Goal: Task Accomplishment & Management: Use online tool/utility

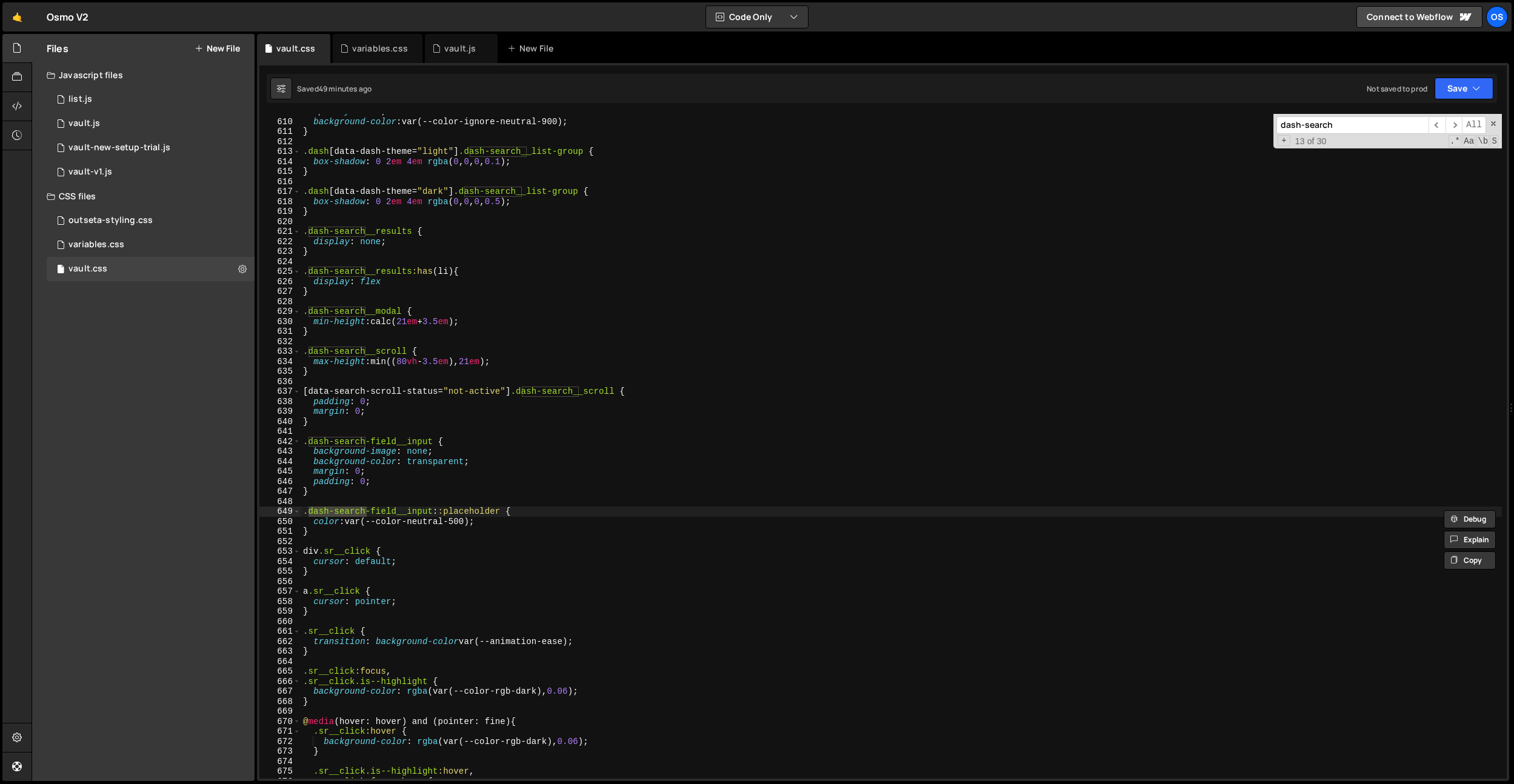
scroll to position [5416, 0]
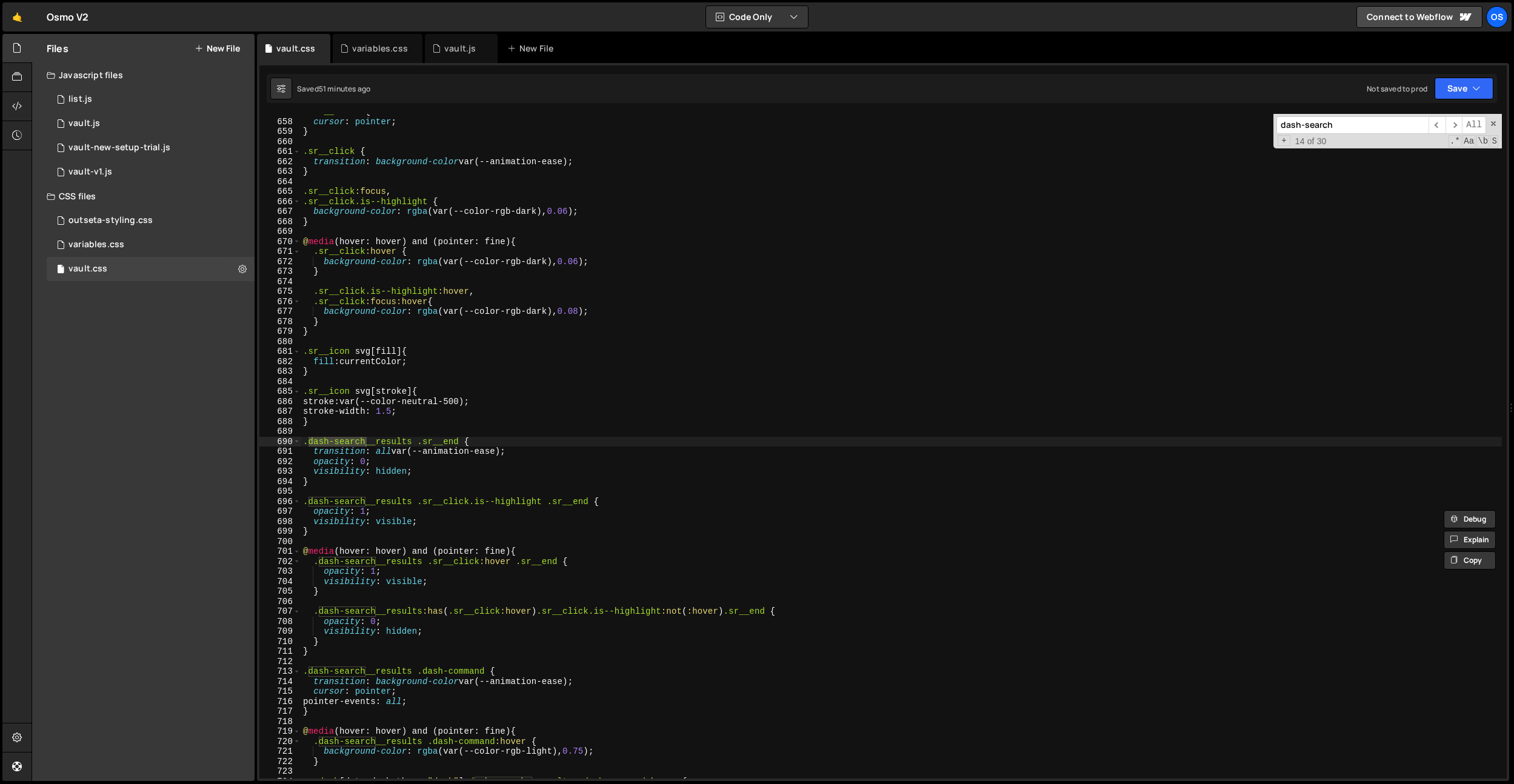
click at [1336, 128] on input "dash-search" at bounding box center [1353, 124] width 152 height 17
paste input "__list-group"
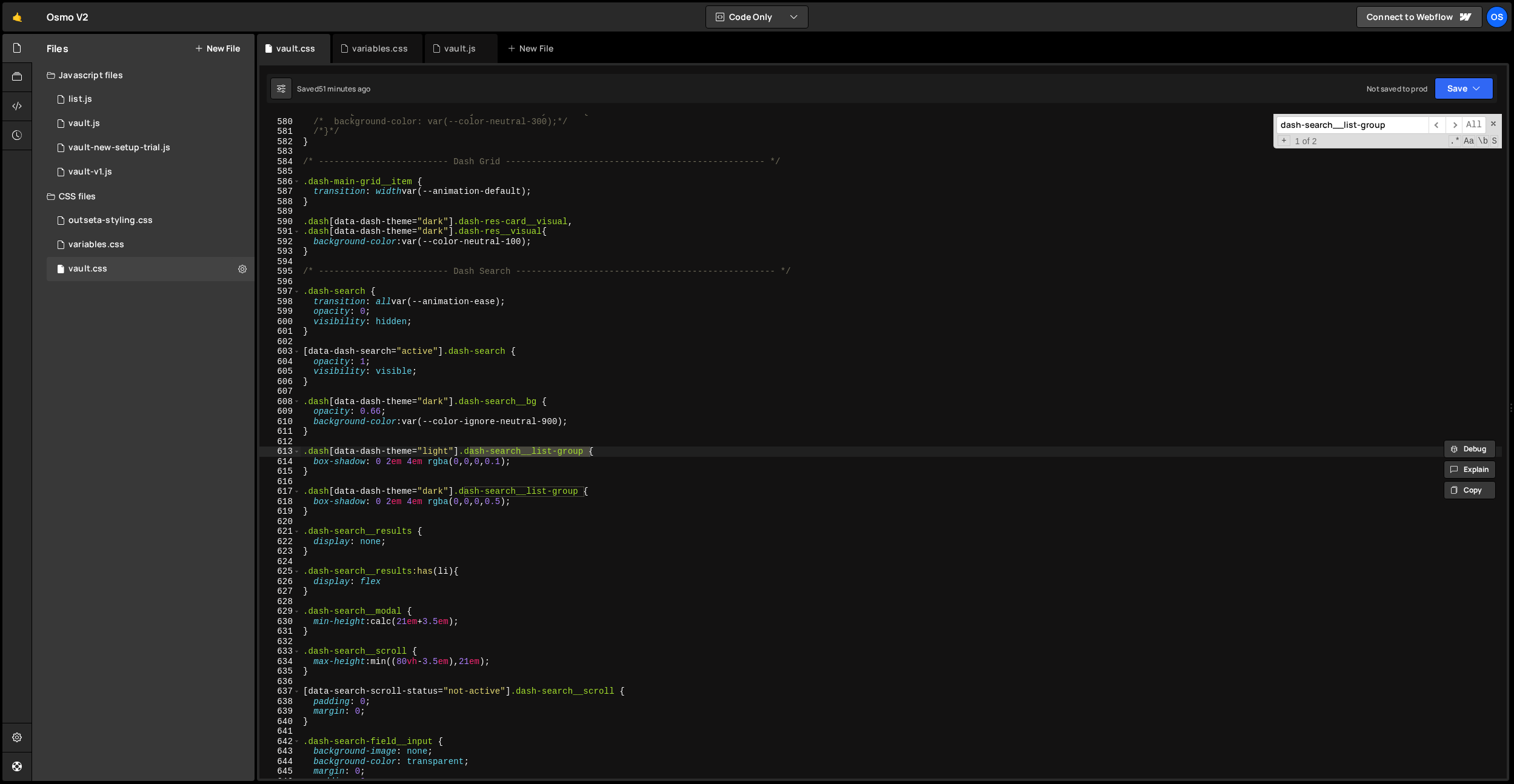
type input "dash-search__list-group"
type textarea "}"
drag, startPoint x: 353, startPoint y: 512, endPoint x: 425, endPoint y: 534, distance: 75.3
click at [353, 512] on div "/*.dash[data-dash-theme="dark"] .search-dummy:hover {*/ /* background-color: va…" at bounding box center [901, 448] width 1201 height 684
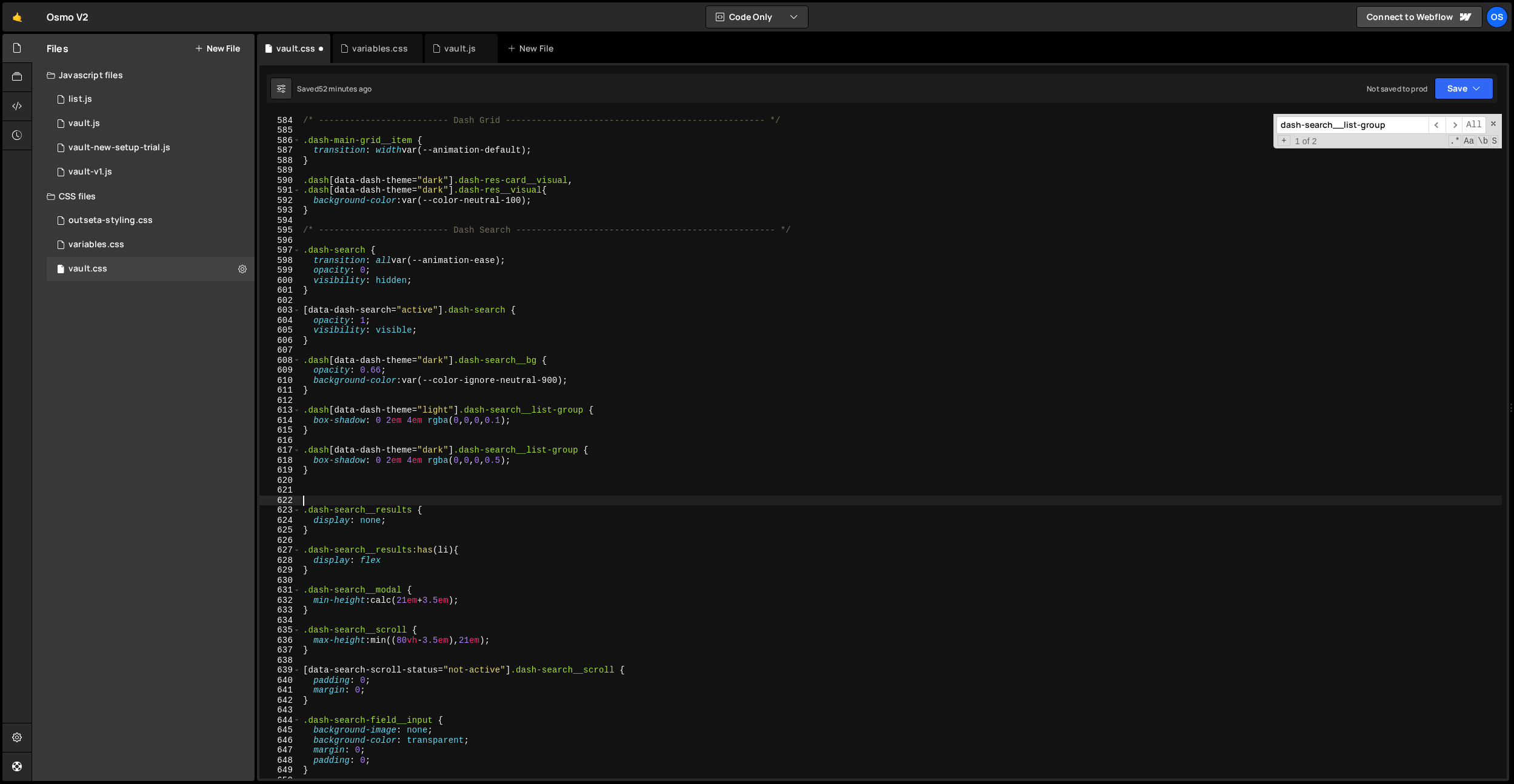
scroll to position [4804, 0]
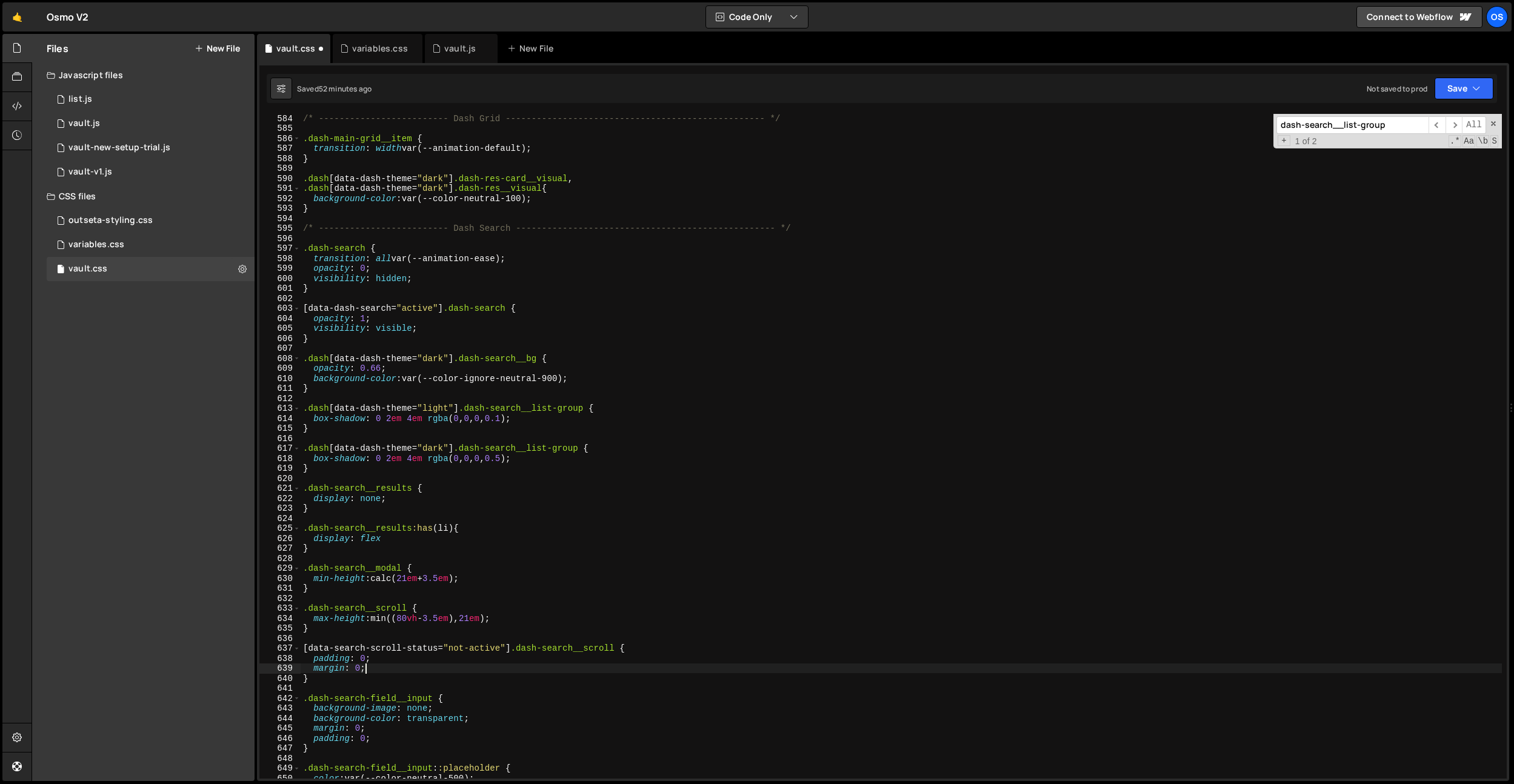
click at [401, 673] on div "/* ------------------------- Dash Grid ----------------------------------------…" at bounding box center [901, 455] width 1201 height 684
type textarea "}"
paste textarea "dash-search__list-group"
type textarea "dash-search__list-group"
paste textarea "dash-search__list-group"
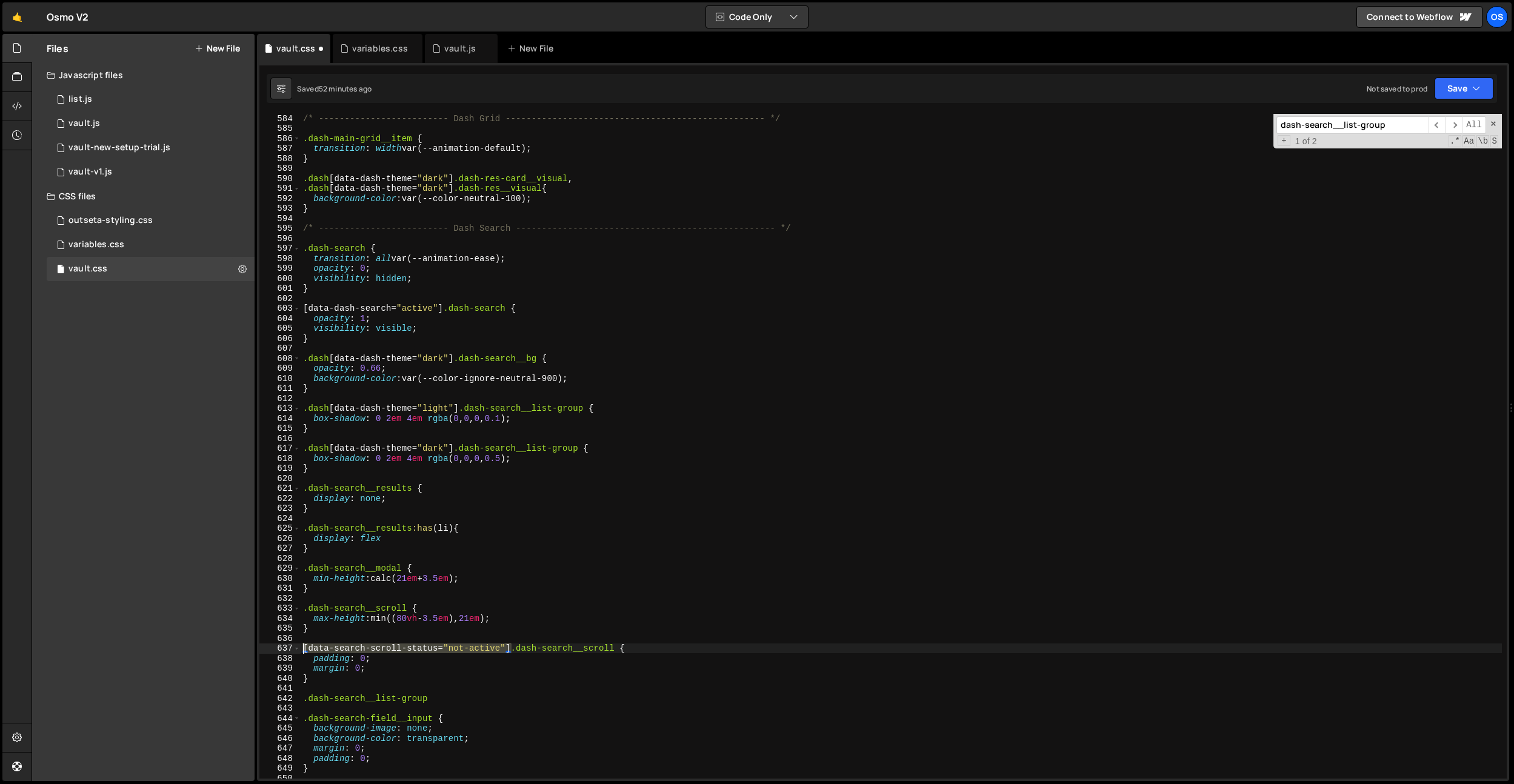
drag, startPoint x: 510, startPoint y: 645, endPoint x: 304, endPoint y: 697, distance: 212.5
click at [271, 645] on div ".dash-search__list-group 584 585 586 587 588 589 590 591 592 593 594 595 596 59…" at bounding box center [883, 446] width 1247 height 665
click at [304, 698] on div "/* ------------------------- Dash Grid ----------------------------------------…" at bounding box center [901, 455] width 1201 height 684
paste textarea "[data-search-scroll-status="not-active"]"
click at [648, 699] on div "/* ------------------------- Dash Grid ----------------------------------------…" at bounding box center [901, 455] width 1201 height 684
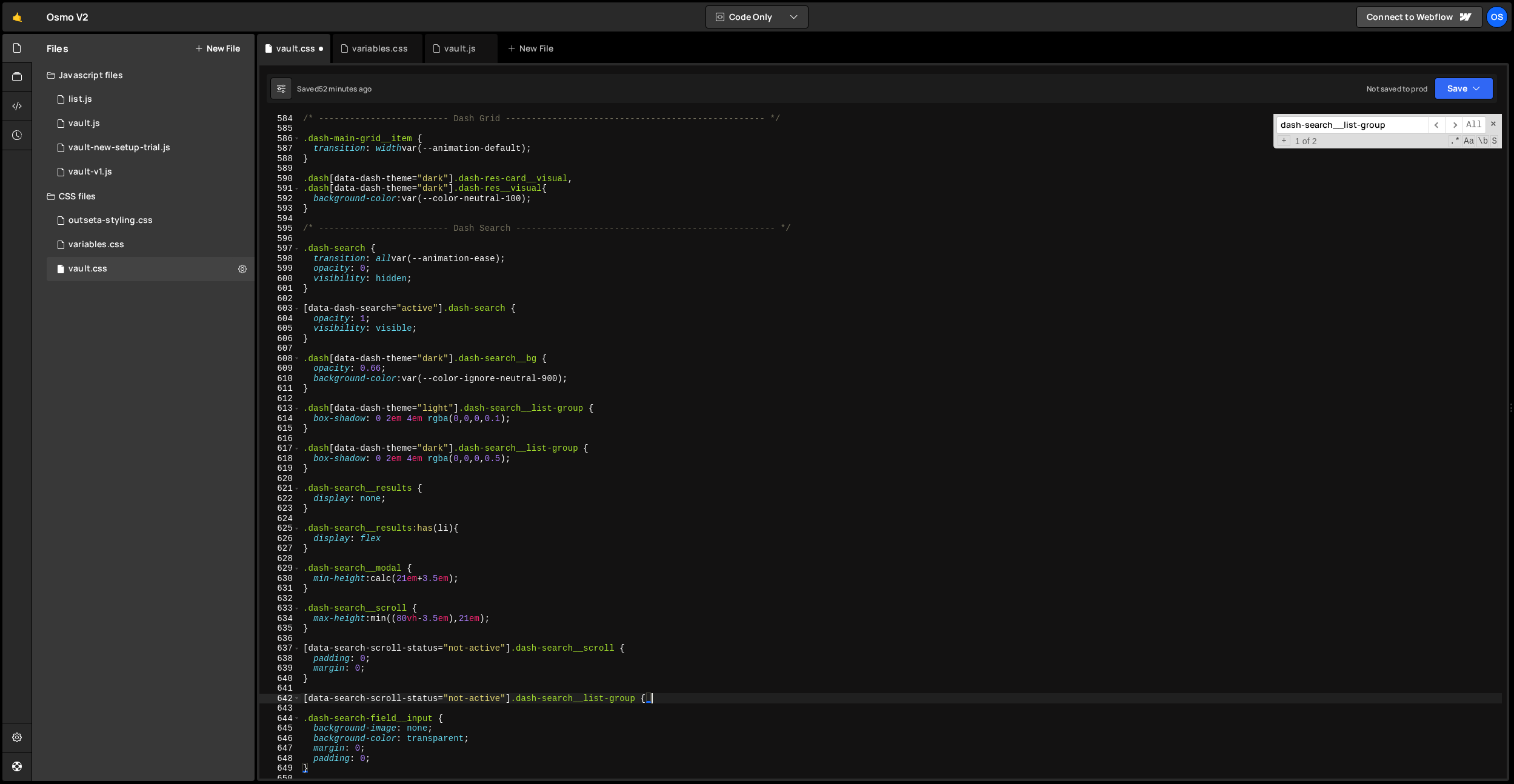
type textarea "[data-search-scroll-status="not-active"] .dash-search__list-group {}"
type textarea "p"
type textarea "border-radius: 1em;"
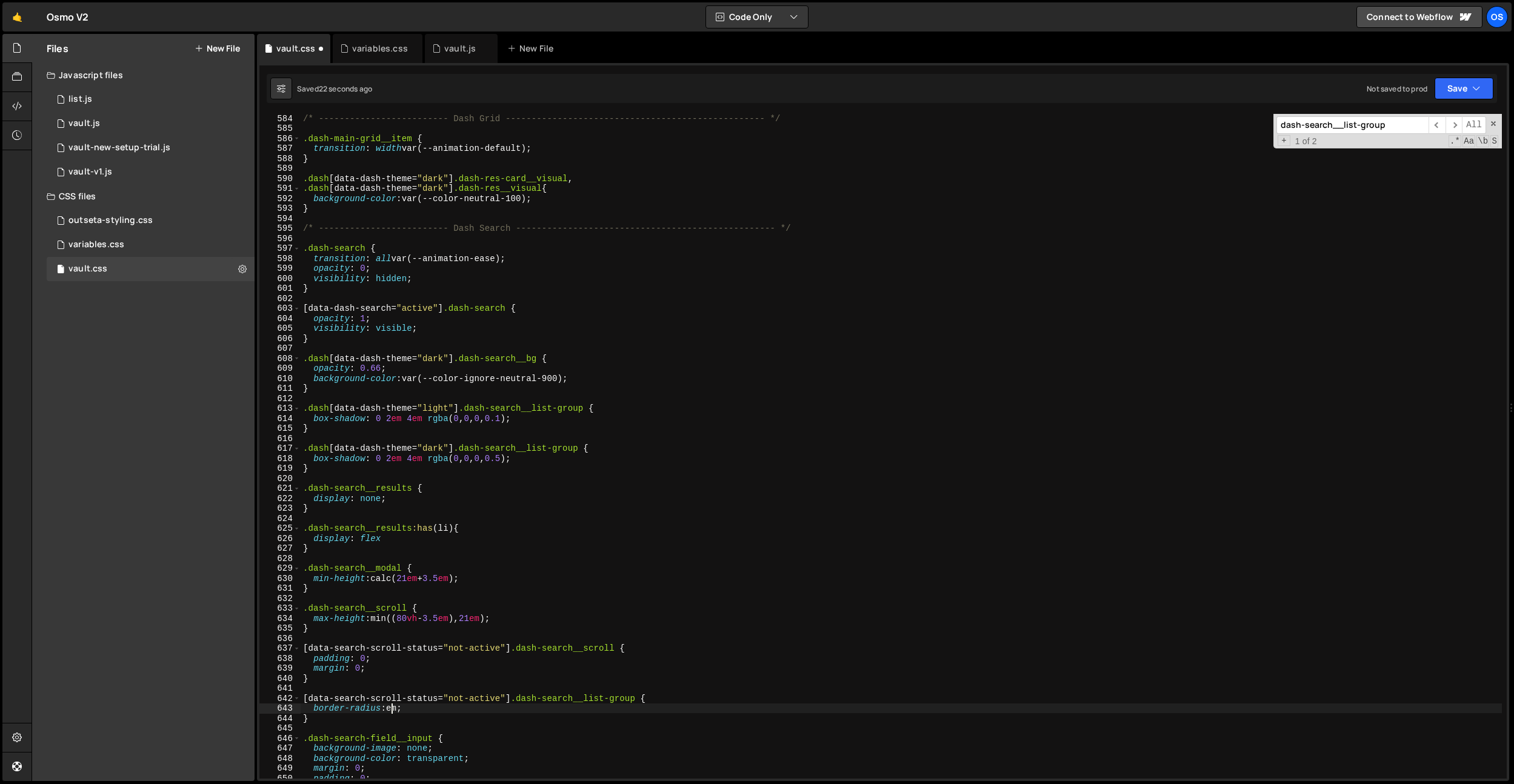
scroll to position [0, 7]
click at [359, 705] on div "/* ------------------------- Dash Grid ----------------------------------------…" at bounding box center [901, 455] width 1201 height 684
click at [384, 642] on div "/* ------------------------- Dash Grid ----------------------------------------…" at bounding box center [901, 455] width 1201 height 684
drag, startPoint x: 643, startPoint y: 702, endPoint x: 516, endPoint y: 703, distance: 127.0
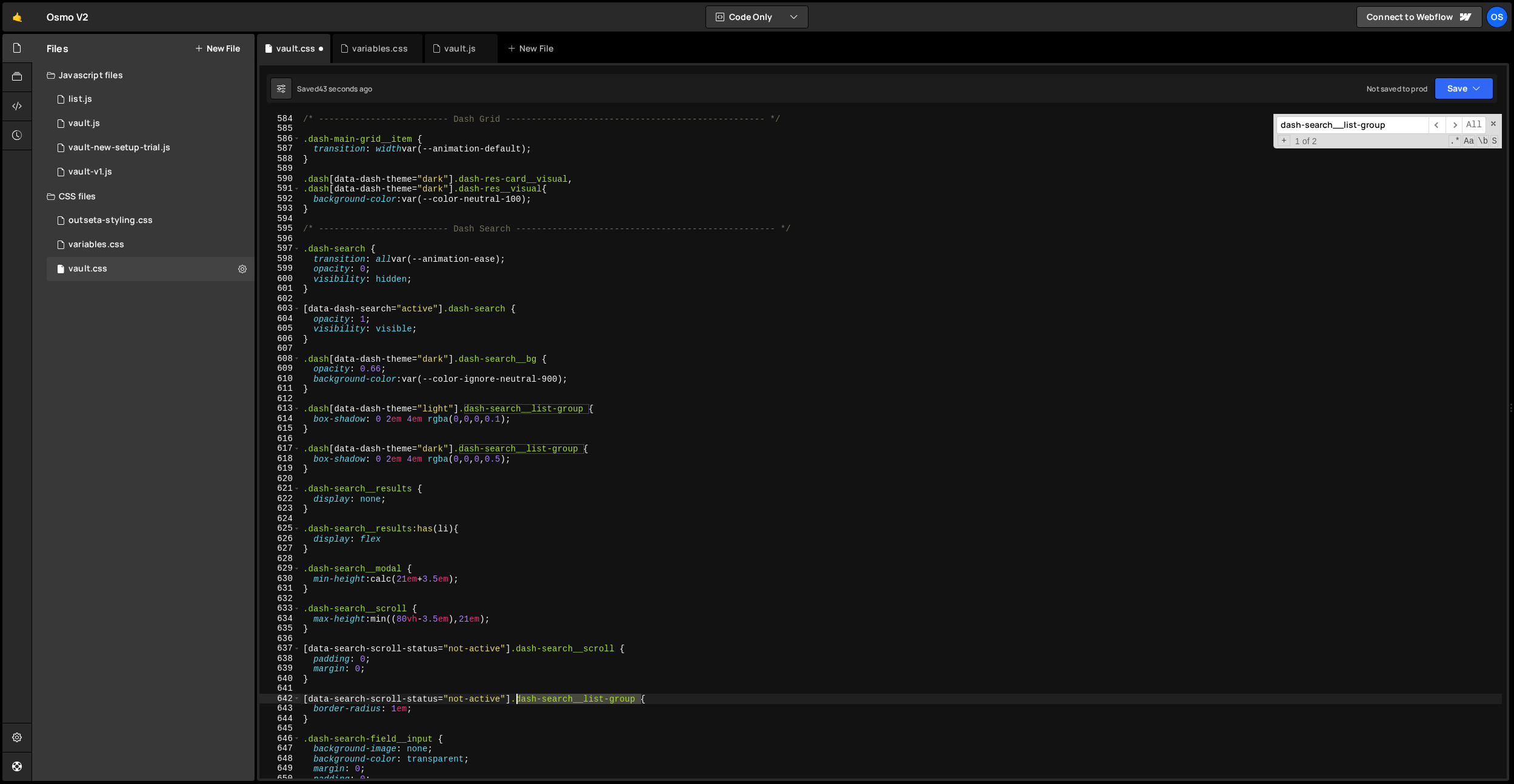
click at [516, 703] on div "/* ------------------------- Dash Grid ----------------------------------------…" at bounding box center [901, 455] width 1201 height 684
click at [348, 390] on div "/* ------------------------- Dash Grid ----------------------------------------…" at bounding box center [901, 455] width 1201 height 684
type textarea "}"
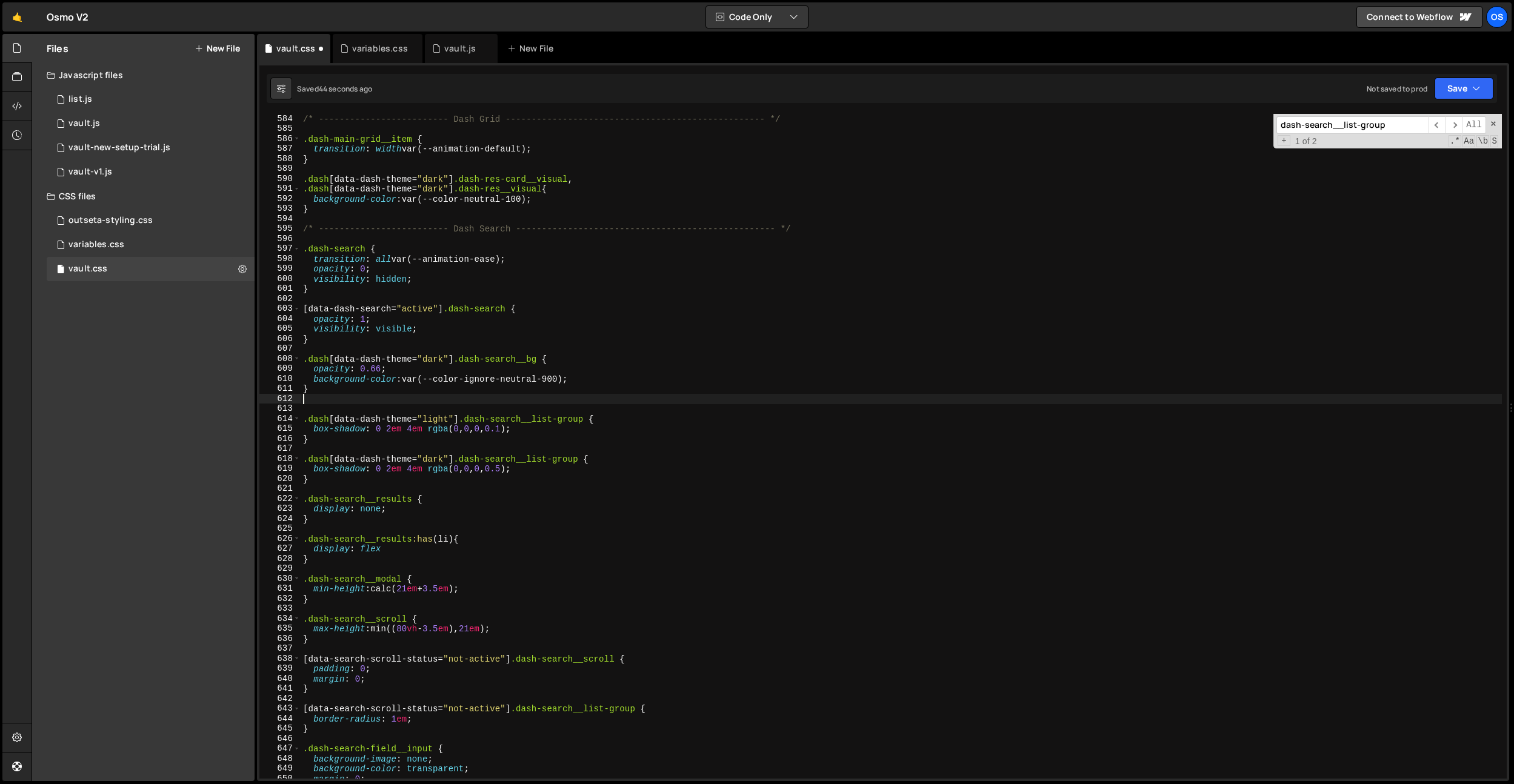
paste textarea ".dash-search__list-group"
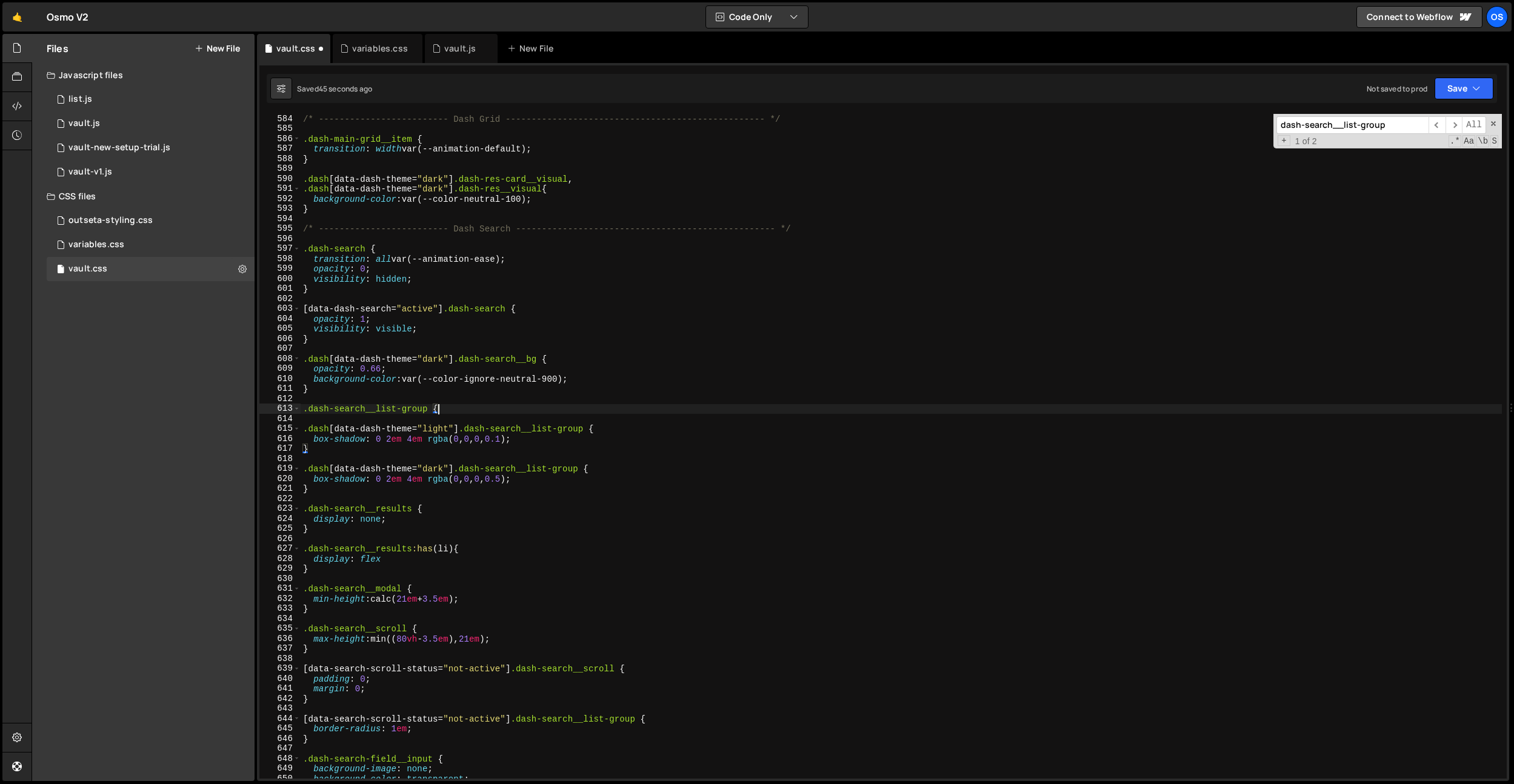
type textarea ".dash-search__list-group {}"
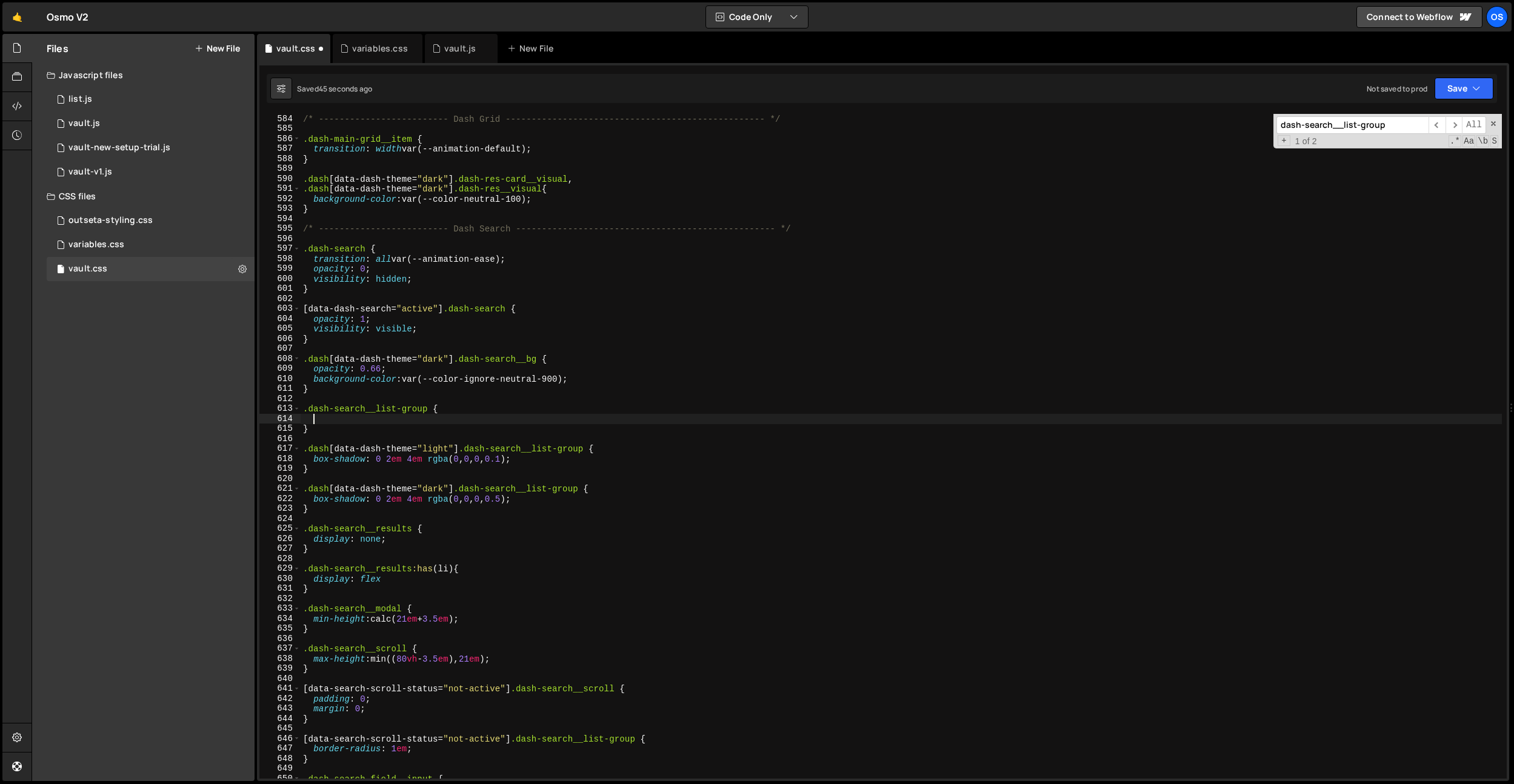
scroll to position [0, 0]
drag, startPoint x: 553, startPoint y: 260, endPoint x: 311, endPoint y: 260, distance: 242.0
click at [311, 260] on div "/* ------------------------- Dash Grid ----------------------------------------…" at bounding box center [901, 455] width 1201 height 684
click at [323, 413] on div "/* ------------------------- Dash Grid ----------------------------------------…" at bounding box center [901, 455] width 1201 height 684
type textarea ".dash-search__list-group {"
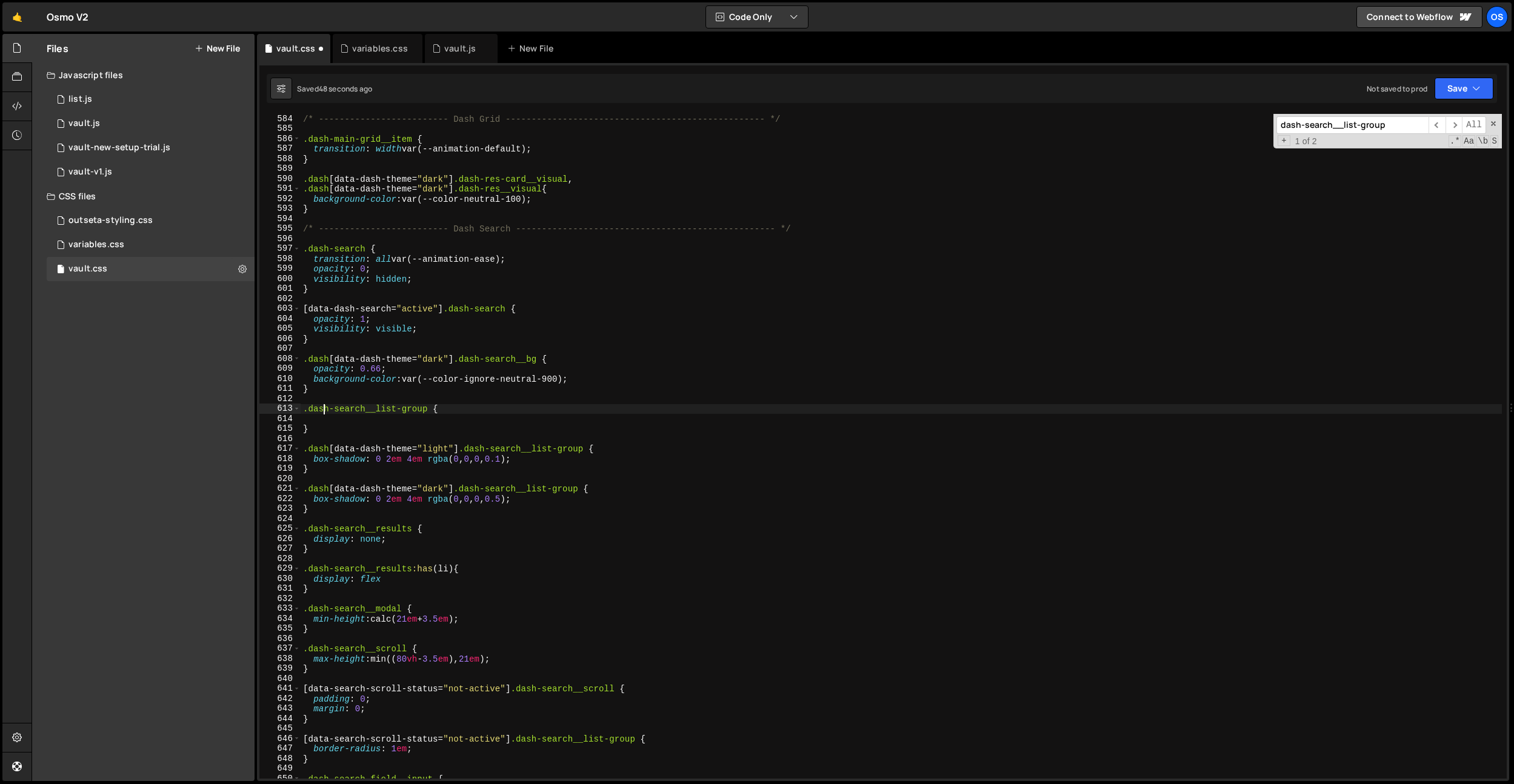
click at [322, 417] on div "/* ------------------------- Dash Grid ----------------------------------------…" at bounding box center [901, 455] width 1201 height 684
paste textarea "transition: all var(--animation-ease);"
click at [385, 416] on div "/* ------------------------- Dash Grid ----------------------------------------…" at bounding box center [901, 455] width 1201 height 684
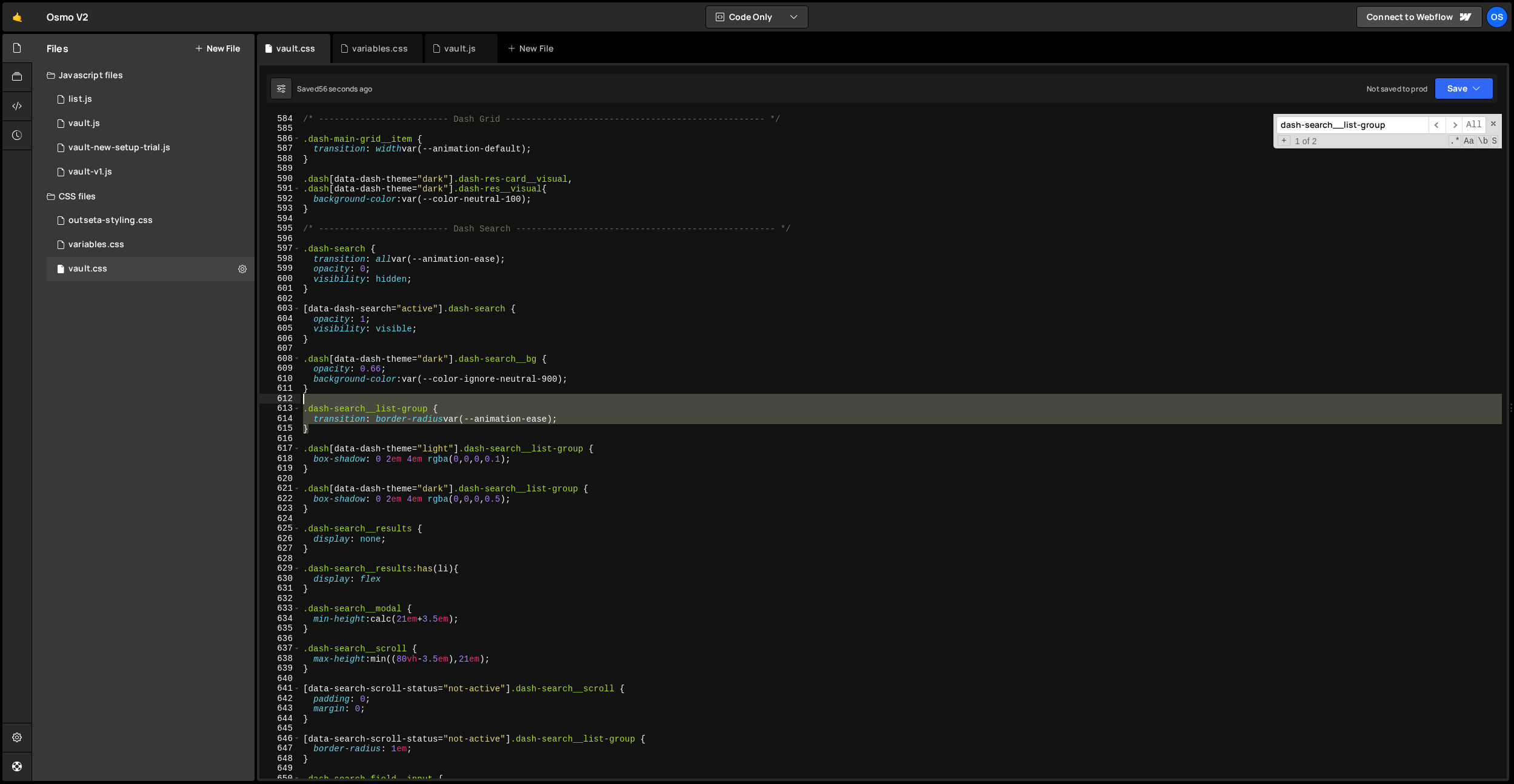
drag, startPoint x: 366, startPoint y: 432, endPoint x: 241, endPoint y: 397, distance: 129.8
click at [241, 397] on div "Files New File Javascript files 0 list.js 0 0 vault.js 0 0 vault-new-setup-tria…" at bounding box center [773, 408] width 1483 height 748
type textarea ".dash-search__list-group {"
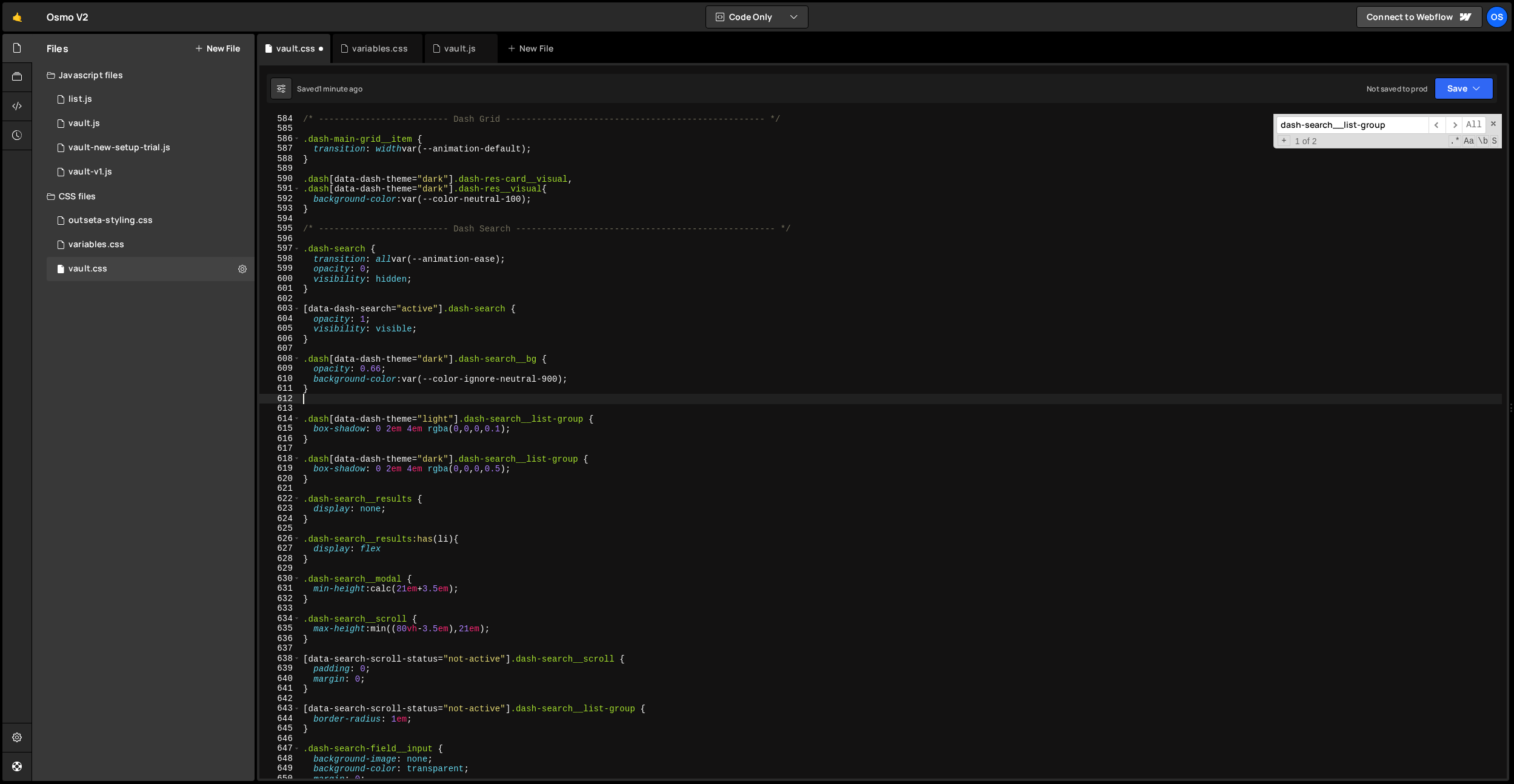
scroll to position [0, 0]
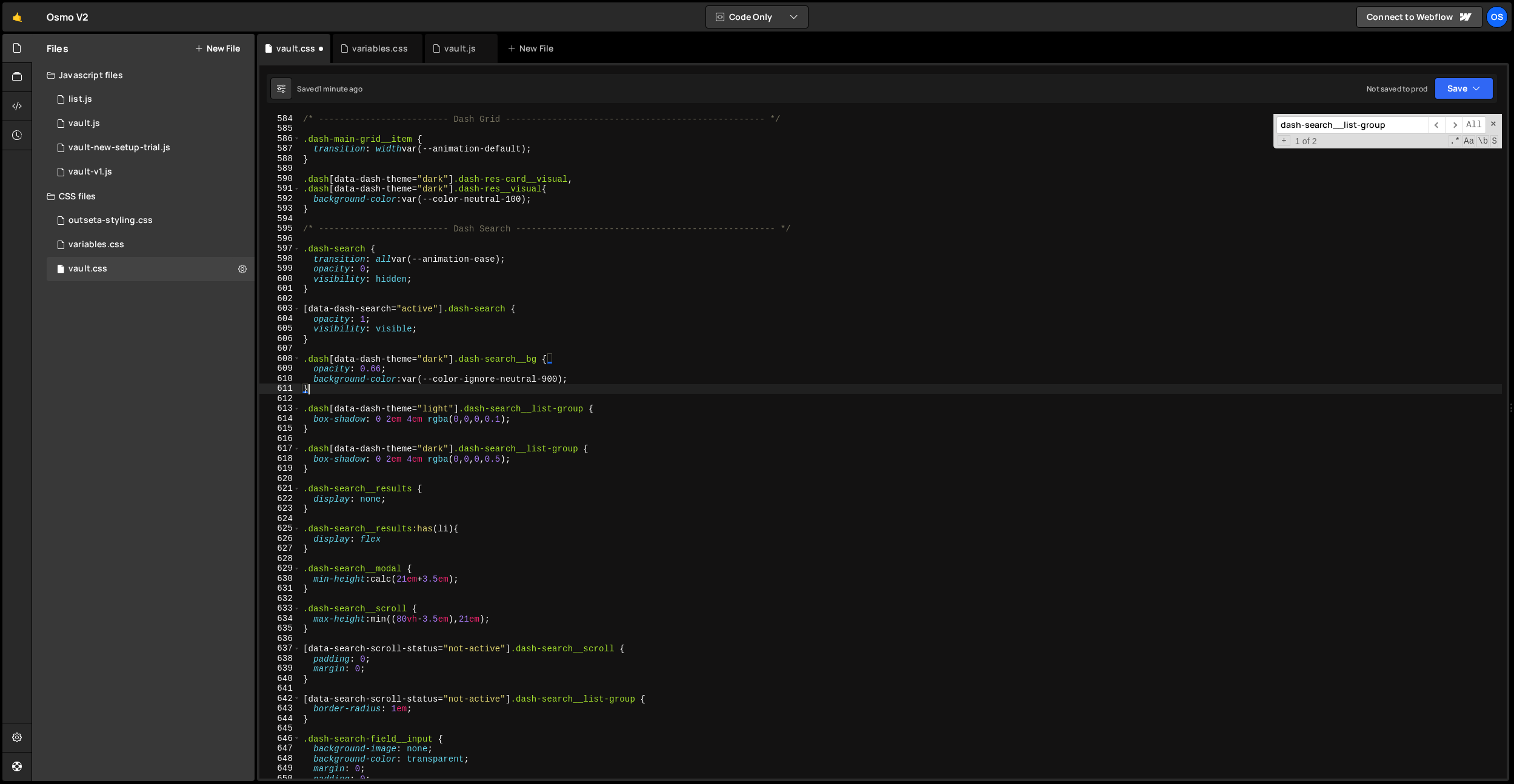
click at [548, 712] on div "/* ------------------------- Dash Grid ----------------------------------------…" at bounding box center [901, 455] width 1201 height 684
click at [474, 701] on div "/* ------------------------- Dash Grid ----------------------------------------…" at bounding box center [901, 455] width 1201 height 684
click at [470, 707] on div "/* ------------------------- Dash Grid ----------------------------------------…" at bounding box center [901, 455] width 1201 height 684
click at [467, 698] on div "/* ------------------------- Dash Grid ----------------------------------------…" at bounding box center [901, 455] width 1201 height 684
type textarea "[data-search-scroll-status="active"] .dash-search__list-group {"
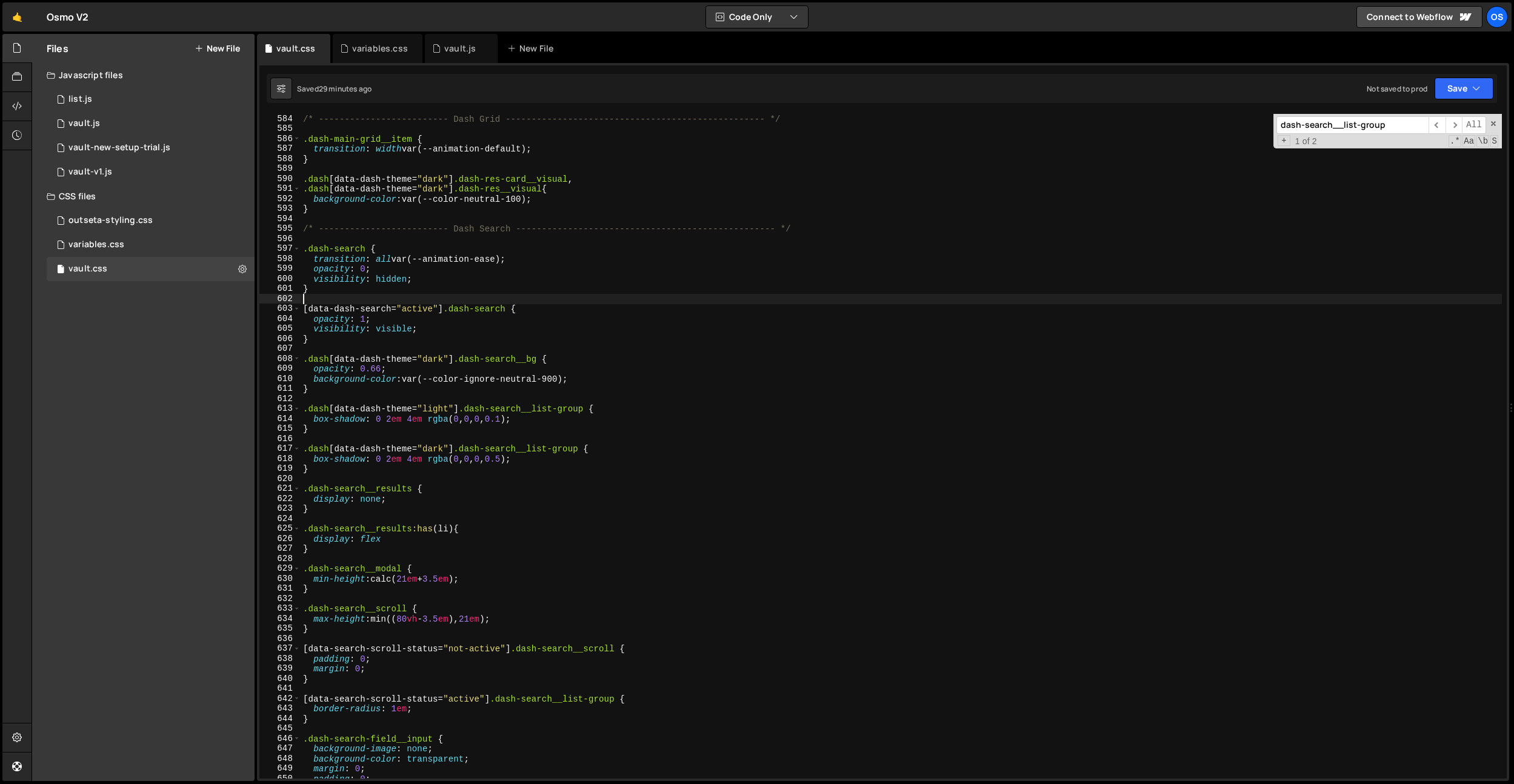
click at [606, 304] on div "/* ------------------------- Dash Grid ----------------------------------------…" at bounding box center [901, 455] width 1201 height 684
drag, startPoint x: 450, startPoint y: 49, endPoint x: 512, endPoint y: 246, distance: 206.5
click at [450, 49] on div "vault.js" at bounding box center [460, 49] width 31 height 12
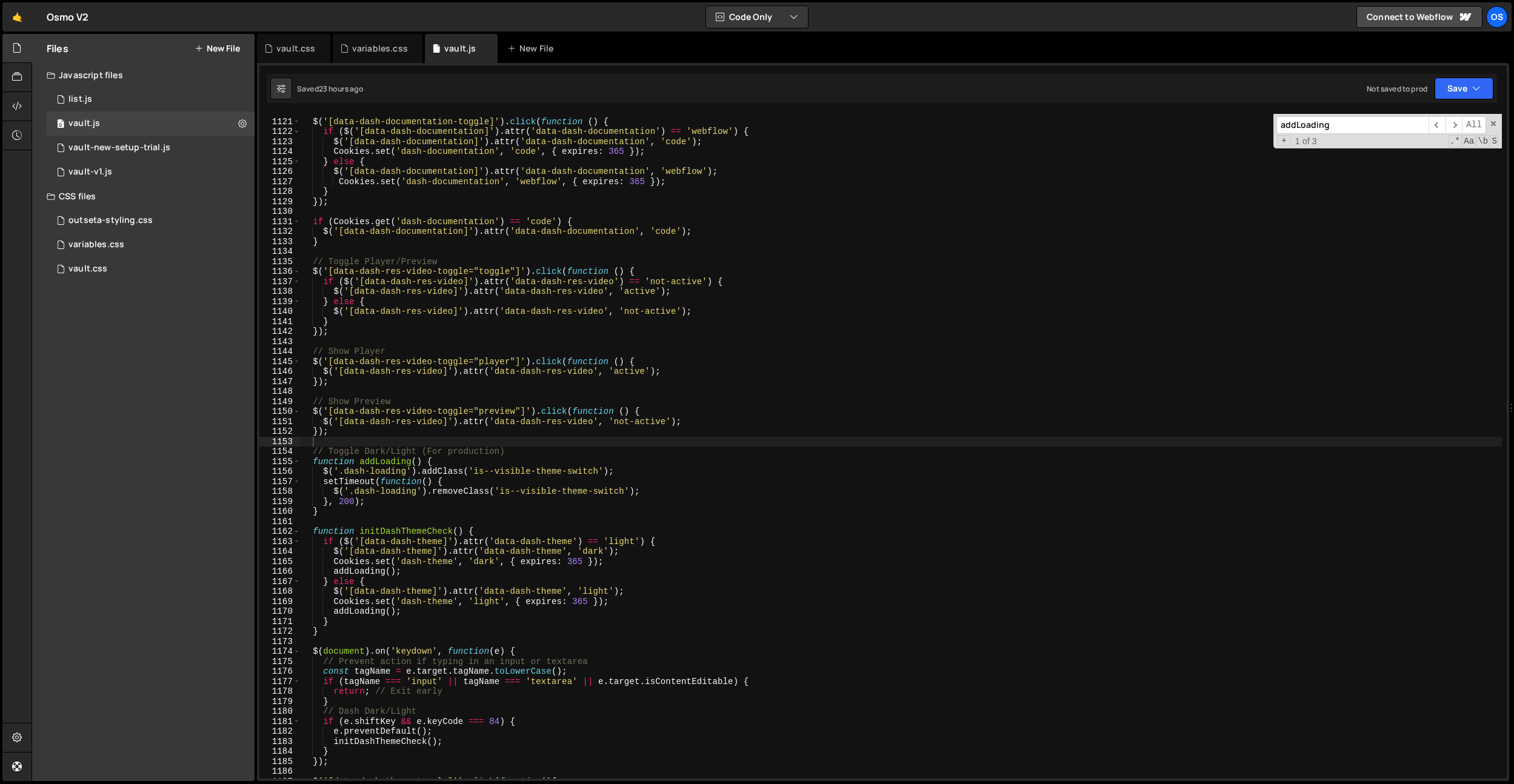
type textarea "$('[data-dash-res-video-toggle="toggle"]').click(function () {"
click at [514, 273] on div "// Webflow Preference $ ( '[data-dash-documentation-toggle]' ) . click ( functi…" at bounding box center [900, 448] width 1202 height 684
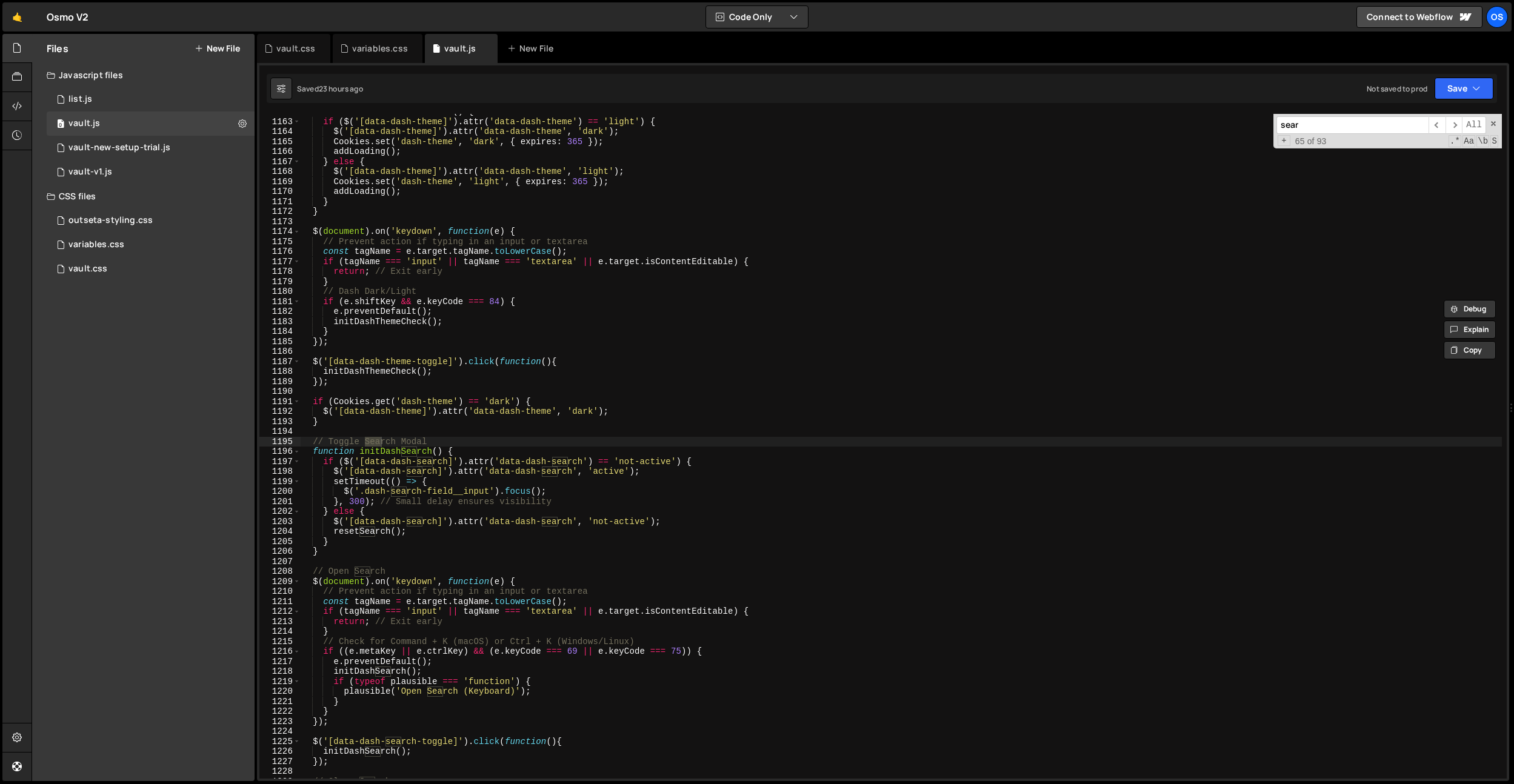
scroll to position [11624, 0]
type input "search"
click at [408, 456] on div "function initDashThemeCheck ( ) { if ( $ ( '[data-dash-theme]' ) . attr ( 'data…" at bounding box center [900, 448] width 1202 height 684
click at [664, 469] on div "function initDashThemeCheck ( ) { if ( $ ( '[data-dash-theme]' ) . attr ( 'data…" at bounding box center [900, 448] width 1202 height 684
type textarea "$('[data-dash-search]').attr('data-dash-search', 'active');"
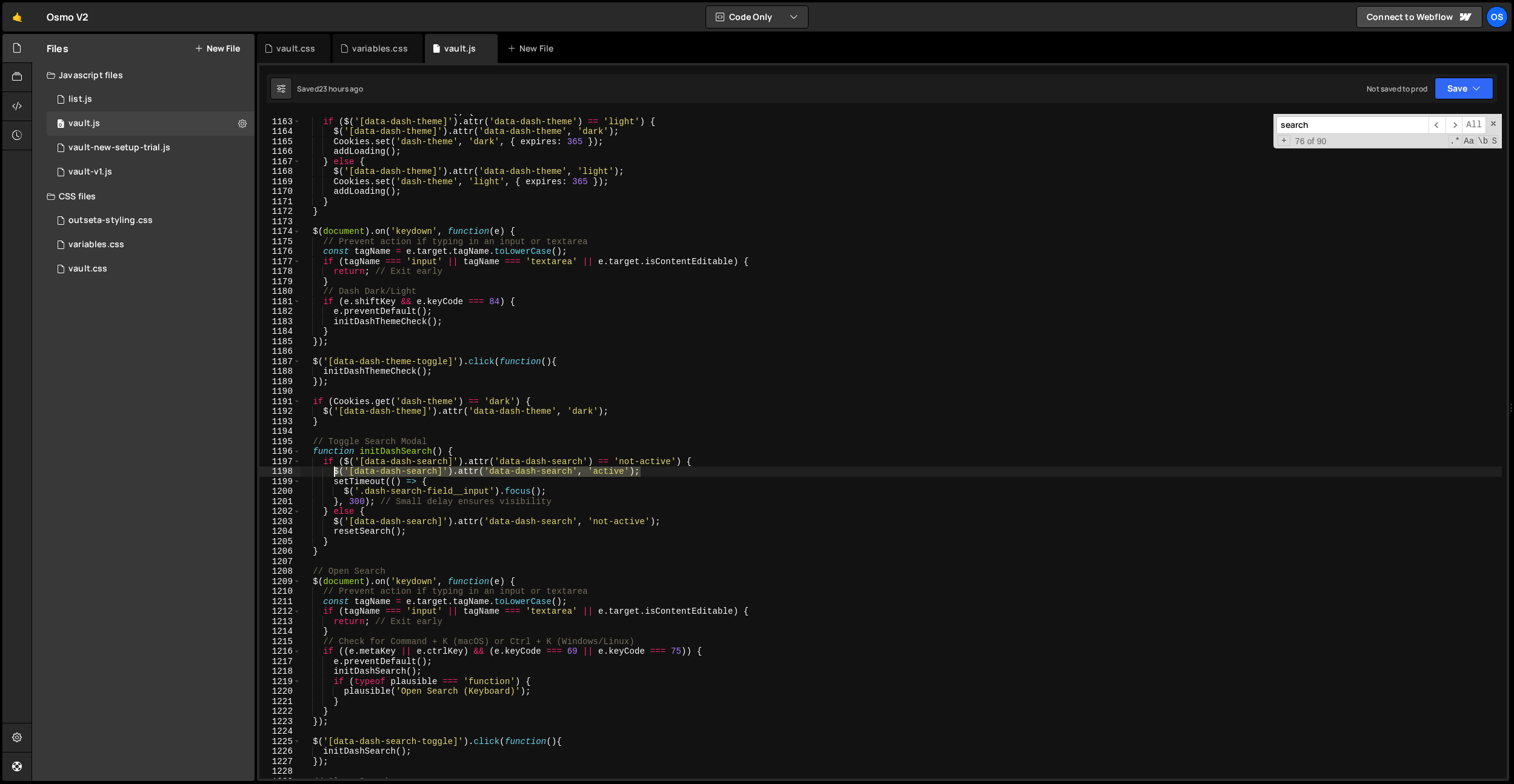
drag, startPoint x: 664, startPoint y: 469, endPoint x: 333, endPoint y: 468, distance: 331.0
click at [333, 468] on div "function initDashThemeCheck ( ) { if ( $ ( '[data-dash-theme]' ) . attr ( 'data…" at bounding box center [900, 448] width 1202 height 684
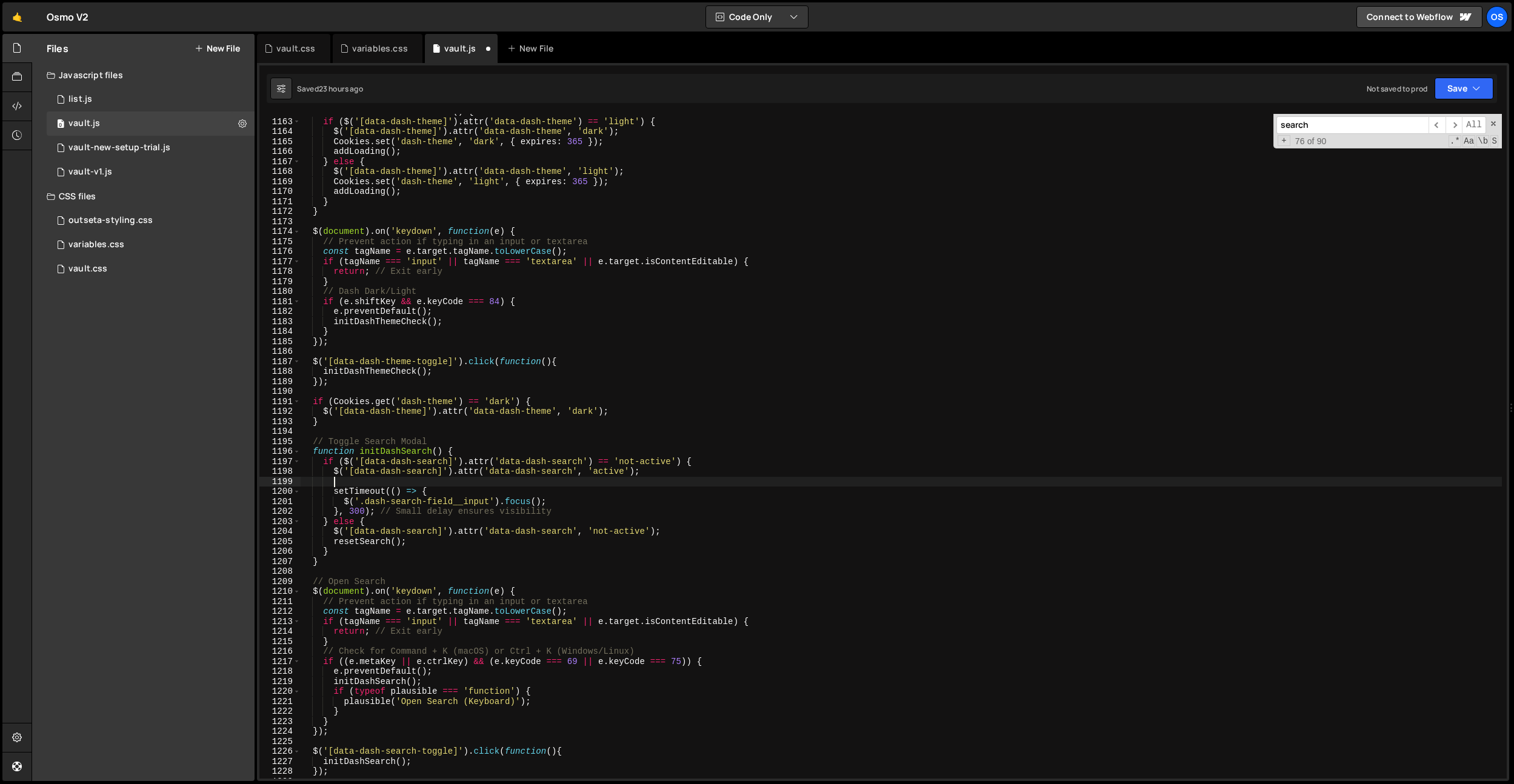
paste textarea "$('[data-dash-search]').attr('data-dash-search', 'active');"
type textarea "$('[data-dash-search]').attr('data-dash-search', 'active');"
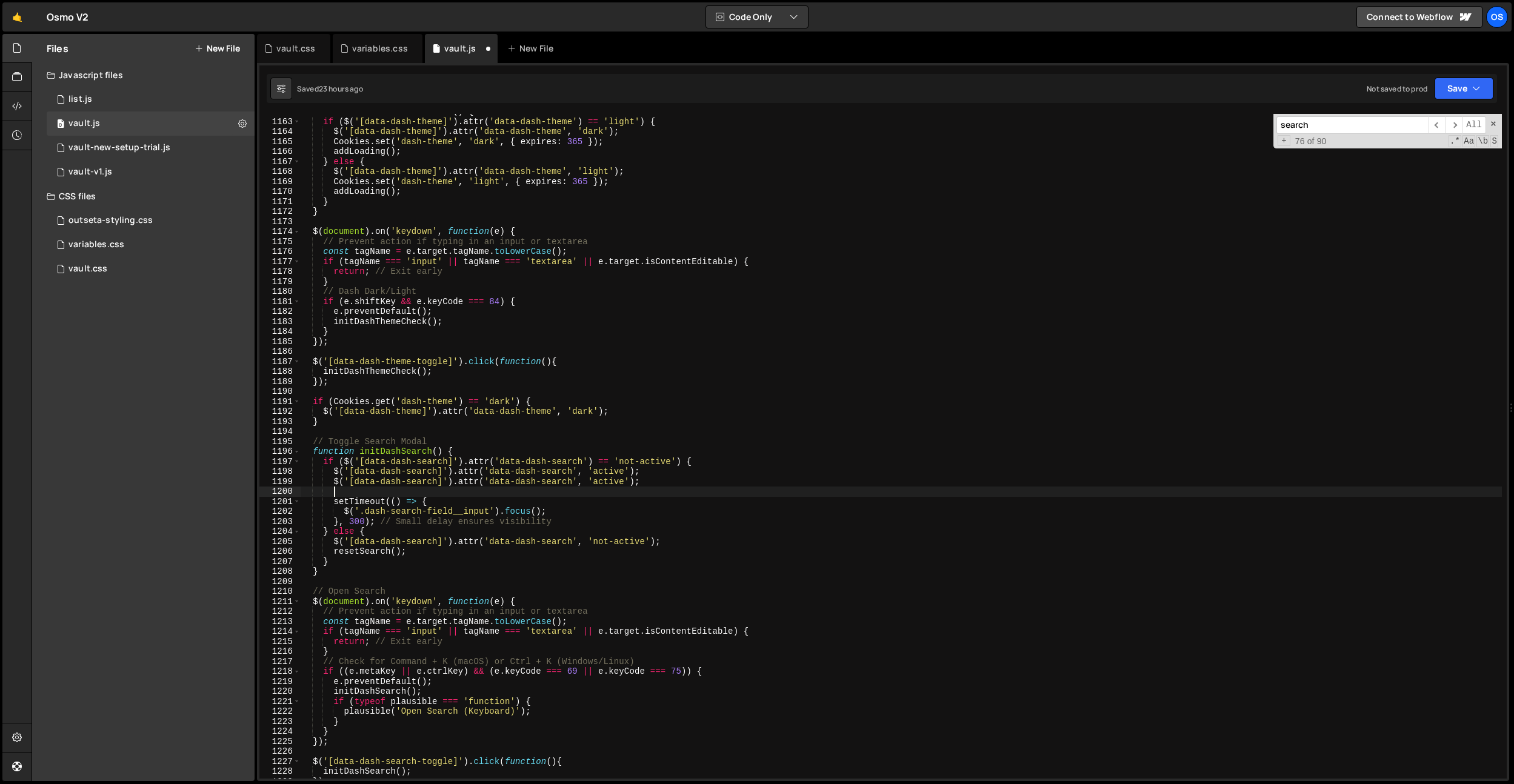
paste textarea "$('ul[data-target-list]').empty();"
drag, startPoint x: 453, startPoint y: 490, endPoint x: 351, endPoint y: 494, distance: 102.1
click at [351, 494] on div "function initDashThemeCheck ( ) { if ( $ ( '[data-dash-theme]' ) . attr ( 'data…" at bounding box center [900, 448] width 1202 height 684
paste textarea "dash-search__results"
click at [674, 371] on div "function initDashThemeCheck ( ) { if ( $ ( '[data-dash-theme]' ) . attr ( 'data…" at bounding box center [900, 448] width 1202 height 684
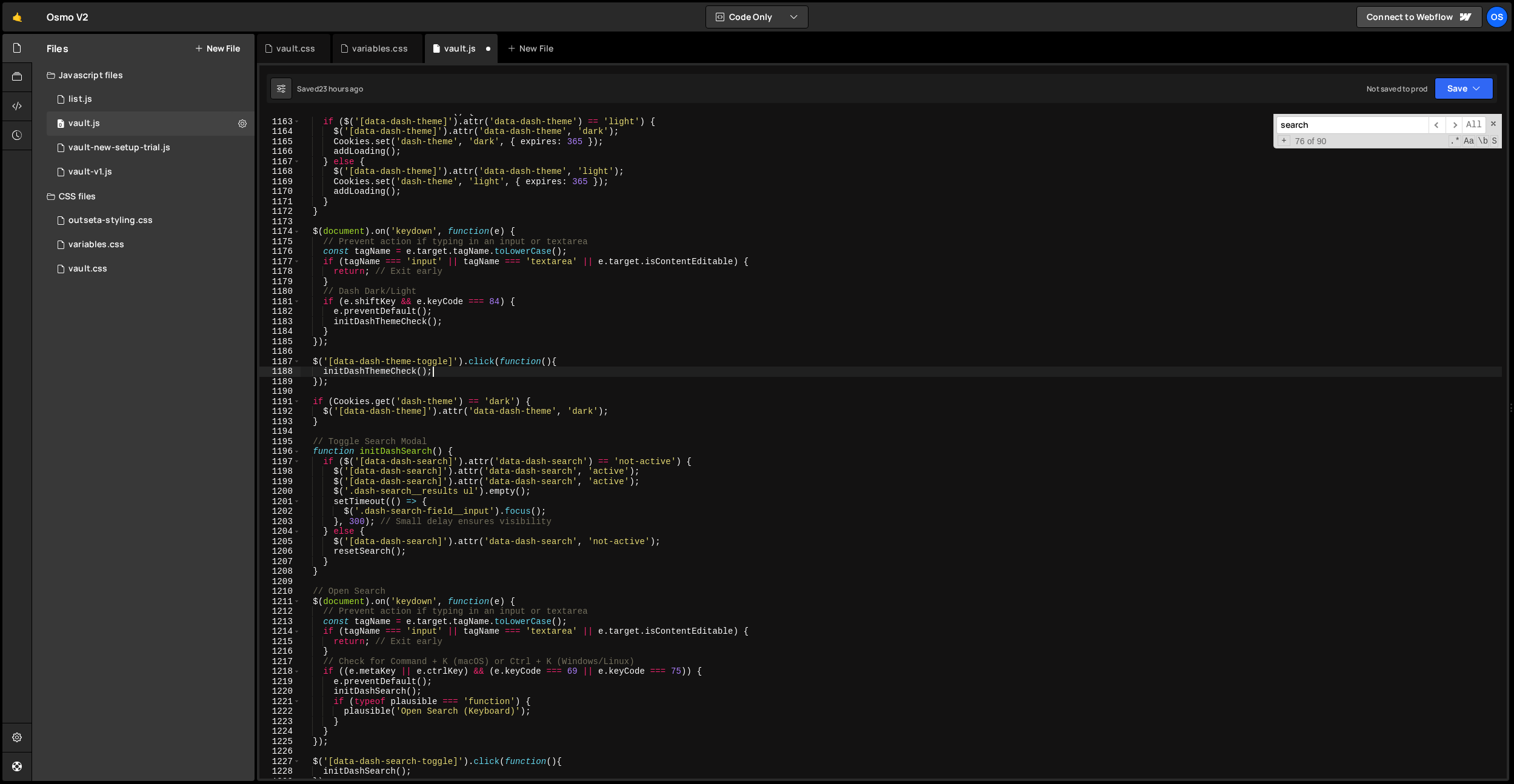
scroll to position [0, 8]
click at [540, 497] on div "function initDashThemeCheck ( ) { if ( $ ( '[data-dash-theme]' ) . attr ( 'data…" at bounding box center [900, 448] width 1202 height 684
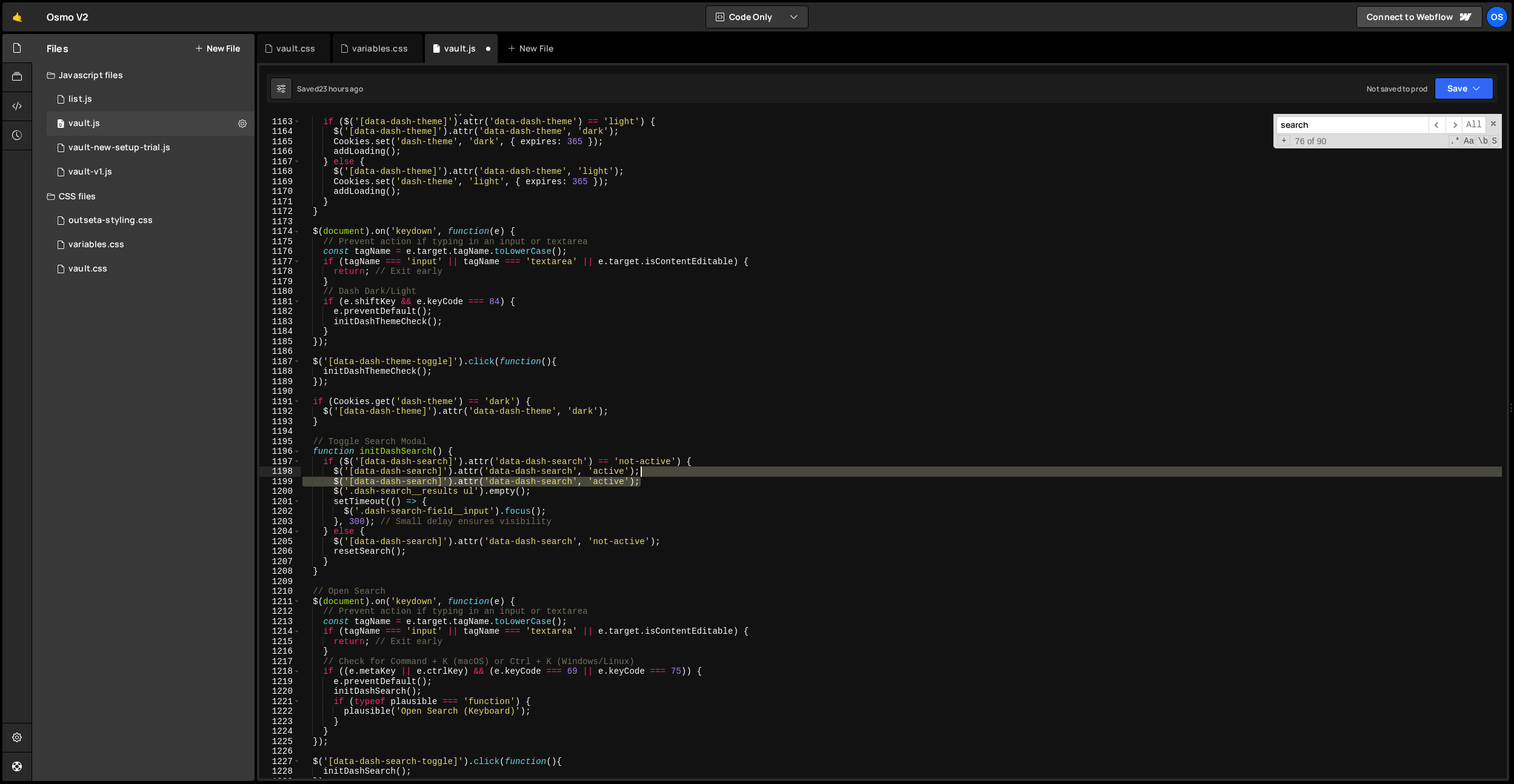
click at [687, 471] on div "function initDashThemeCheck ( ) { if ( $ ( '[data-dash-theme]' ) . attr ( 'data…" at bounding box center [900, 448] width 1202 height 684
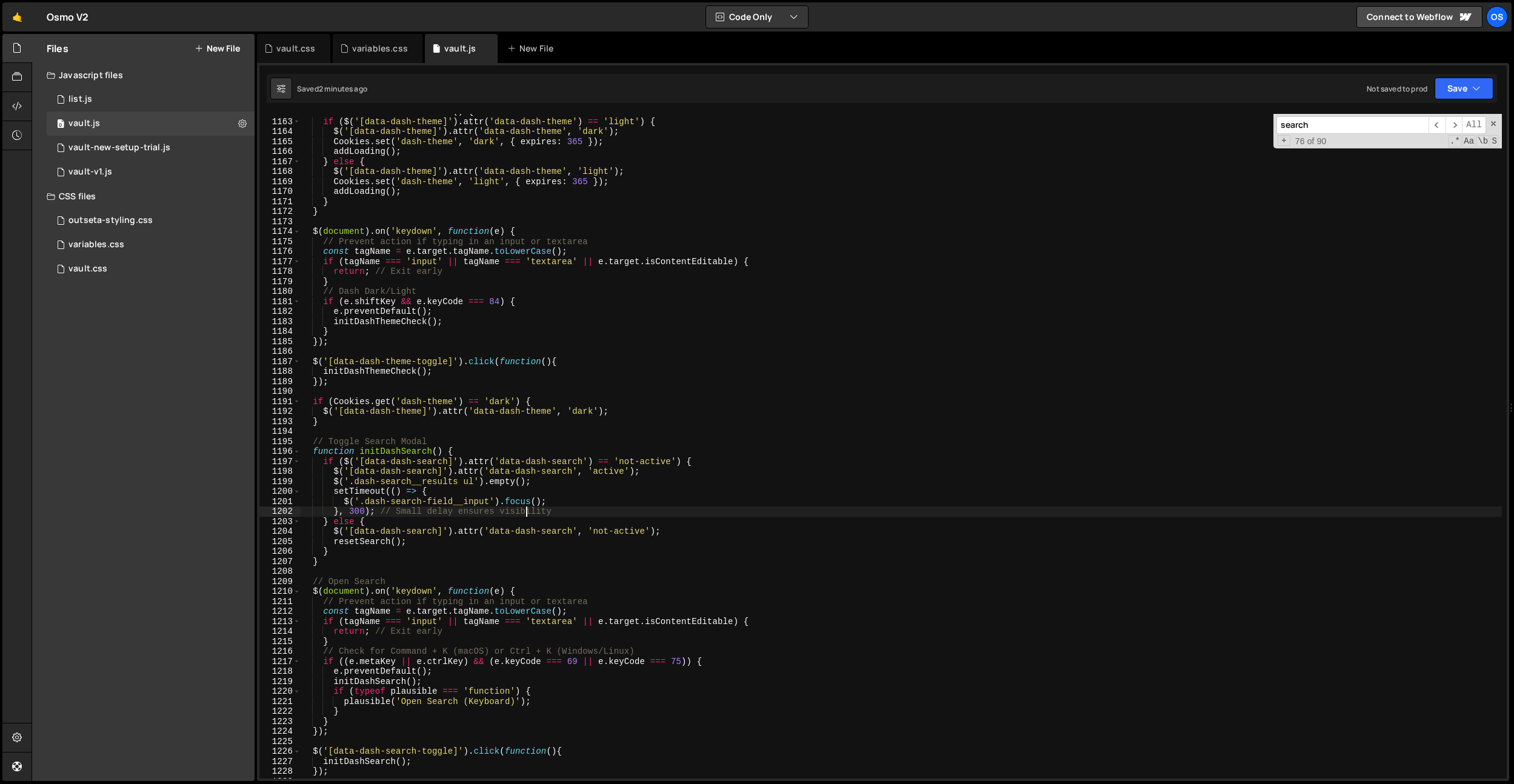
click at [526, 516] on div "function initDashThemeCheck ( ) { if ( $ ( '[data-dash-theme]' ) . attr ( 'data…" at bounding box center [900, 448] width 1202 height 684
drag, startPoint x: 535, startPoint y: 480, endPoint x: 332, endPoint y: 480, distance: 203.0
click at [332, 480] on div "function initDashThemeCheck ( ) { if ( $ ( '[data-dash-theme]' ) . attr ( 'data…" at bounding box center [900, 448] width 1202 height 684
click at [375, 541] on div "function initDashThemeCheck ( ) { if ( $ ( '[data-dash-theme]' ) . attr ( 'data…" at bounding box center [900, 448] width 1202 height 684
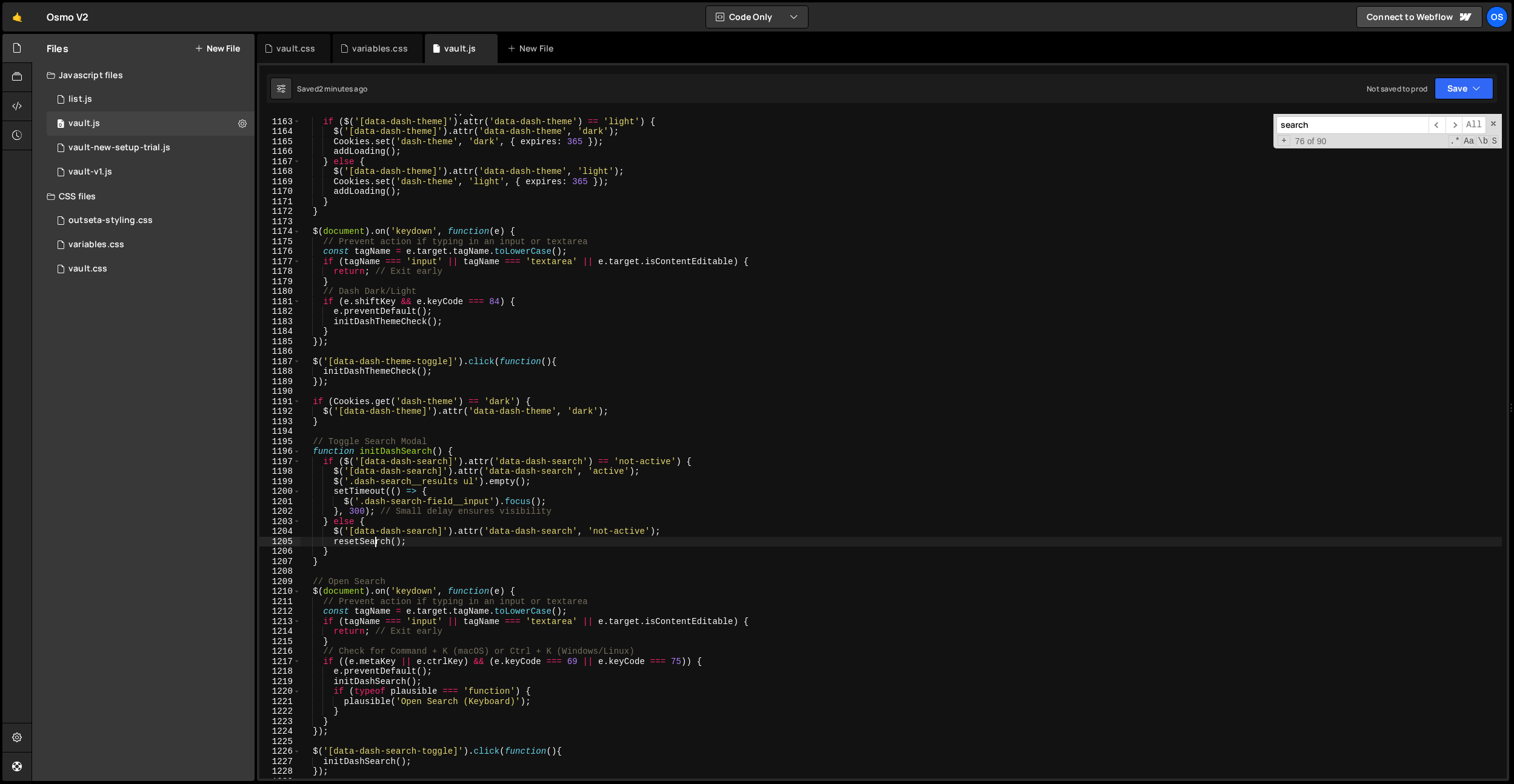
click at [375, 541] on div "function initDashThemeCheck ( ) { if ( $ ( '[data-dash-theme]' ) . attr ( 'data…" at bounding box center [900, 448] width 1202 height 684
drag, startPoint x: 414, startPoint y: 539, endPoint x: 333, endPoint y: 541, distance: 81.0
click at [333, 541] on div "function initDashThemeCheck ( ) { if ( $ ( '[data-dash-theme]' ) . attr ( 'data…" at bounding box center [900, 448] width 1202 height 684
drag, startPoint x: 546, startPoint y: 483, endPoint x: 336, endPoint y: 479, distance: 210.0
click at [336, 479] on div "function initDashThemeCheck ( ) { if ( $ ( '[data-dash-theme]' ) . attr ( 'data…" at bounding box center [900, 448] width 1202 height 684
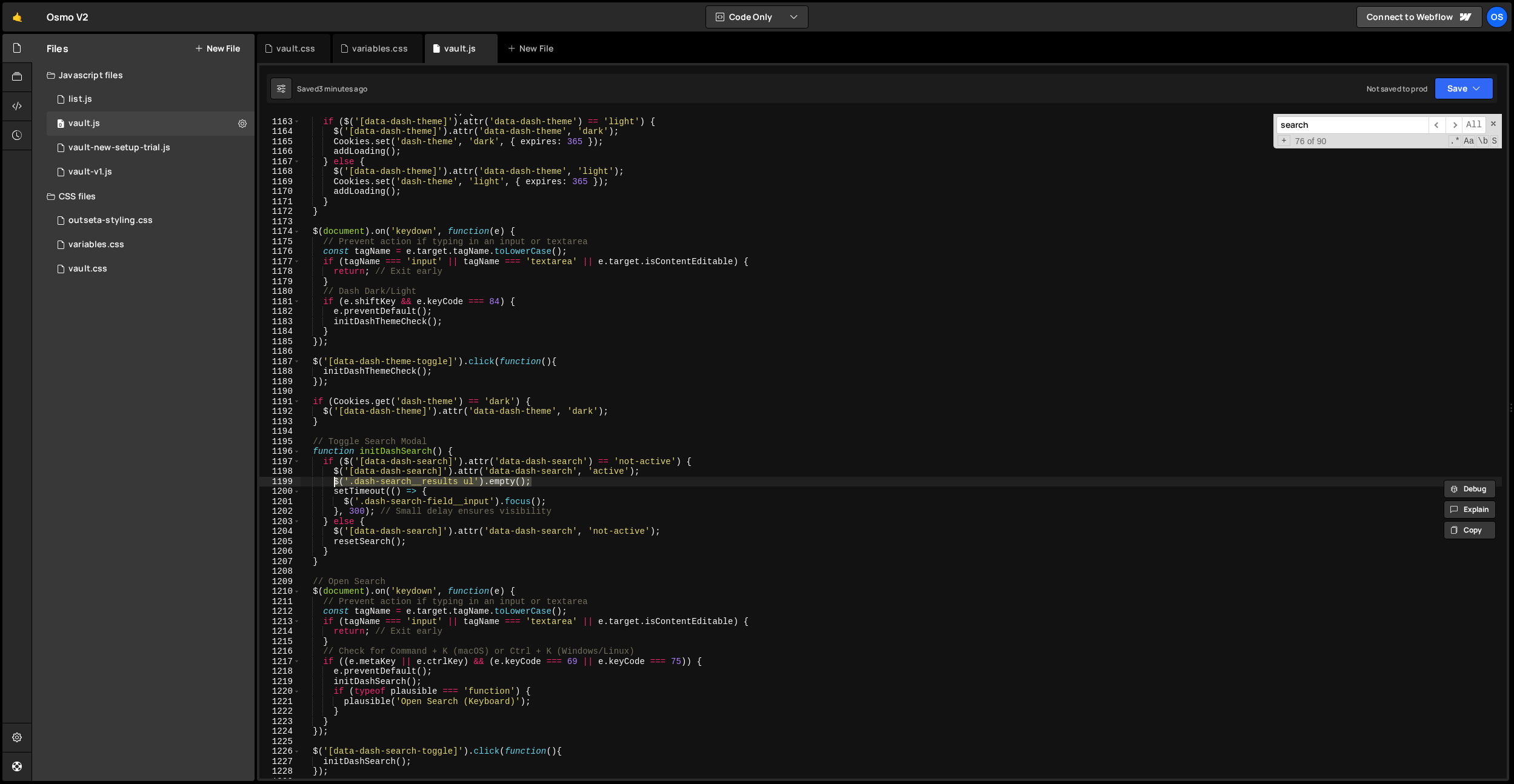
click at [653, 469] on div "function initDashThemeCheck ( ) { if ( $ ( '[data-dash-theme]' ) . attr ( 'data…" at bounding box center [900, 448] width 1202 height 684
type textarea "$('[data-dash-search]').attr('data-dash-search', 'active');"
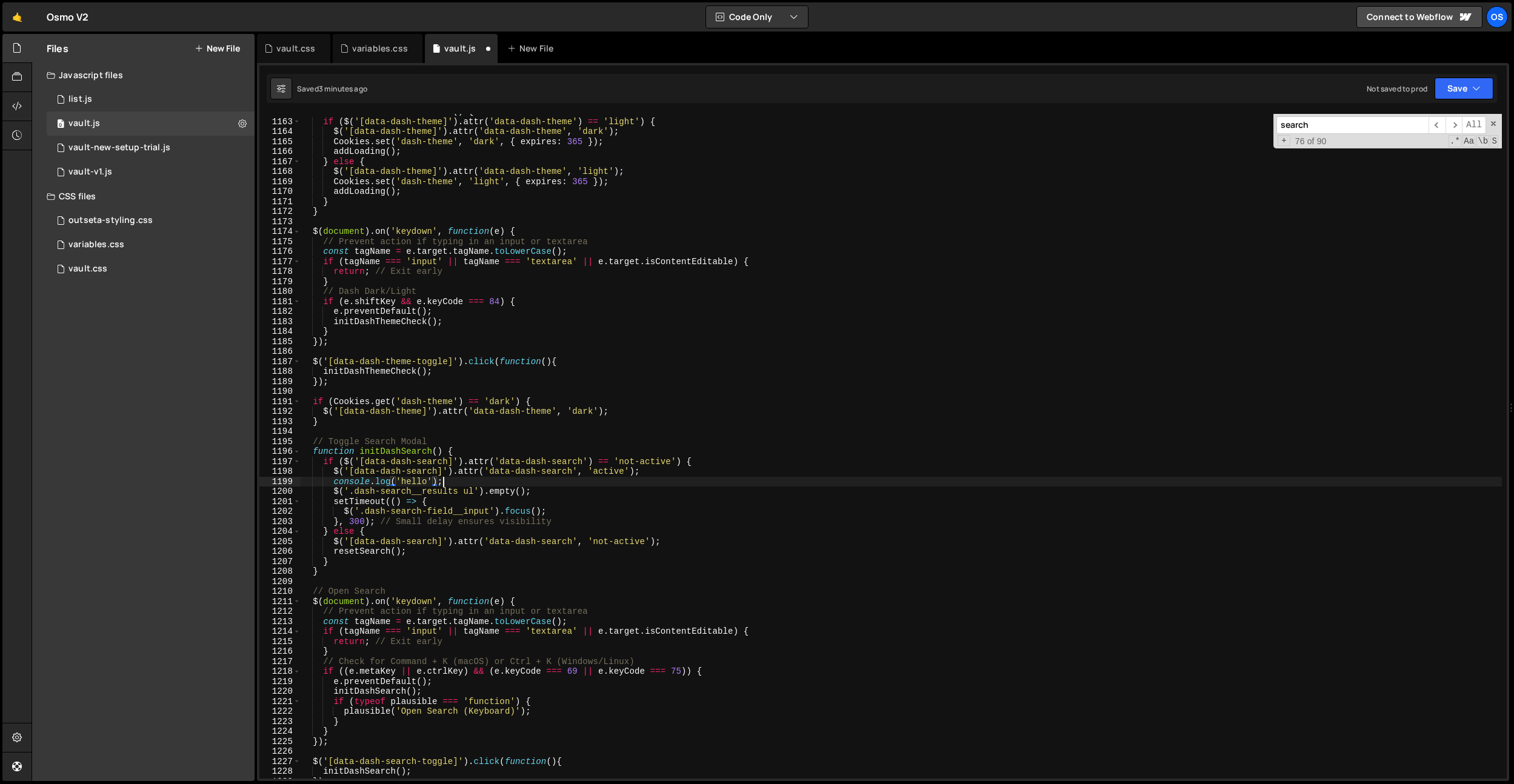
scroll to position [0, 9]
drag, startPoint x: 538, startPoint y: 491, endPoint x: 334, endPoint y: 492, distance: 204.0
click at [334, 492] on div "function initDashThemeCheck ( ) { if ( $ ( '[data-dash-theme]' ) . attr ( 'data…" at bounding box center [900, 448] width 1202 height 684
click at [584, 494] on div "function initDashThemeCheck ( ) { if ( $ ( '[data-dash-theme]' ) . attr ( 'data…" at bounding box center [900, 446] width 1202 height 665
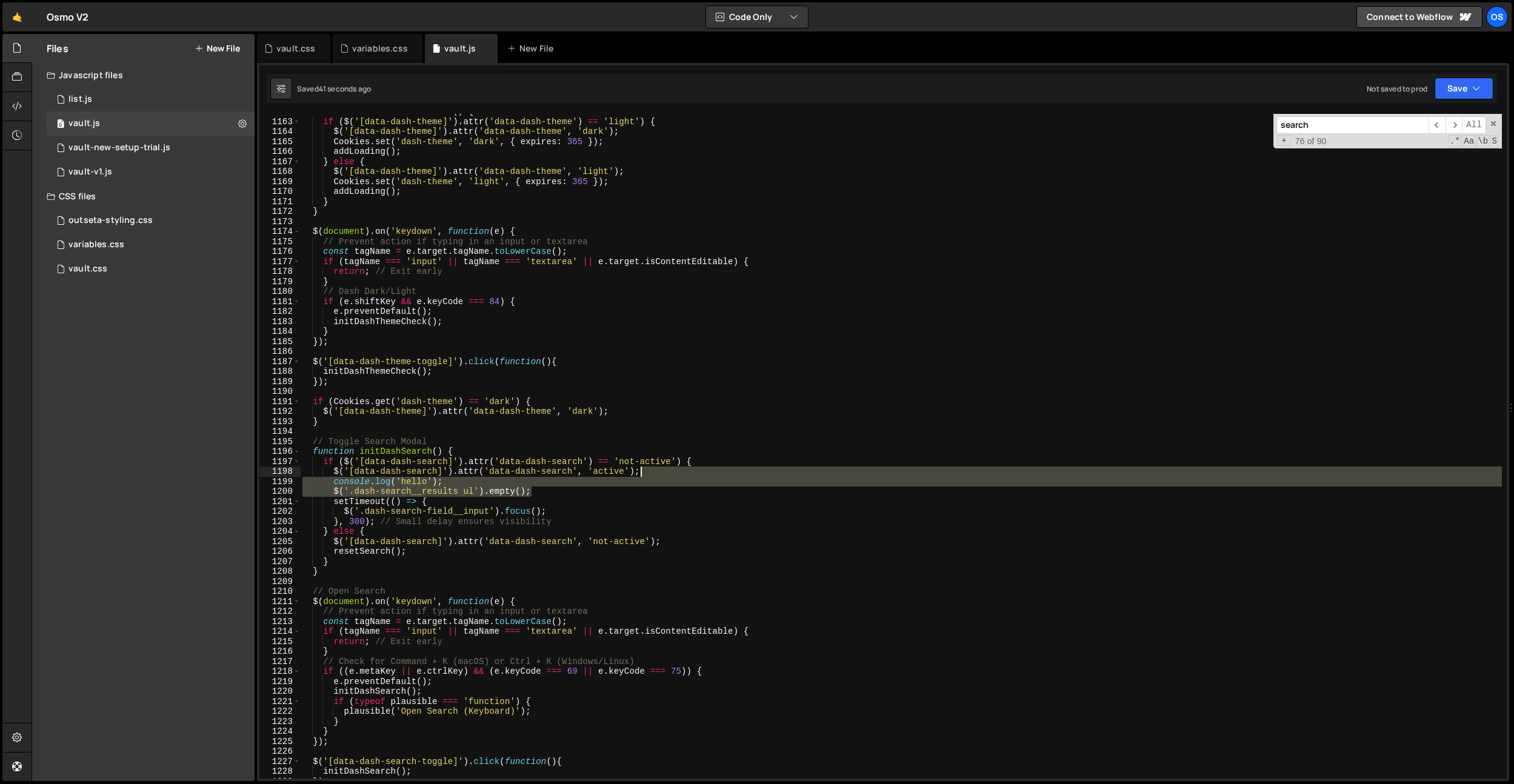
drag, startPoint x: 579, startPoint y: 494, endPoint x: 692, endPoint y: 474, distance: 114.8
click at [692, 474] on div "function initDashThemeCheck ( ) { if ( $ ( '[data-dash-theme]' ) . attr ( 'data…" at bounding box center [900, 448] width 1202 height 684
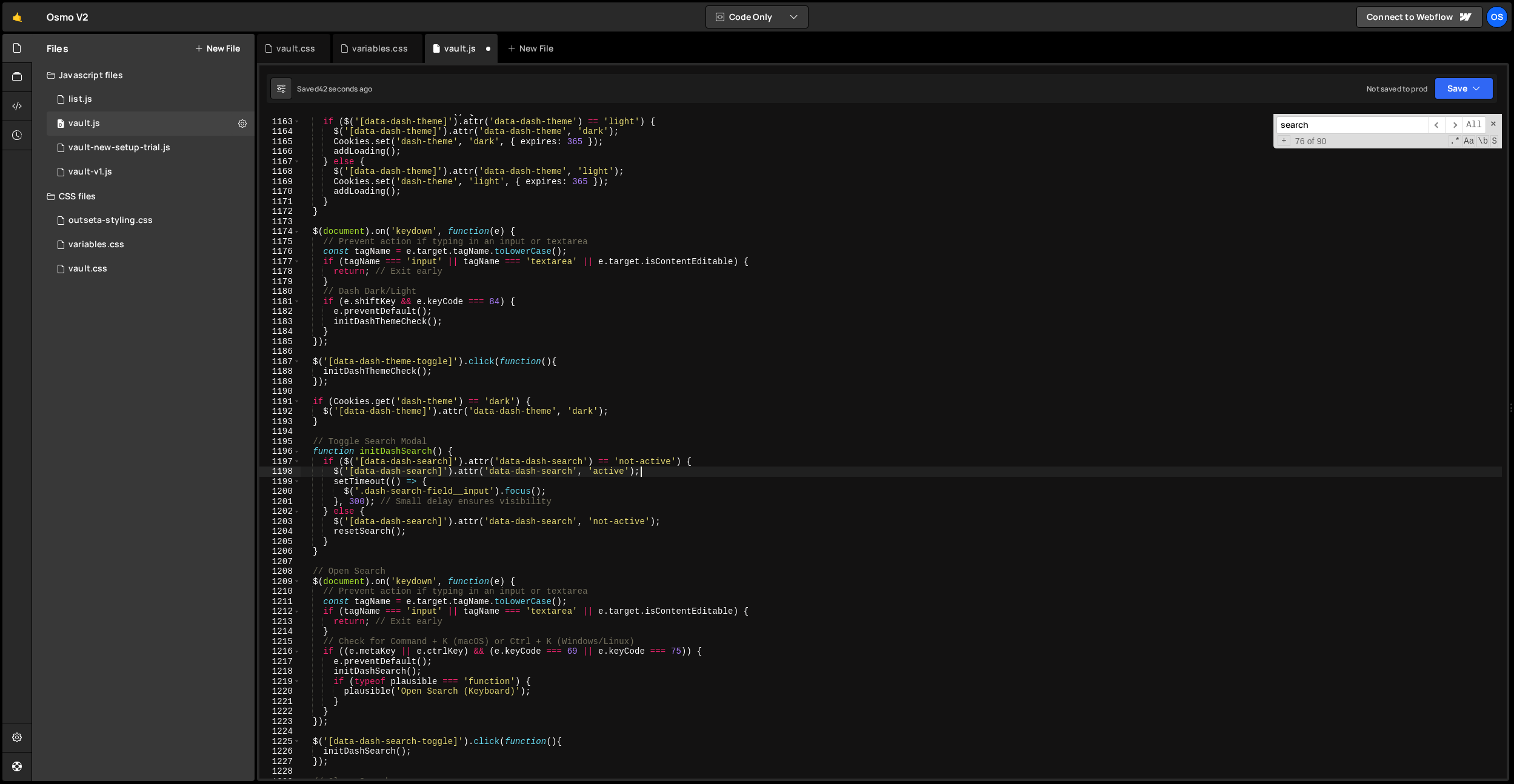
click at [694, 462] on div "function initDashThemeCheck ( ) { if ( $ ( '[data-dash-theme]' ) . attr ( 'data…" at bounding box center [900, 448] width 1202 height 684
type textarea "if ($('[data-dash-search]').attr('data-dash-search') == 'not-active') {"
click at [1320, 127] on input "search" at bounding box center [1353, 124] width 152 height 17
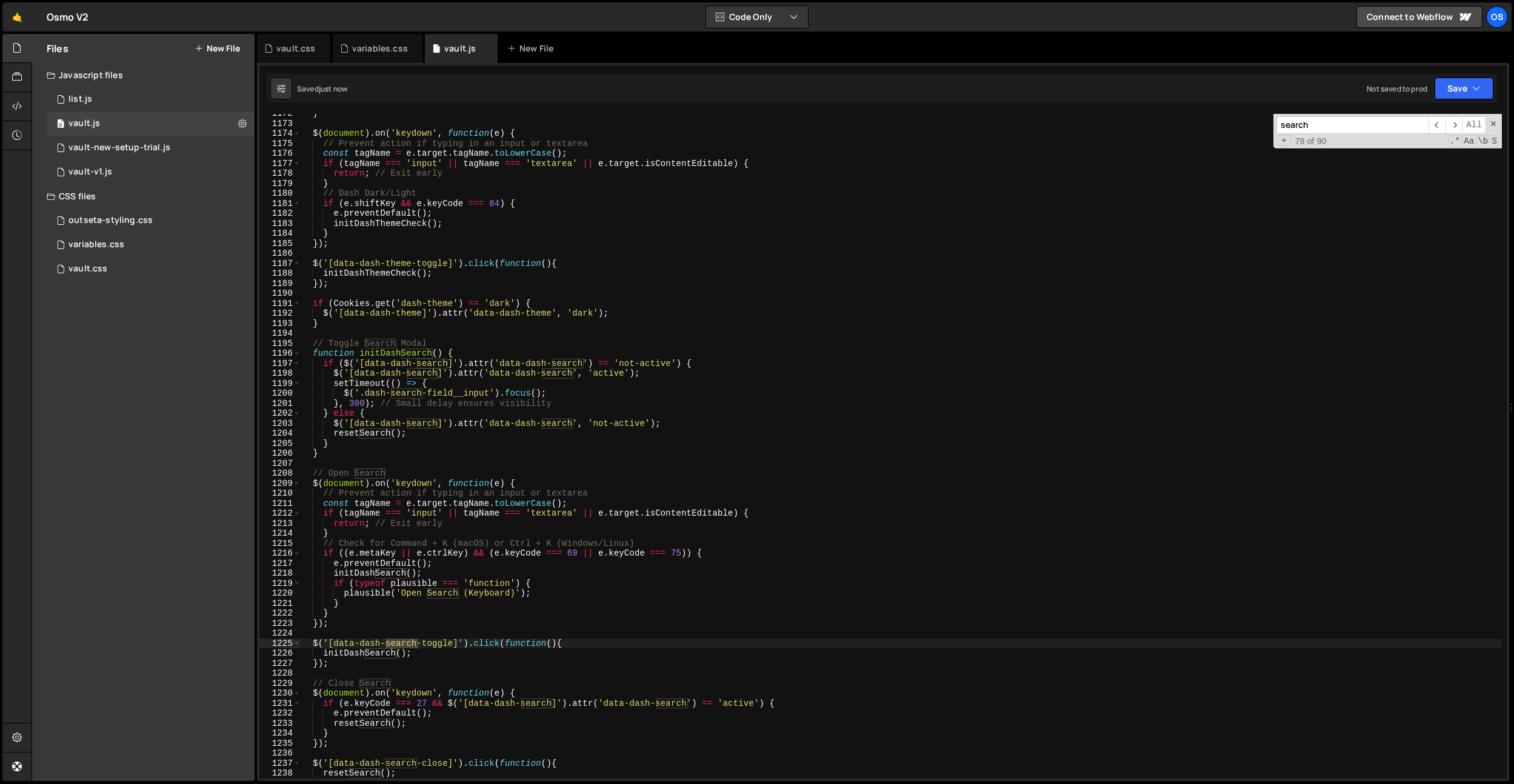
scroll to position [11736, 0]
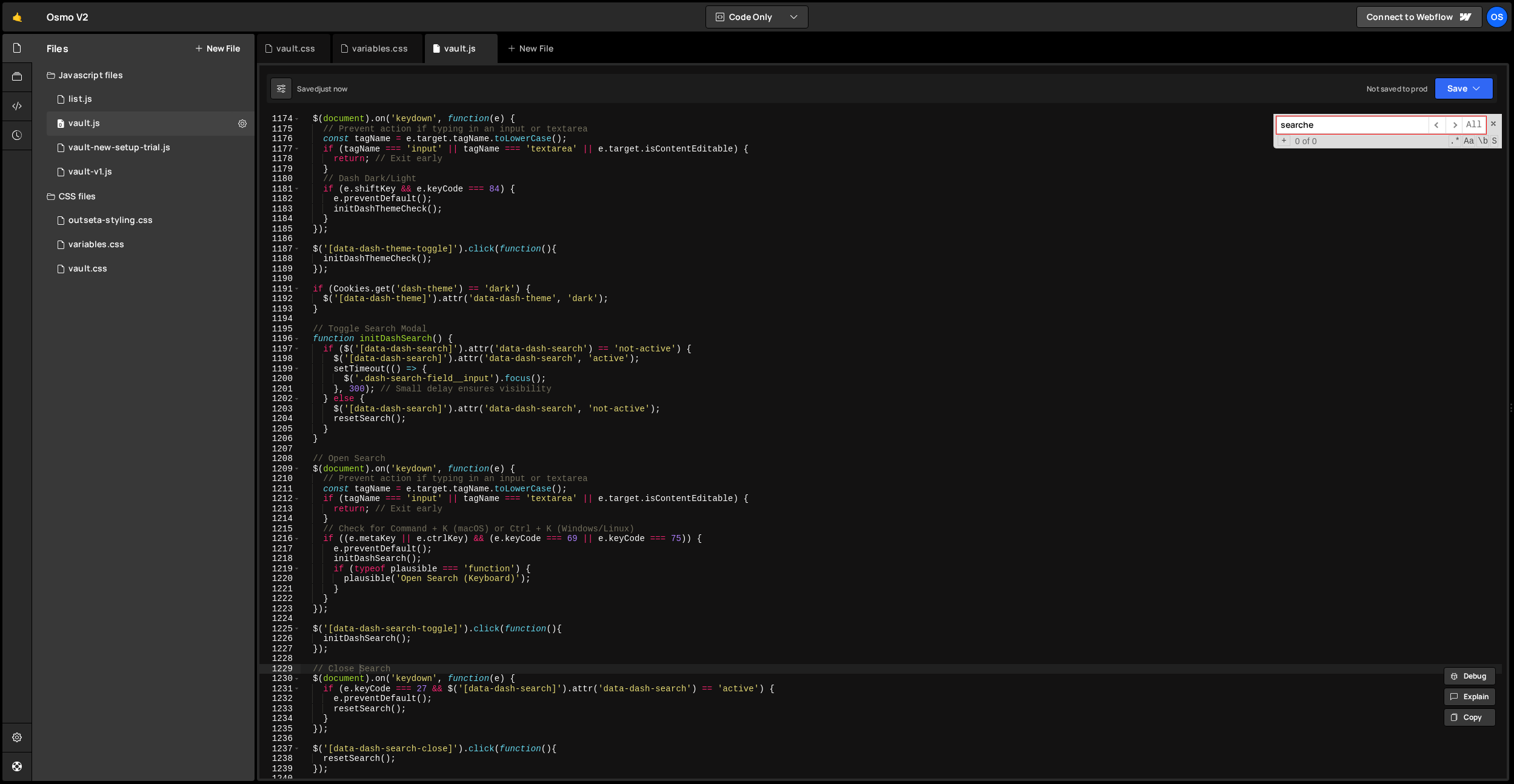
type input "searche"
click at [853, 242] on div "$ ( document ) . on ( 'keydown' , function ( e ) { // Prevent action if typing …" at bounding box center [900, 455] width 1202 height 684
click at [1345, 128] on input "searche" at bounding box center [1353, 124] width 152 height 17
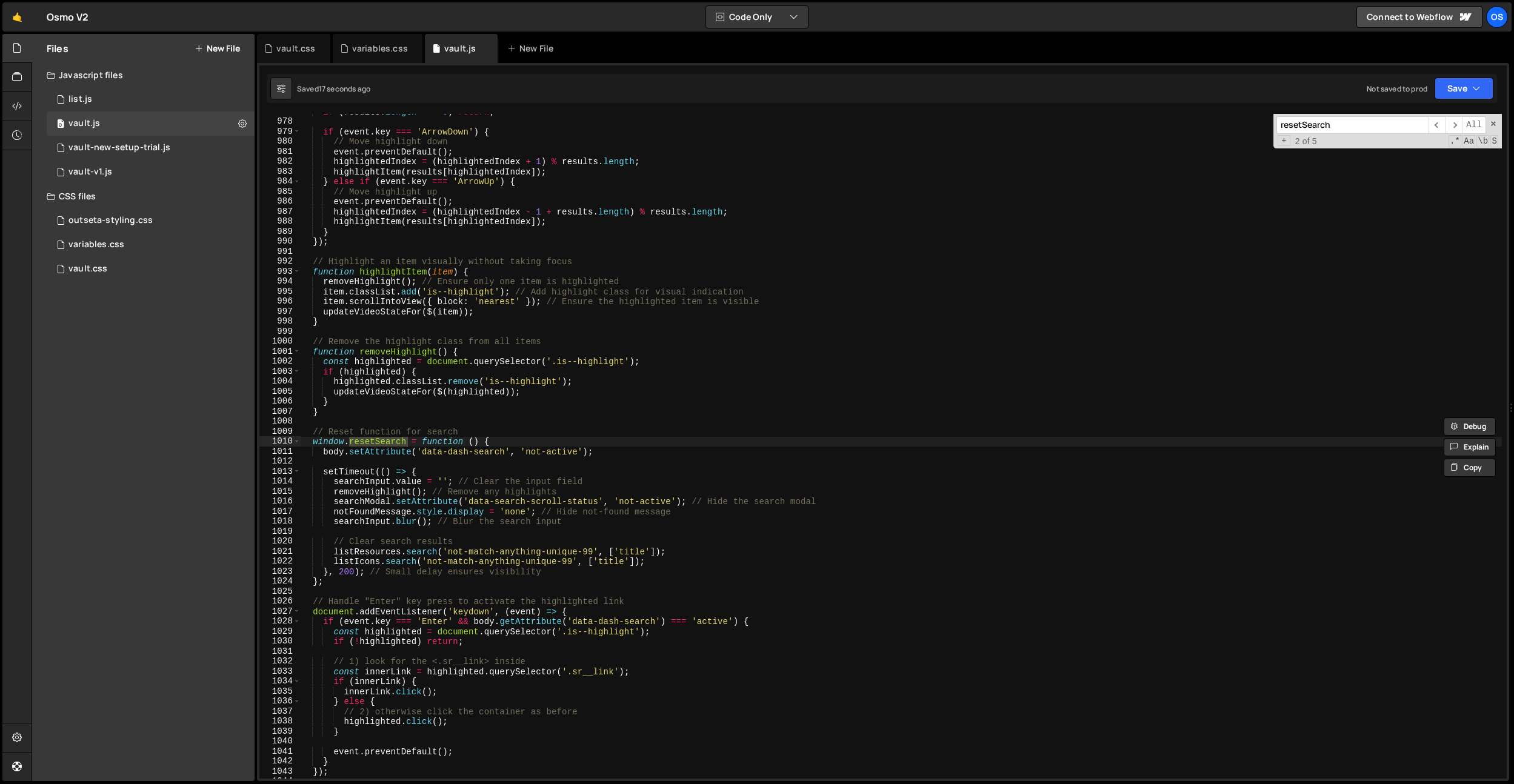
scroll to position [9780, 0]
type input "resetSearch"
type textarea "body.setAttribute('data-dash-search', 'not-active');"
click at [522, 448] on div "if ( results . length === 0 ) return ; if ( event . key === 'ArrowDown' ) { // …" at bounding box center [900, 448] width 1202 height 684
click at [634, 453] on div "if ( results . length === 0 ) return ; if ( event . key === 'ArrowDown' ) { // …" at bounding box center [900, 448] width 1202 height 684
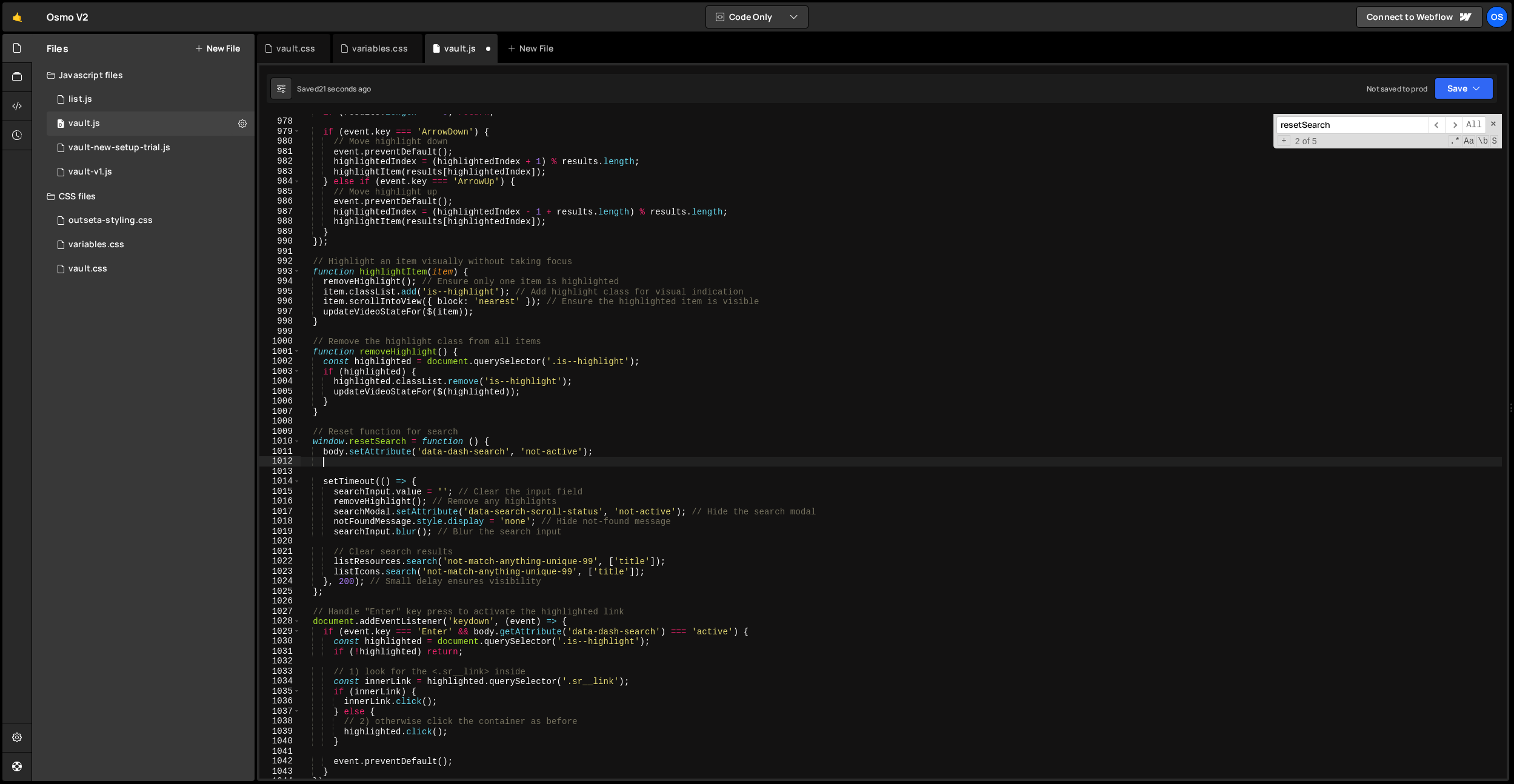
paste textarea "$('.dash-search__results ul').empty();"
type textarea "$('.dash-search__results ul').empty();"
drag, startPoint x: 529, startPoint y: 460, endPoint x: 323, endPoint y: 460, distance: 206.0
click at [323, 460] on div "if ( results . length === 0 ) return ; if ( event . key === 'ArrowDown' ) { // …" at bounding box center [900, 448] width 1202 height 684
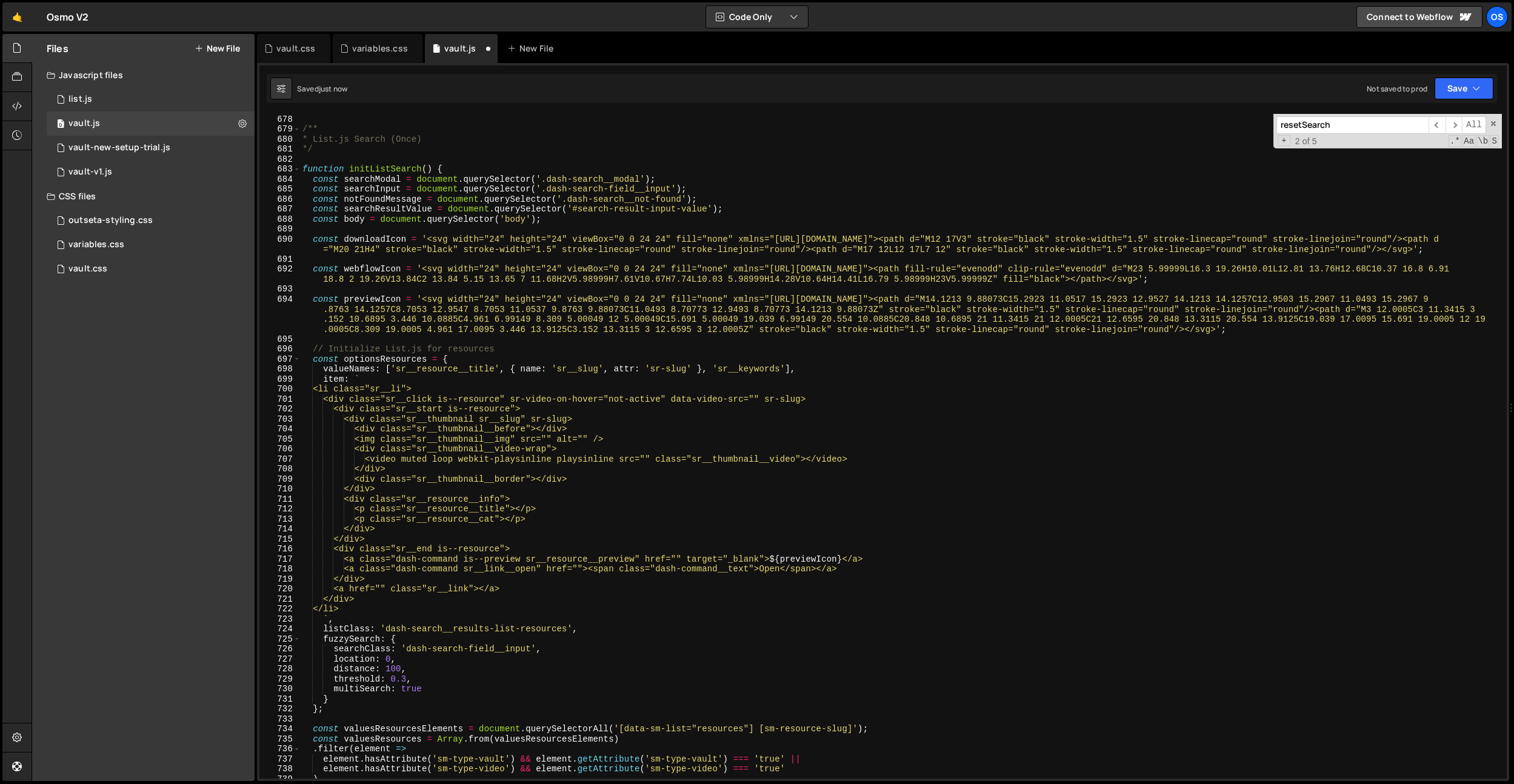
scroll to position [6671, 0]
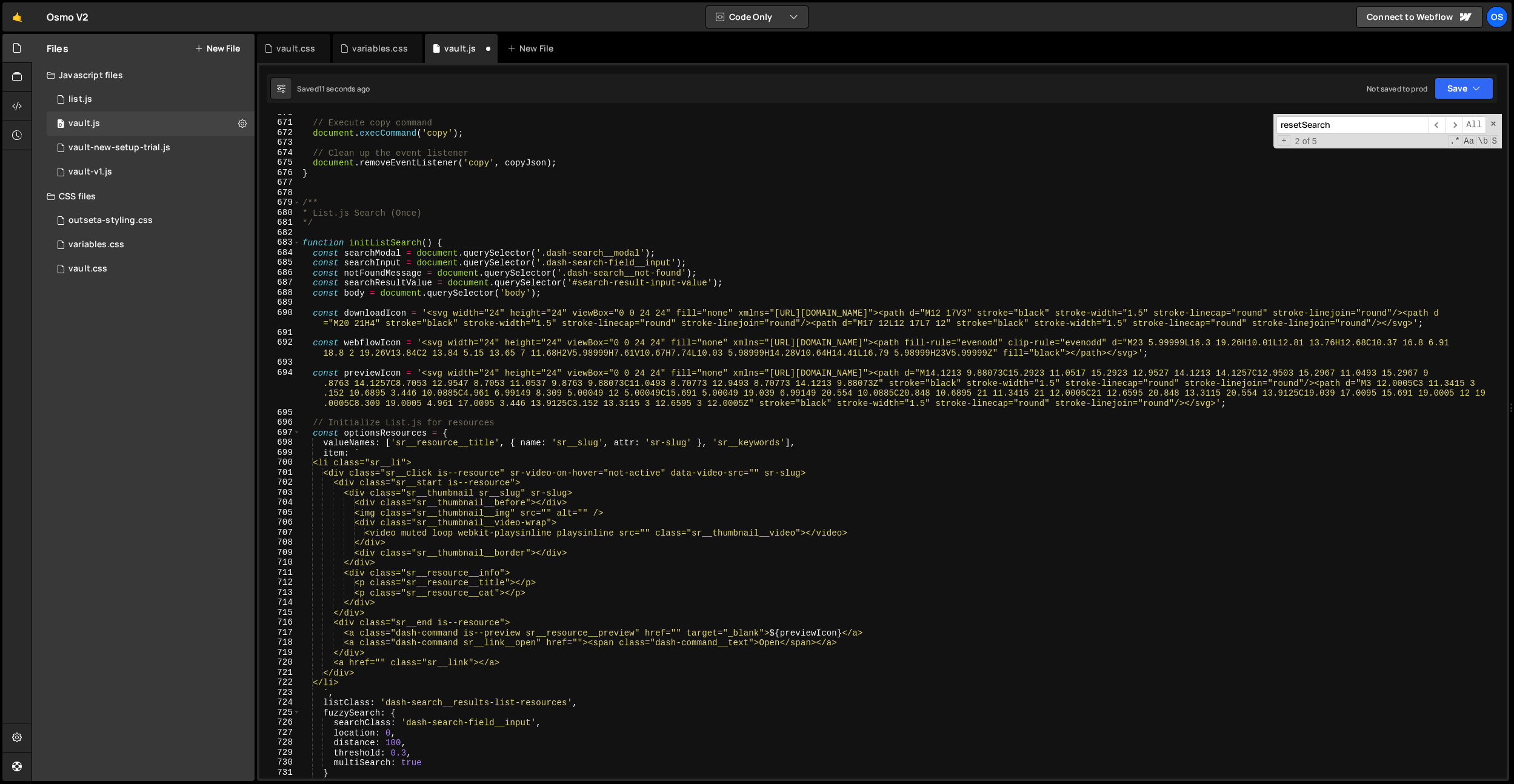
click at [568, 291] on div "// Execute copy command document . execCommand ( 'copy' ) ; // Clean up the eve…" at bounding box center [900, 450] width 1202 height 684
type textarea "const body = document.querySelector('body');"
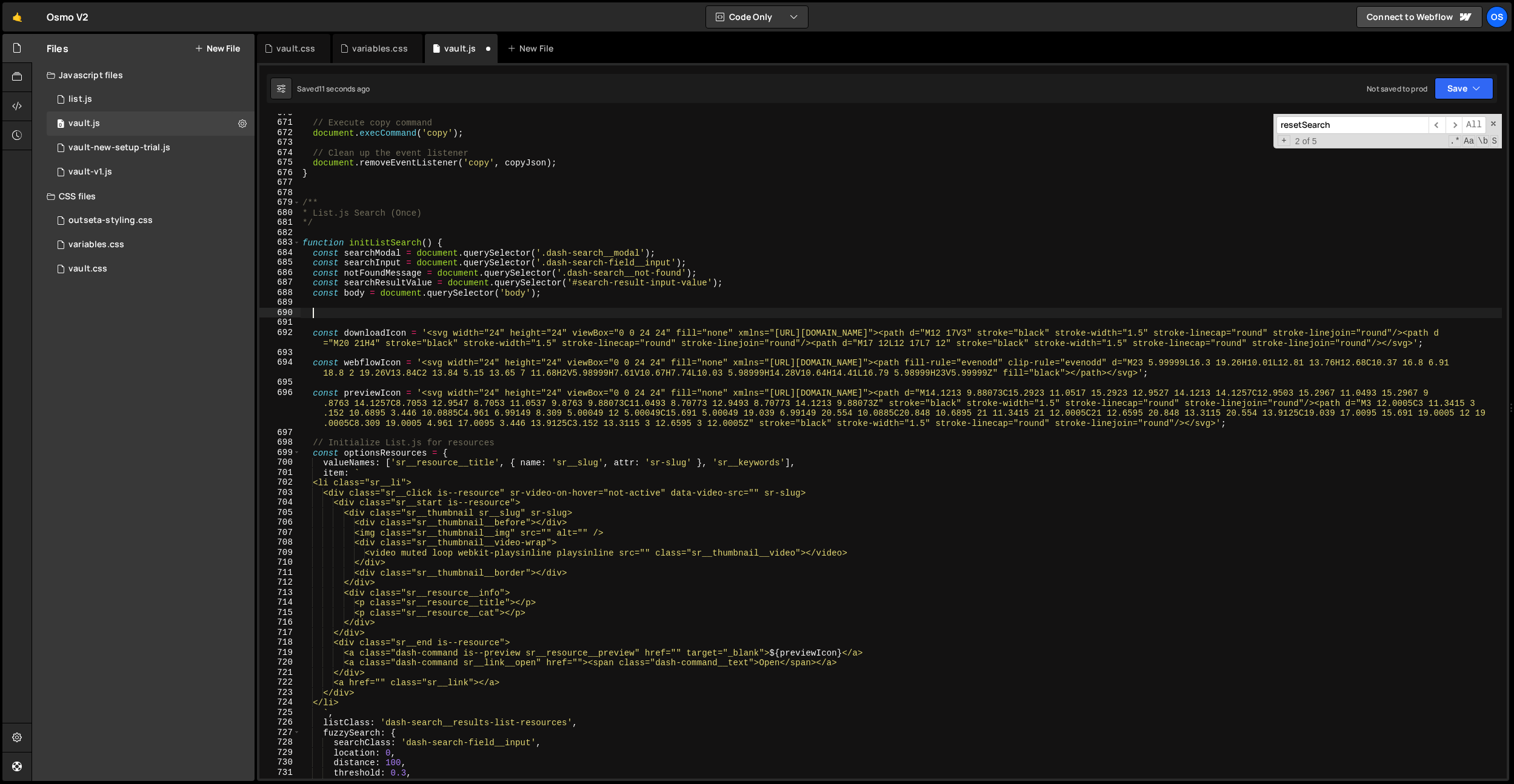
paste textarea "$('.dash-search__results ul').empty();"
type textarea "$('.dash-search__results ul').empty();"
click at [536, 301] on div "// Execute copy command document . execCommand ( 'copy' ) ; // Clean up the eve…" at bounding box center [900, 450] width 1202 height 684
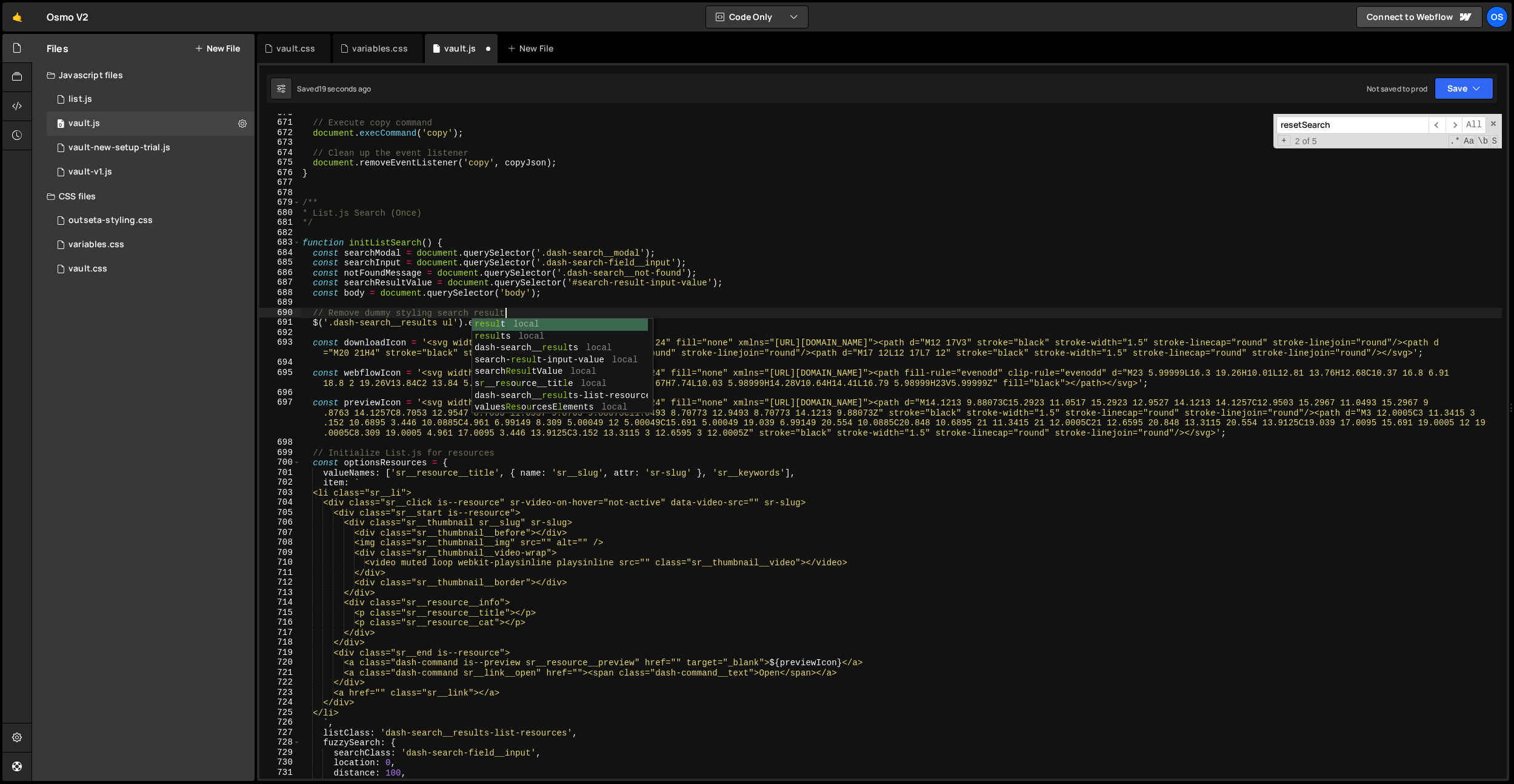
scroll to position [0, 14]
type textarea "// Remove dummy styling search results"
click at [371, 57] on div "variables.css" at bounding box center [377, 48] width 90 height 29
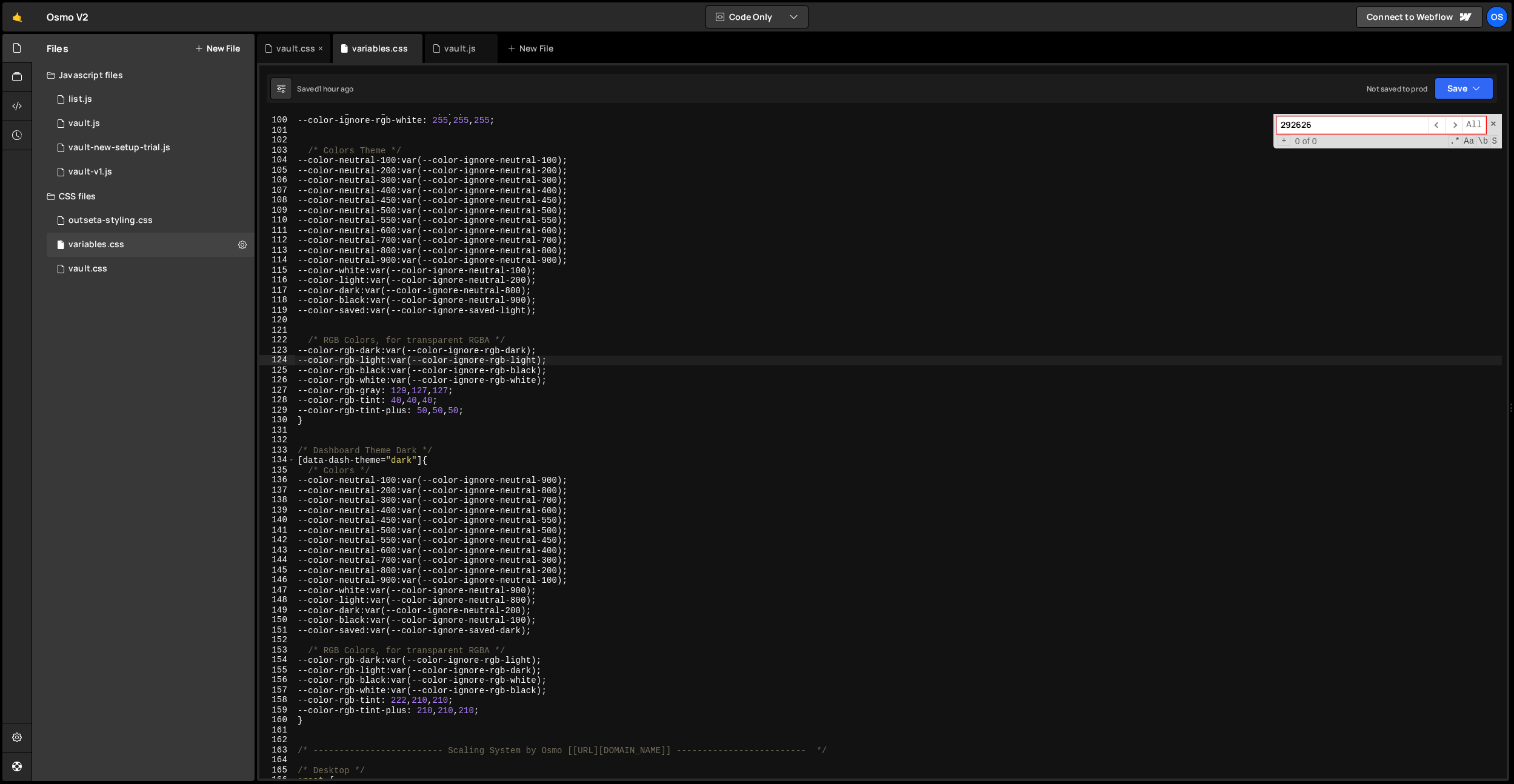
click at [286, 48] on div "vault.css" at bounding box center [296, 49] width 39 height 12
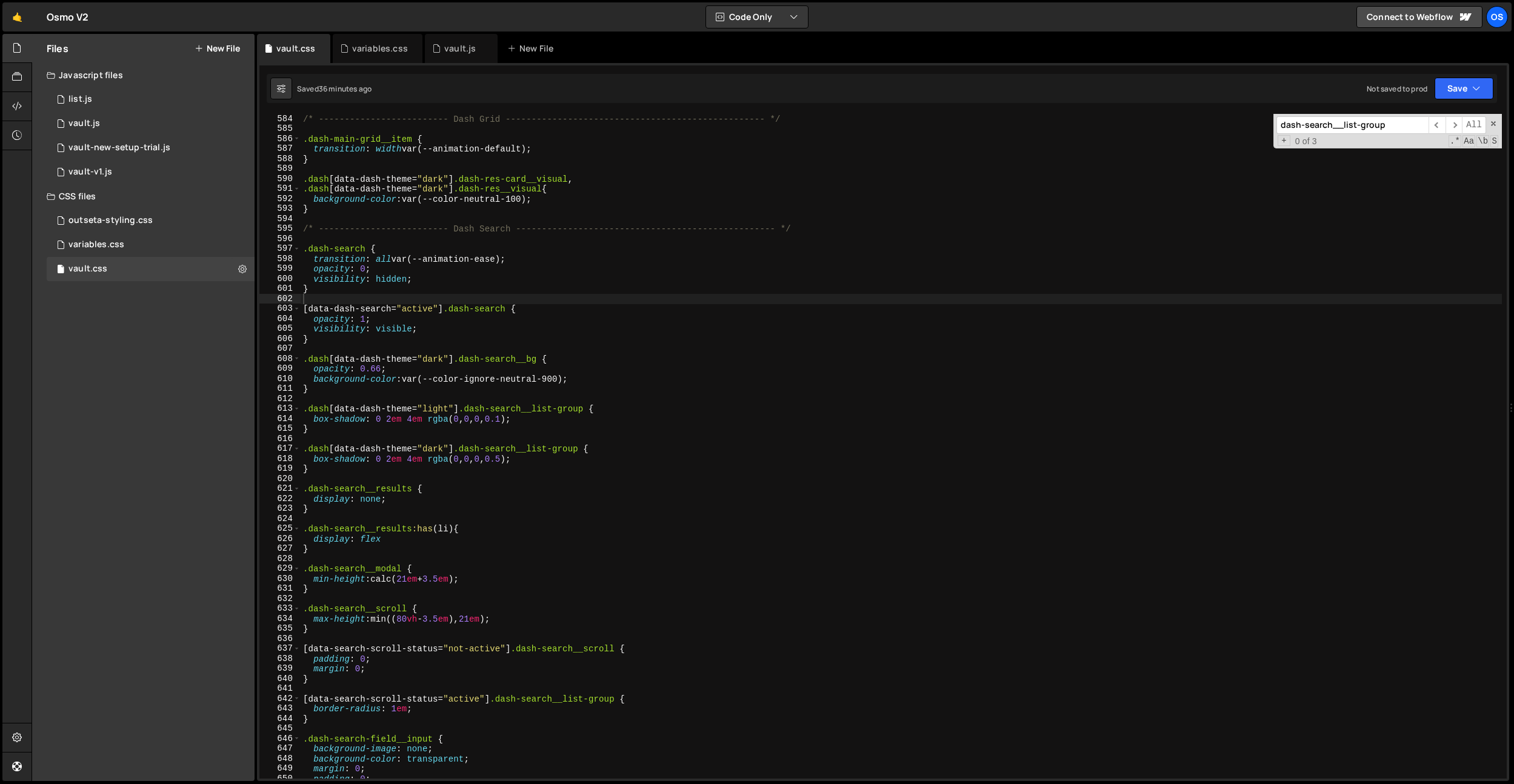
type textarea ".dash[data-dash-theme="dark"] .dash-search__list-group {"
click at [547, 447] on div "/* ------------------------- Dash Grid ----------------------------------------…" at bounding box center [901, 455] width 1201 height 684
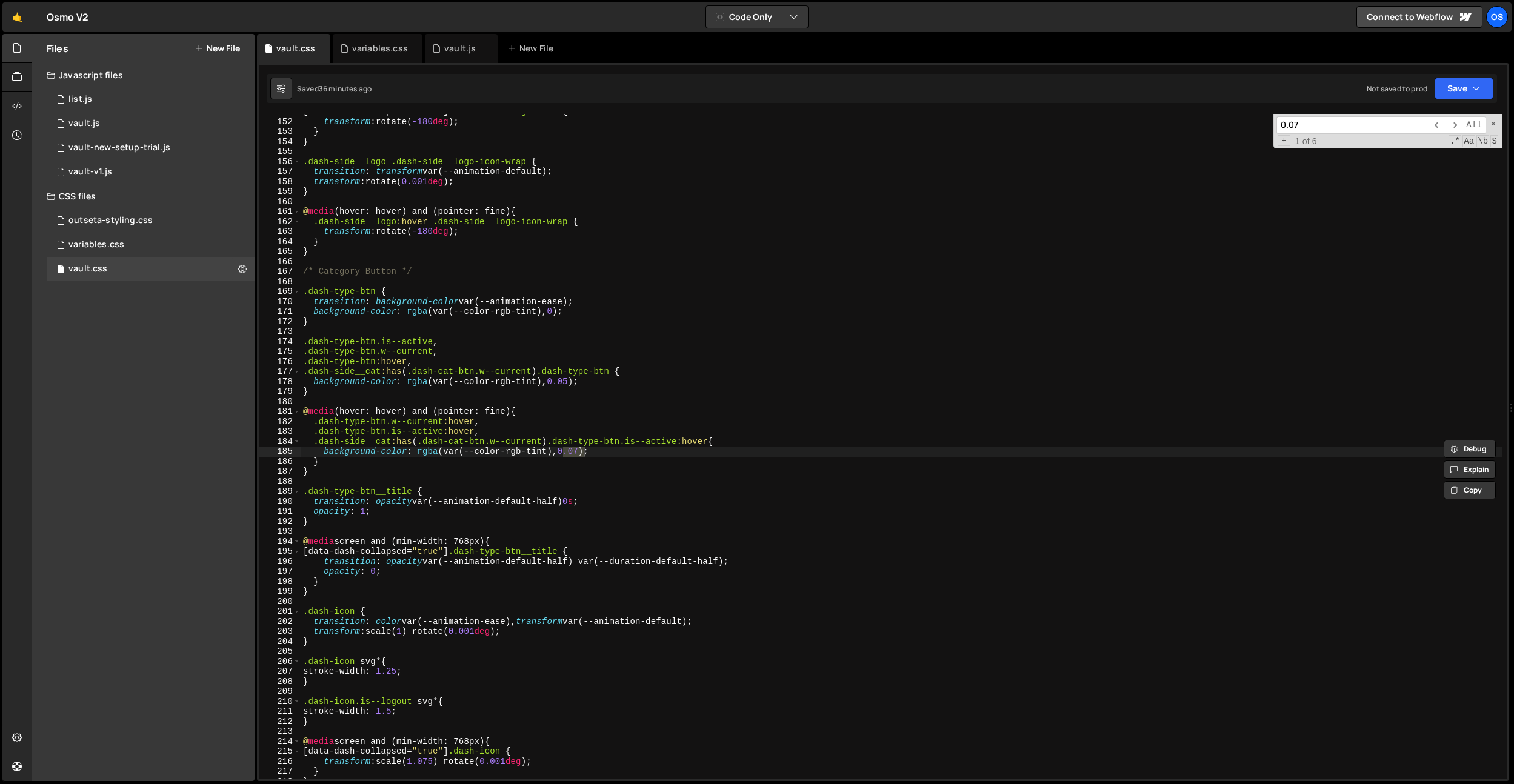
scroll to position [1241, 0]
type input "0.07"
click at [636, 444] on div "[ data-dash-collapsed = " true " ] .dash-side__logo-icon { transform : rotate( …" at bounding box center [901, 448] width 1201 height 684
click at [580, 449] on div "[ data-dash-collapsed = " true " ] .dash-side__logo-icon { transform : rotate( …" at bounding box center [901, 448] width 1201 height 684
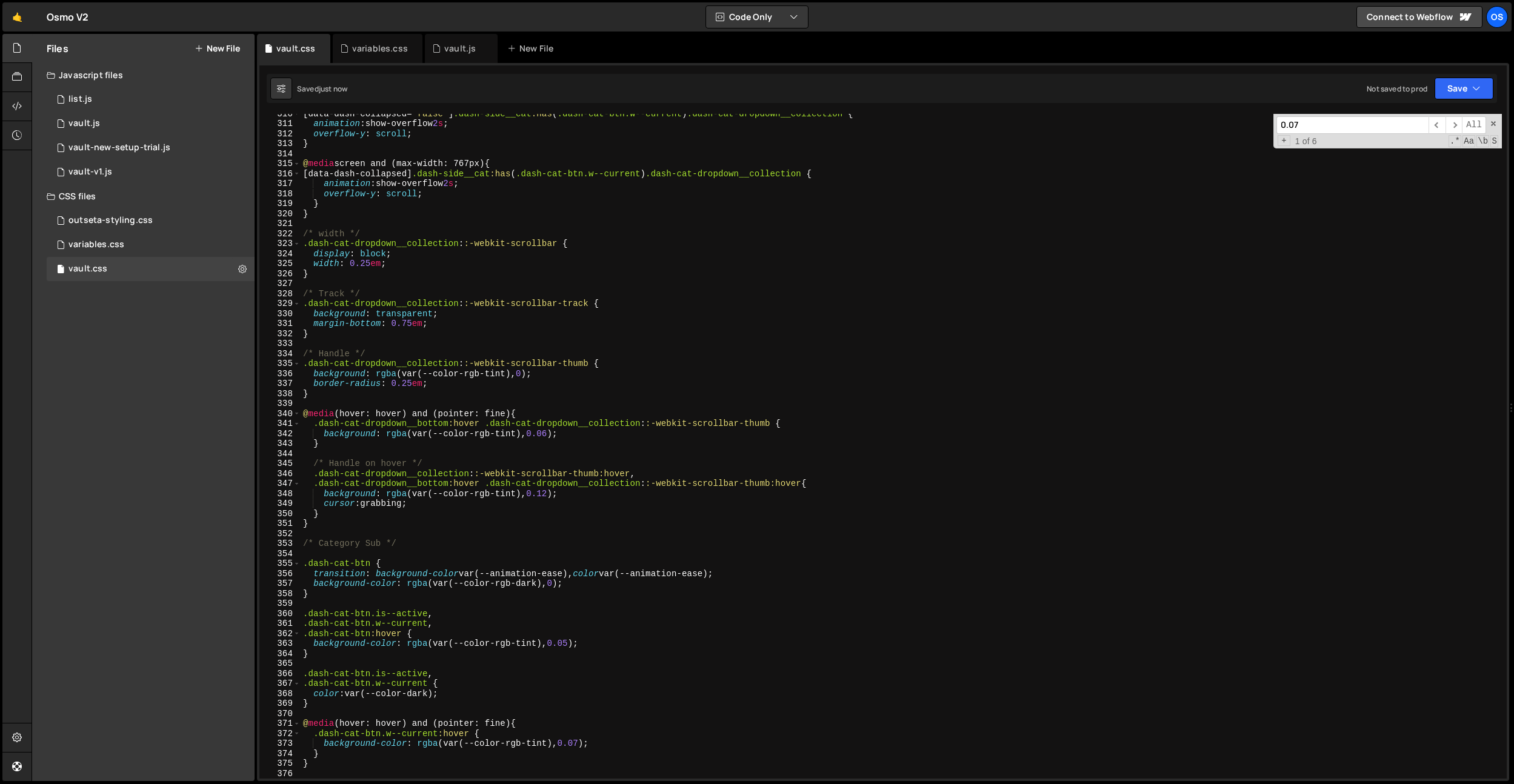
scroll to position [2554, 0]
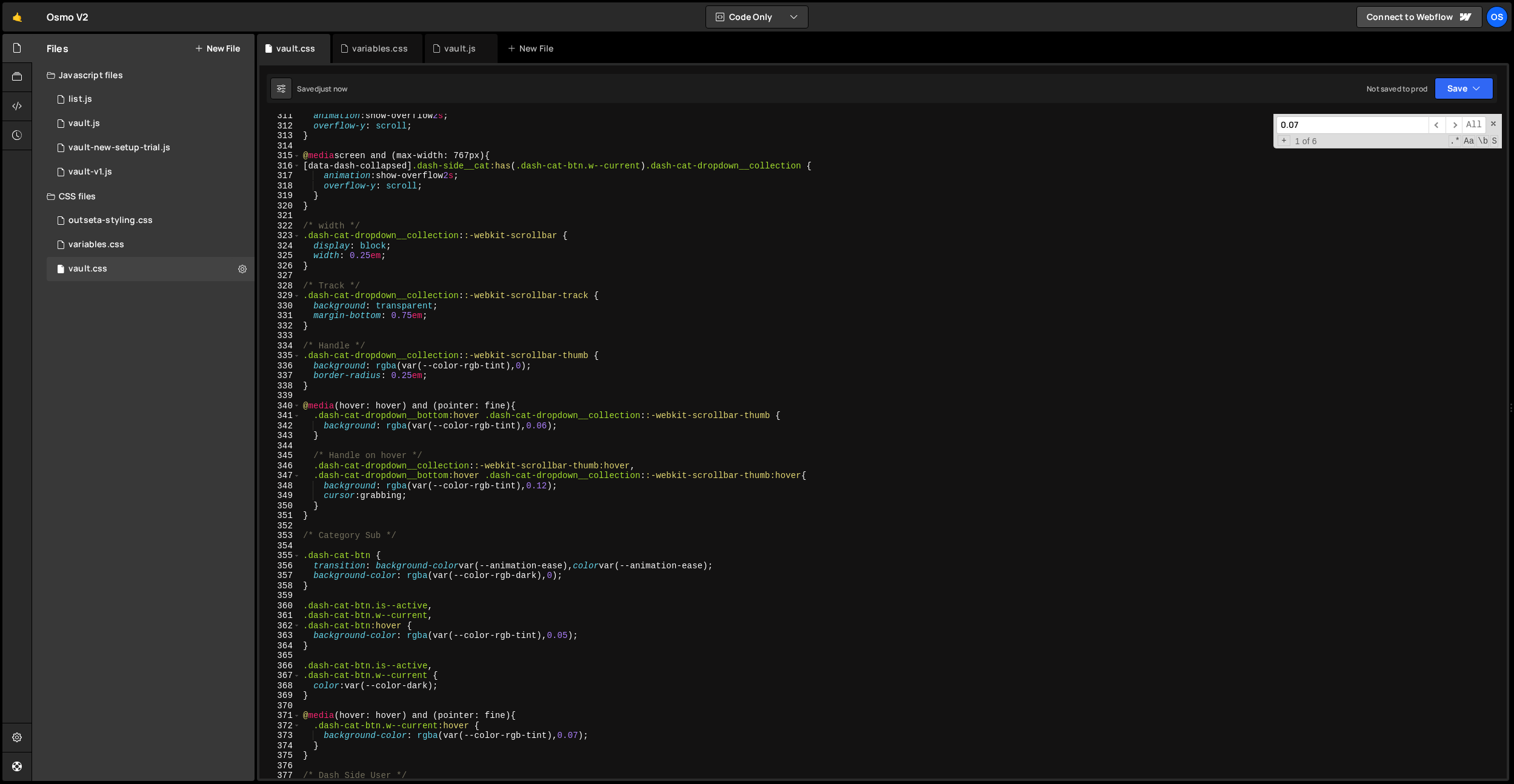
click at [584, 737] on div "animation : show-overflow 2 s ; overflow-y : scroll ; } @ media screen and (max…" at bounding box center [901, 453] width 1201 height 684
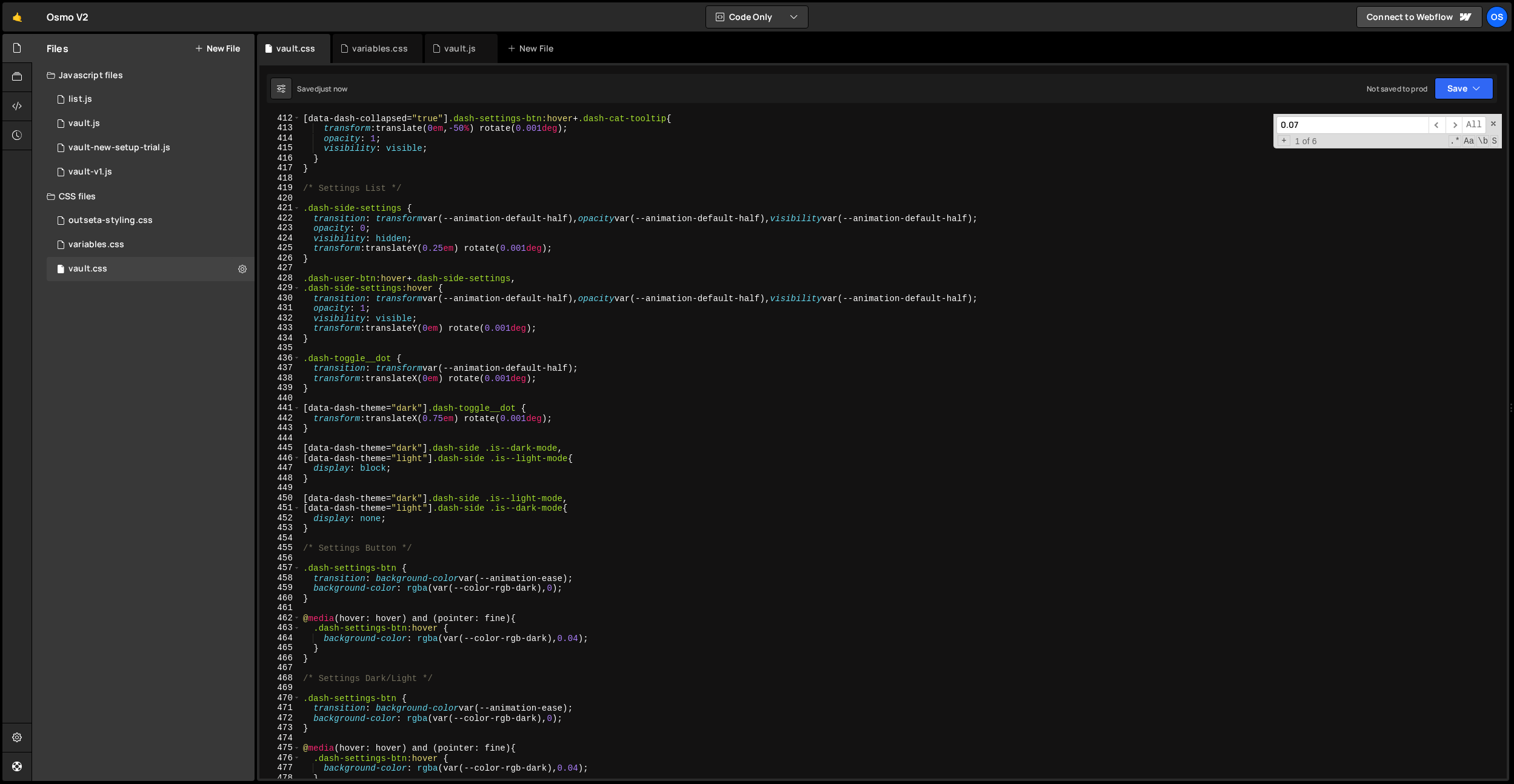
scroll to position [3384, 0]
click at [416, 148] on div "[ data-dash-collapsed = " true " ] .dash-settings-btn :hover + .dash-cat-toolti…" at bounding box center [901, 455] width 1201 height 684
type textarea "visibility: visible;"
paste input "search-dummy"
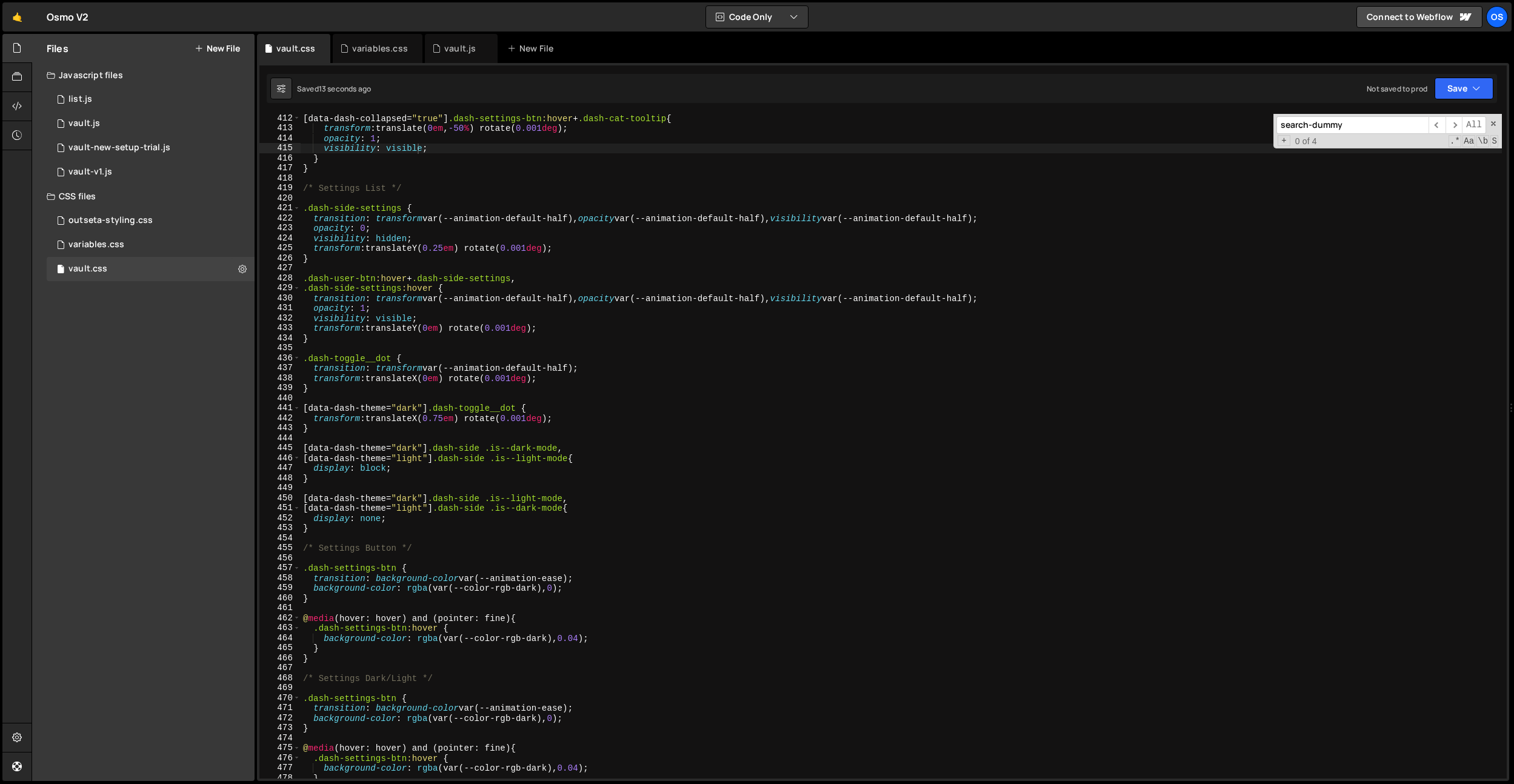
scroll to position [4311, 0]
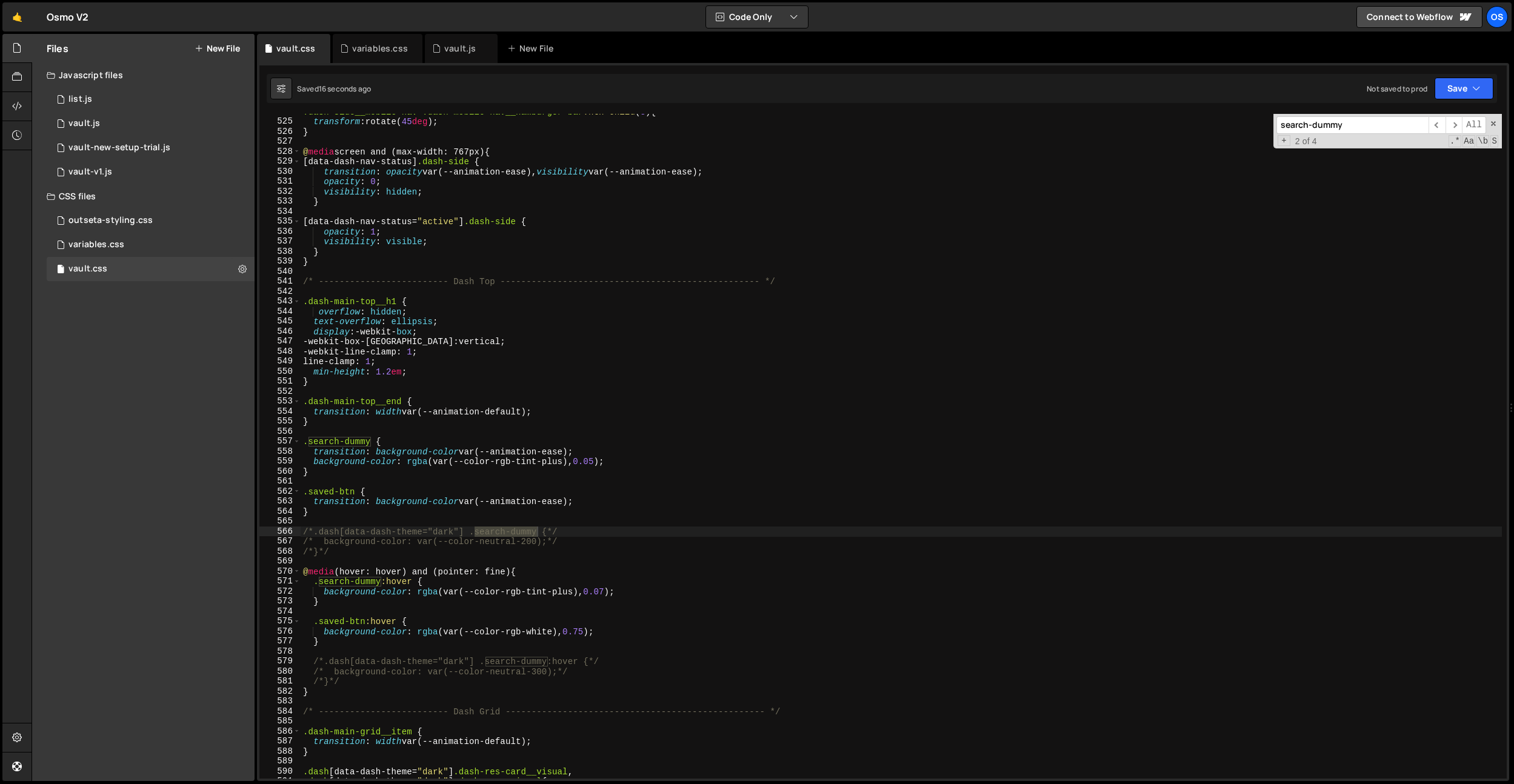
type input "search-dummy"
click at [469, 492] on div ".dash-side__mobile-nav .dash-mobile-nav__hamburger-bar :nth-child ( 3 ) { trans…" at bounding box center [901, 448] width 1201 height 684
click at [315, 448] on div ".dash-side__mobile-nav .dash-mobile-nav__hamburger-bar :nth-child ( 3 ) { trans…" at bounding box center [901, 448] width 1201 height 684
click at [339, 446] on div ".dash-side__mobile-nav .dash-mobile-nav__hamburger-bar :nth-child ( 3 ) { trans…" at bounding box center [901, 448] width 1201 height 684
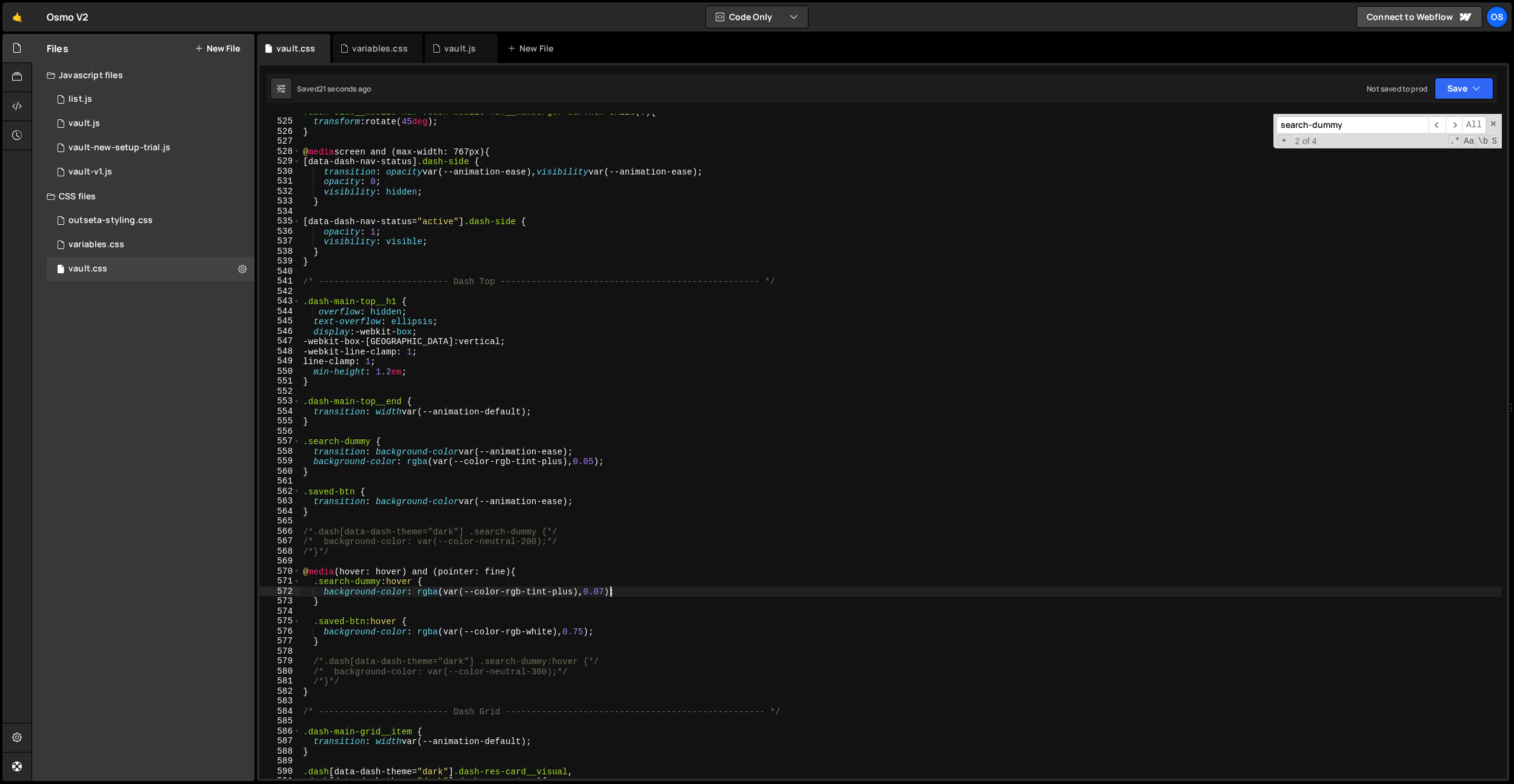
click at [610, 594] on div ".dash-side__mobile-nav .dash-mobile-nav__hamburger-bar :nth-child ( 3 ) { trans…" at bounding box center [901, 448] width 1201 height 684
click at [572, 358] on div ".dash-side__mobile-nav .dash-mobile-nav__hamburger-bar :nth-child ( 3 ) { trans…" at bounding box center [901, 448] width 1201 height 684
click at [492, 494] on div ".dash-side__mobile-nav .dash-mobile-nav__hamburger-bar :nth-child ( 3 ) { trans…" at bounding box center [901, 448] width 1201 height 684
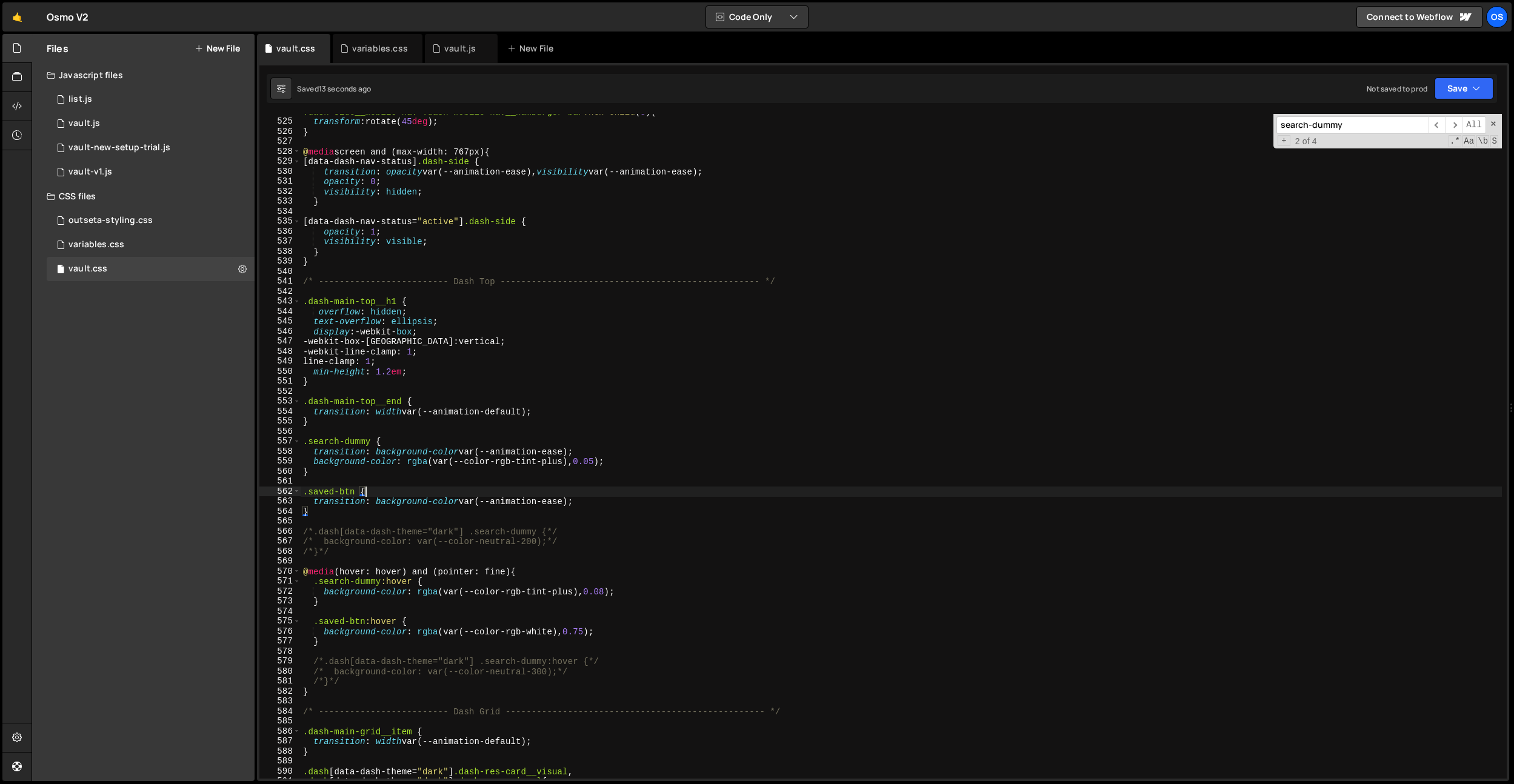
scroll to position [0, 3]
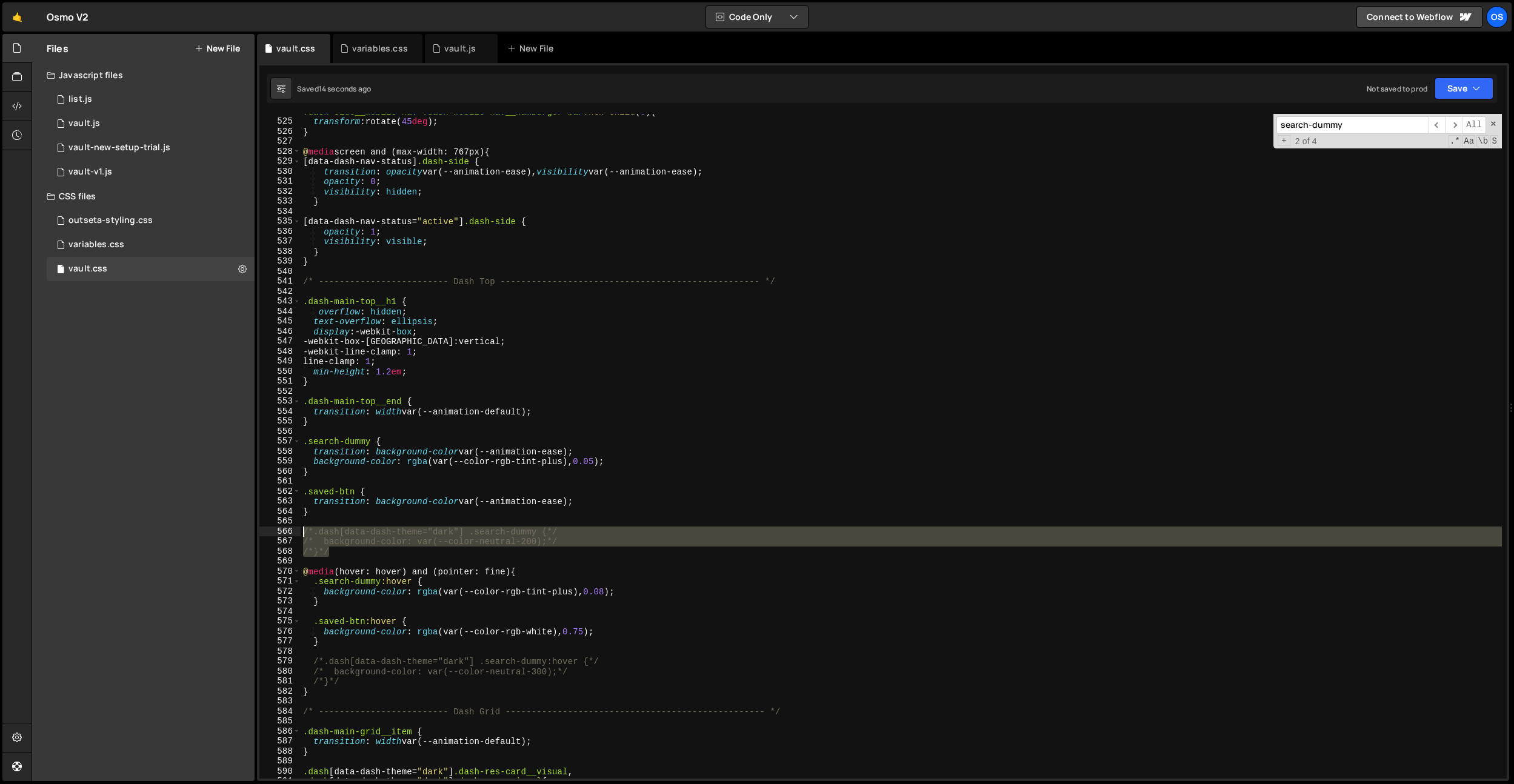
drag, startPoint x: 361, startPoint y: 553, endPoint x: 297, endPoint y: 533, distance: 67.1
click at [297, 533] on div ".saved-btn { 524 525 526 527 528 529 530 531 532 533 534 535 536 537 538 539 54…" at bounding box center [883, 446] width 1247 height 665
click at [492, 529] on div ".dash-side__mobile-nav .dash-mobile-nav__hamburger-bar :nth-child ( 3 ) { trans…" at bounding box center [901, 446] width 1201 height 665
drag, startPoint x: 384, startPoint y: 553, endPoint x: 295, endPoint y: 534, distance: 91.0
click at [295, 534] on div "/*.dash[data-dash-theme="dark"] .search-dummy {*/ 524 525 526 527 528 529 530 5…" at bounding box center [883, 446] width 1247 height 665
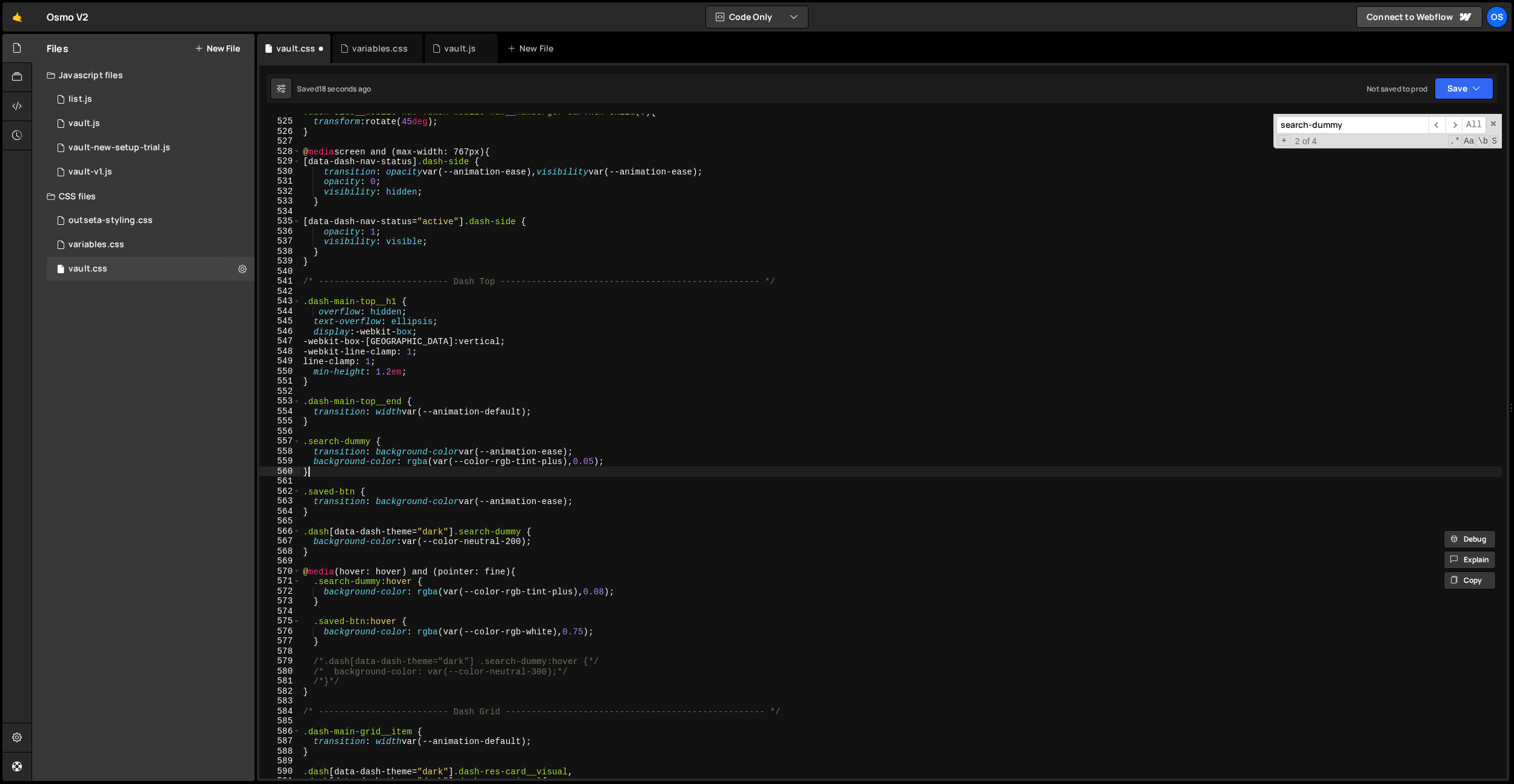
click at [371, 469] on div ".dash-side__mobile-nav .dash-mobile-nav__hamburger-bar :nth-child ( 3 ) { trans…" at bounding box center [901, 448] width 1201 height 684
drag, startPoint x: 354, startPoint y: 494, endPoint x: 385, endPoint y: 529, distance: 46.8
click at [281, 495] on div "} 524 525 526 527 528 529 530 531 532 533 534 535 536 537 538 539 540 541 542 5…" at bounding box center [883, 446] width 1247 height 665
drag, startPoint x: 526, startPoint y: 532, endPoint x: 482, endPoint y: 512, distance: 48.3
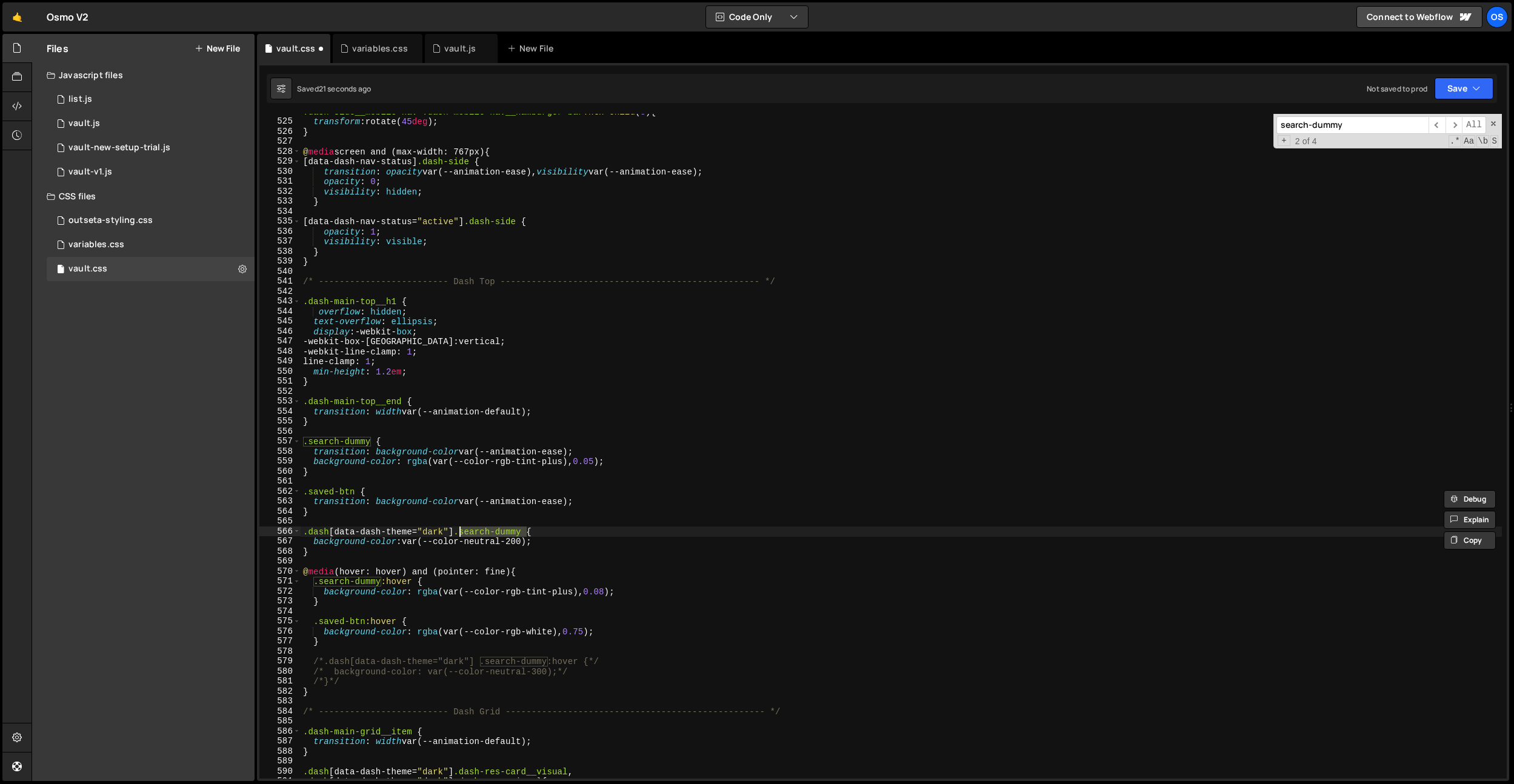
click at [461, 534] on div ".dash-side__mobile-nav .dash-mobile-nav__hamburger-bar :nth-child ( 3 ) { trans…" at bounding box center [901, 448] width 1201 height 684
paste textarea "aved-btn"
type textarea ".dash[data-dash-theme="dark"] .saved-btn {"
click at [540, 480] on div ".dash-side__mobile-nav .dash-mobile-nav__hamburger-bar :nth-child ( 3 ) { trans…" at bounding box center [901, 448] width 1201 height 684
click at [540, 491] on div ".dash-side__mobile-nav .dash-mobile-nav__hamburger-bar :nth-child ( 3 ) { trans…" at bounding box center [901, 448] width 1201 height 684
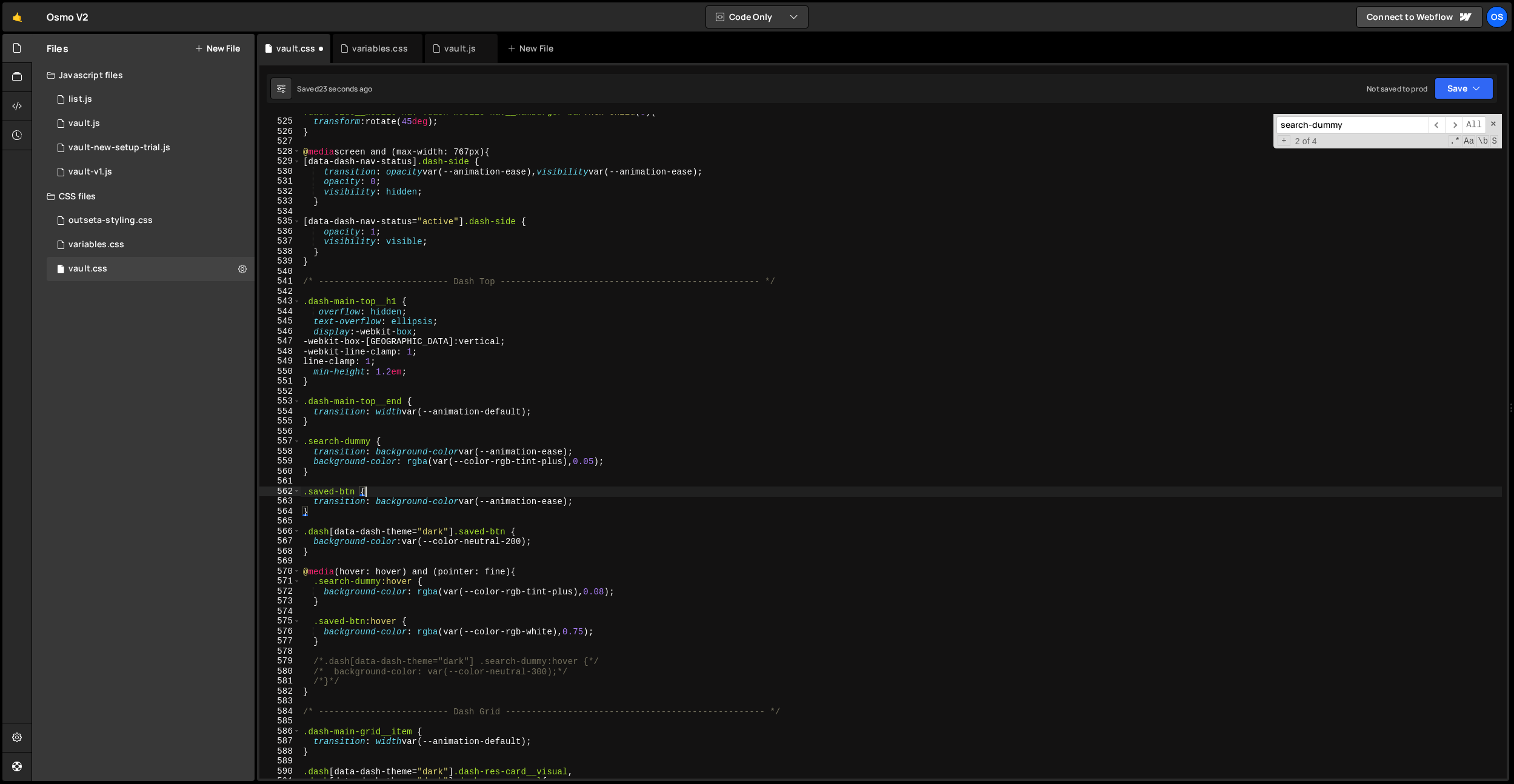
click at [540, 491] on div ".dash-side__mobile-nav .dash-mobile-nav__hamburger-bar :nth-child ( 3 ) { trans…" at bounding box center [901, 448] width 1201 height 684
click at [543, 543] on div ".dash-side__mobile-nav .dash-mobile-nav__hamburger-bar :nth-child ( 3 ) { trans…" at bounding box center [901, 448] width 1201 height 684
click at [515, 540] on div ".dash-side__mobile-nav .dash-mobile-nav__hamburger-bar :nth-child ( 3 ) { trans…" at bounding box center [901, 448] width 1201 height 684
click at [520, 535] on div ".dash-side__mobile-nav .dash-mobile-nav__hamburger-bar :nth-child ( 3 ) { trans…" at bounding box center [901, 448] width 1201 height 684
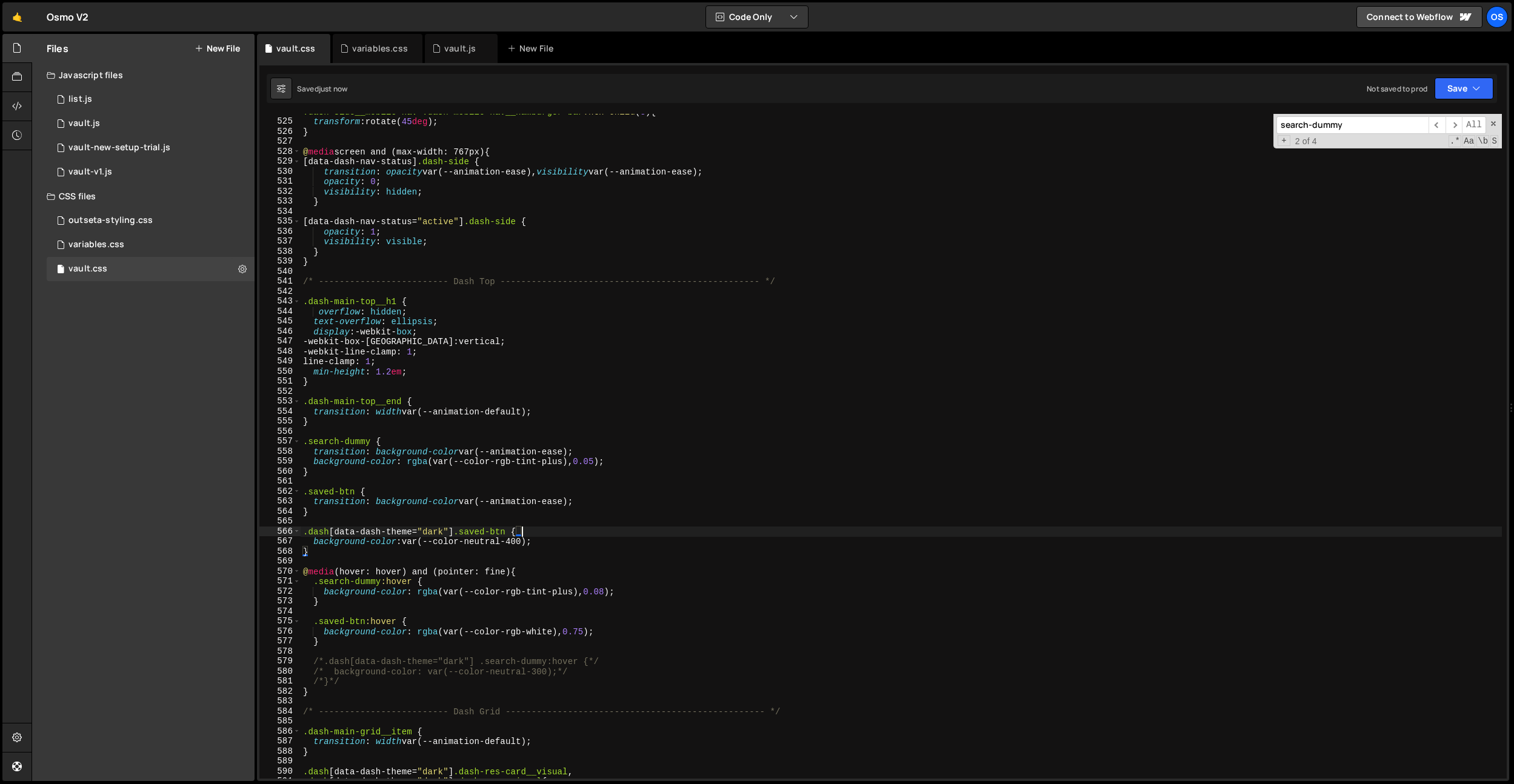
click at [515, 534] on div ".dash-side__mobile-nav .dash-mobile-nav__hamburger-bar :nth-child ( 3 ) { trans…" at bounding box center [901, 448] width 1201 height 684
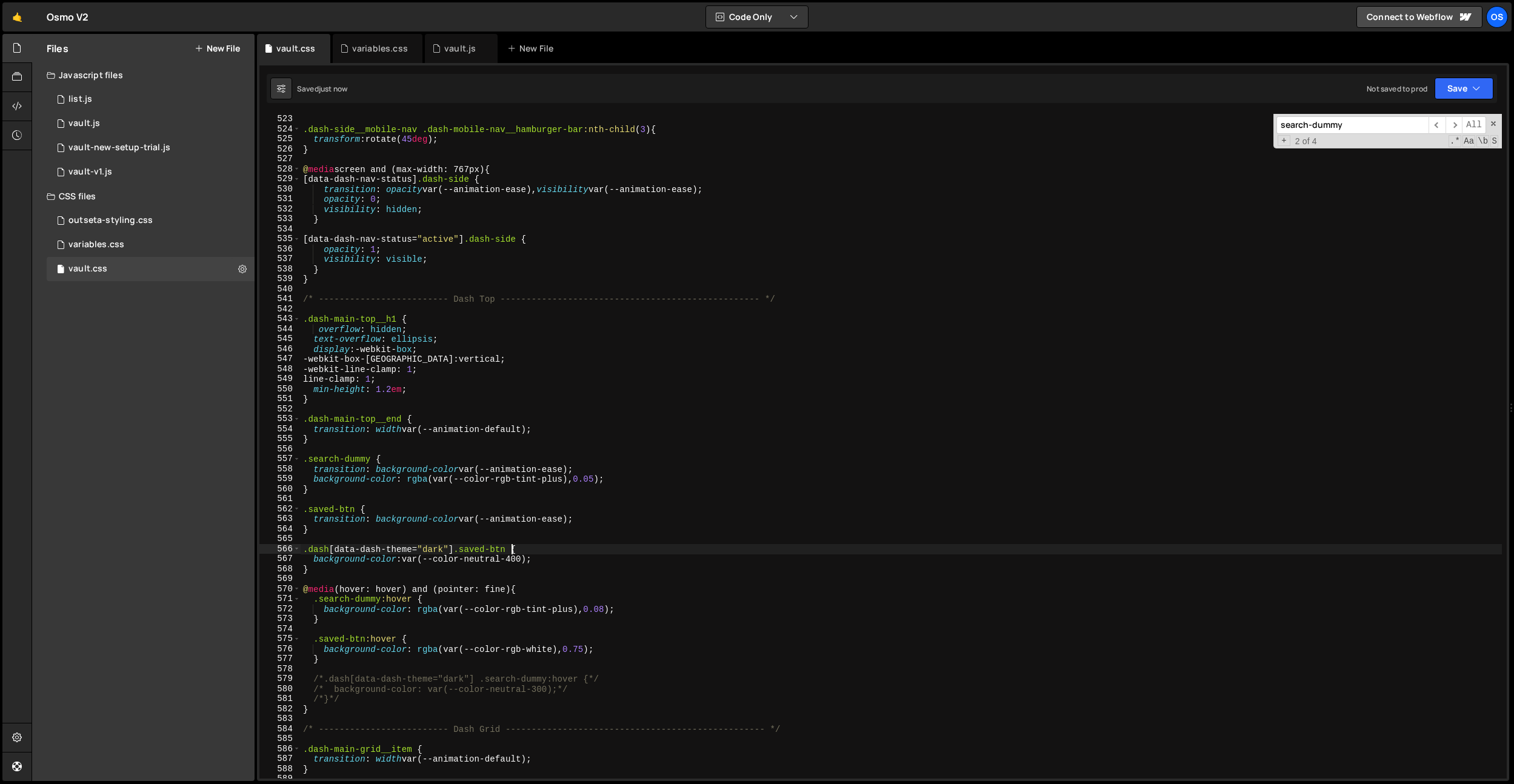
scroll to position [4296, 0]
click at [512, 558] on div "} .dash-side__mobile-nav .dash-mobile-nav__hamburger-bar :nth-child ( 3 ) { tra…" at bounding box center [901, 446] width 1201 height 684
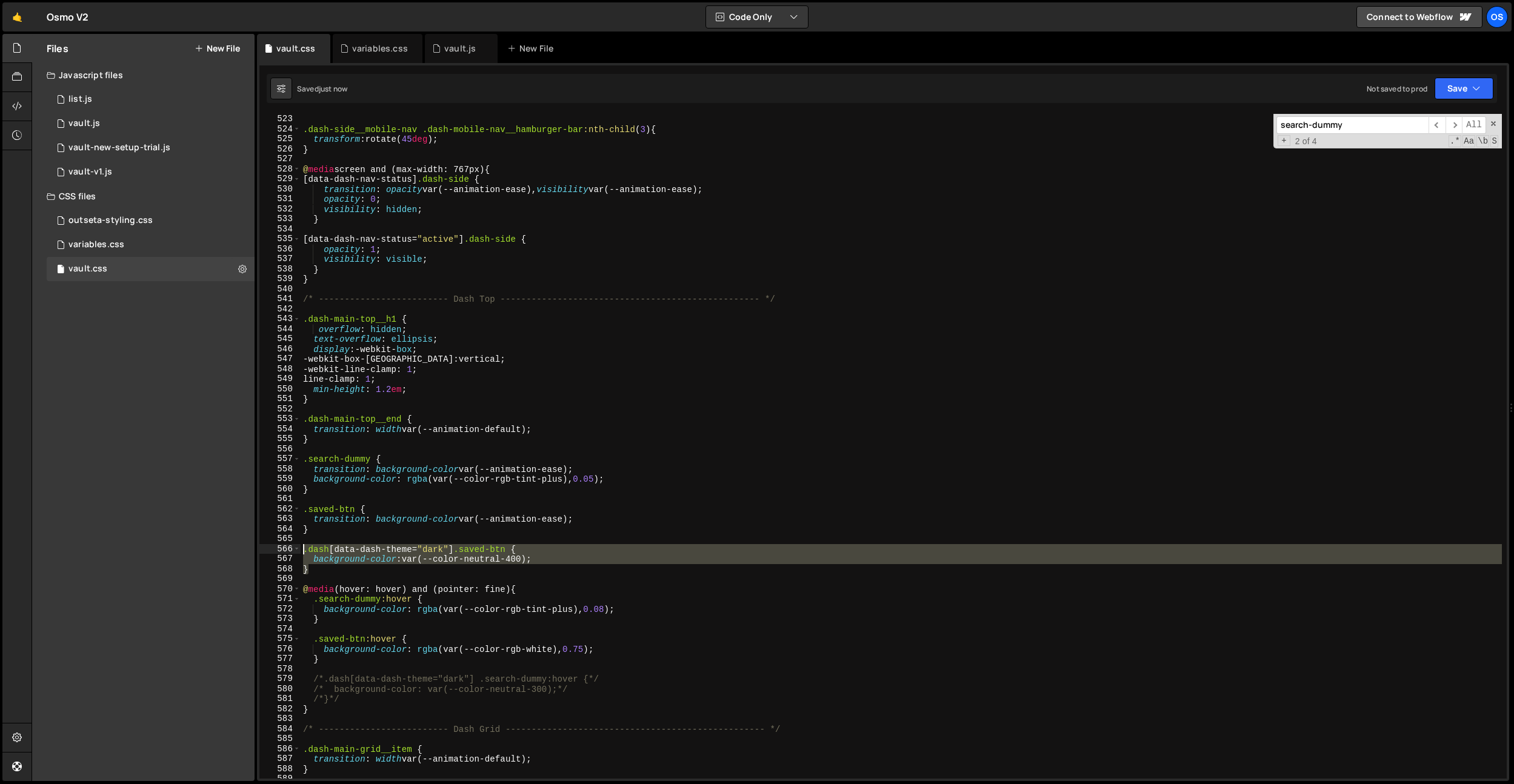
drag, startPoint x: 361, startPoint y: 570, endPoint x: 334, endPoint y: 614, distance: 51.6
click at [280, 544] on div "background-color: var(--color-neutral-400); 522 523 524 525 526 527 528 529 530…" at bounding box center [883, 446] width 1247 height 665
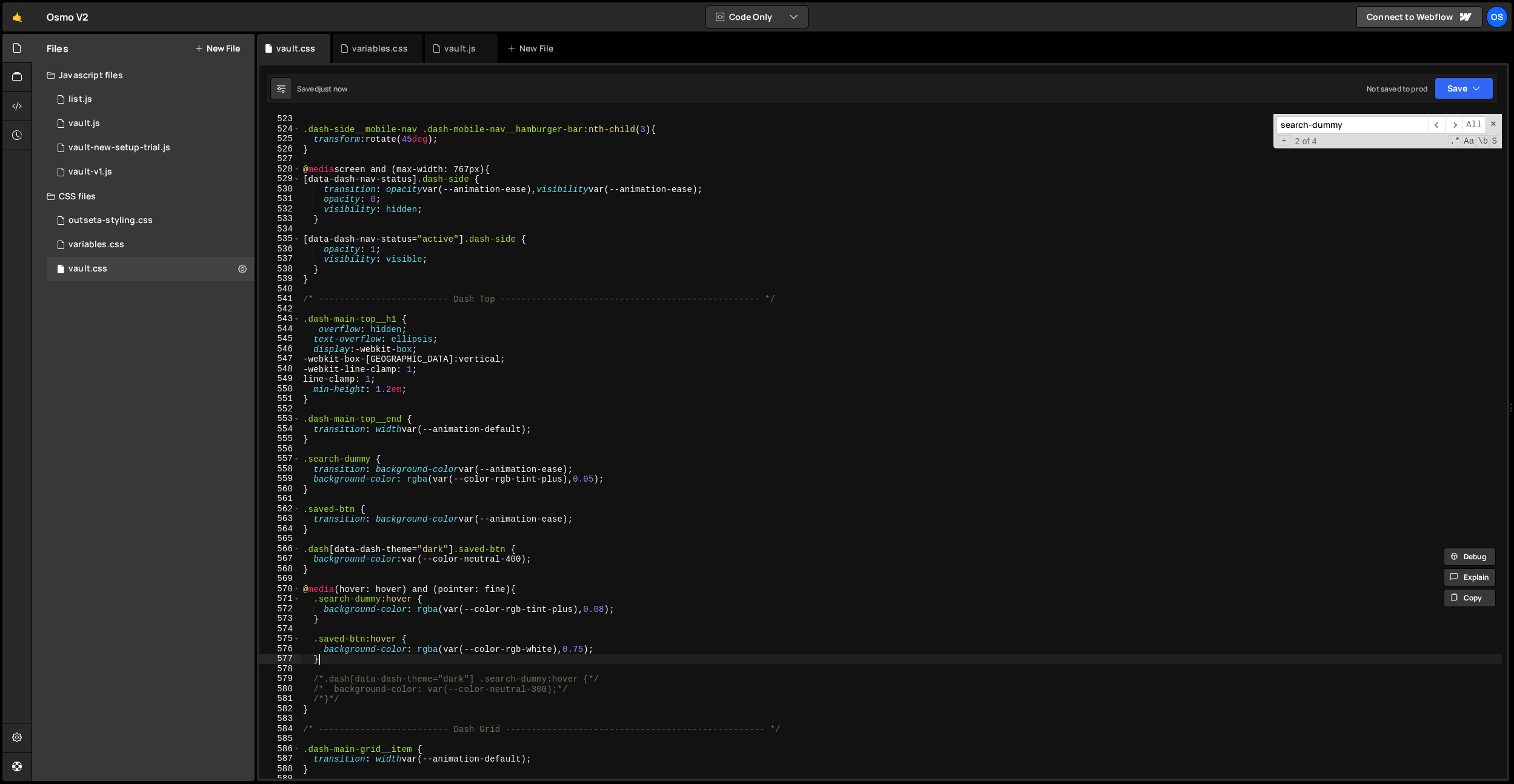
click at [356, 657] on div "} .dash-side__mobile-nav .dash-mobile-nav__hamburger-bar :nth-child ( 3 ) { tra…" at bounding box center [901, 446] width 1201 height 684
type textarea "}"
paste textarea "}"
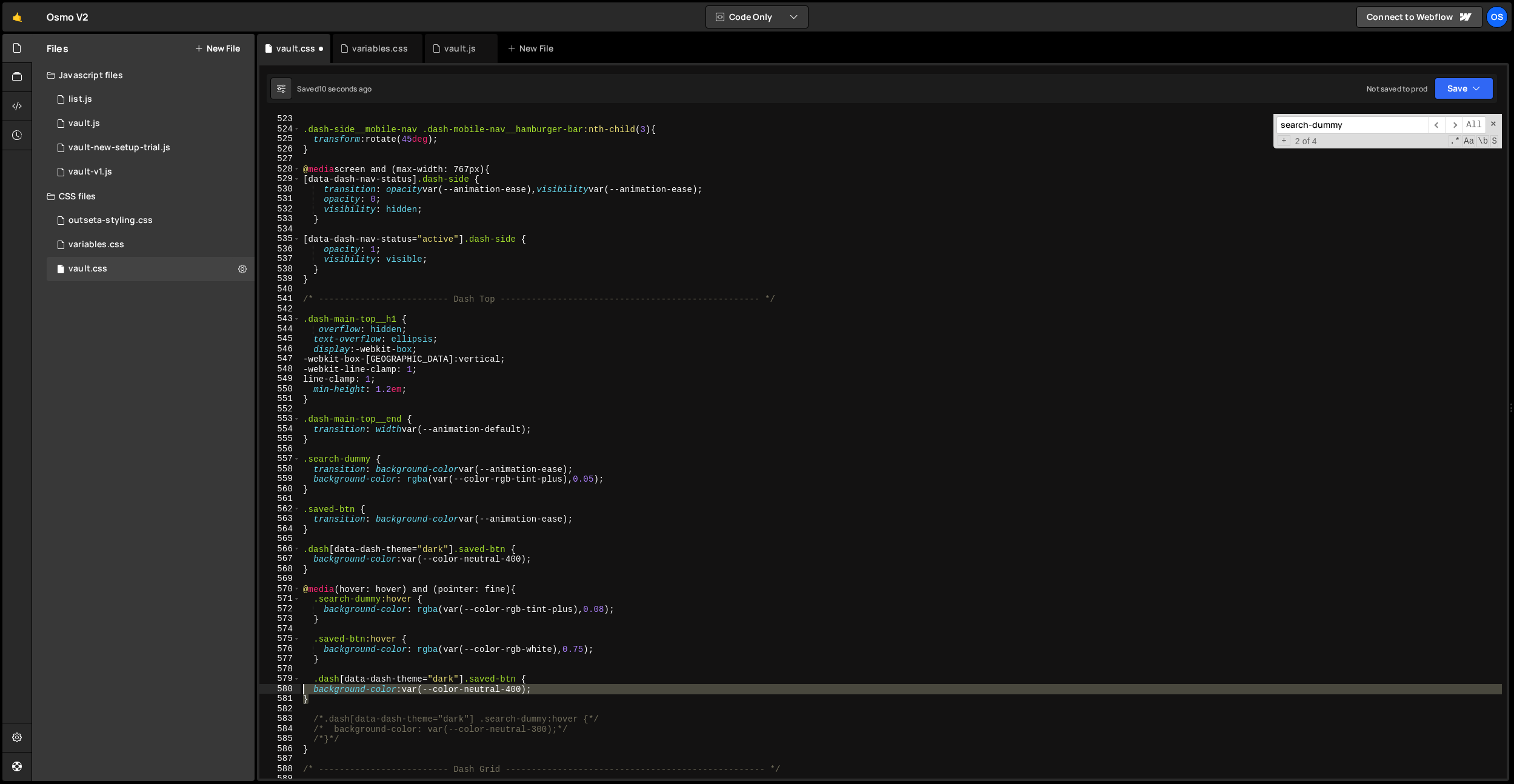
drag, startPoint x: 304, startPoint y: 696, endPoint x: 335, endPoint y: 673, distance: 38.6
click at [274, 687] on div "} 522 523 524 525 526 527 528 529 530 531 532 533 534 535 536 537 538 539 540 5…" at bounding box center [883, 446] width 1247 height 665
drag, startPoint x: 393, startPoint y: 639, endPoint x: 418, endPoint y: 649, distance: 26.9
click at [393, 639] on div "} .dash-side__mobile-nav .dash-mobile-nav__hamburger-bar :nth-child ( 3 ) { tra…" at bounding box center [901, 446] width 1201 height 684
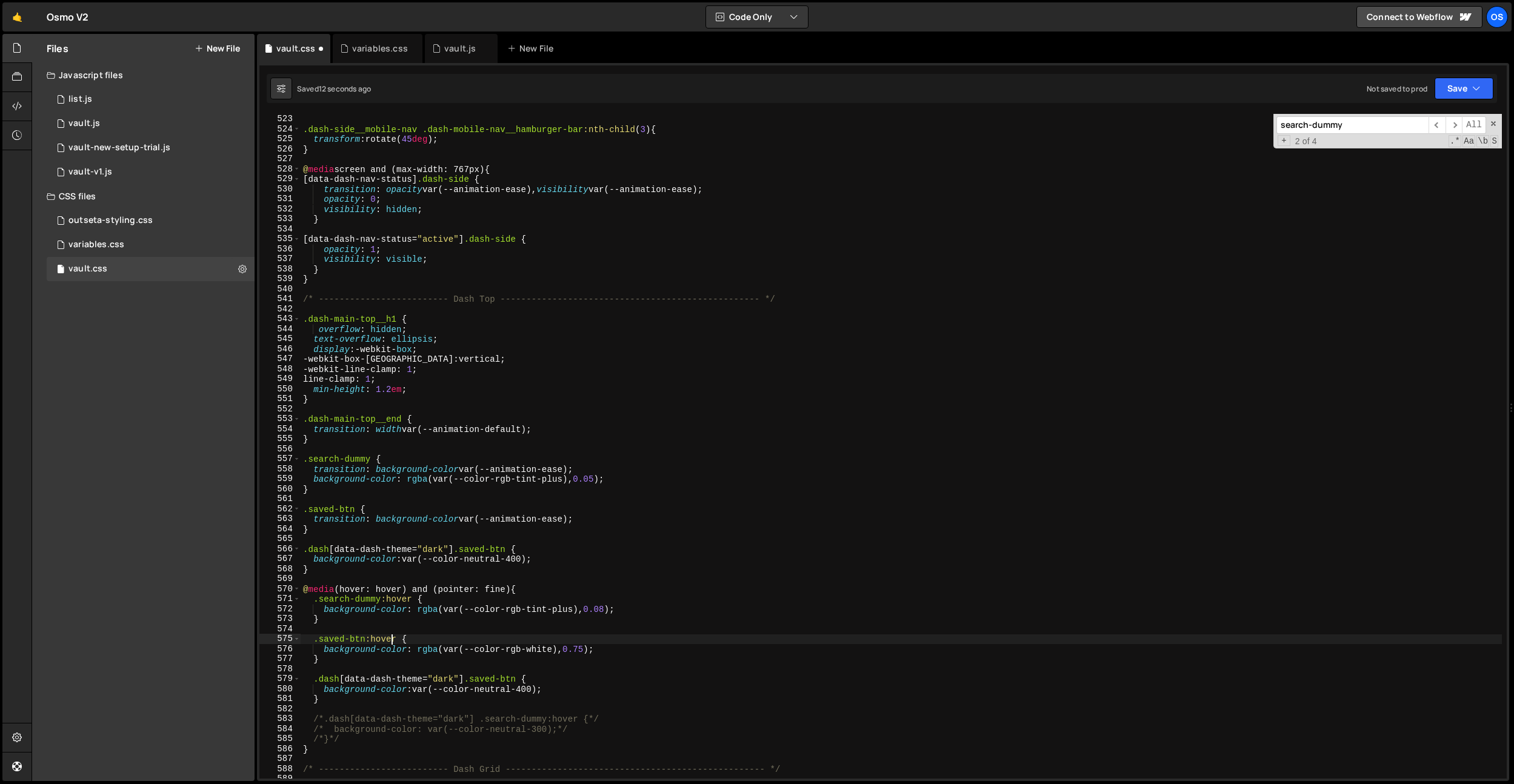
click at [521, 680] on div "} .dash-side__mobile-nav .dash-mobile-nav__hamburger-bar :nth-child ( 3 ) { tra…" at bounding box center [901, 446] width 1201 height 684
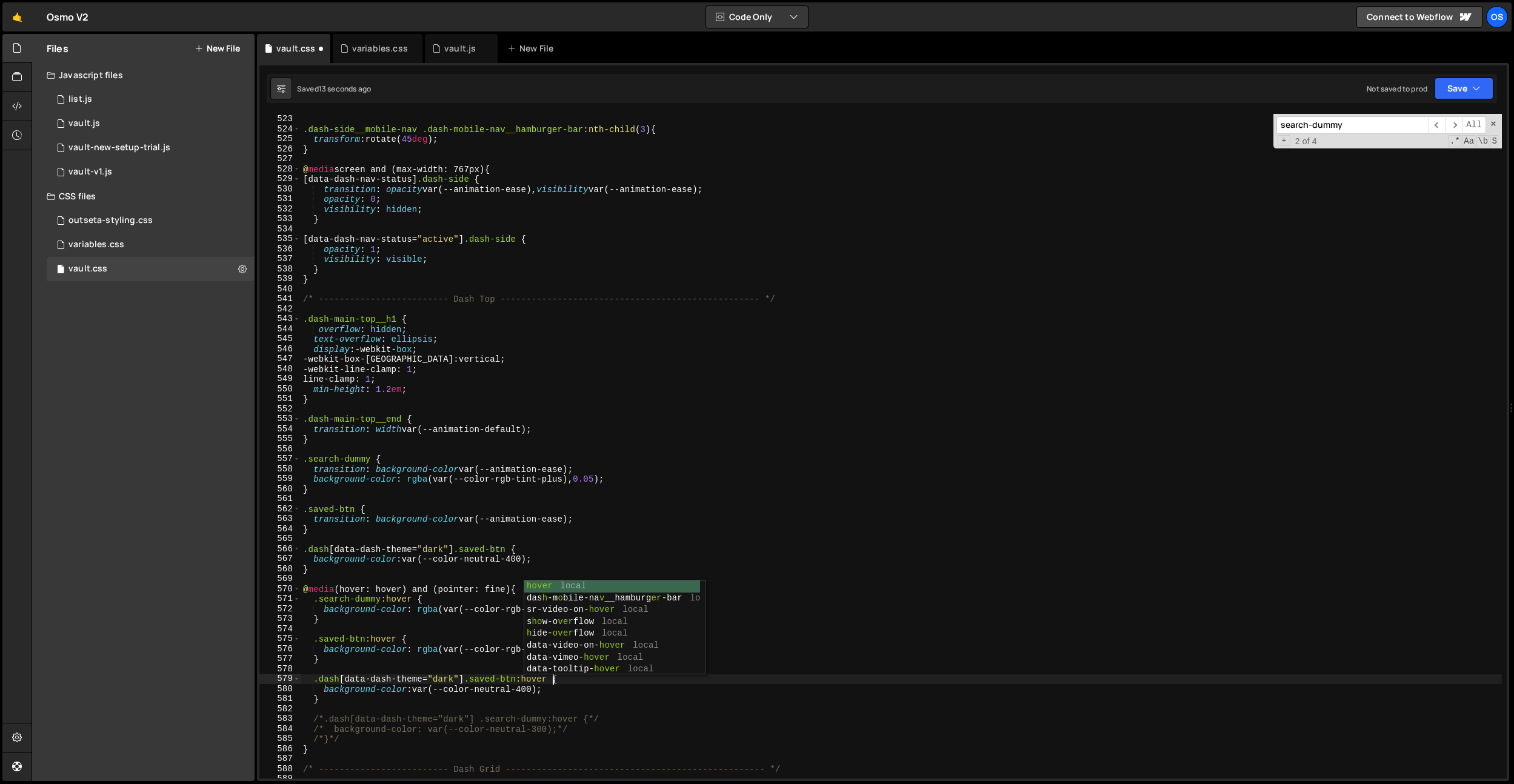
click at [533, 689] on div "} .dash-side__mobile-nav .dash-mobile-nav__hamburger-bar :nth-child ( 3 ) { tra…" at bounding box center [901, 446] width 1201 height 684
click at [584, 680] on div "} .dash-side__mobile-nav .dash-mobile-nav__hamburger-bar :nth-child ( 3 ) { tra…" at bounding box center [901, 446] width 1201 height 684
click at [588, 649] on div "} .dash-side__mobile-nav .dash-mobile-nav__hamburger-bar :nth-child ( 3 ) { tra…" at bounding box center [901, 446] width 1201 height 684
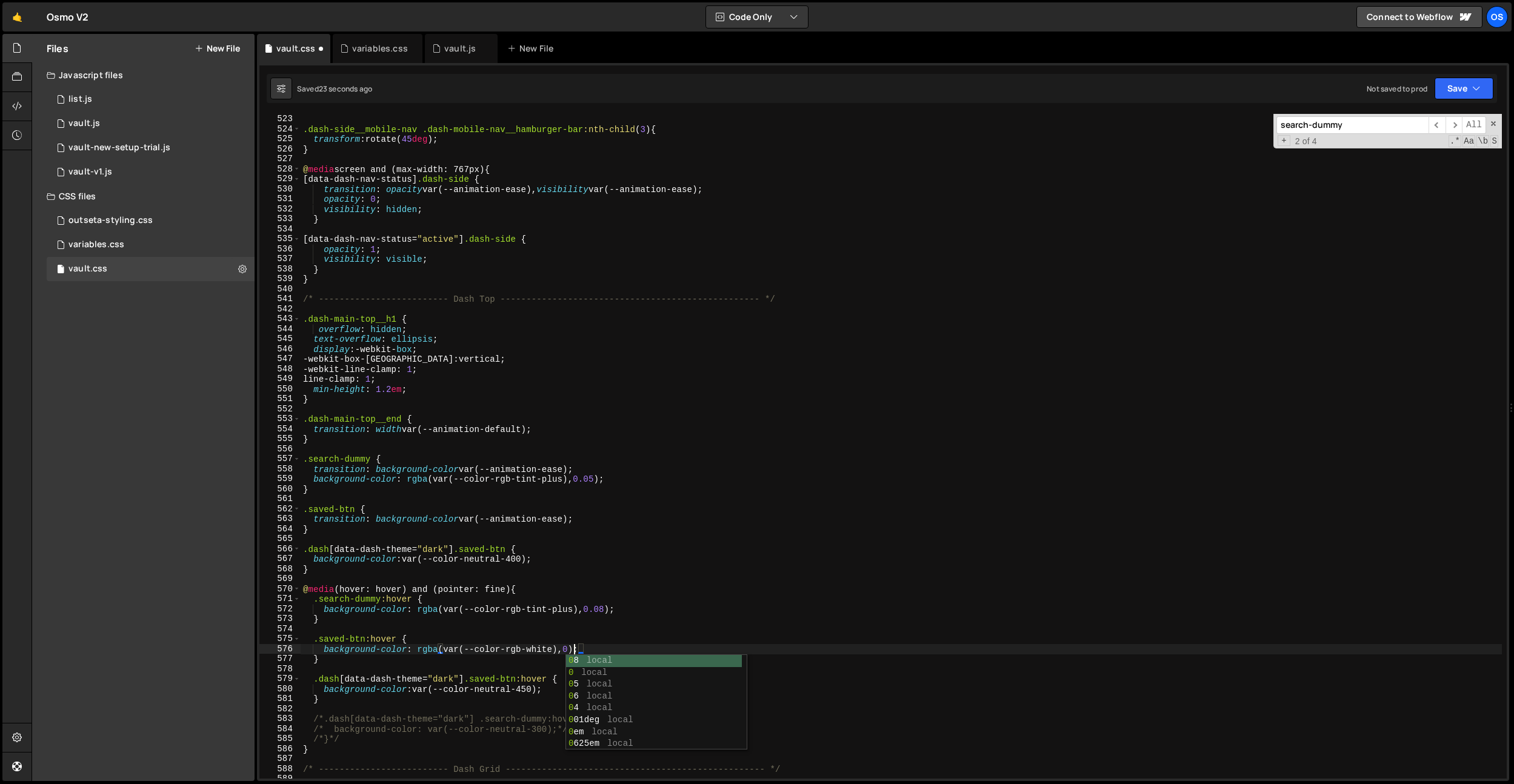
scroll to position [0, 19]
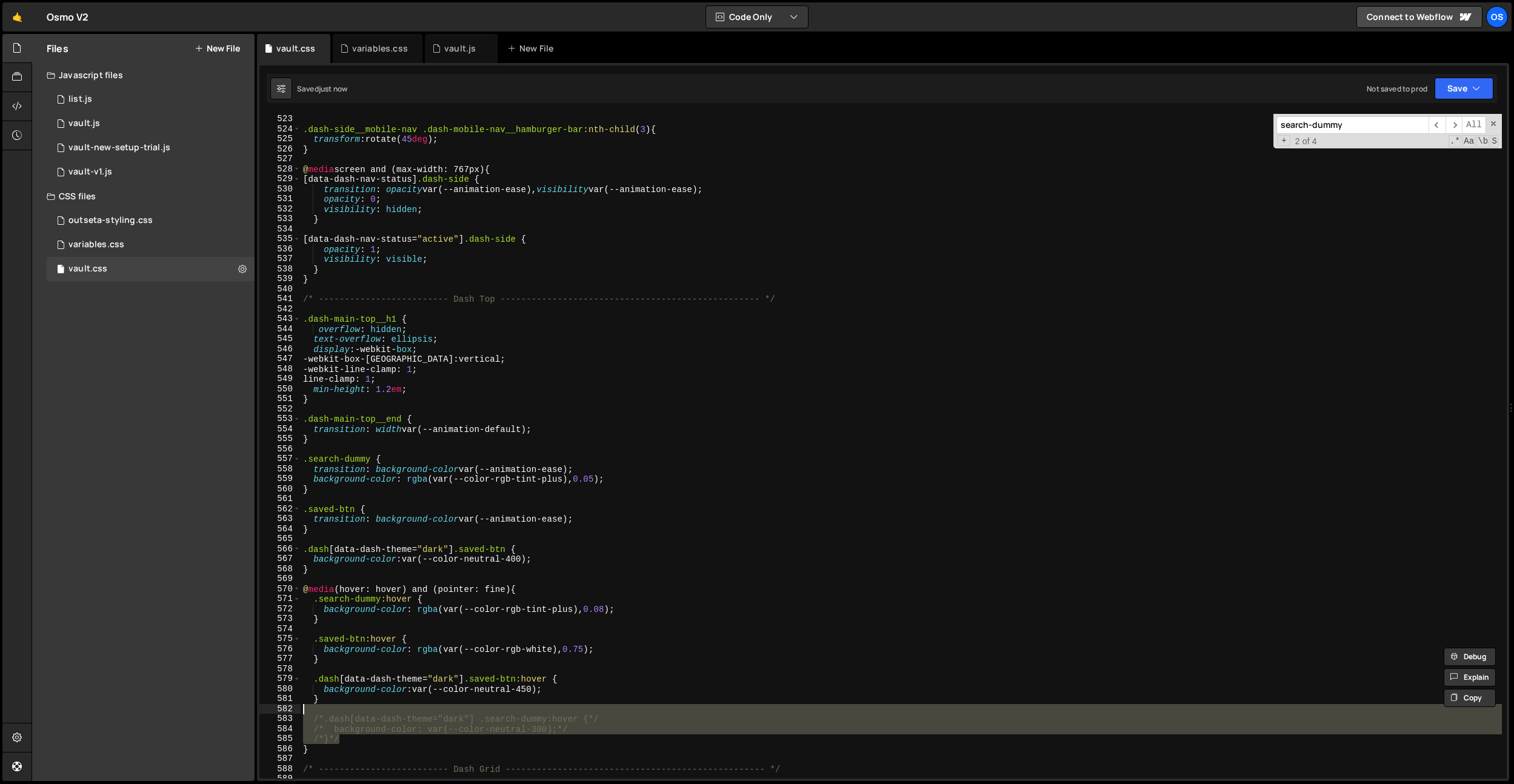
drag, startPoint x: 362, startPoint y: 736, endPoint x: 279, endPoint y: 712, distance: 86.4
click at [279, 712] on div "background-color: rgba(var(--color-rgb-white), 0.75); 522 523 524 525 526 527 5…" at bounding box center [883, 446] width 1247 height 665
type textarea "/*.dash[data-dash-theme="dark"] .search-dummy:hover {*/"
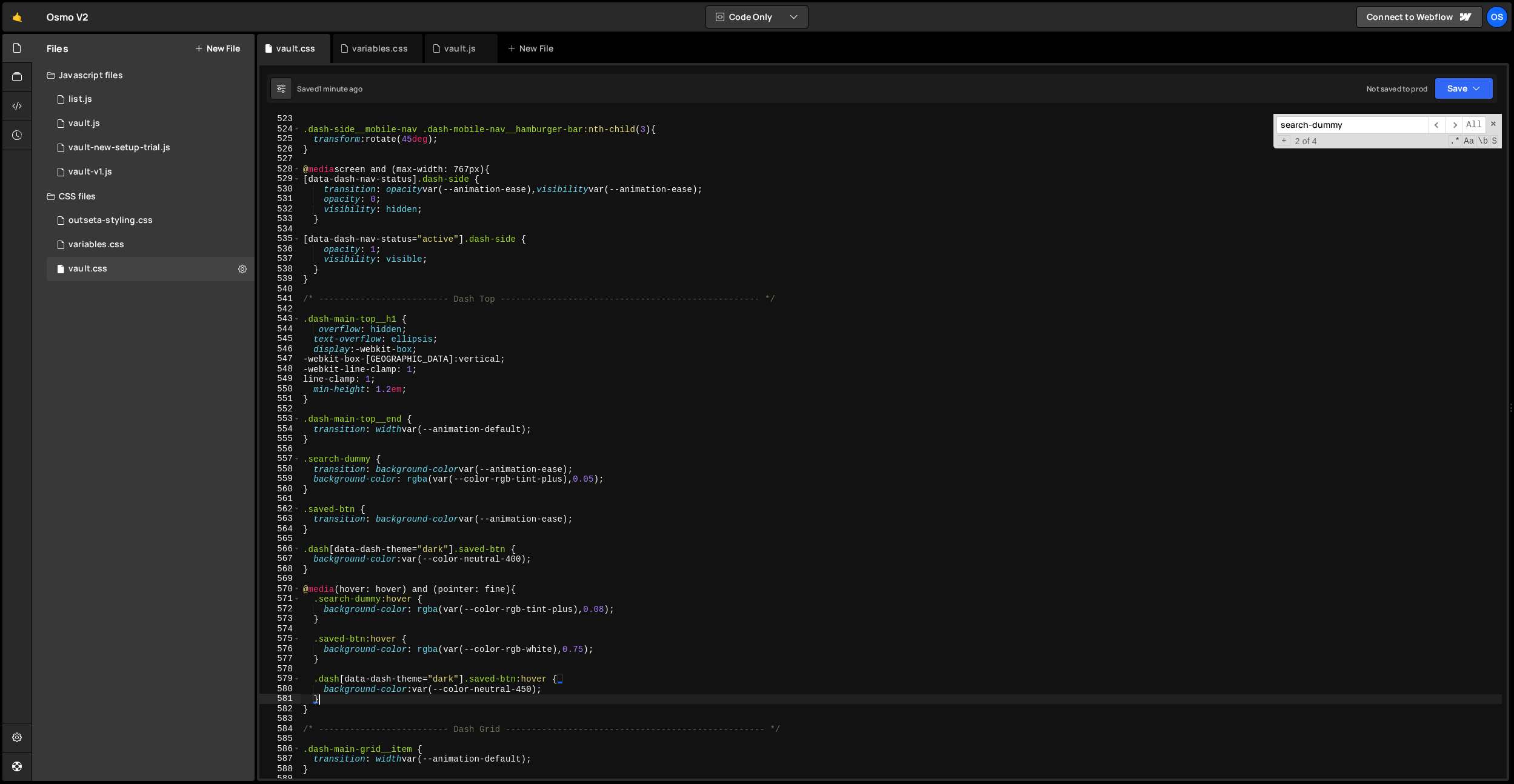
click at [339, 528] on div "} .dash-side__mobile-nav .dash-mobile-nav__hamburger-bar :nth-child ( 3 ) { tra…" at bounding box center [901, 446] width 1201 height 684
type textarea "}"
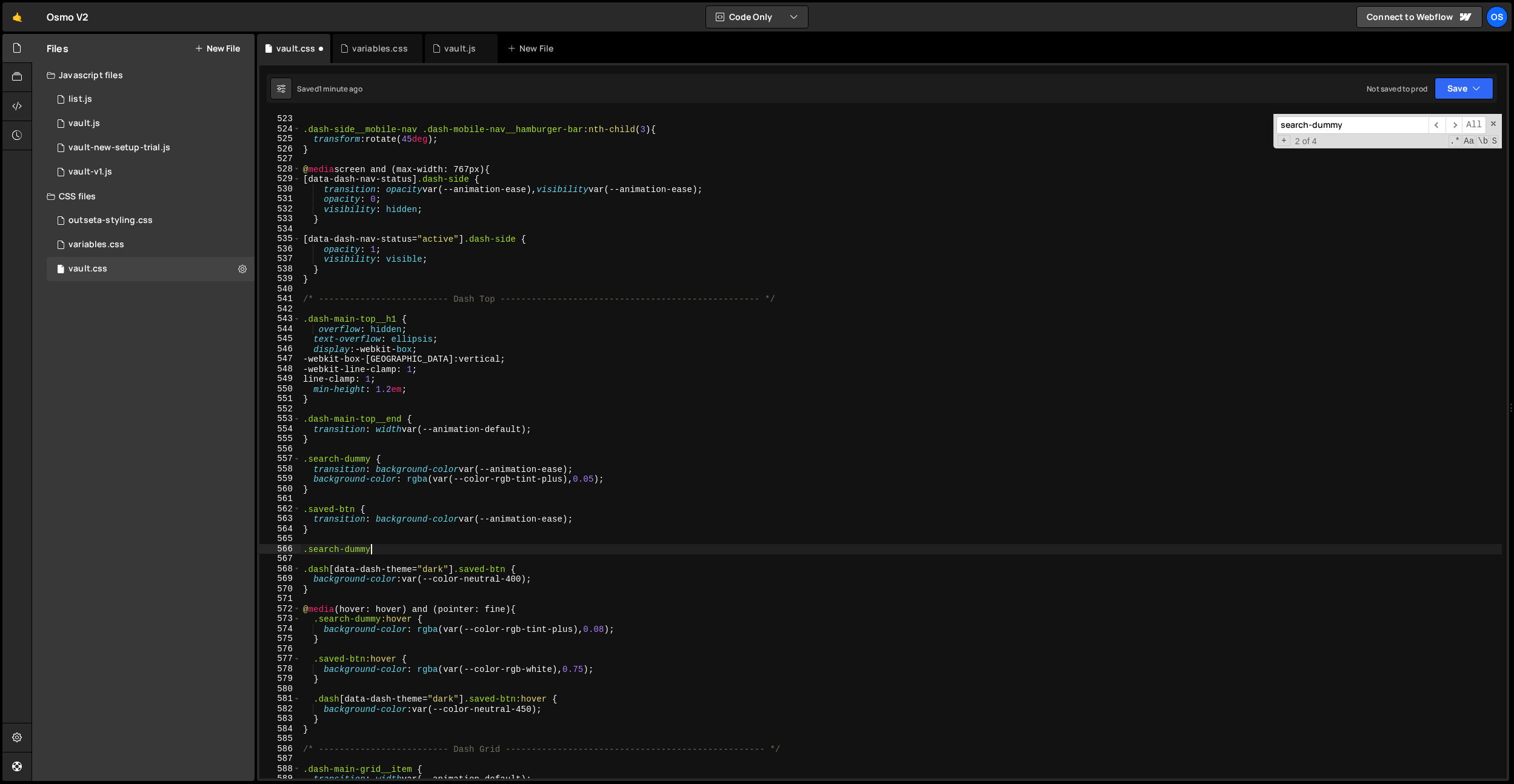
scroll to position [0, 5]
paste textarea "is--search-dummy"
click at [380, 550] on div "} .dash-side__mobile-nav .dash-mobile-nav__hamburger-bar :nth-child ( 3 ) { tra…" at bounding box center [901, 446] width 1201 height 684
click at [544, 553] on div "} .dash-side__mobile-nav .dash-mobile-nav__hamburger-bar :nth-child ( 3 ) { tra…" at bounding box center [901, 446] width 1201 height 684
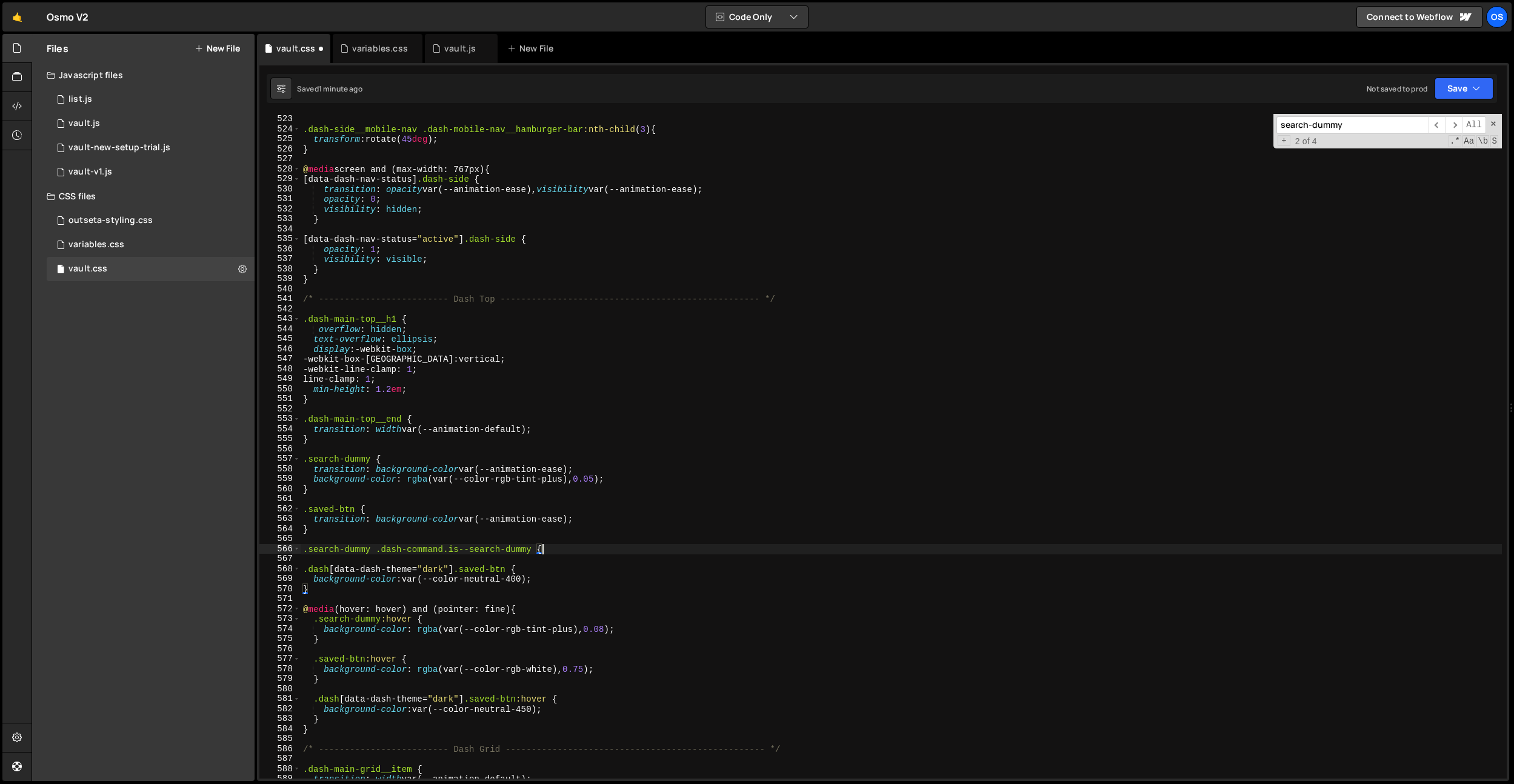
type textarea ".search-dummy .dash-command.is--search-dummy {}"
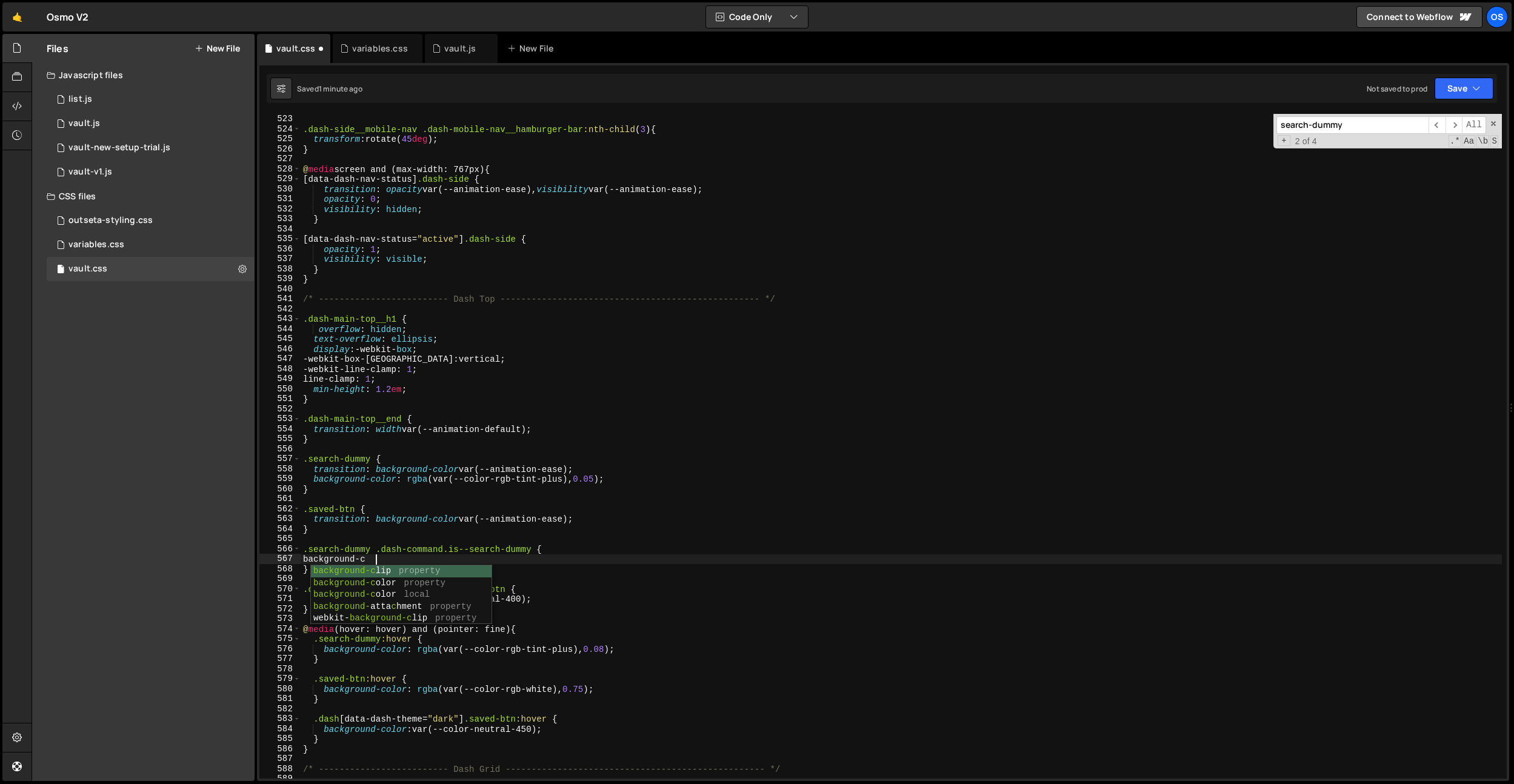
scroll to position [0, 5]
drag, startPoint x: 633, startPoint y: 652, endPoint x: 417, endPoint y: 650, distance: 216.0
click at [417, 650] on div "} .dash-side__mobile-nav .dash-mobile-nav__hamburger-bar :nth-child ( 3 ) { tra…" at bounding box center [901, 446] width 1201 height 684
drag, startPoint x: 407, startPoint y: 563, endPoint x: 418, endPoint y: 562, distance: 11.0
click at [407, 563] on div "} .dash-side__mobile-nav .dash-mobile-nav__hamburger-bar :nth-child ( 3 ) { tra…" at bounding box center [901, 446] width 1201 height 684
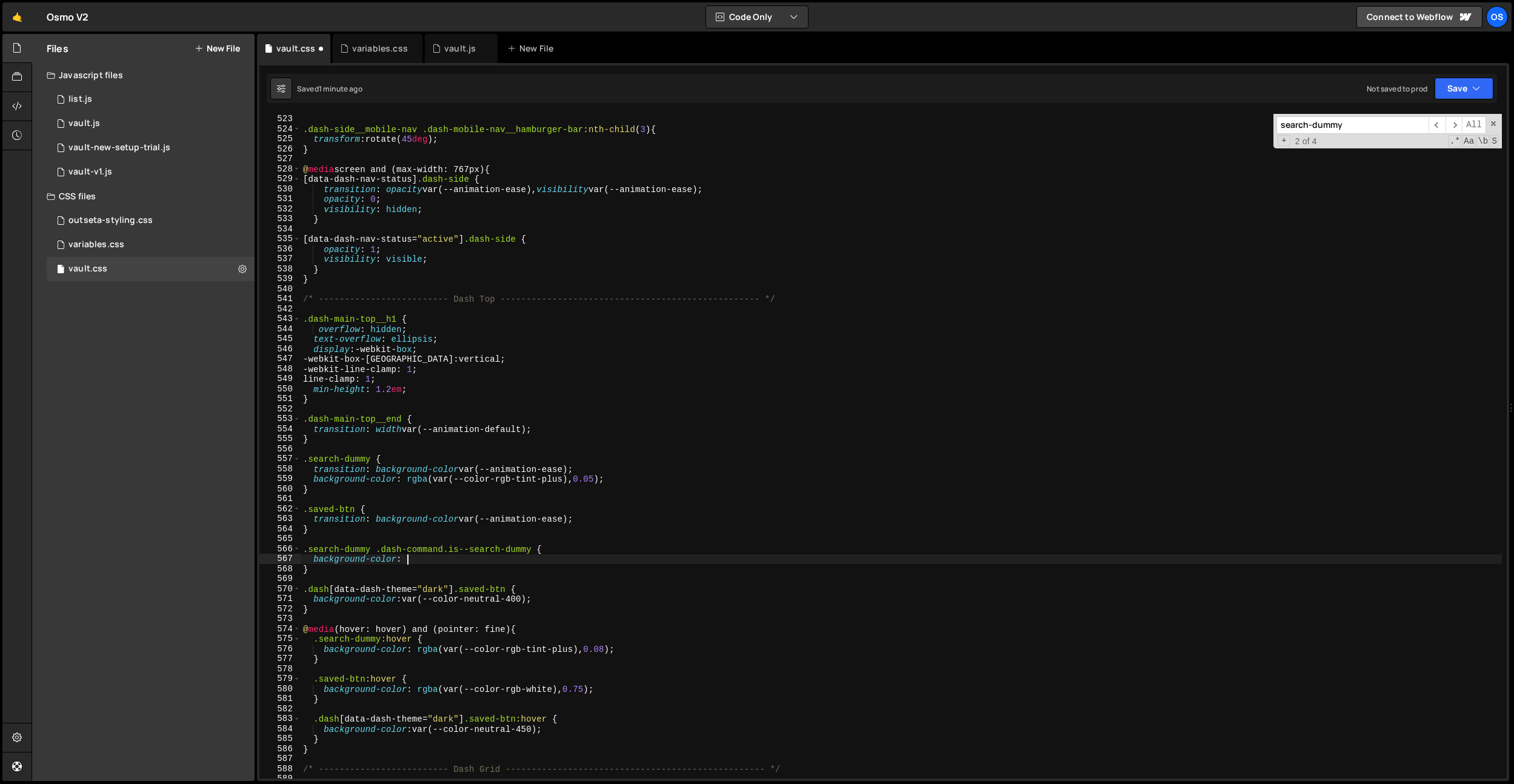
paste textarea "rgba(var(--color-rgb-tint-plus), 0.08);"
click at [552, 562] on div "} .dash-side__mobile-nav .dash-mobile-nav__hamburger-bar :nth-child ( 3 ) { tra…" at bounding box center [901, 446] width 1201 height 684
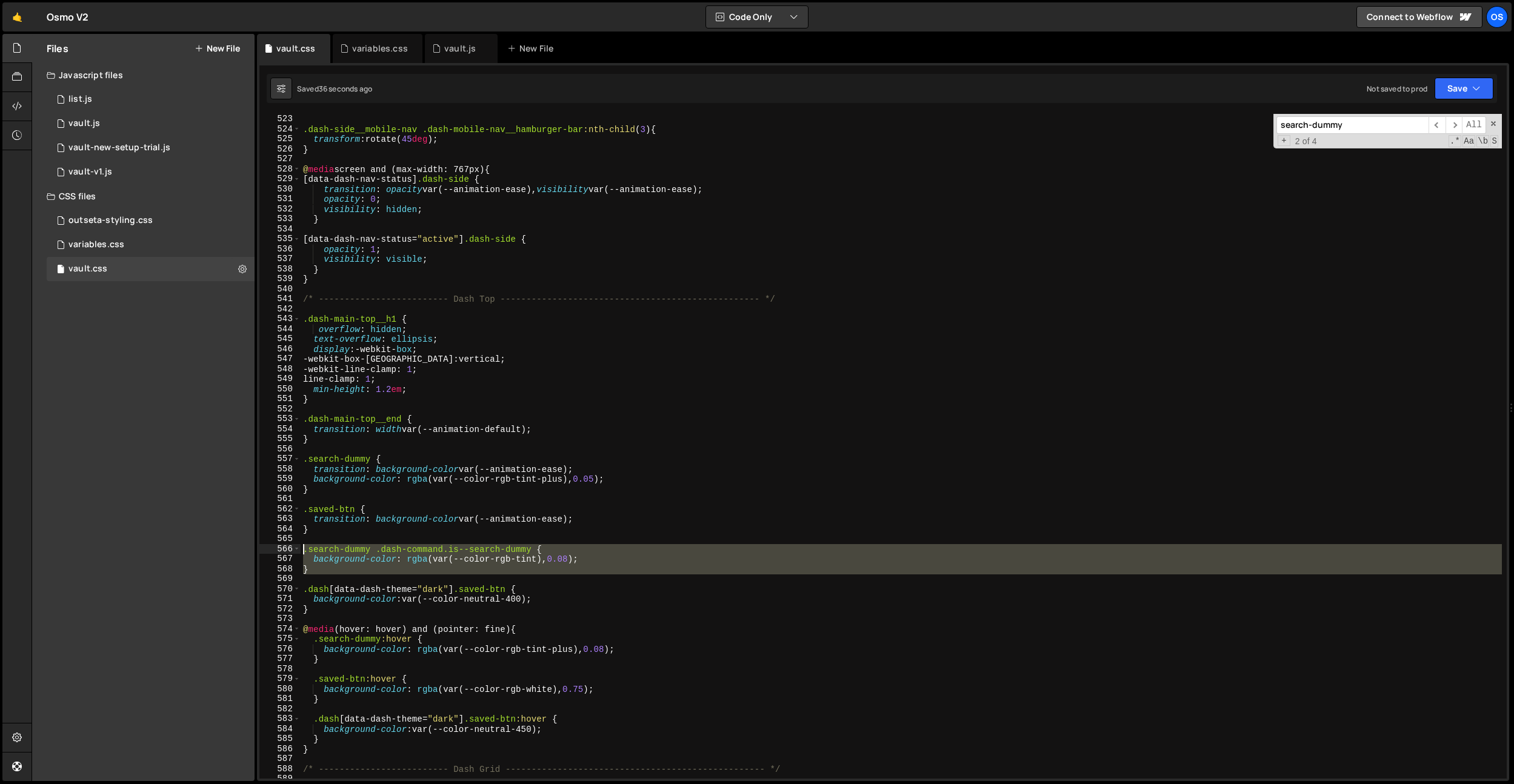
drag, startPoint x: 351, startPoint y: 575, endPoint x: 277, endPoint y: 554, distance: 76.9
click at [277, 552] on div "background-color: rgba(var(--color-rgb-tint), 0.08); 522 523 524 525 526 527 52…" at bounding box center [883, 446] width 1247 height 665
click at [317, 606] on div "} .dash-side__mobile-nav .dash-mobile-nav__hamburger-bar :nth-child ( 3 ) { tra…" at bounding box center [901, 446] width 1201 height 684
type textarea "}"
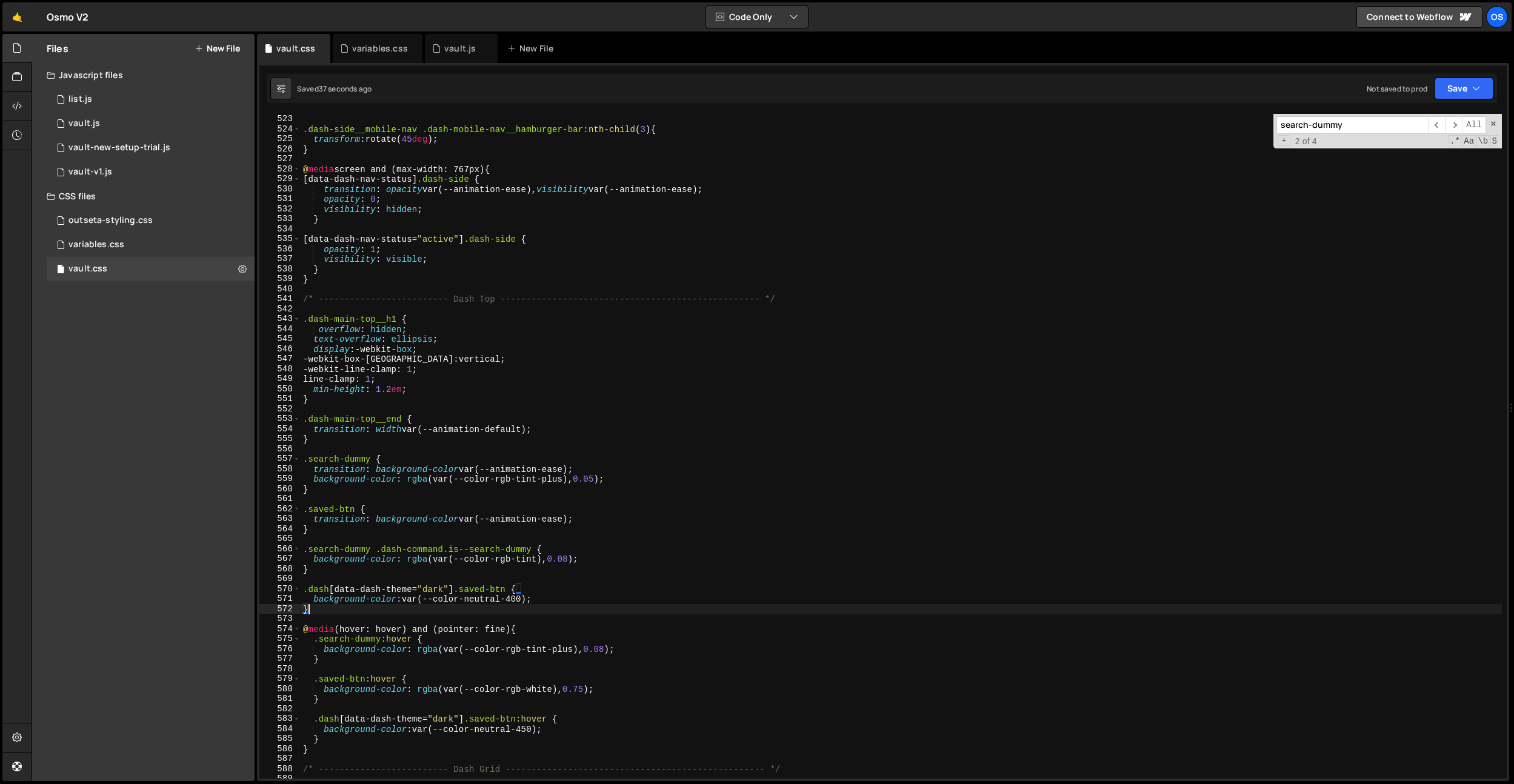
scroll to position [0, 0]
click at [368, 570] on div "} .dash-side__mobile-nav .dash-mobile-nav__hamburger-bar :nth-child ( 3 ) { tra…" at bounding box center [901, 446] width 1201 height 684
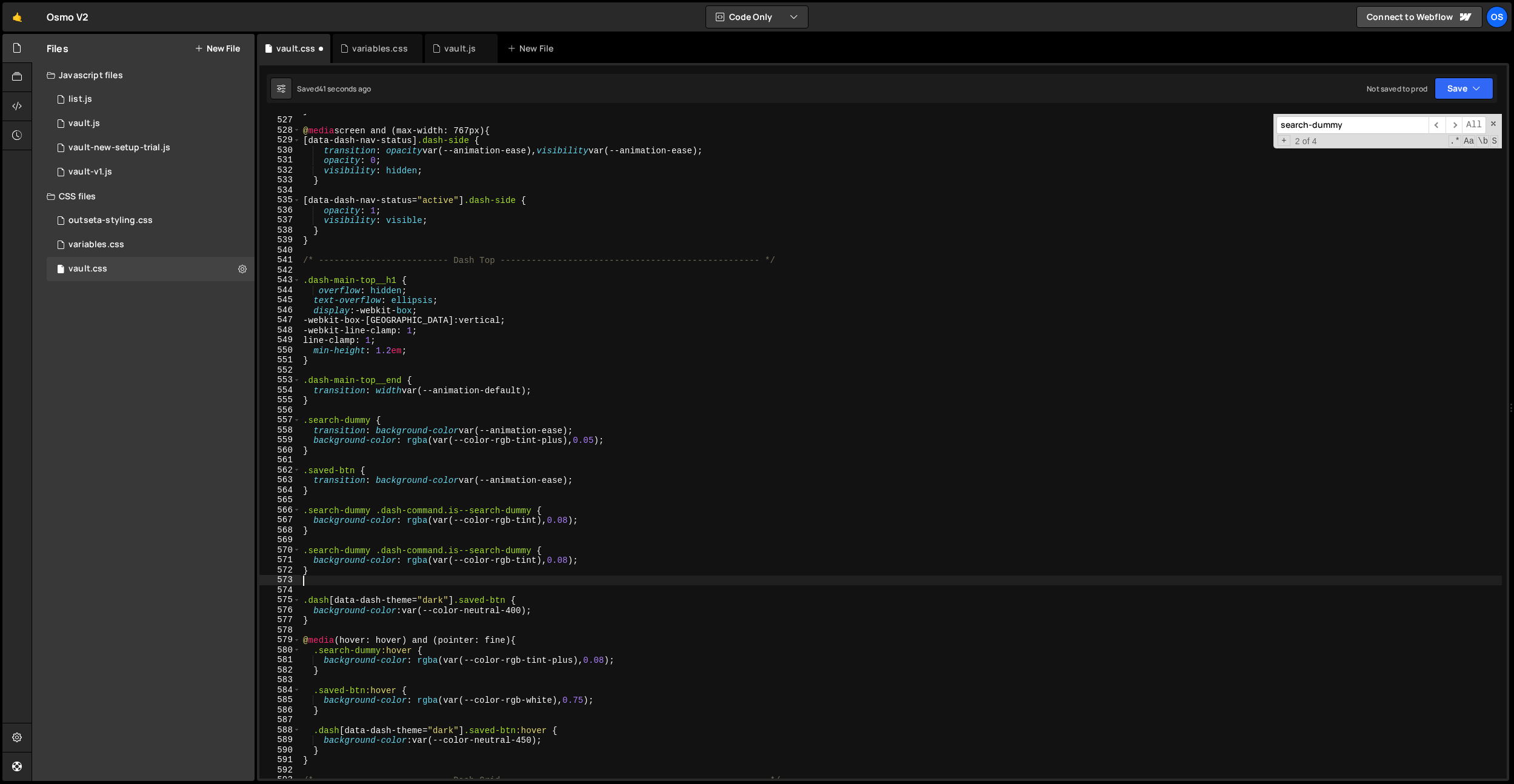
scroll to position [4313, 0]
drag, startPoint x: 465, startPoint y: 729, endPoint x: 315, endPoint y: 733, distance: 150.1
click at [315, 733] on div "} @ media screen and (max-width: 767px) { [ data-dash-nav-status ] .dash-side {…" at bounding box center [901, 447] width 1201 height 684
click at [305, 553] on div "} @ media screen and (max-width: 767px) { [ data-dash-nav-status ] .dash-side {…" at bounding box center [901, 447] width 1201 height 684
type textarea ".search-dummy .dash-command.is--search-dummy {"
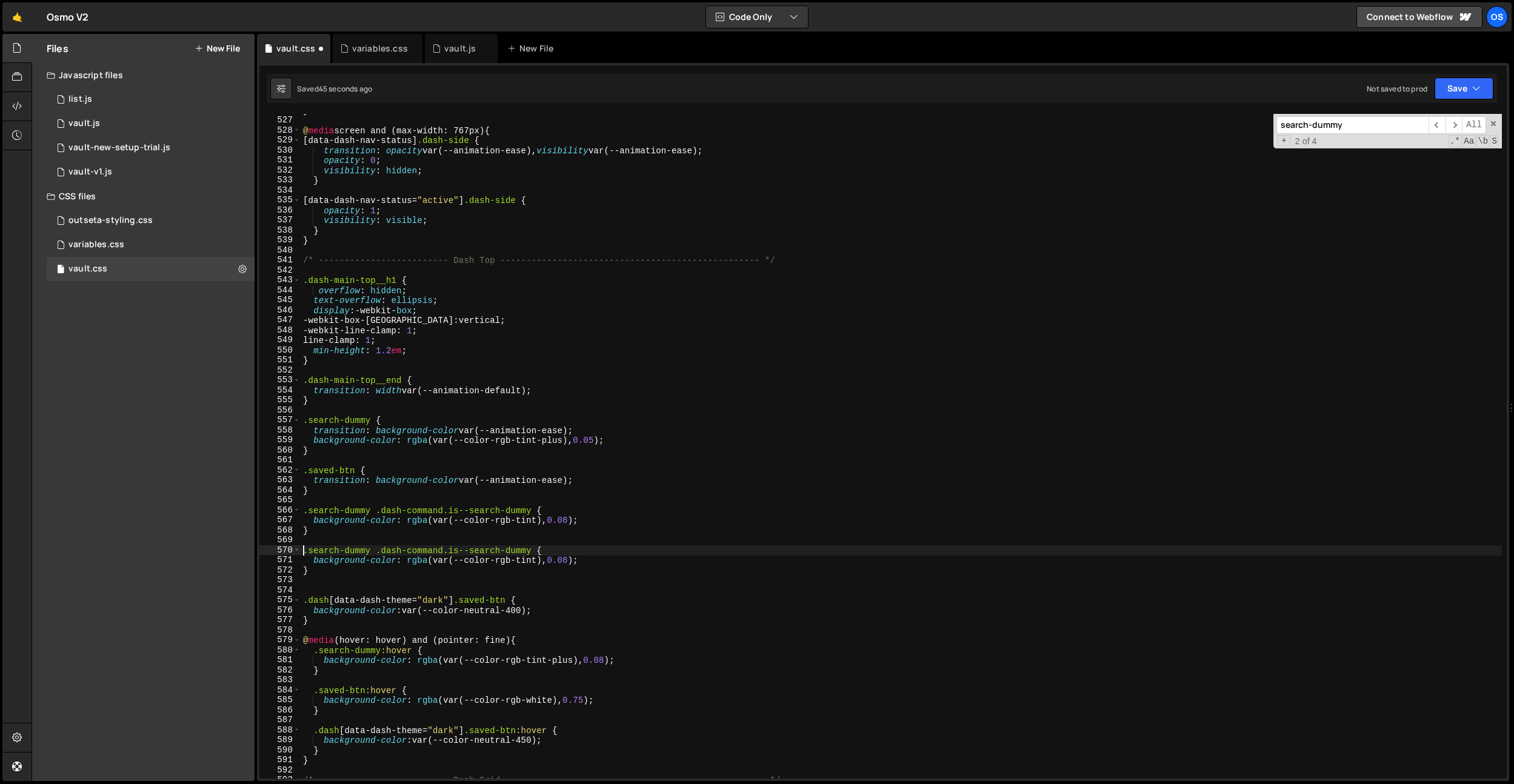
paste textarea ".dash[data-dash-theme="dark"]"
type textarea ".dash[data-dash-theme="dark"] .search-dummy .dash-command.is--search-dummy {"
click at [572, 541] on div "} @ media screen and (max-width: 767px) { [ data-dash-nav-status ] .dash-side {…" at bounding box center [901, 447] width 1201 height 684
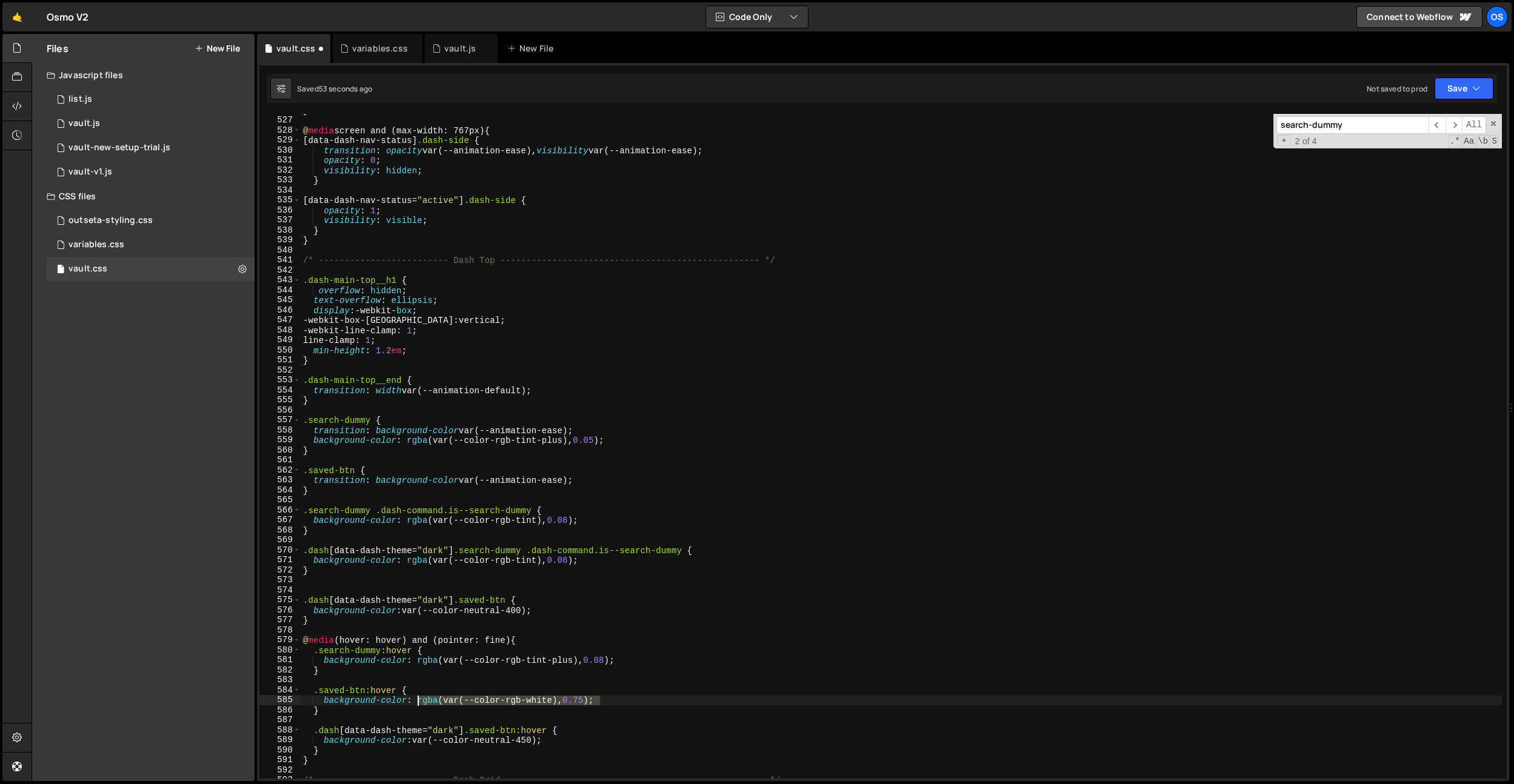
drag, startPoint x: 607, startPoint y: 701, endPoint x: 498, endPoint y: 620, distance: 135.8
click at [418, 701] on div "} @ media screen and (max-width: 767px) { [ data-dash-nav-status ] .dash-side {…" at bounding box center [901, 447] width 1201 height 684
drag, startPoint x: 583, startPoint y: 519, endPoint x: 458, endPoint y: 634, distance: 169.9
click at [408, 520] on div "} @ media screen and (max-width: 767px) { [ data-dash-nav-status ] .dash-side {…" at bounding box center [901, 447] width 1201 height 684
paste textarea "white), 0.75"
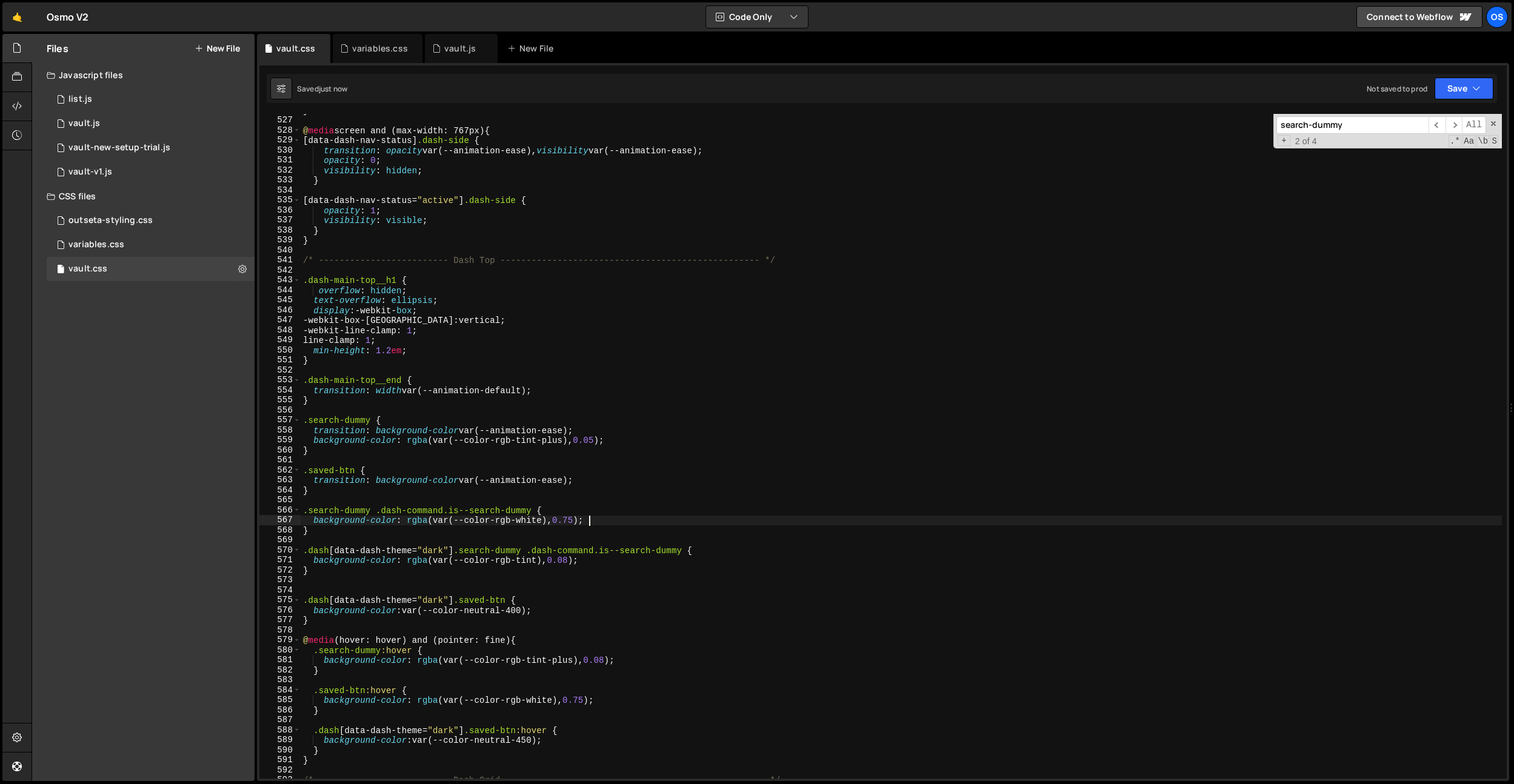
click at [575, 520] on div "} @ media screen and (max-width: 767px) { [ data-dash-nav-status ] .dash-side {…" at bounding box center [901, 447] width 1201 height 684
click at [529, 529] on div "} @ media screen and (max-width: 767px) { [ data-dash-nav-status ] .dash-side {…" at bounding box center [901, 447] width 1201 height 684
drag, startPoint x: 593, startPoint y: 520, endPoint x: 322, endPoint y: 540, distance: 271.7
click at [333, 525] on div "} @ media screen and (max-width: 767px) { [ data-dash-nav-status ] .dash-side {…" at bounding box center [901, 447] width 1201 height 684
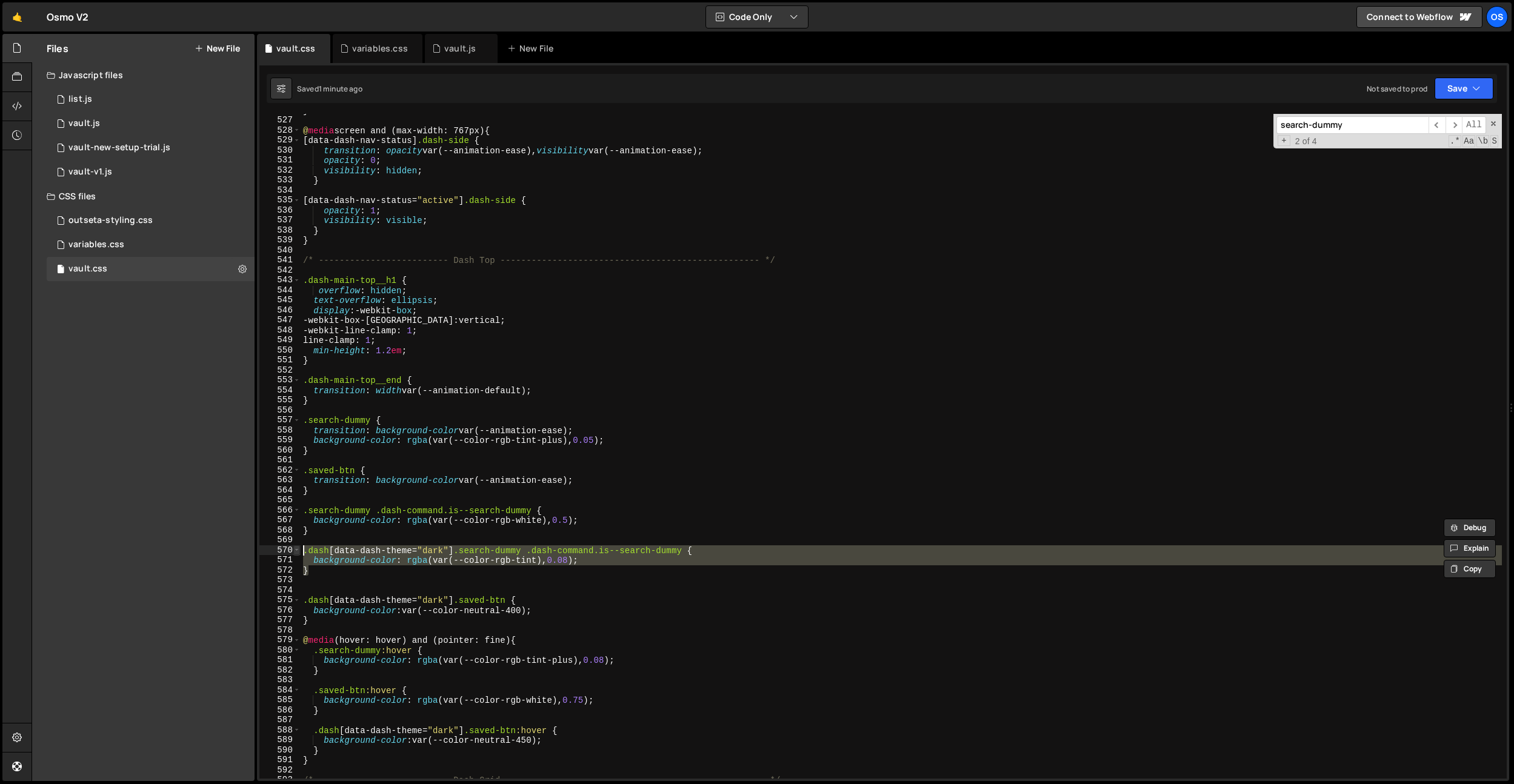
drag, startPoint x: 313, startPoint y: 571, endPoint x: 299, endPoint y: 552, distance: 23.6
click at [299, 552] on div "background-color: rgba(var(--color-rgb-white), 0.5); 526 527 528 529 530 531 53…" at bounding box center [883, 446] width 1247 height 665
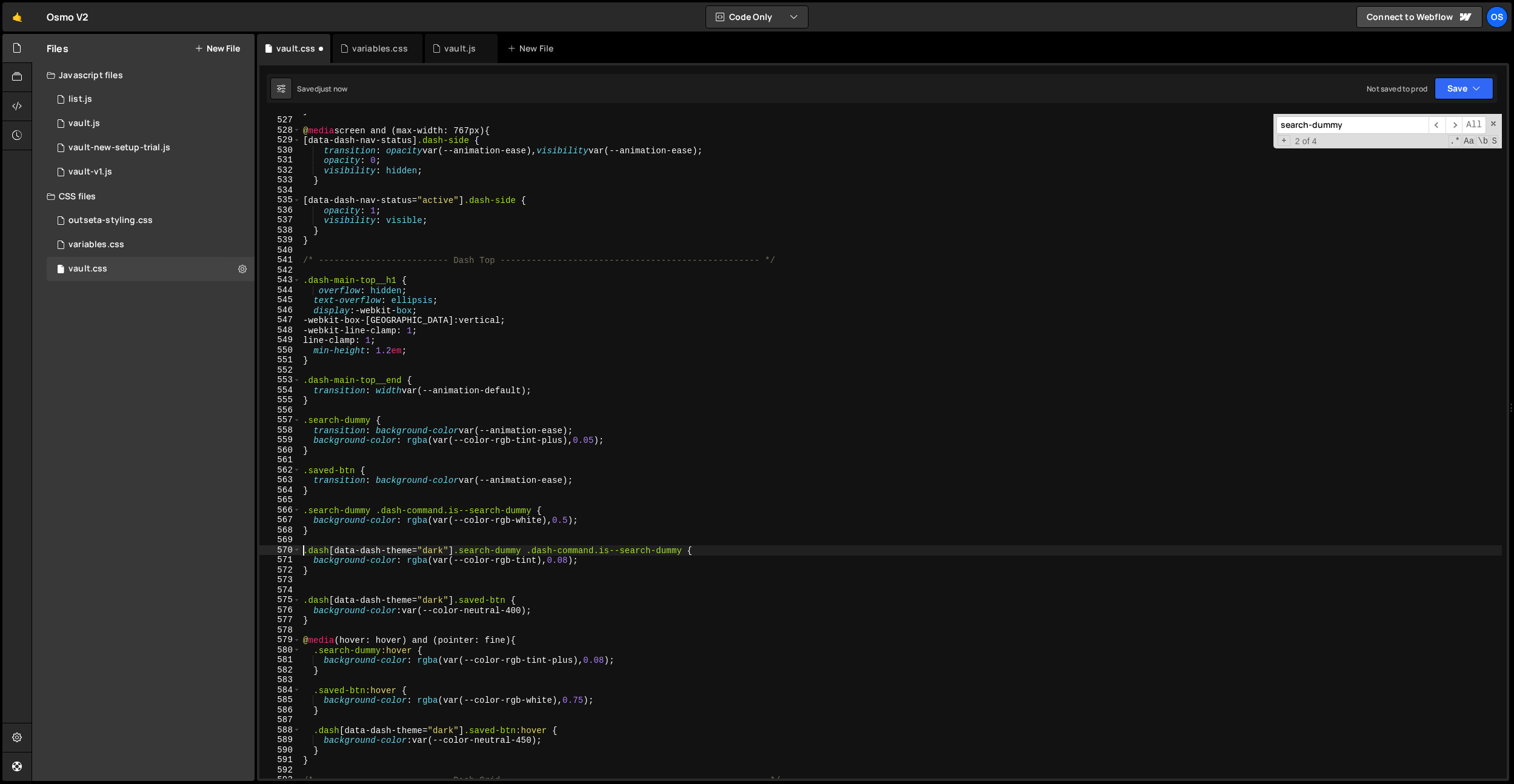
click at [569, 572] on div "} @ media screen and (max-width: 767px) { [ data-dash-nav-status ] .dash-side {…" at bounding box center [901, 447] width 1201 height 684
drag, startPoint x: 593, startPoint y: 561, endPoint x: 409, endPoint y: 556, distance: 184.1
click at [409, 556] on div "} @ media screen and (max-width: 767px) { [ data-dash-nav-status ] .dash-side {…" at bounding box center [901, 447] width 1201 height 684
click at [585, 547] on div "} @ media screen and (max-width: 767px) { [ data-dash-nav-status ] .dash-side {…" at bounding box center [901, 447] width 1201 height 684
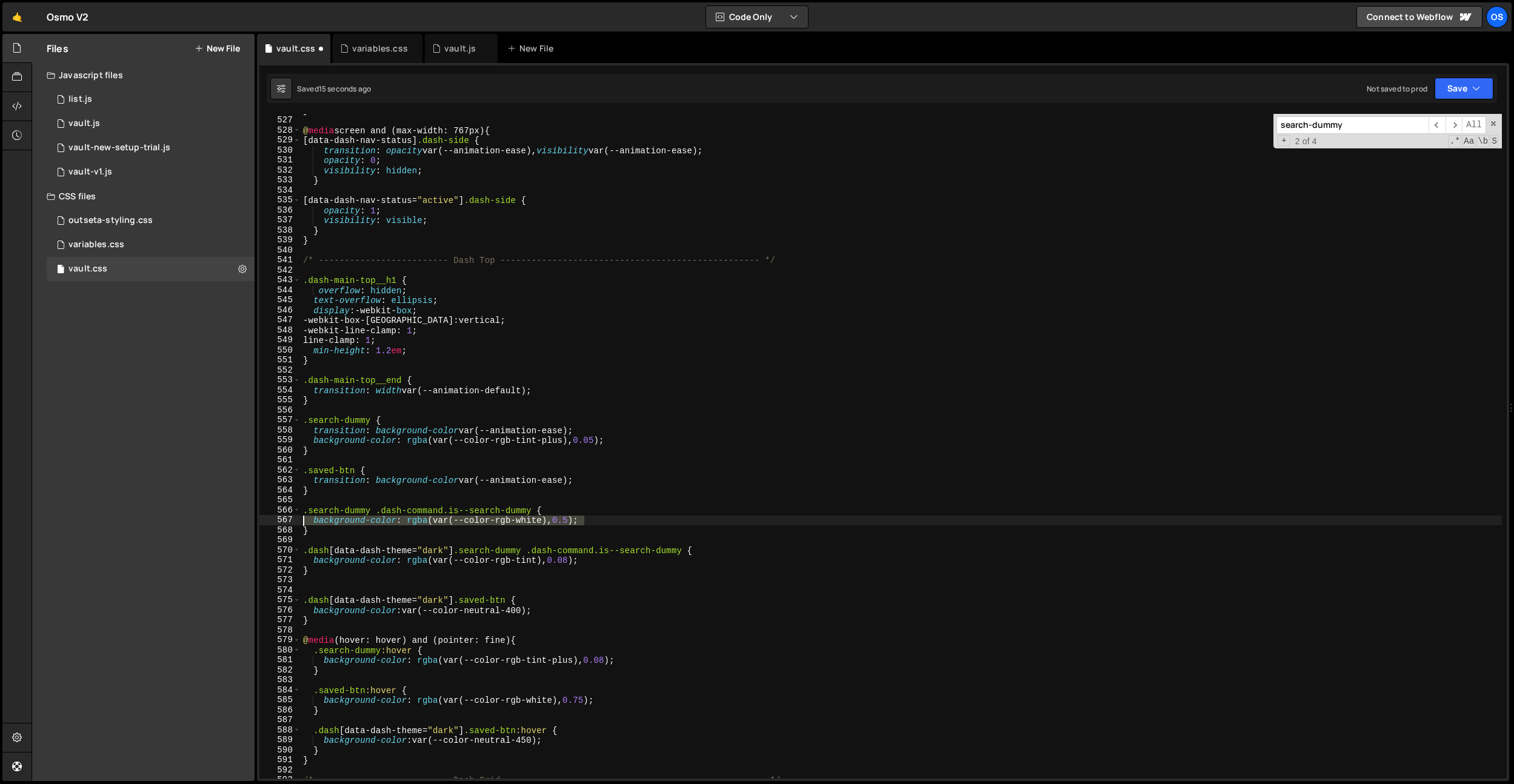
drag, startPoint x: 601, startPoint y: 525, endPoint x: 544, endPoint y: 553, distance: 63.5
click at [287, 521] on div ".dash[data-dash-theme="dark"] .search-dummy .dash-command.is--search-dummy { 52…" at bounding box center [883, 446] width 1247 height 665
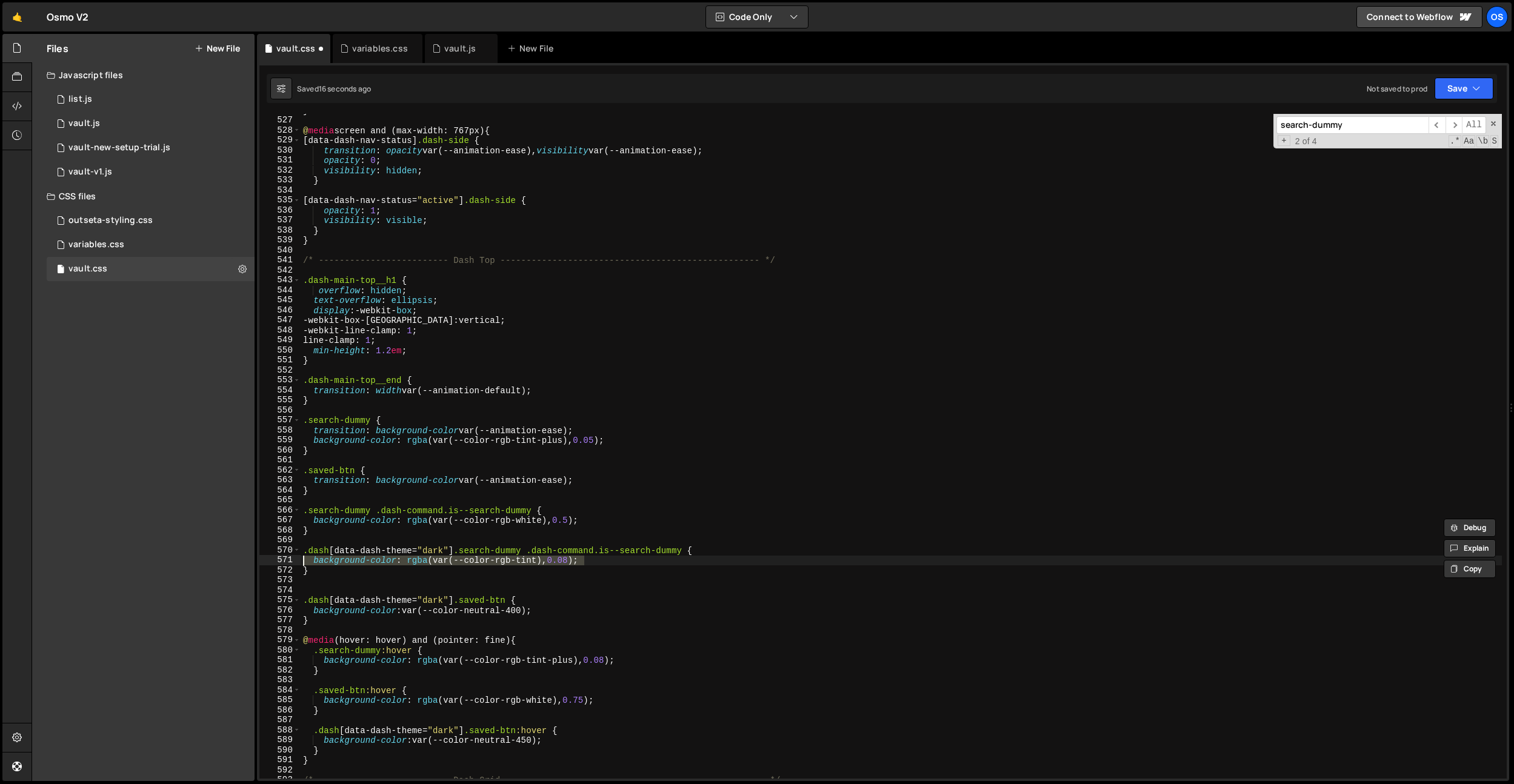
drag, startPoint x: 591, startPoint y: 556, endPoint x: 279, endPoint y: 558, distance: 312.0
click at [279, 558] on div "background-color: rgba(var(--color-rgb-white), 0.5); 526 527 528 529 530 531 53…" at bounding box center [883, 446] width 1247 height 665
paste textarea "white), 0.5"
click at [526, 284] on div "} @ media screen and (max-width: 767px) { [ data-dash-nav-status ] .dash-side {…" at bounding box center [901, 447] width 1201 height 684
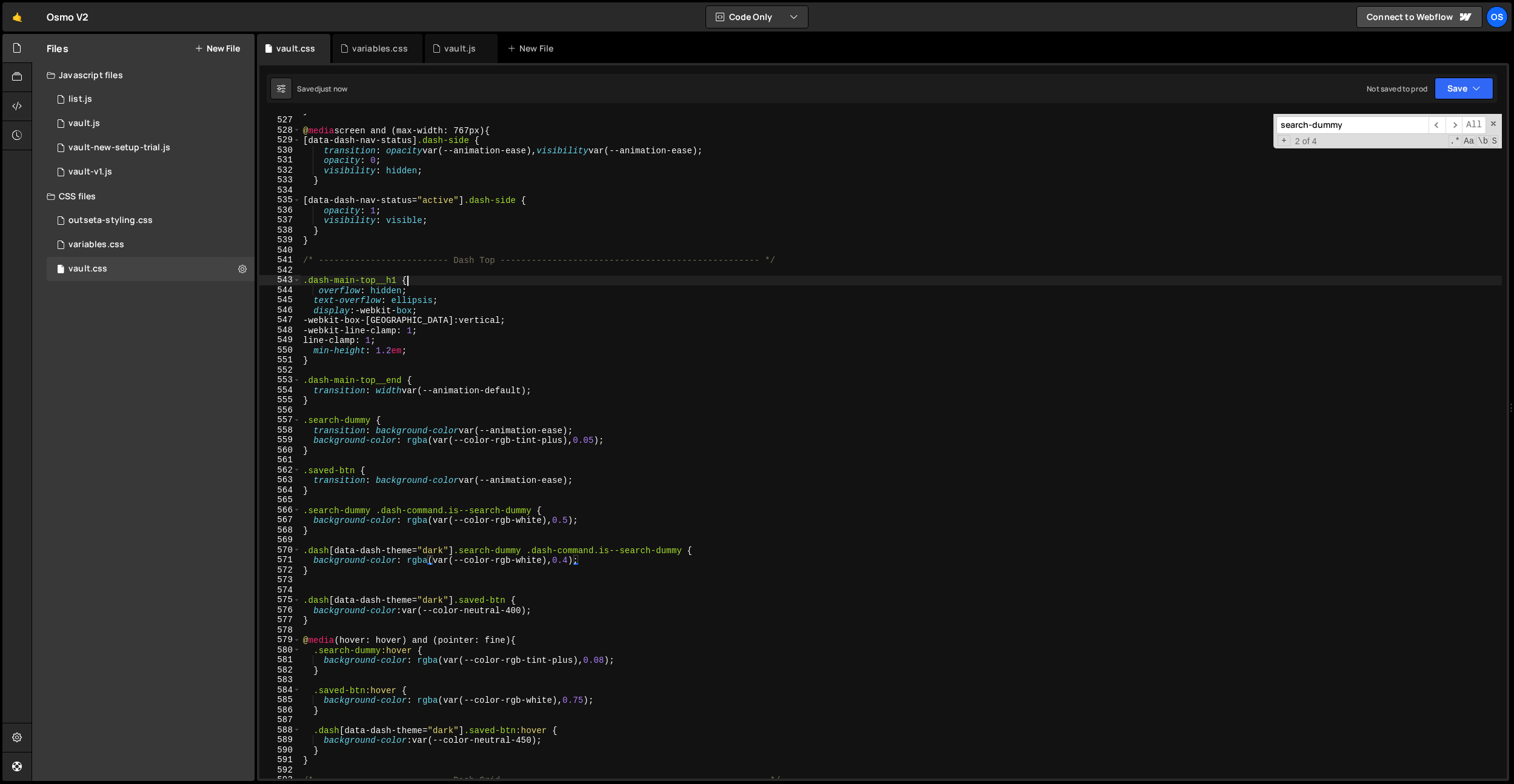
scroll to position [0, 7]
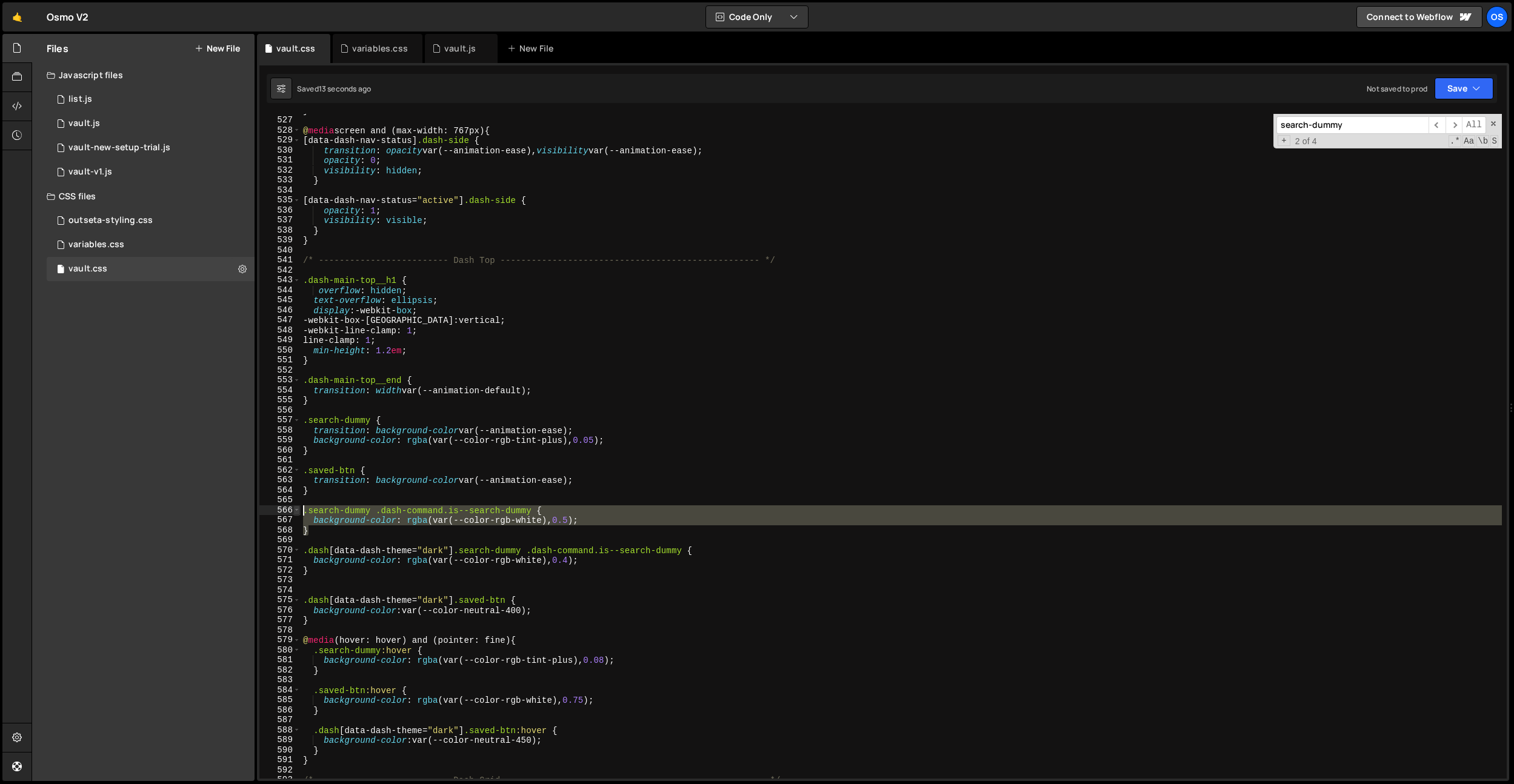
drag, startPoint x: 348, startPoint y: 529, endPoint x: 299, endPoint y: 515, distance: 51.0
click at [299, 515] on div ".dash-main-top__h1 { 526 527 528 529 530 531 532 533 534 535 536 537 538 539 54…" at bounding box center [883, 446] width 1247 height 665
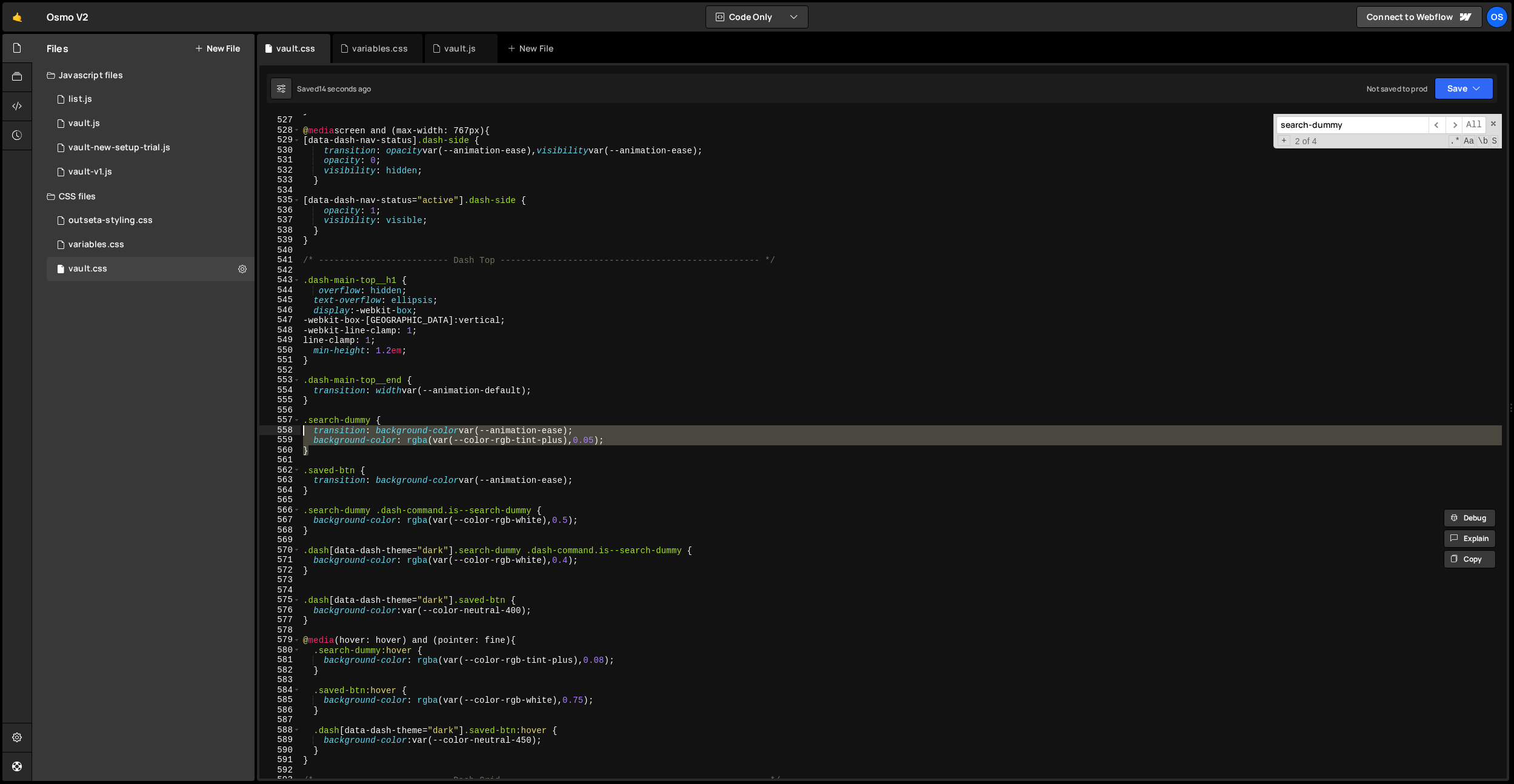
drag, startPoint x: 327, startPoint y: 449, endPoint x: 292, endPoint y: 426, distance: 41.9
click at [292, 426] on div ".search-dummy .dash-command.is--search-dummy { background-color: rgba(var(--col…" at bounding box center [883, 446] width 1247 height 665
type textarea "transition: background-color var(--animation-ease); background-color: rgba(var(…"
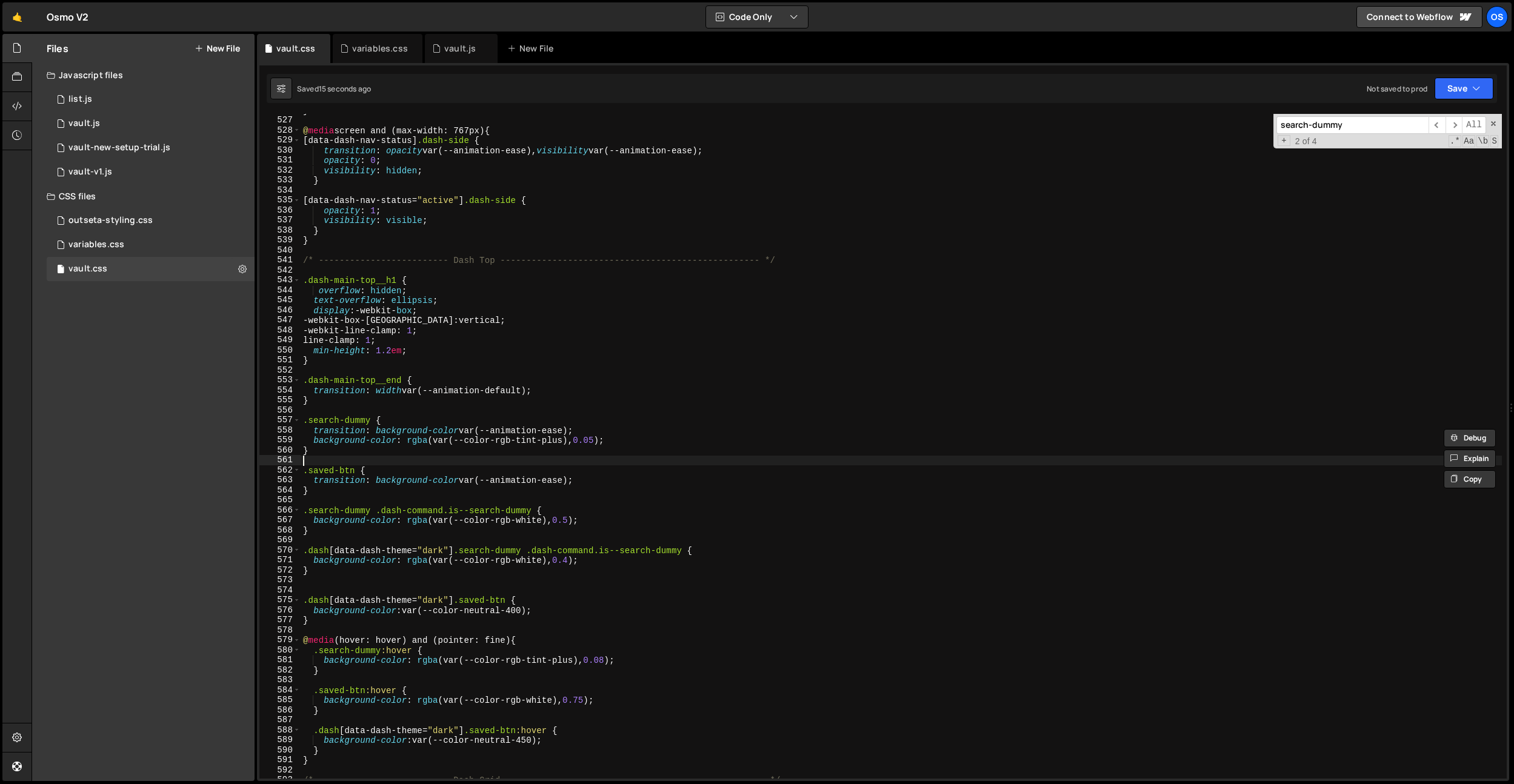
click at [334, 460] on div "} @ media screen and (max-width: 767px) { [ data-dash-nav-status ] .dash-side {…" at bounding box center [901, 447] width 1201 height 684
click at [334, 453] on div "} @ media screen and (max-width: 767px) { [ data-dash-nav-status ] .dash-side {…" at bounding box center [901, 447] width 1201 height 684
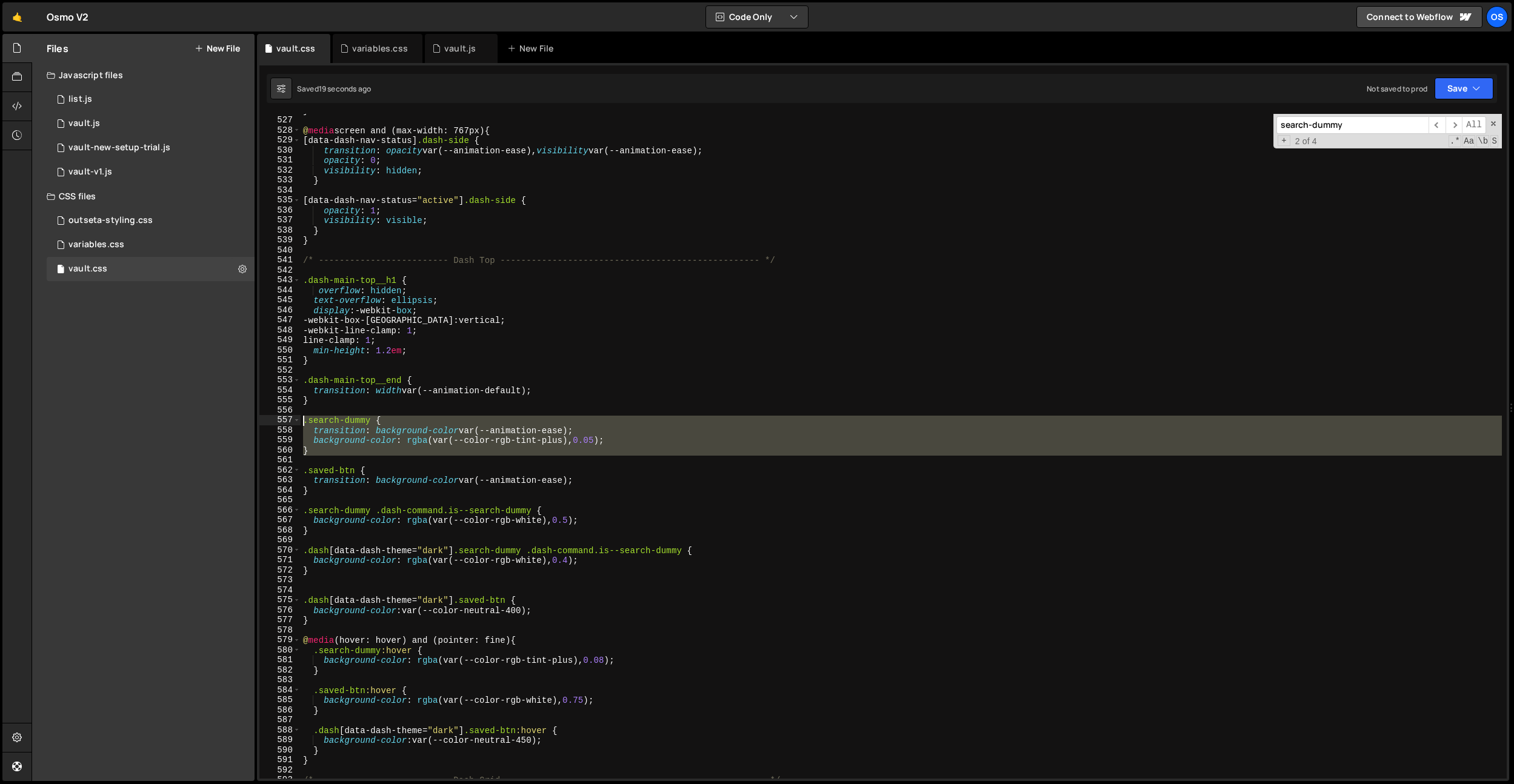
drag, startPoint x: 466, startPoint y: 455, endPoint x: 227, endPoint y: 417, distance: 242.0
click at [227, 417] on div "Files New File Javascript files 0 list.js 0 0 vault.js 0 0 vault-new-setup-tria…" at bounding box center [773, 408] width 1483 height 748
type textarea ".search-dummy { transition: background-color var(--animation-ease);"
click at [395, 44] on div "variables.css" at bounding box center [380, 49] width 56 height 12
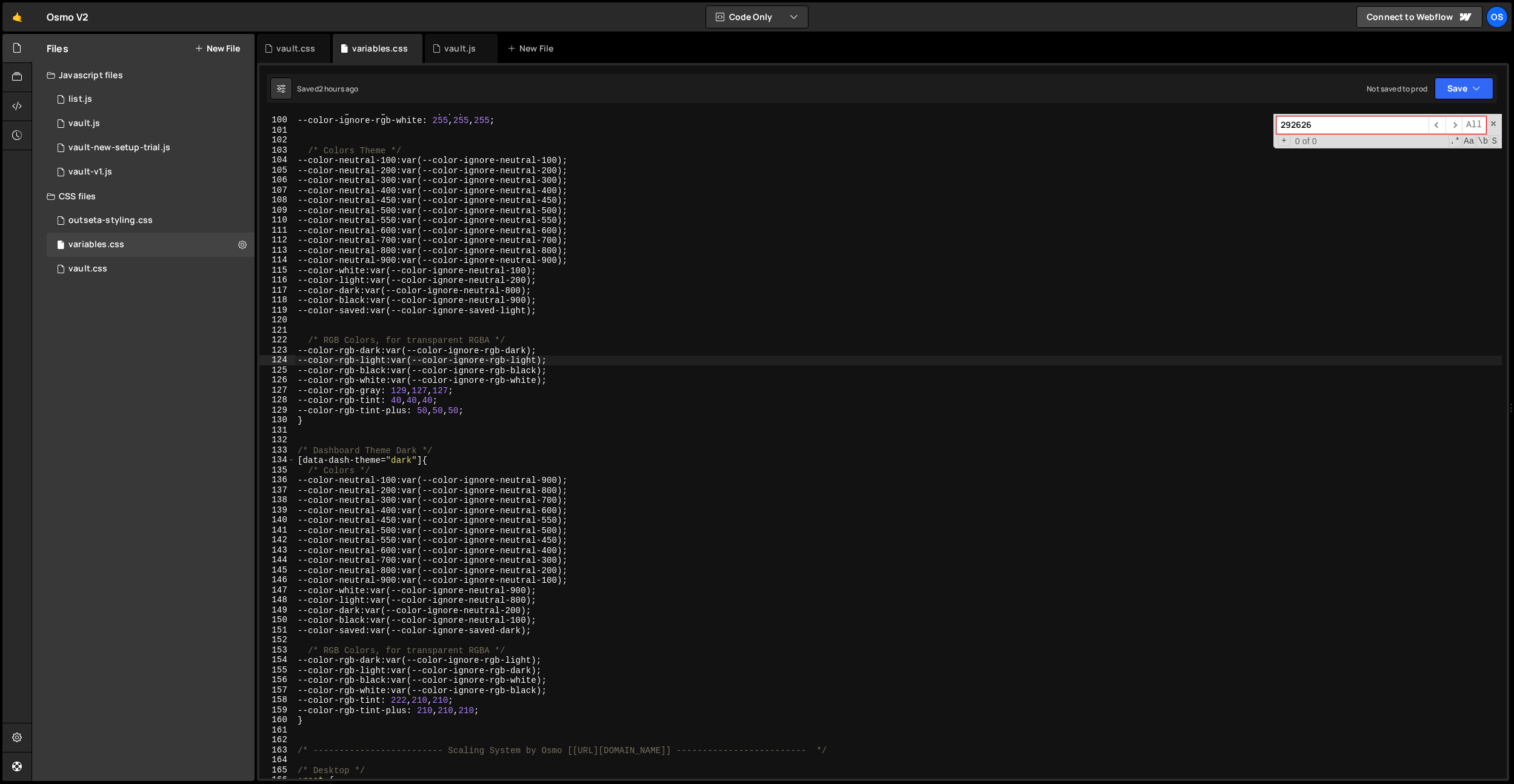
click at [421, 526] on div "--color-ignore-rgb-black : 0 , 0 , 0 ; --color-ignore-rgb-white : 255 , 255 , 2…" at bounding box center [898, 447] width 1207 height 684
click at [468, 687] on div "--color-ignore-rgb-black : 0 , 0 , 0 ; --color-ignore-rgb-white : 255 , 255 , 2…" at bounding box center [898, 447] width 1207 height 684
click at [463, 704] on div "--color-ignore-rgb-black : 0 , 0 , 0 ; --color-ignore-rgb-white : 255 , 255 , 2…" at bounding box center [898, 447] width 1207 height 684
click at [437, 707] on div "--color-ignore-rgb-black : 0 , 0 , 0 ; --color-ignore-rgb-white : 255 , 255 , 2…" at bounding box center [898, 447] width 1207 height 684
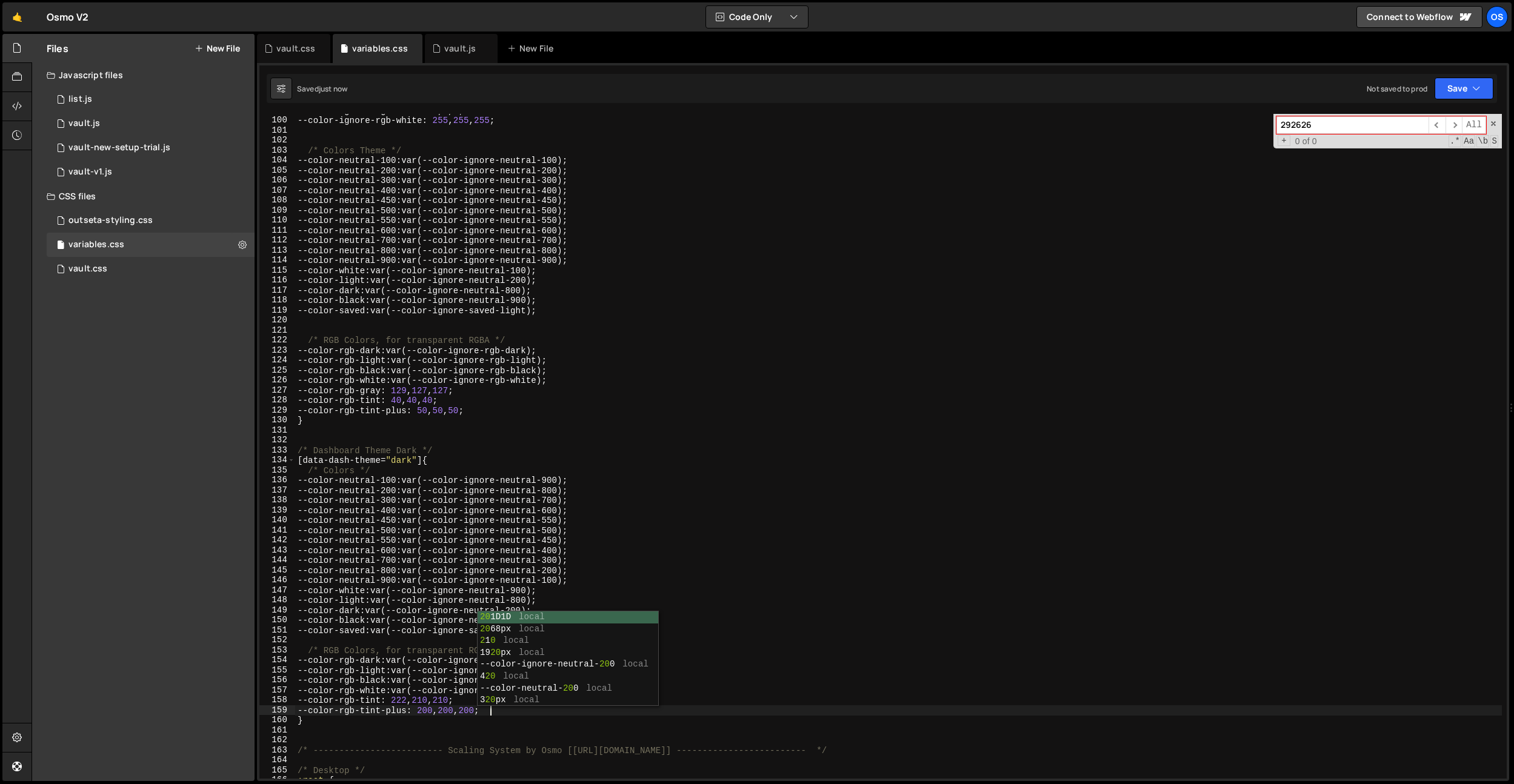
click at [439, 703] on div "--color-ignore-rgb-black : 0 , 0 , 0 ; --color-ignore-rgb-white : 255 , 255 , 2…" at bounding box center [898, 447] width 1207 height 684
click at [427, 712] on div "--color-ignore-rgb-black : 0 , 0 , 0 ; --color-ignore-rgb-white : 255 , 255 , 2…" at bounding box center [898, 447] width 1207 height 684
type textarea "--color-rgb-tint-plus: 240, 240, 240;"
click at [292, 54] on div "vault.css" at bounding box center [296, 49] width 39 height 12
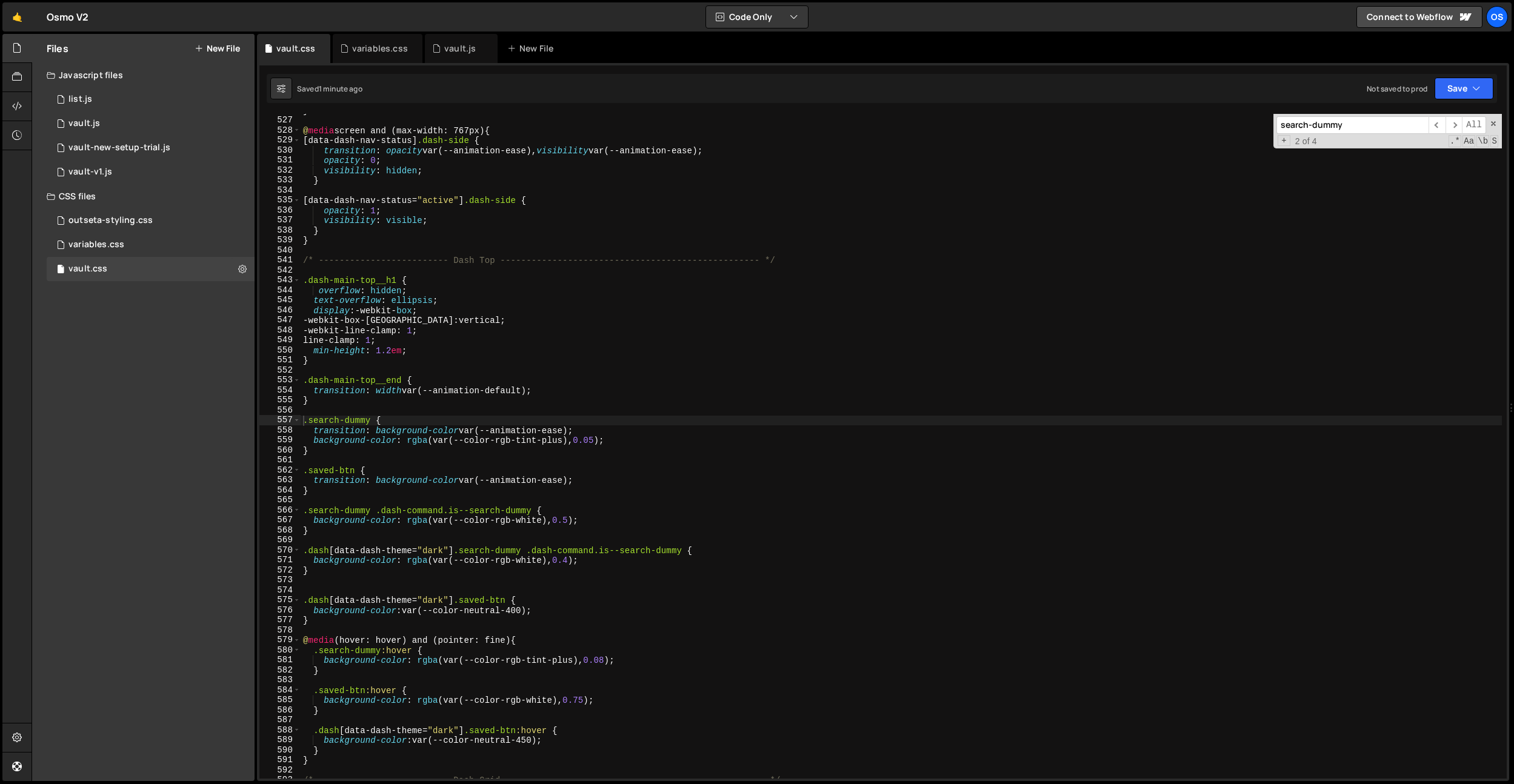
type textarea "}"
click at [347, 489] on div "} @ media screen and (max-width: 767px) { [ data-dash-nav-status ] .dash-side {…" at bounding box center [901, 447] width 1201 height 684
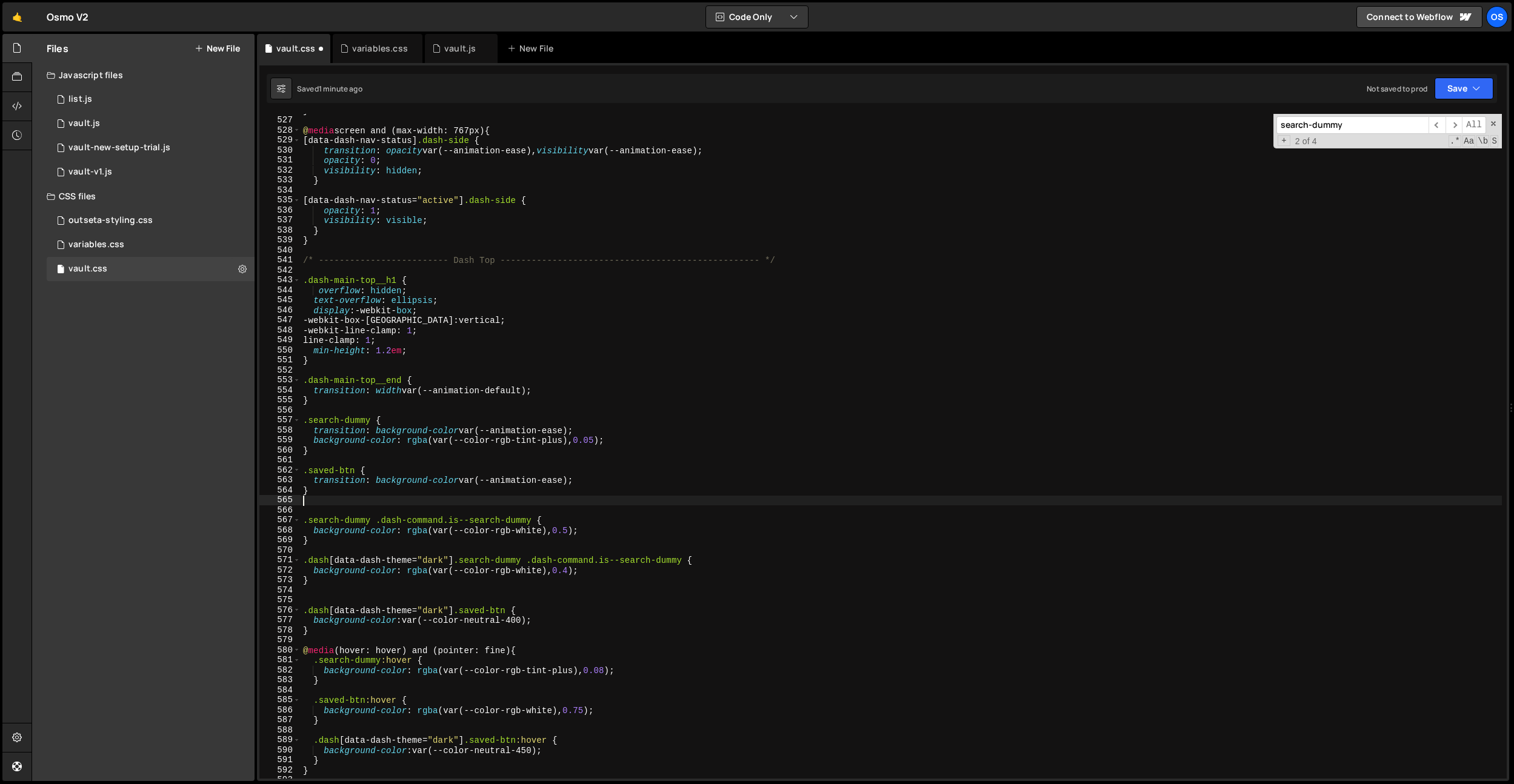
paste textarea "saved-btn"
type textarea "saved-btn"
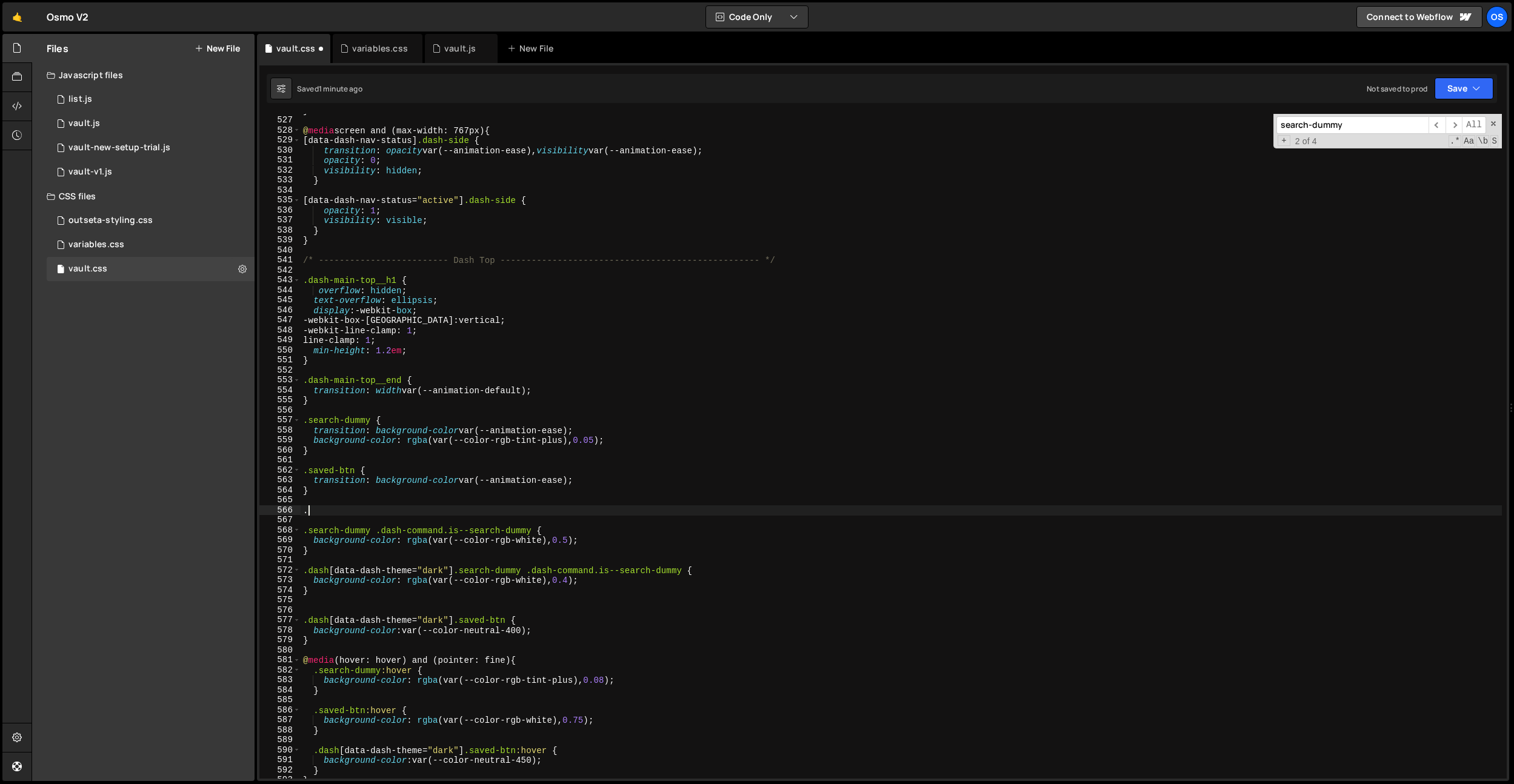
paste textarea "saved-btn"
type textarea ".saved-btn .dash-icon {}"
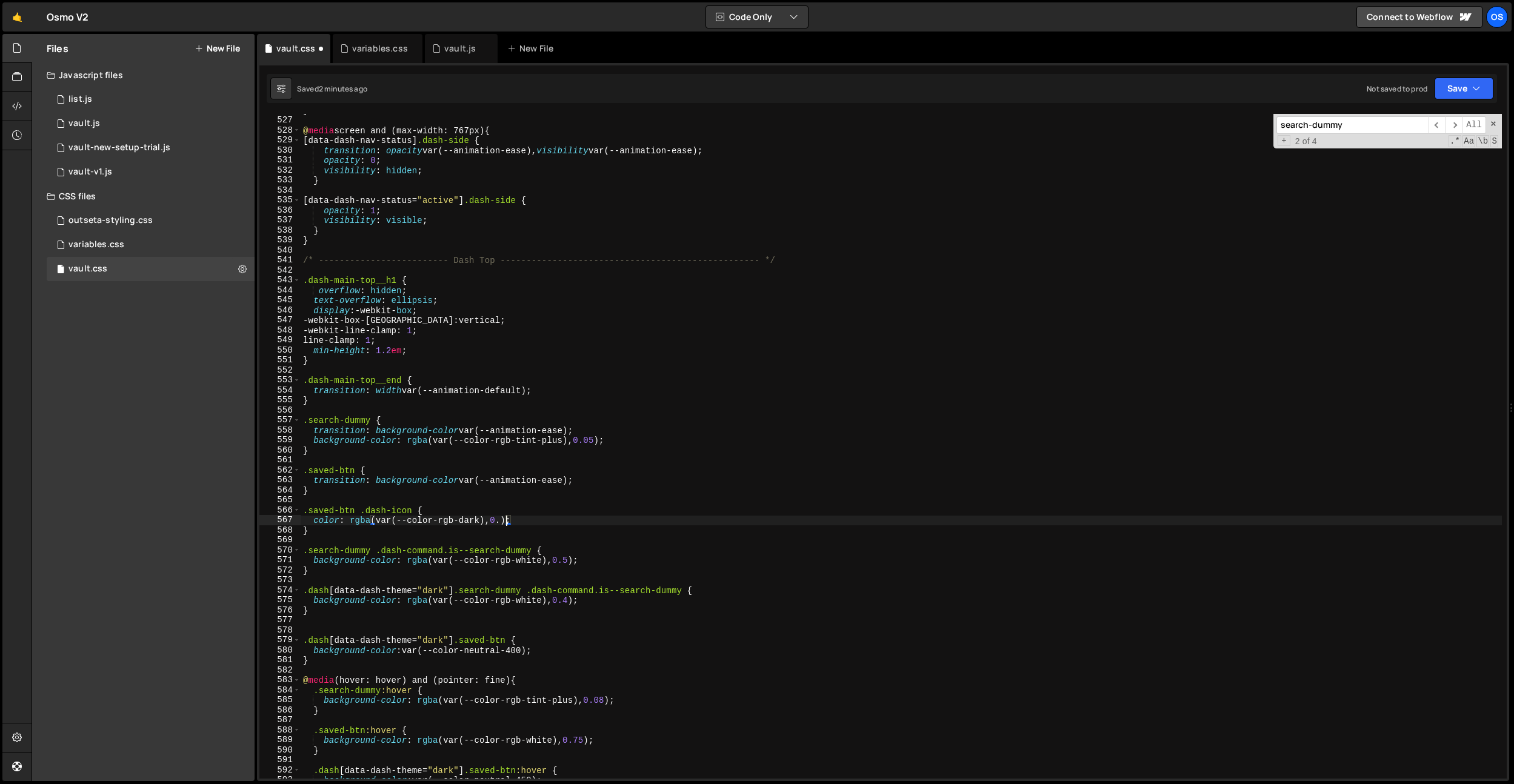
scroll to position [0, 15]
click at [652, 320] on div "} @ media screen and (max-width: 767px) { [ data-dash-nav-status ] .dash-side {…" at bounding box center [901, 447] width 1201 height 684
click at [511, 522] on div "} @ media screen and (max-width: 767px) { [ data-dash-nav-status ] .dash-side {…" at bounding box center [901, 447] width 1201 height 684
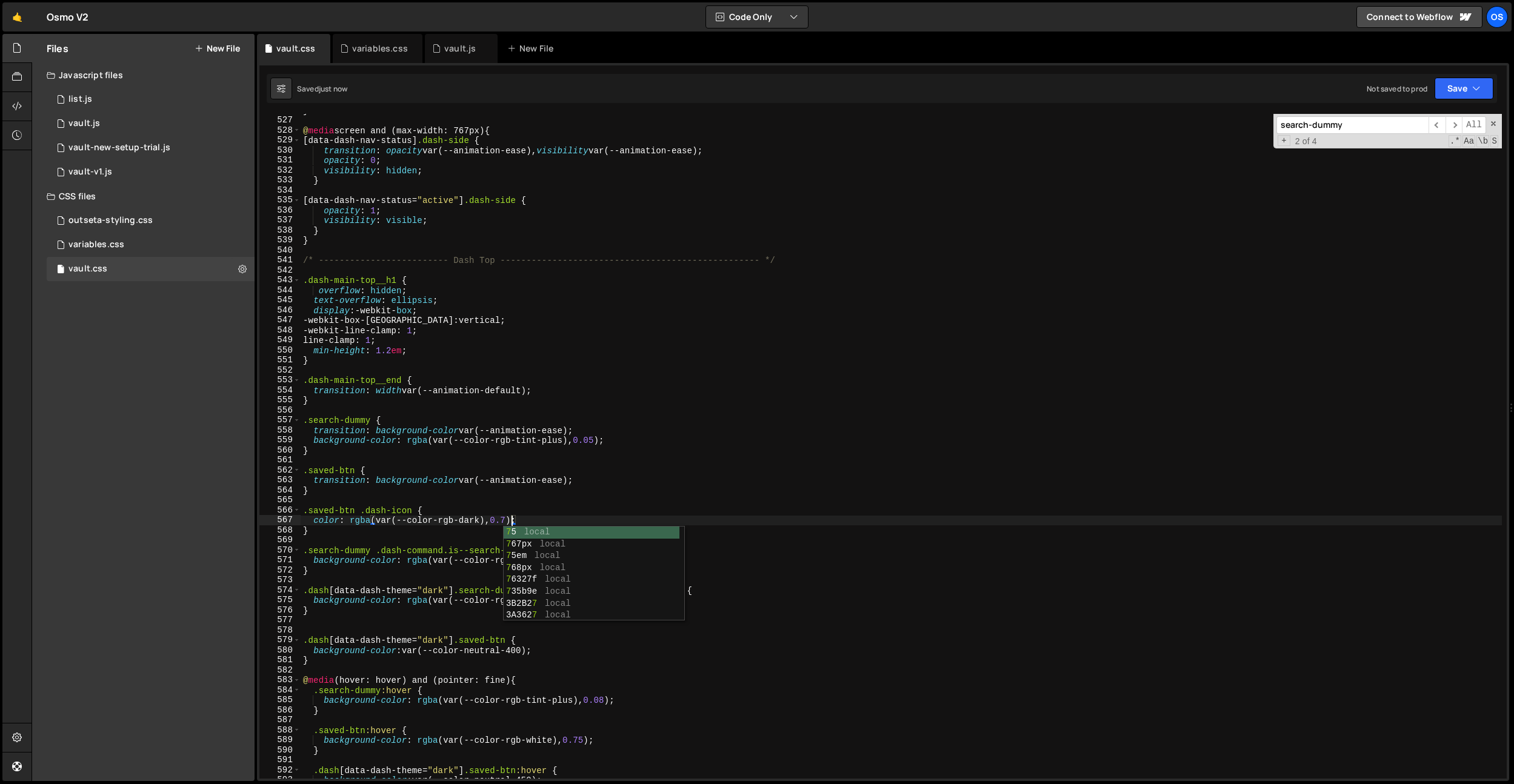
type textarea "color: rgba(var(--color-rgb-dark), 0.7);"
click at [362, 40] on div "variables.css" at bounding box center [377, 48] width 90 height 29
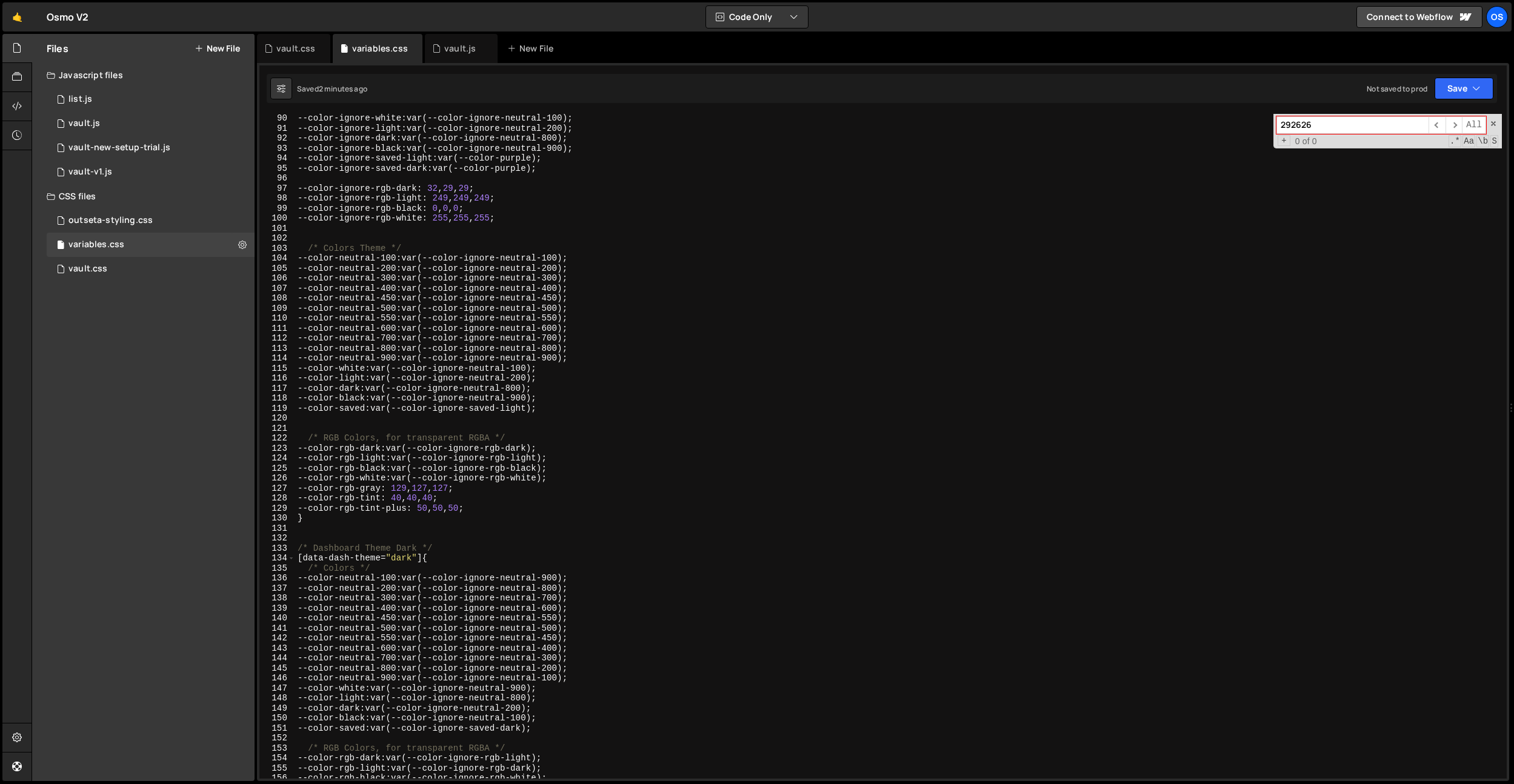
scroll to position [890, 0]
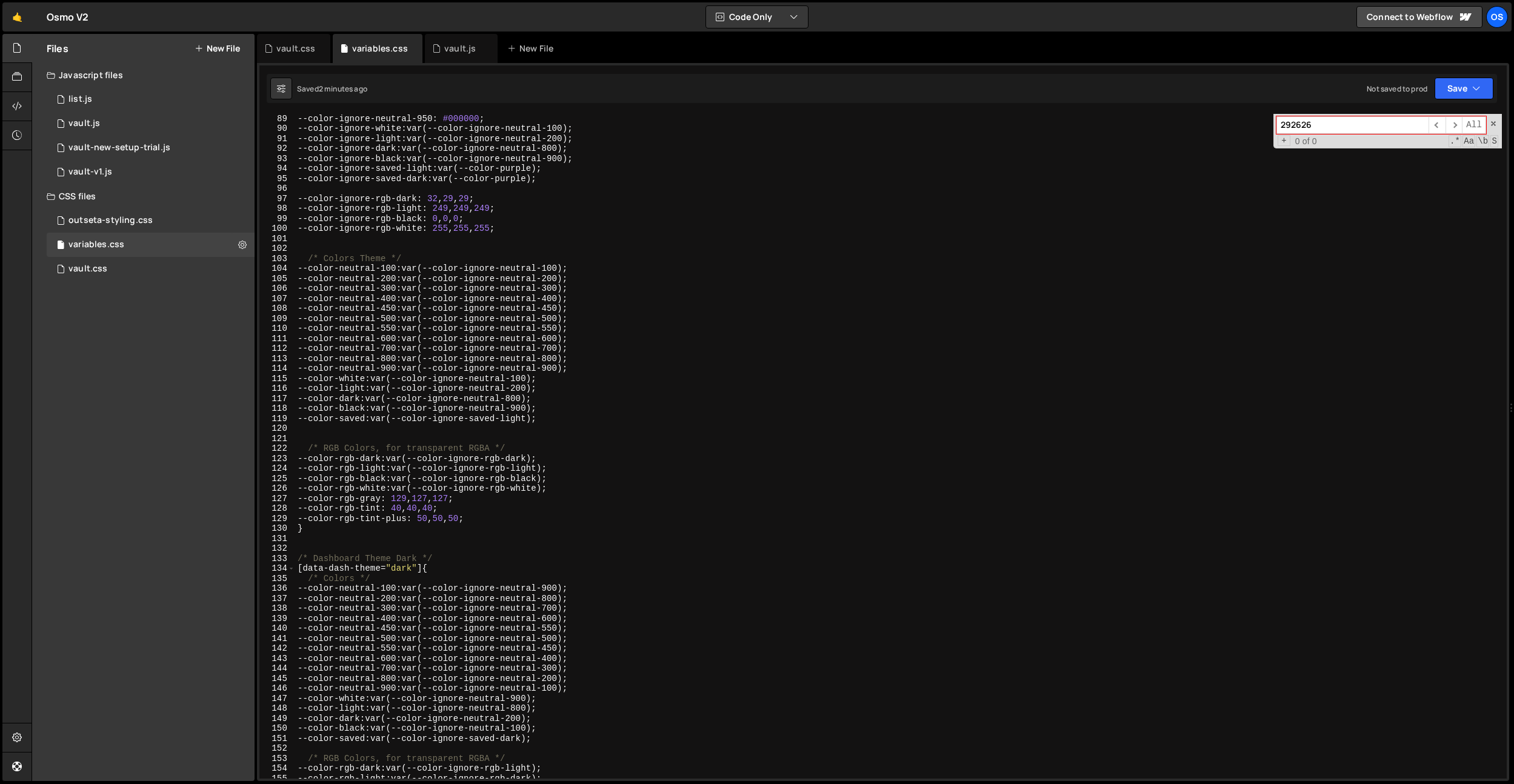
click at [427, 312] on div "--color-ignore-neutral-950 : #000000 ; --color-ignore-white : var(--color-ignor…" at bounding box center [898, 455] width 1207 height 684
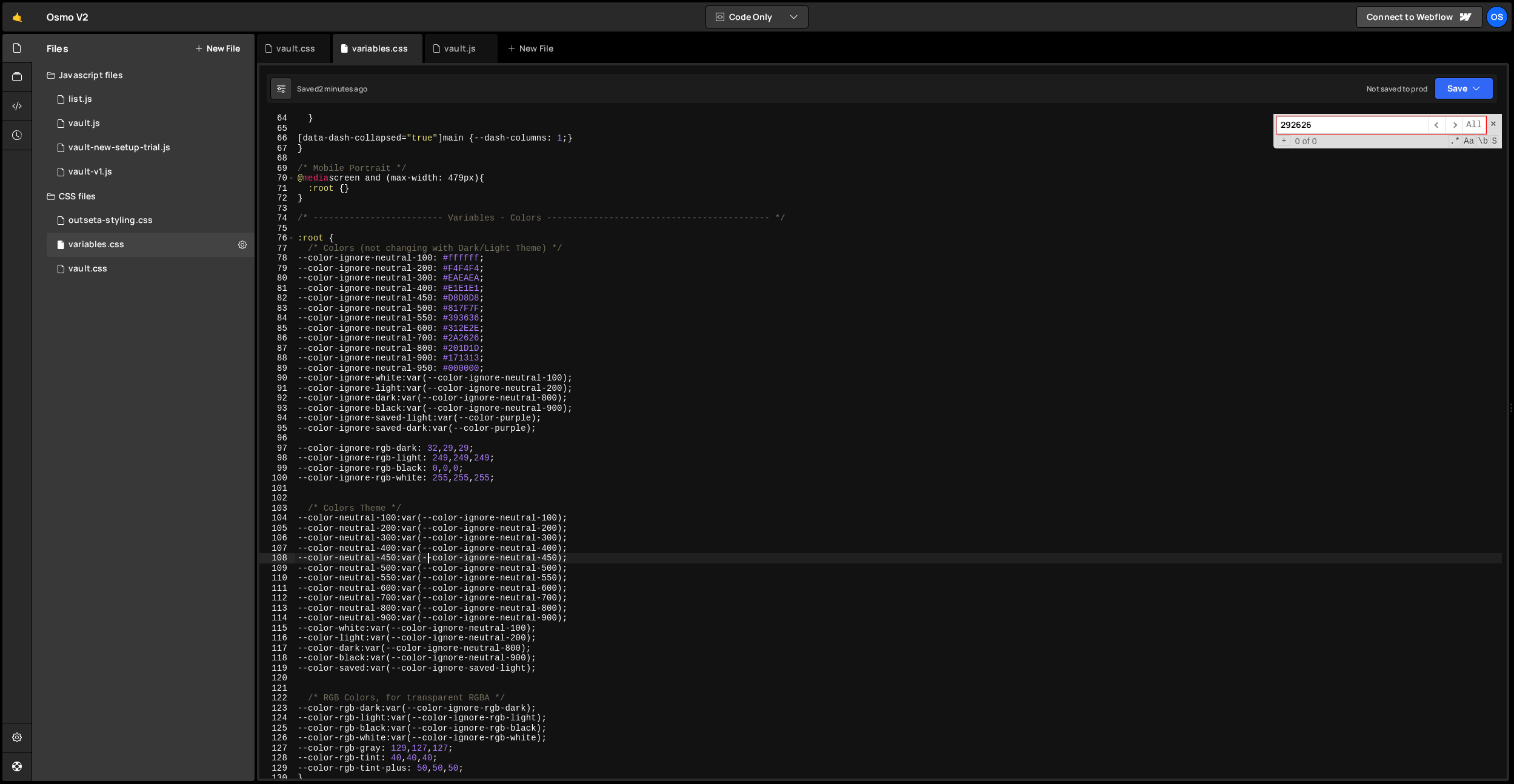
scroll to position [595, 0]
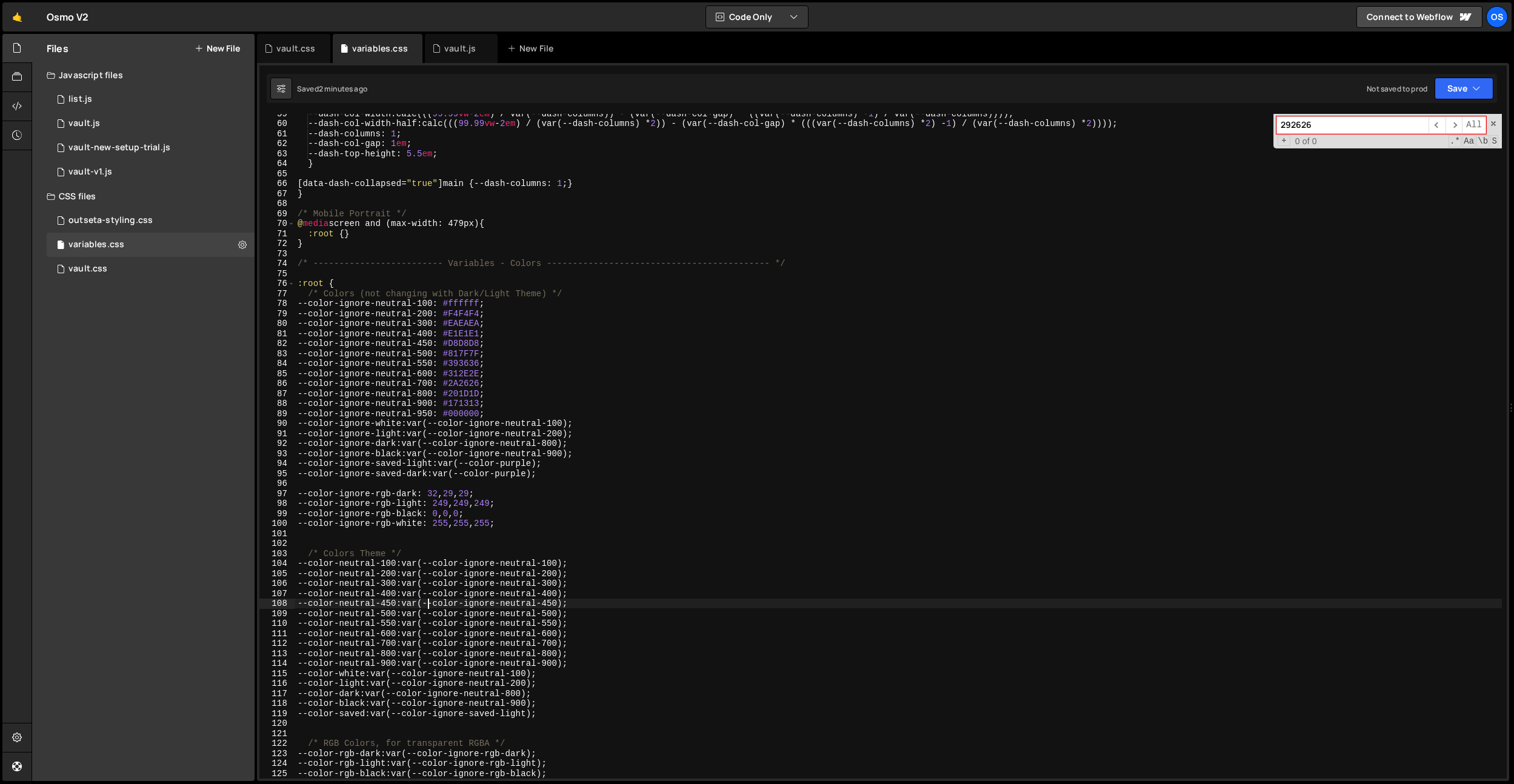
click at [467, 352] on div "--dash-col-width : calc((( 99.99 vw - 2 em ) / var(--dash-columns)) - (var(--da…" at bounding box center [898, 450] width 1207 height 684
paste textarea "9B9797"
click at [470, 351] on div "--dash-col-width : calc((( 99.99 vw - 2 em ) / var(--dash-columns)) - (var(--da…" at bounding box center [898, 450] width 1207 height 684
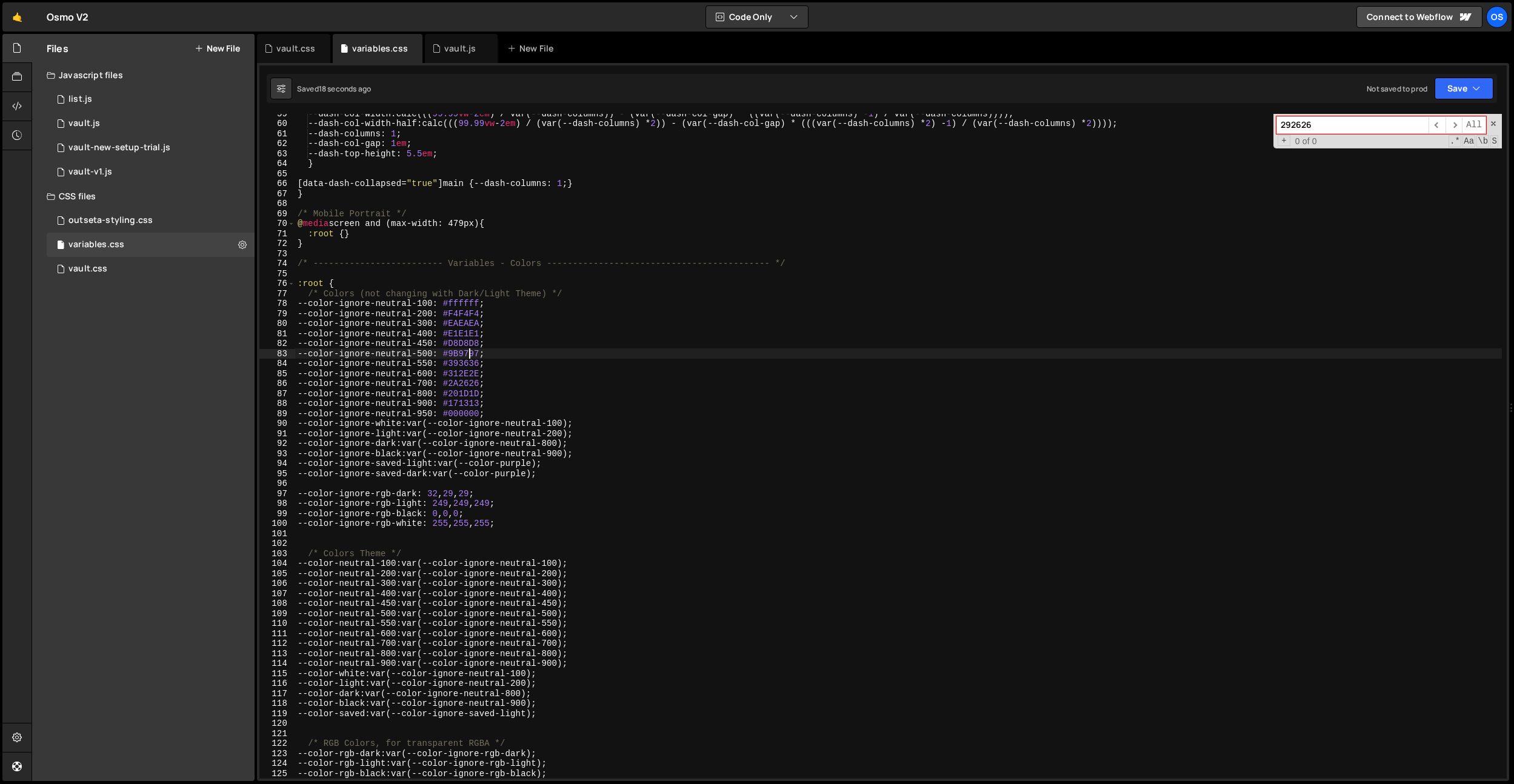
paste textarea "8F8A8A"
type textarea "--color-ignore-neutral-500: #8F8A8A;"
drag, startPoint x: 300, startPoint y: 49, endPoint x: 426, endPoint y: 322, distance: 300.7
click at [300, 49] on div "vault.css" at bounding box center [296, 49] width 39 height 12
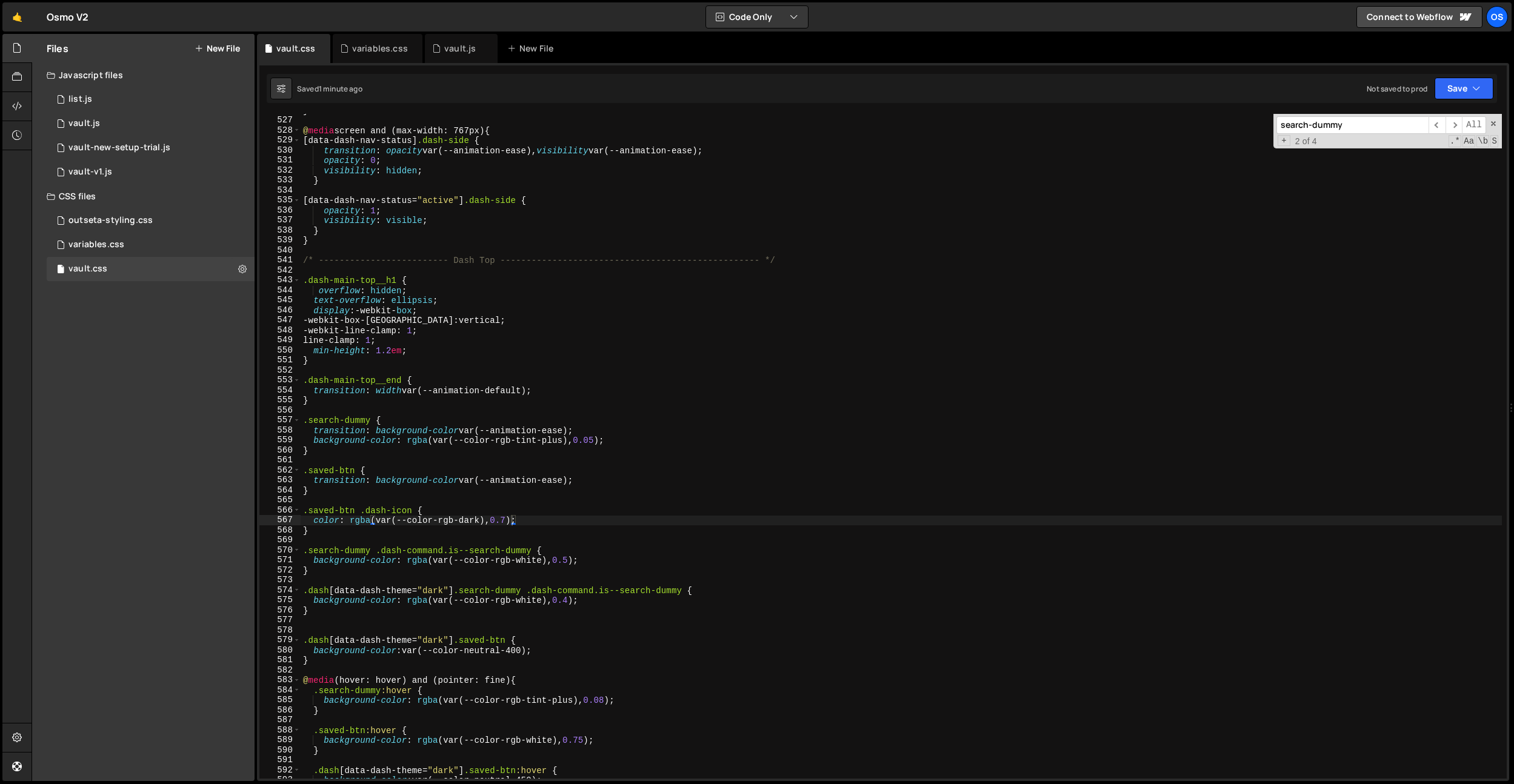
click at [532, 522] on div "} @ media screen and (max-width: 767px) { [ data-dash-nav-status ] .dash-side {…" at bounding box center [901, 447] width 1201 height 684
click at [514, 525] on div "} @ media screen and (max-width: 767px) { [ data-dash-nav-status ] .dash-side {…" at bounding box center [901, 447] width 1201 height 684
click at [569, 560] on div "} @ media screen and (max-width: 767px) { [ data-dash-nav-status ] .dash-side {…" at bounding box center [901, 447] width 1201 height 684
click at [665, 293] on div "} @ media screen and (max-width: 767px) { [ data-dash-nav-status ] .dash-side {…" at bounding box center [901, 447] width 1201 height 684
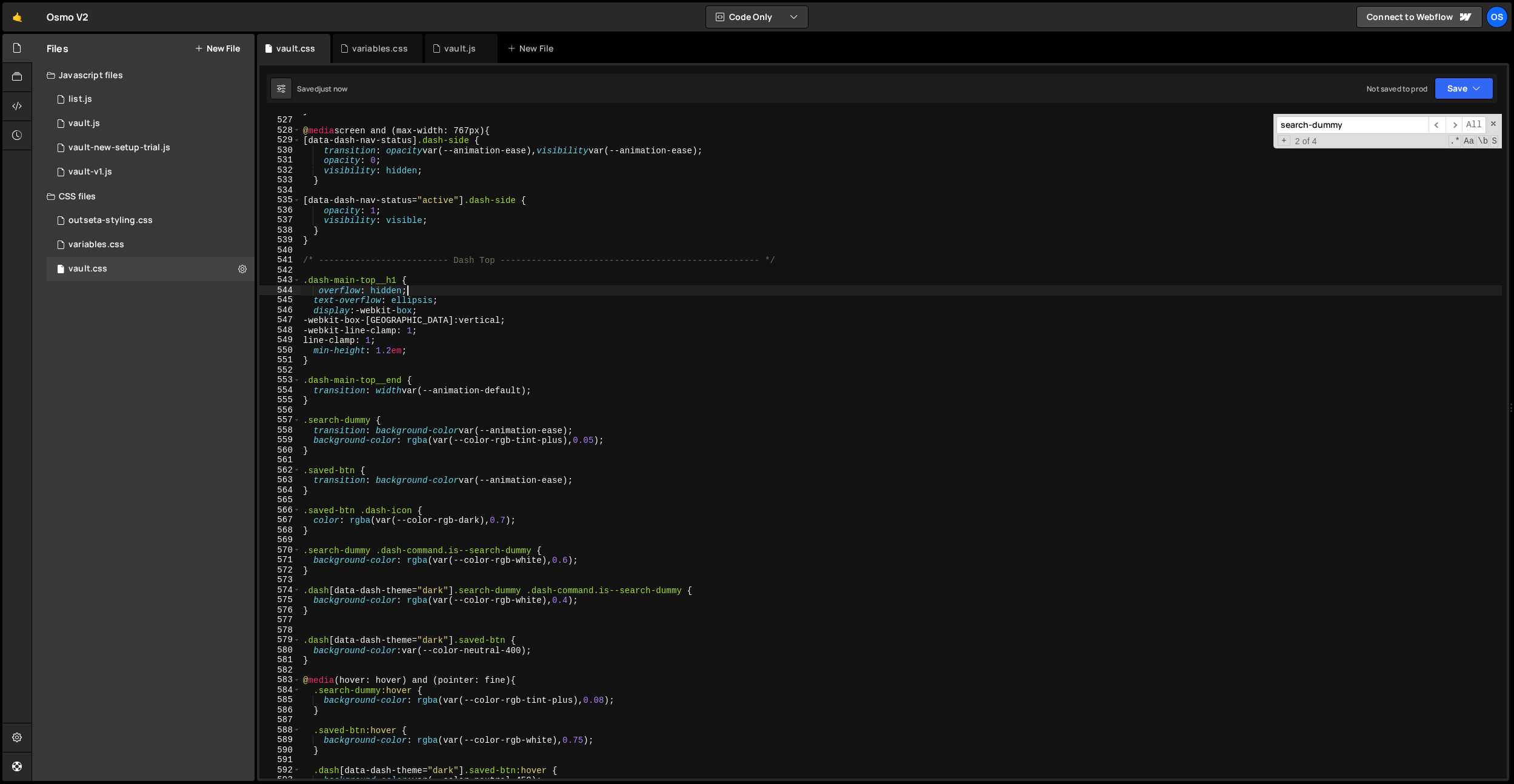
scroll to position [0, 7]
click at [568, 604] on div "} @ media screen and (max-width: 767px) { [ data-dash-nav-status ] .dash-side {…" at bounding box center [901, 447] width 1201 height 684
click at [657, 423] on div "} @ media screen and (max-width: 767px) { [ data-dash-nav-status ] .dash-side {…" at bounding box center [901, 447] width 1201 height 684
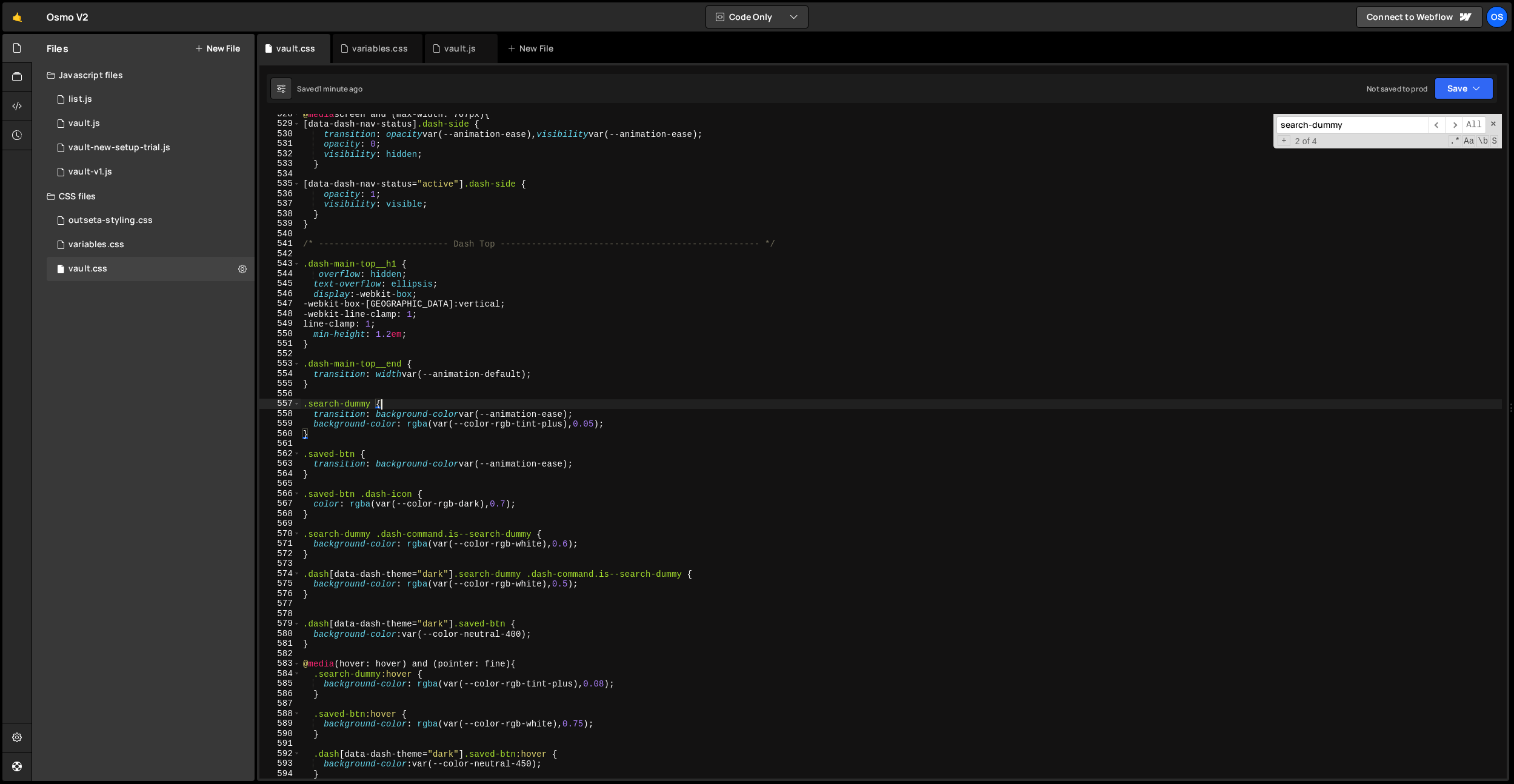
scroll to position [4352, 0]
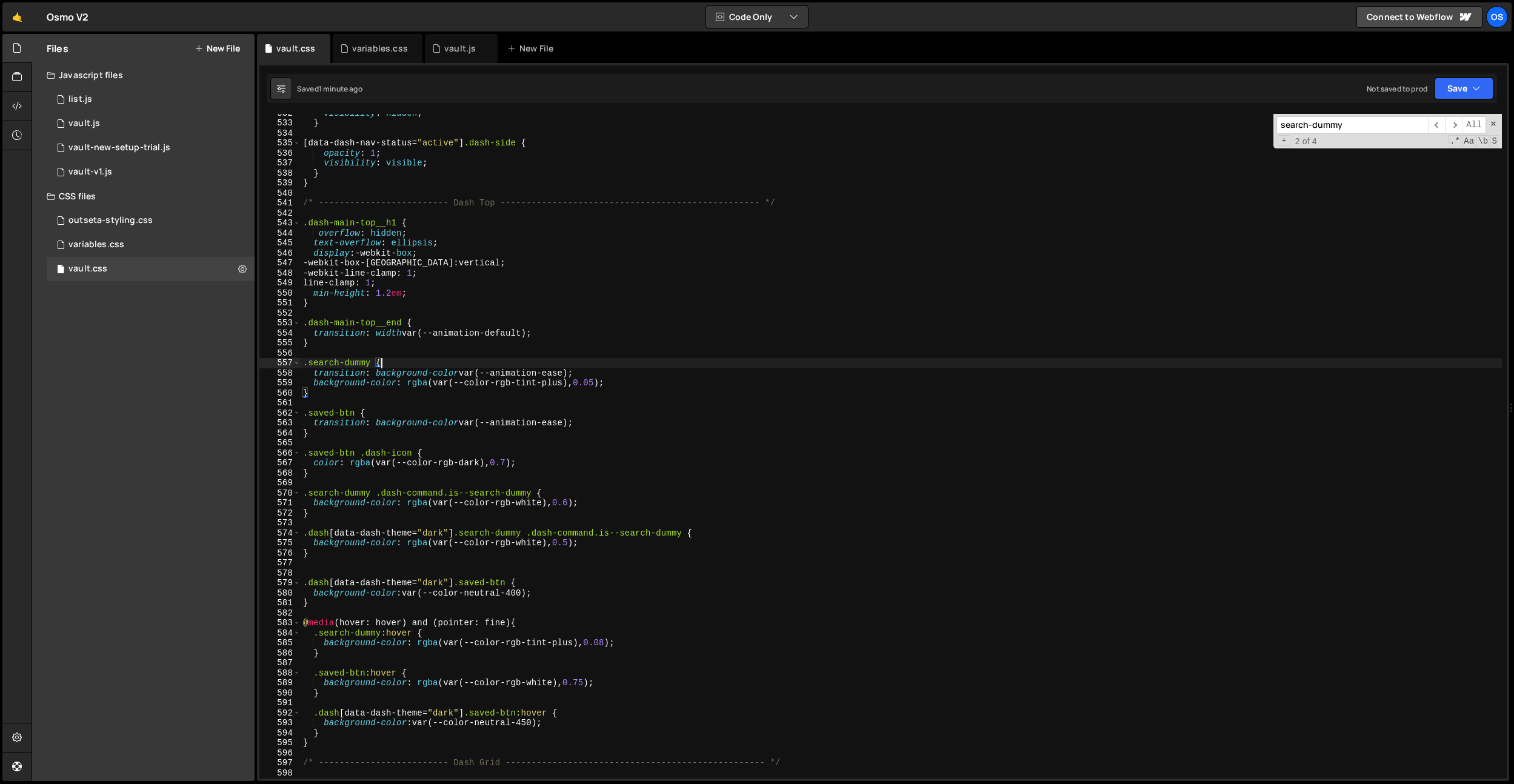
click at [633, 594] on div "visibility : hidden ; } [ data-dash-nav-status = " active " ] .dash-side { opac…" at bounding box center [901, 450] width 1201 height 684
click at [523, 597] on div "visibility : hidden ; } [ data-dash-nav-status = " active " ] .dash-side { opac…" at bounding box center [901, 450] width 1201 height 684
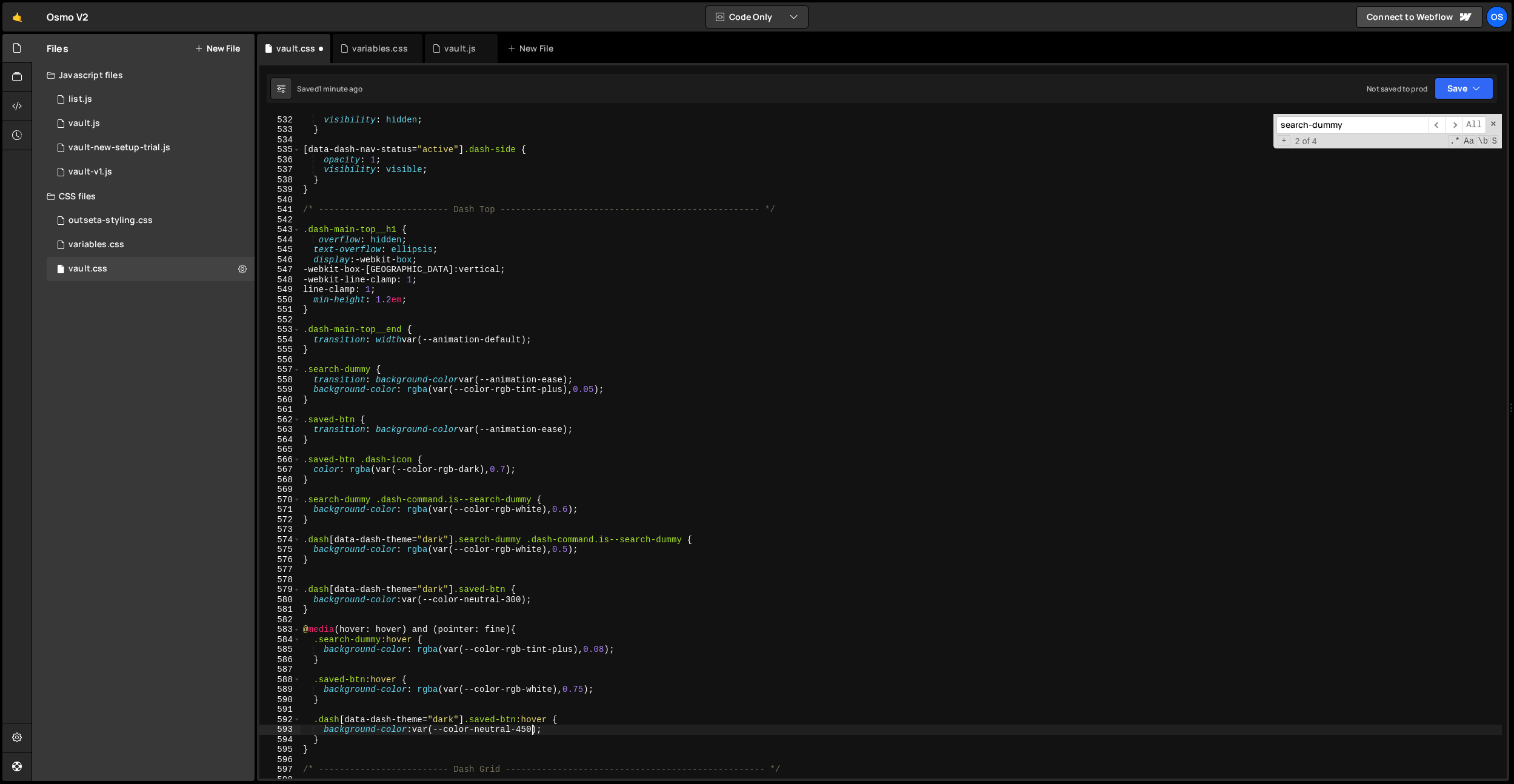
click at [534, 733] on div "opacity : 0 ; visibility : hidden ; } [ data-dash-nav-status = " active " ] .da…" at bounding box center [901, 446] width 1201 height 684
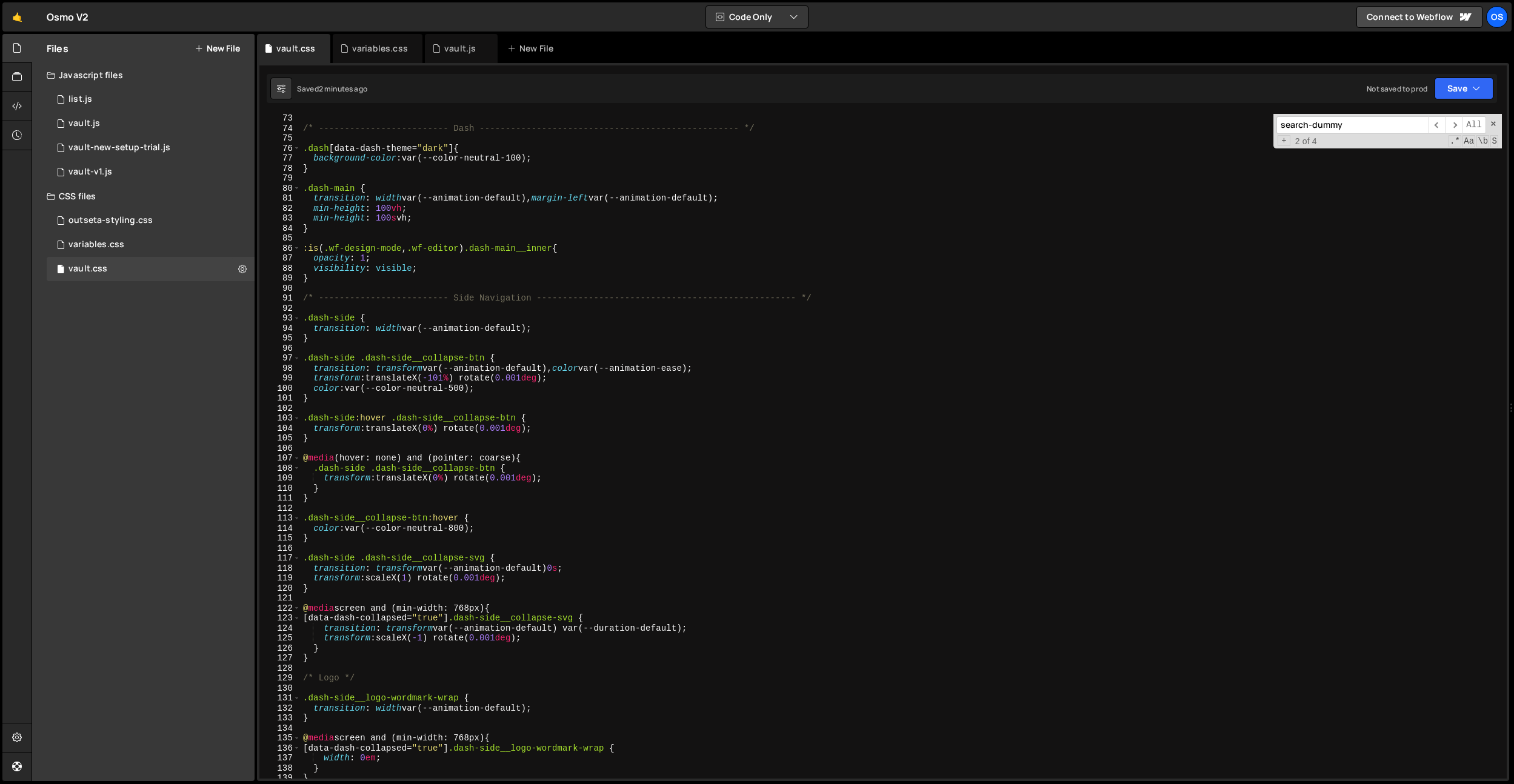
scroll to position [600, 0]
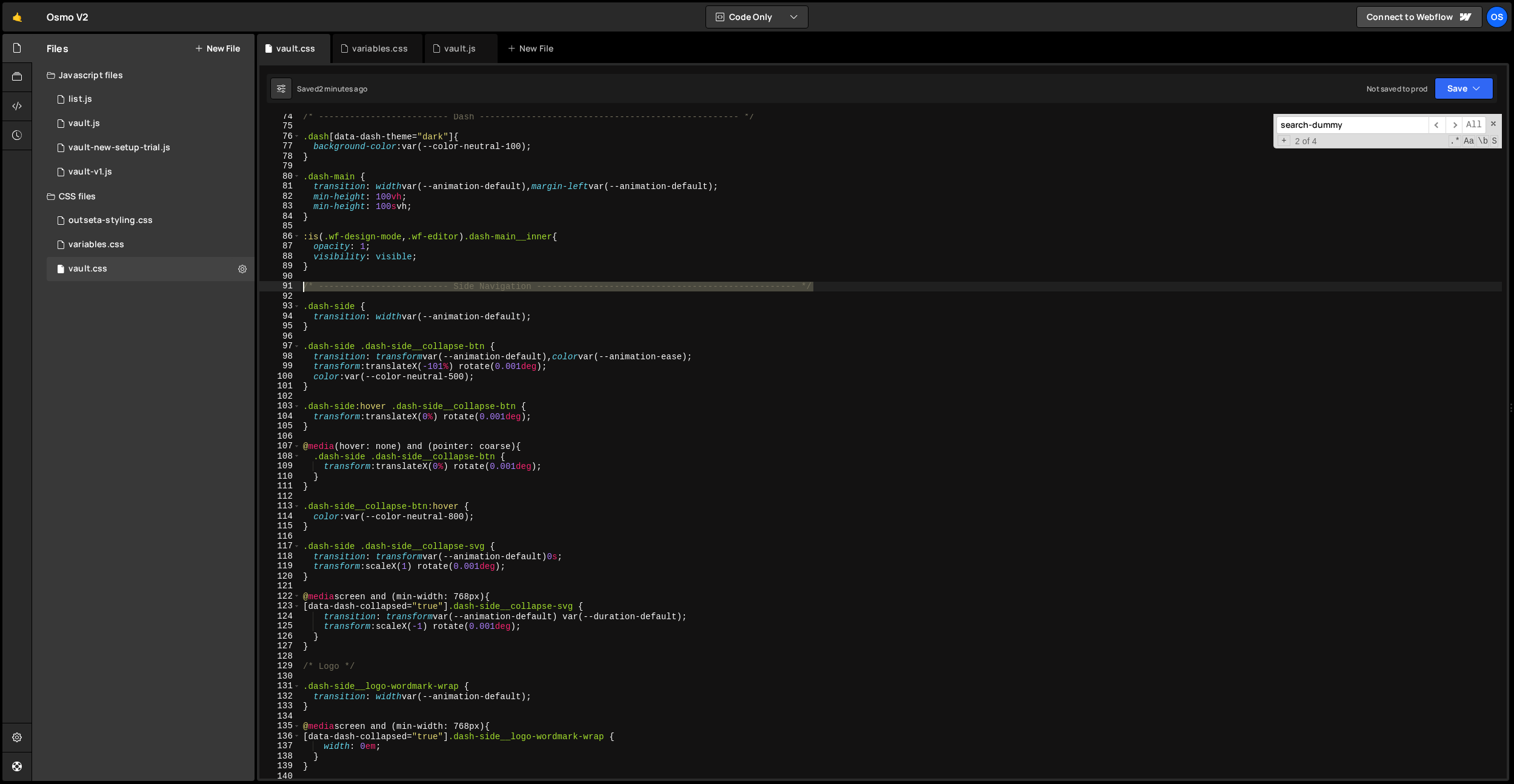
drag, startPoint x: 827, startPoint y: 286, endPoint x: 320, endPoint y: 271, distance: 507.2
click at [283, 282] on div "background-color: var(--color-neutral-400); 74 75 76 77 78 79 80 81 82 83 84 85…" at bounding box center [883, 446] width 1247 height 665
click at [334, 267] on div "/* ------------------------- Dash ---------------------------------------------…" at bounding box center [901, 453] width 1201 height 684
type textarea "}"
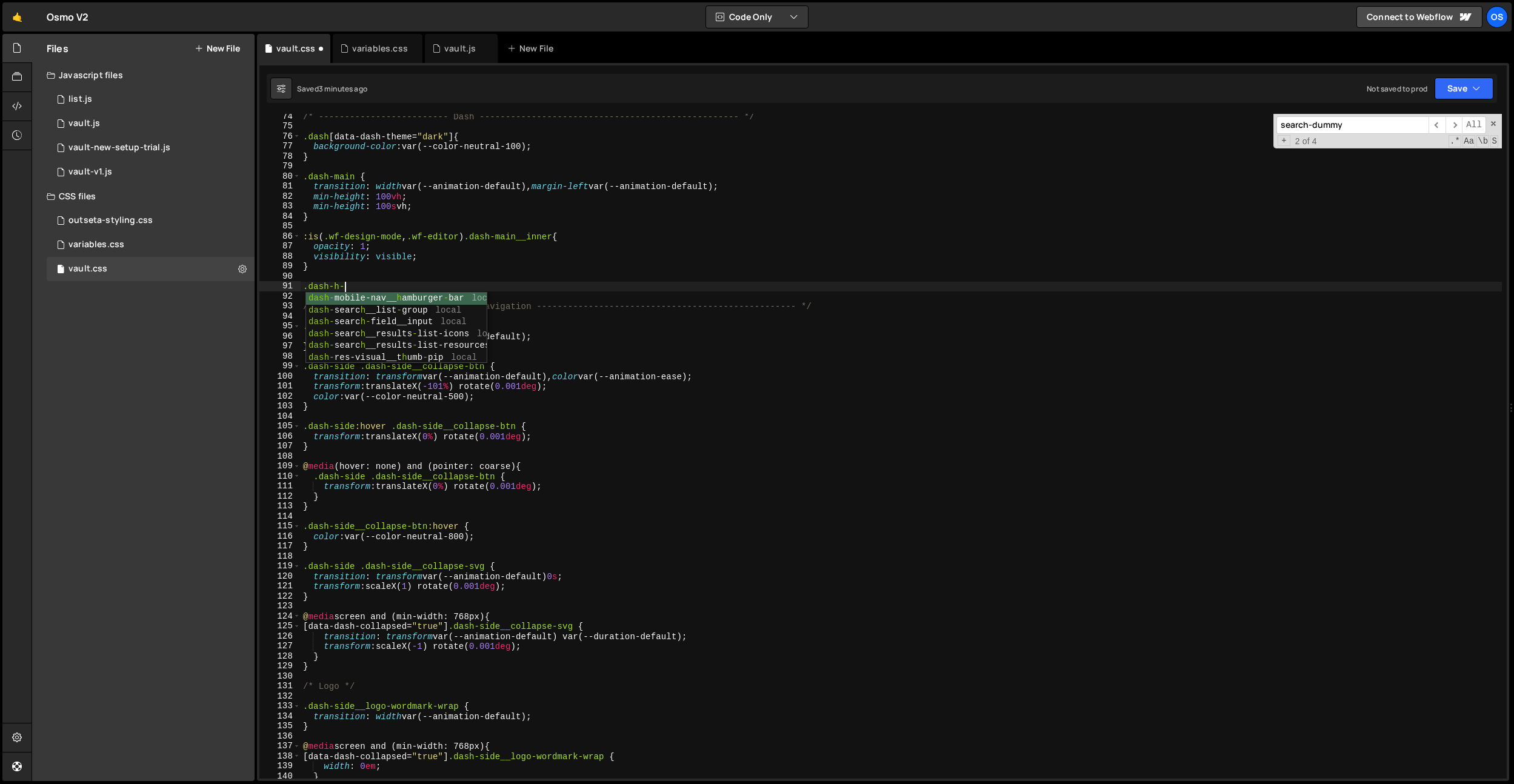
scroll to position [0, 2]
type textarea ".dash-h-l {}"
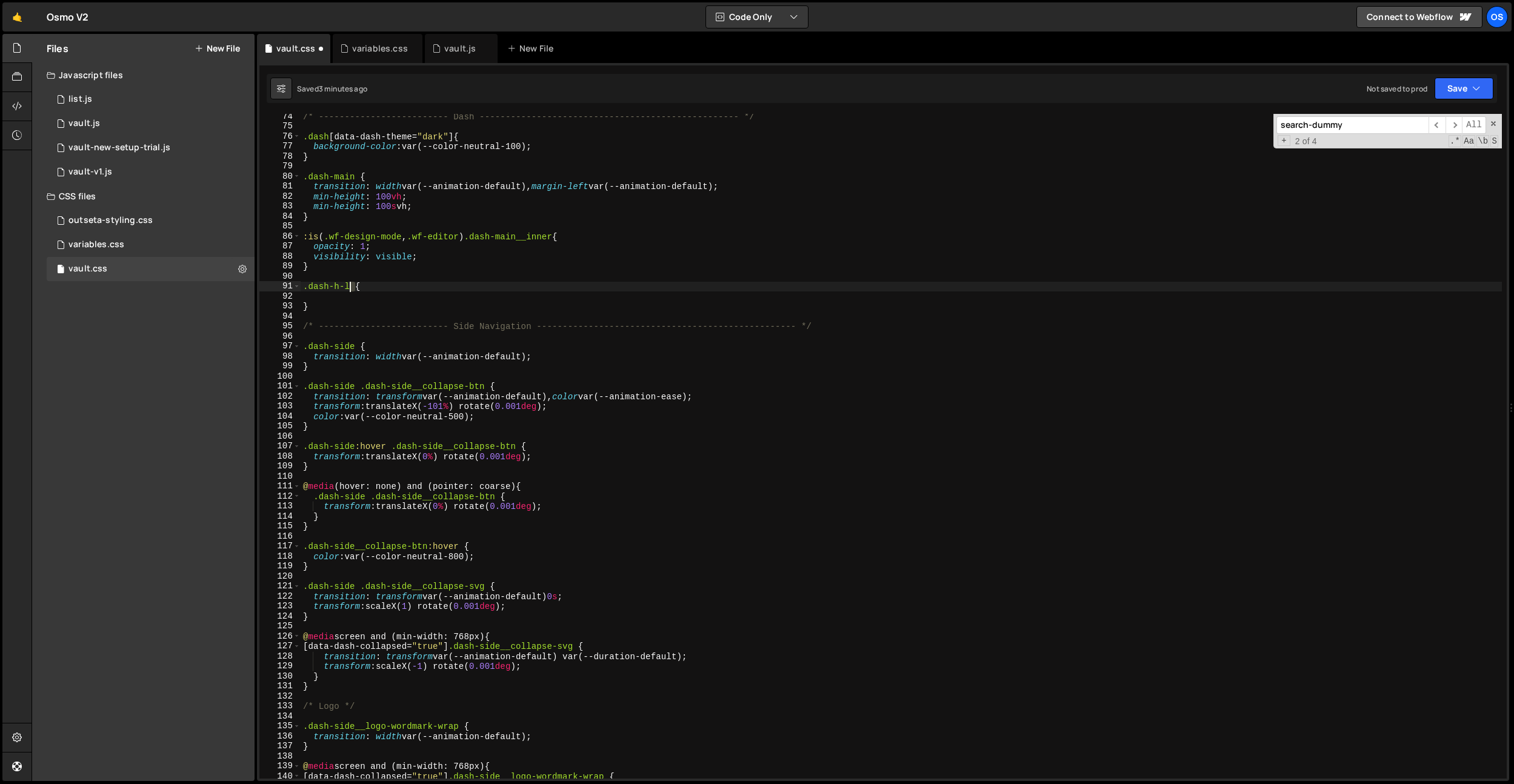
click at [352, 287] on div "/* ------------------------- Dash ---------------------------------------------…" at bounding box center [901, 453] width 1201 height 684
drag, startPoint x: 378, startPoint y: 285, endPoint x: 342, endPoint y: 285, distance: 36.0
click at [377, 285] on div "/* ------------------------- Dash ---------------------------------------------…" at bounding box center [901, 453] width 1201 height 684
drag, startPoint x: 348, startPoint y: 286, endPoint x: 322, endPoint y: 270, distance: 30.5
click at [295, 285] on div ".dash-h-l { 74 75 76 77 78 79 80 81 82 83 84 85 86 87 88 89 90 91 92 93 94 95 9…" at bounding box center [883, 446] width 1247 height 665
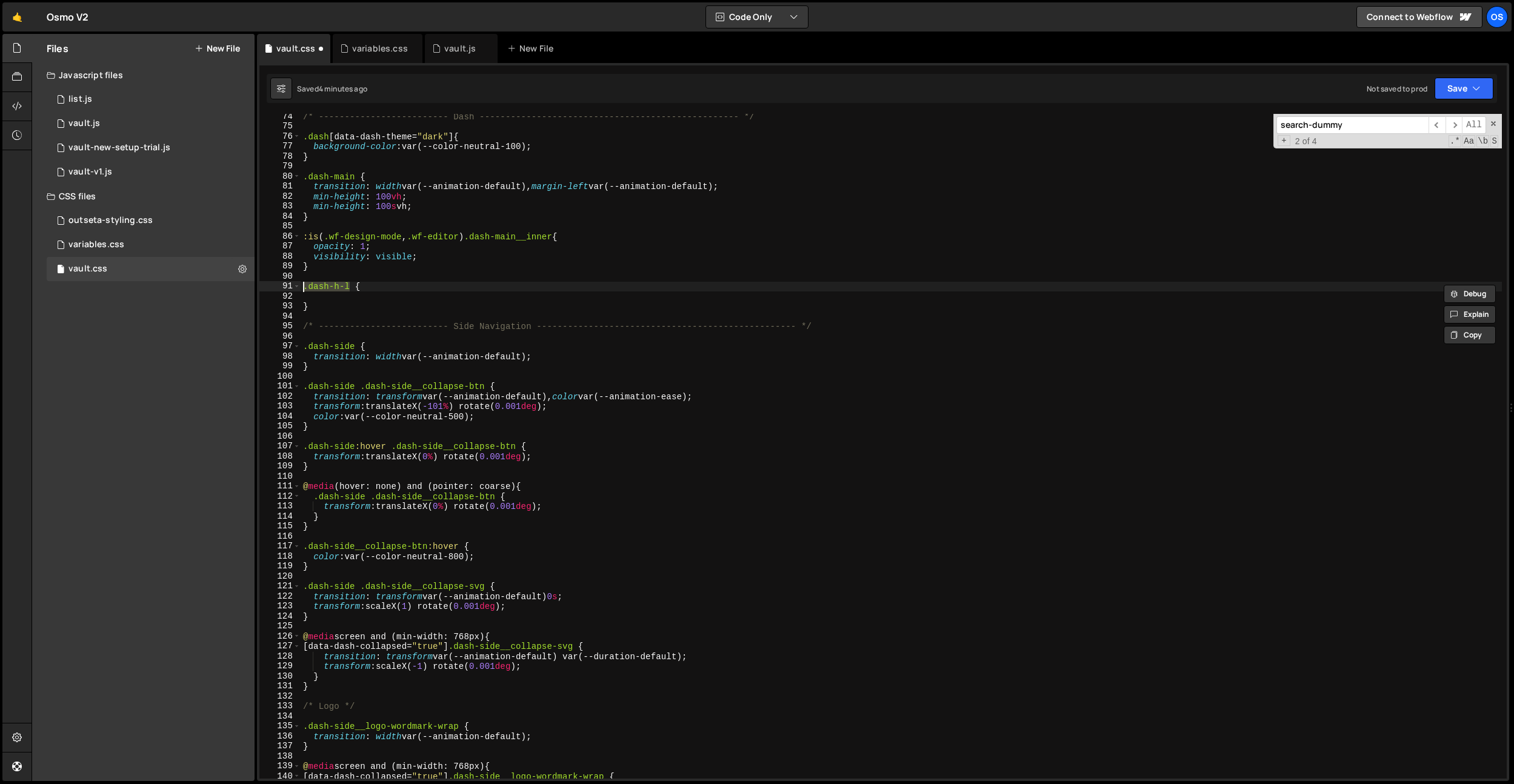
click at [322, 269] on div "/* ------------------------- Dash ---------------------------------------------…" at bounding box center [901, 453] width 1201 height 684
type textarea "}"
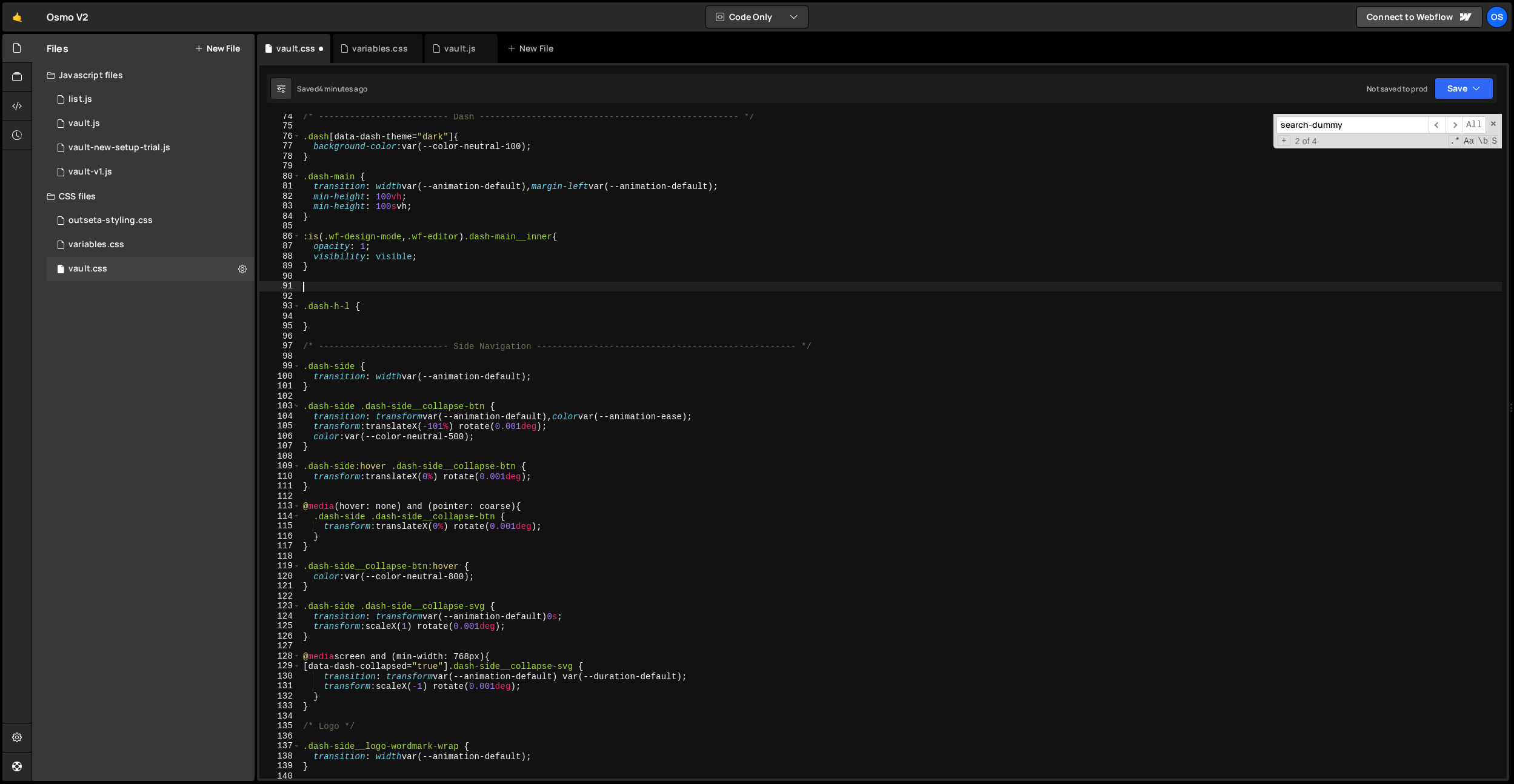
paste textarea ".dash-h-l"
type textarea ".dash-h-xl {}"
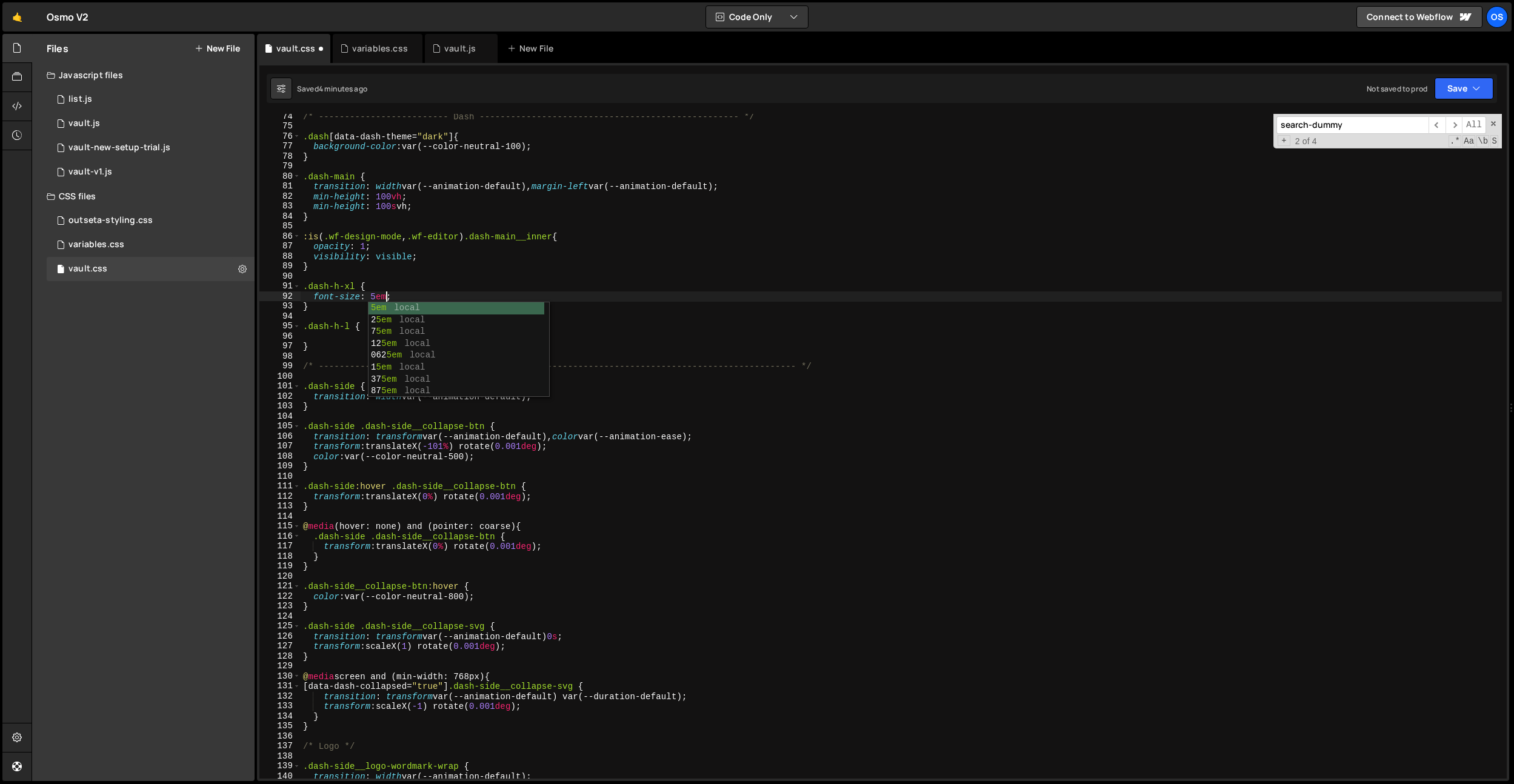
scroll to position [0, 6]
type textarea "font-size: 5em;"
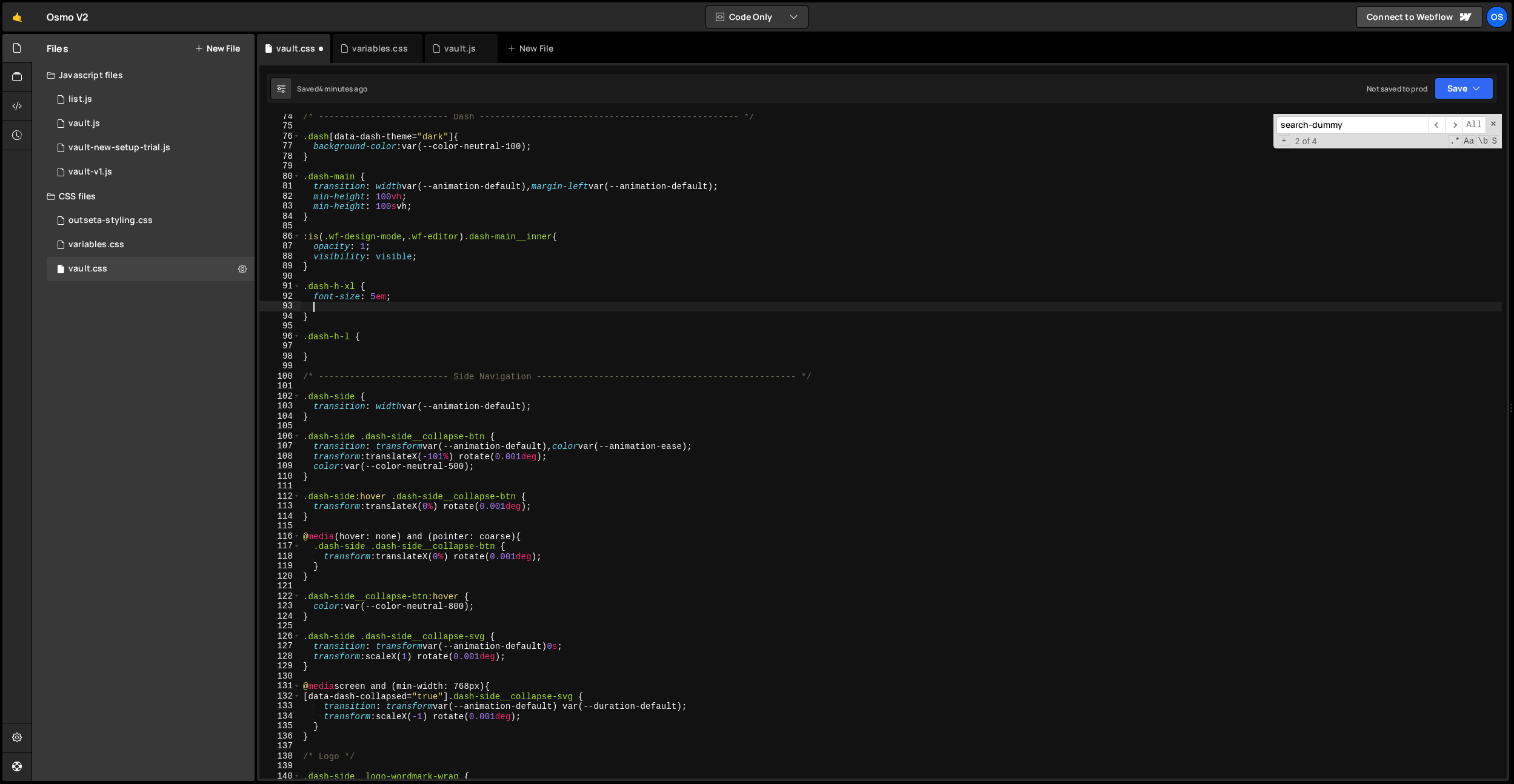
paste textarea "[PERSON_NAME] XH,Arial,sans-serif"
type textarea "[PERSON_NAME] XH,Arial,sans-serif"
type textarea "font"
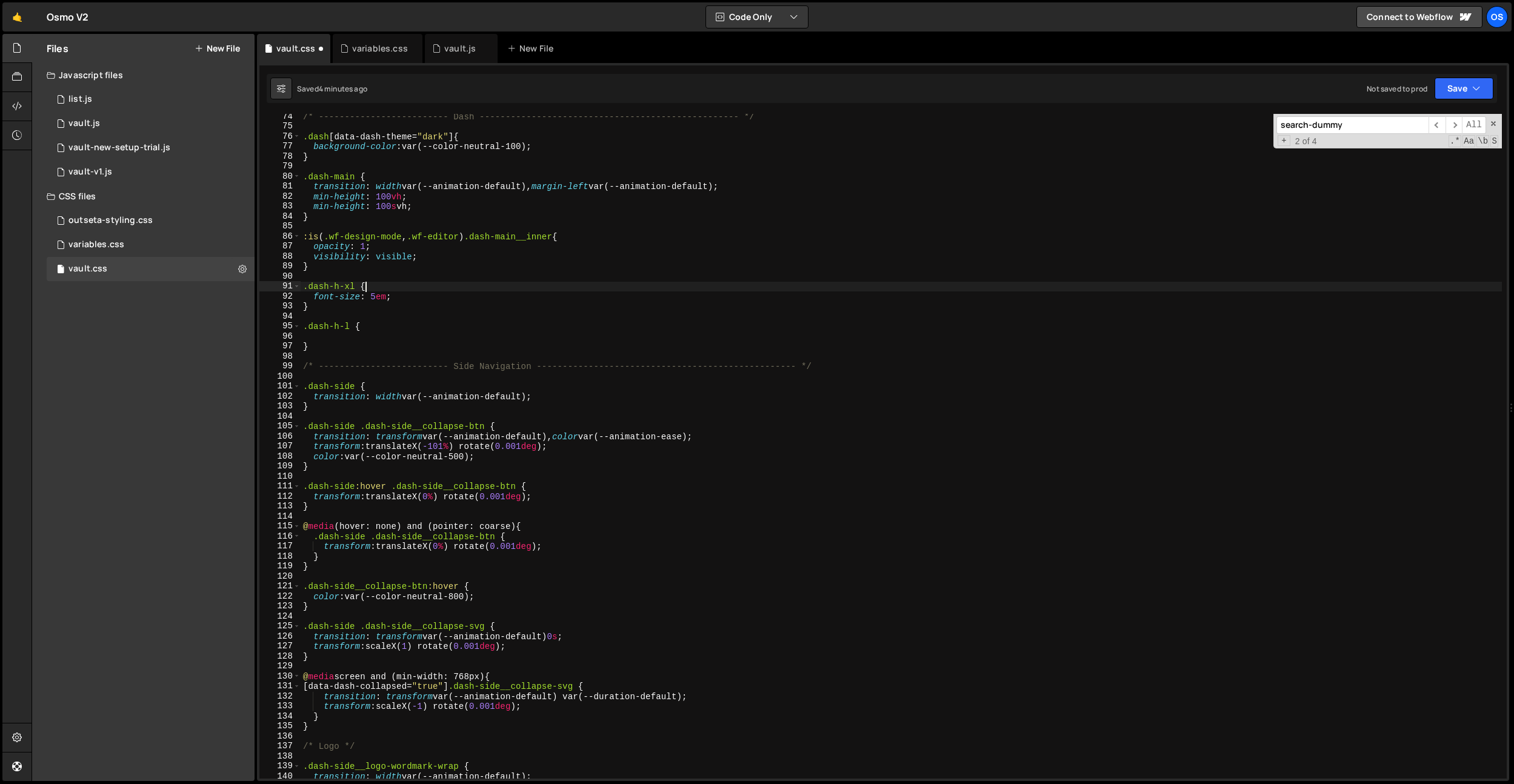
click at [412, 289] on div "/* ------------------------- Dash ---------------------------------------------…" at bounding box center [901, 453] width 1201 height 684
type textarea ".dash-h-xl {"
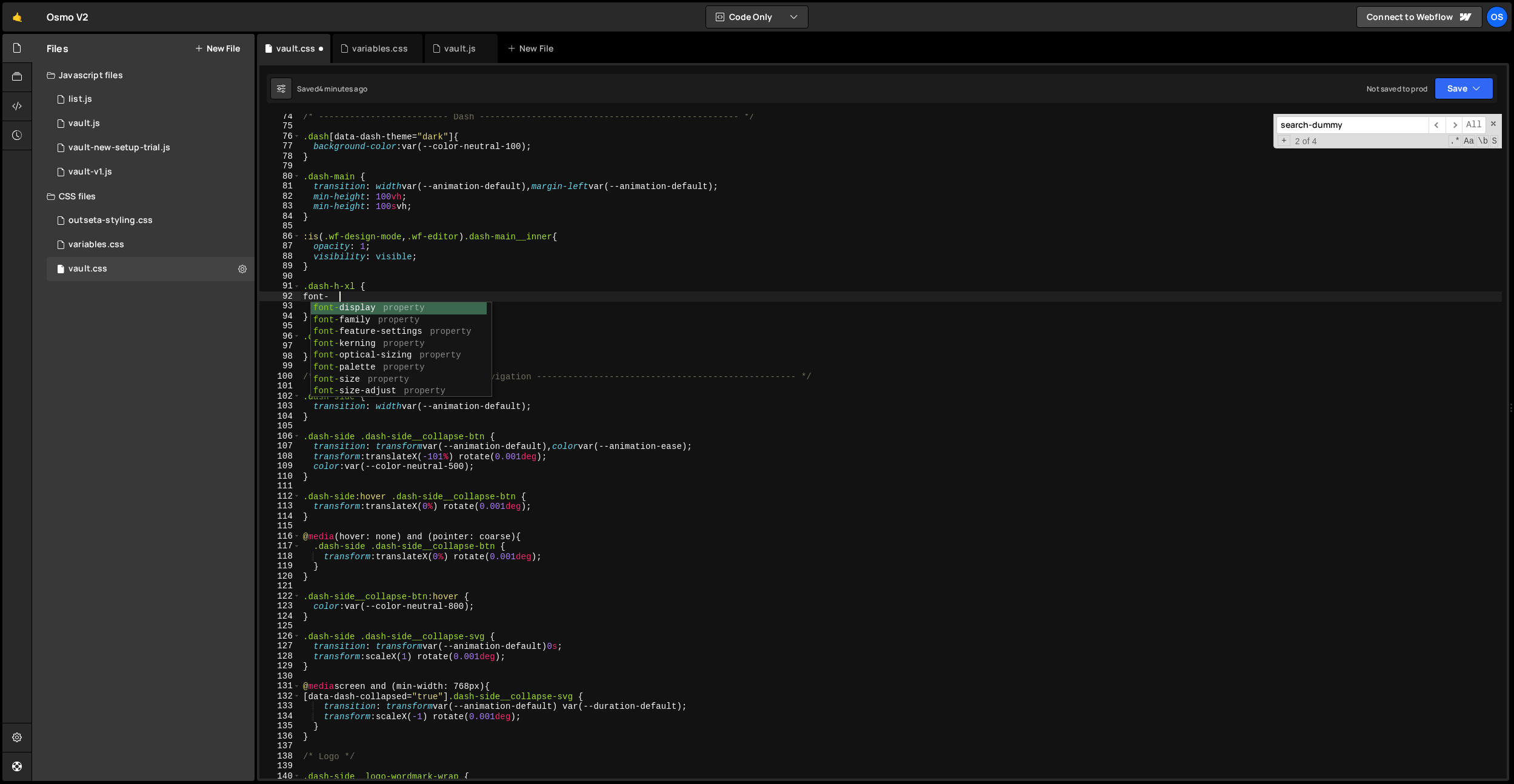
scroll to position [0, 3]
paste textarea "[PERSON_NAME] XH,Arial,sans-serif"
click at [434, 299] on div "/* ------------------------- Dash ---------------------------------------------…" at bounding box center [901, 453] width 1201 height 684
click at [470, 298] on div "/* ------------------------- Dash ---------------------------------------------…" at bounding box center [901, 453] width 1201 height 684
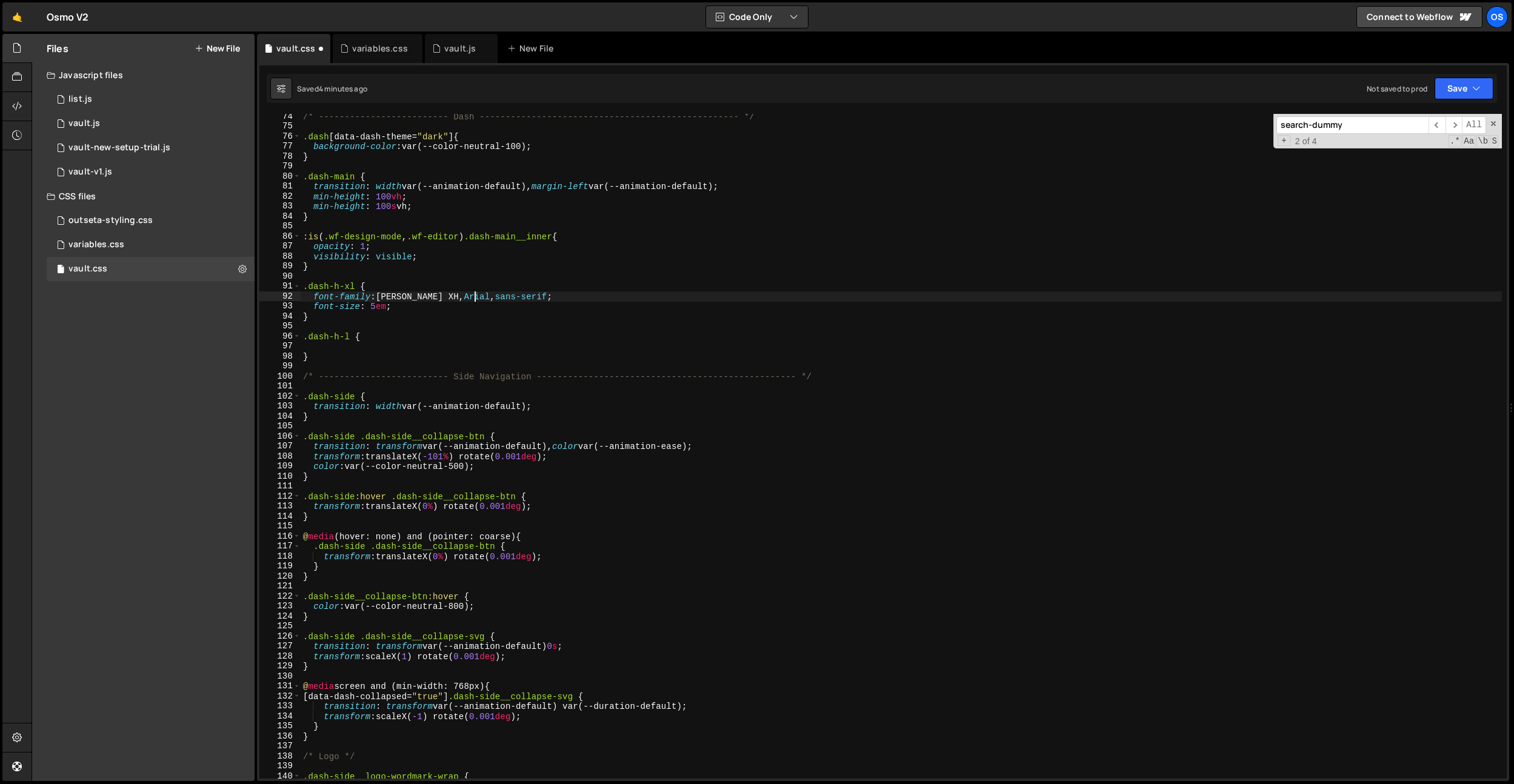
click at [581, 297] on div "/* ------------------------- Dash ---------------------------------------------…" at bounding box center [901, 453] width 1201 height 684
click at [427, 309] on div "/* ------------------------- Dash ---------------------------------------------…" at bounding box center [901, 453] width 1201 height 684
type textarea "font-size: 5em;"
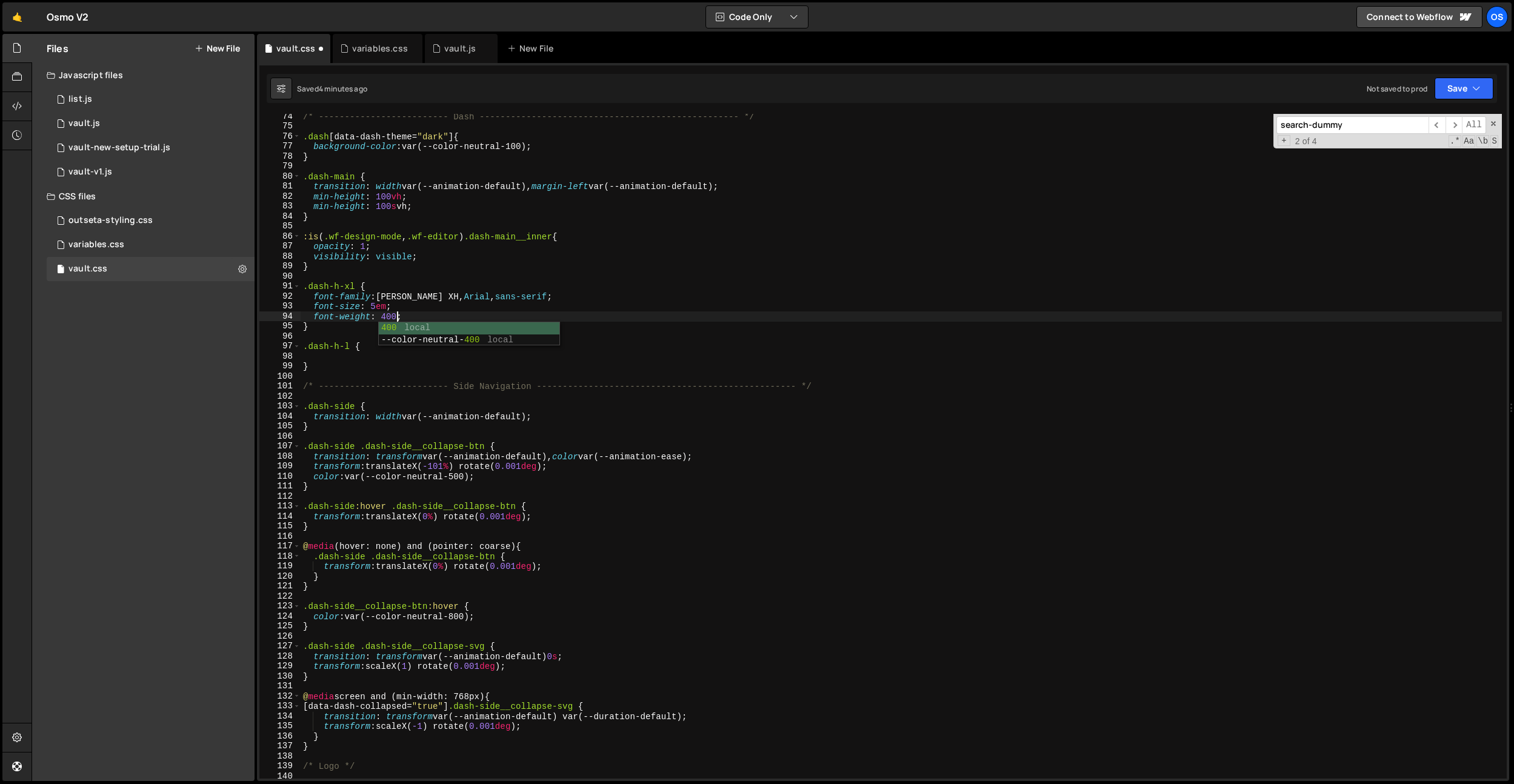
scroll to position [0, 0]
click at [413, 316] on div "/* ------------------------- Dash ---------------------------------------------…" at bounding box center [901, 453] width 1201 height 684
type textarea "font-weight: 400;"
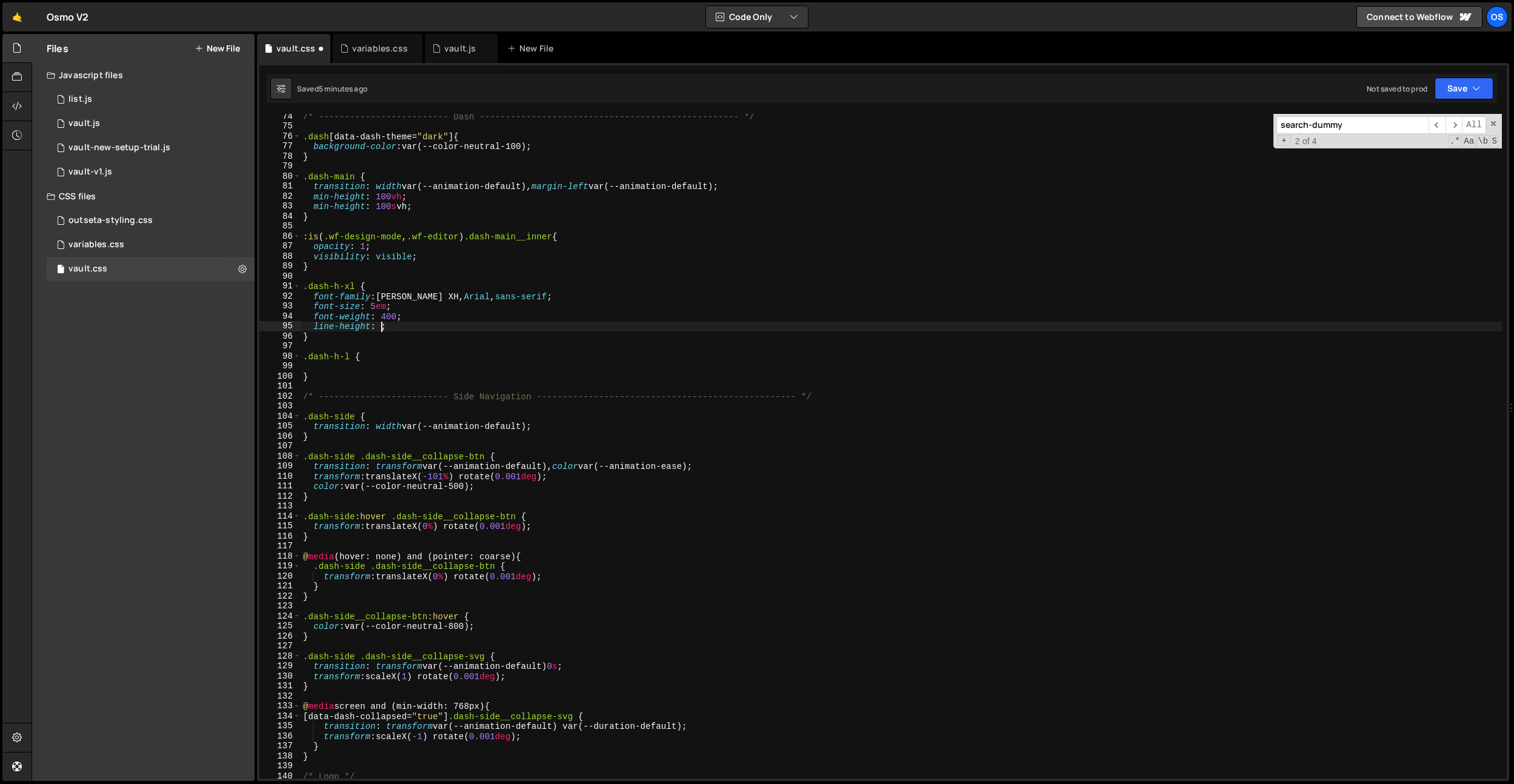
scroll to position [0, 6]
click at [425, 316] on div "/* ------------------------- Dash ---------------------------------------------…" at bounding box center [901, 453] width 1201 height 684
click at [418, 324] on div "/* ------------------------- Dash ---------------------------------------------…" at bounding box center [901, 453] width 1201 height 684
type textarea "line-height: 1;"
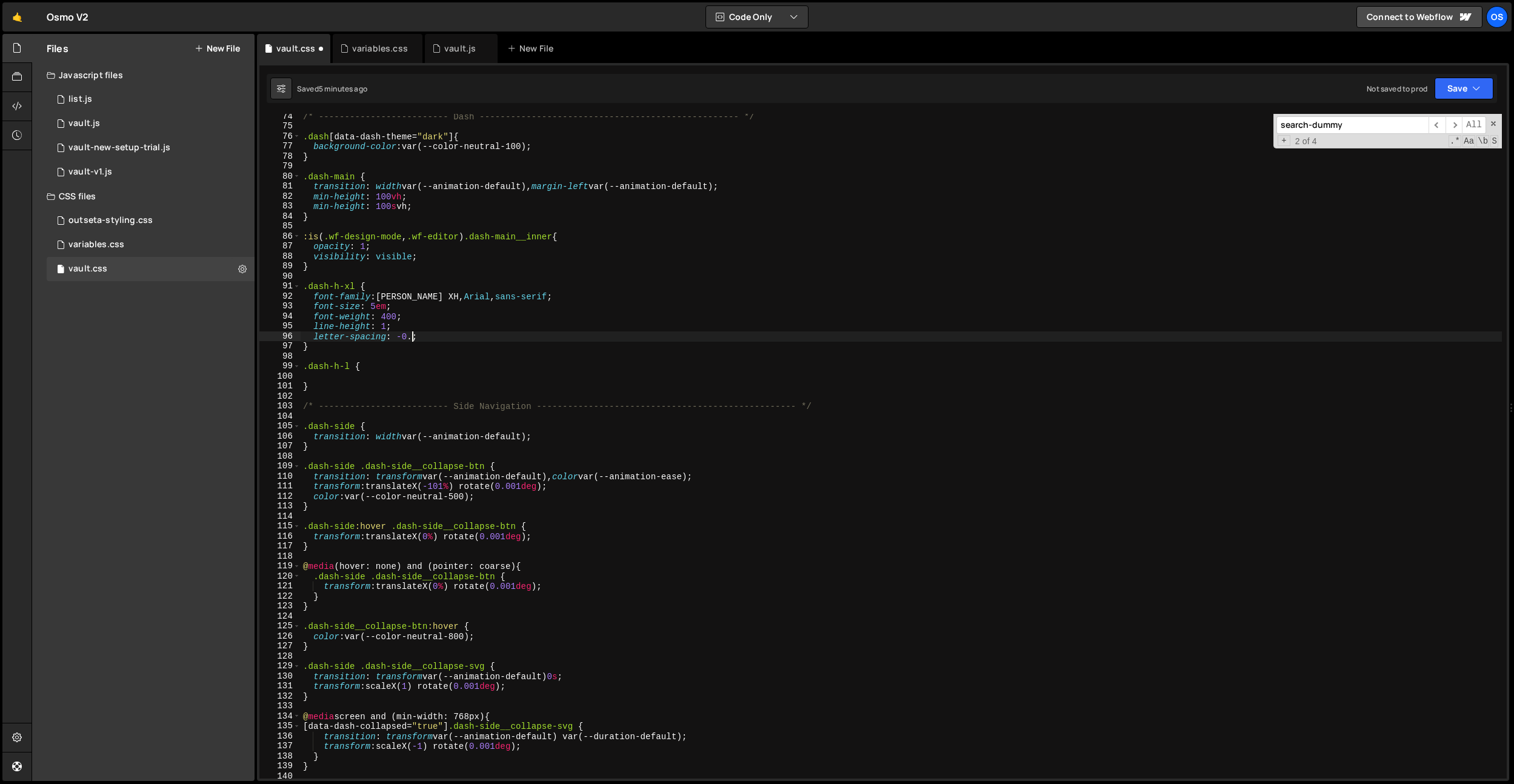
scroll to position [0, 7]
click at [634, 251] on div "/* ------------------------- Dash ---------------------------------------------…" at bounding box center [901, 453] width 1201 height 684
type textarea "visibility: visible;"
click at [368, 380] on div "/* ------------------------- Dash ---------------------------------------------…" at bounding box center [901, 453] width 1201 height 684
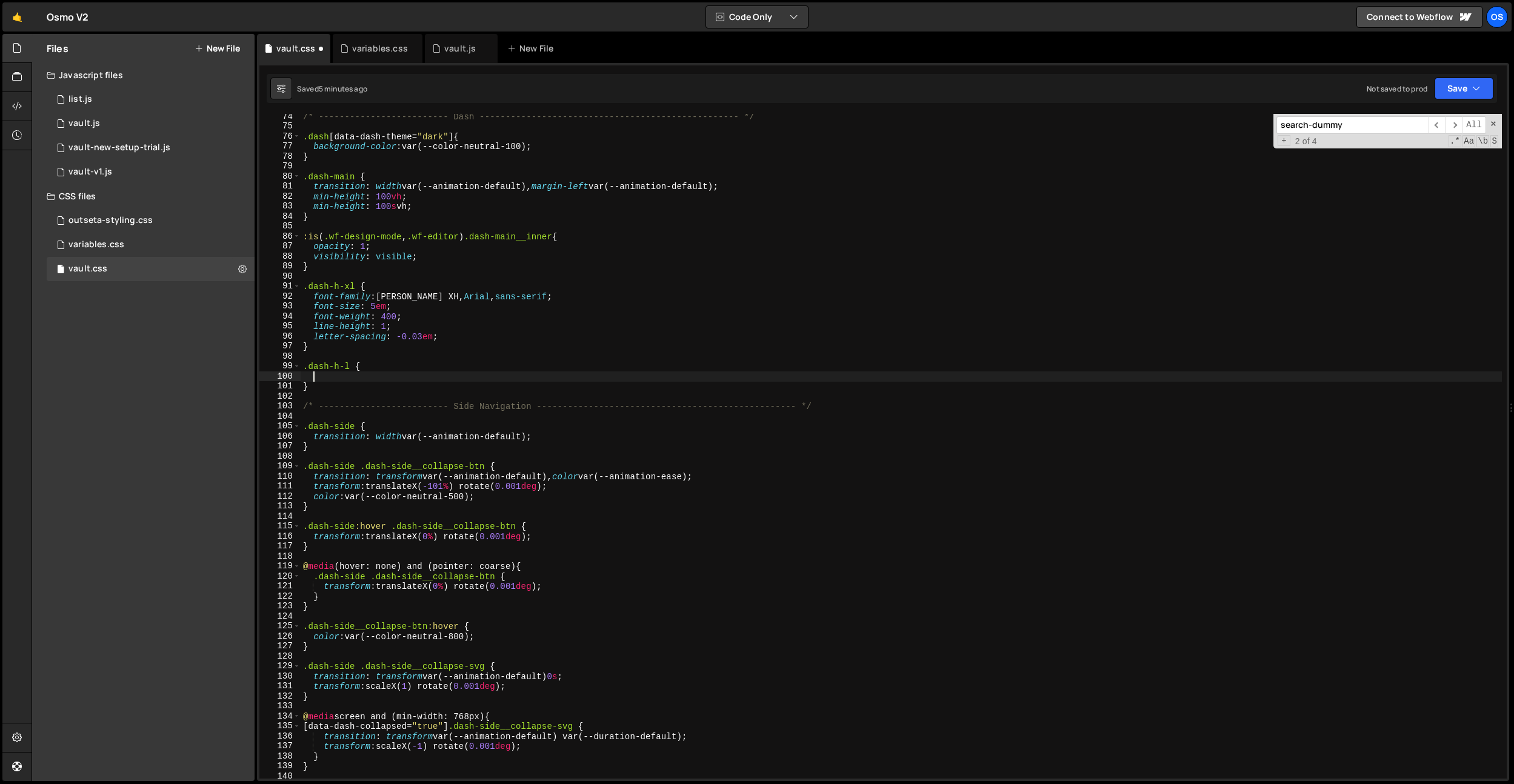
paste textarea "font-variation-settings"
paste textarea ""wght" 420"
type textarea "font-variation-settings: "wght" 420;"
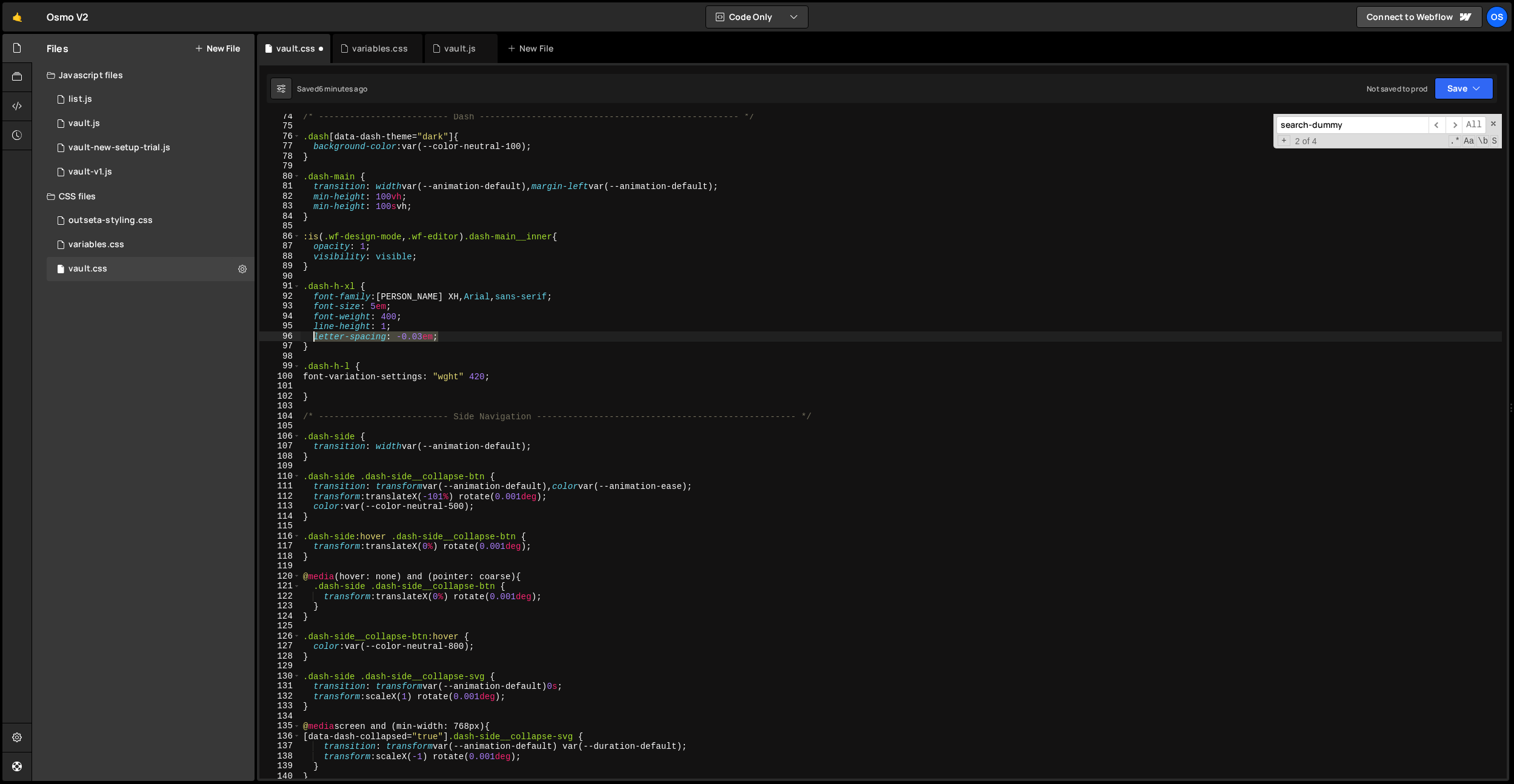
drag, startPoint x: 453, startPoint y: 337, endPoint x: 320, endPoint y: 375, distance: 138.3
click at [311, 335] on div "/* ------------------------- Dash ---------------------------------------------…" at bounding box center [901, 453] width 1201 height 684
type textarea "letter-spacing: -0.03em;"
click at [320, 385] on div "/* ------------------------- Dash ---------------------------------------------…" at bounding box center [901, 453] width 1201 height 684
paste textarea "letter-spacing: -0.03em;"
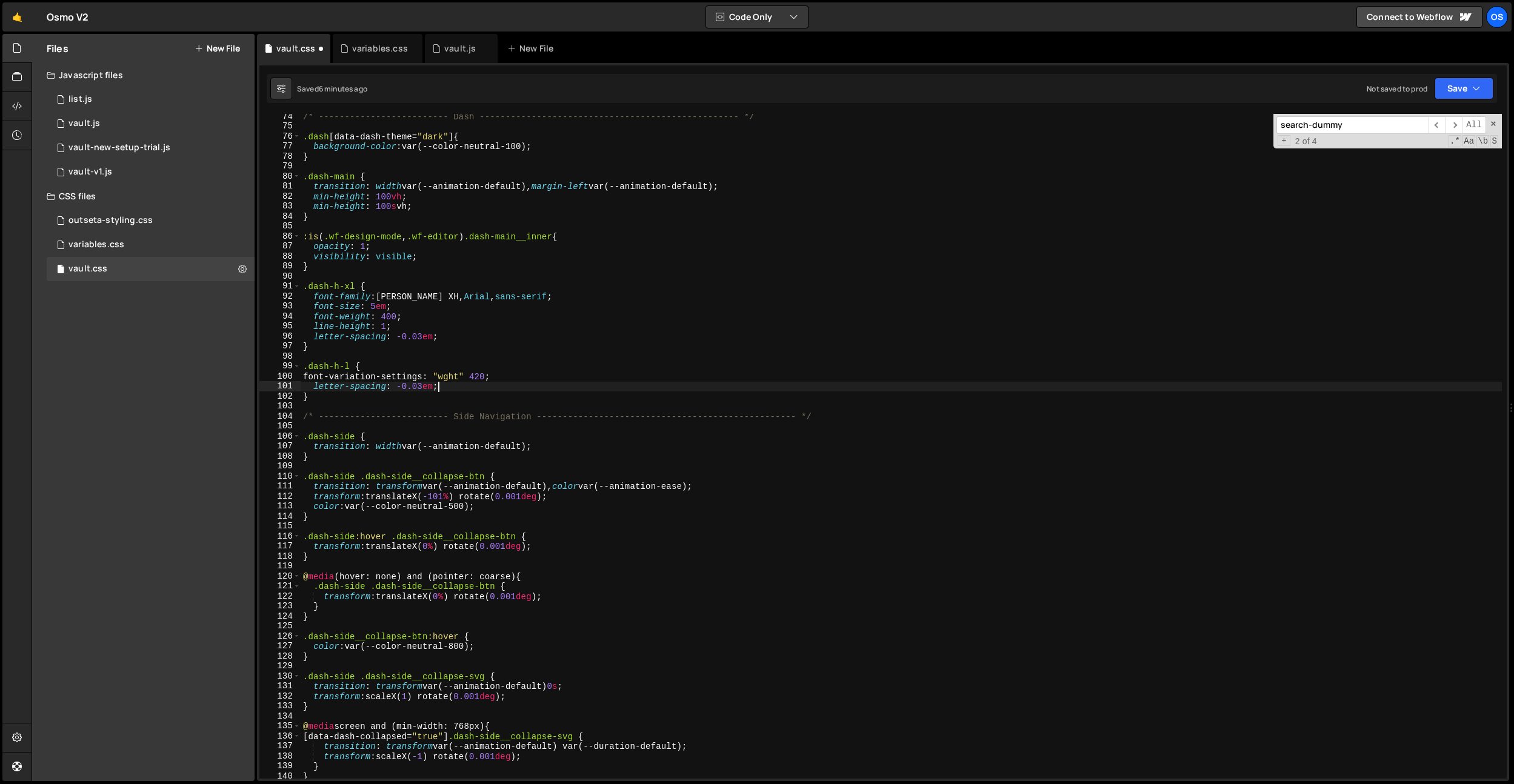
click at [422, 335] on div "/* ------------------------- Dash ---------------------------------------------…" at bounding box center [901, 453] width 1201 height 684
click at [437, 318] on div "/* ------------------------- Dash ---------------------------------------------…" at bounding box center [901, 453] width 1201 height 684
click at [467, 366] on div "/* ------------------------- Dash ---------------------------------------------…" at bounding box center [901, 453] width 1201 height 684
type textarea ".dash-h-l {"
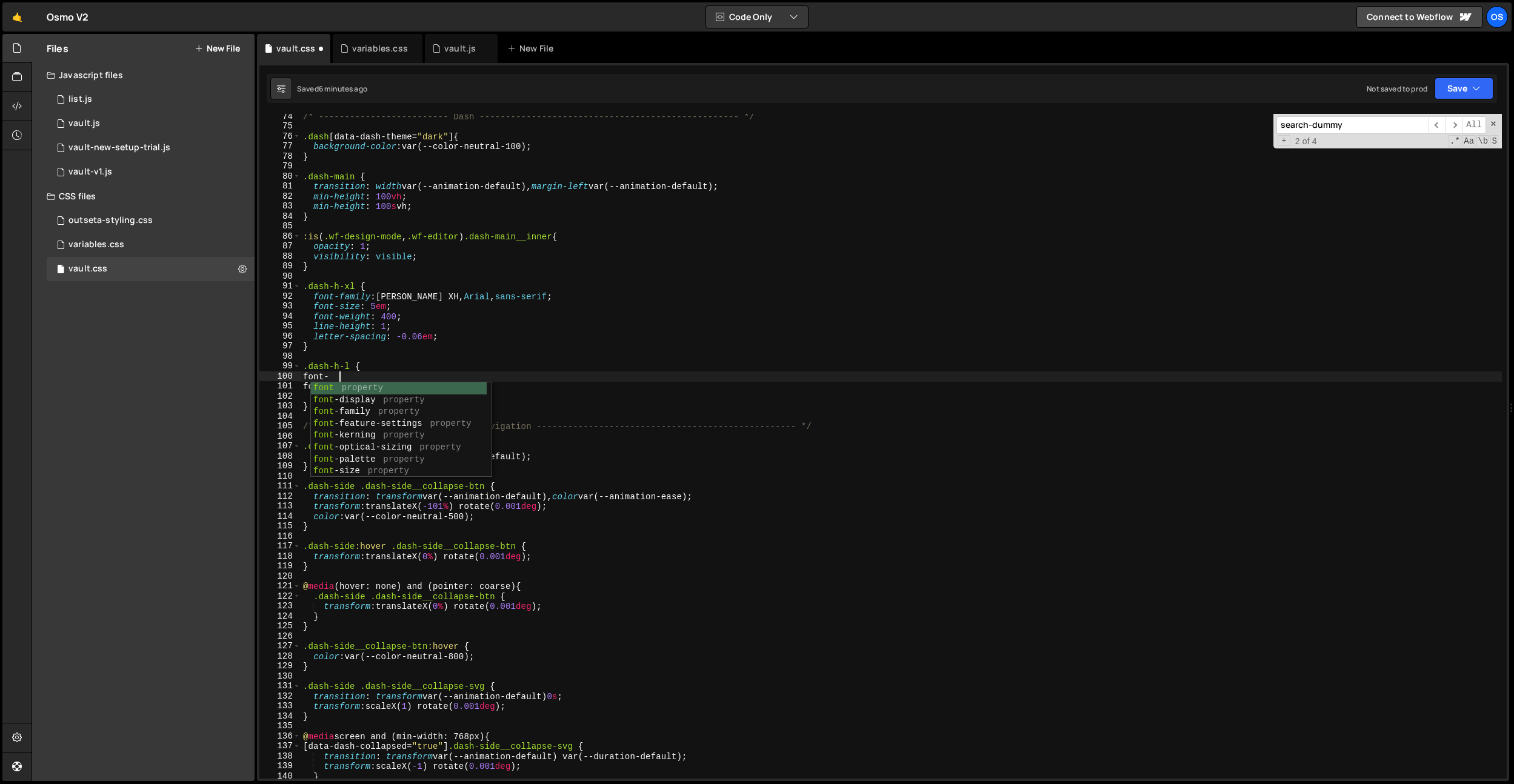
scroll to position [0, 2]
click at [370, 364] on div "/* ------------------------- Dash ---------------------------------------------…" at bounding box center [901, 453] width 1201 height 684
type textarea ".dash-h-l {"
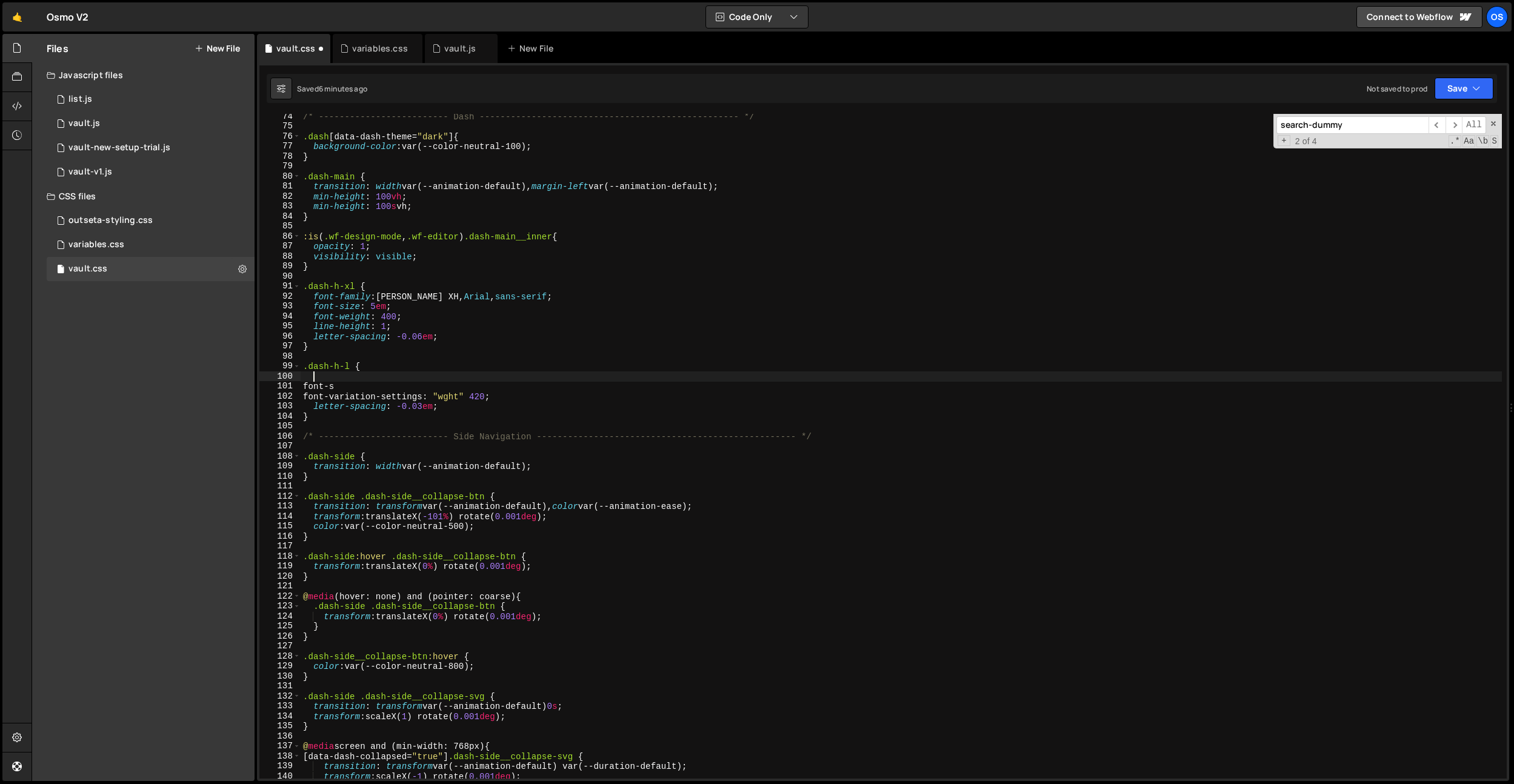
scroll to position [0, 0]
paste textarea "font-family: [PERSON_NAME], Arial, sans-serif;"
click at [337, 376] on div "/* ------------------------- Dash ---------------------------------------------…" at bounding box center [901, 453] width 1201 height 684
click at [360, 386] on div "/* ------------------------- Dash ---------------------------------------------…" at bounding box center [901, 453] width 1201 height 684
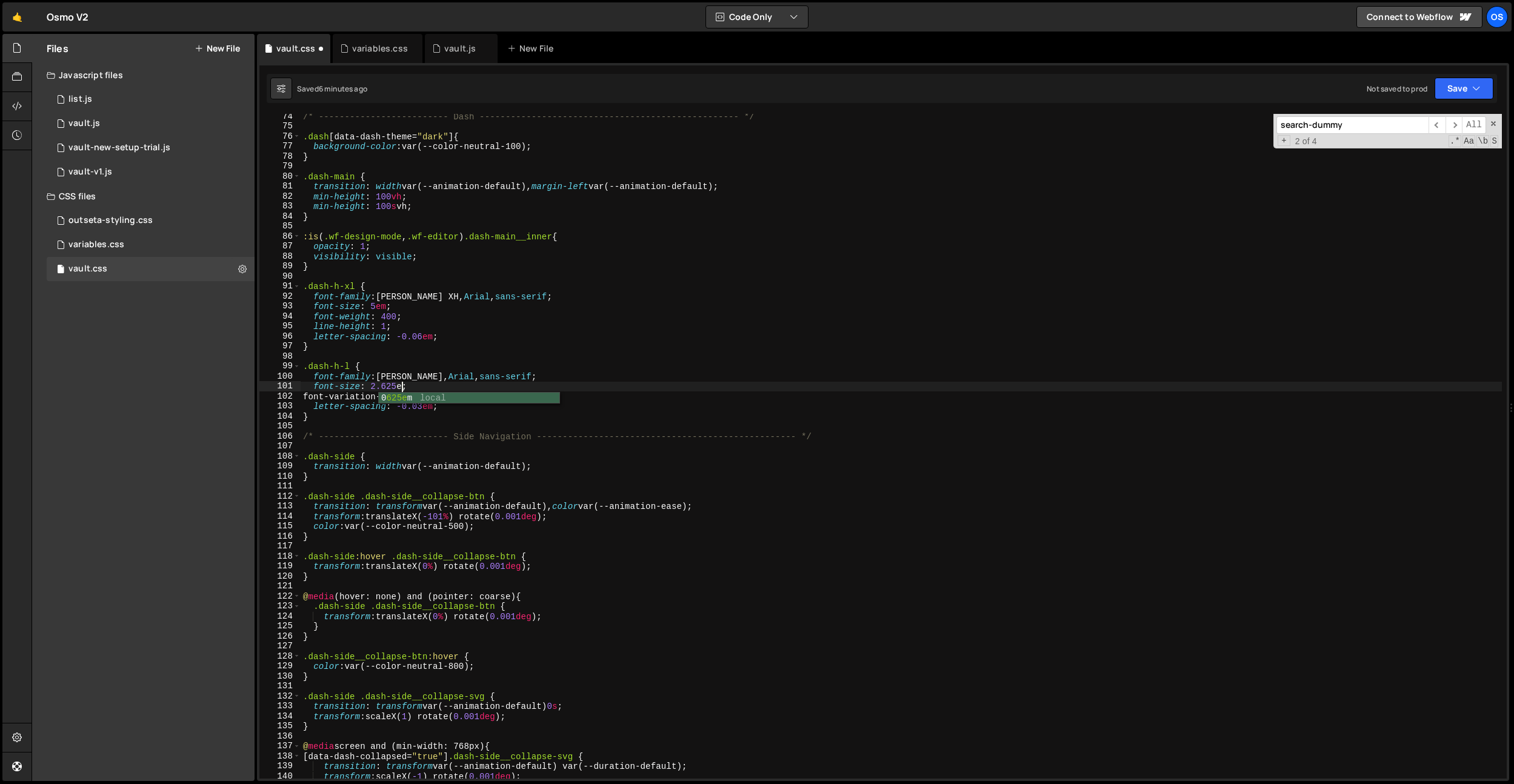
type textarea "font-size: 2.625em;"
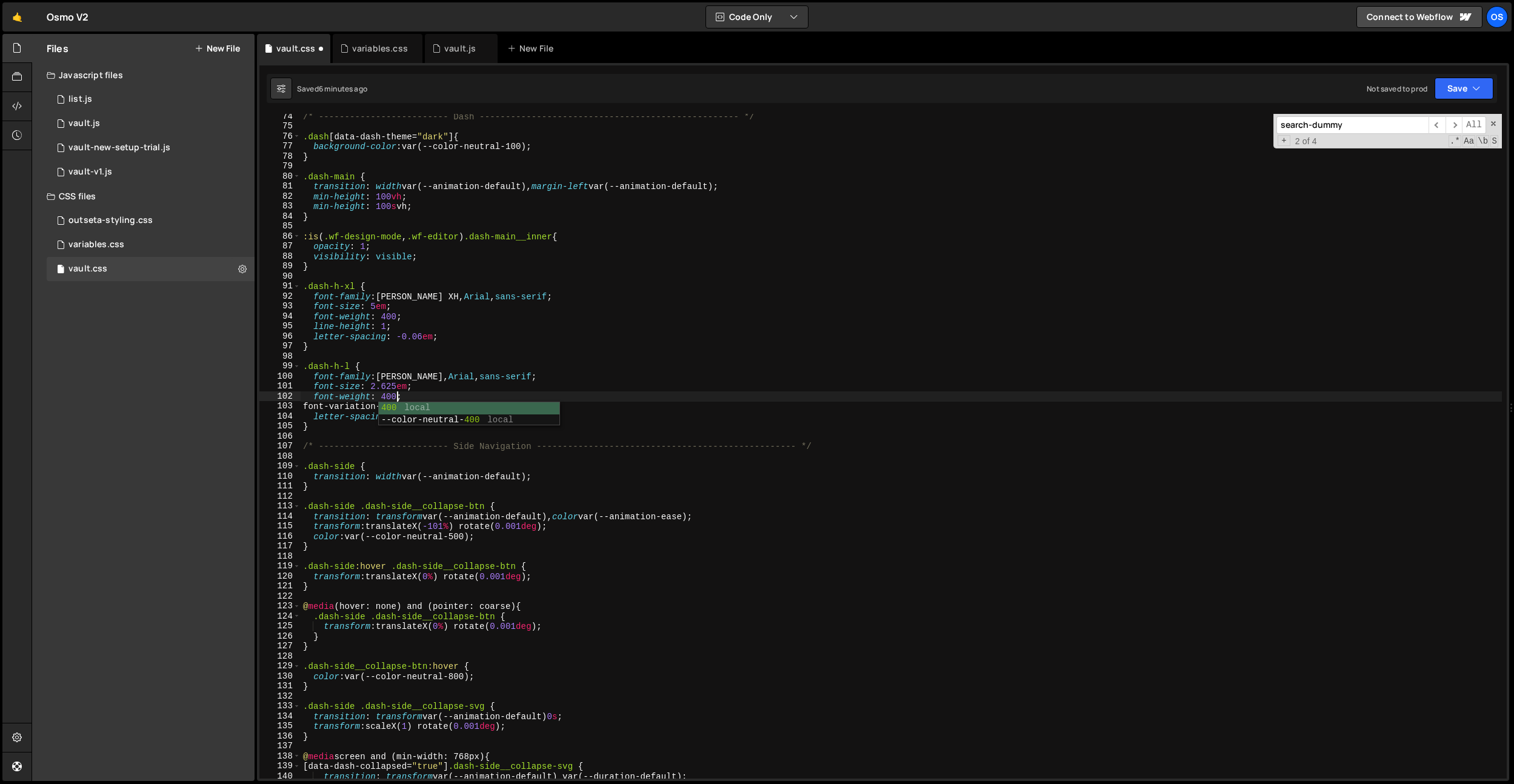
click at [1157, 376] on div "/* ------------------------- Dash ---------------------------------------------…" at bounding box center [901, 453] width 1201 height 684
type textarea "font-family: [PERSON_NAME], Arial, sans-serif;"
drag, startPoint x: 558, startPoint y: 440, endPoint x: 529, endPoint y: 448, distance: 30.1
click at [558, 440] on div "/* ------------------------- Dash ---------------------------------------------…" at bounding box center [901, 453] width 1201 height 684
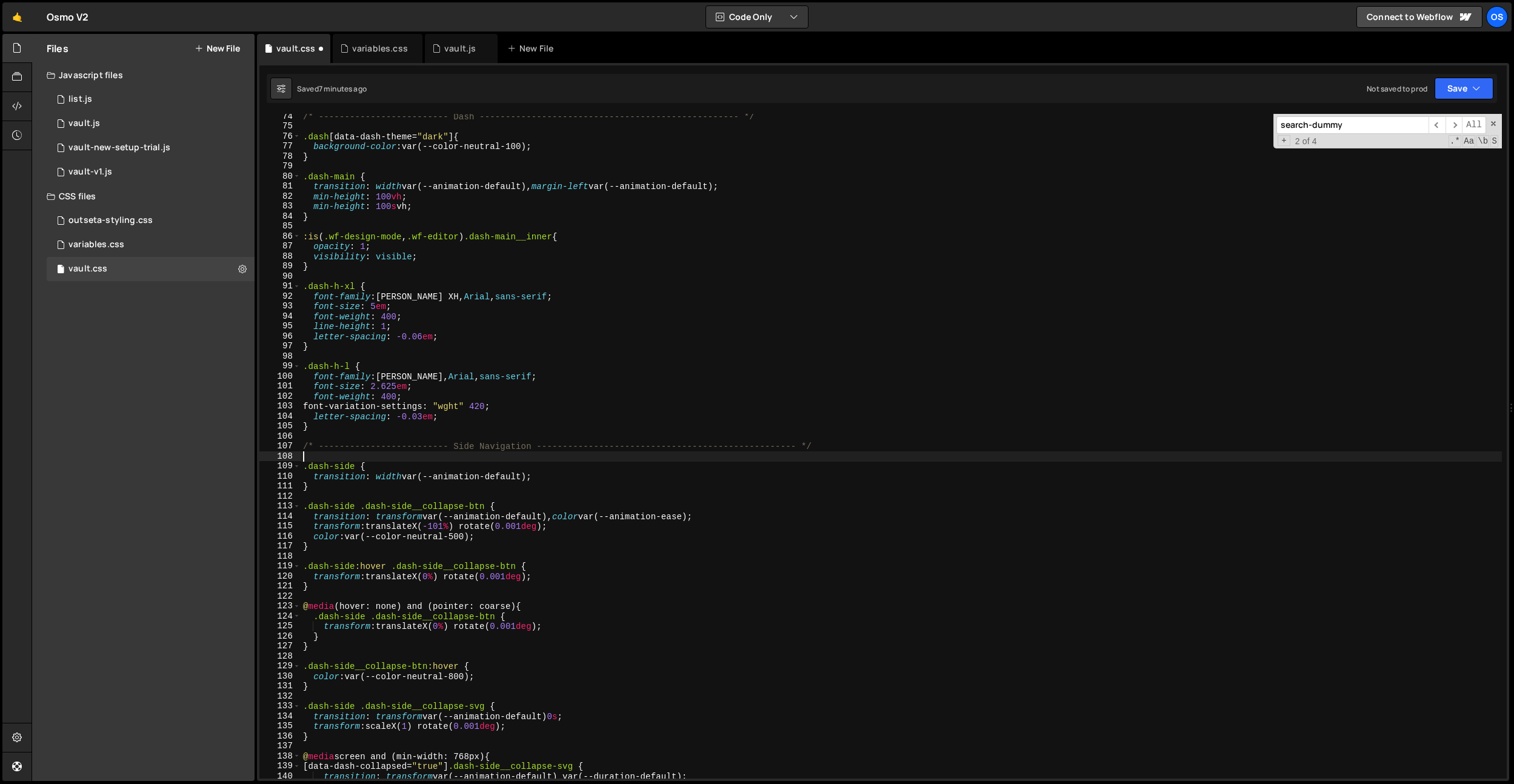
click at [488, 451] on div "/* ------------------------- Dash ---------------------------------------------…" at bounding box center [901, 453] width 1201 height 684
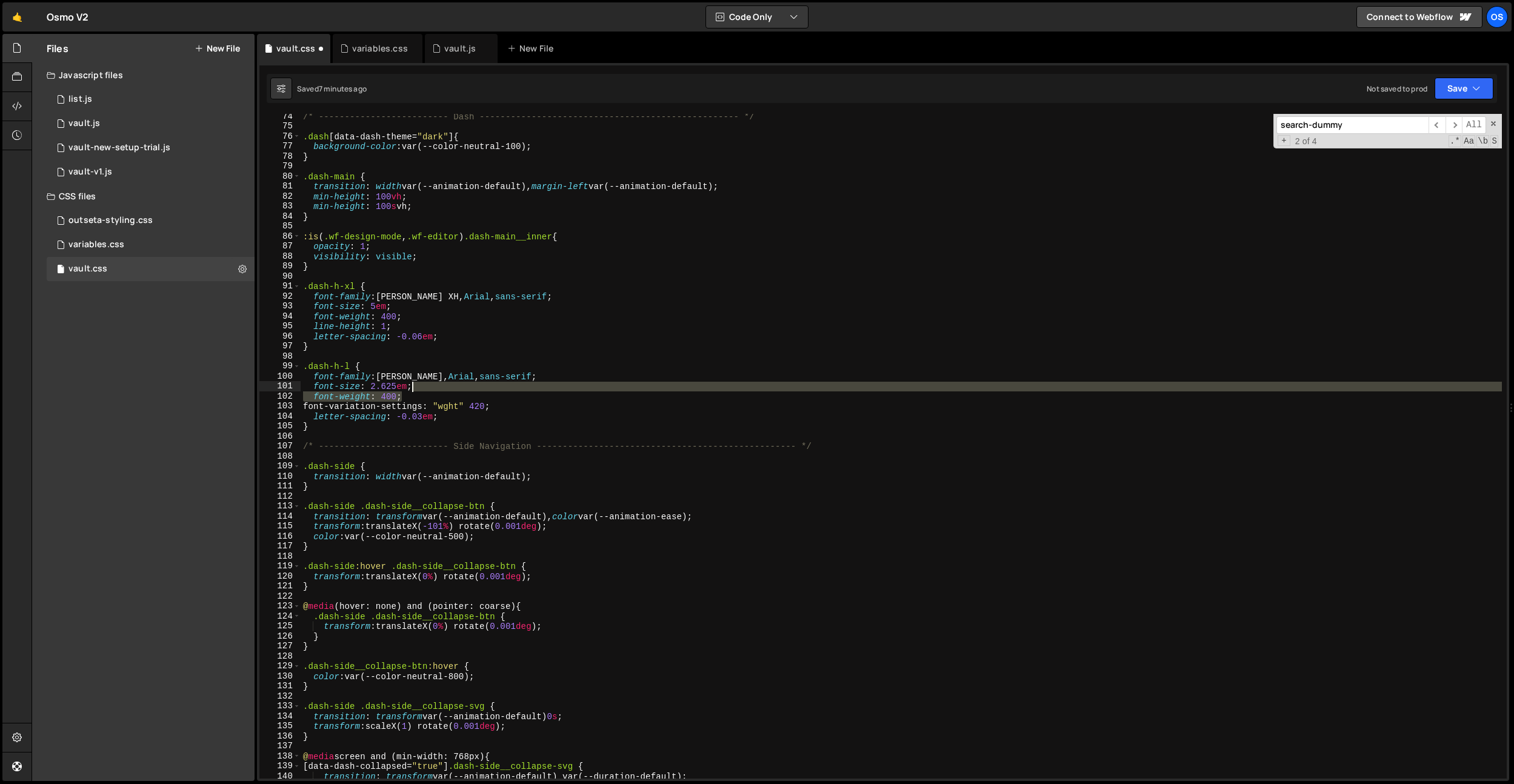
drag, startPoint x: 421, startPoint y: 395, endPoint x: 441, endPoint y: 386, distance: 21.9
click at [441, 386] on div "/* ------------------------- Dash ---------------------------------------------…" at bounding box center [901, 453] width 1201 height 684
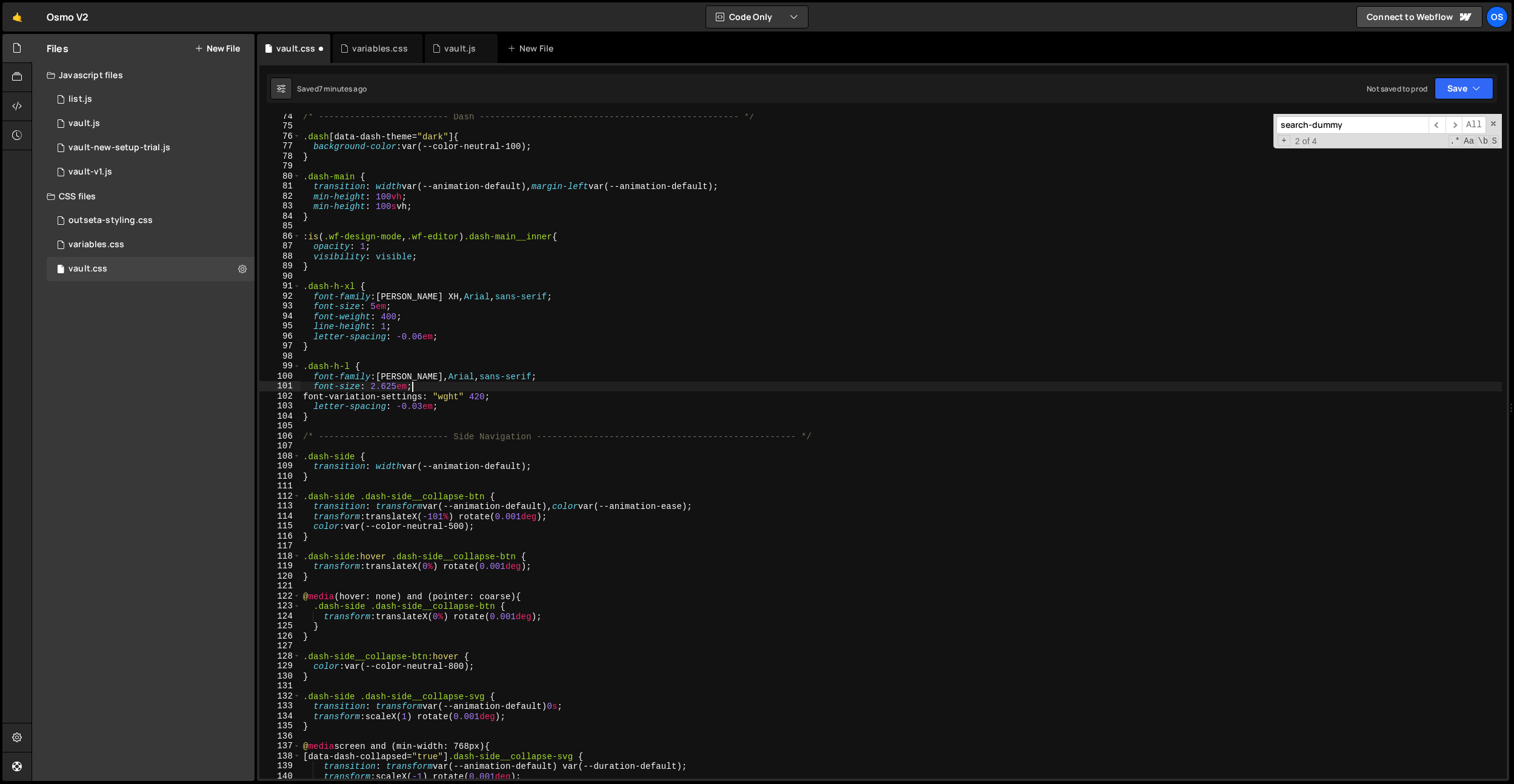
click at [441, 386] on div "/* ------------------------- Dash ---------------------------------------------…" at bounding box center [901, 453] width 1201 height 684
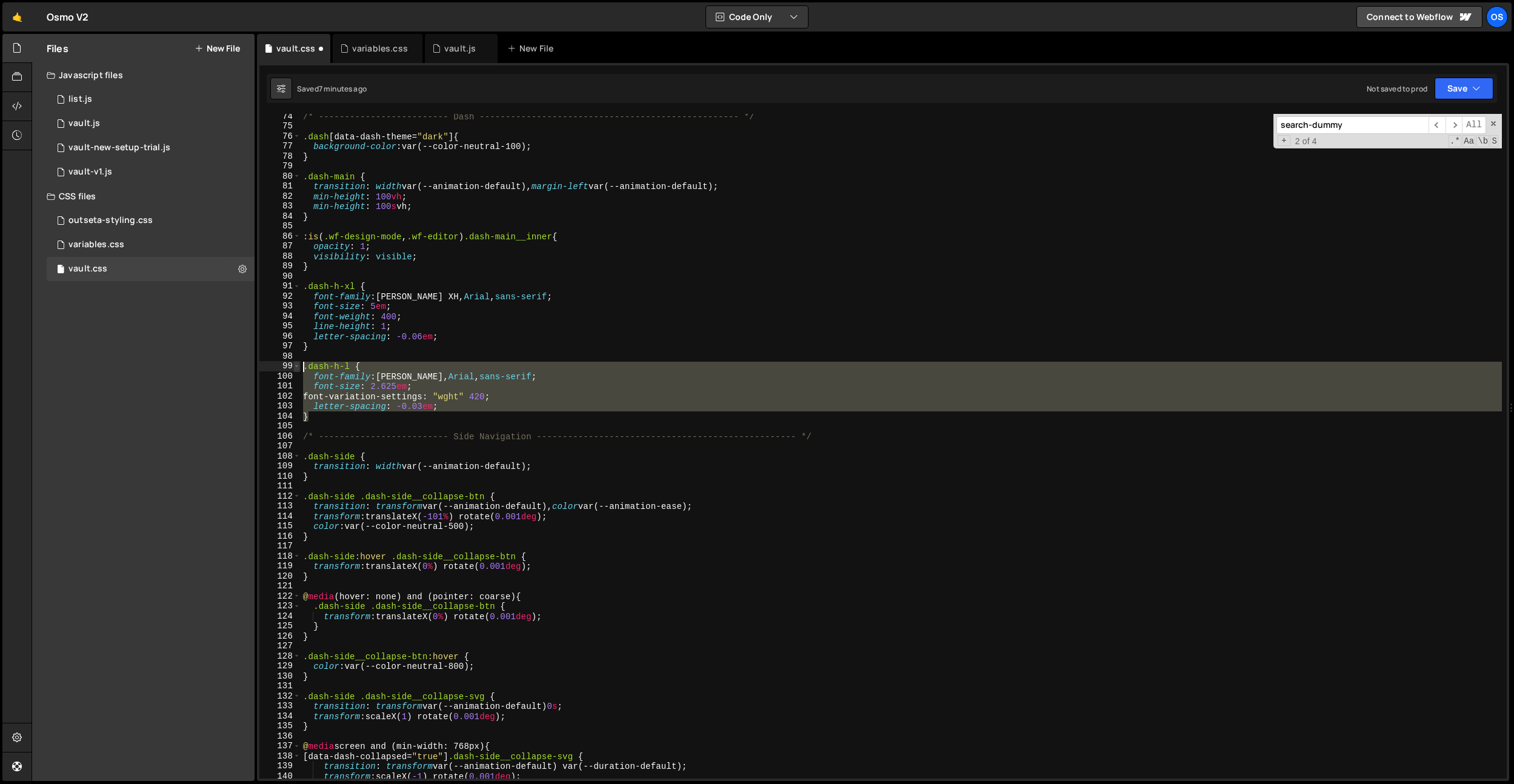
drag, startPoint x: 353, startPoint y: 413, endPoint x: 294, endPoint y: 367, distance: 74.8
click at [294, 367] on div "font-size: 2.625em; 74 75 76 77 78 79 80 81 82 83 84 85 86 87 88 89 90 91 92 93…" at bounding box center [883, 446] width 1247 height 665
type textarea "}"
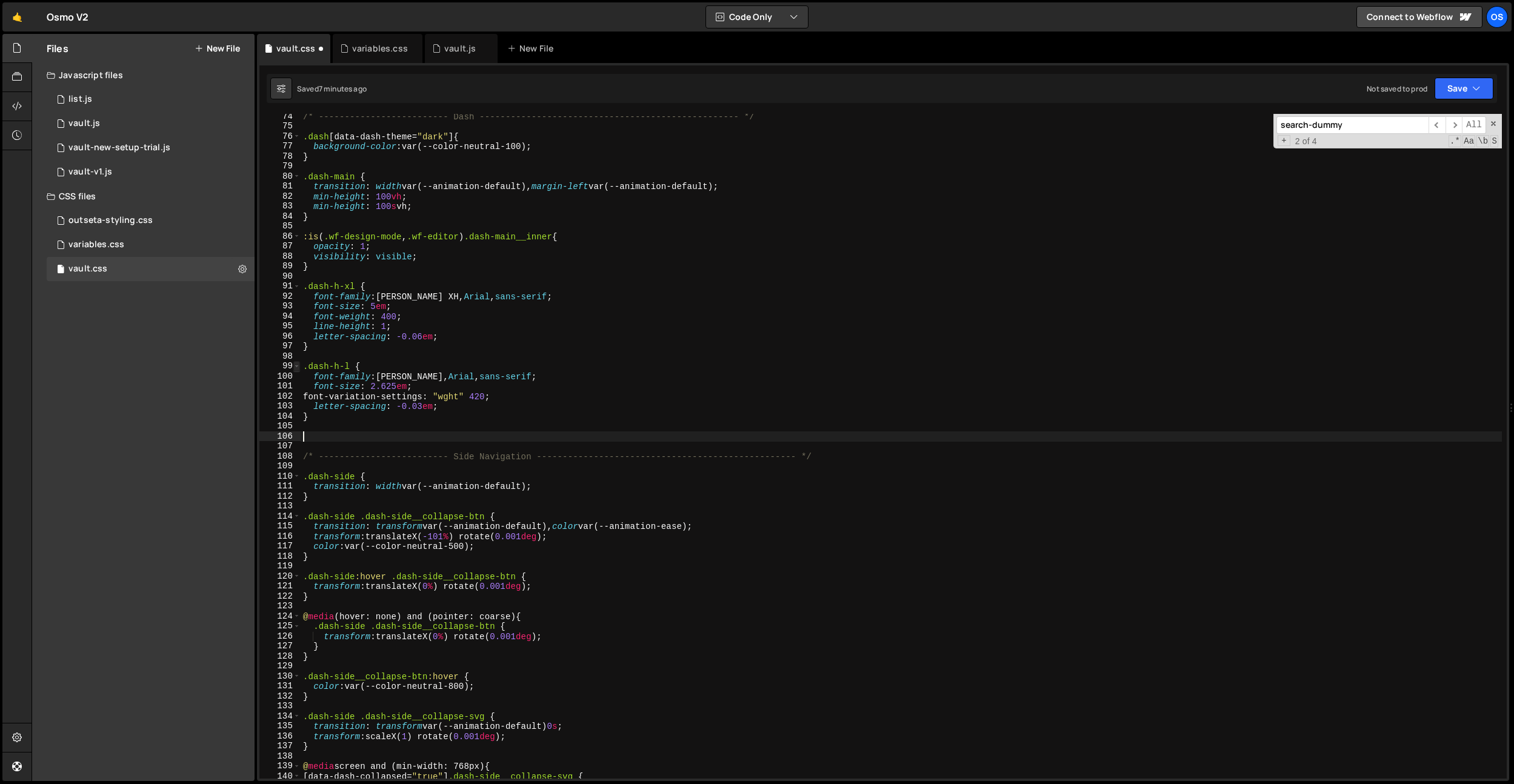
paste textarea "}"
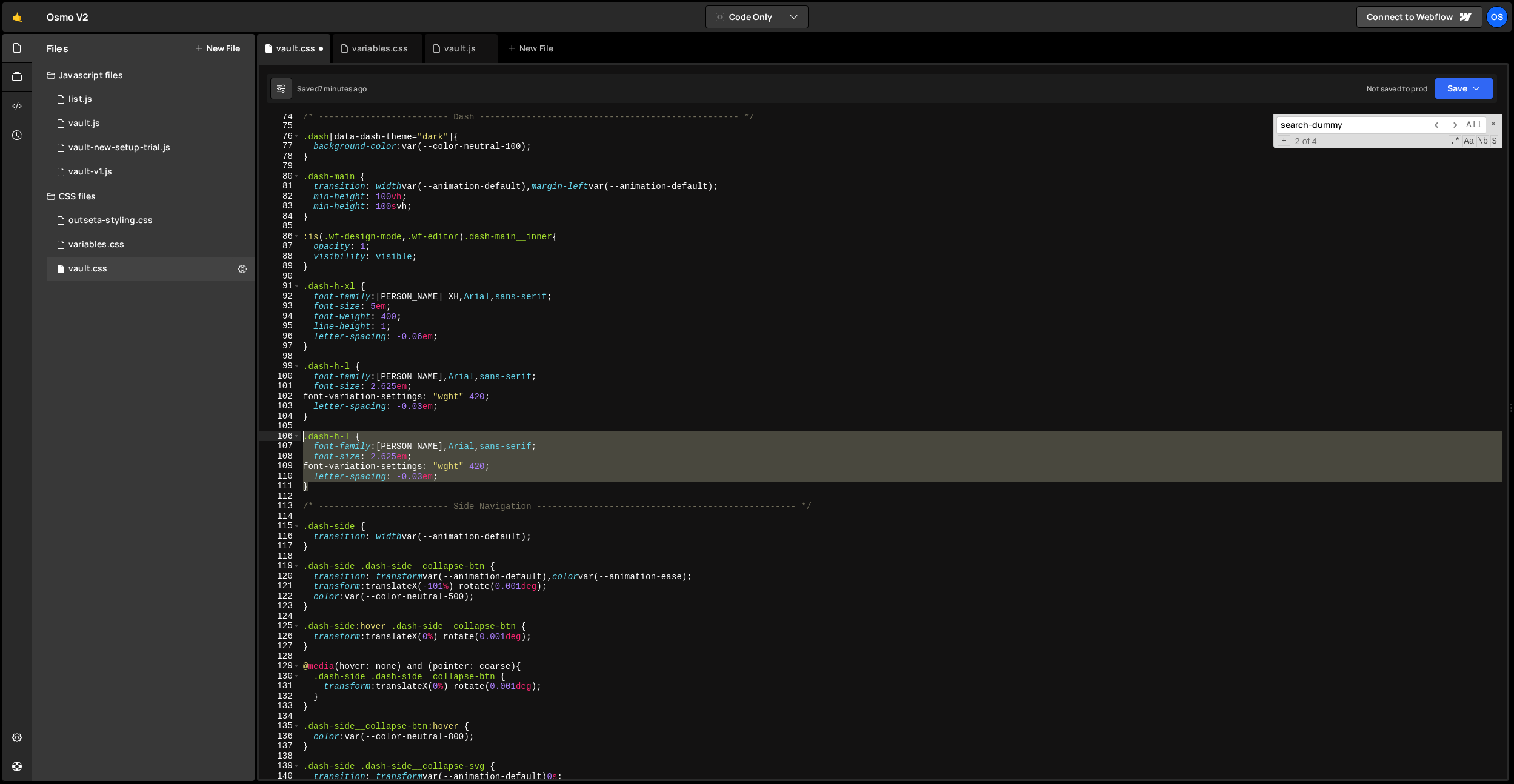
drag, startPoint x: 315, startPoint y: 490, endPoint x: 290, endPoint y: 438, distance: 57.7
click at [290, 438] on div "} 74 75 76 77 78 79 80 81 82 83 84 85 86 87 88 89 90 91 92 93 94 95 96 97 98 99…" at bounding box center [883, 446] width 1247 height 665
type textarea "}"
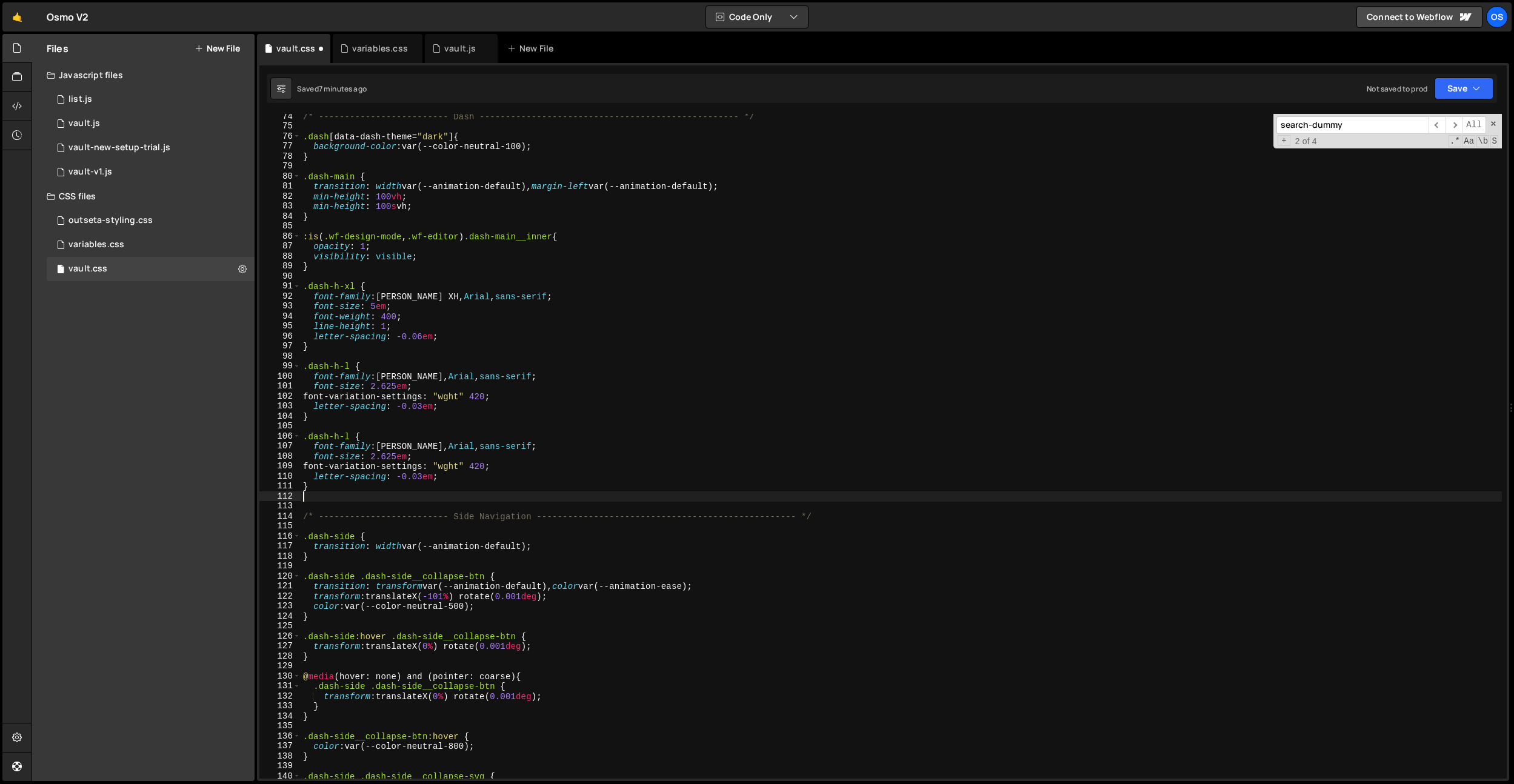
paste textarea "}"
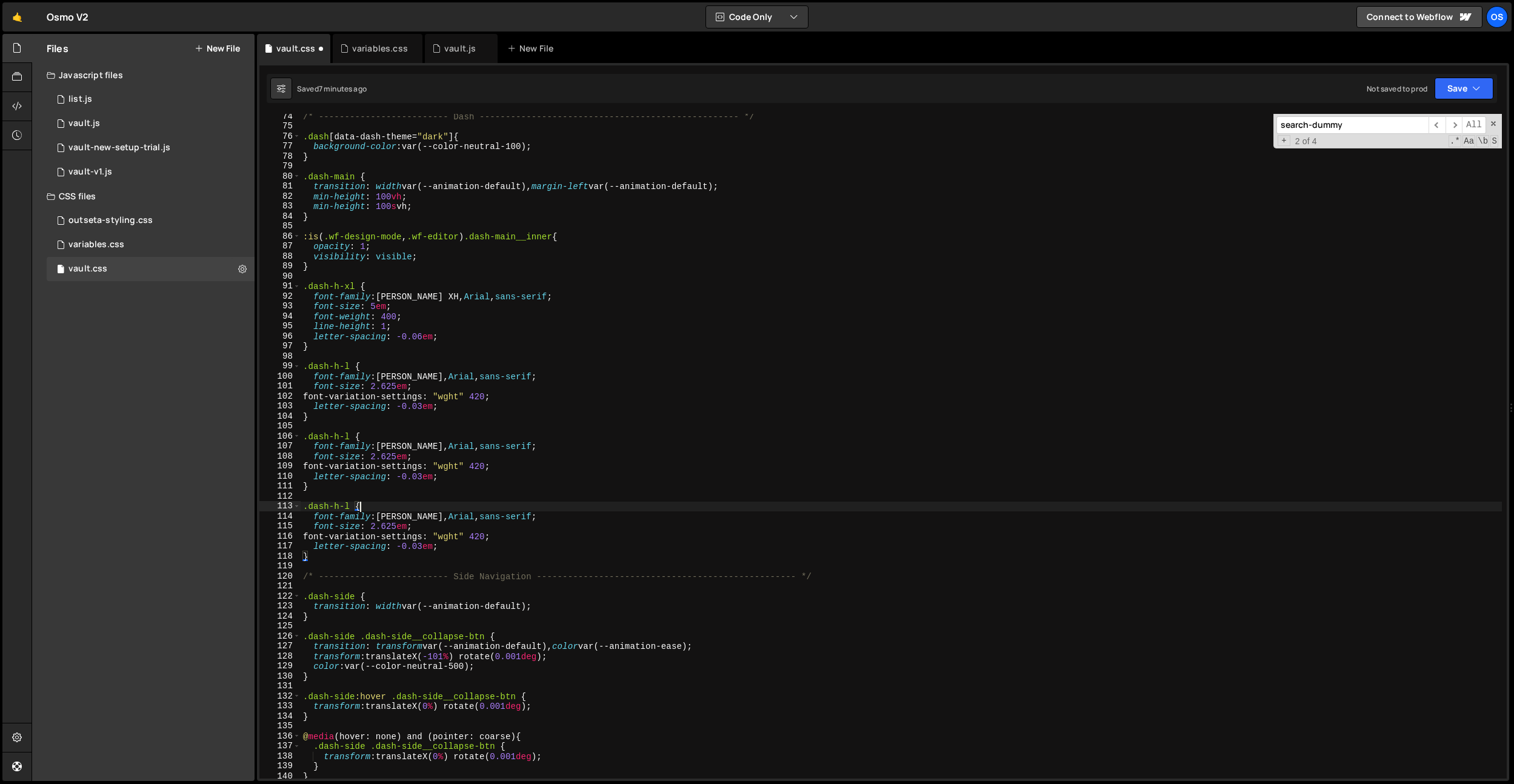
click at [359, 511] on div "/* ------------------------- Dash ---------------------------------------------…" at bounding box center [901, 453] width 1201 height 684
click at [411, 460] on div "/* ------------------------- Dash ---------------------------------------------…" at bounding box center [901, 453] width 1201 height 684
click at [543, 513] on div "/* ------------------------- Dash ---------------------------------------------…" at bounding box center [901, 453] width 1201 height 684
click at [489, 536] on div "/* ------------------------- Dash ---------------------------------------------…" at bounding box center [901, 453] width 1201 height 684
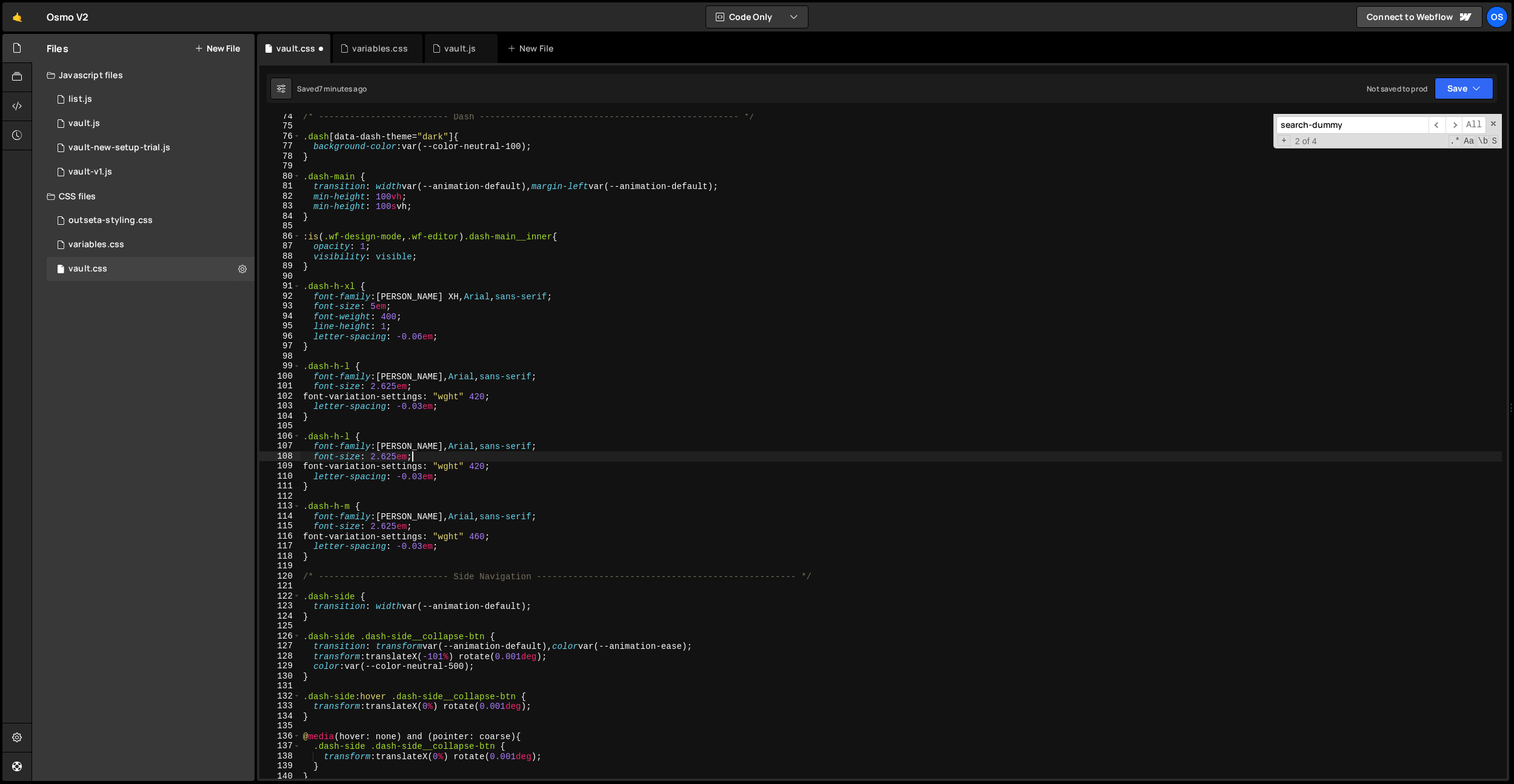
click at [510, 456] on div "/* ------------------------- Dash ---------------------------------------------…" at bounding box center [901, 453] width 1201 height 684
click at [392, 525] on div "/* ------------------------- Dash ---------------------------------------------…" at bounding box center [901, 453] width 1201 height 684
type textarea "font-size: 1.5em;"
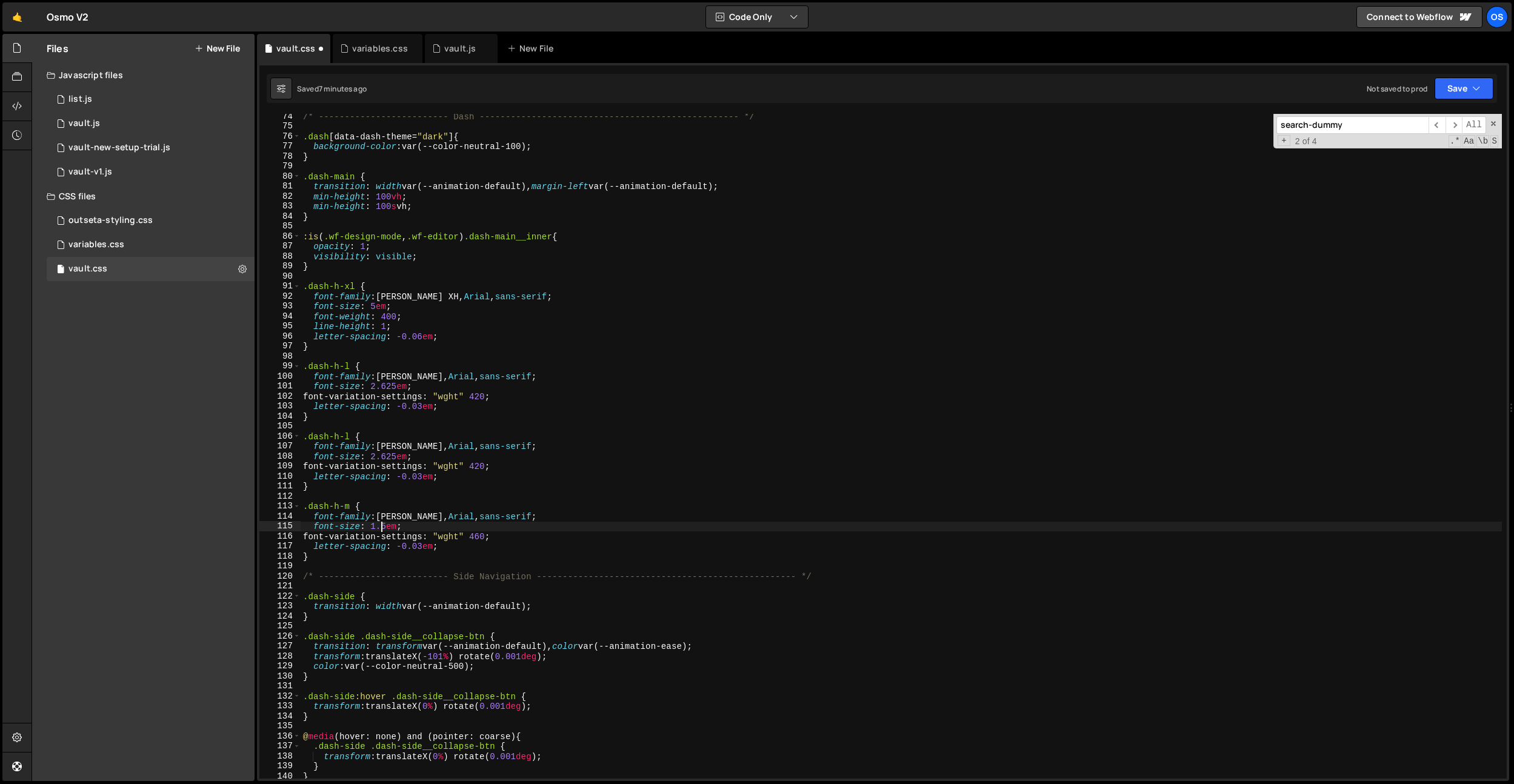
click at [624, 497] on div "/* ------------------------- Dash ---------------------------------------------…" at bounding box center [901, 453] width 1201 height 684
click at [419, 548] on div "/* ------------------------- Dash ---------------------------------------------…" at bounding box center [901, 453] width 1201 height 684
click at [577, 446] on div "/* ------------------------- Dash ---------------------------------------------…" at bounding box center [901, 453] width 1201 height 684
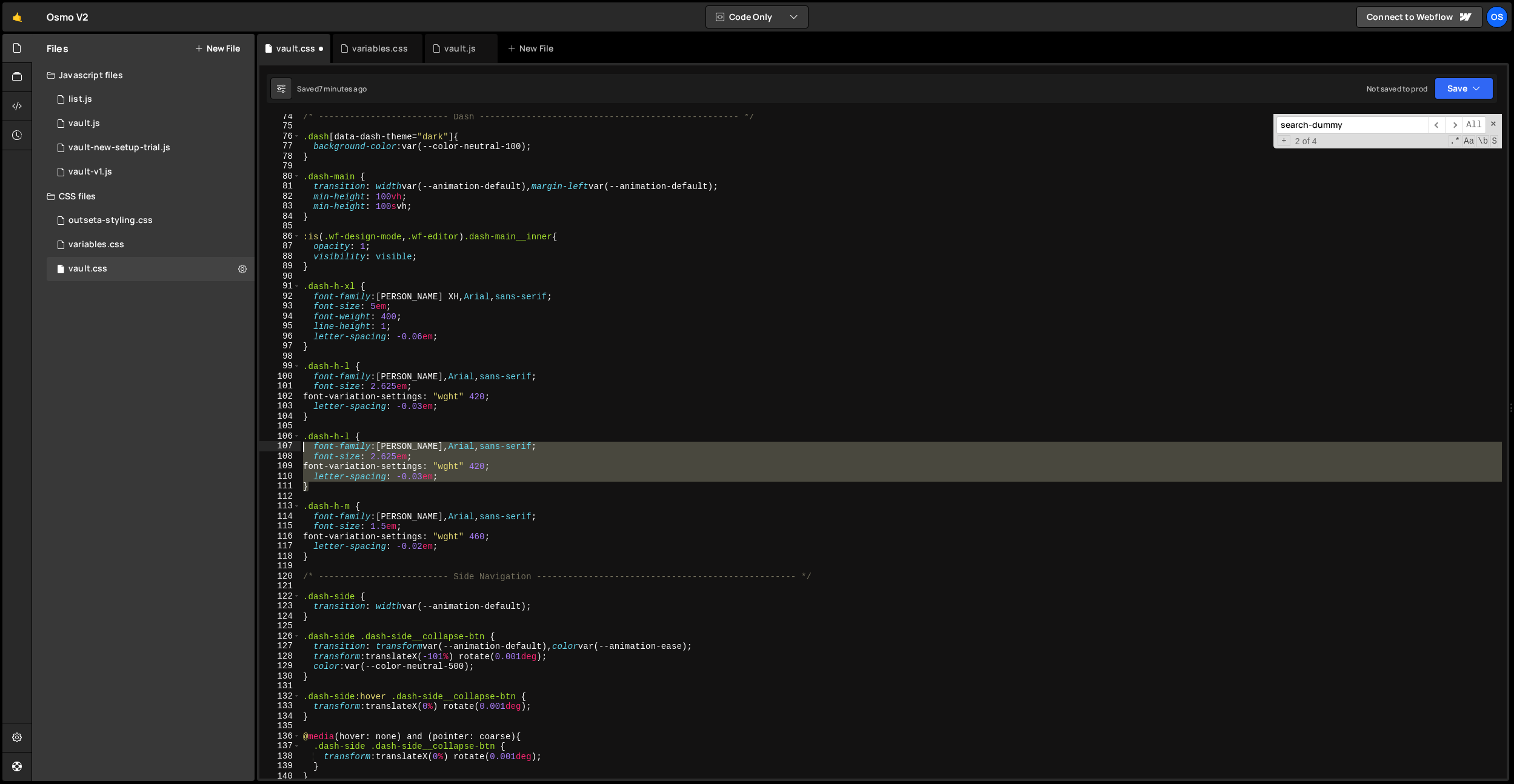
drag, startPoint x: 388, startPoint y: 485, endPoint x: 278, endPoint y: 439, distance: 119.2
click at [278, 439] on div "font-family: [PERSON_NAME], Arial, sans-serif; 74 75 76 77 78 79 80 81 82 83 84…" at bounding box center [883, 446] width 1247 height 665
type textarea ".dash-h-l { font-family: [PERSON_NAME], Arial, sans-serif;"
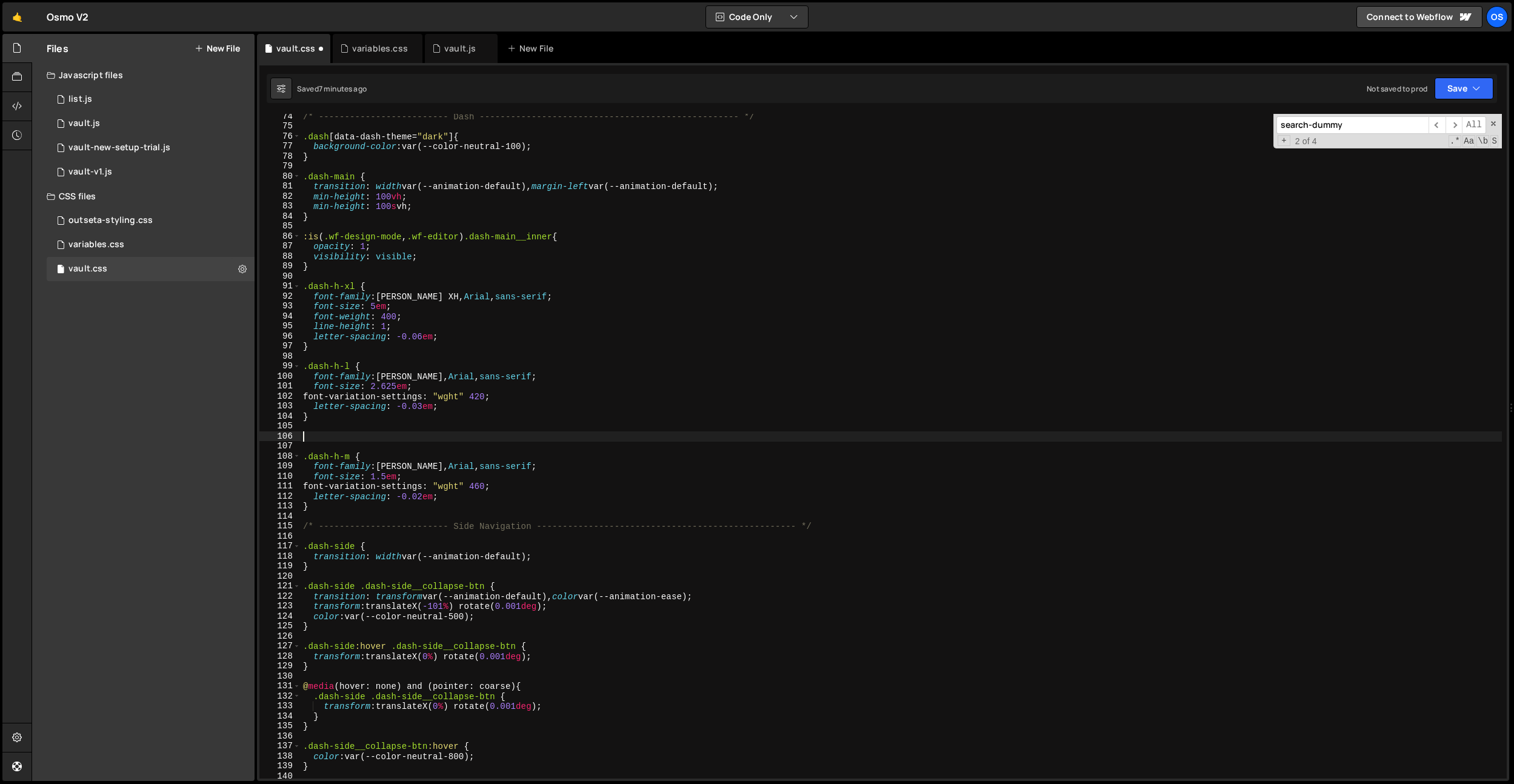
scroll to position [0, 0]
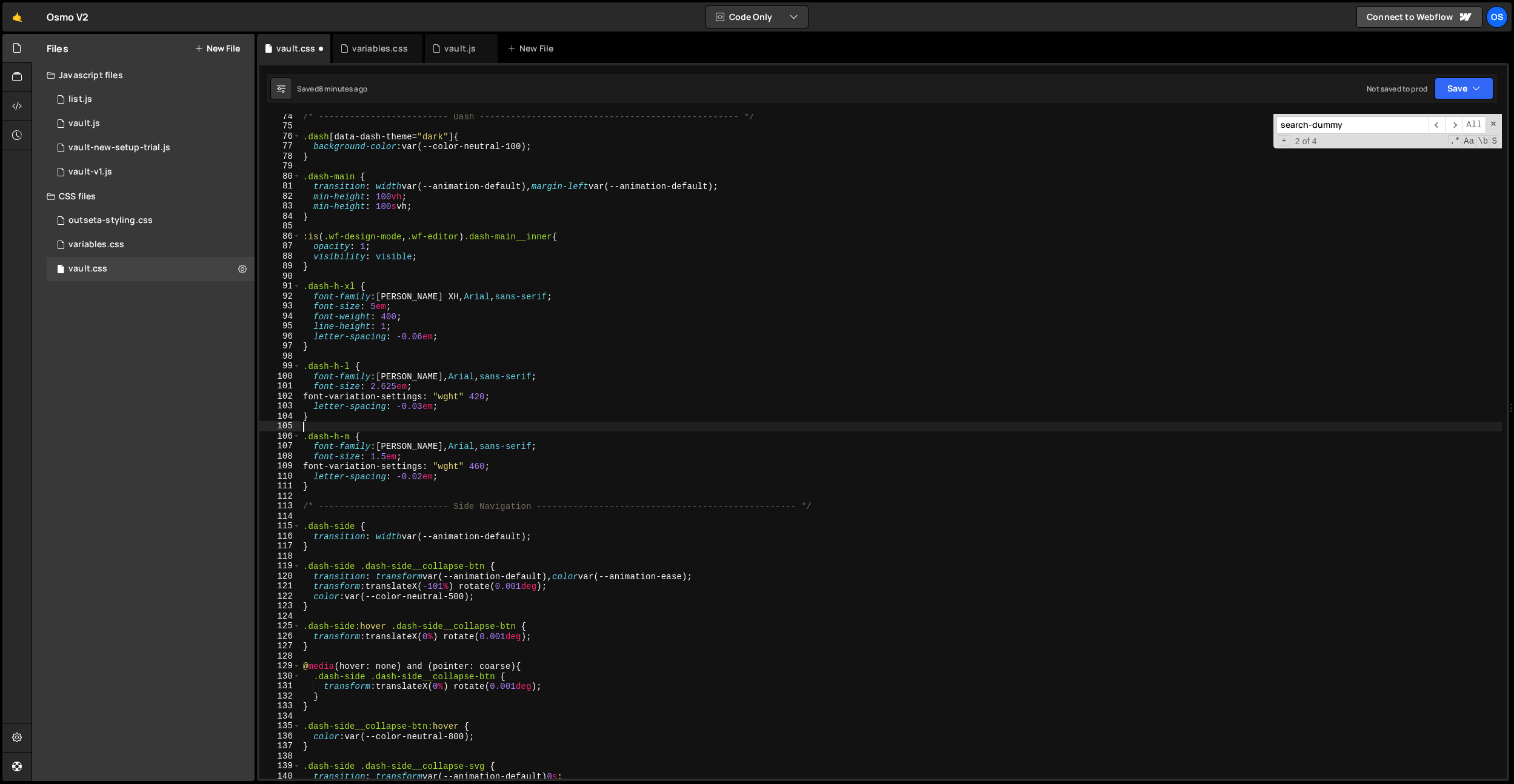
click at [694, 480] on div "/* ------------------------- Dash ---------------------------------------------…" at bounding box center [901, 453] width 1201 height 684
click at [692, 480] on div "/* ------------------------- Dash ---------------------------------------------…" at bounding box center [901, 453] width 1201 height 684
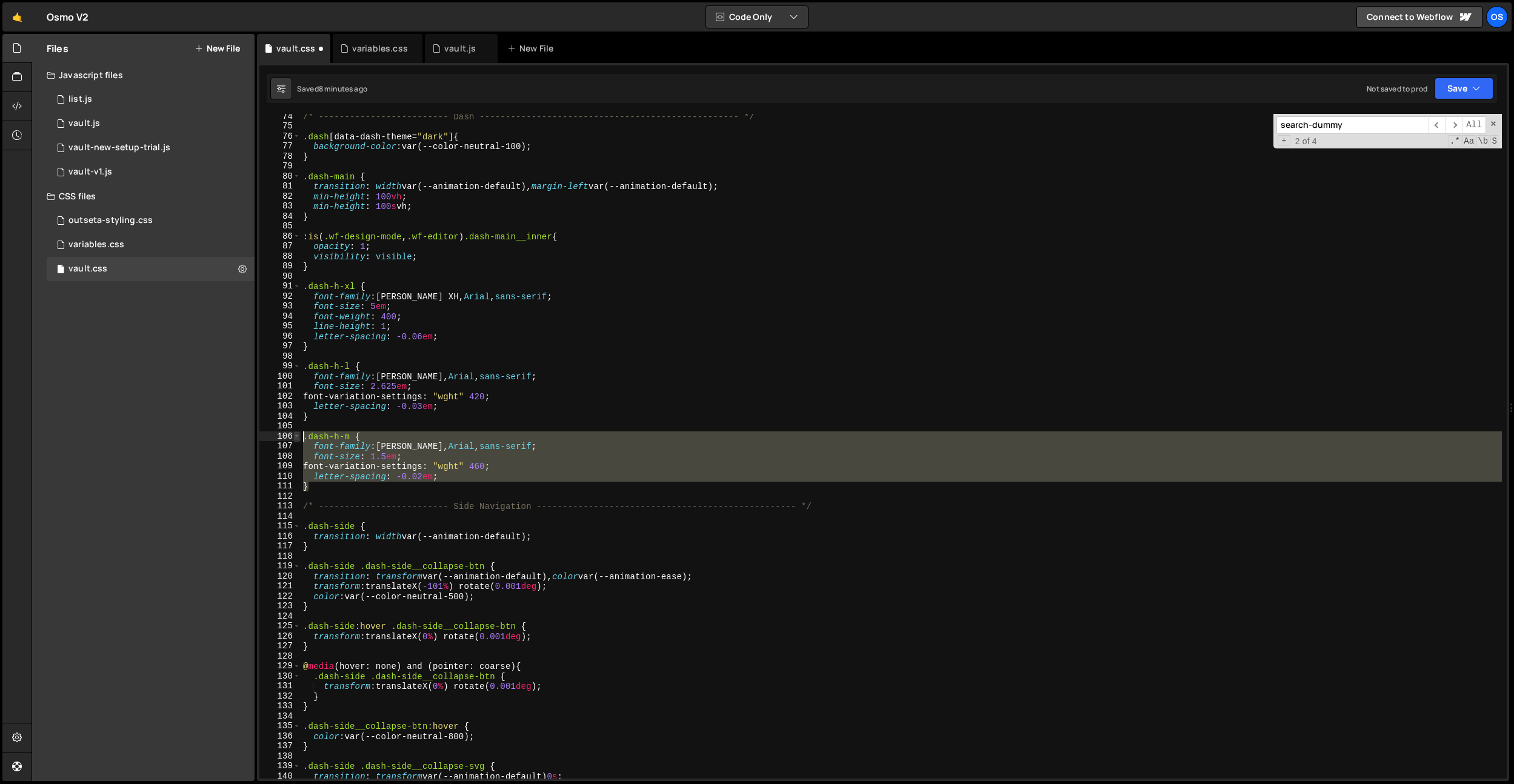
drag, startPoint x: 355, startPoint y: 487, endPoint x: 295, endPoint y: 439, distance: 76.8
click at [295, 439] on div "letter-spacing: -0.02em; 74 75 76 77 78 79 80 81 82 83 84 85 86 87 88 89 90 91 …" at bounding box center [883, 446] width 1247 height 665
click at [399, 444] on div "/* ------------------------- Dash ---------------------------------------------…" at bounding box center [901, 446] width 1201 height 665
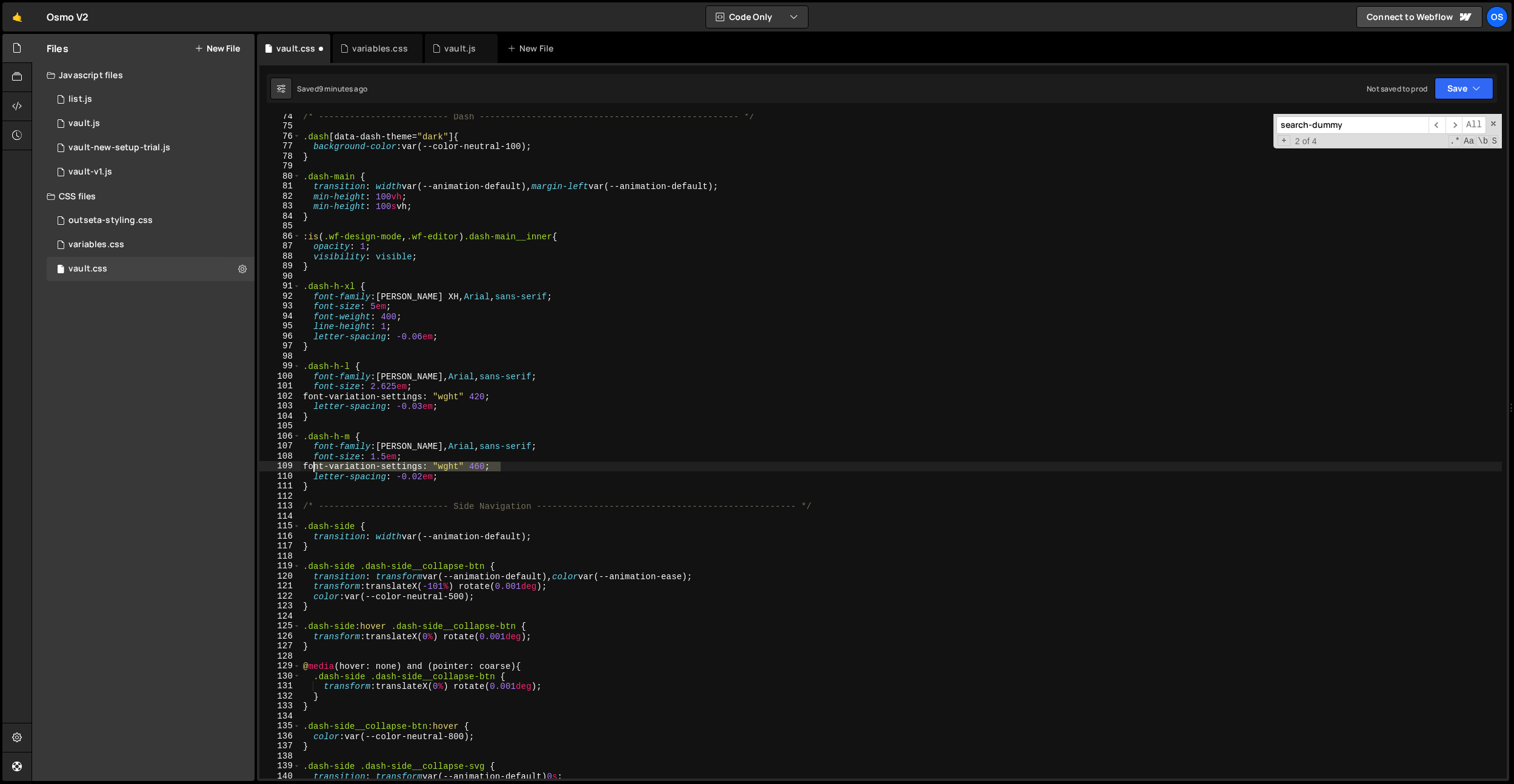
drag, startPoint x: 503, startPoint y: 467, endPoint x: 313, endPoint y: 469, distance: 190.0
click at [313, 469] on div "/* ------------------------- Dash ---------------------------------------------…" at bounding box center [901, 453] width 1201 height 684
click at [421, 419] on div "/* ------------------------- Dash ---------------------------------------------…" at bounding box center [901, 453] width 1201 height 684
click at [371, 435] on div "/* ------------------------- Dash ---------------------------------------------…" at bounding box center [901, 453] width 1201 height 684
click at [351, 432] on div "/* ------------------------- Dash ---------------------------------------------…" at bounding box center [901, 453] width 1201 height 684
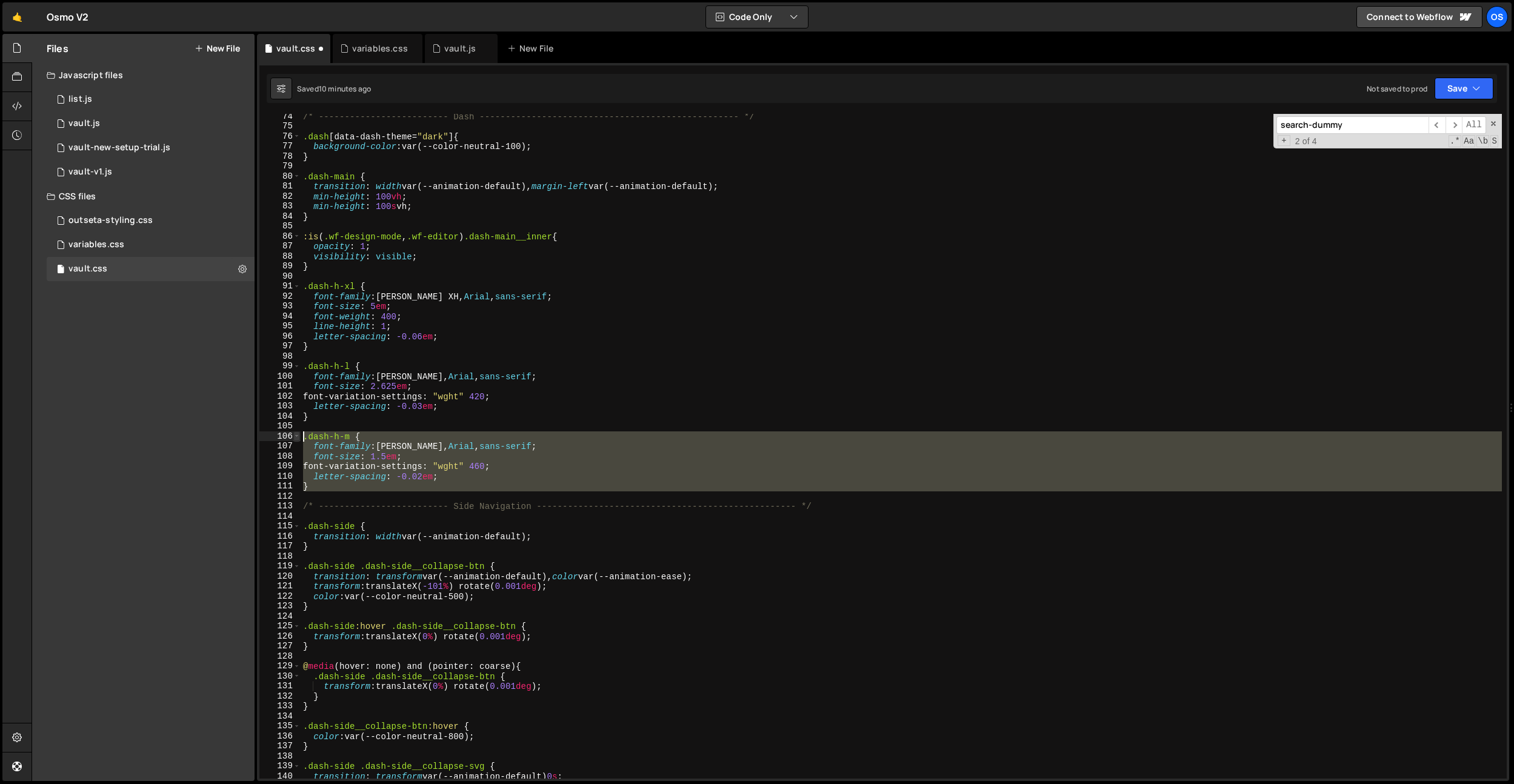
drag, startPoint x: 332, startPoint y: 497, endPoint x: 295, endPoint y: 434, distance: 73.1
click at [295, 434] on div ".dash-h-m { 74 75 76 77 78 79 80 81 82 83 84 85 86 87 88 89 90 91 92 93 94 95 9…" at bounding box center [883, 446] width 1247 height 665
type textarea ".dash-h-m { font-family: [PERSON_NAME], Arial, sans-serif;"
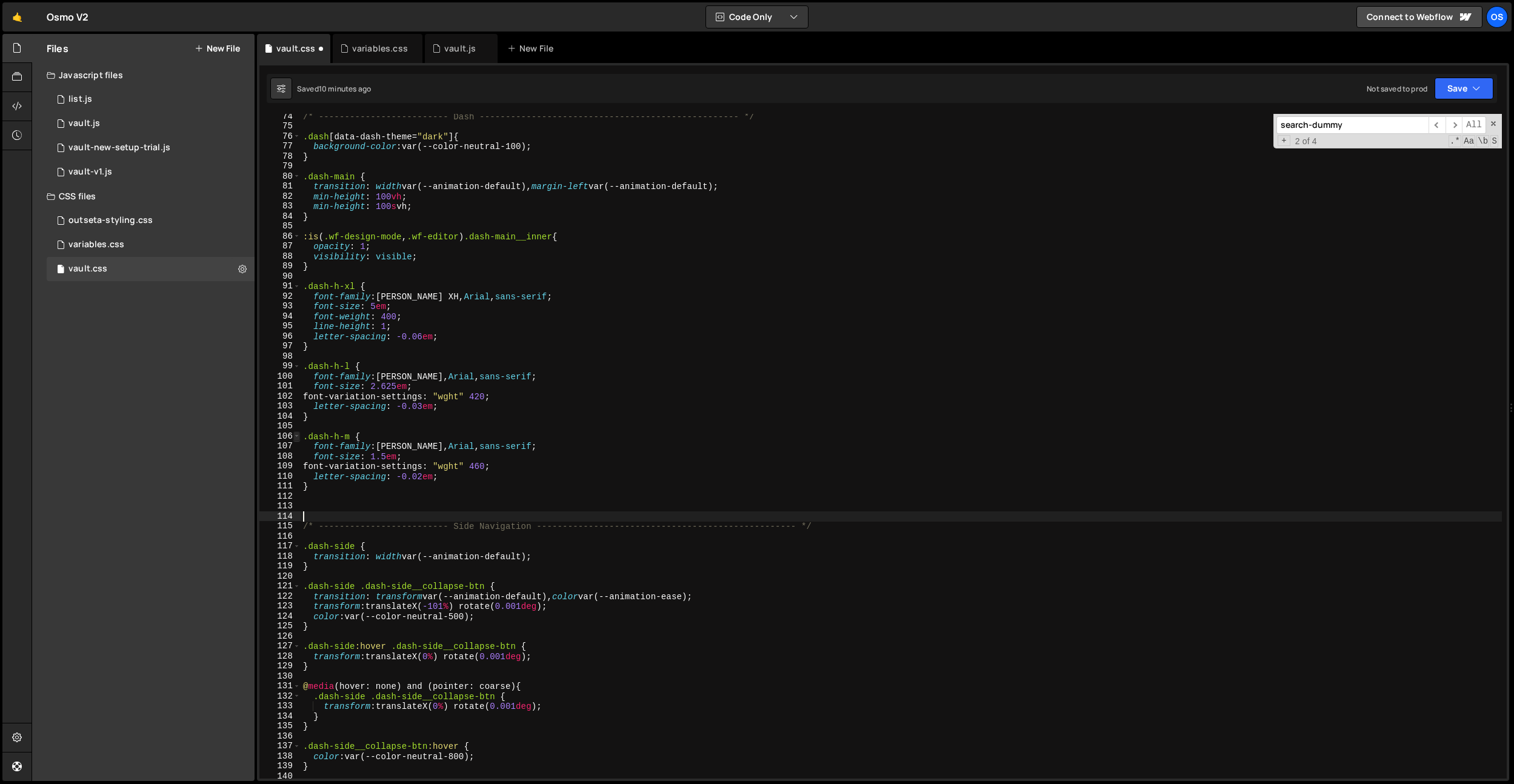
type textarea "/* ------------------------- Side Navigation ----------------------------------…"
paste textarea ".dash-h-m {"
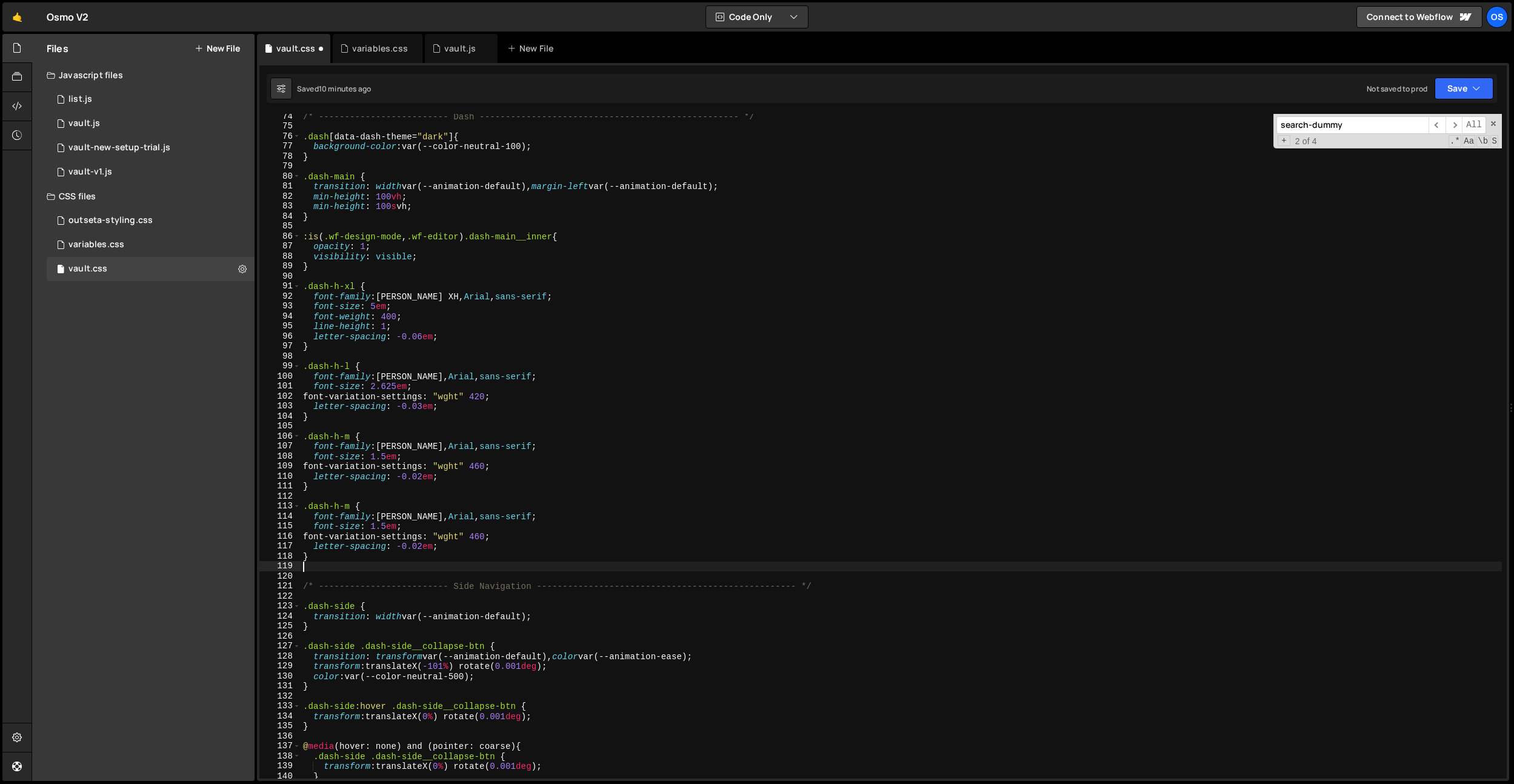
click at [352, 511] on div "/* ------------------------- Dash ---------------------------------------------…" at bounding box center [901, 453] width 1201 height 684
click at [460, 516] on div "/* ------------------------- Dash ---------------------------------------------…" at bounding box center [901, 453] width 1201 height 684
click at [610, 520] on div "/* ------------------------- Dash ---------------------------------------------…" at bounding box center [901, 453] width 1201 height 684
click at [478, 538] on div "/* ------------------------- Dash ---------------------------------------------…" at bounding box center [901, 453] width 1201 height 684
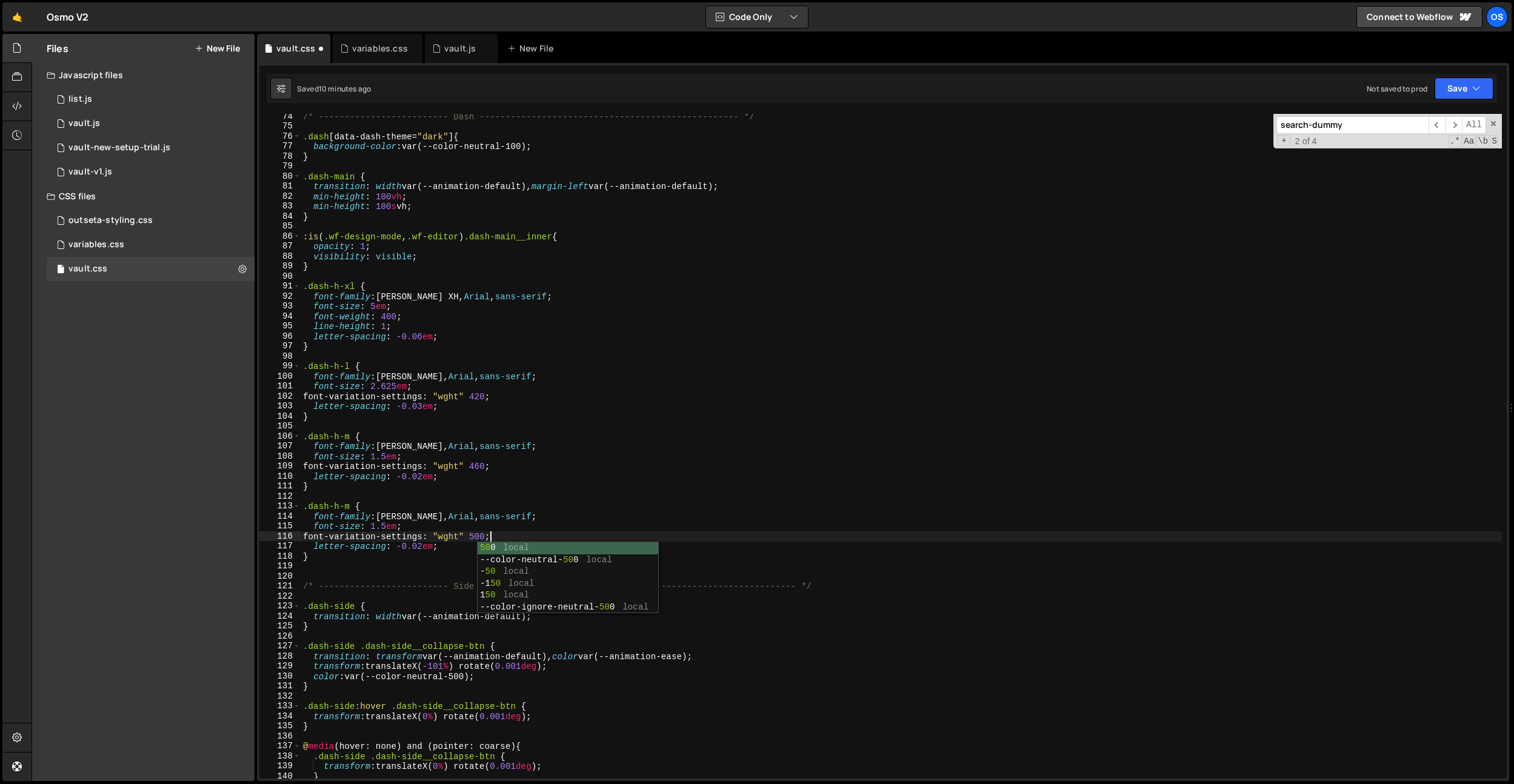
click at [686, 440] on div "/* ------------------------- Dash ---------------------------------------------…" at bounding box center [901, 453] width 1201 height 684
click at [366, 503] on div "/* ------------------------- Dash ---------------------------------------------…" at bounding box center [901, 453] width 1201 height 684
click at [379, 524] on div "/* ------------------------- Dash ---------------------------------------------…" at bounding box center [901, 453] width 1201 height 684
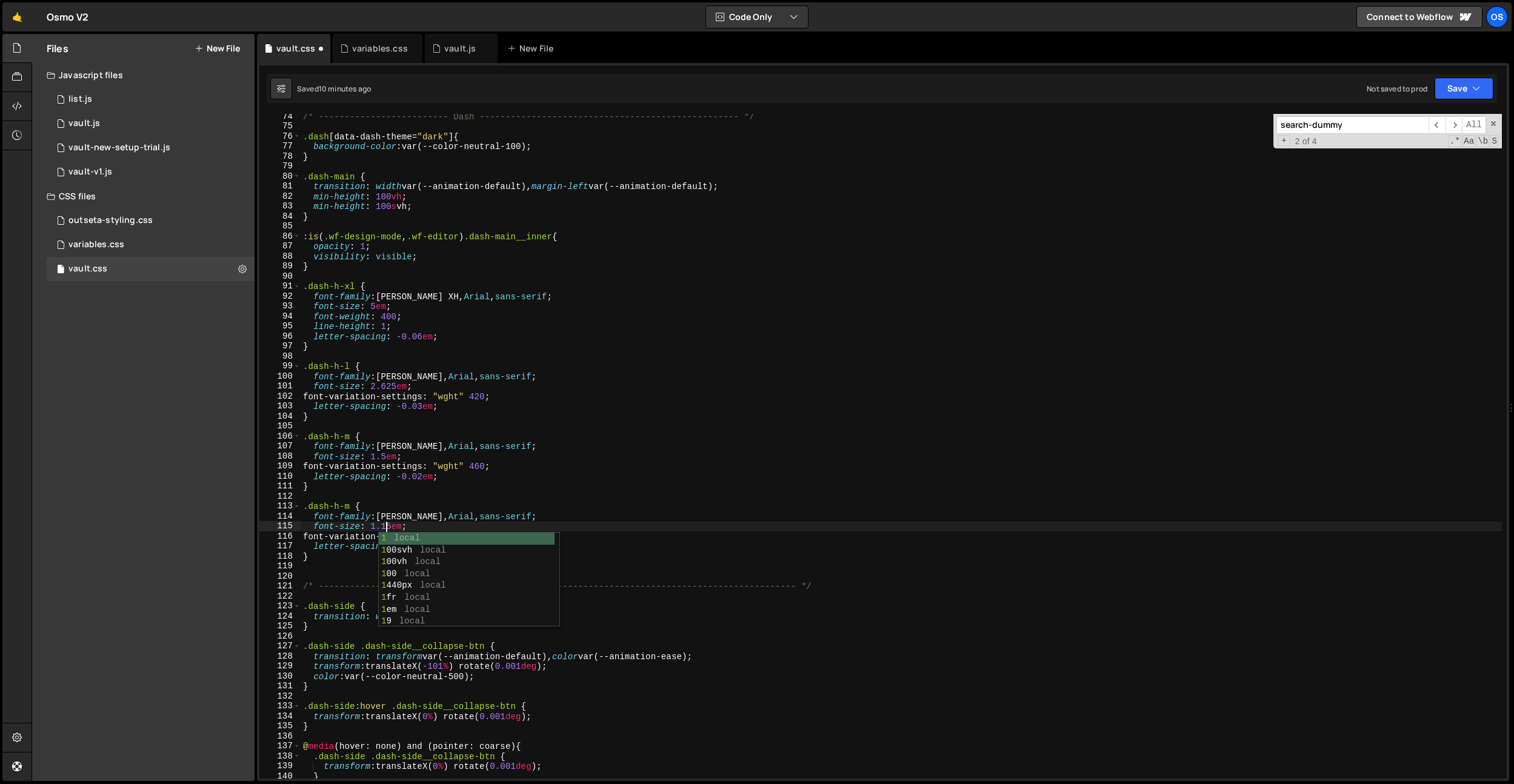
type textarea "font-size: 1.125em;"
click at [489, 427] on div "/* ------------------------- Dash ---------------------------------------------…" at bounding box center [901, 453] width 1201 height 684
drag, startPoint x: 426, startPoint y: 547, endPoint x: 458, endPoint y: 561, distance: 34.9
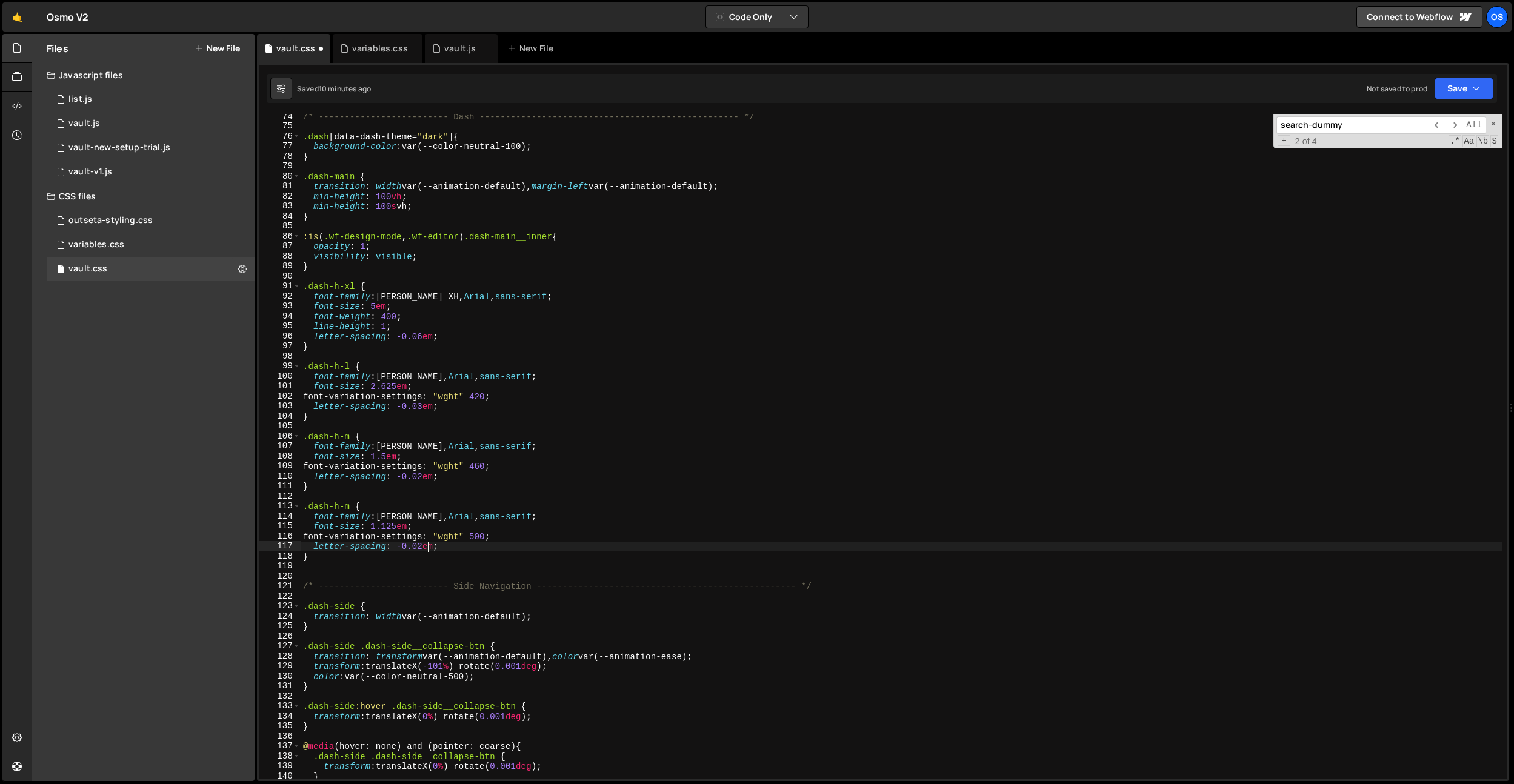
click at [426, 547] on div "/* ------------------------- Dash ---------------------------------------------…" at bounding box center [901, 453] width 1201 height 684
click at [503, 409] on div "/* ------------------------- Dash ---------------------------------------------…" at bounding box center [901, 453] width 1201 height 684
click at [351, 507] on div "/* ------------------------- Dash ---------------------------------------------…" at bounding box center [901, 453] width 1201 height 684
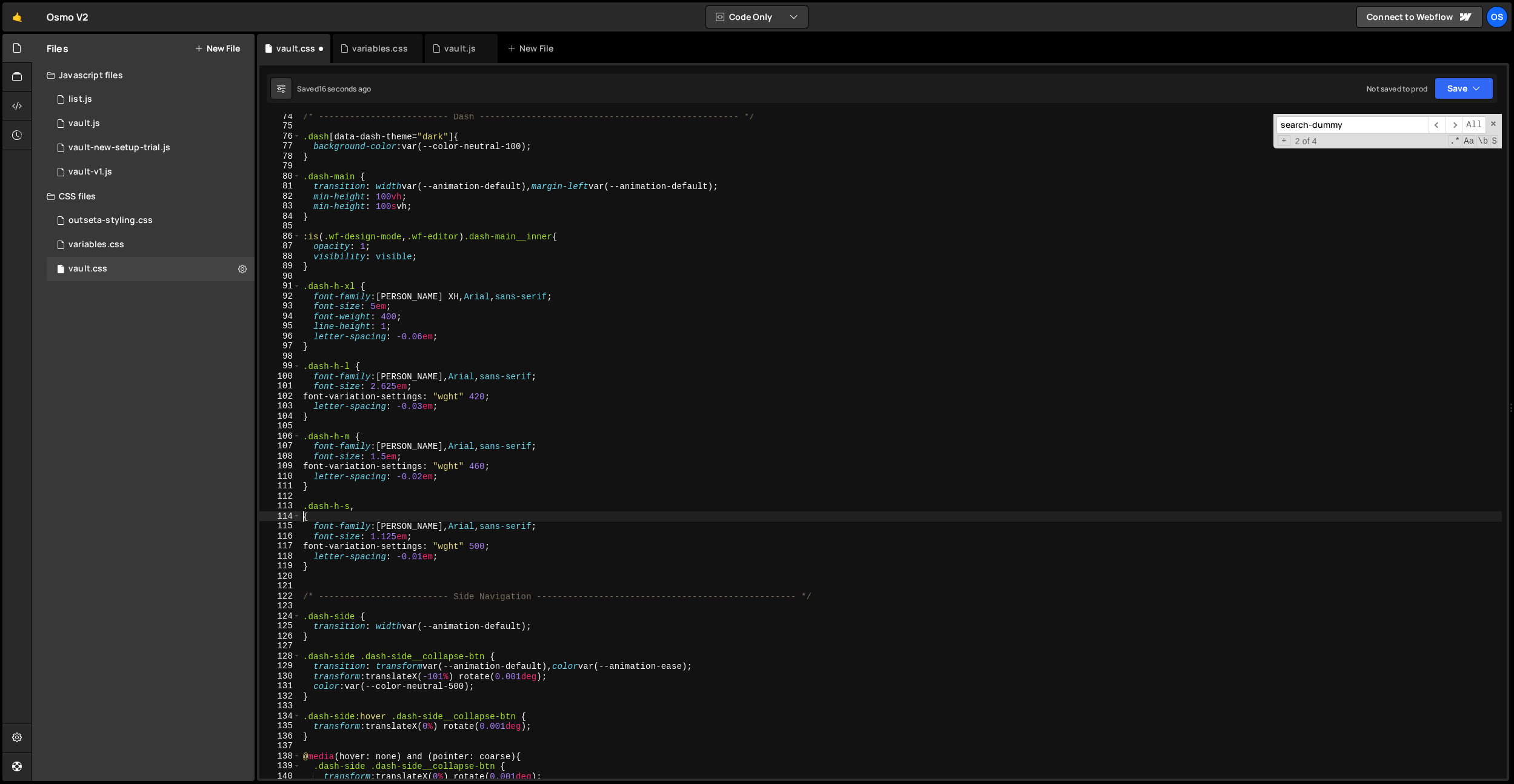
scroll to position [0, 0]
paste textarea ".dash-res-more h4"
click at [499, 549] on div "/* ------------------------- Dash ---------------------------------------------…" at bounding box center [901, 453] width 1201 height 684
drag, startPoint x: 390, startPoint y: 512, endPoint x: 347, endPoint y: 459, distance: 68.2
click at [280, 513] on div "font-variation-settings: "wght" 500; 74 75 76 77 78 79 80 81 82 83 84 85 86 87 …" at bounding box center [883, 446] width 1247 height 665
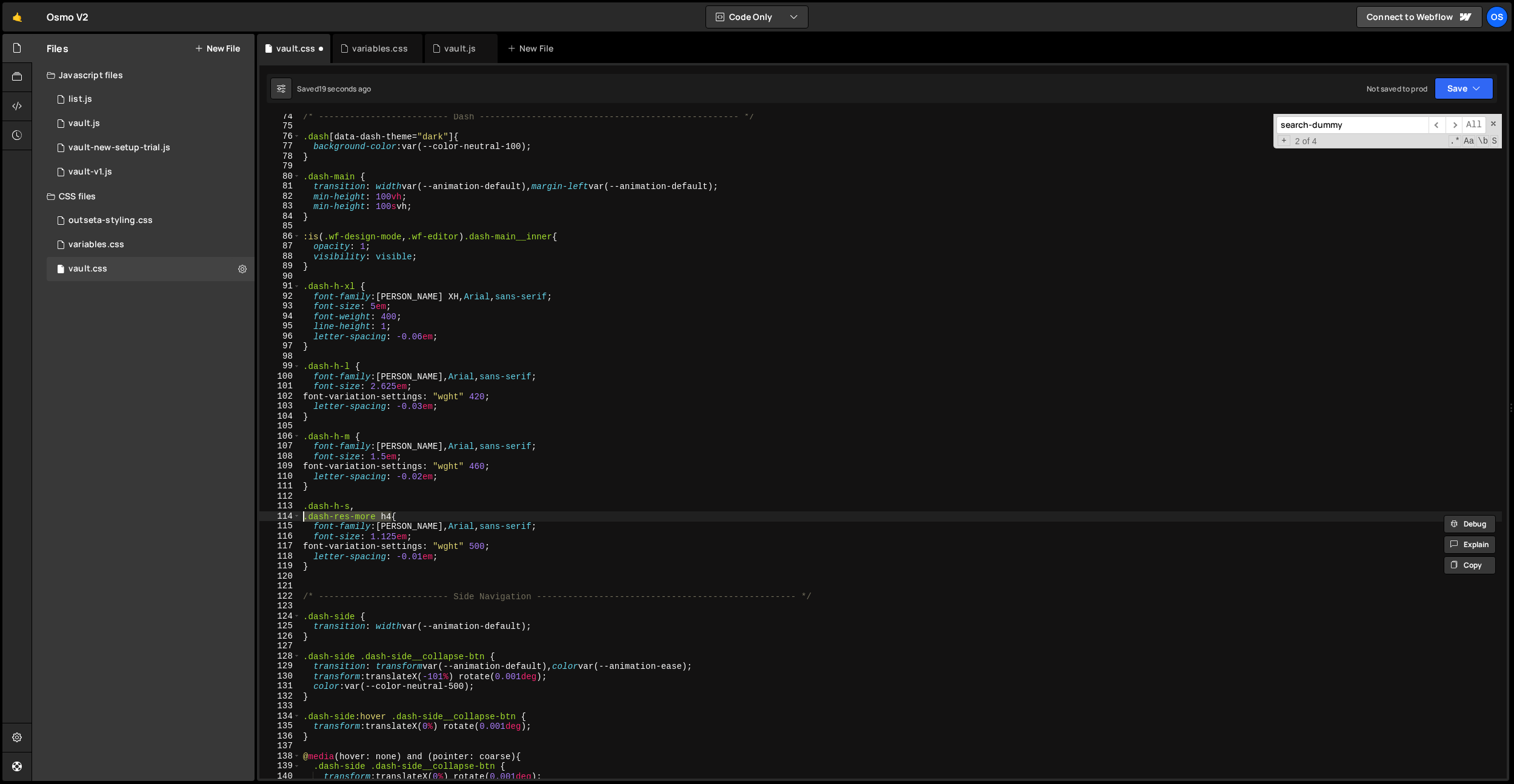
click at [353, 434] on div "/* ------------------------- Dash ---------------------------------------------…" at bounding box center [901, 453] width 1201 height 684
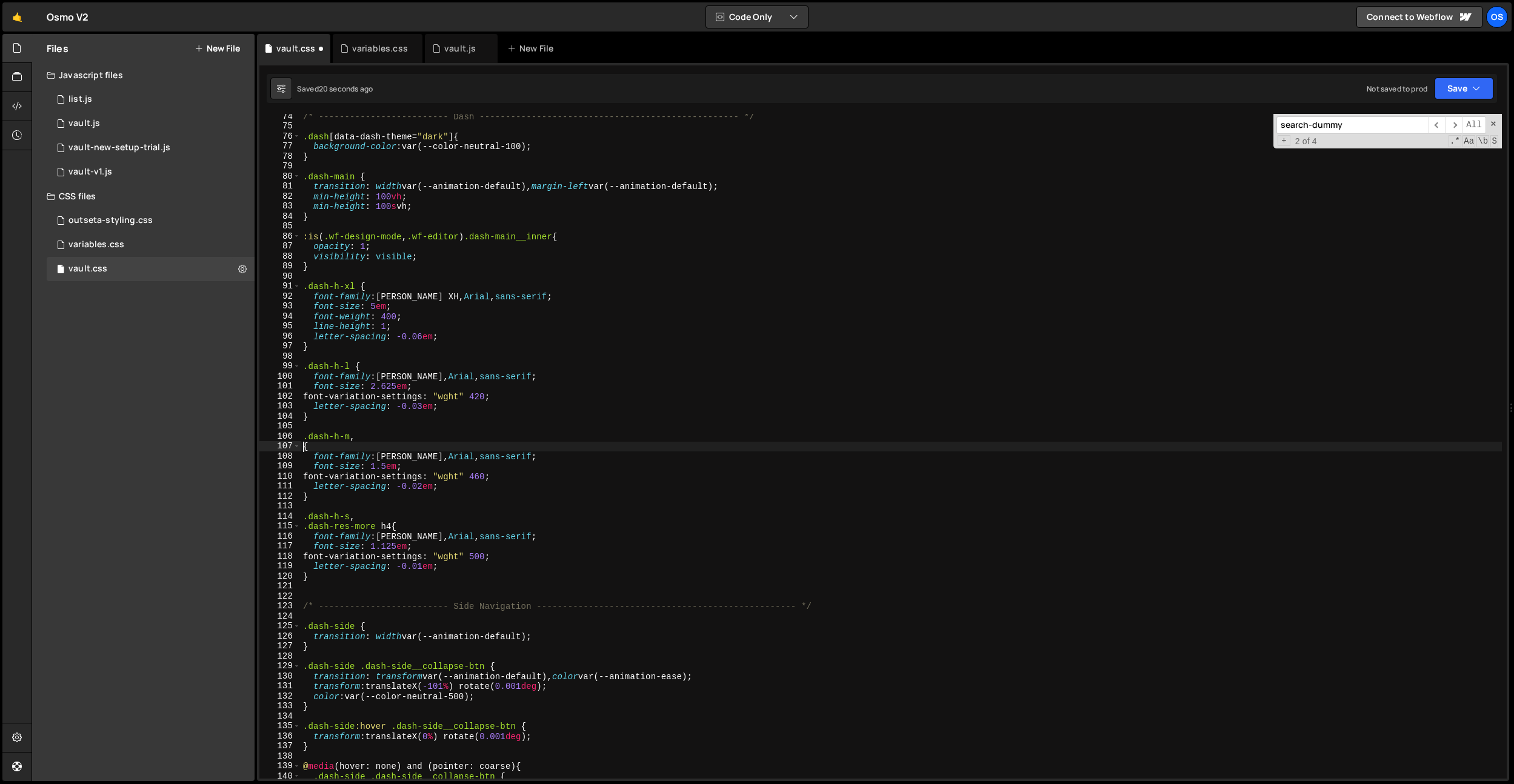
paste textarea ".dash-res-more h4"
click at [352, 362] on div "/* ------------------------- Dash ---------------------------------------------…" at bounding box center [901, 453] width 1201 height 684
drag, startPoint x: 390, startPoint y: 448, endPoint x: 278, endPoint y: 445, distance: 112.0
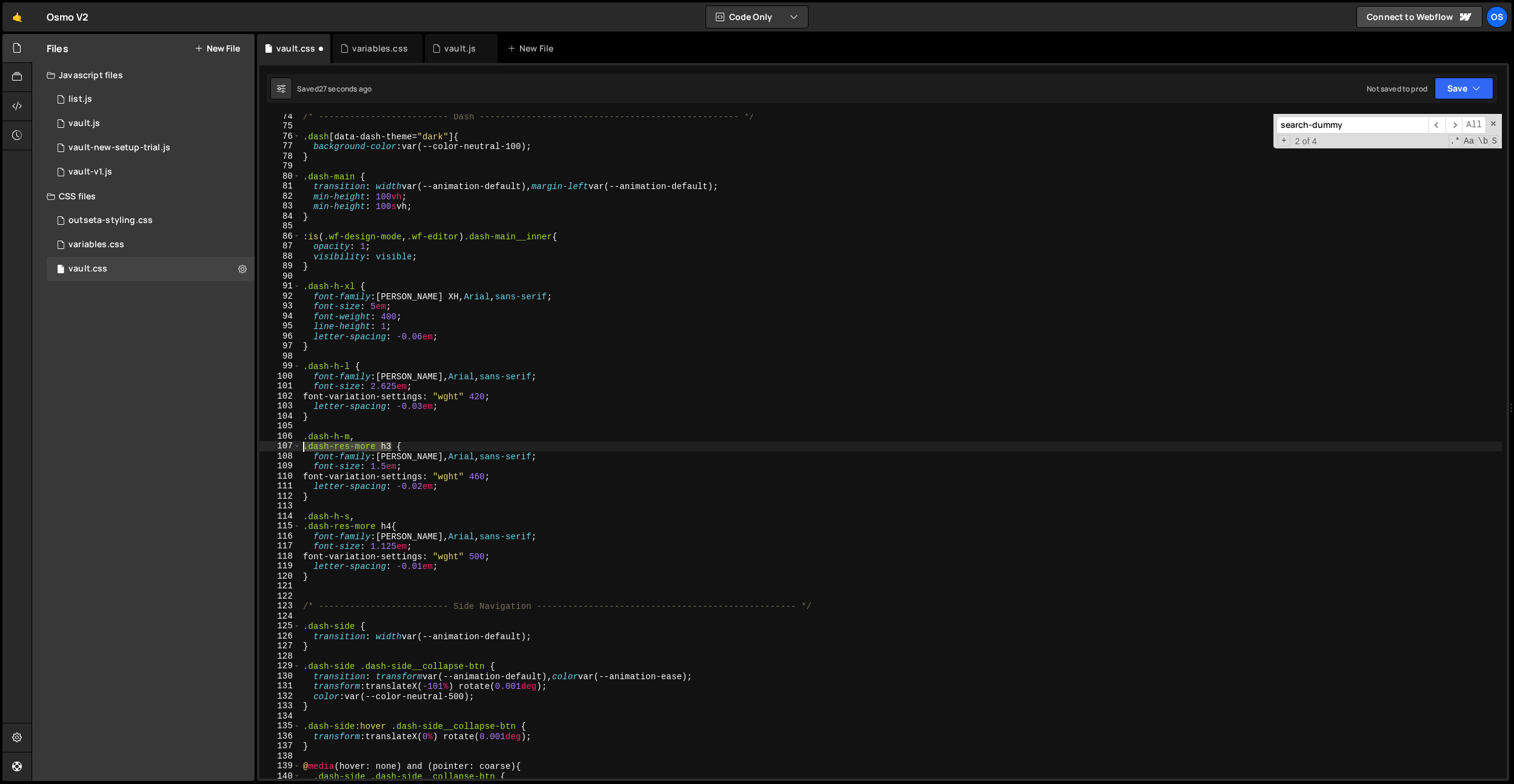
click at [272, 446] on div ".dash-h-l { 74 75 76 77 78 79 80 81 82 83 84 85 86 87 88 89 90 91 92 93 94 95 9…" at bounding box center [883, 446] width 1247 height 665
click at [368, 439] on div "/* ------------------------- Dash ---------------------------------------------…" at bounding box center [901, 453] width 1201 height 684
click at [380, 443] on div "/* ------------------------- Dash ---------------------------------------------…" at bounding box center [901, 453] width 1201 height 684
click at [585, 371] on div "/* ------------------------- Dash ---------------------------------------------…" at bounding box center [901, 453] width 1201 height 684
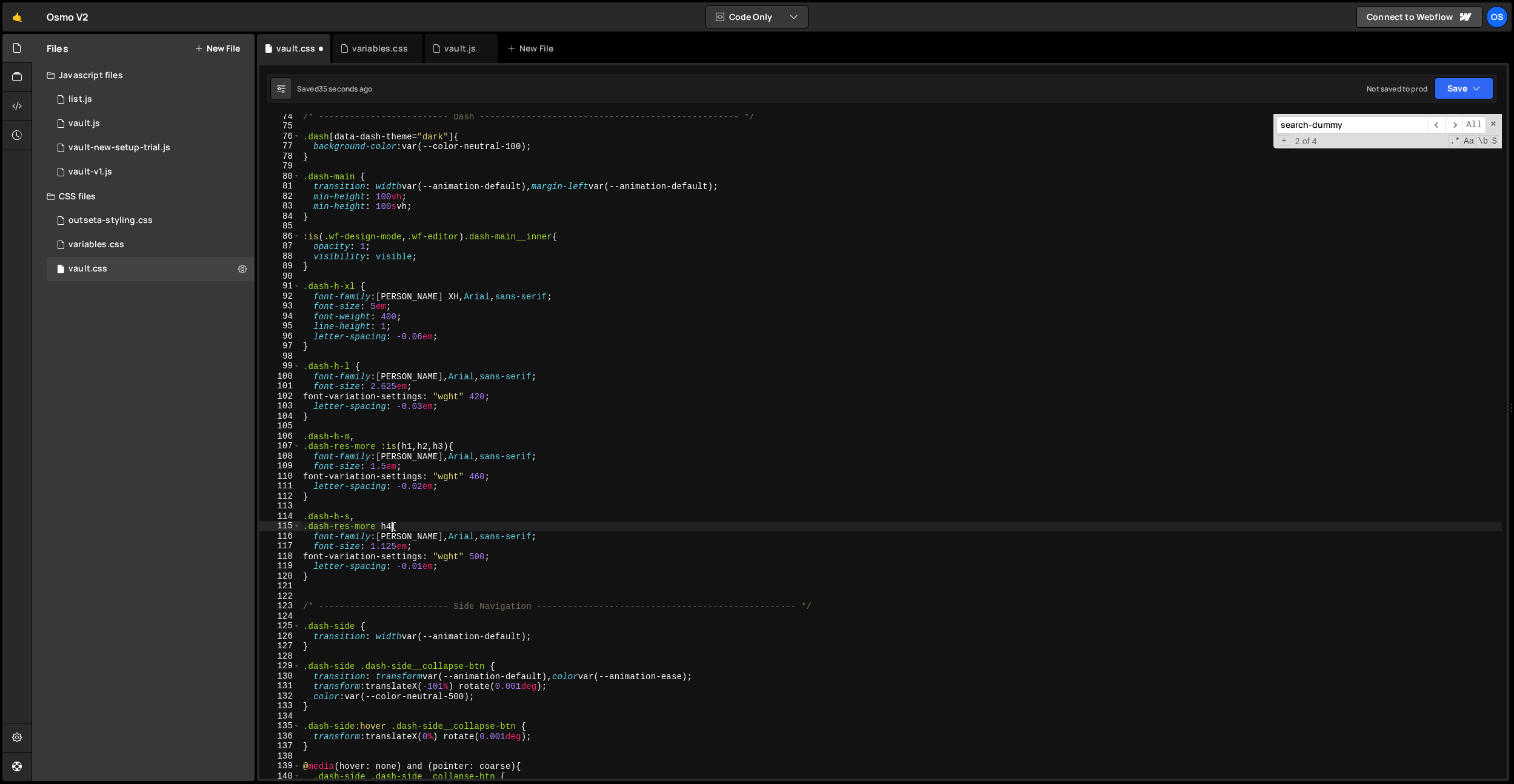
click at [390, 528] on div "/* ------------------------- Dash ---------------------------------------------…" at bounding box center [901, 453] width 1201 height 684
type textarea ".dash-res-more h4 {"
click at [427, 588] on div "/* ------------------------- Dash ---------------------------------------------…" at bounding box center [901, 453] width 1201 height 684
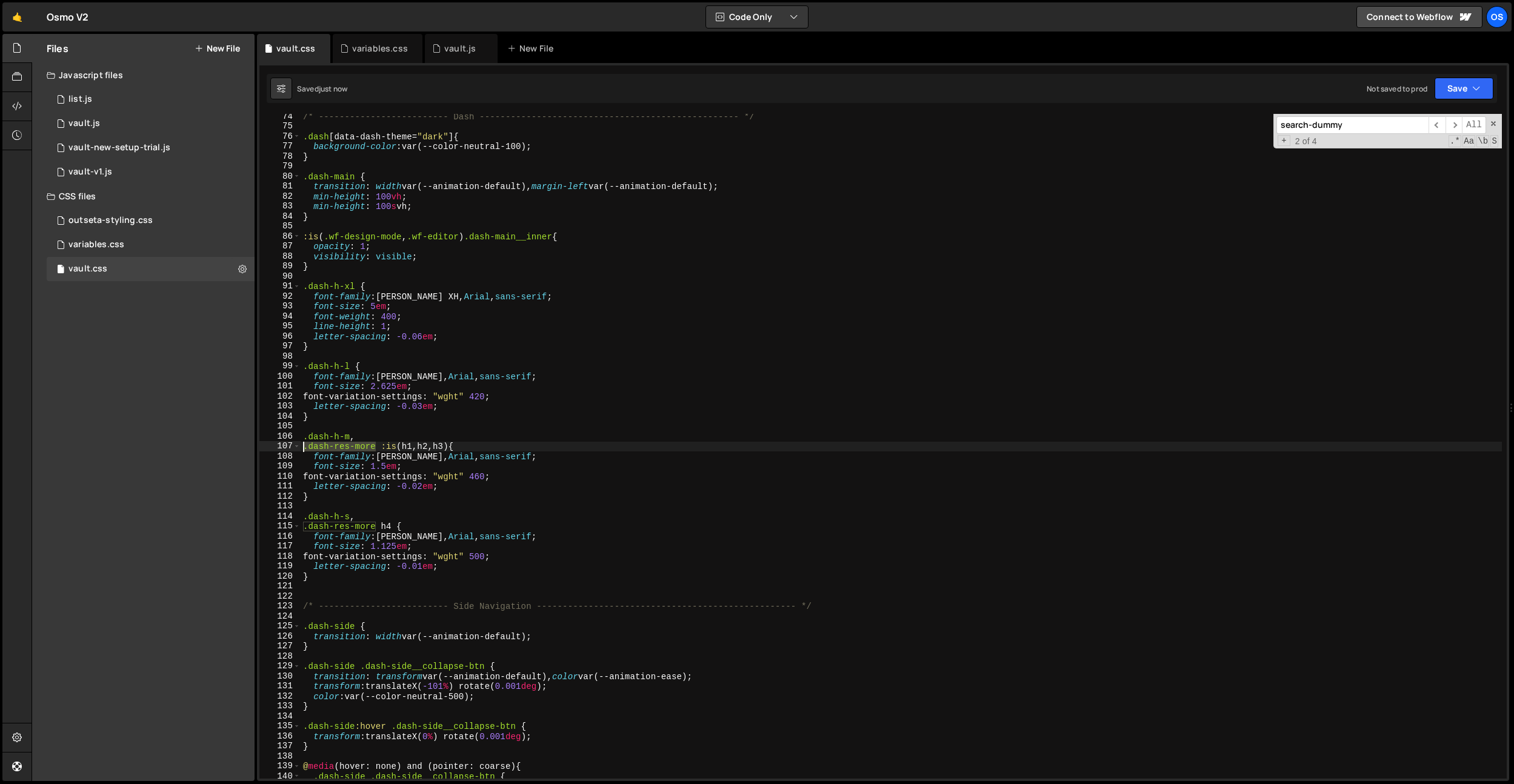
drag, startPoint x: 377, startPoint y: 446, endPoint x: 236, endPoint y: 446, distance: 141.0
click at [236, 446] on div "Files New File Javascript files 0 list.js 0 0 vault.js 0 0 vault-new-setup-tria…" at bounding box center [773, 408] width 1483 height 748
click at [538, 490] on div "/* ------------------------- Dash ---------------------------------------------…" at bounding box center [901, 453] width 1201 height 684
type textarea "letter-spacing: -0.02em;"
paste input ".dash-res-more"
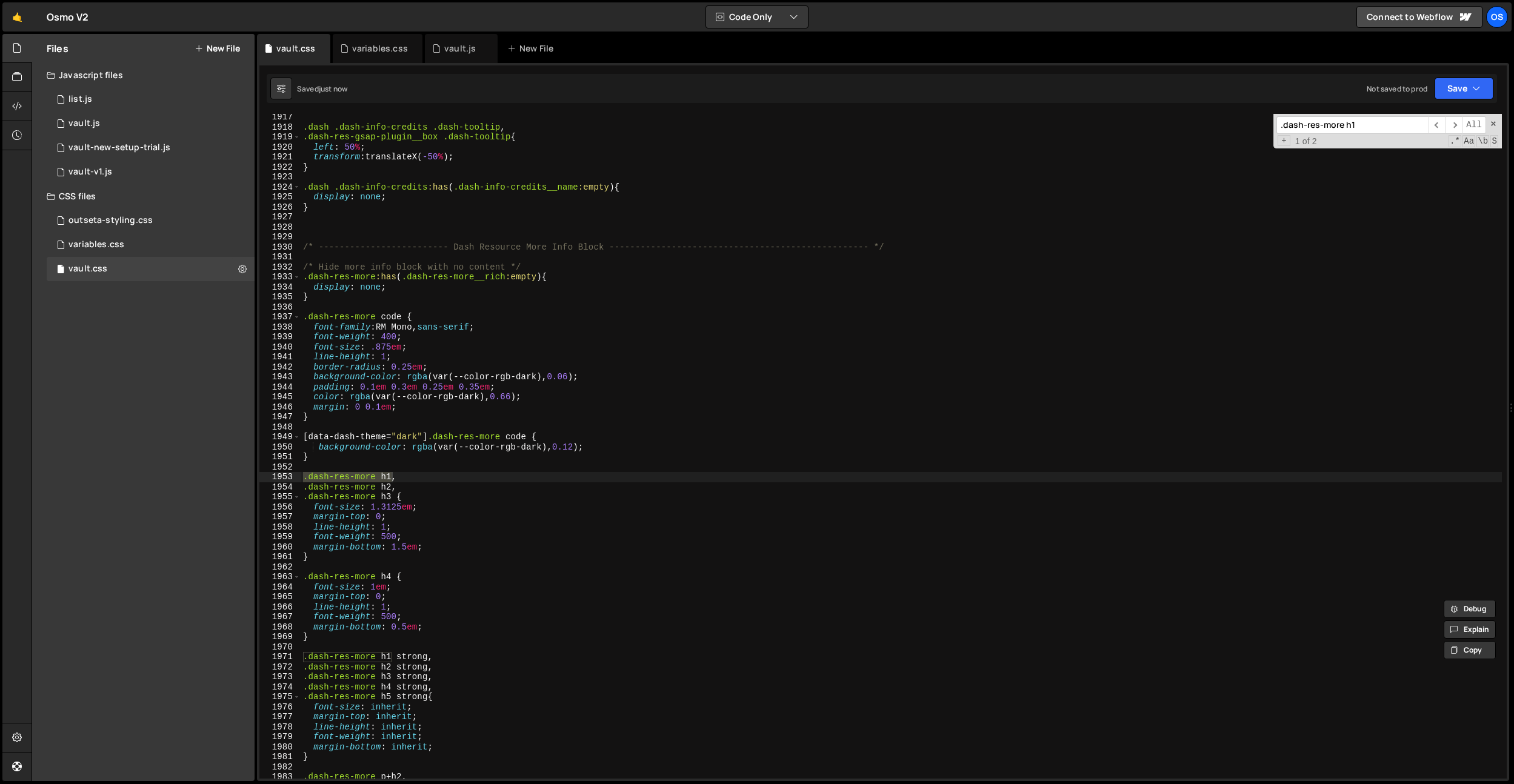
scroll to position [15540, 0]
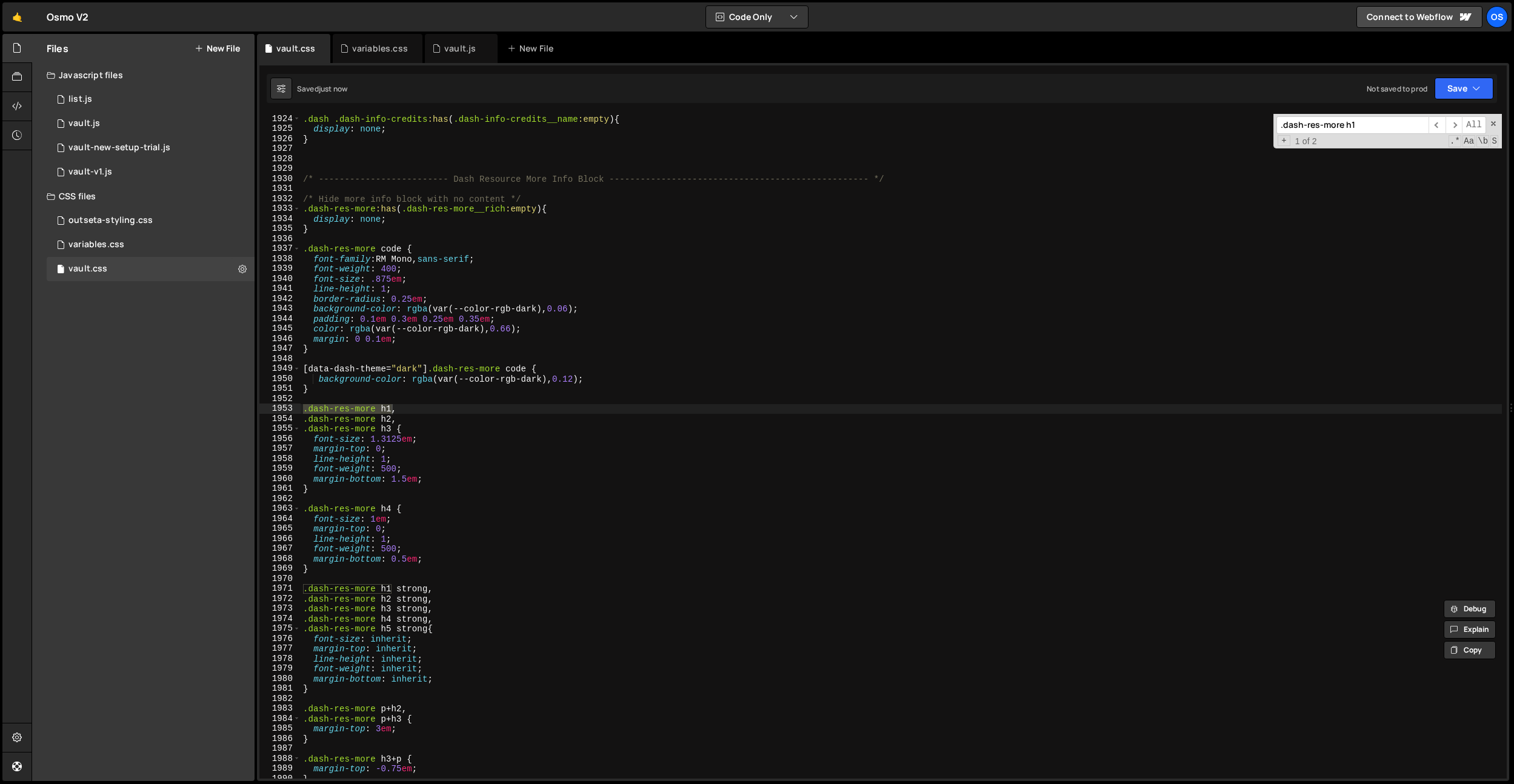
type input ".dash-res-more h1"
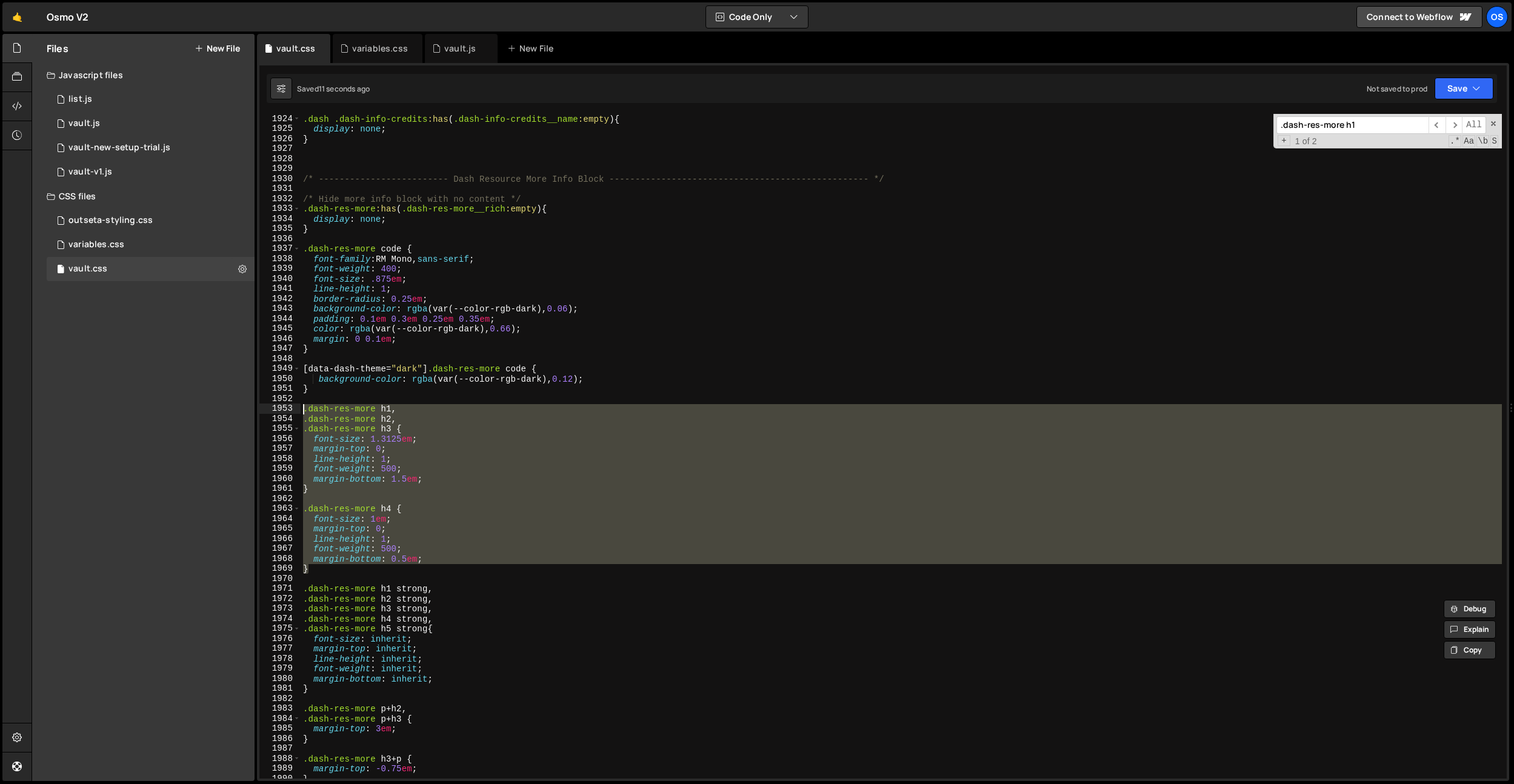
drag, startPoint x: 346, startPoint y: 570, endPoint x: 273, endPoint y: 406, distance: 179.5
click at [273, 406] on div "} 1924 1925 1926 1927 1928 1929 1930 1931 1932 1933 1934 1935 1936 1937 1938 19…" at bounding box center [883, 446] width 1247 height 665
type textarea ".dash-res-more h1, .dash-res-more h2,"
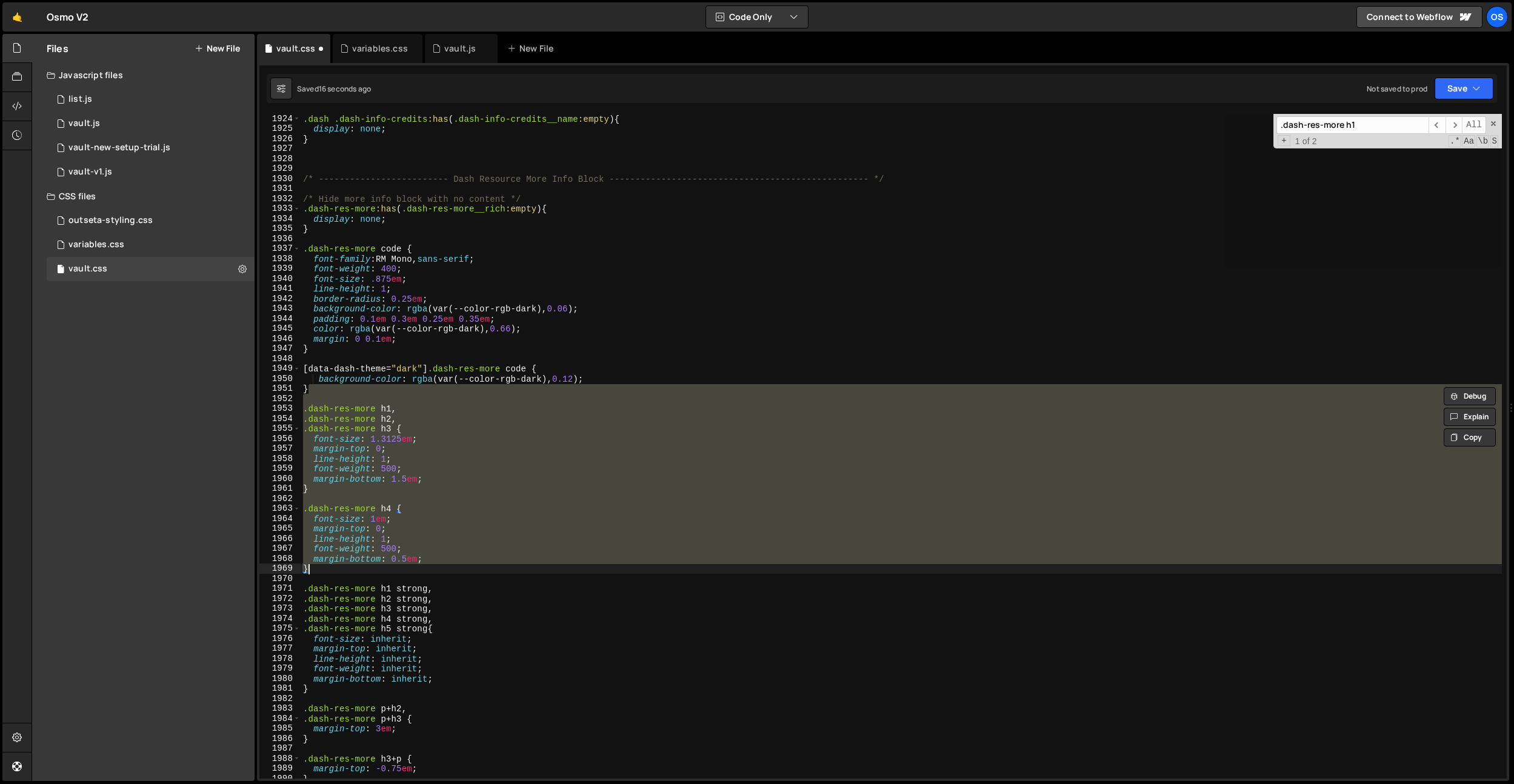
click at [580, 422] on div ".dash .dash-info-credits :has ( .dash-info-credits__name :empty ) { display : n…" at bounding box center [901, 446] width 1201 height 665
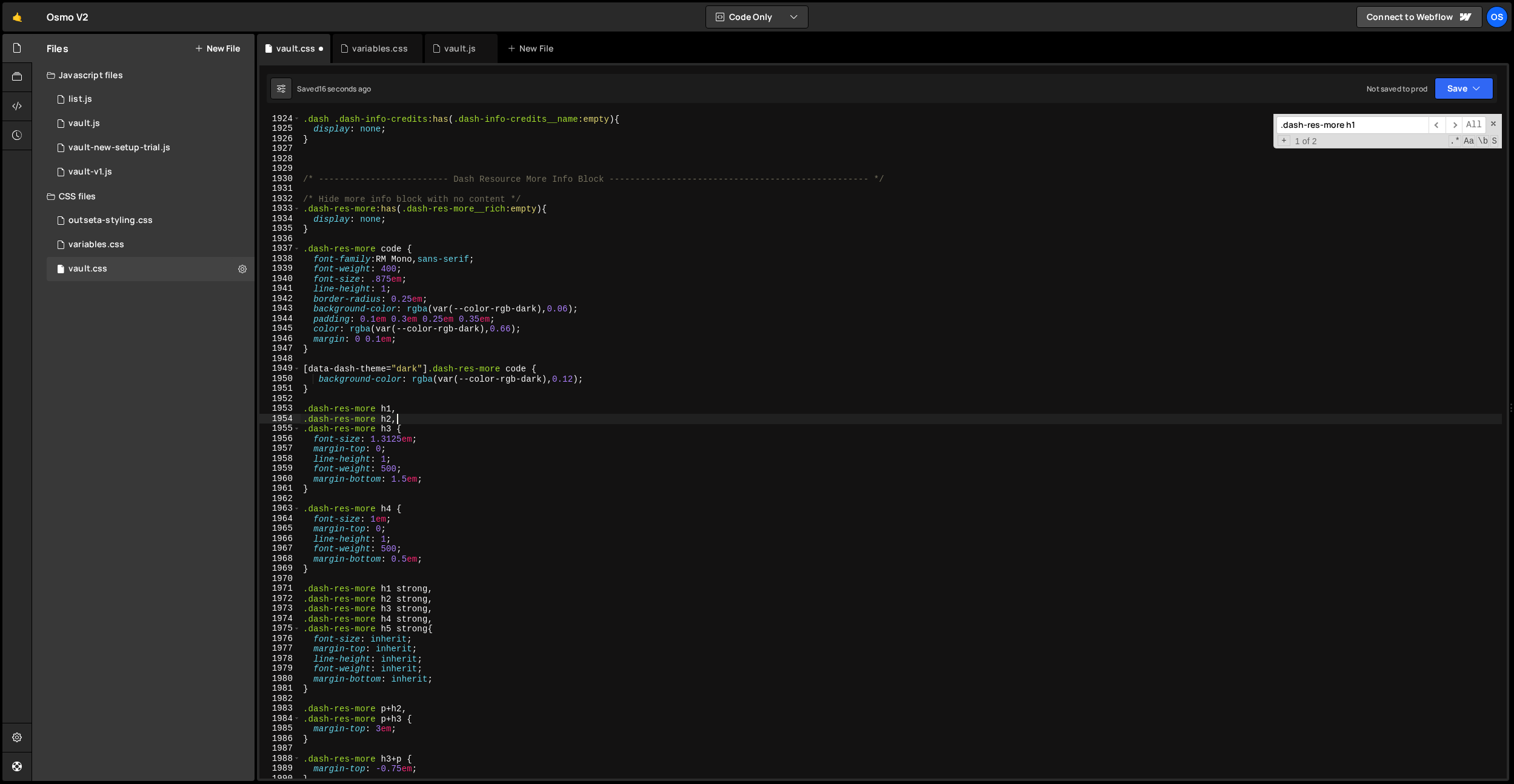
click at [463, 464] on div ".dash .dash-info-credits :has ( .dash-info-credits__name :empty ) { display : n…" at bounding box center [901, 455] width 1201 height 684
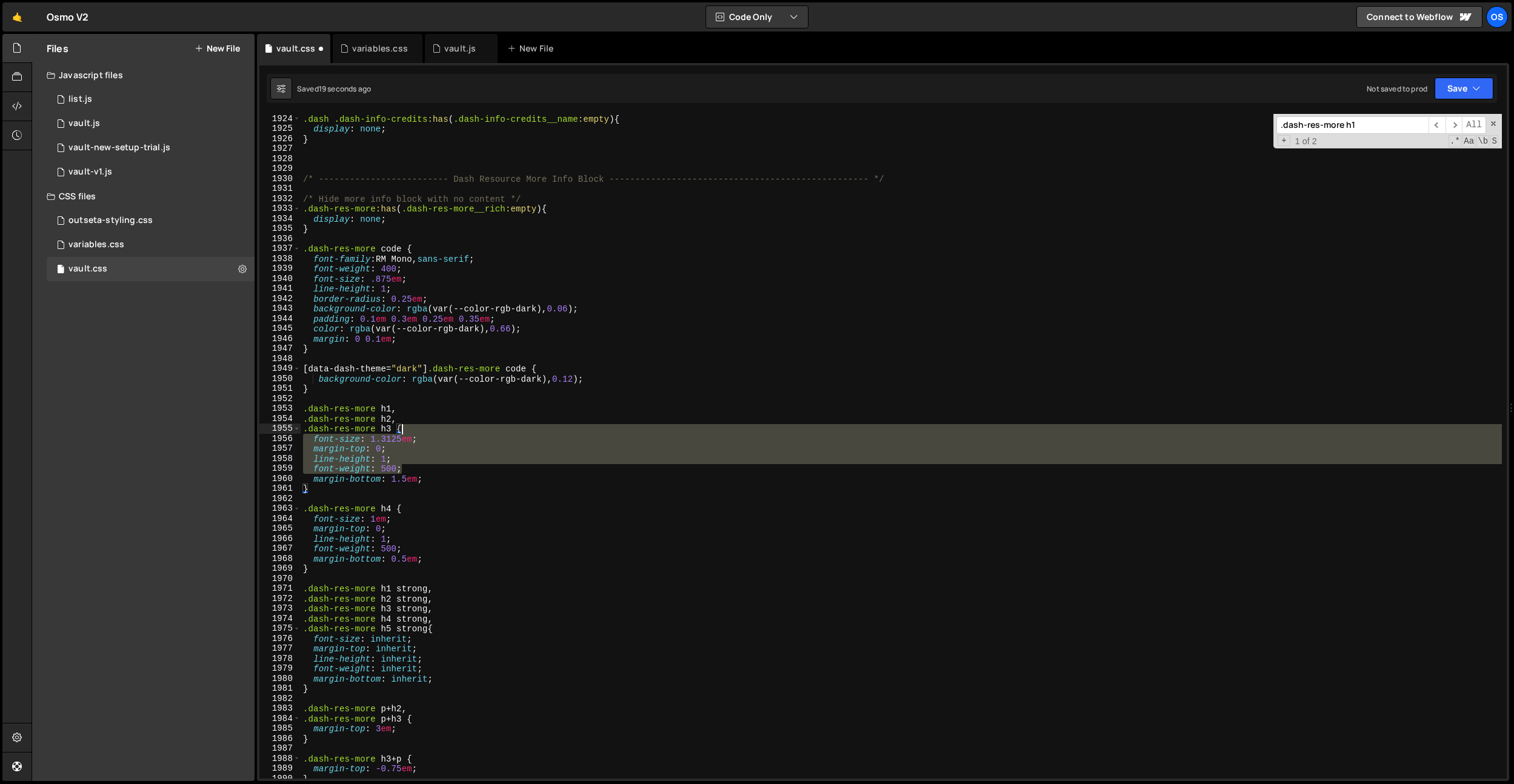
drag, startPoint x: 442, startPoint y: 471, endPoint x: 456, endPoint y: 433, distance: 40.5
click at [456, 433] on div ".dash .dash-info-credits :has ( .dash-info-credits__name :empty ) { display : n…" at bounding box center [901, 455] width 1201 height 684
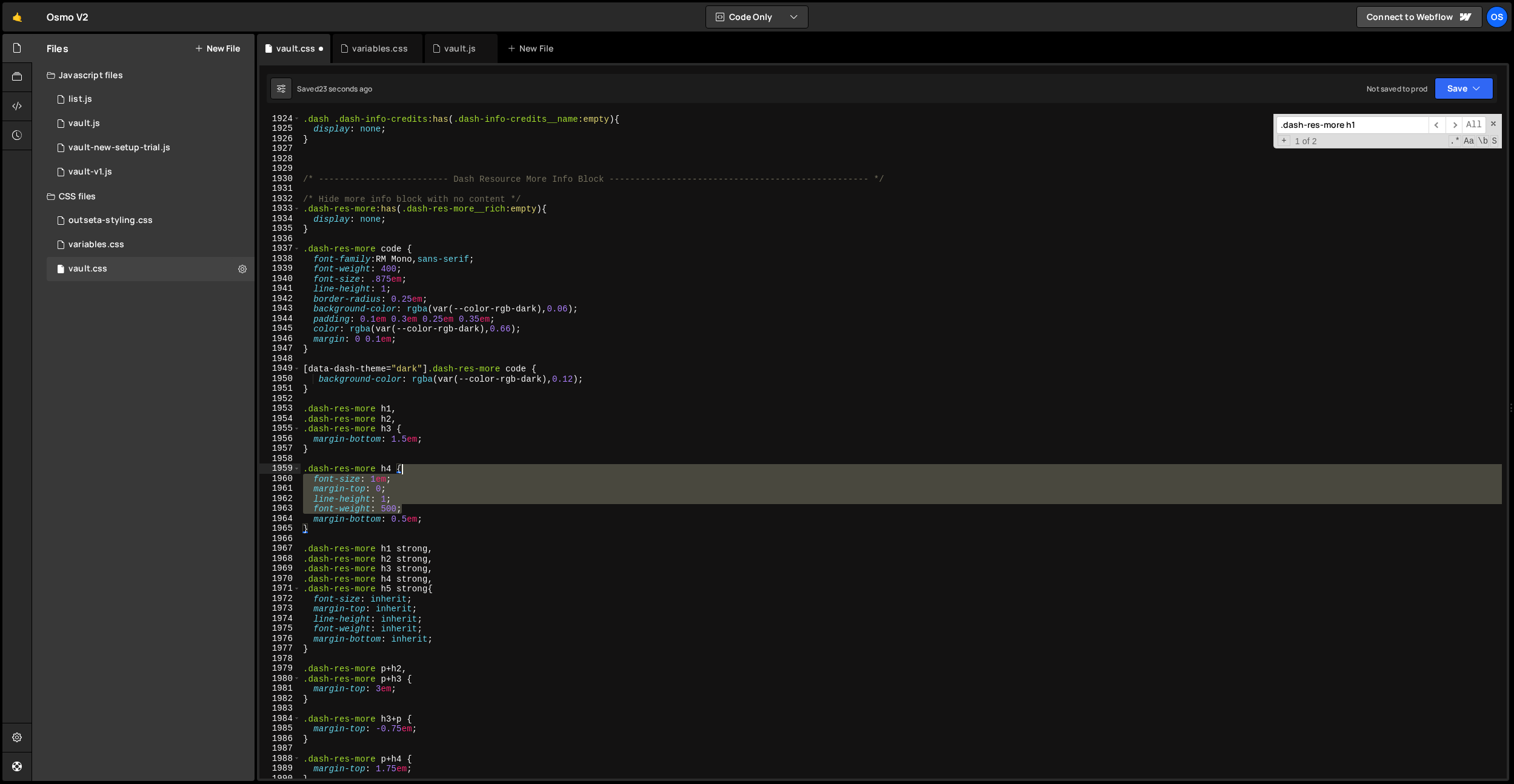
drag, startPoint x: 420, startPoint y: 510, endPoint x: 423, endPoint y: 473, distance: 37.1
click at [423, 473] on div ".dash .dash-info-credits :has ( .dash-info-credits__name :empty ) { display : n…" at bounding box center [901, 455] width 1201 height 684
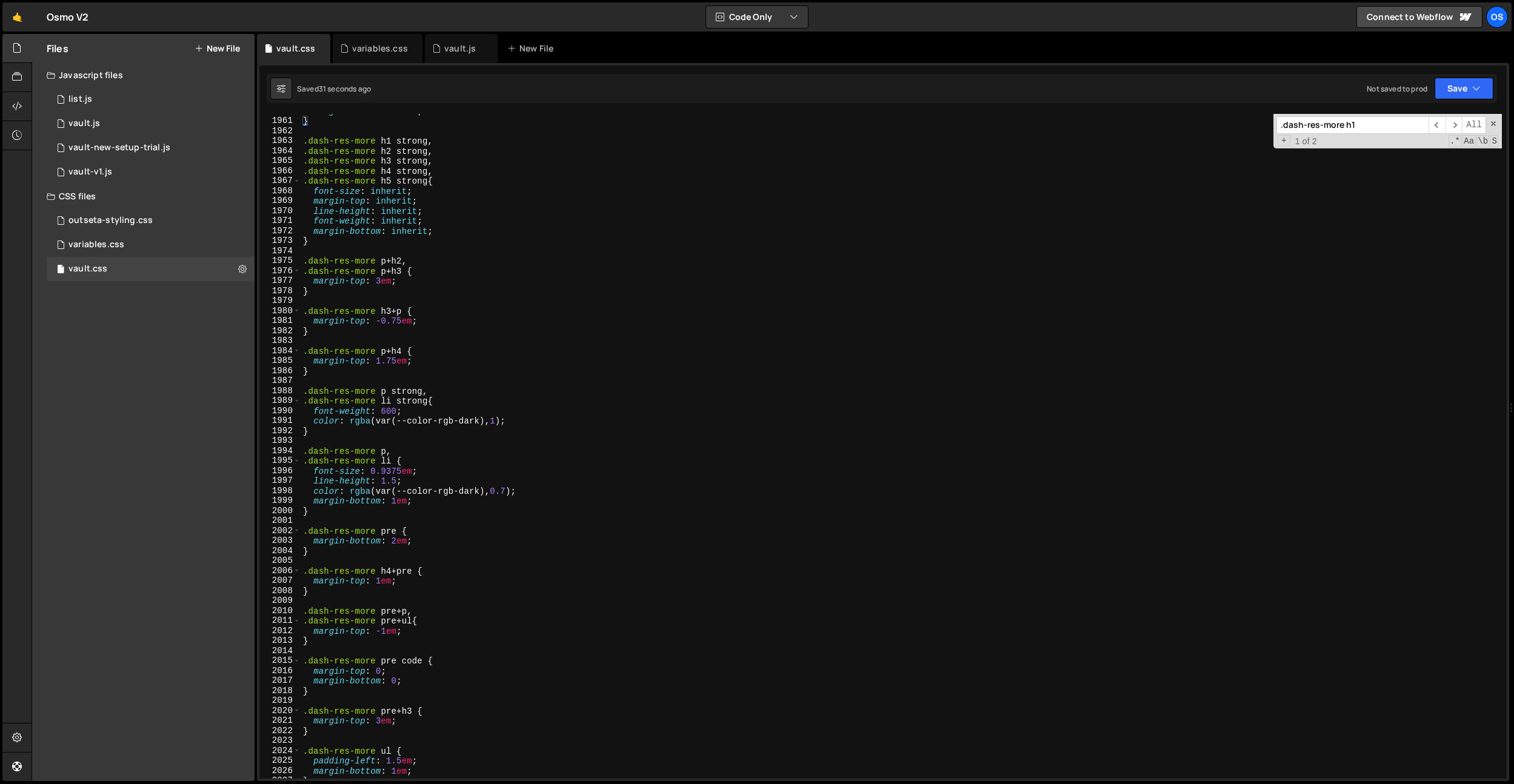
scroll to position [15889, 0]
click at [439, 481] on div "margin-bottom : 0.5 em ; } .dash-res-more h1 strong , .dash-res-more h2 strong …" at bounding box center [901, 447] width 1201 height 684
click at [449, 510] on div "margin-bottom : 0.5 em ; } .dash-res-more h1 strong , .dash-res-more h2 strong …" at bounding box center [901, 449] width 1201 height 684
click at [395, 503] on div "margin-bottom : 0.5 em ; } .dash-res-more h1 strong , .dash-res-more h2 strong …" at bounding box center [901, 448] width 1201 height 684
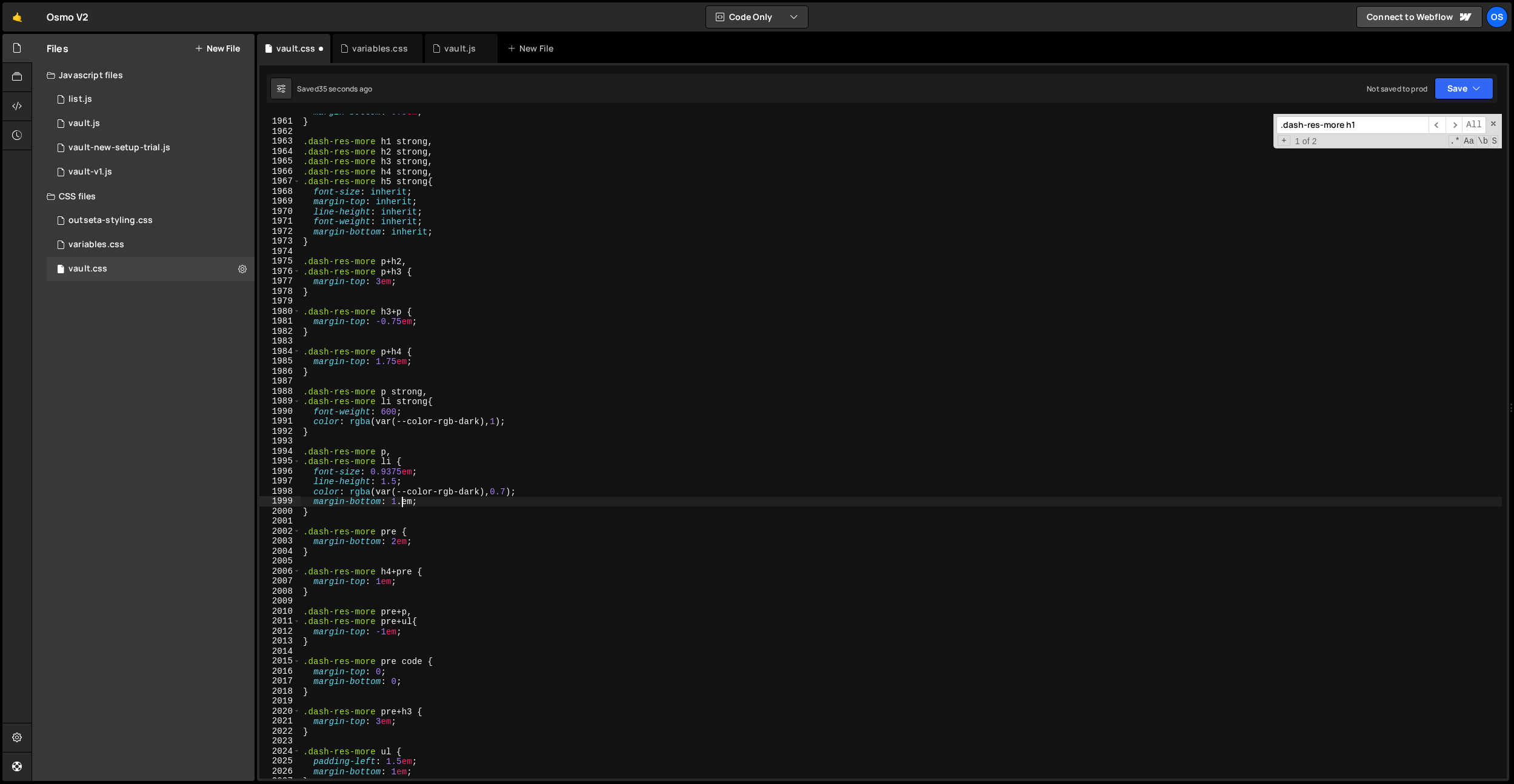
scroll to position [0, 7]
click at [407, 469] on div "margin-bottom : 0.5 em ; } .dash-res-more h1 strong , .dash-res-more h2 strong …" at bounding box center [901, 448] width 1201 height 684
type textarea "font-size: 0.9375em;"
click at [661, 380] on div "margin-bottom : 0.5 em ; } .dash-res-more h1 strong , .dash-res-more h2 strong …" at bounding box center [901, 448] width 1201 height 684
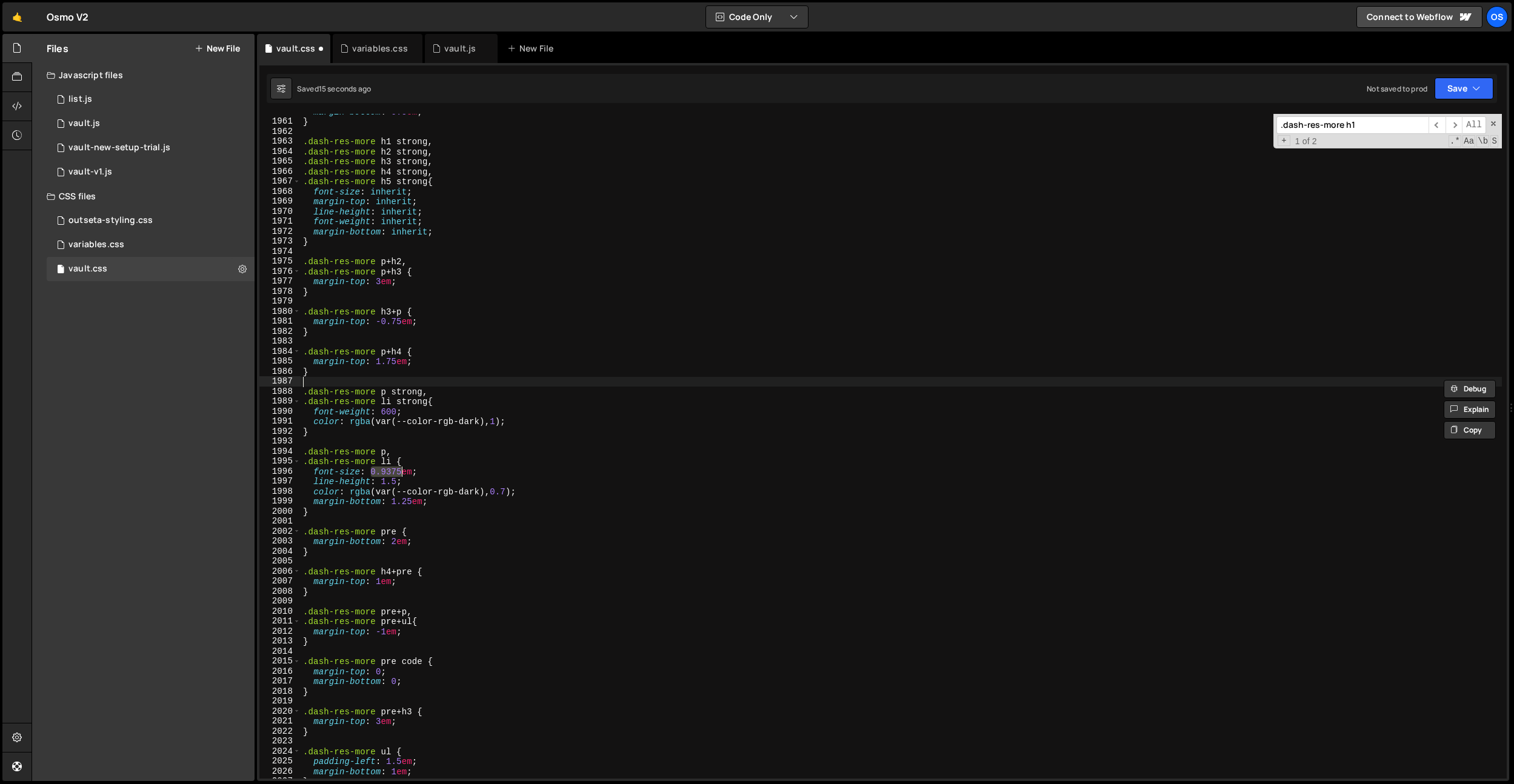
scroll to position [0, 0]
click at [456, 510] on div "margin-bottom : 0.5 em ; } .dash-res-more h1 strong , .dash-res-more h2 strong …" at bounding box center [901, 448] width 1201 height 684
click at [456, 503] on div "margin-bottom : 0.5 em ; } .dash-res-more h1 strong , .dash-res-more h2 strong …" at bounding box center [901, 448] width 1201 height 684
type textarea "margin-bottom: 1.25em;"
click at [464, 503] on div "margin-bottom : 0.5 em ; } .dash-res-more h1 strong , .dash-res-more h2 strong …" at bounding box center [901, 448] width 1201 height 684
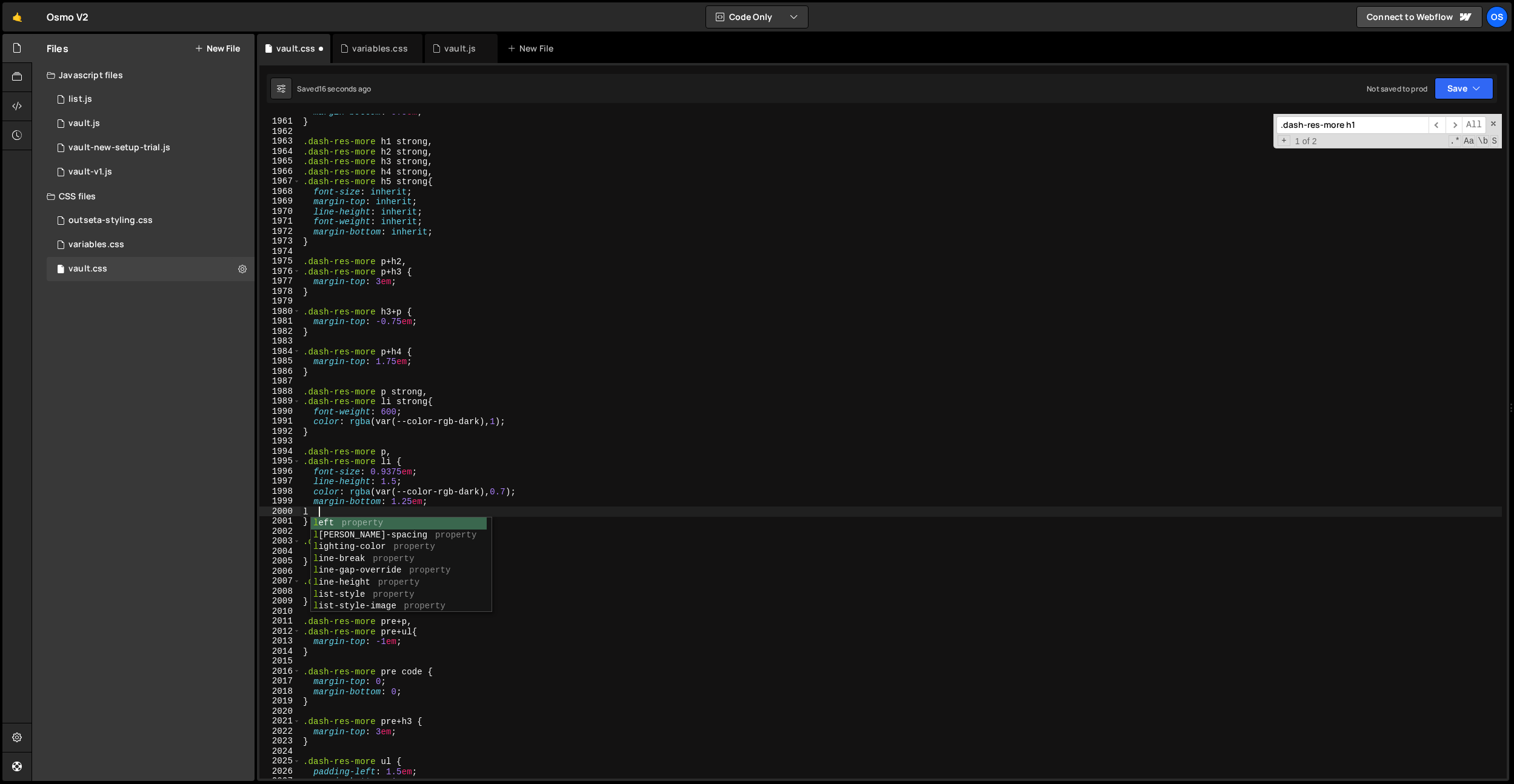
scroll to position [0, 1]
type textarea "l"
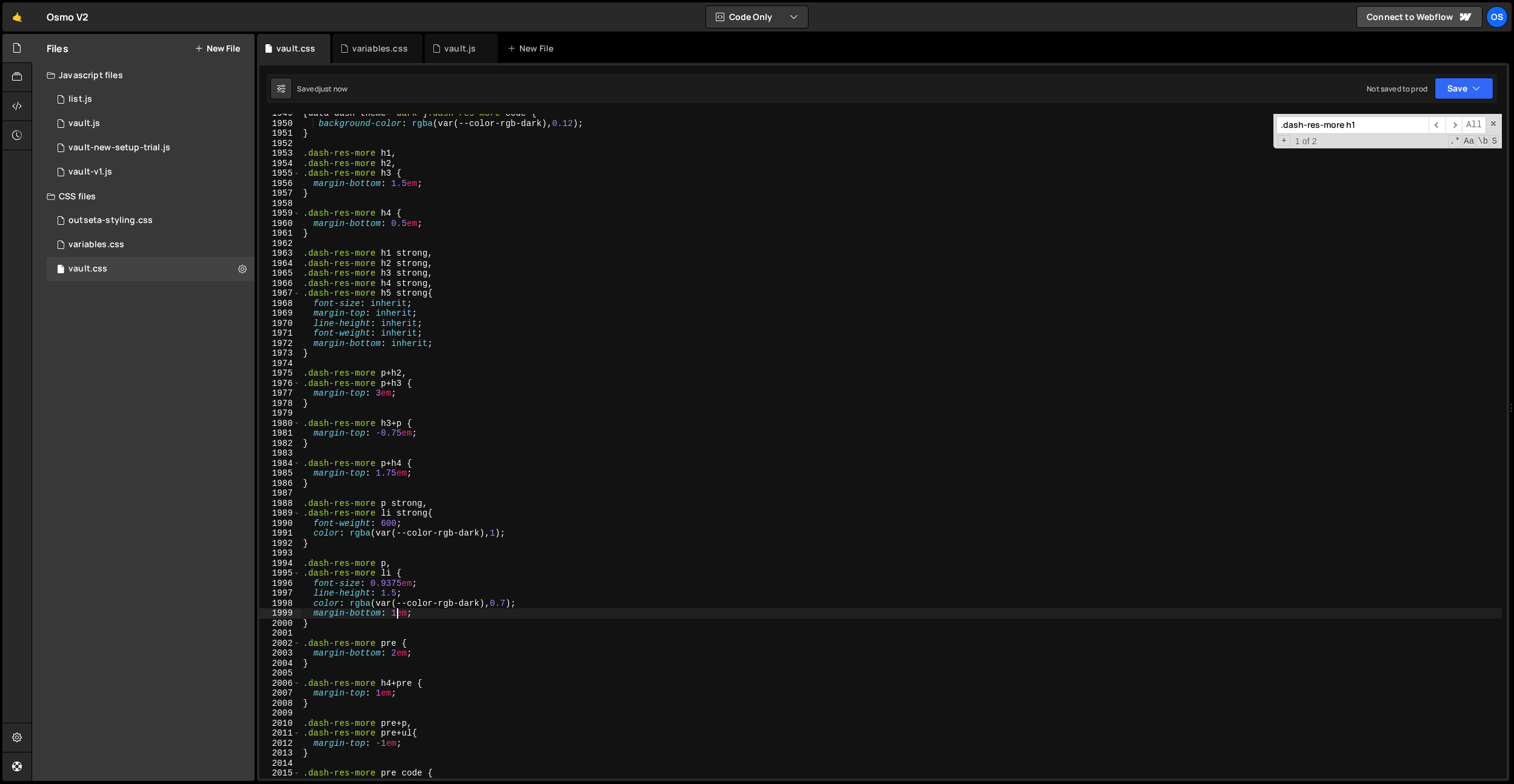
scroll to position [15795, 0]
click at [509, 600] on div "[ data-dash-theme = " dark " ] .dash-res-more code { background-color : rgba (v…" at bounding box center [901, 453] width 1201 height 684
click at [508, 603] on div "[ data-dash-theme = " dark " ] .dash-res-more code { background-color : rgba (v…" at bounding box center [901, 453] width 1201 height 684
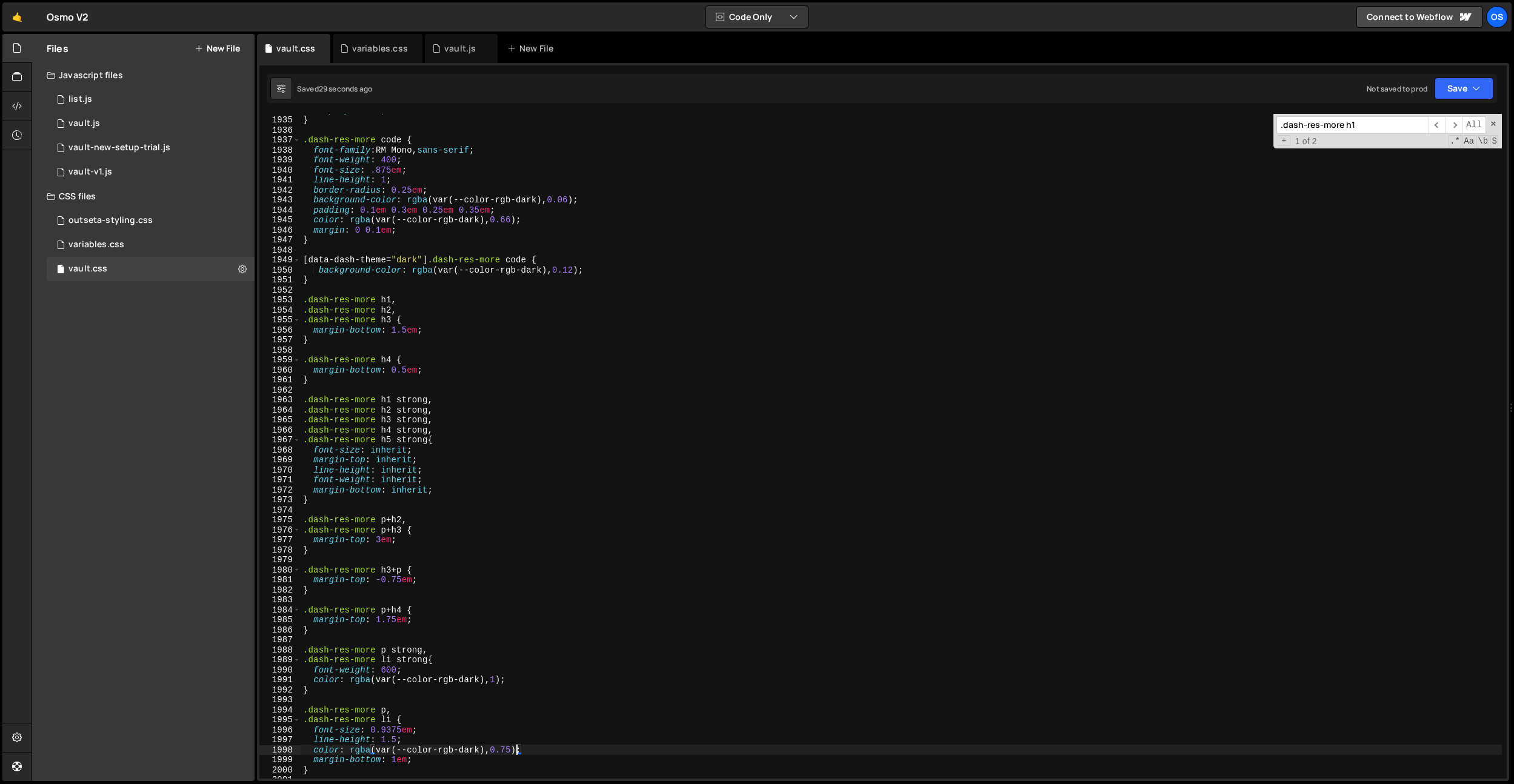
scroll to position [15679, 0]
click at [544, 283] on div "display : none ; } .dash-res-more code { font-family : RM Mono, sans-serif ; fo…" at bounding box center [901, 446] width 1201 height 684
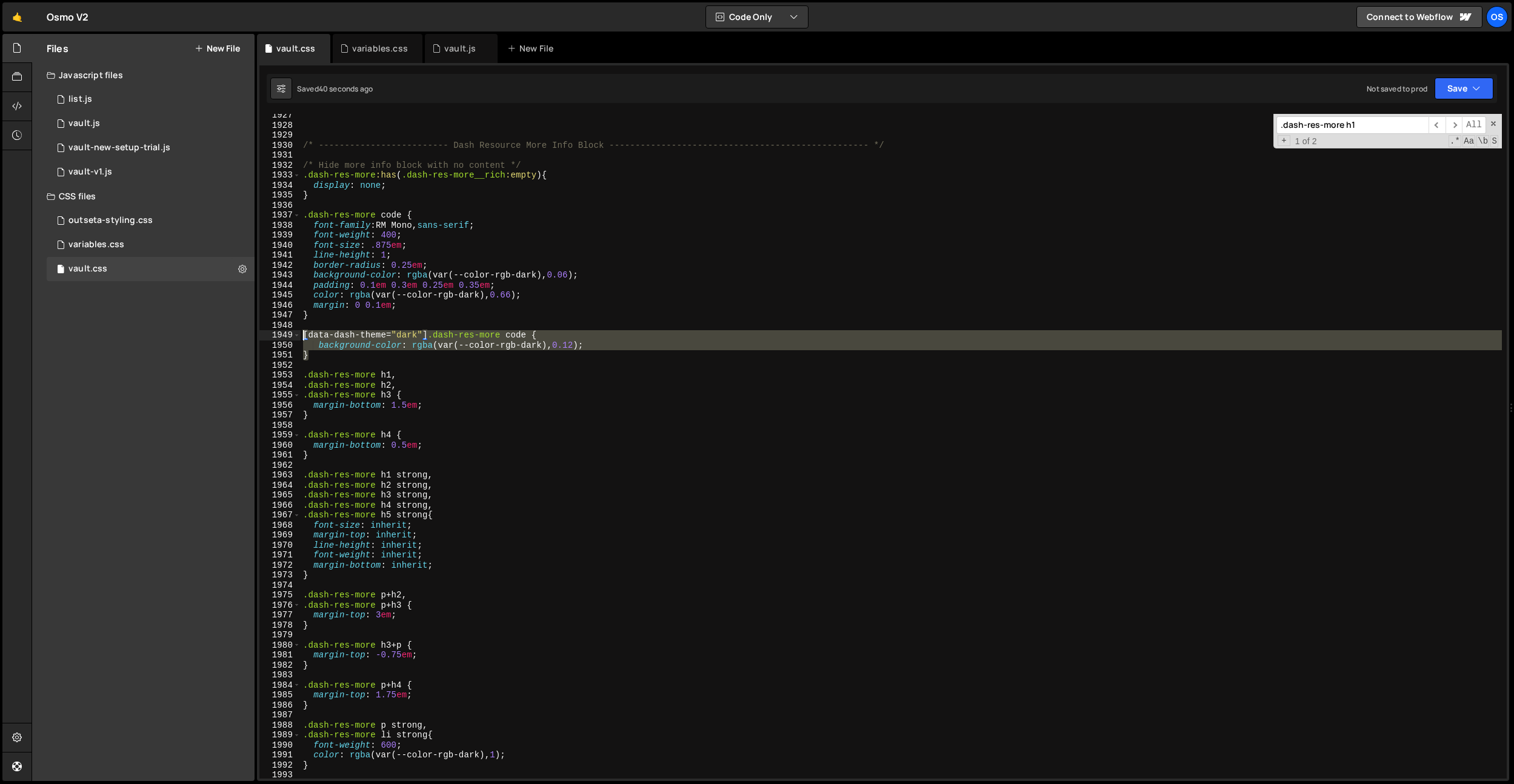
drag, startPoint x: 335, startPoint y: 357, endPoint x: 289, endPoint y: 331, distance: 52.8
click at [289, 331] on div "} 1927 1928 1929 1930 1931 1932 1933 1934 1935 1936 1937 1938 1939 1940 1941 19…" at bounding box center [883, 446] width 1247 height 665
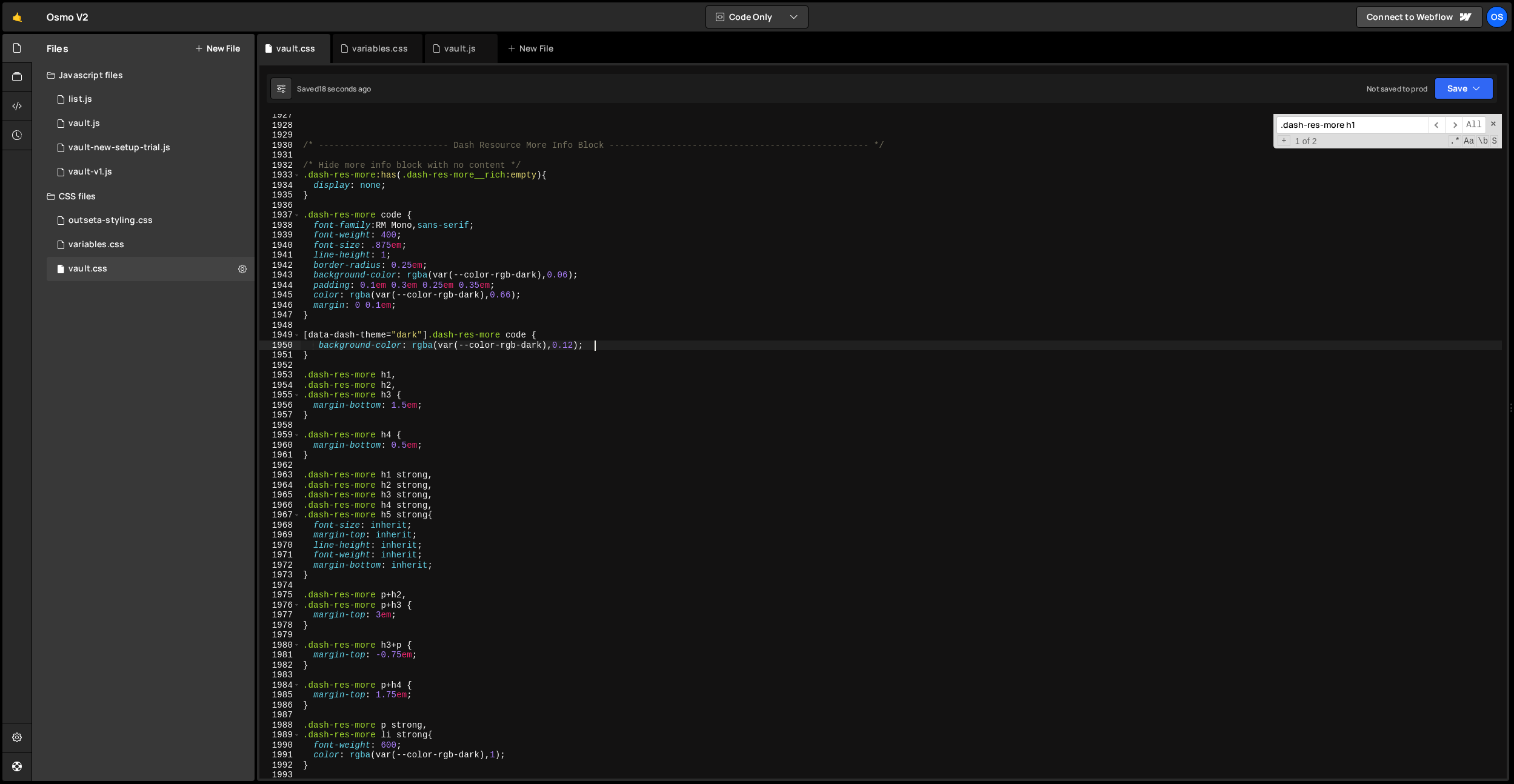
click at [600, 341] on div "/* ------------------------- Dash Resource More Info Block --------------------…" at bounding box center [901, 452] width 1201 height 684
type textarea "background-color: rgba(var(--color-rgb-dark), 0.12);"
click at [551, 361] on div "/* ------------------------- Dash Resource More Info Block --------------------…" at bounding box center [901, 452] width 1201 height 684
click at [488, 324] on div "/* ------------------------- Dash Resource More Info Block --------------------…" at bounding box center [901, 452] width 1201 height 684
paste input "[data-dash-theme="dark"] .dash-code__content"
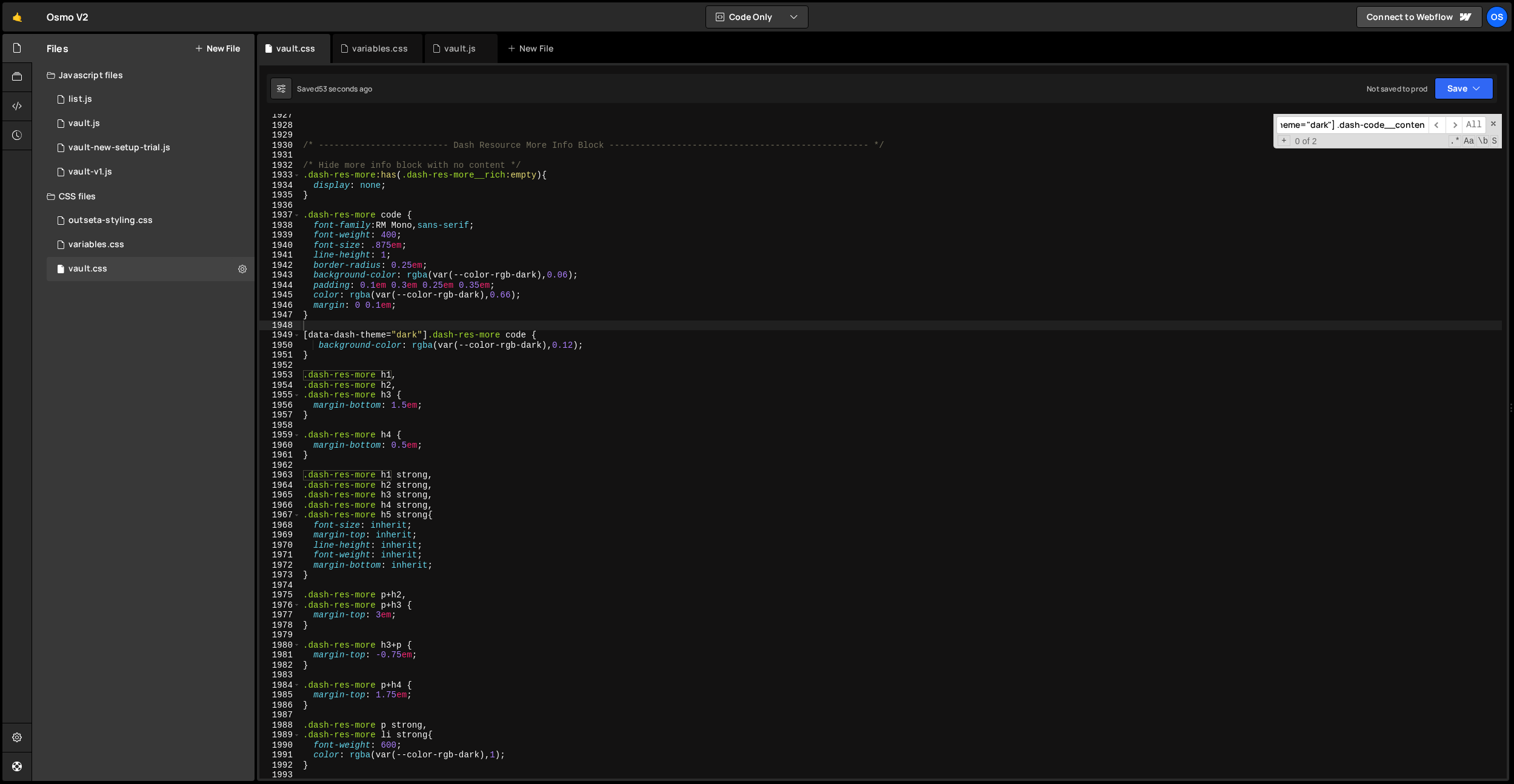
scroll to position [12110, 0]
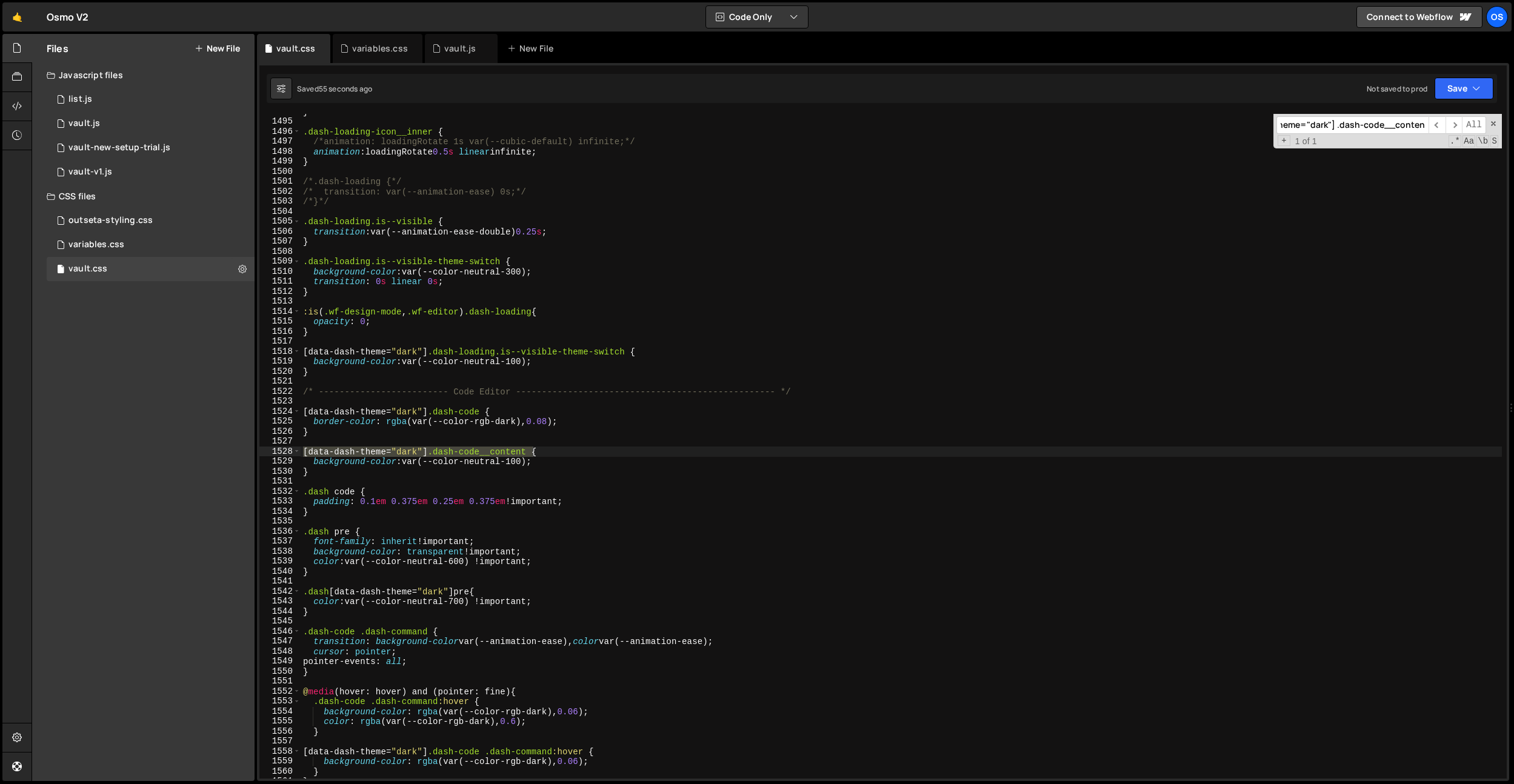
type input "[data-dash-theme="dark"] .dash-code__content"
drag, startPoint x: 549, startPoint y: 465, endPoint x: 314, endPoint y: 461, distance: 235.0
click at [314, 461] on div "} .dash-loading-icon__inner { /*animation: loadingRotate 1s var(--cubic-default…" at bounding box center [901, 448] width 1201 height 684
click at [616, 473] on div "} .dash-loading-icon__inner { /*animation: loadingRotate 1s var(--cubic-default…" at bounding box center [901, 448] width 1201 height 684
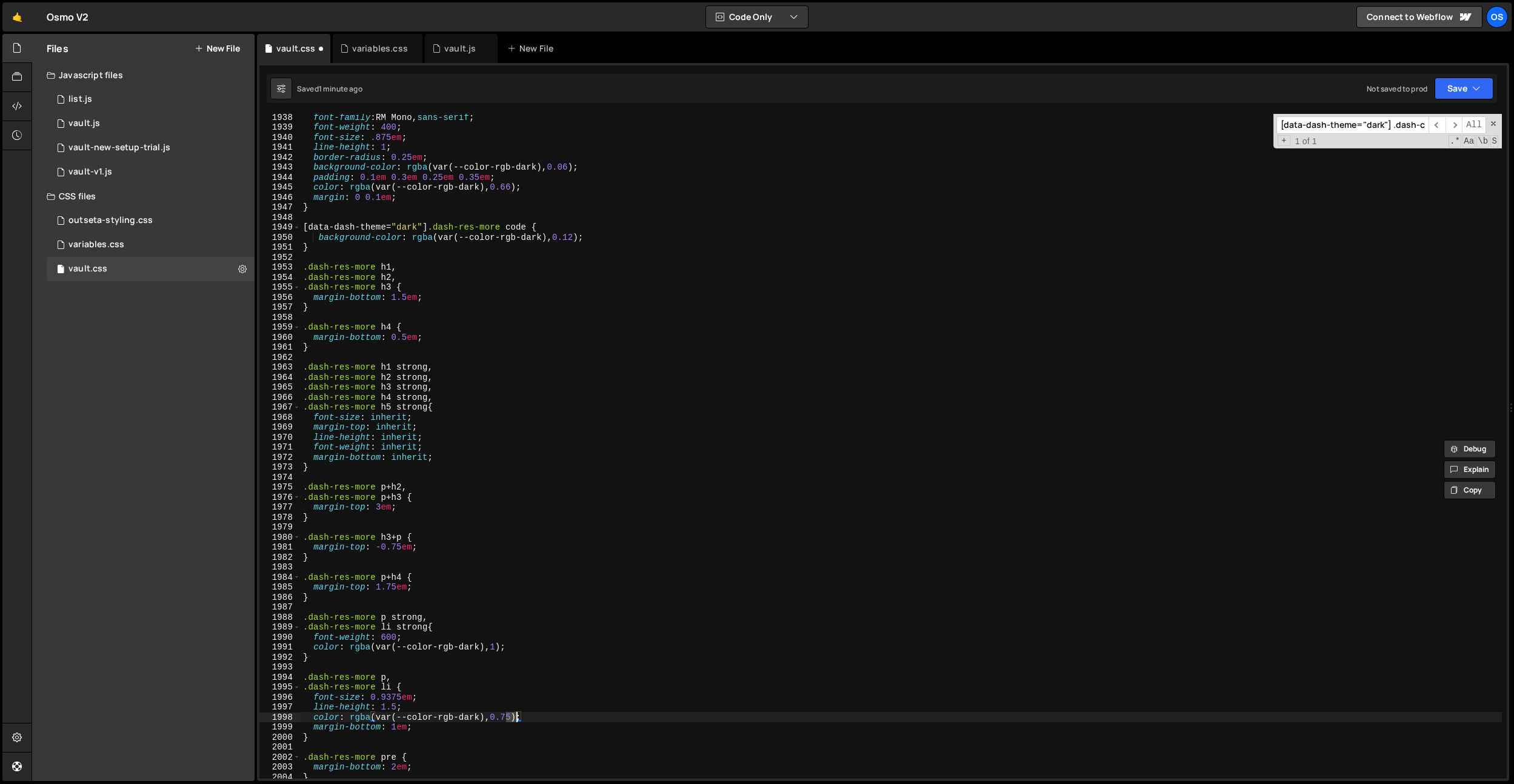
scroll to position [15706, 0]
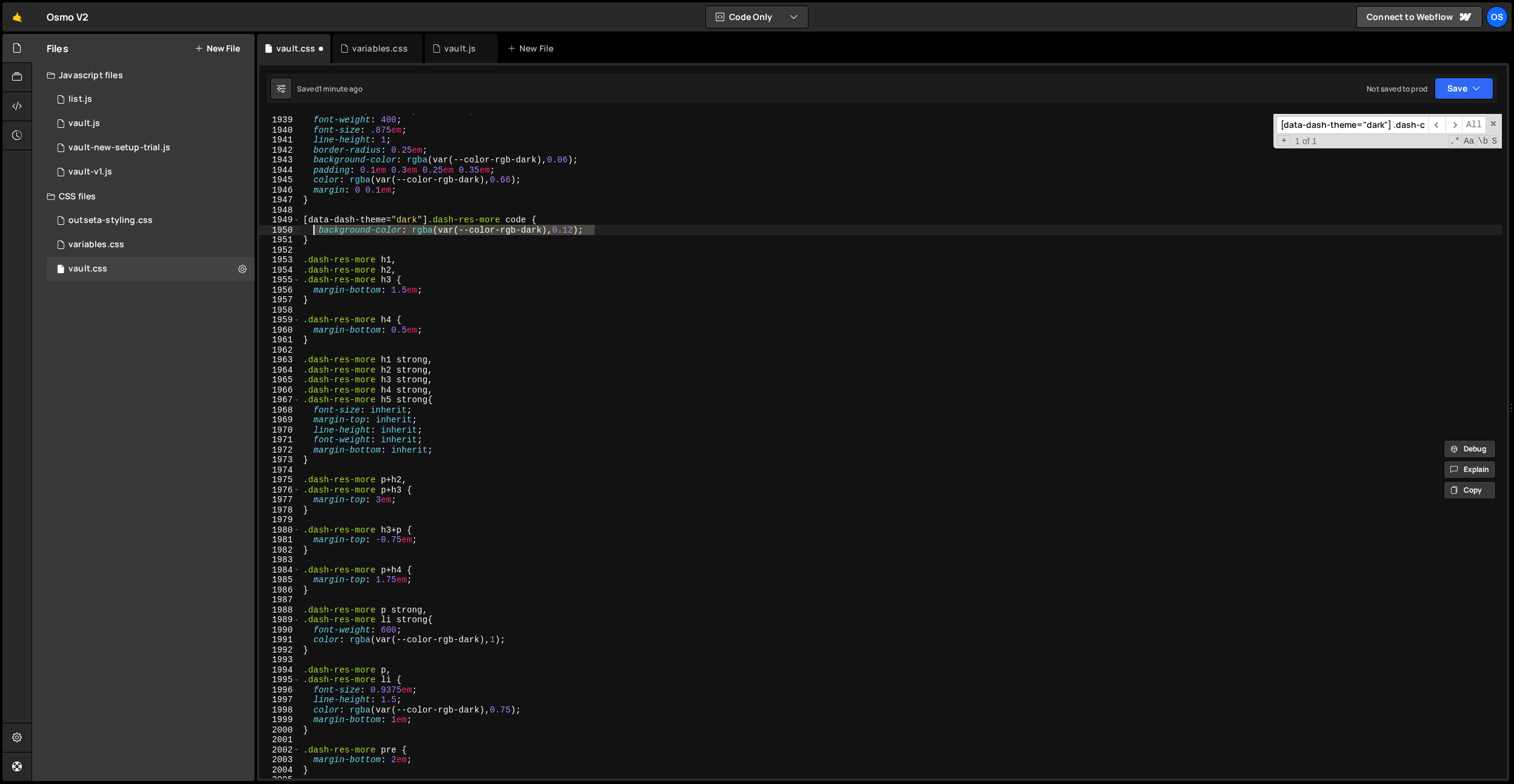
drag, startPoint x: 597, startPoint y: 236, endPoint x: 313, endPoint y: 231, distance: 284.0
click at [313, 231] on div "font-family : RM Mono, sans-serif ; font-weight : 400 ; font-size : .875 em ; l…" at bounding box center [901, 446] width 1201 height 684
paste textarea "background-color: var(--color-neutral-100);"
click at [499, 166] on div "font-family : RM Mono, sans-serif ; font-weight : 400 ; font-size : .875 em ; l…" at bounding box center [901, 451] width 1201 height 684
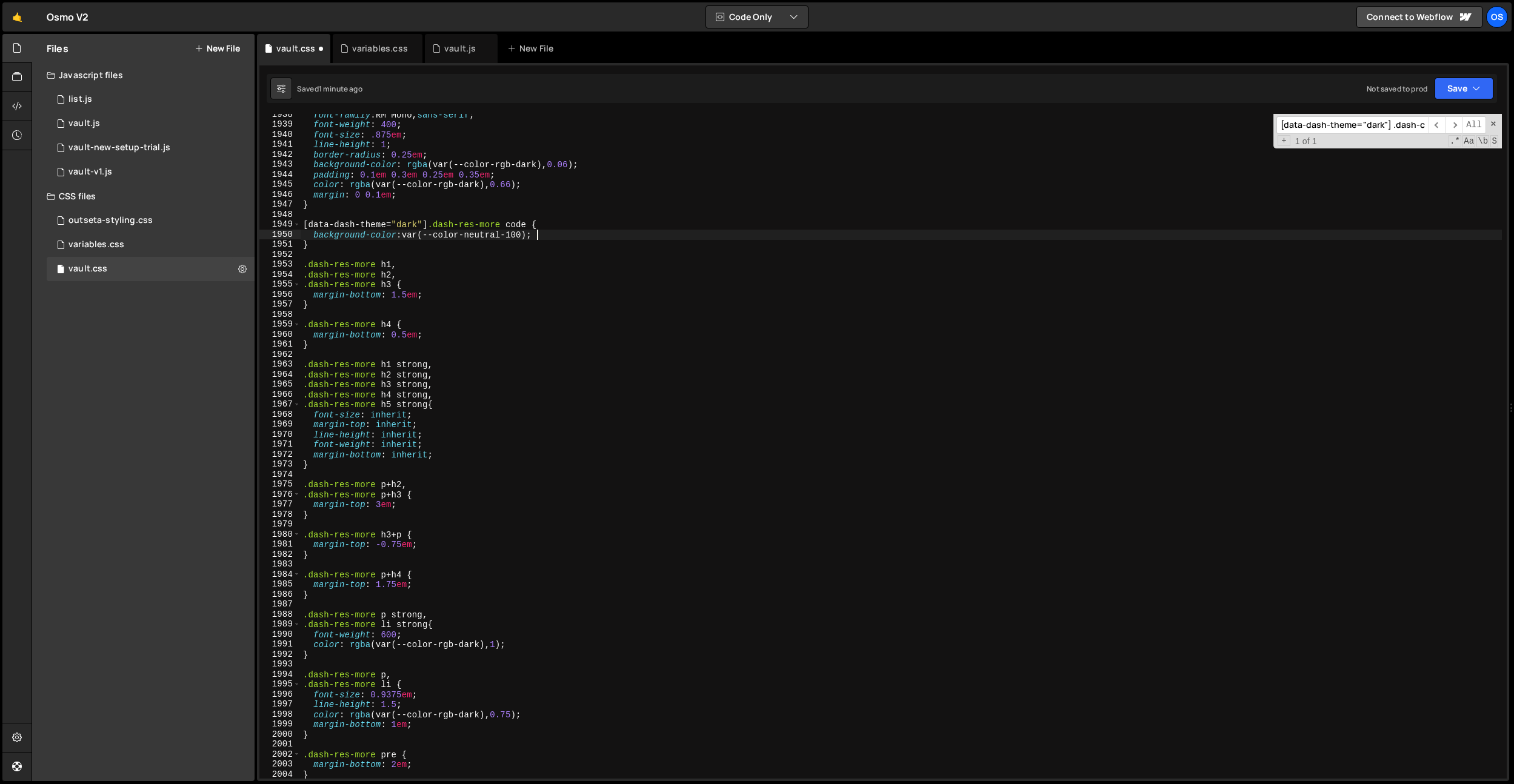
click at [499, 165] on div "font-family : RM Mono, sans-serif ; font-weight : 400 ; font-size : .875 em ; l…" at bounding box center [901, 451] width 1201 height 684
click at [524, 166] on div "font-family : RM Mono, sans-serif ; font-weight : 400 ; font-size : .875 em ; l…" at bounding box center [901, 451] width 1201 height 684
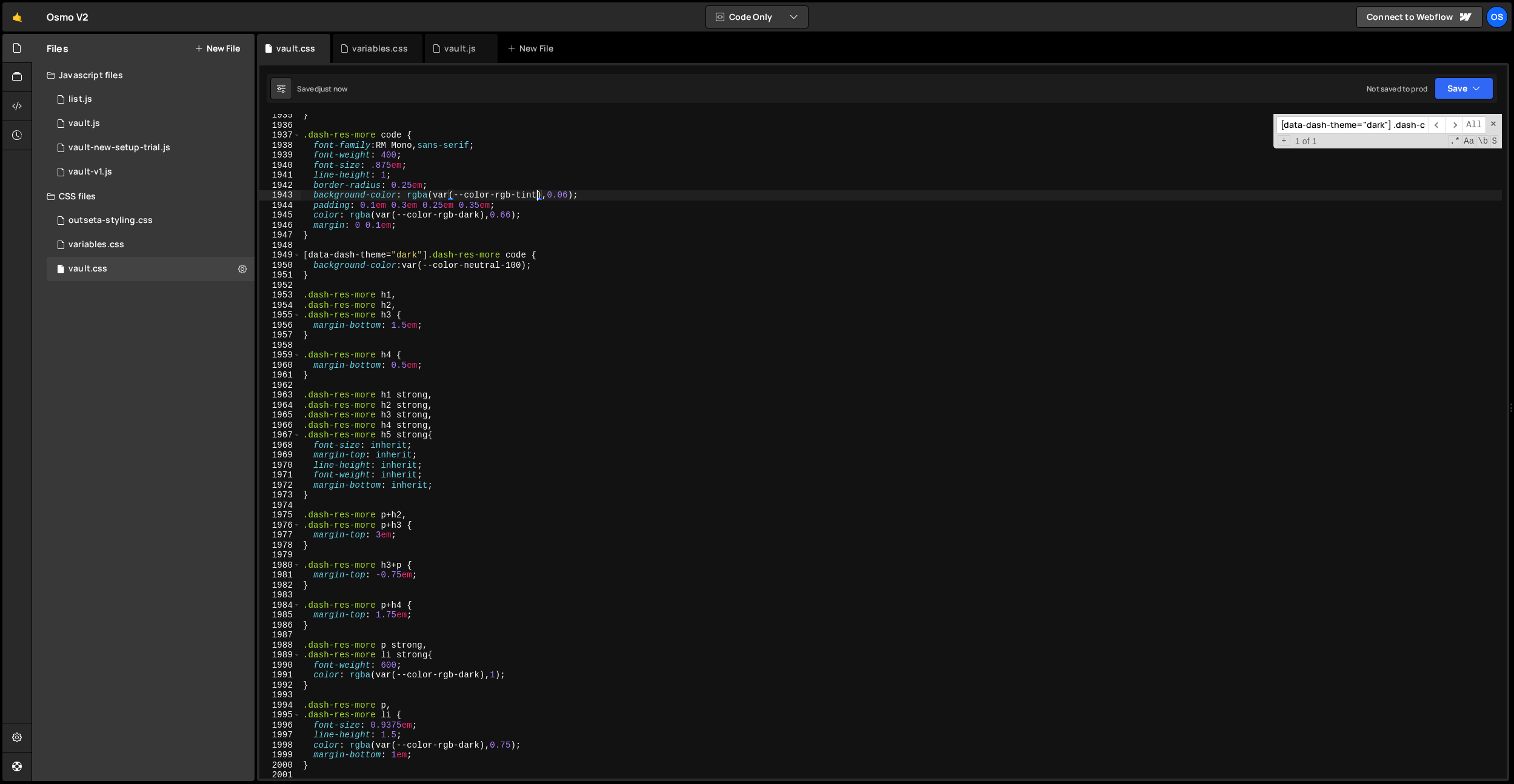
scroll to position [15658, 0]
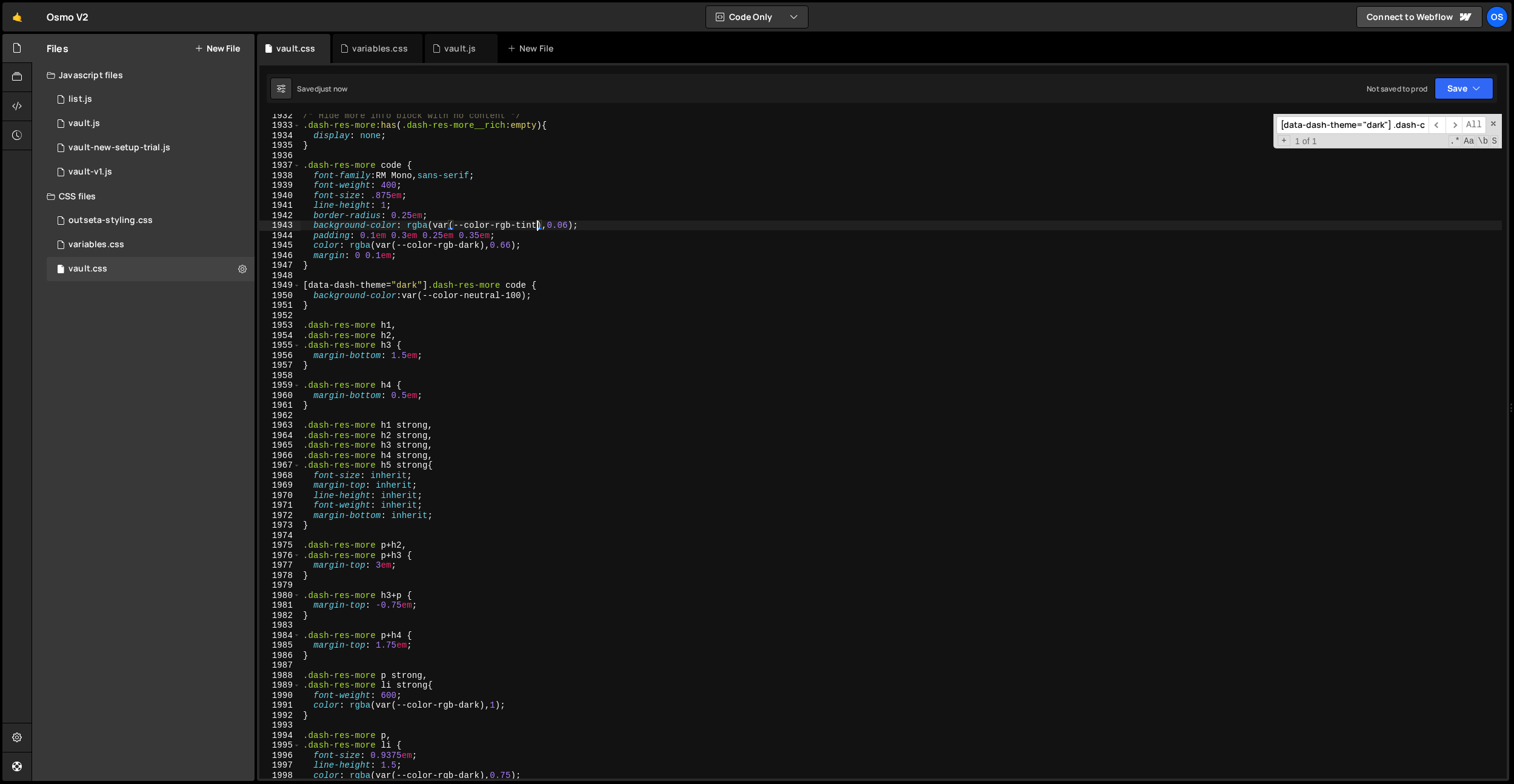
type textarea "background-color: rgba(var(--color-rgb-tint), 0.06);"
click at [1353, 124] on input "[data-dash-theme="dark"] .dash-code__content" at bounding box center [1353, 124] width 152 height 17
type input "rgb-dark"
click at [471, 245] on div "/* Hide more info block with no content */ .dash-res-more :has ( .dash-res-more…" at bounding box center [901, 446] width 1201 height 665
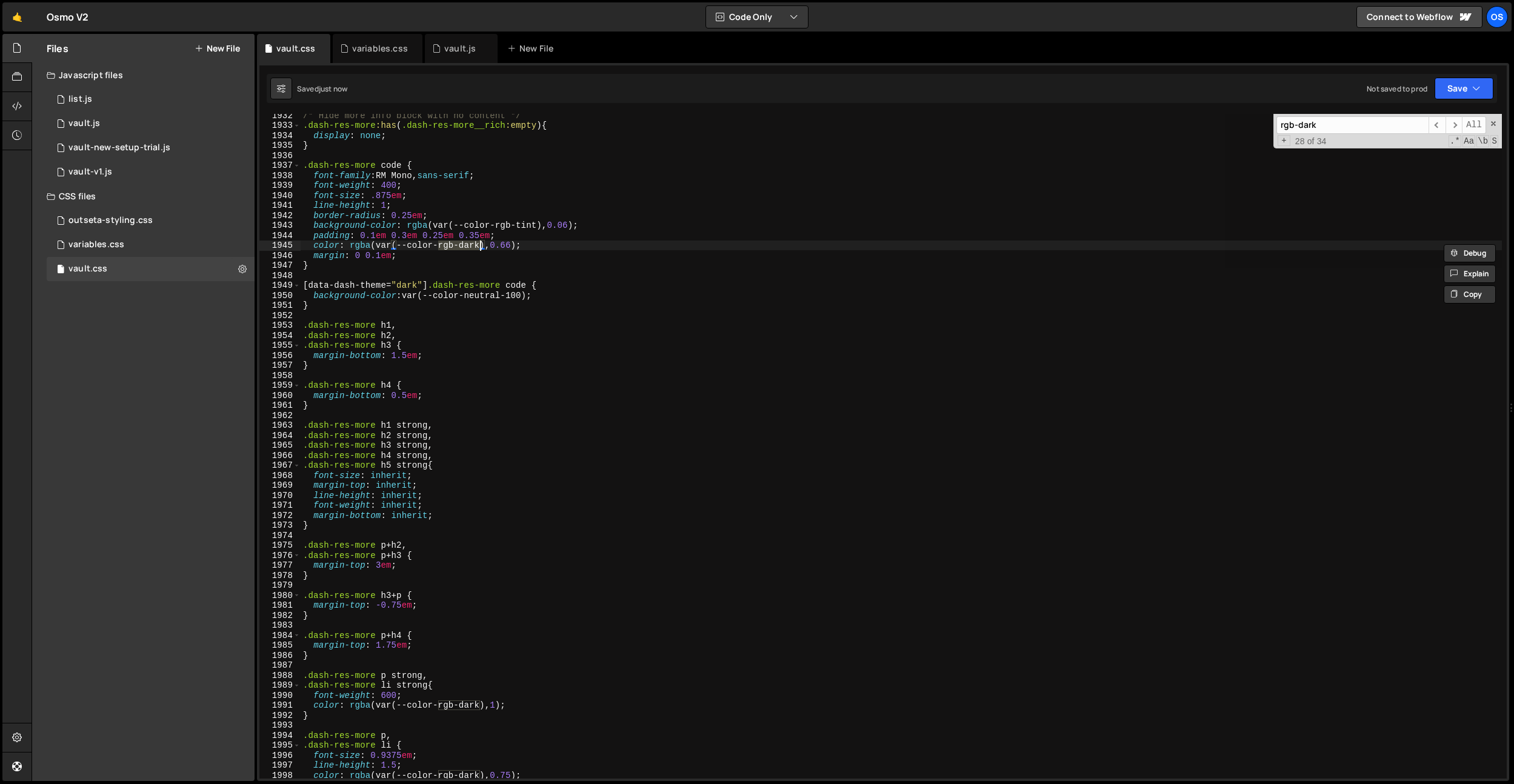
click at [471, 245] on div "/* Hide more info block with no content */ .dash-res-more :has ( .dash-res-more…" at bounding box center [901, 452] width 1201 height 684
click at [579, 192] on div "/* Hide more info block with no content */ .dash-res-more :has ( .dash-res-more…" at bounding box center [901, 452] width 1201 height 684
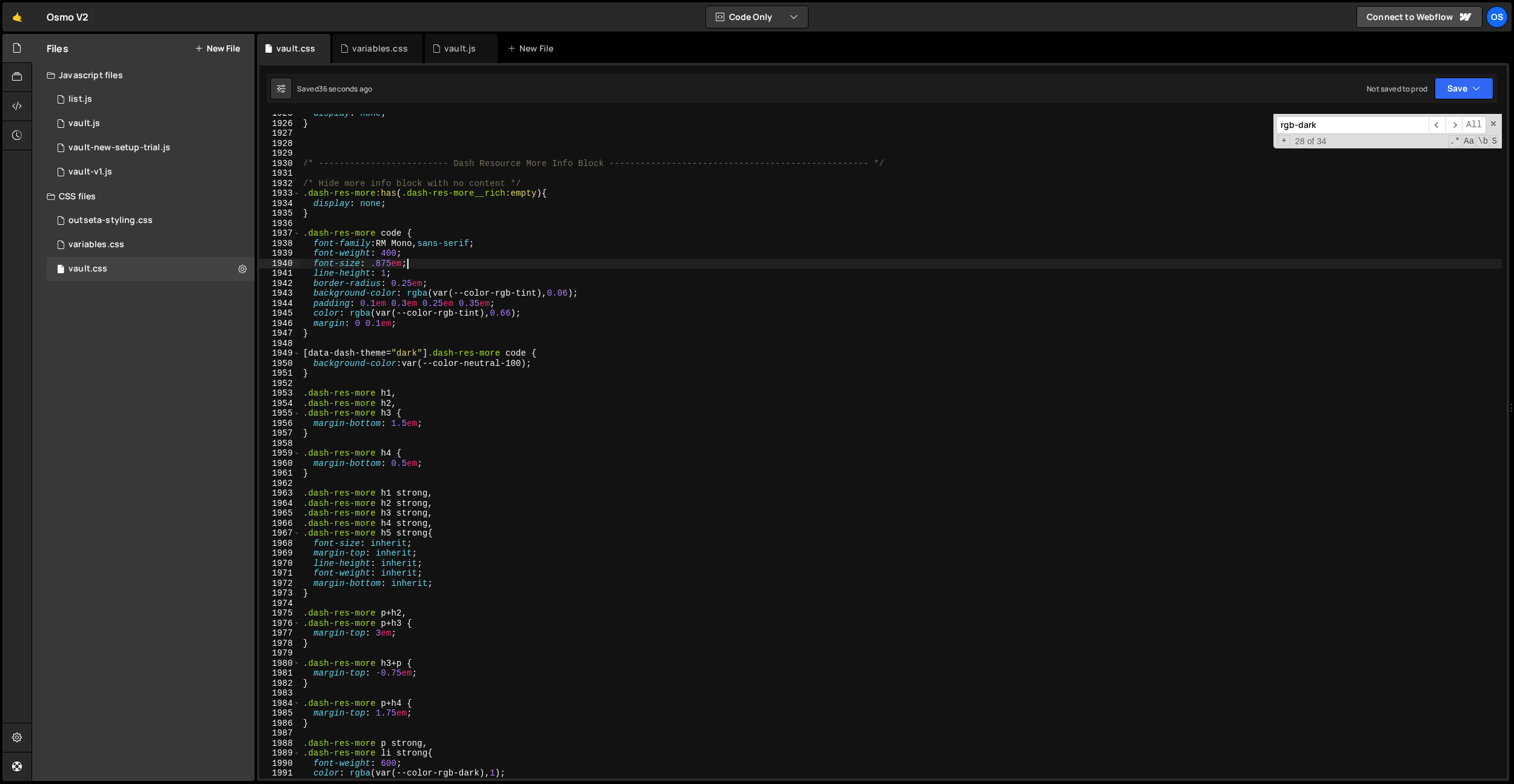
click at [505, 338] on div "display : none ; } /* ------------------------- Dash Resource More Info Block -…" at bounding box center [901, 450] width 1201 height 684
type textarea "}"
paste input ".dash .dash-res-more__rich pre.w-code-block code"
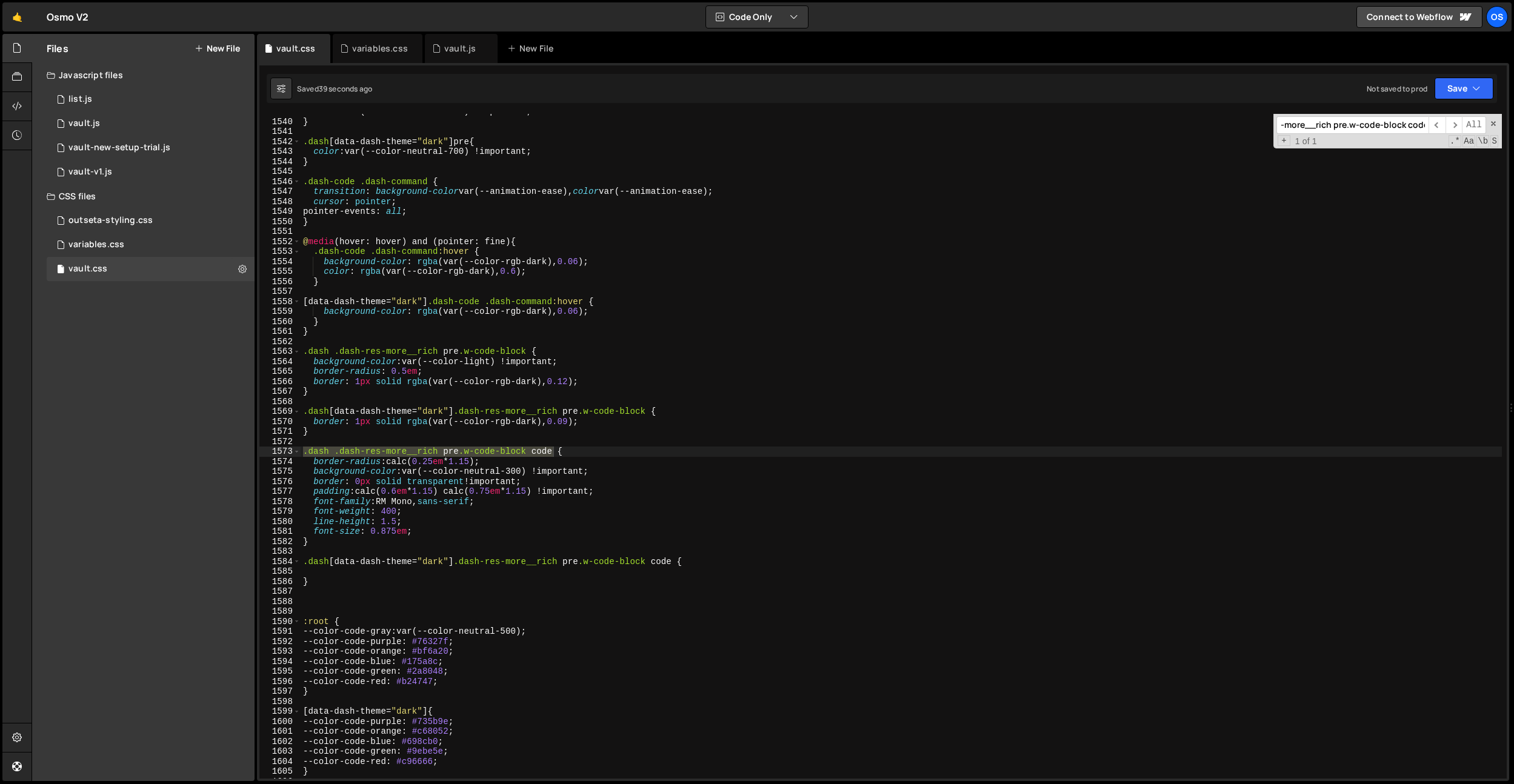
scroll to position [12476, 0]
type input ".dash .dash-res-more__rich pre.w-code-block code"
click at [432, 521] on div "color : var(--color-neutral-600) !important ; } .dash [ data-dash-theme = " dar…" at bounding box center [901, 448] width 1201 height 684
click at [517, 471] on div "color : var(--color-neutral-600) !important ; } .dash [ data-dash-theme = " dar…" at bounding box center [901, 448] width 1201 height 684
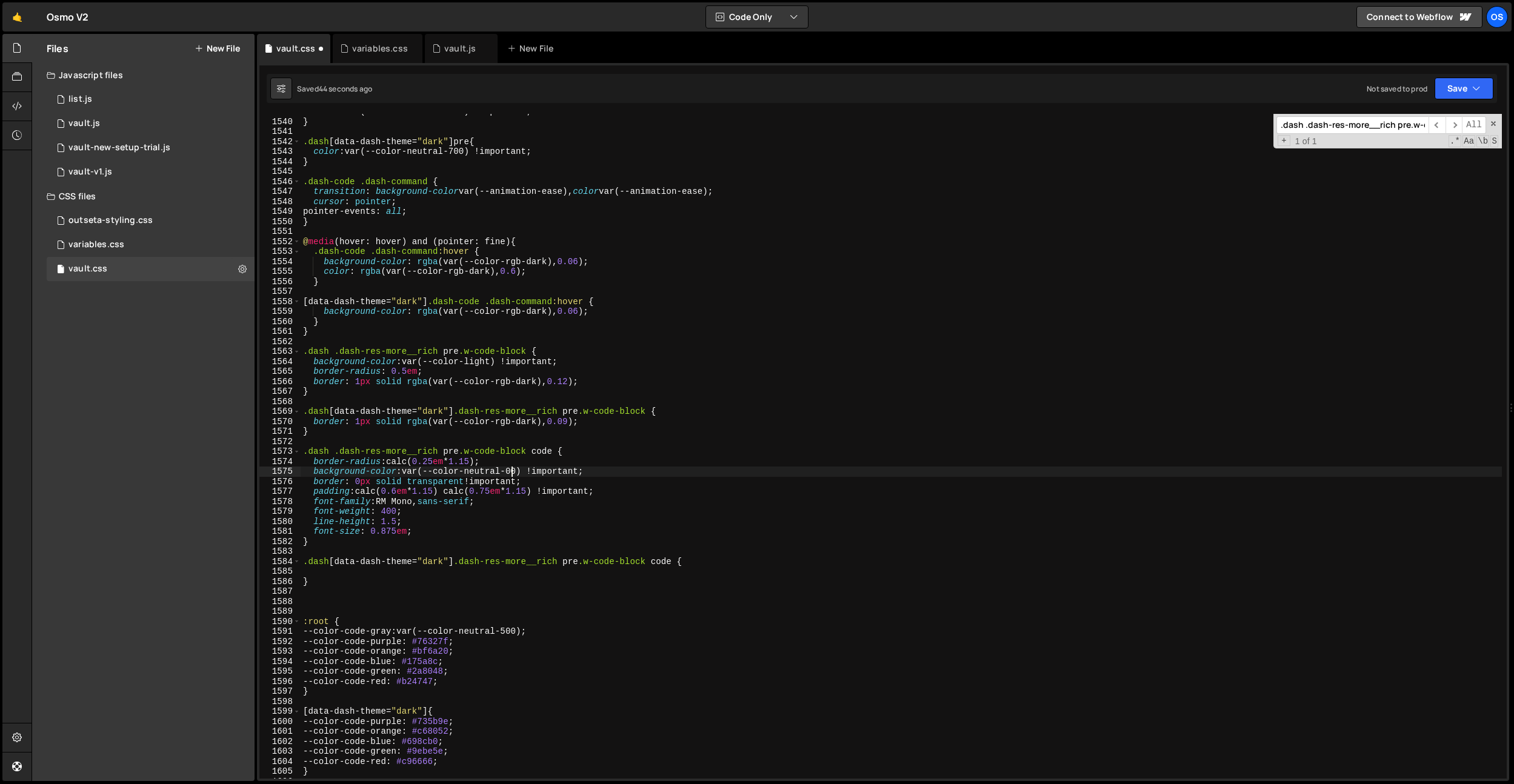
scroll to position [0, 15]
type textarea "background-color: var(--color-neutral-100) !important;"
drag, startPoint x: 373, startPoint y: 48, endPoint x: 424, endPoint y: 188, distance: 149.0
click at [373, 48] on div "variables.css" at bounding box center [380, 49] width 56 height 12
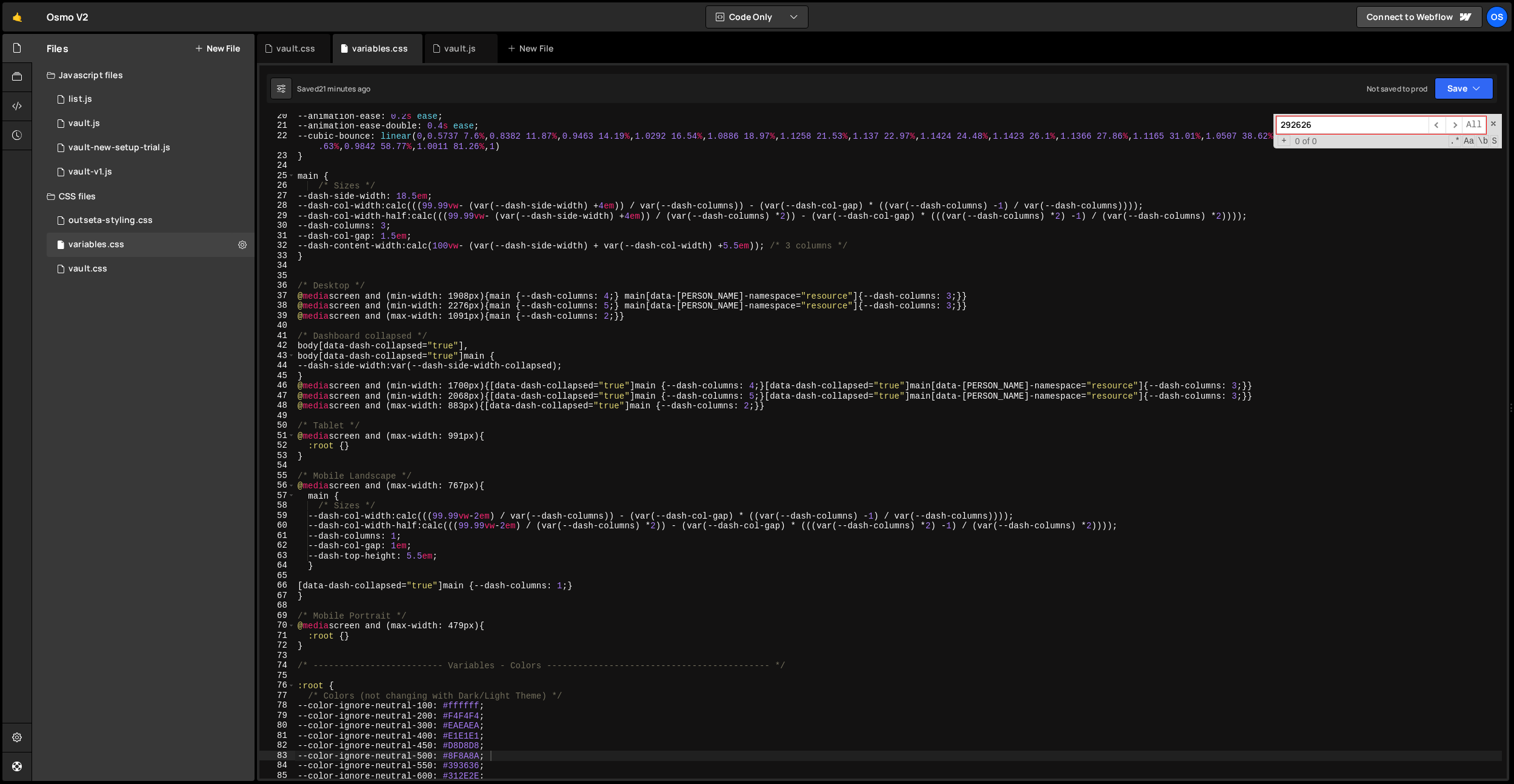
scroll to position [532, 0]
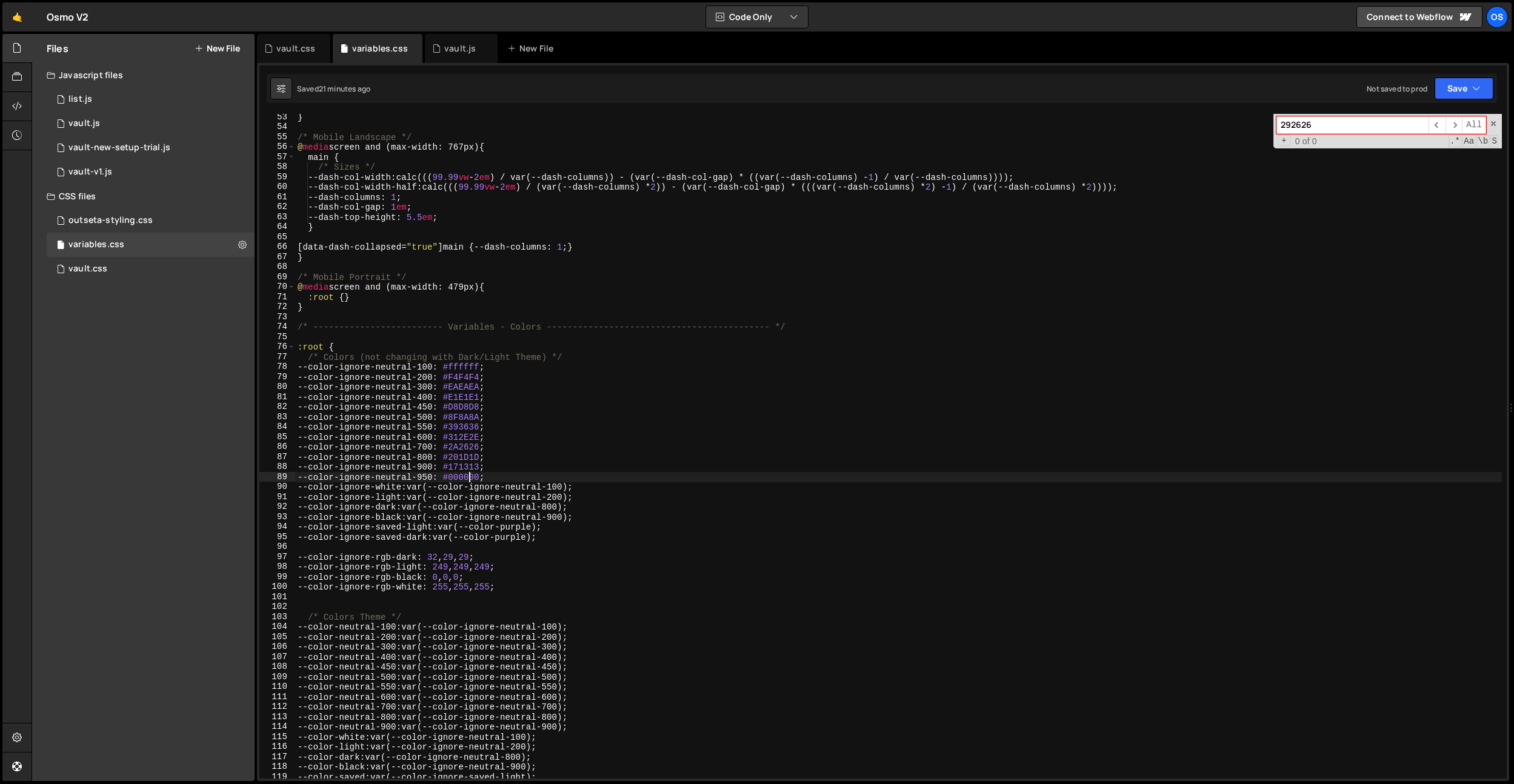
click at [469, 474] on div "} /* Mobile Landscape */ @ media screen and (max-width: 767px) { main { /* Size…" at bounding box center [898, 454] width 1207 height 684
click at [474, 467] on div "} /* Mobile Landscape */ @ media screen and (max-width: 767px) { main { /* Size…" at bounding box center [898, 454] width 1207 height 684
drag, startPoint x: 474, startPoint y: 467, endPoint x: 482, endPoint y: 497, distance: 31.0
click at [474, 467] on div "} /* Mobile Landscape */ @ media screen and (max-width: 767px) { main { /* Size…" at bounding box center [898, 454] width 1207 height 684
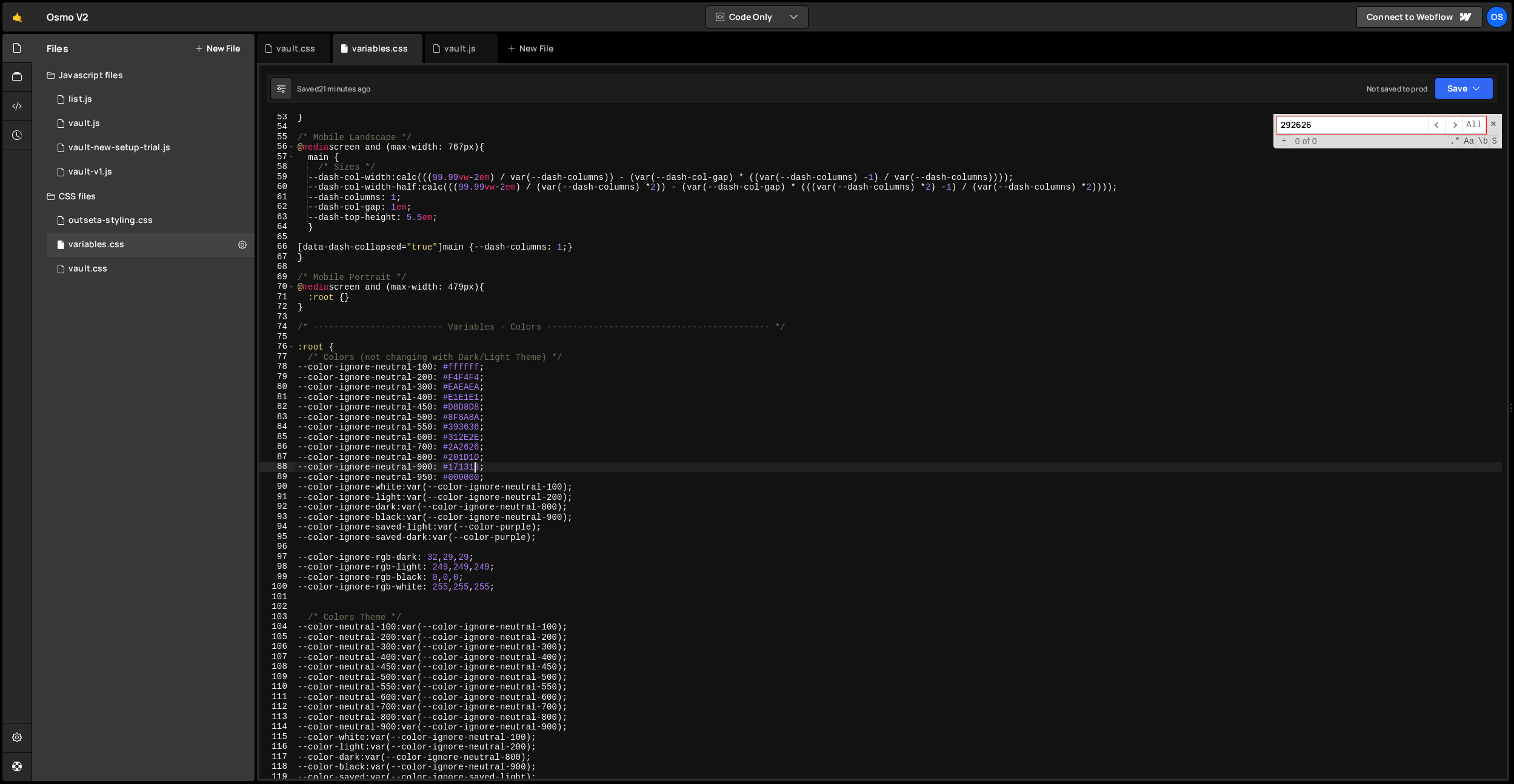
paste textarea "5"
type textarea "--color-ignore-neutral-900: #151313;"
click at [591, 301] on div "} /* Mobile Landscape */ @ media screen and (max-width: 767px) { main { /* Size…" at bounding box center [898, 454] width 1207 height 684
type textarea ":root {}"
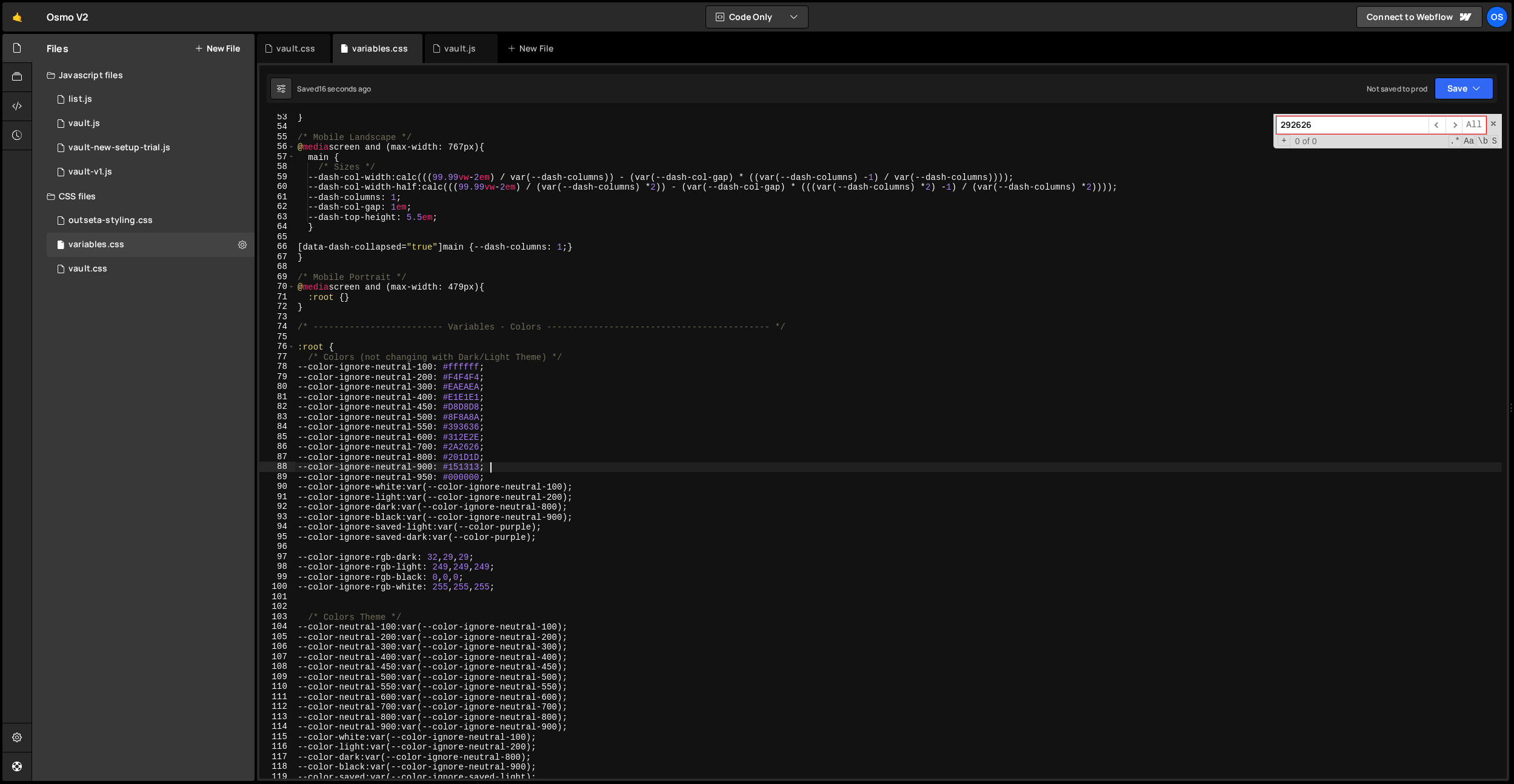
scroll to position [0, 3]
click at [1315, 123] on input "292626" at bounding box center [1353, 124] width 152 height 17
type input "rgb-dark"
click at [278, 52] on div "vault.css" at bounding box center [296, 49] width 39 height 12
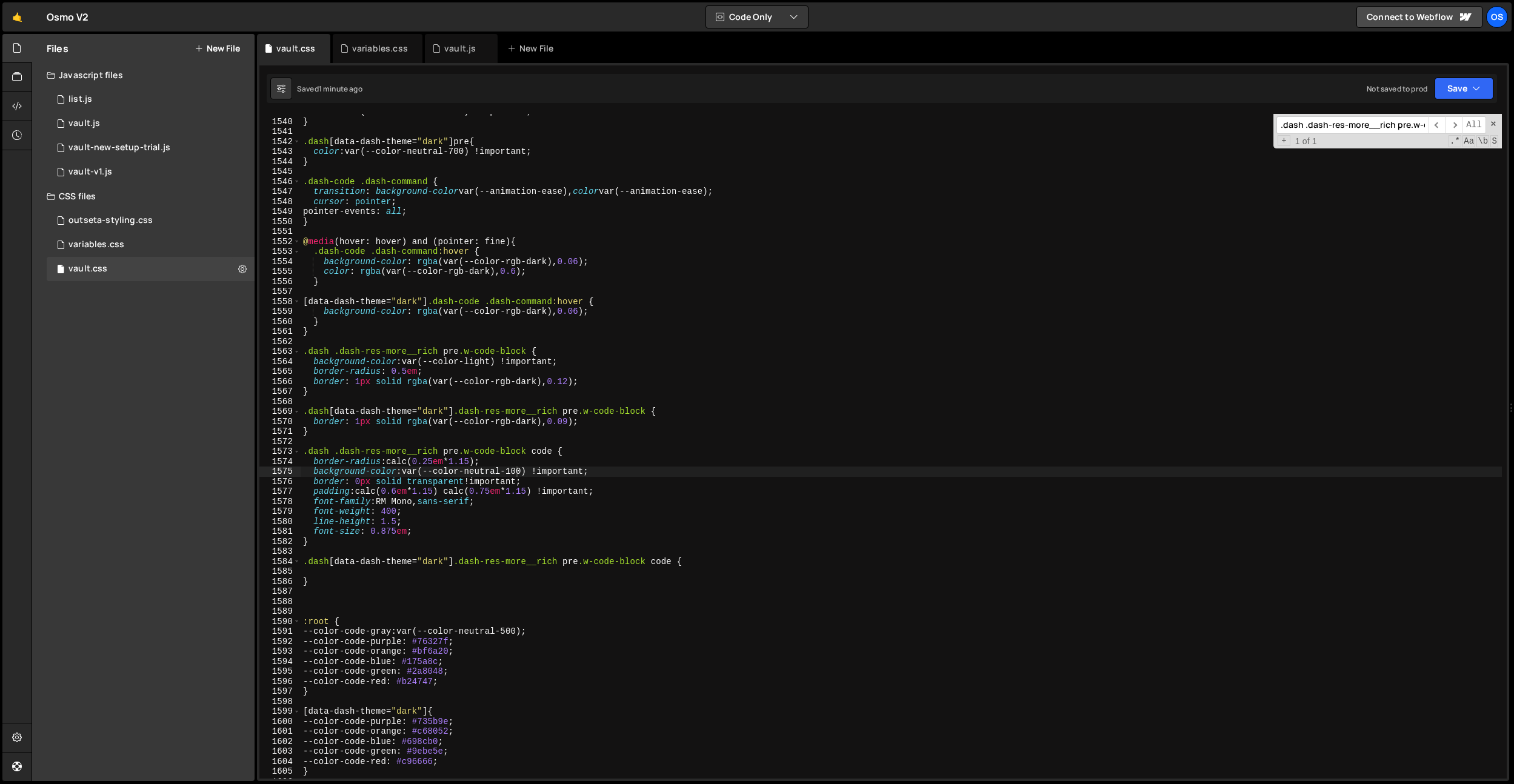
click at [1333, 124] on input ".dash .dash-res-more__rich pre.w-code-block code" at bounding box center [1353, 124] width 152 height 17
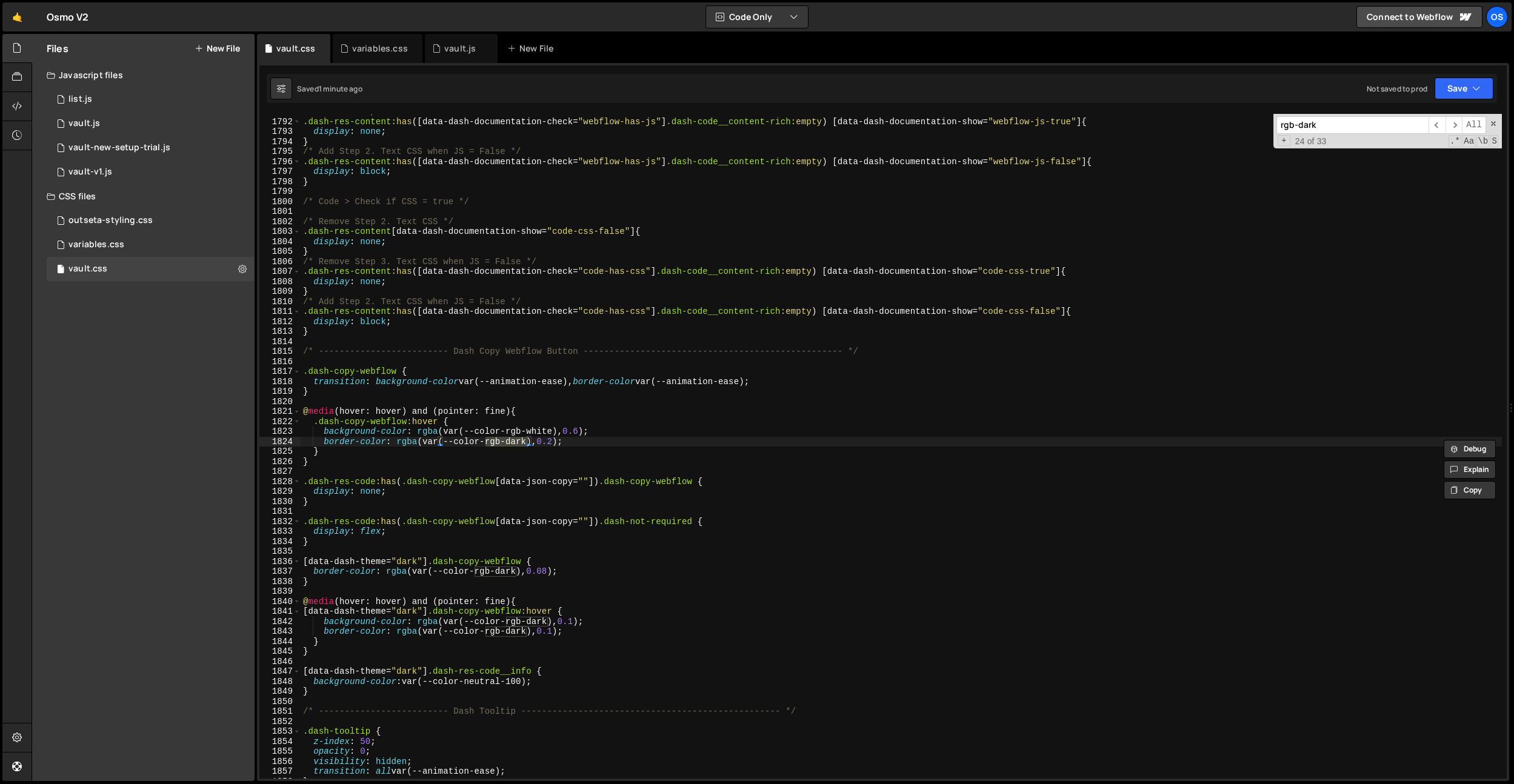
scroll to position [14518, 0]
type input "rgb-dark"
click at [1442, 125] on span "​" at bounding box center [1437, 124] width 17 height 17
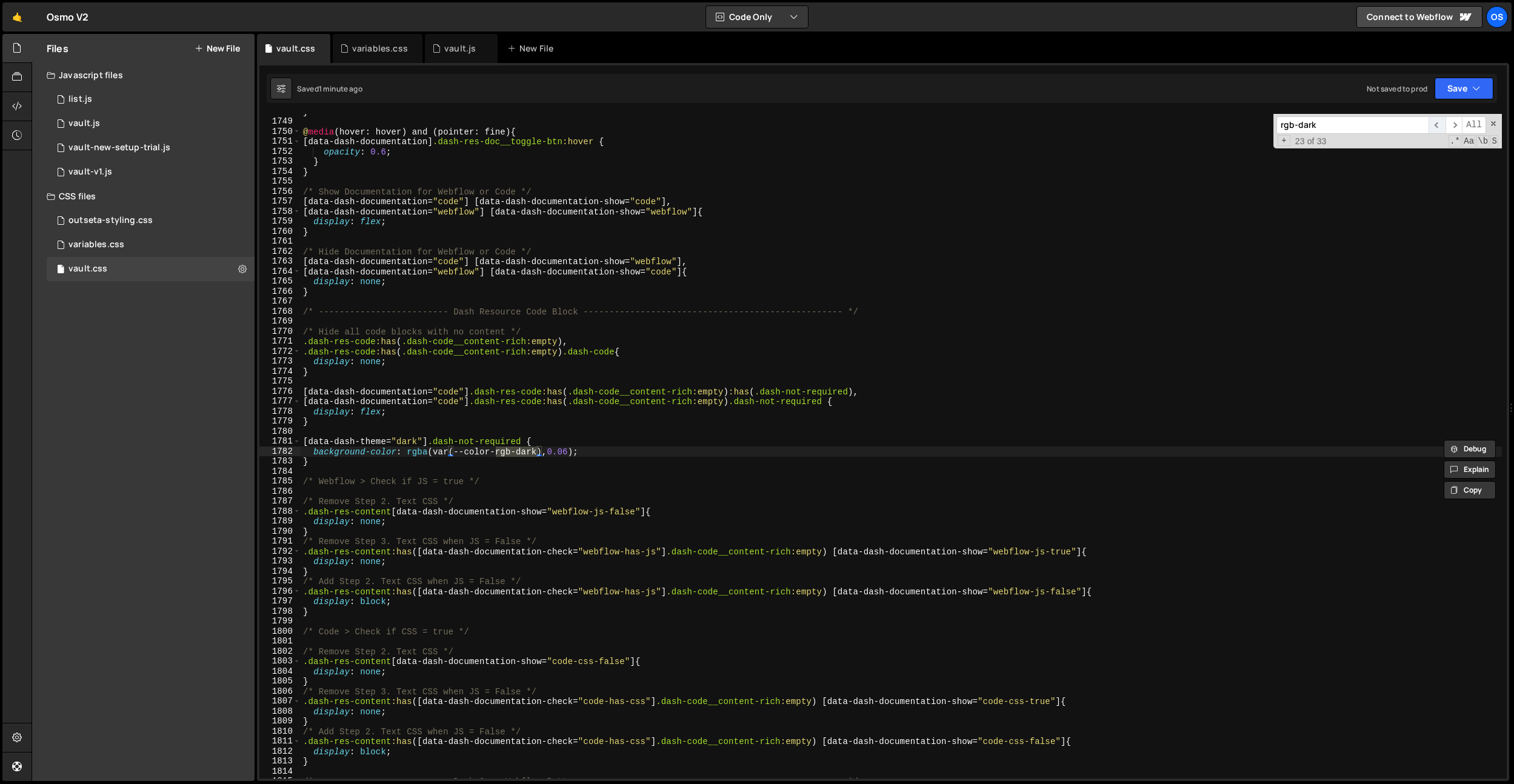
click at [1442, 125] on span "​" at bounding box center [1437, 124] width 17 height 17
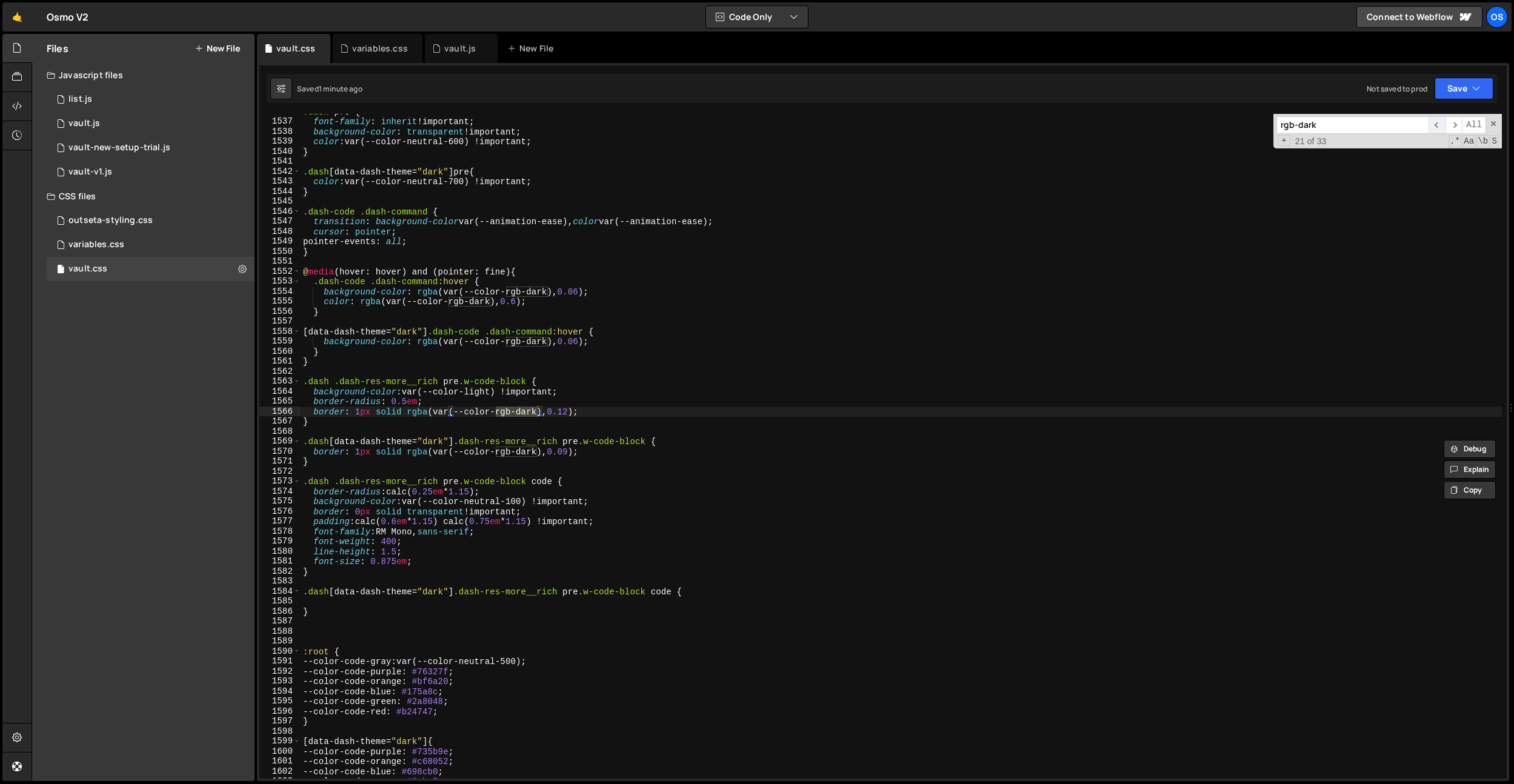
click at [1442, 125] on span "​" at bounding box center [1437, 124] width 17 height 17
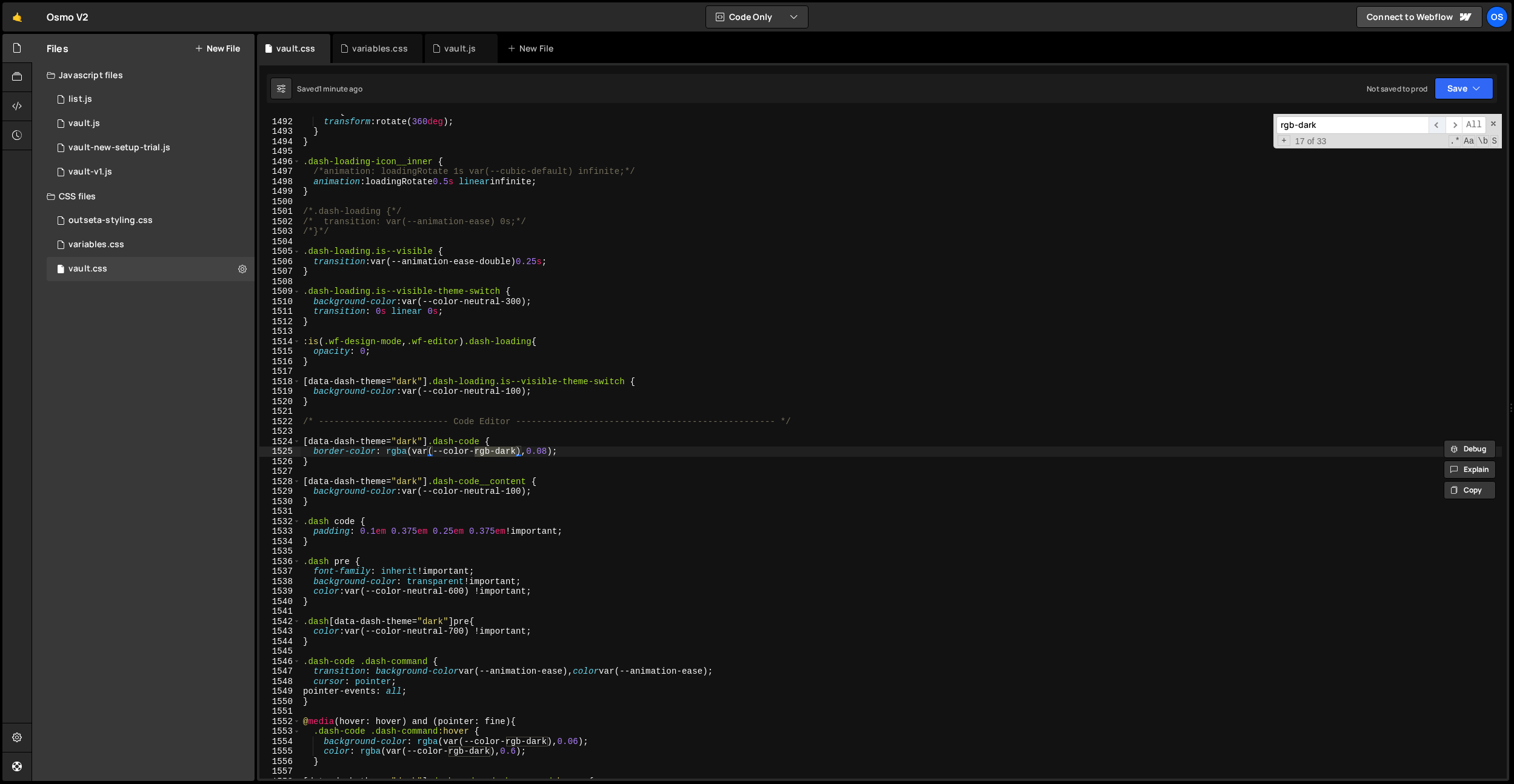
click at [1442, 125] on span "​" at bounding box center [1437, 124] width 17 height 17
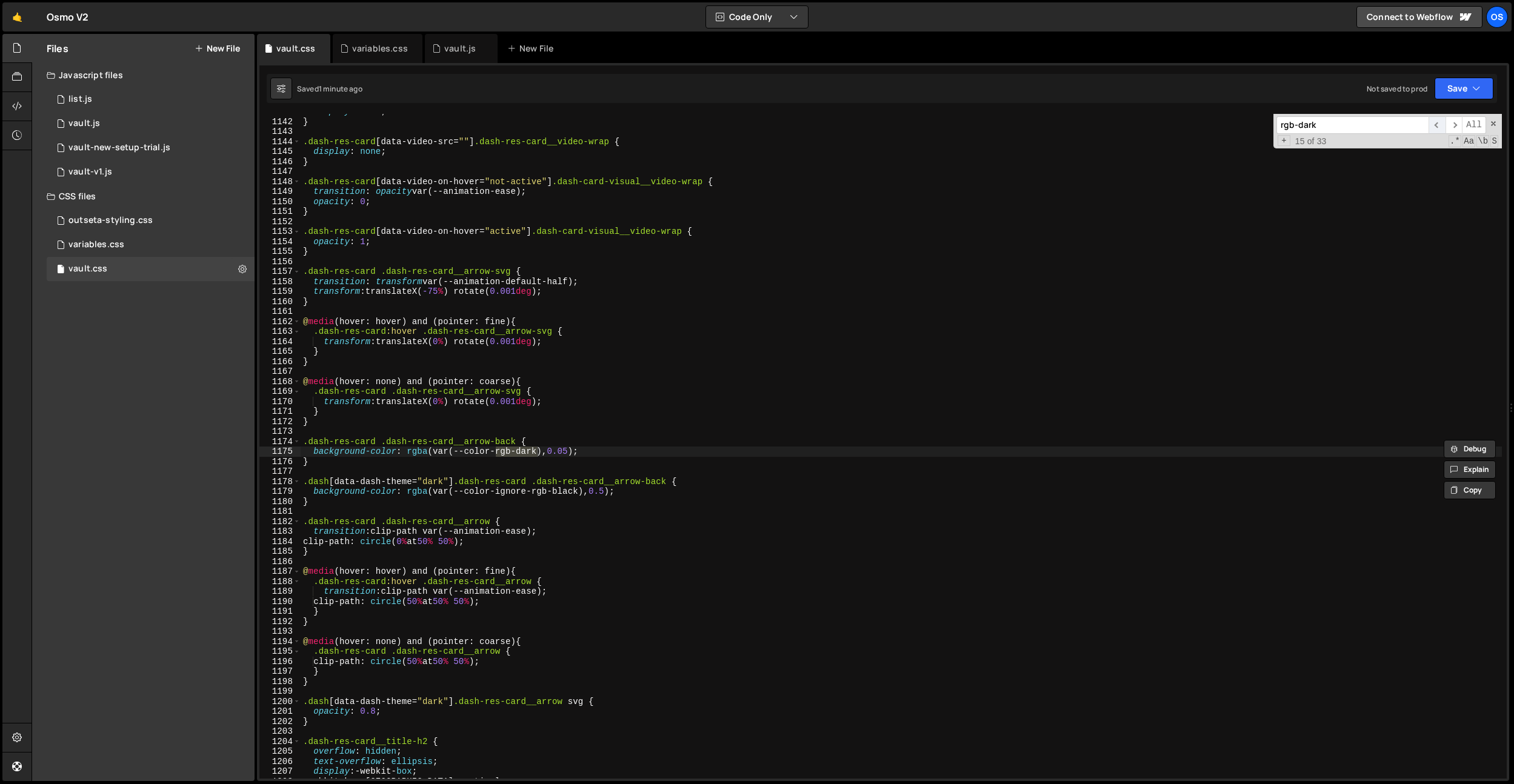
click at [1442, 125] on span "​" at bounding box center [1437, 124] width 17 height 17
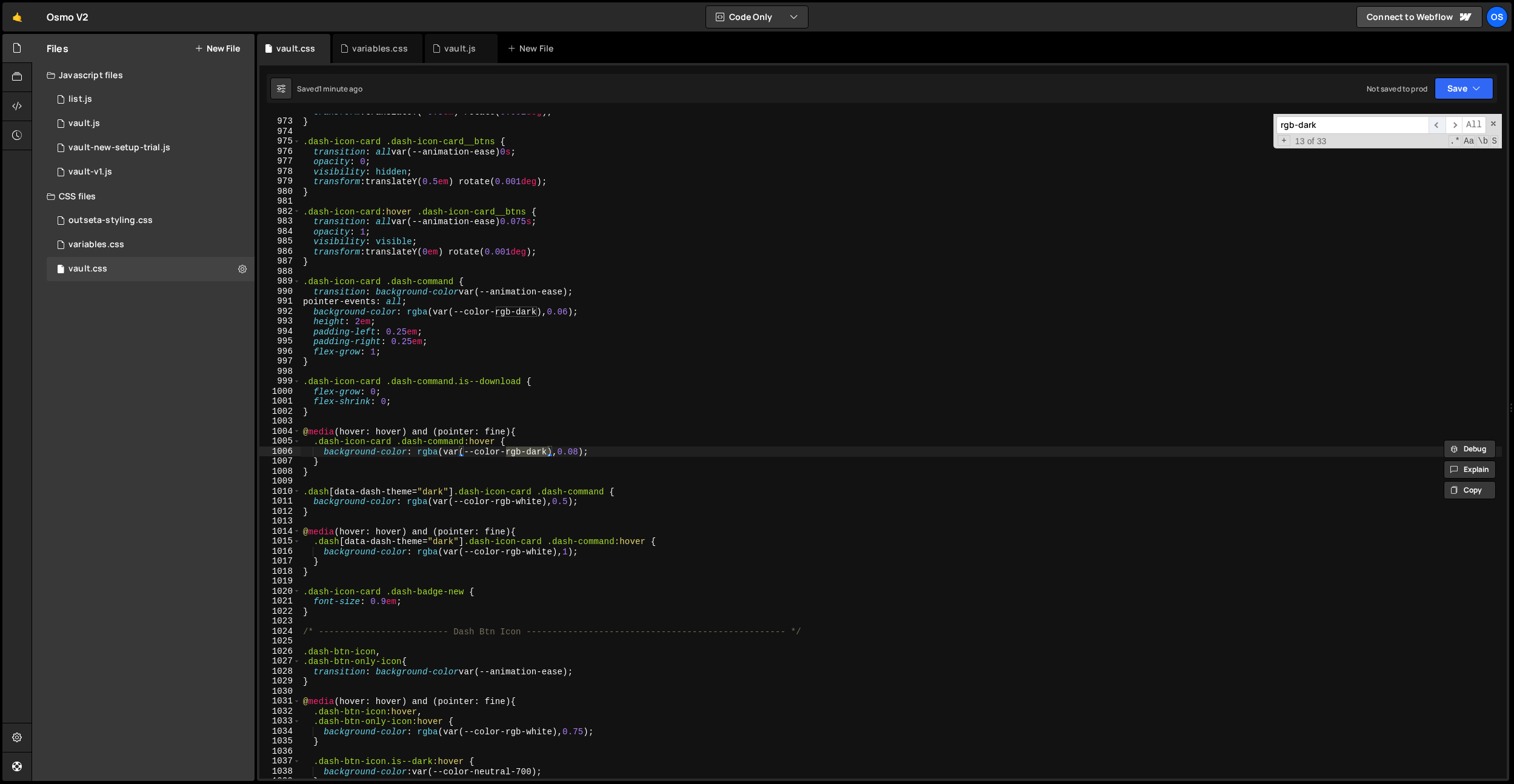
click at [1442, 125] on span "​" at bounding box center [1437, 124] width 17 height 17
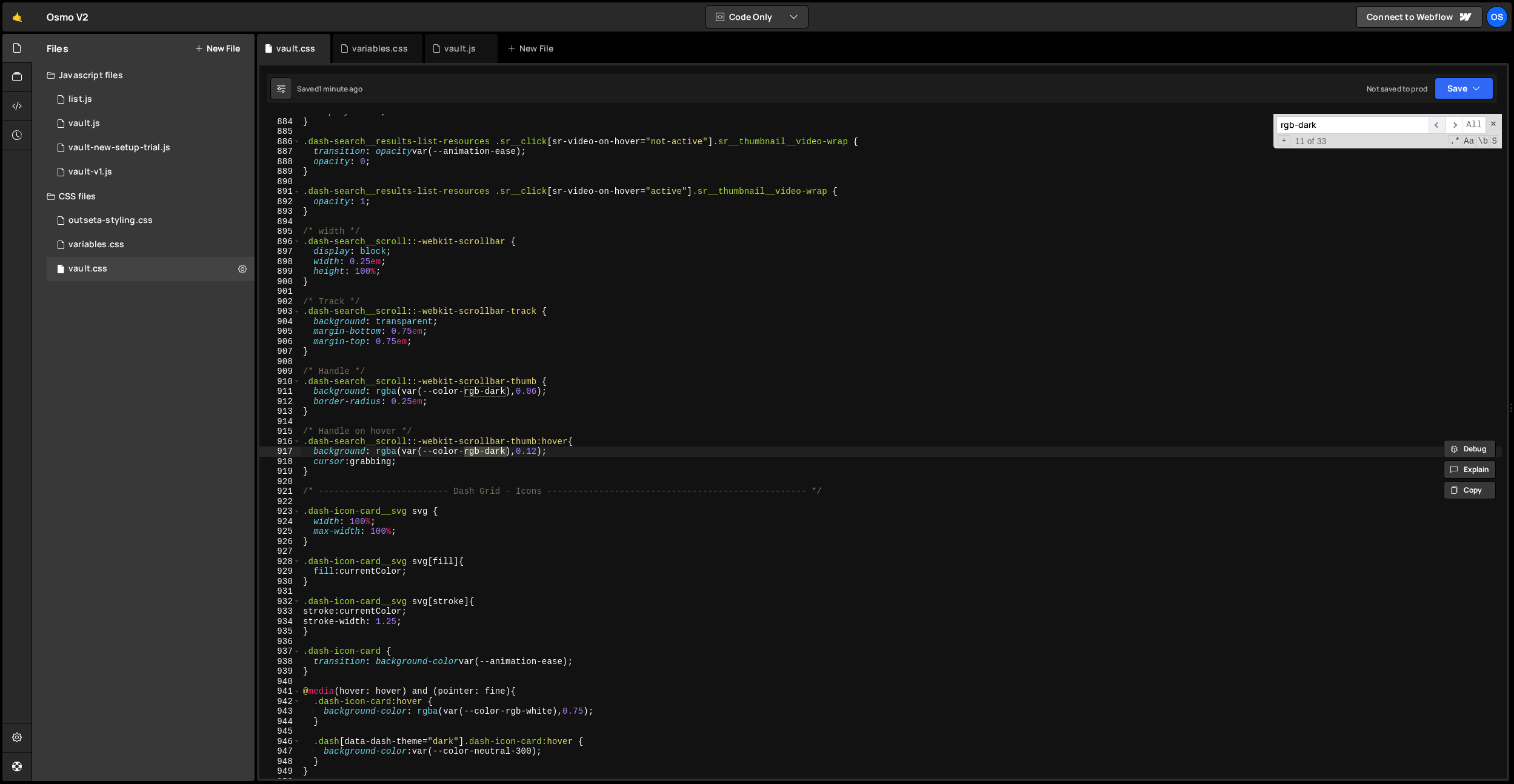
click at [1442, 125] on span "​" at bounding box center [1437, 124] width 17 height 17
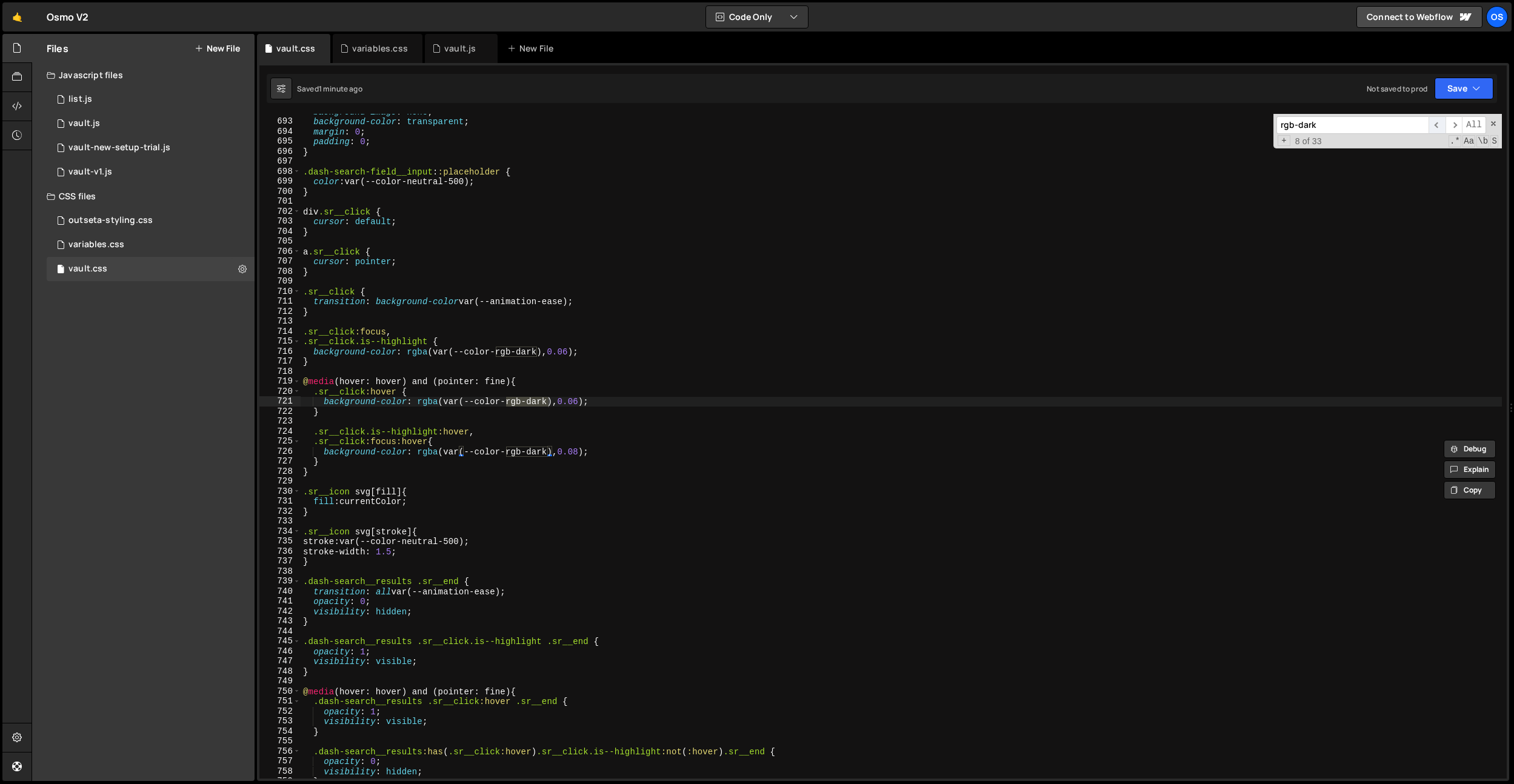
click at [1442, 125] on span "​" at bounding box center [1437, 124] width 17 height 17
click at [1442, 125] on span "​" at bounding box center [1437, 124] width 17 height 17
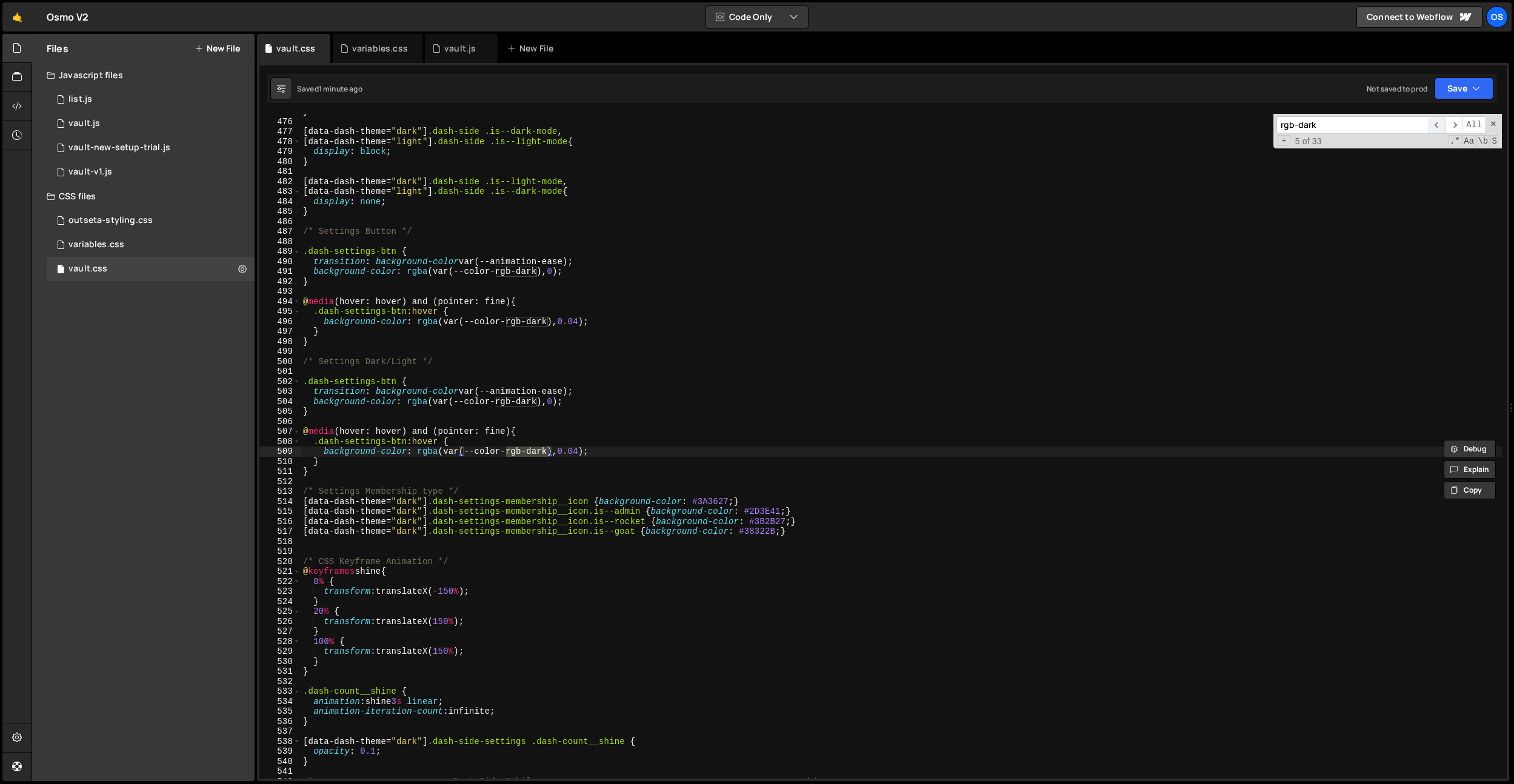
scroll to position [3849, 0]
click at [1442, 125] on span "​" at bounding box center [1437, 124] width 17 height 17
click at [1442, 125] on span "​" at bounding box center [1437, 124] width 17 height 17
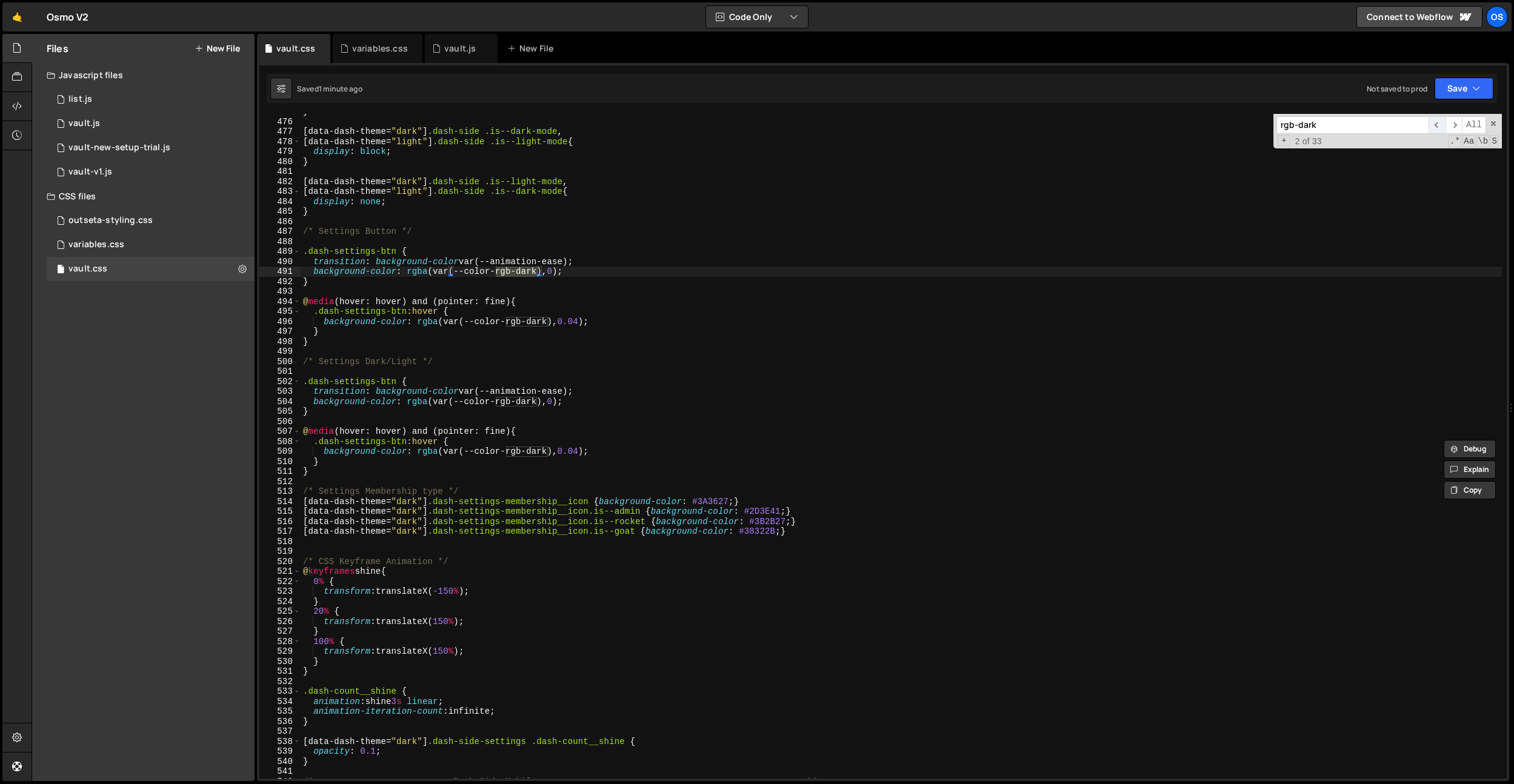
scroll to position [2876, 0]
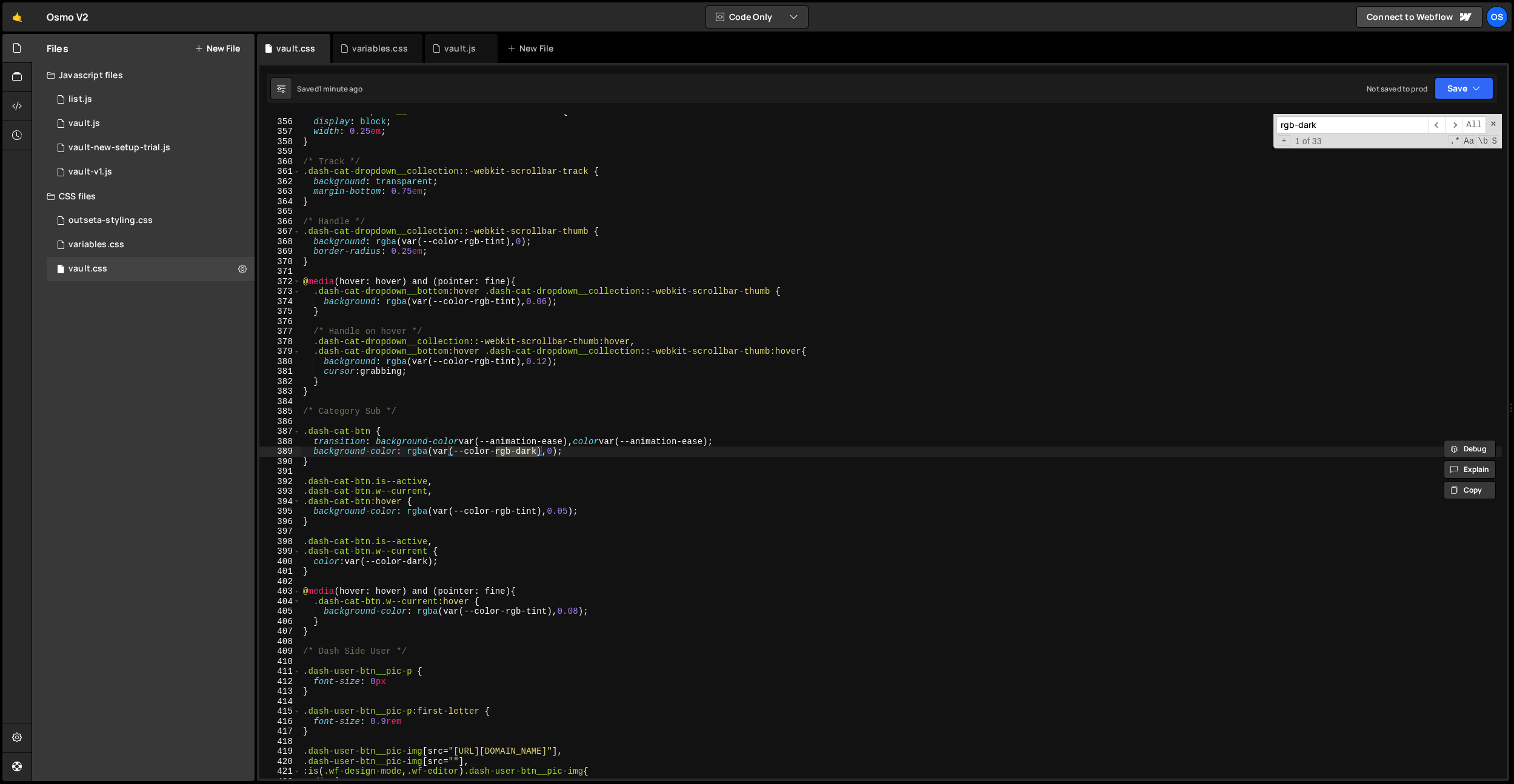
click at [527, 455] on div ".dash-cat-dropdown__collection : :-webkit-scrollbar { display : block ; width :…" at bounding box center [901, 446] width 1201 height 665
click at [527, 455] on div ".dash-cat-dropdown__collection : :-webkit-scrollbar { display : block ; width :…" at bounding box center [901, 448] width 1201 height 684
click at [1313, 119] on input "rgb-dark" at bounding box center [1353, 124] width 152 height 17
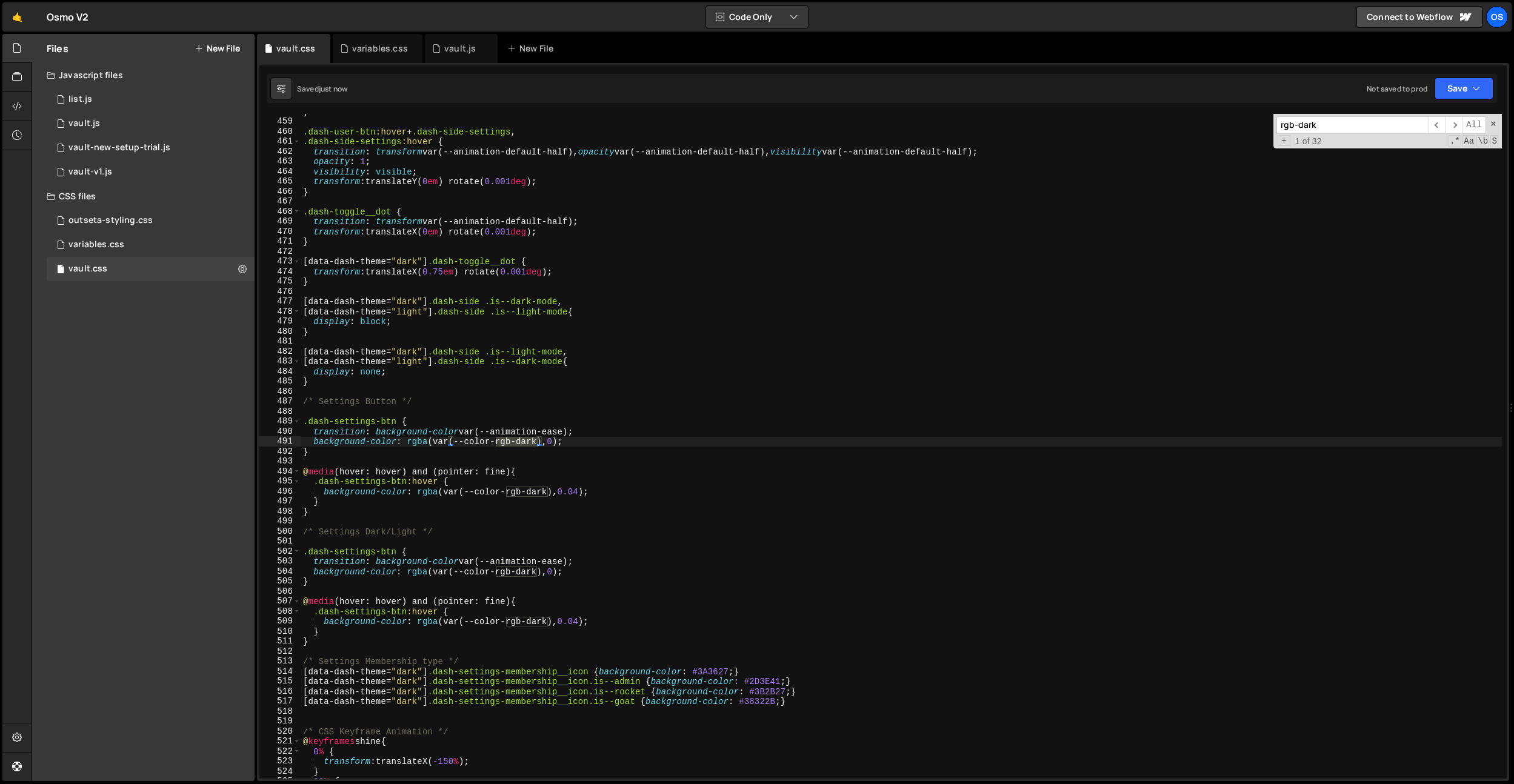
scroll to position [3712, 0]
click at [511, 454] on div "} .dash-user-btn :hover + .dash-side-settings , .dash-side-settings :hover { tr…" at bounding box center [901, 448] width 1201 height 684
click at [527, 441] on div "} .dash-user-btn :hover + .dash-side-settings , .dash-side-settings :hover { tr…" at bounding box center [901, 448] width 1201 height 684
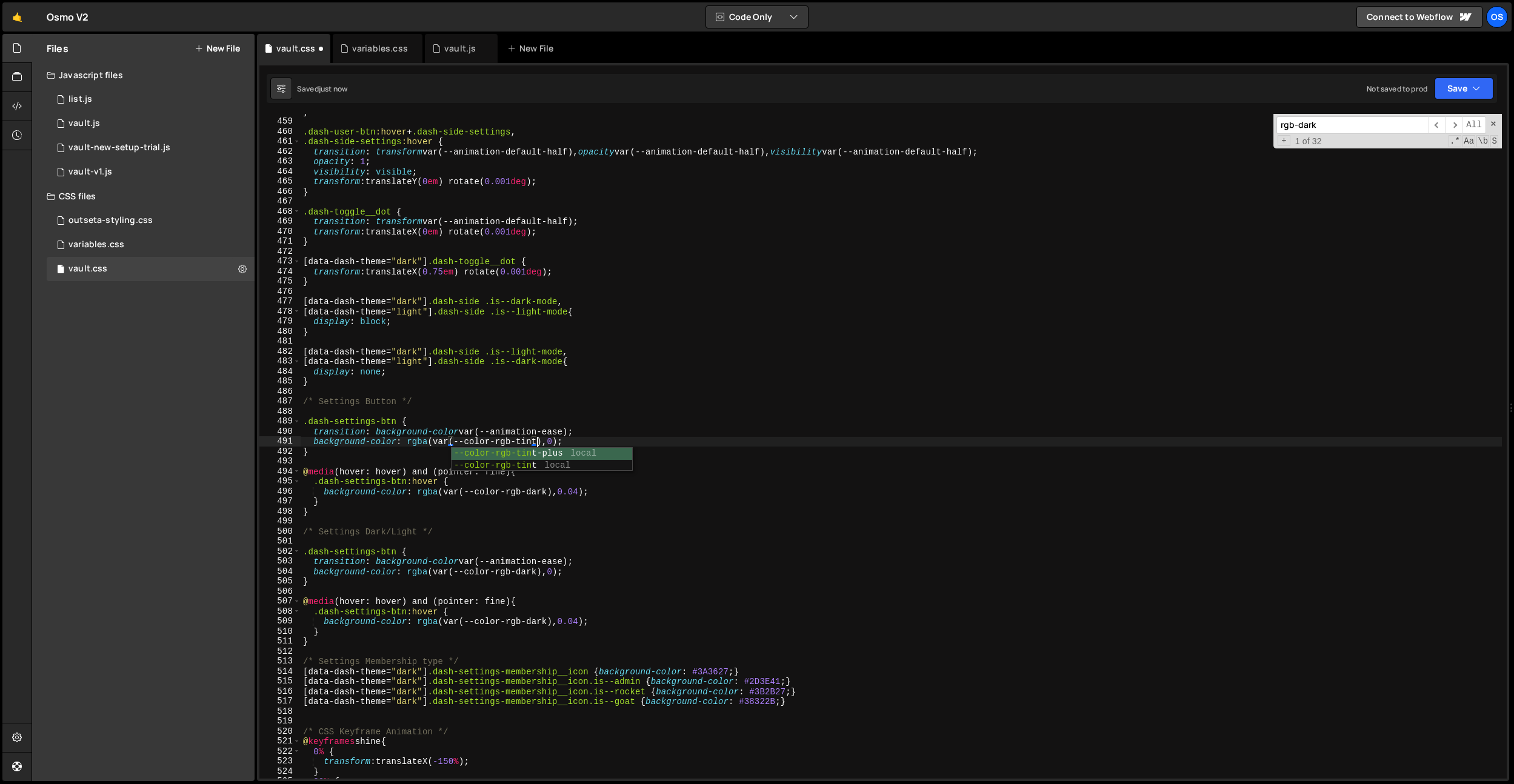
scroll to position [0, 16]
click at [527, 441] on div "} .dash-user-btn :hover + .dash-side-settings , .dash-side-settings :hover { tr…" at bounding box center [901, 448] width 1201 height 684
click at [540, 492] on div "} .dash-user-btn :hover + .dash-side-settings , .dash-side-settings :hover { tr…" at bounding box center [901, 448] width 1201 height 684
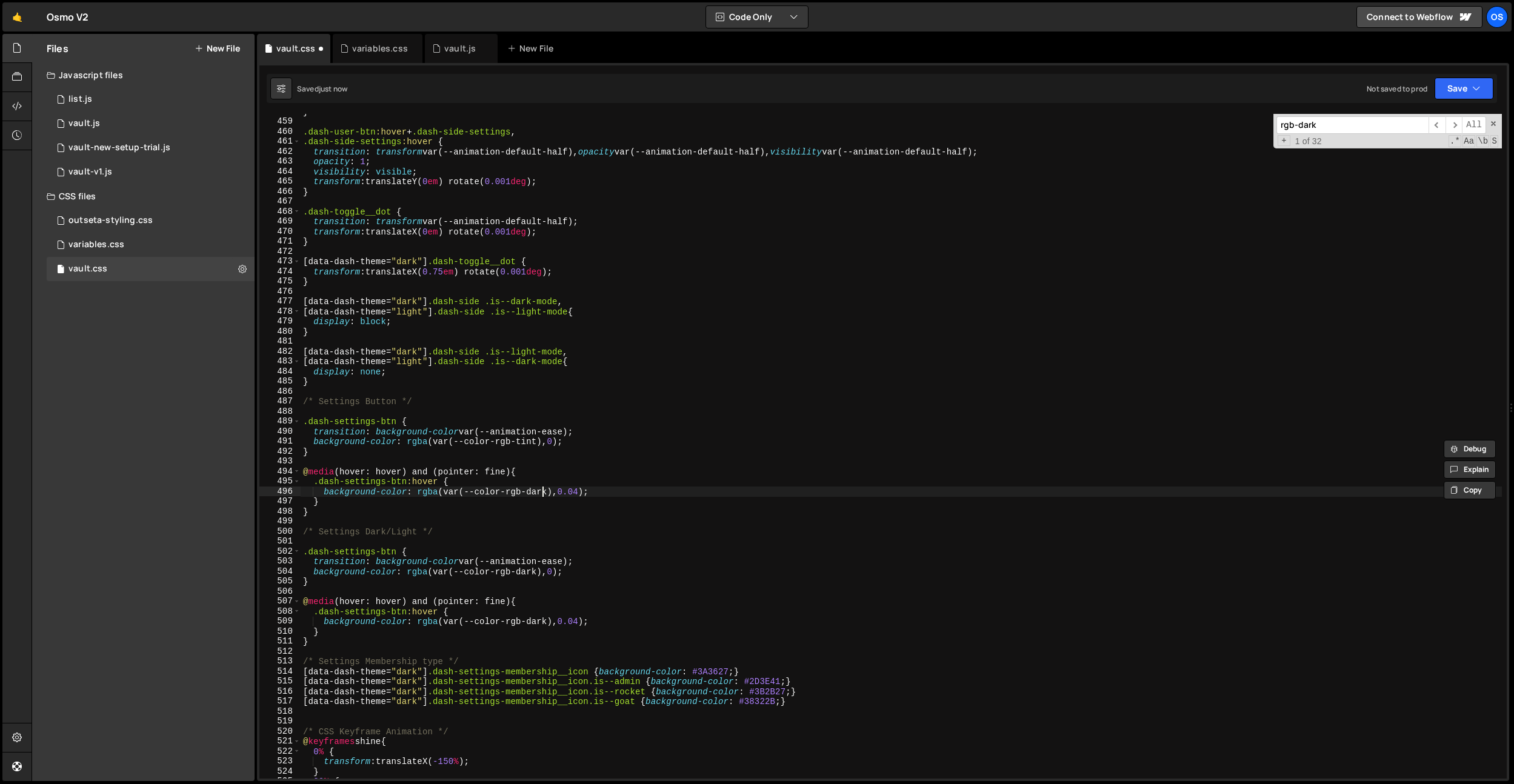
paste textarea "tint"
click at [574, 498] on div "} .dash-user-btn :hover + .dash-side-settings , .dash-side-settings :hover { tr…" at bounding box center [901, 448] width 1201 height 684
click at [539, 618] on div "} .dash-user-btn :hover + .dash-side-settings , .dash-side-settings :hover { tr…" at bounding box center [901, 448] width 1201 height 684
click at [538, 623] on div "} .dash-user-btn :hover + .dash-side-settings , .dash-side-settings :hover { tr…" at bounding box center [901, 448] width 1201 height 684
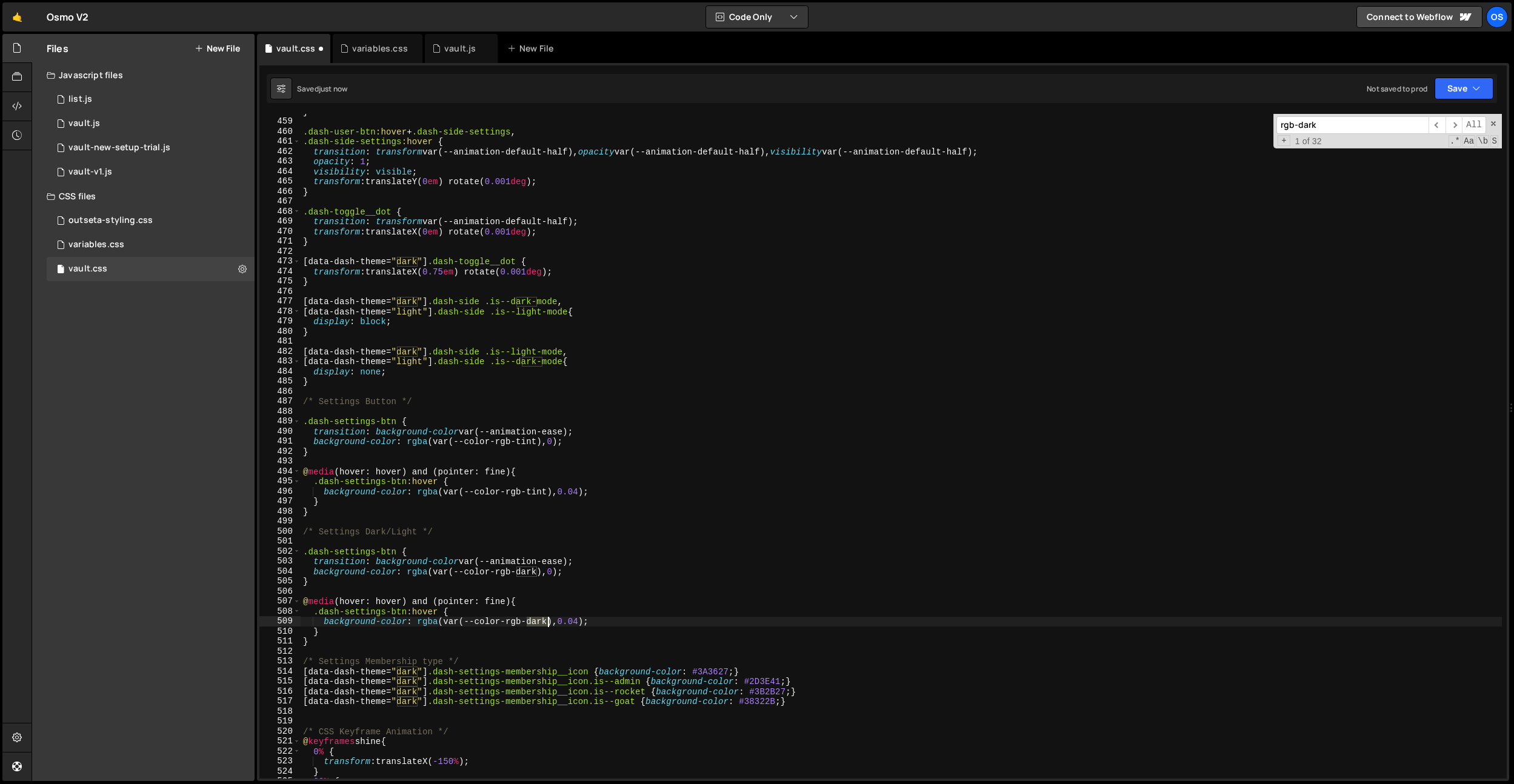
click at [538, 623] on div "} .dash-user-btn :hover + .dash-side-settings , .dash-side-settings :hover { tr…" at bounding box center [901, 448] width 1201 height 684
paste textarea "tint"
click at [529, 573] on div "} .dash-user-btn :hover + .dash-side-settings , .dash-side-settings :hover { tr…" at bounding box center [901, 448] width 1201 height 684
paste textarea "tint"
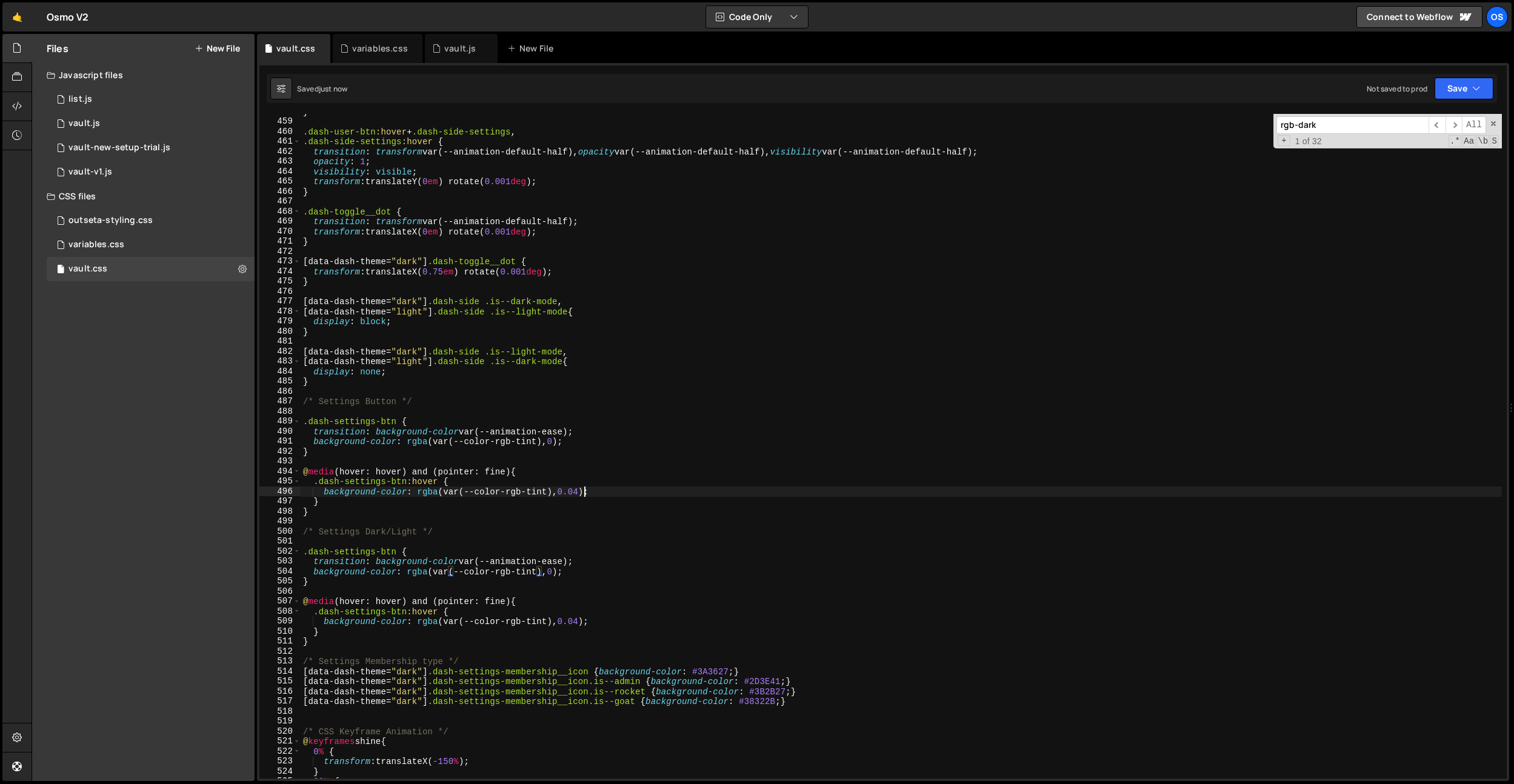
click at [584, 494] on div "} .dash-user-btn :hover + .dash-side-settings , .dash-side-settings :hover { tr…" at bounding box center [901, 448] width 1201 height 684
click at [584, 627] on div "} .dash-user-btn :hover + .dash-side-settings , .dash-side-settings :hover { tr…" at bounding box center [901, 448] width 1201 height 684
click at [583, 625] on div "} .dash-user-btn :hover + .dash-side-settings , .dash-side-settings :hover { tr…" at bounding box center [901, 448] width 1201 height 684
click at [1344, 120] on input "rgb-dark" at bounding box center [1353, 124] width 152 height 17
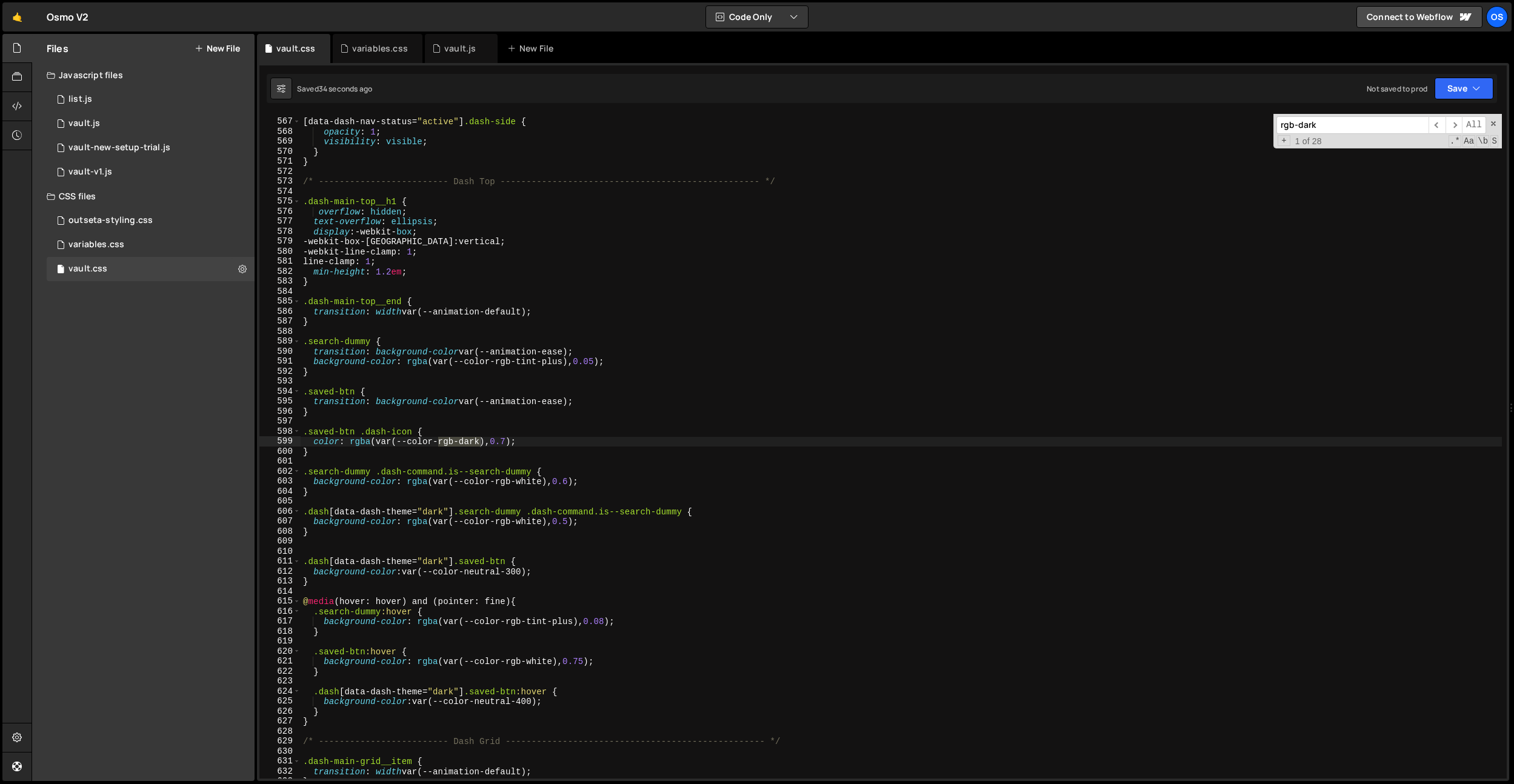
scroll to position [4587, 0]
click at [463, 441] on div "[ data-dash-nav-status = " active " ] .dash-side { opacity : 1 ; visibility : v…" at bounding box center [901, 446] width 1201 height 665
click at [463, 441] on div "[ data-dash-nav-status = " active " ] .dash-side { opacity : 1 ; visibility : v…" at bounding box center [901, 448] width 1201 height 684
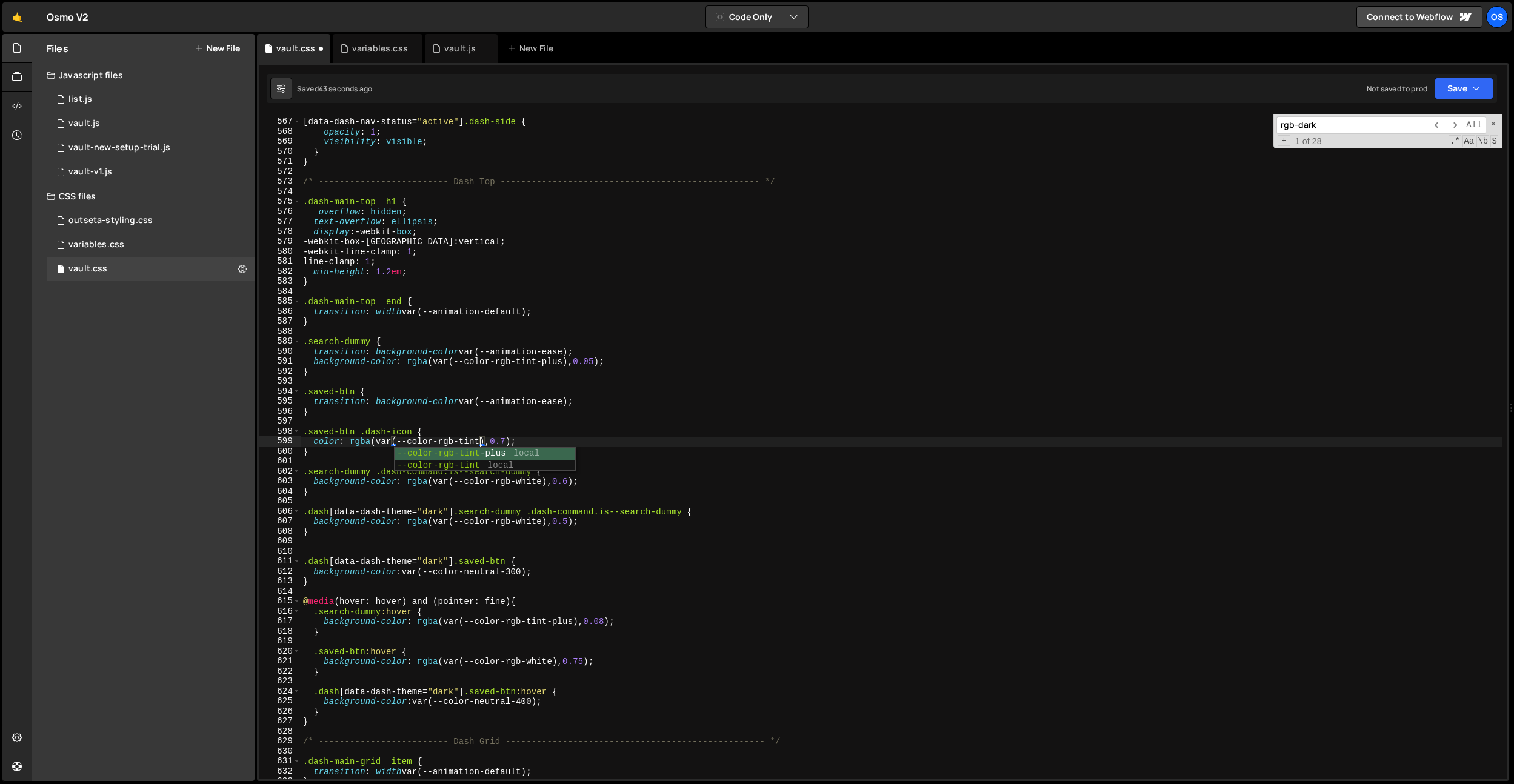
click at [474, 441] on div "[ data-dash-nav-status = " active " ] .dash-side { opacity : 1 ; visibility : v…" at bounding box center [901, 448] width 1201 height 684
click at [1351, 126] on input "rgb-dark" at bounding box center [1353, 124] width 152 height 17
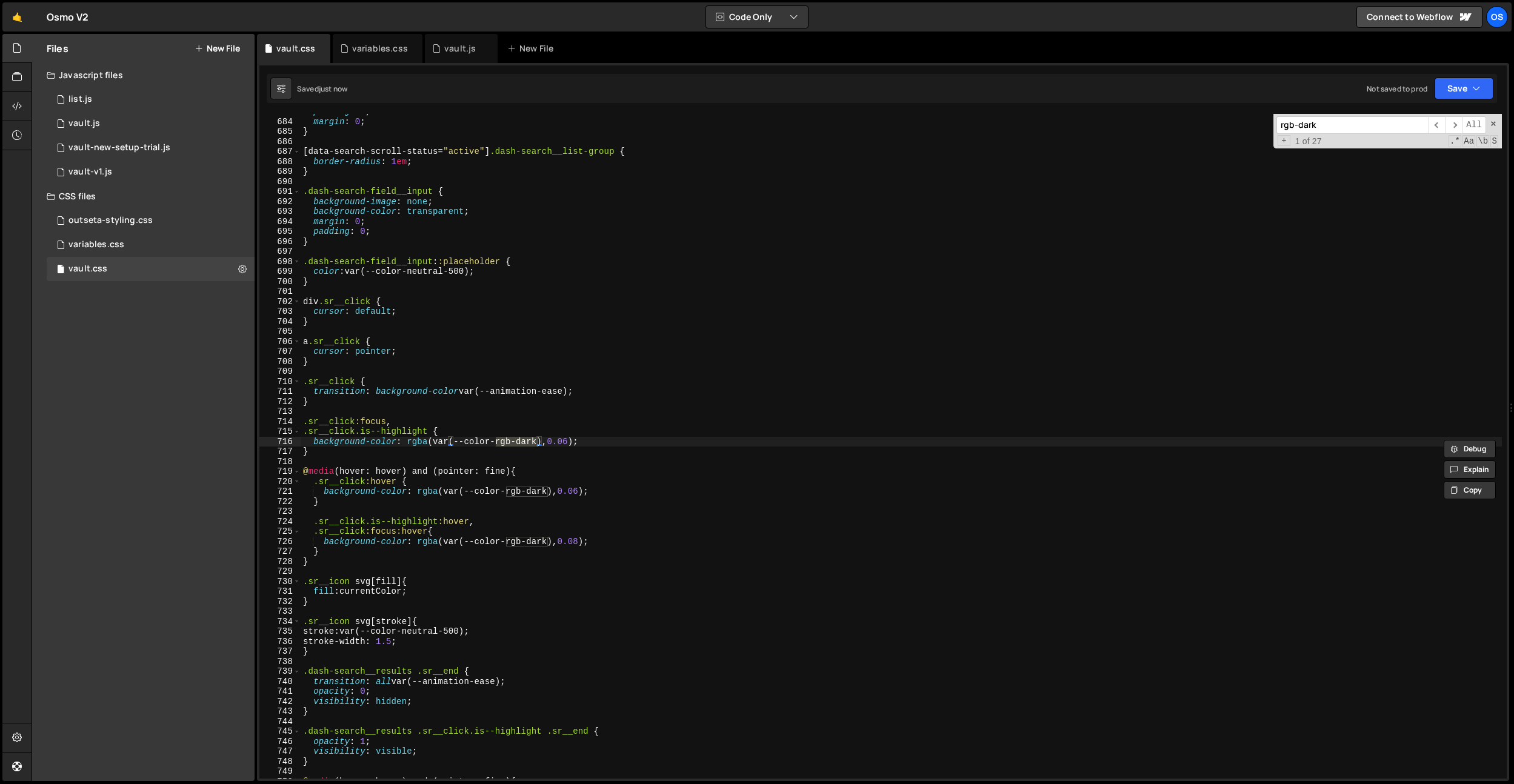
scroll to position [5535, 0]
click at [535, 474] on div "padding : 0 ; margin : 0 ; } [ data-search-scroll-status = " active " ] .dash-s…" at bounding box center [901, 448] width 1201 height 684
click at [527, 440] on div "padding : 0 ; margin : 0 ; } [ data-search-scroll-status = " active " ] .dash-s…" at bounding box center [901, 448] width 1201 height 684
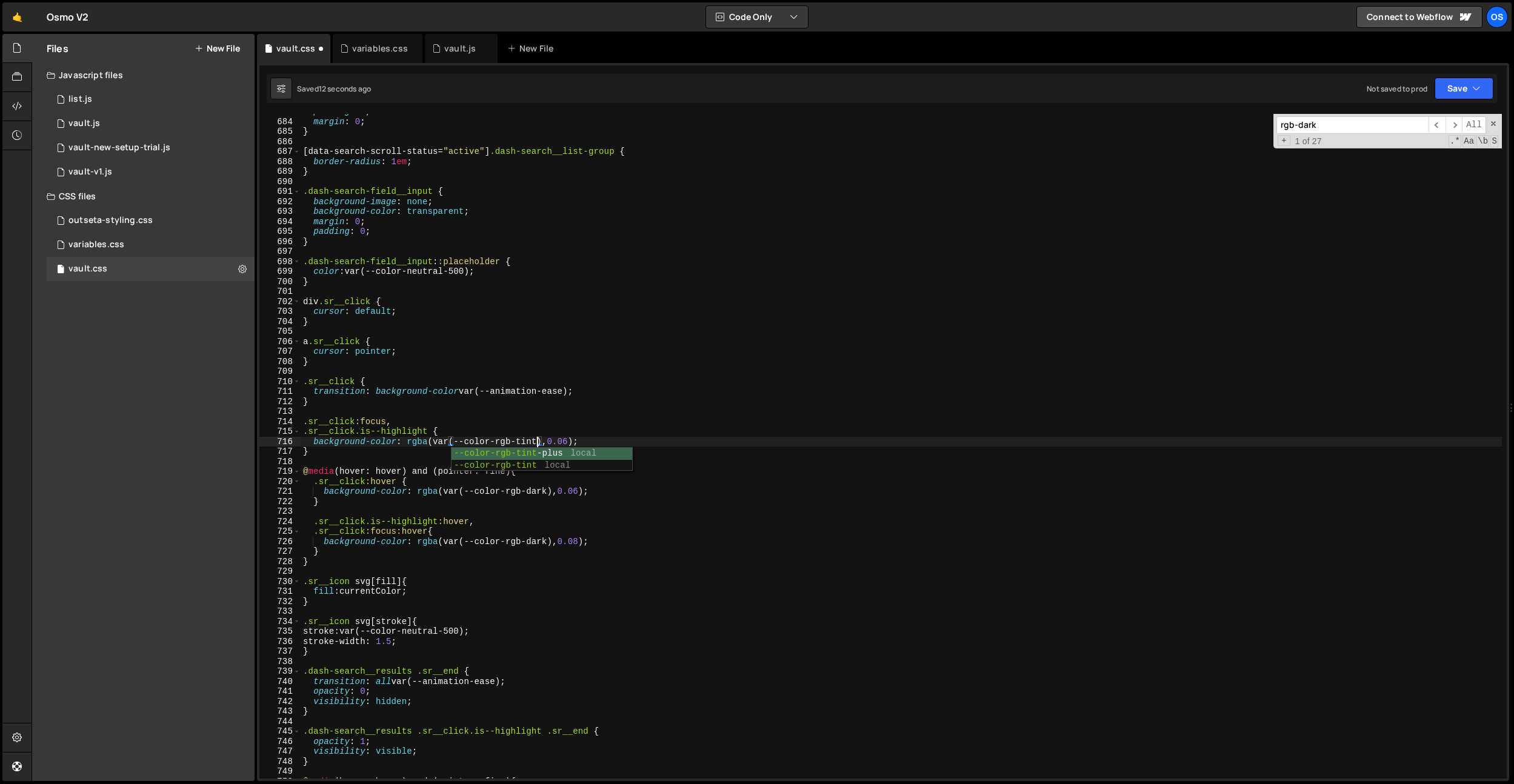
click at [527, 440] on div "padding : 0 ; margin : 0 ; } [ data-search-scroll-status = " active " ] .dash-s…" at bounding box center [901, 448] width 1201 height 684
drag, startPoint x: 532, startPoint y: 483, endPoint x: 535, endPoint y: 489, distance: 6.7
click at [532, 483] on div "padding : 0 ; margin : 0 ; } [ data-search-scroll-status = " active " ] .dash-s…" at bounding box center [901, 448] width 1201 height 684
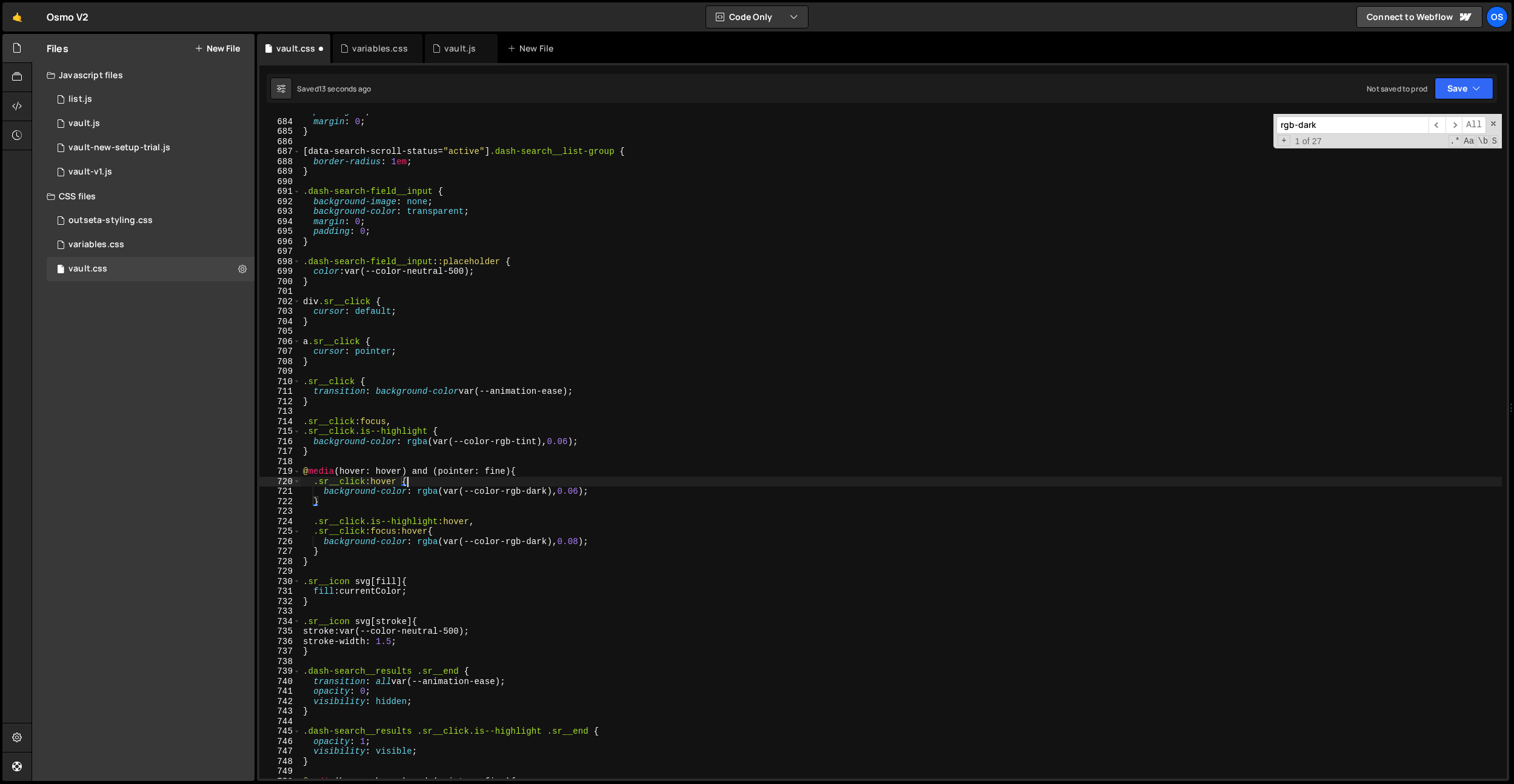
click at [535, 489] on div "padding : 0 ; margin : 0 ; } [ data-search-scroll-status = " active " ] .dash-s…" at bounding box center [901, 448] width 1201 height 684
paste textarea "tint"
click at [540, 544] on div "padding : 0 ; margin : 0 ; } [ data-search-scroll-status = " active " ] .dash-s…" at bounding box center [901, 448] width 1201 height 684
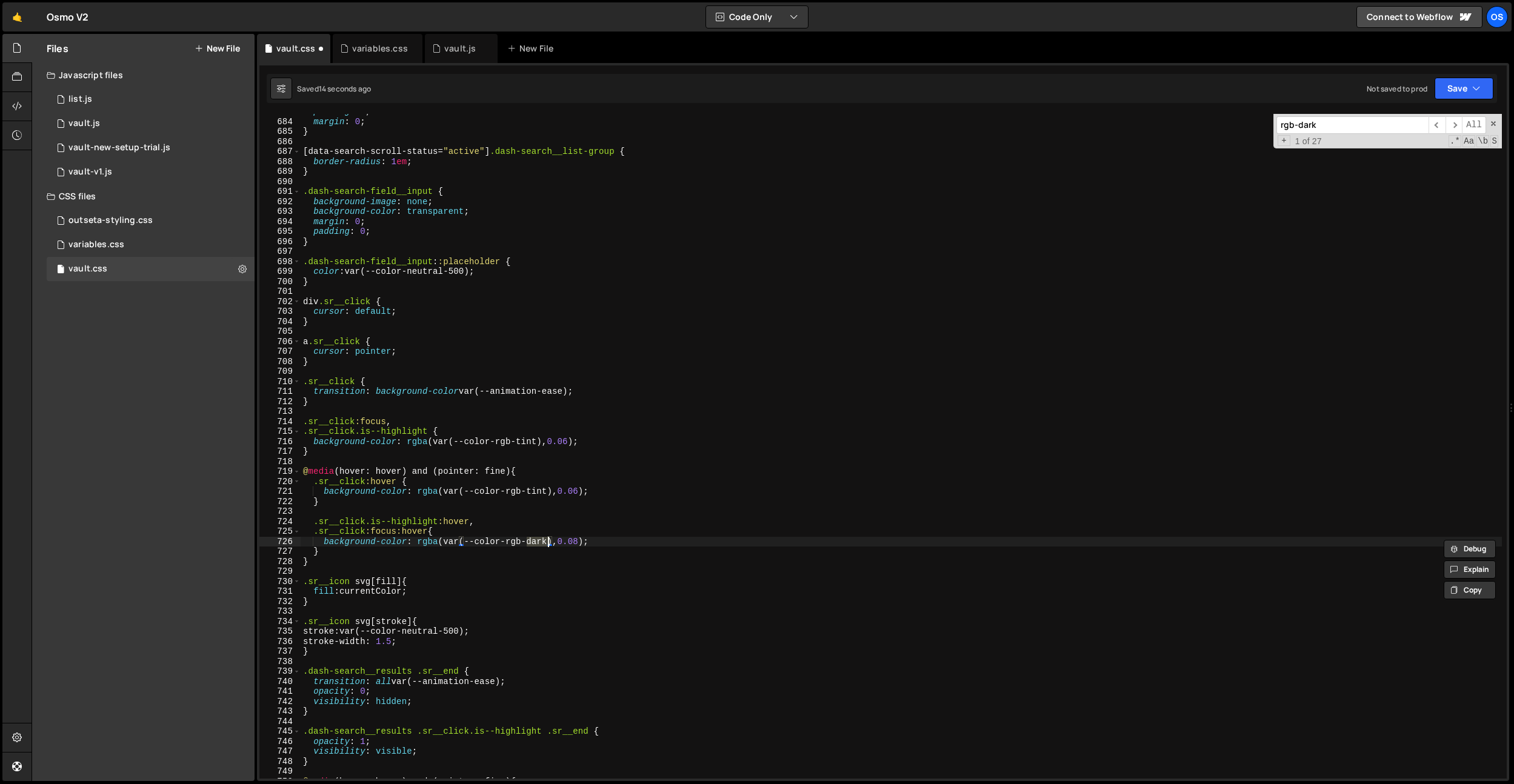
paste textarea "tint"
click at [584, 556] on div "padding : 0 ; margin : 0 ; } [ data-search-scroll-status = " active " ] .dash-s…" at bounding box center [901, 448] width 1201 height 684
click at [584, 545] on div "padding : 0 ; margin : 0 ; } [ data-search-scroll-status = " active " ] .dash-s…" at bounding box center [901, 448] width 1201 height 684
click at [583, 492] on div "padding : 0 ; margin : 0 ; } [ data-search-scroll-status = " active " ] .dash-s…" at bounding box center [901, 448] width 1201 height 684
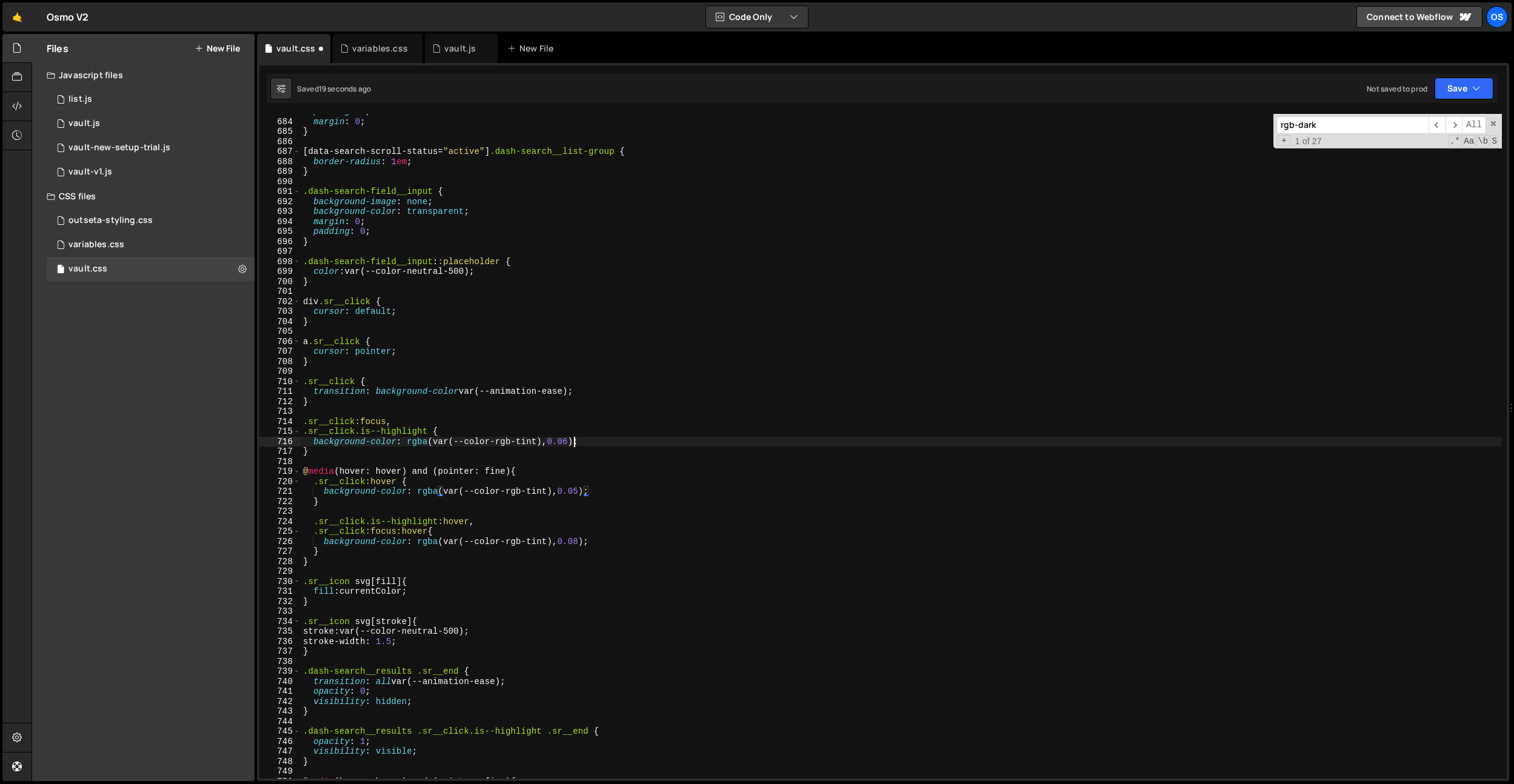
click at [574, 444] on div "padding : 0 ; margin : 0 ; } [ data-search-scroll-status = " active " ] .dash-s…" at bounding box center [901, 448] width 1201 height 684
click at [841, 318] on div "padding : 0 ; margin : 0 ; } [ data-search-scroll-status = " active " ] .dash-s…" at bounding box center [901, 448] width 1201 height 684
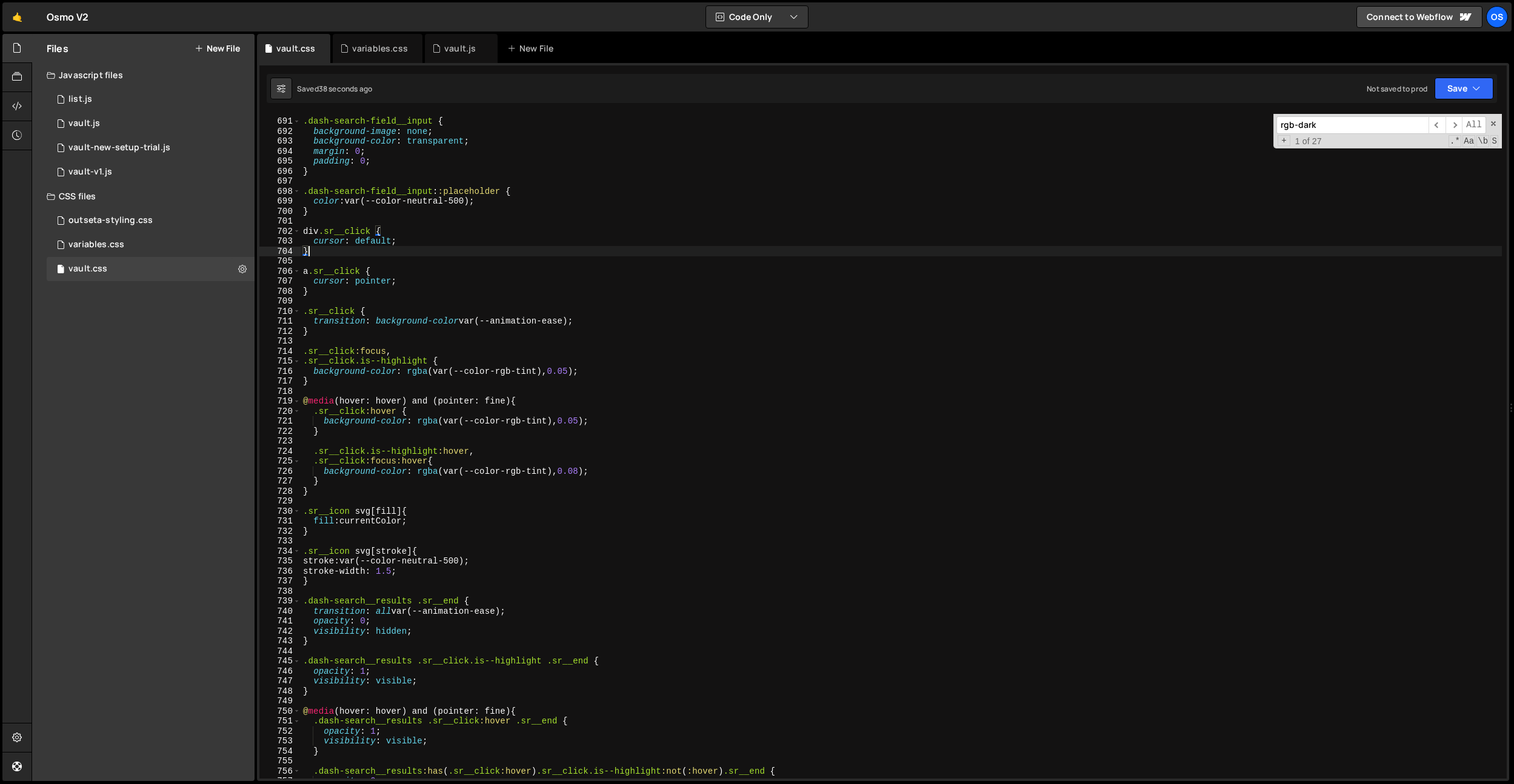
scroll to position [5593, 0]
drag, startPoint x: 1383, startPoint y: 138, endPoint x: 1371, endPoint y: 124, distance: 18.4
click at [1382, 138] on div "+ 1 of 27 .* Aa \b S" at bounding box center [1387, 142] width 222 height 11
click at [1371, 124] on input "rgb-dark" at bounding box center [1353, 124] width 152 height 17
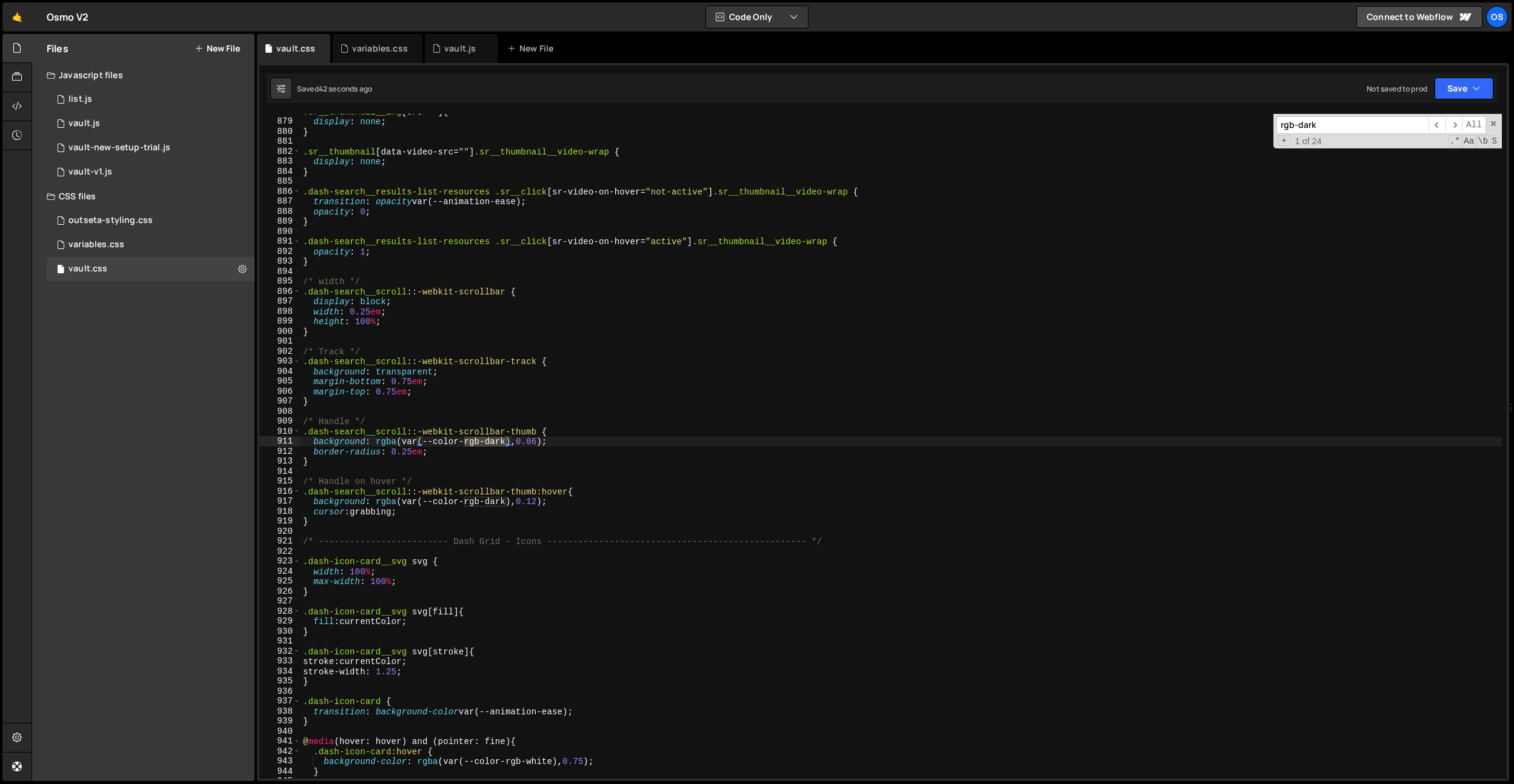
click at [502, 448] on div ".sr__thumbnail__img [ src = " " ] { display : none ; } .sr__thumbnail [ data-vi…" at bounding box center [901, 448] width 1201 height 684
click at [500, 444] on div ".sr__thumbnail__img [ src = " " ] { display : none ; } .sr__thumbnail [ data-vi…" at bounding box center [901, 448] width 1201 height 684
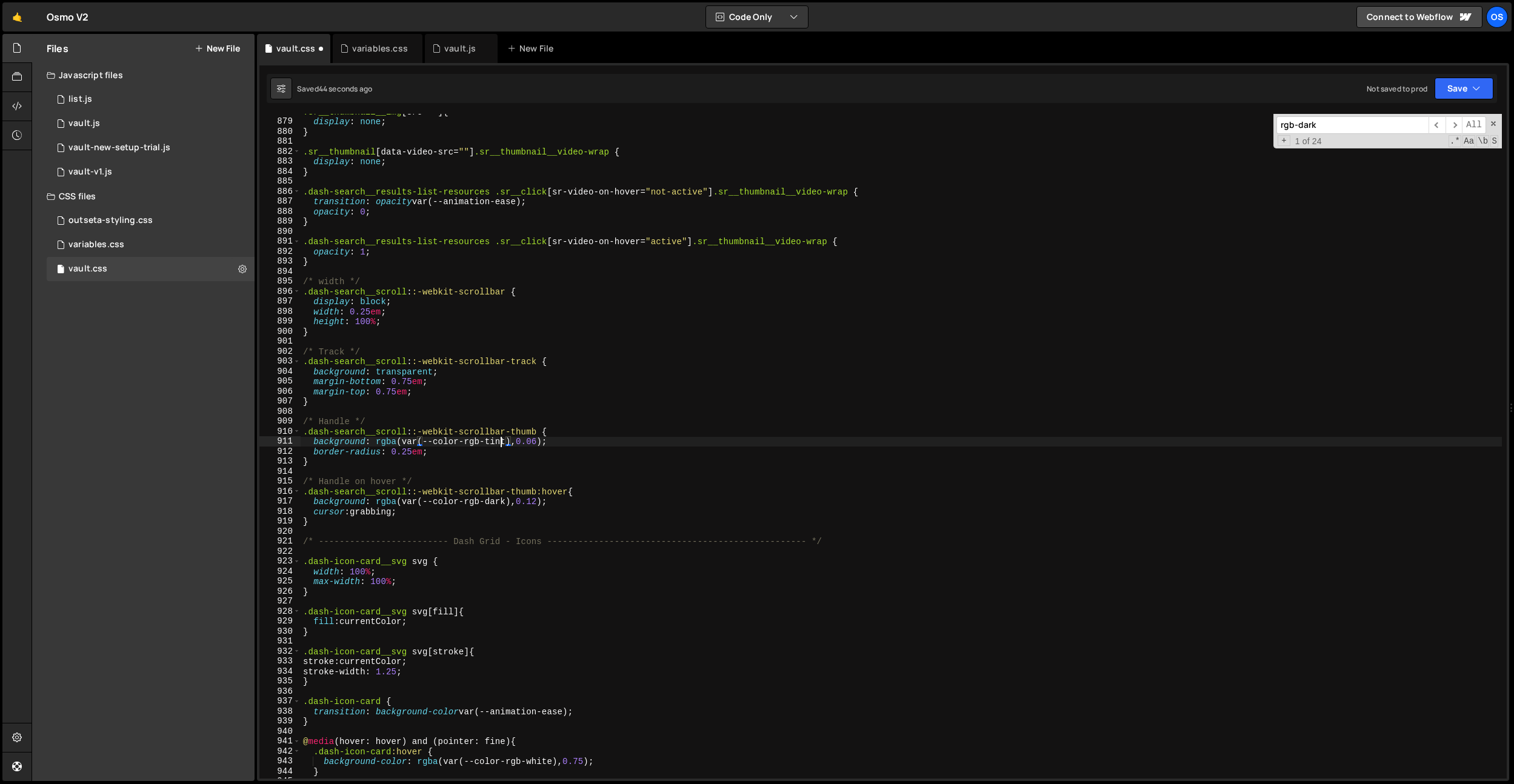
click at [500, 444] on div ".sr__thumbnail__img [ src = " " ] { display : none ; } .sr__thumbnail [ data-vi…" at bounding box center [901, 448] width 1201 height 684
click at [497, 501] on div ".sr__thumbnail__img [ src = " " ] { display : none ; } .sr__thumbnail [ data-vi…" at bounding box center [901, 448] width 1201 height 684
paste textarea "tint"
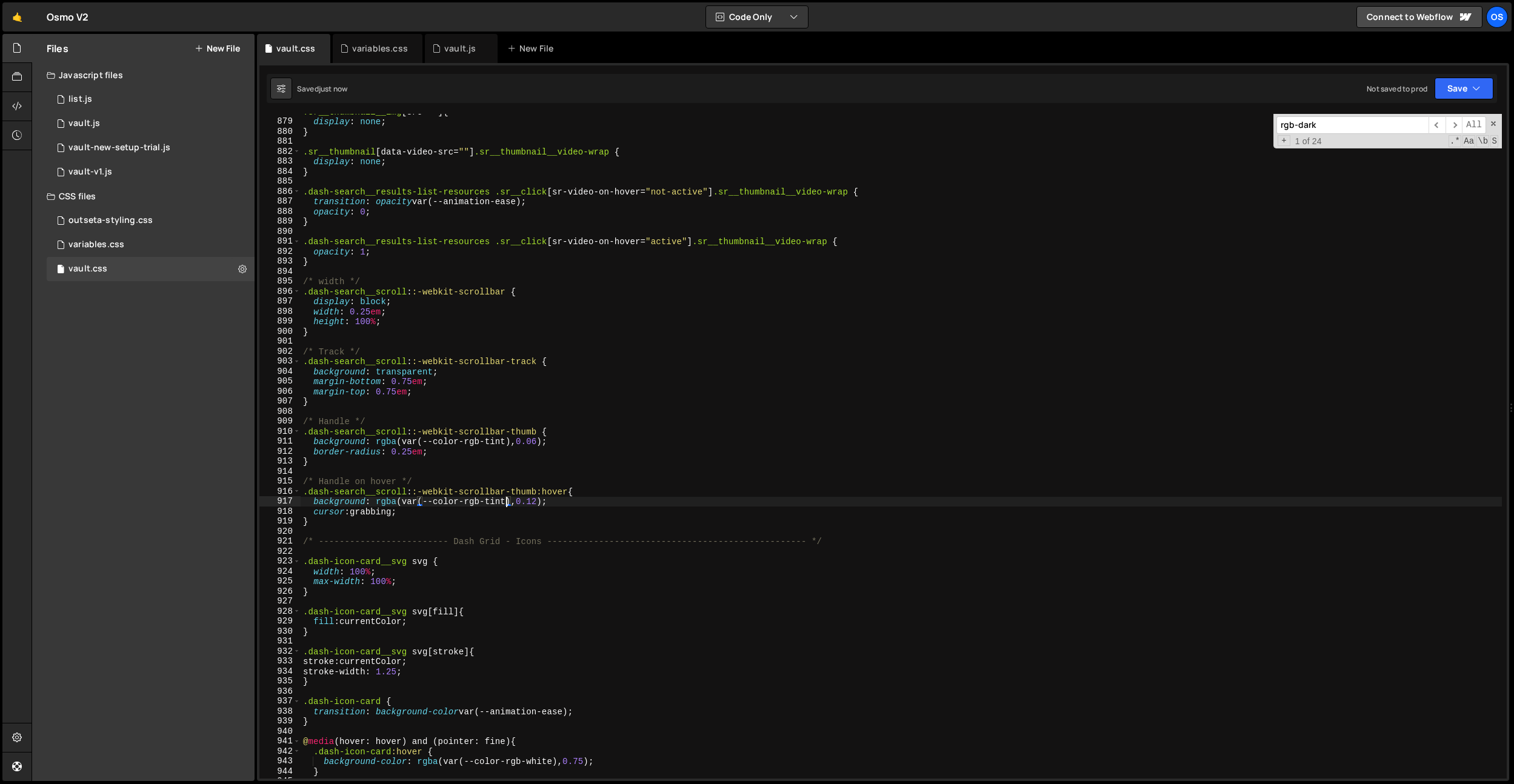
click at [1318, 129] on input "rgb-dark" at bounding box center [1353, 124] width 152 height 17
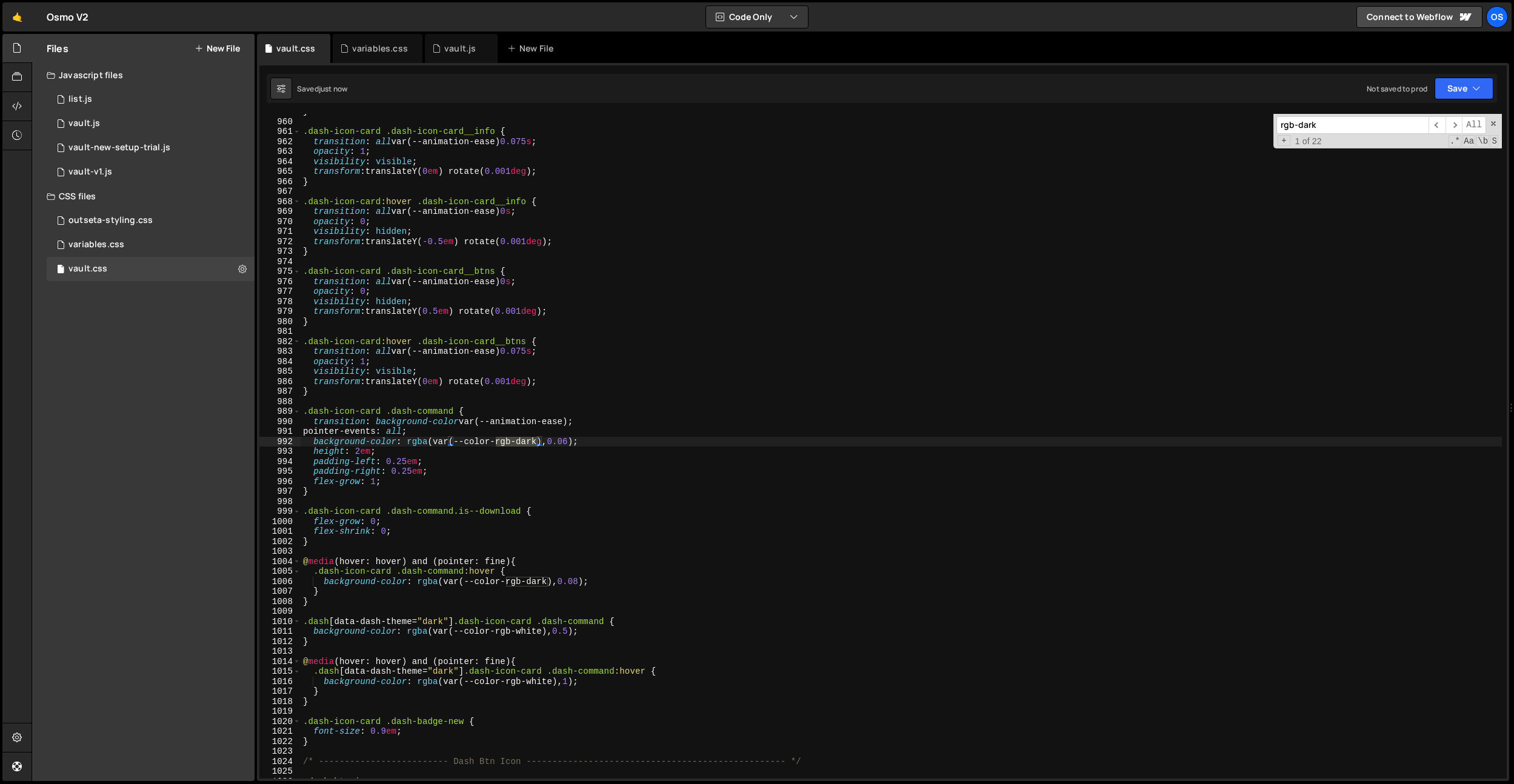
click at [524, 471] on div "} .dash-icon-card .dash-icon-card__info { transition : all var(--animation-ease…" at bounding box center [901, 448] width 1201 height 684
click at [529, 443] on div "} .dash-icon-card .dash-icon-card__info { transition : all var(--animation-ease…" at bounding box center [901, 448] width 1201 height 684
paste textarea "tint"
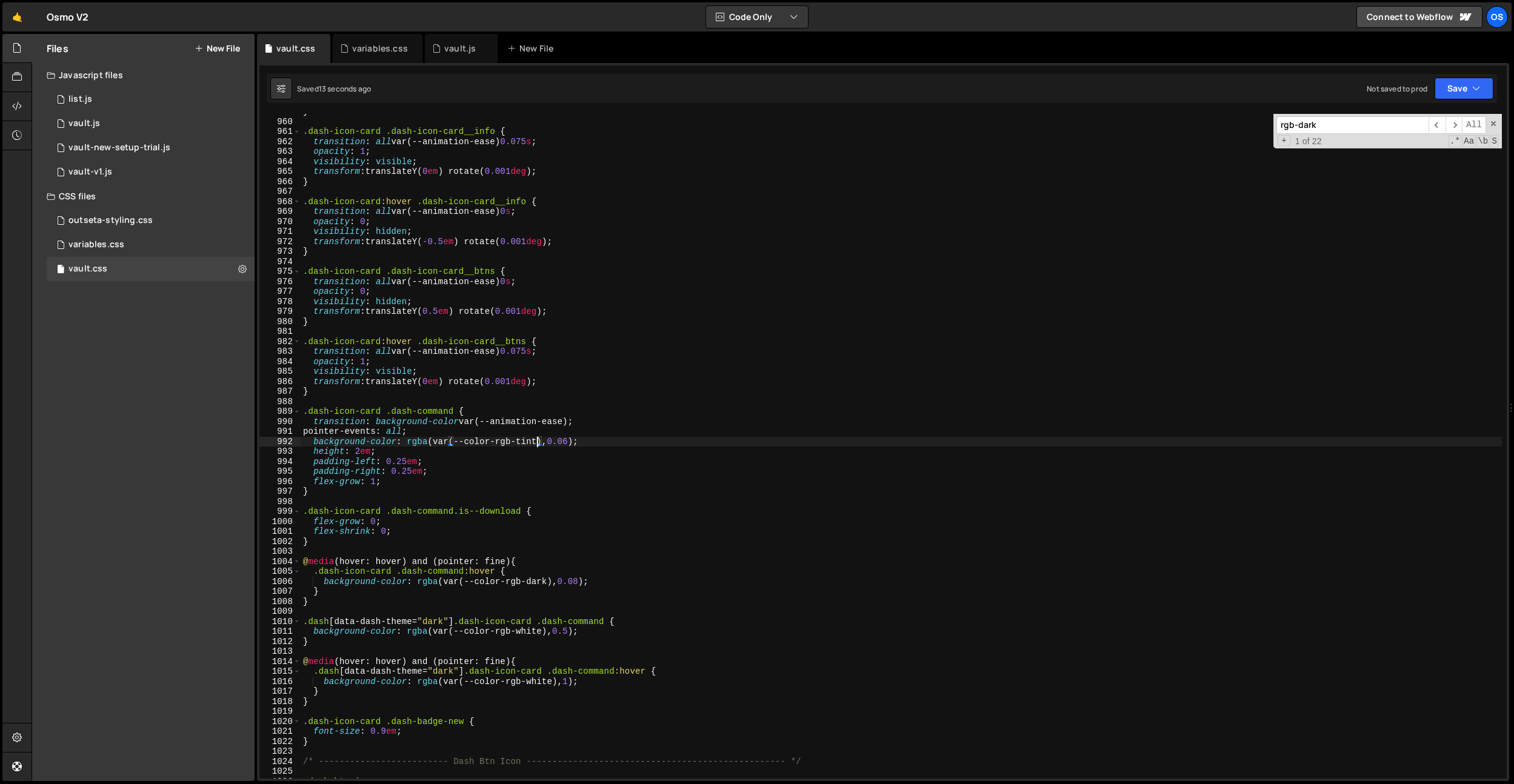
click at [1343, 135] on div "rgb-dark ​ ​ All Replace All + 1 of 22 .* Aa \b S" at bounding box center [1387, 131] width 228 height 35
click at [546, 581] on div "} .dash-icon-card .dash-icon-card__info { transition : all var(--animation-ease…" at bounding box center [901, 446] width 1201 height 665
click at [546, 581] on div "} .dash-icon-card .dash-icon-card__info { transition : all var(--animation-ease…" at bounding box center [901, 448] width 1201 height 684
click at [543, 579] on div "} .dash-icon-card .dash-icon-card__info { transition : all var(--animation-ease…" at bounding box center [901, 446] width 1201 height 665
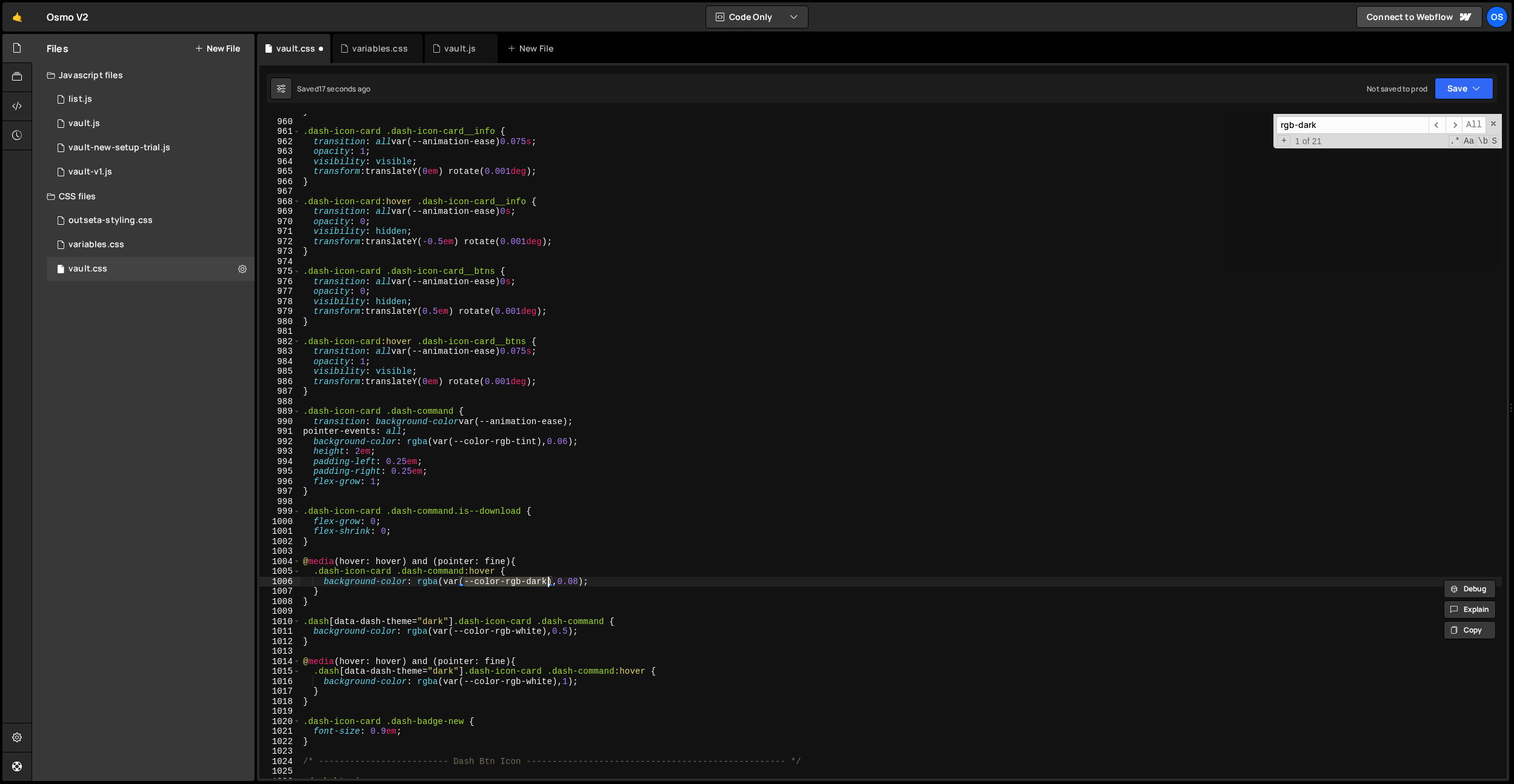
click at [543, 579] on div "} .dash-icon-card .dash-icon-card__info { transition : all var(--animation-ease…" at bounding box center [901, 448] width 1201 height 684
click at [1334, 132] on input "rgb-dark" at bounding box center [1353, 124] width 152 height 17
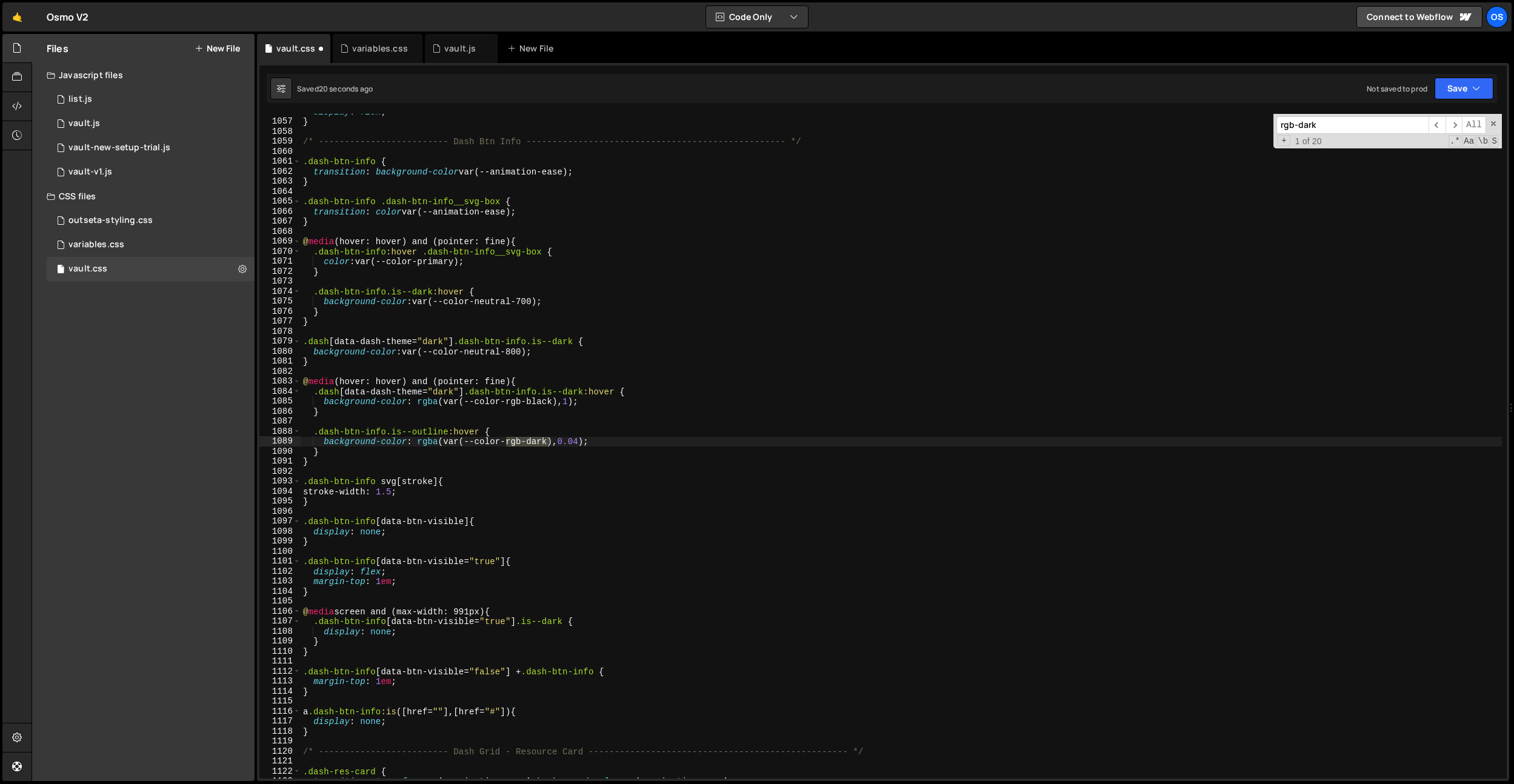
scroll to position [8560, 0]
click at [546, 464] on div "display : flex ; } /* ------------------------- Dash Btn Info -----------------…" at bounding box center [901, 448] width 1201 height 684
click at [536, 444] on div "display : flex ; } /* ------------------------- Dash Btn Info -----------------…" at bounding box center [901, 448] width 1201 height 684
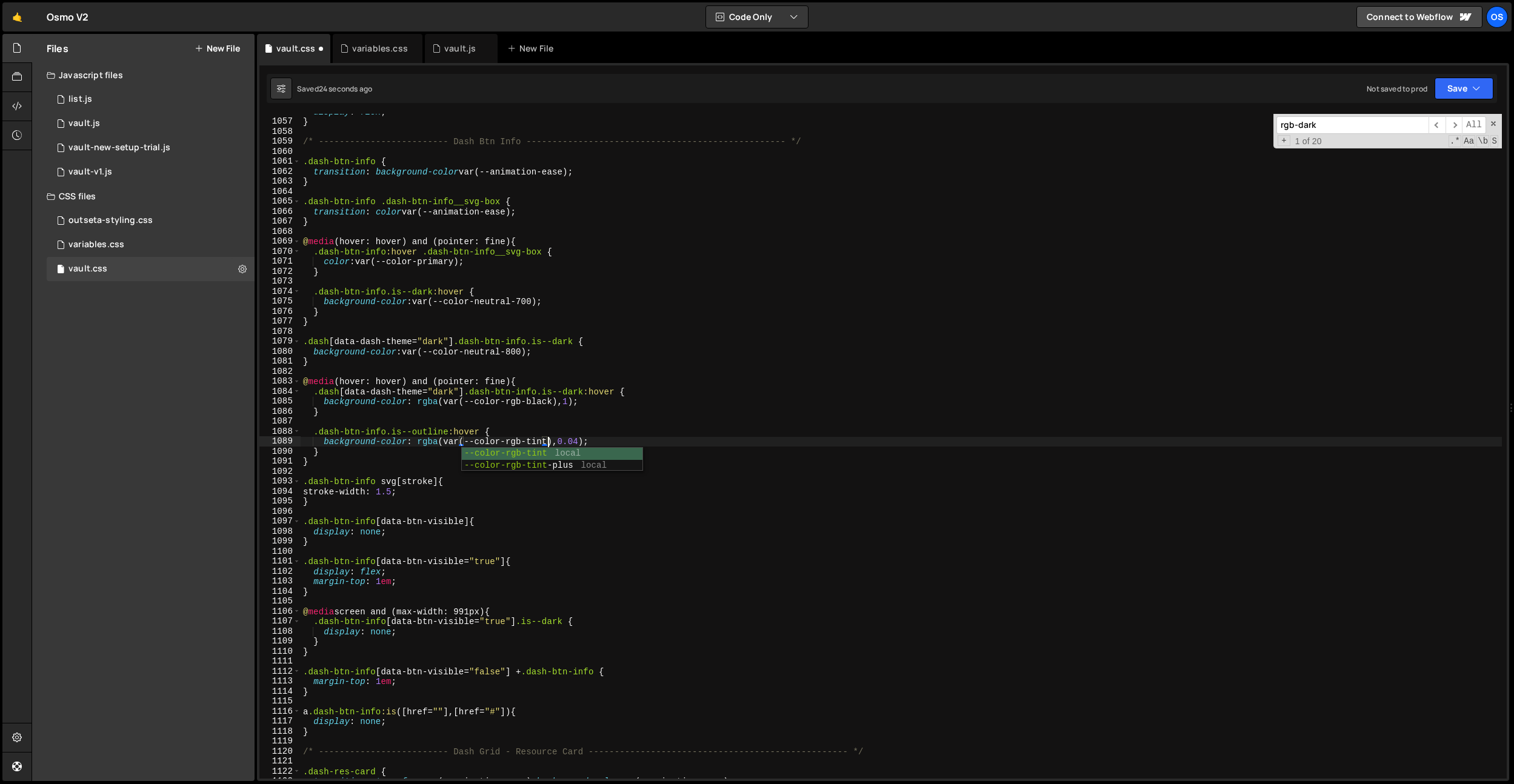
scroll to position [0, 17]
click at [1381, 125] on input "rgb-dark" at bounding box center [1353, 124] width 152 height 17
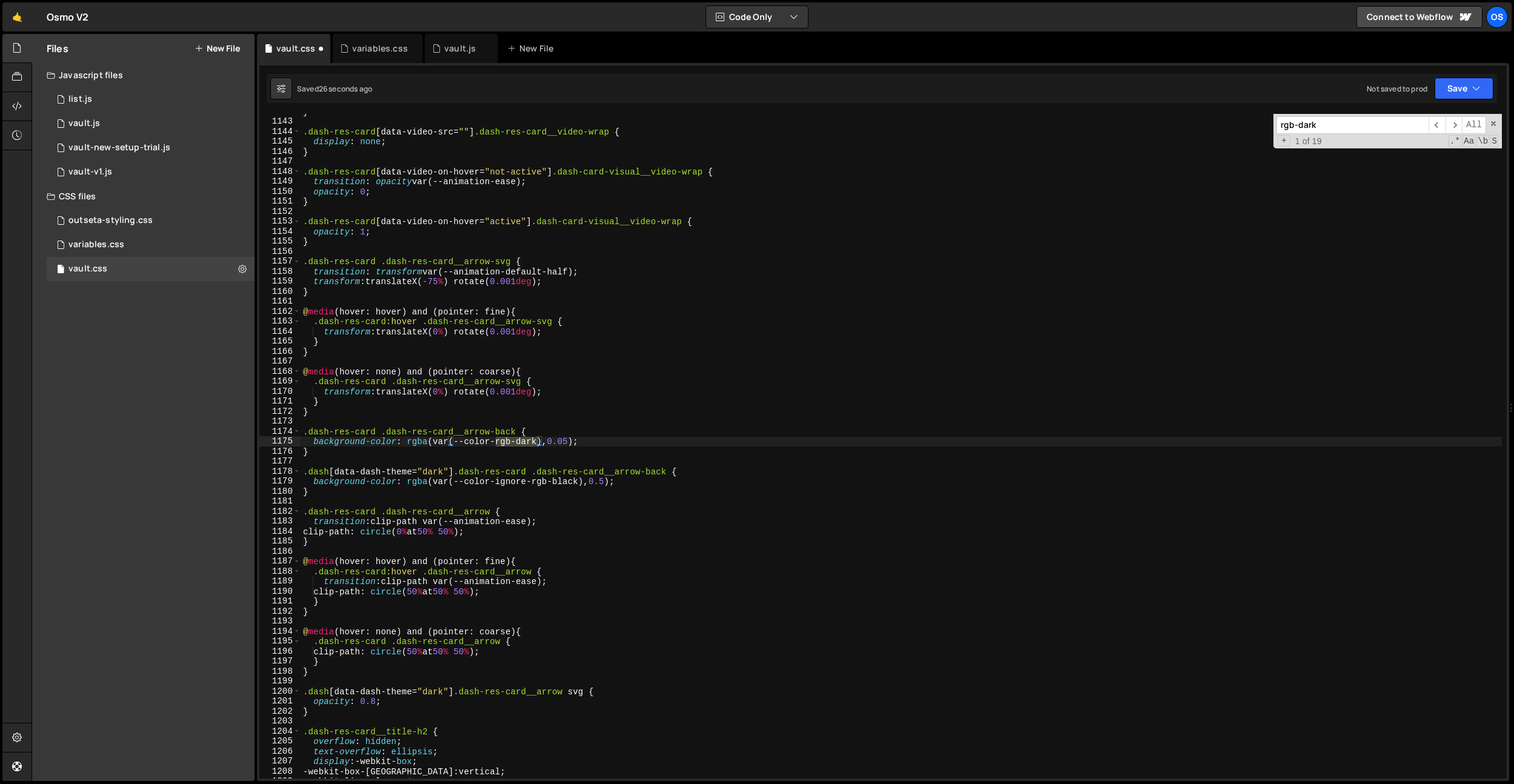
scroll to position [9257, 0]
click at [523, 441] on div "} .dash-res-card [ data-video-src = " " ] .dash-res-card__video-wrap { display …" at bounding box center [901, 446] width 1201 height 665
click at [523, 441] on div "} .dash-res-card [ data-video-src = " " ] .dash-res-card__video-wrap { display …" at bounding box center [901, 448] width 1201 height 684
click at [1409, 125] on input "rgb-dark" at bounding box center [1353, 124] width 152 height 17
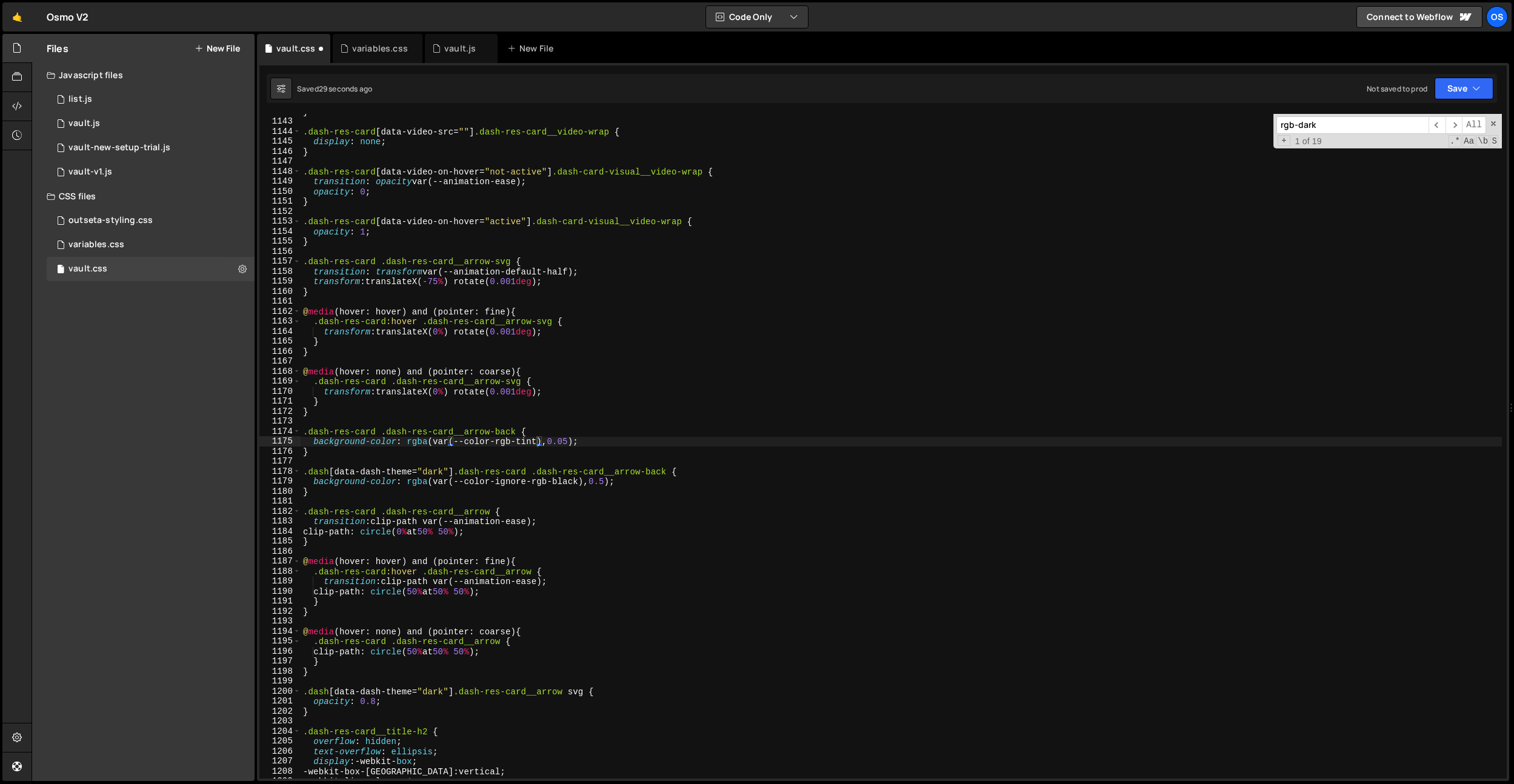
scroll to position [11649, 0]
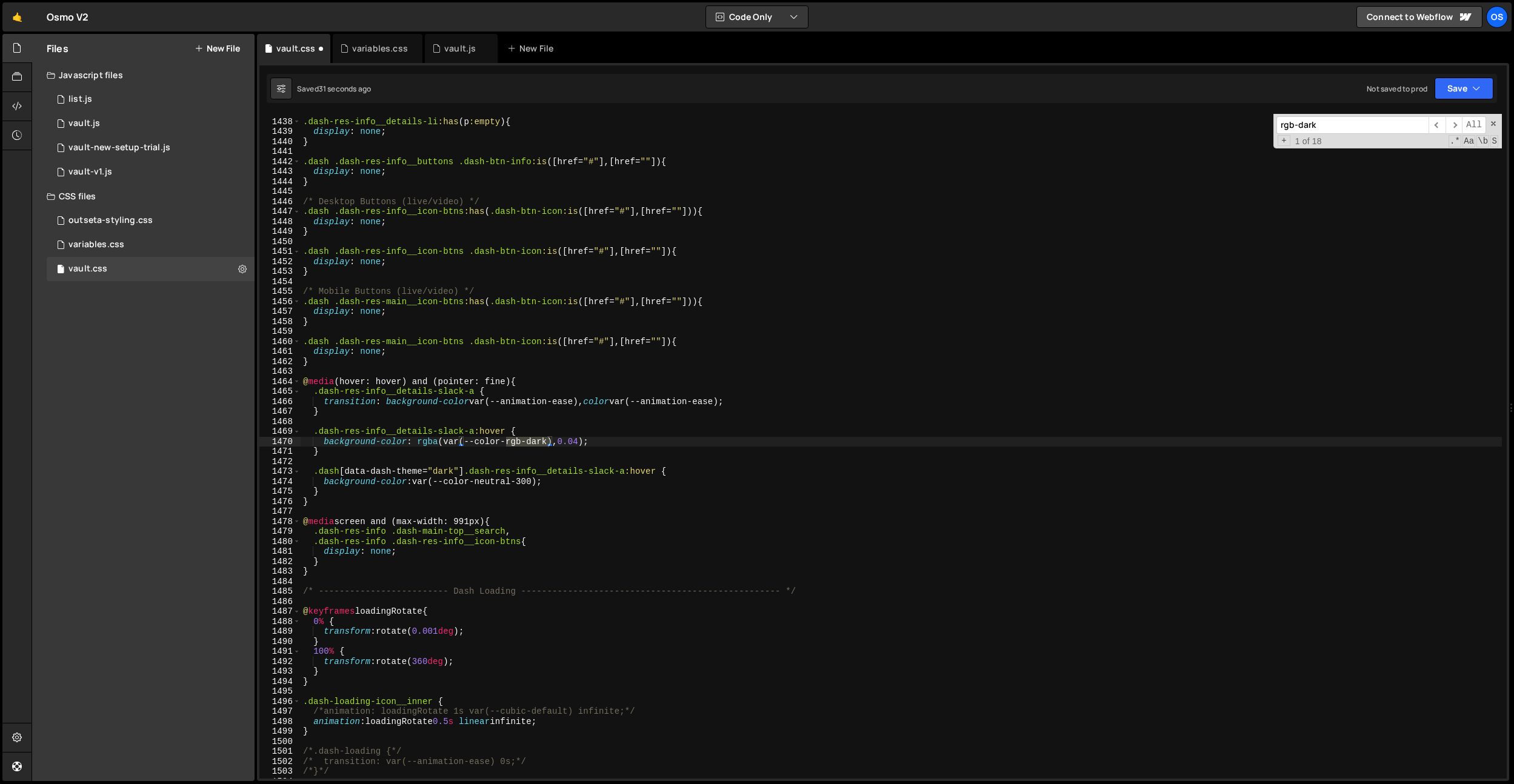
click at [506, 439] on div ".dash-res-info__details-li :has ( p :empty ) { display : none ; } .dash .dash-r…" at bounding box center [901, 446] width 1201 height 665
click at [535, 441] on div ".dash-res-info__details-li :has ( p :empty ) { display : none ; } .dash .dash-r…" at bounding box center [901, 448] width 1201 height 684
click at [1362, 118] on input "rgb-dark" at bounding box center [1353, 124] width 152 height 17
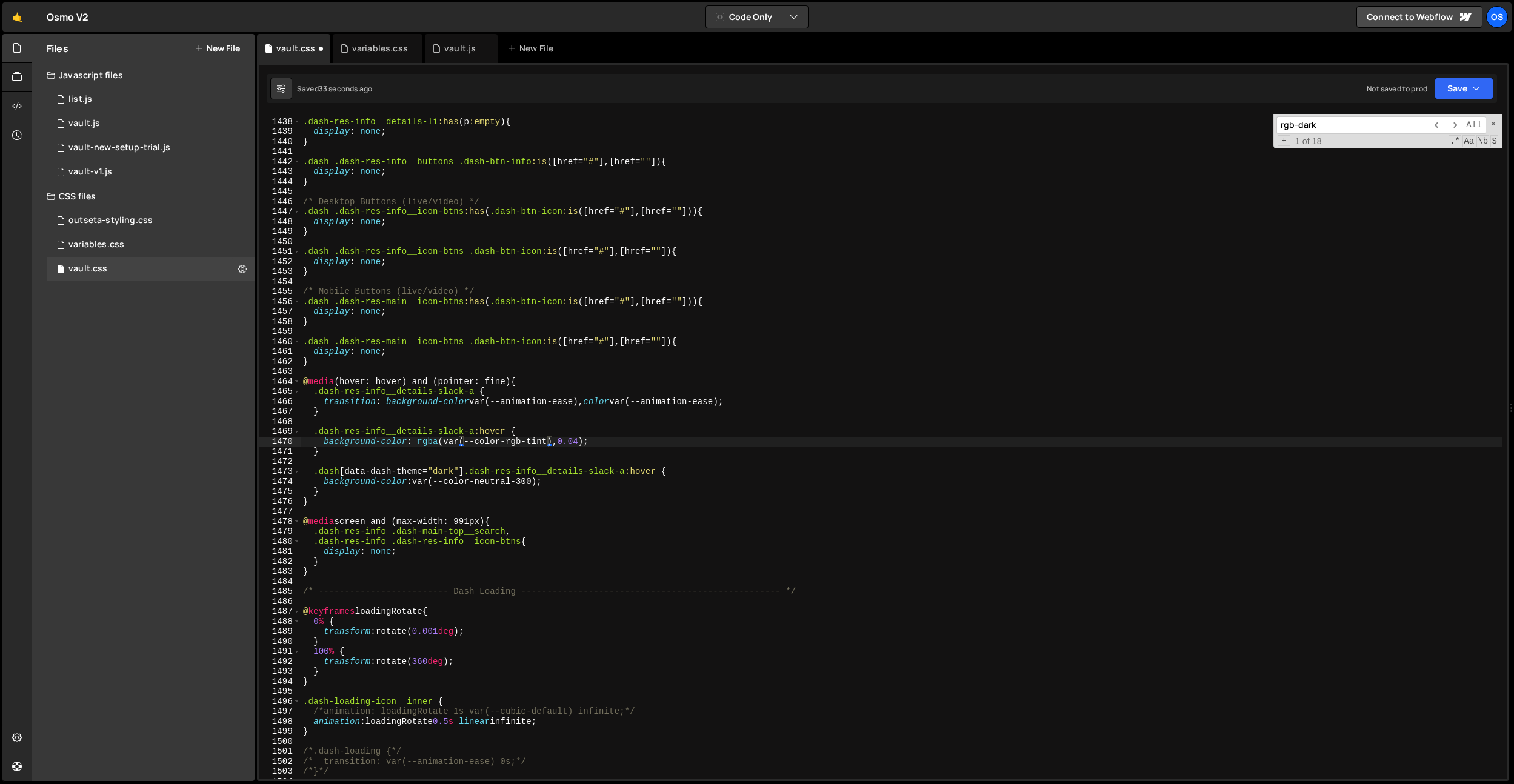
scroll to position [12094, 0]
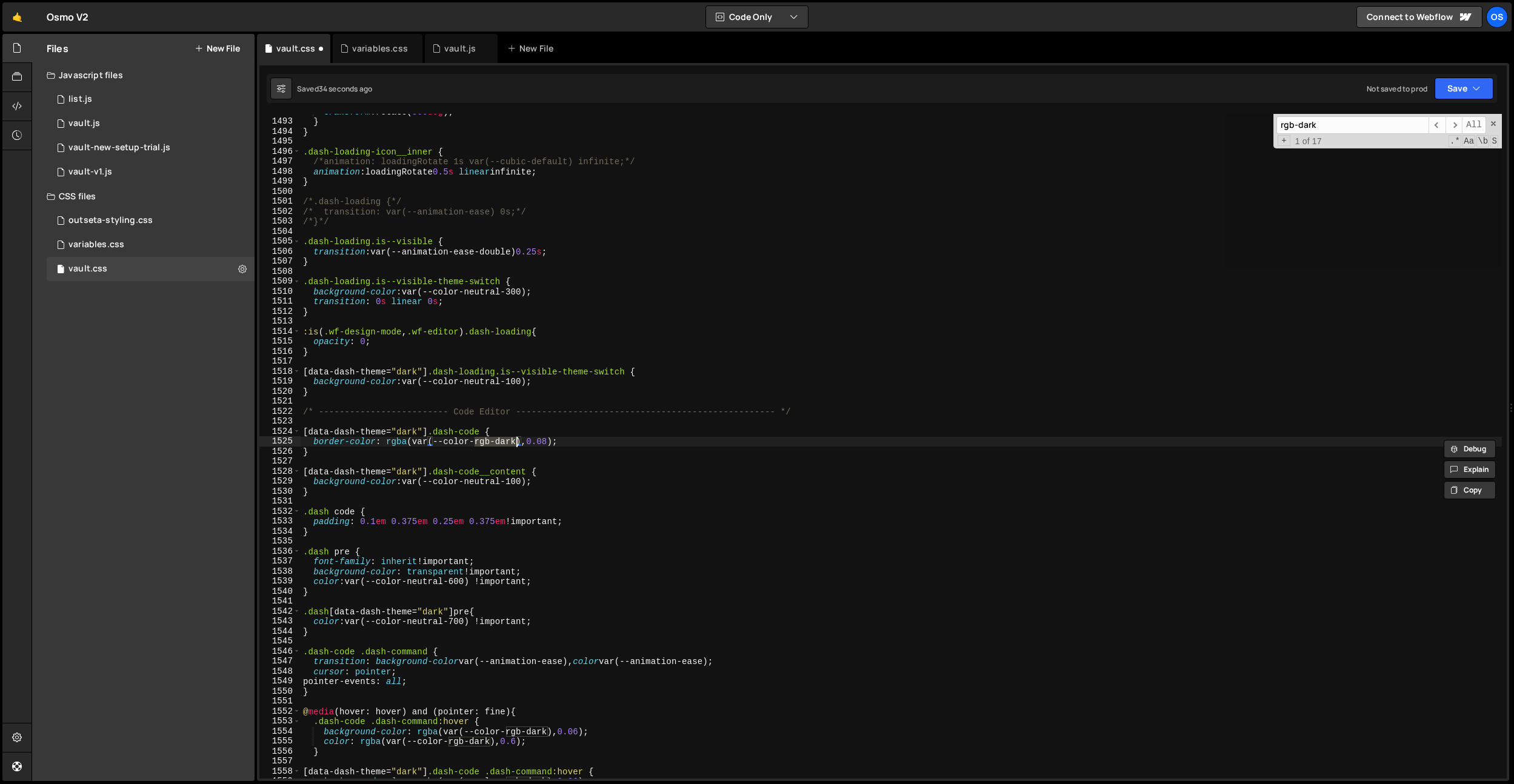
click at [498, 437] on div "transform : rotate( 360 deg ) ; } } .dash-loading-icon__inner { /*animation: lo…" at bounding box center [901, 446] width 1201 height 665
click at [498, 437] on div "transform : rotate( 360 deg ) ; } } .dash-loading-icon__inner { /*animation: lo…" at bounding box center [901, 448] width 1201 height 684
click at [1323, 125] on input "rgb-dark" at bounding box center [1353, 124] width 152 height 17
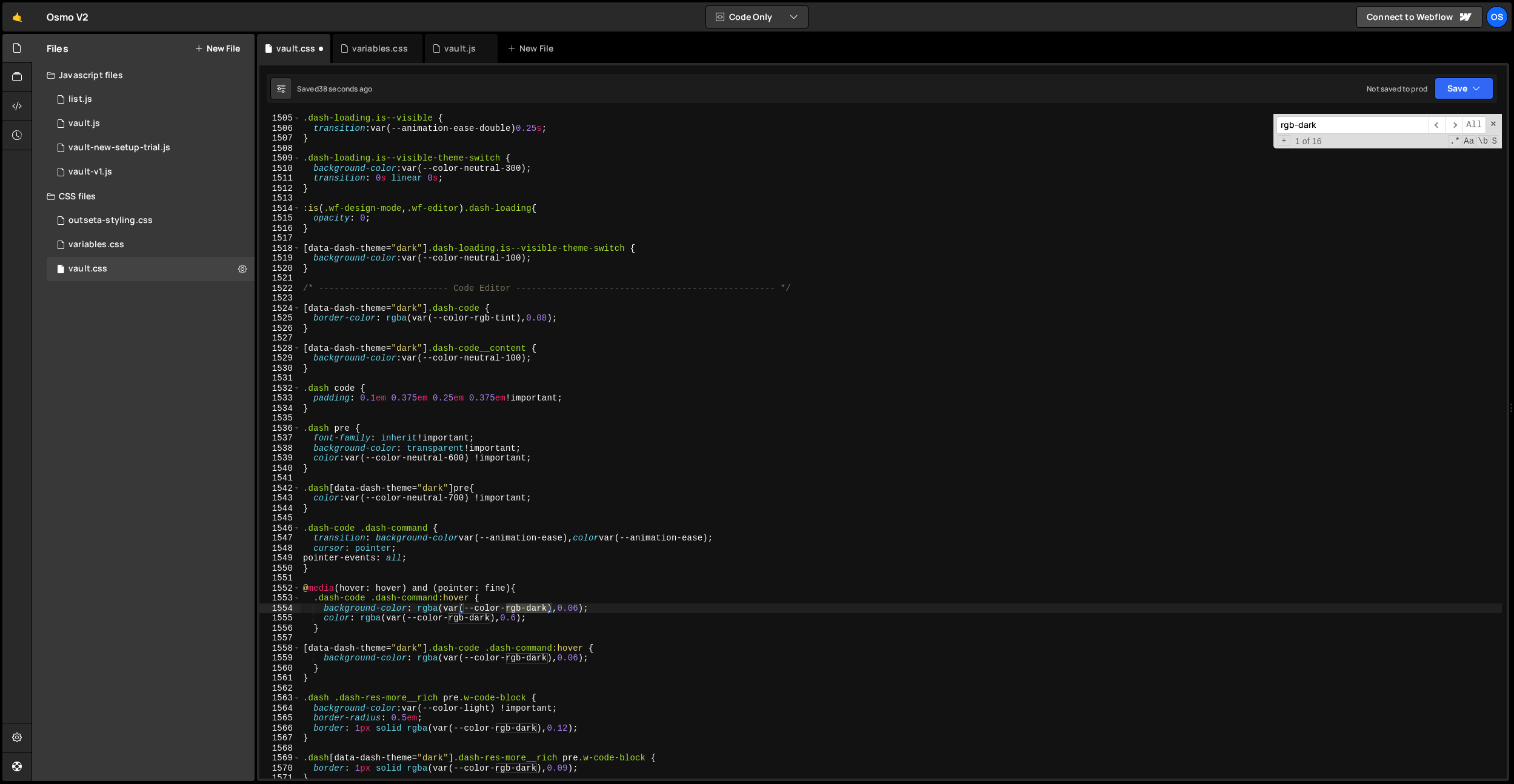
scroll to position [12195, 0]
click at [540, 609] on div ".dash-loading.is--visible { transition : var(--animation-ease-double) 0.25 s ; …" at bounding box center [901, 446] width 1201 height 665
click at [540, 609] on div ".dash-loading.is--visible { transition : var(--animation-ease-double) 0.25 s ; …" at bounding box center [901, 455] width 1201 height 684
type textarea "background-color: rgba(var(--color-rgb-tint), 0.06);"
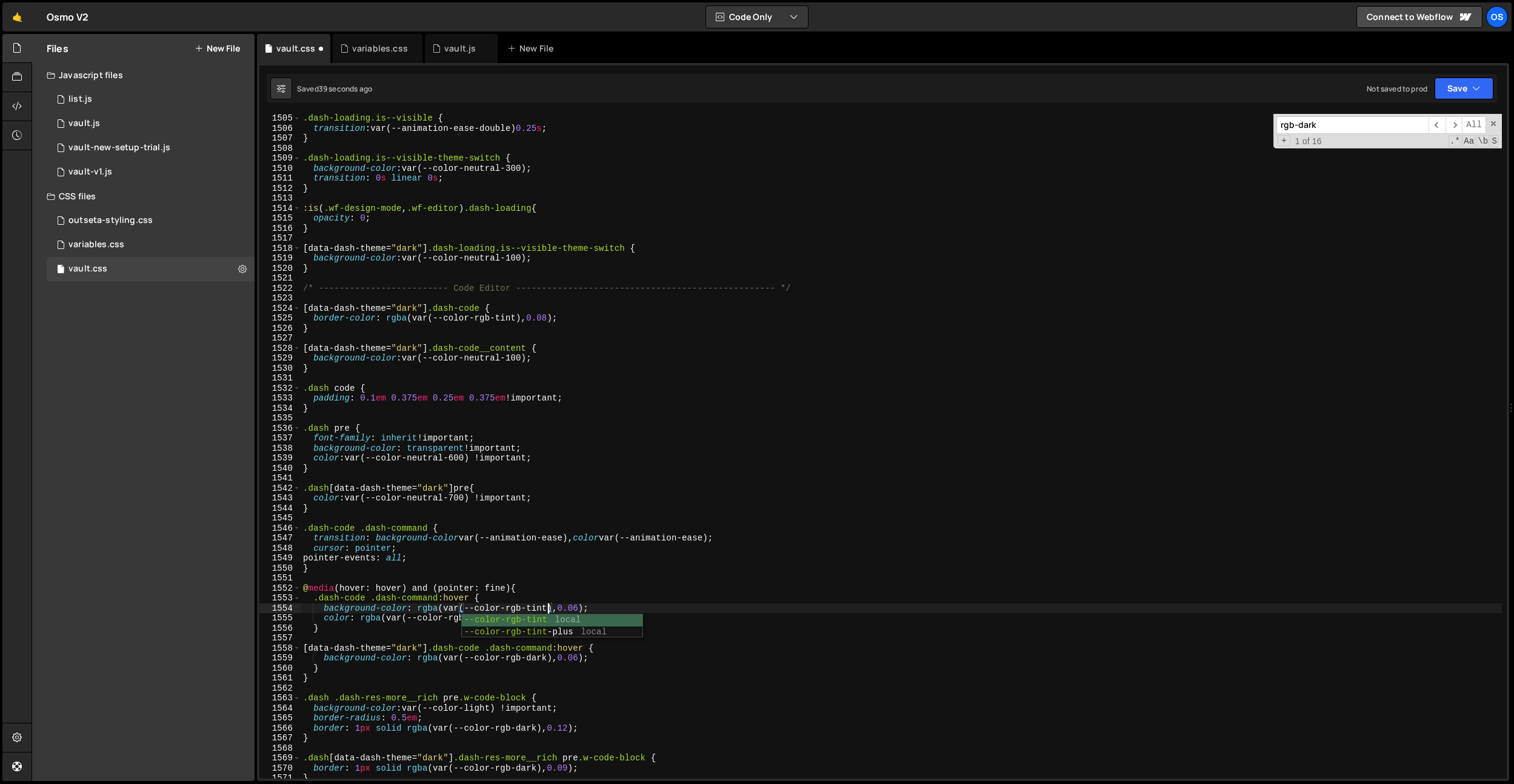
drag, startPoint x: 460, startPoint y: 520, endPoint x: 466, endPoint y: 581, distance: 61.3
click at [460, 520] on div ".dash-loading.is--visible { transition : var(--animation-ease-double) 0.25 s ; …" at bounding box center [901, 455] width 1201 height 684
click at [475, 618] on div ".dash-loading.is--visible { transition : var(--animation-ease-double) 0.25 s ; …" at bounding box center [901, 455] width 1201 height 684
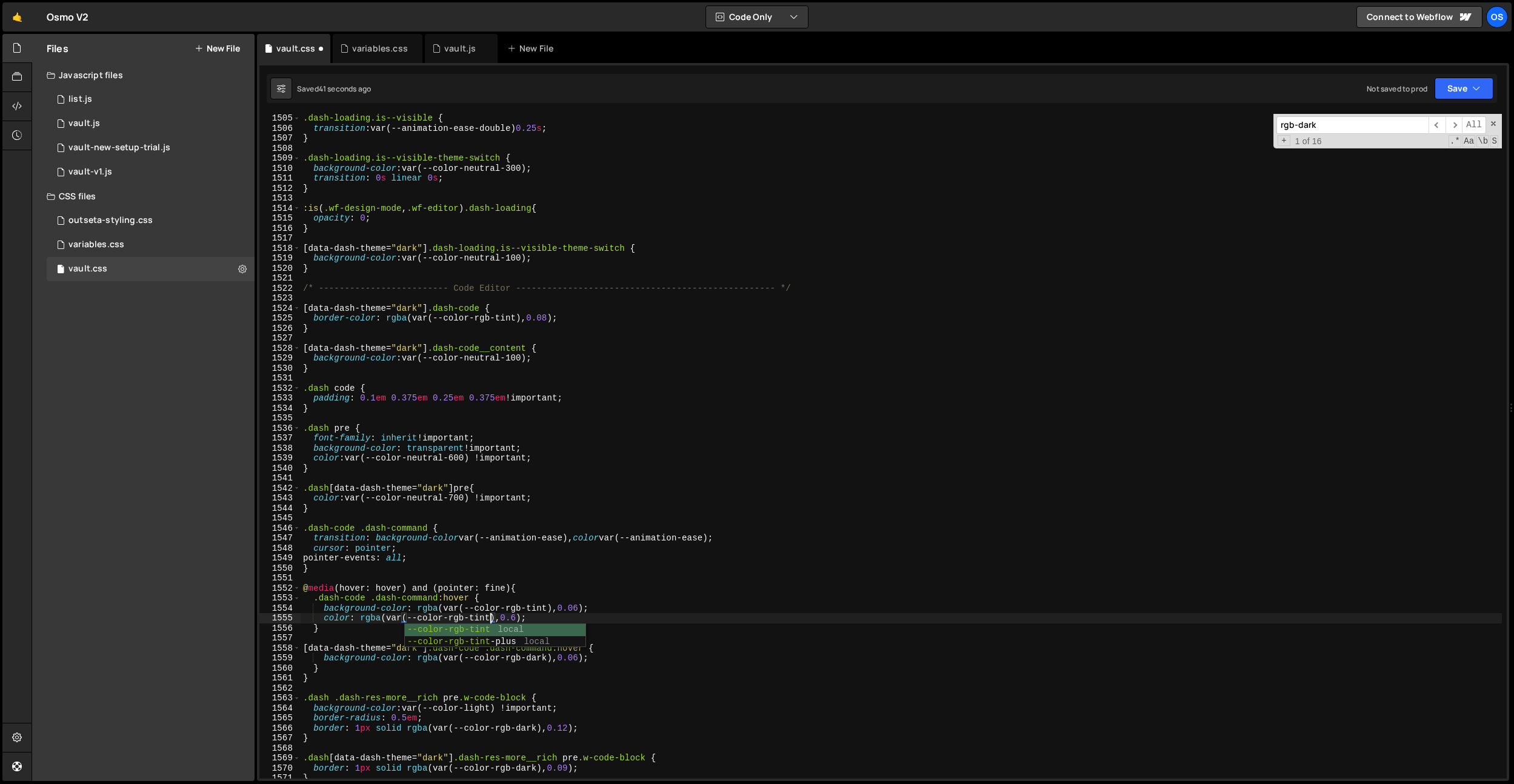
click at [526, 562] on div ".dash-loading.is--visible { transition : var(--animation-ease-double) 0.25 s ; …" at bounding box center [901, 455] width 1201 height 684
click at [533, 655] on div ".dash-loading.is--visible { transition : var(--animation-ease-double) 0.25 s ; …" at bounding box center [901, 455] width 1201 height 684
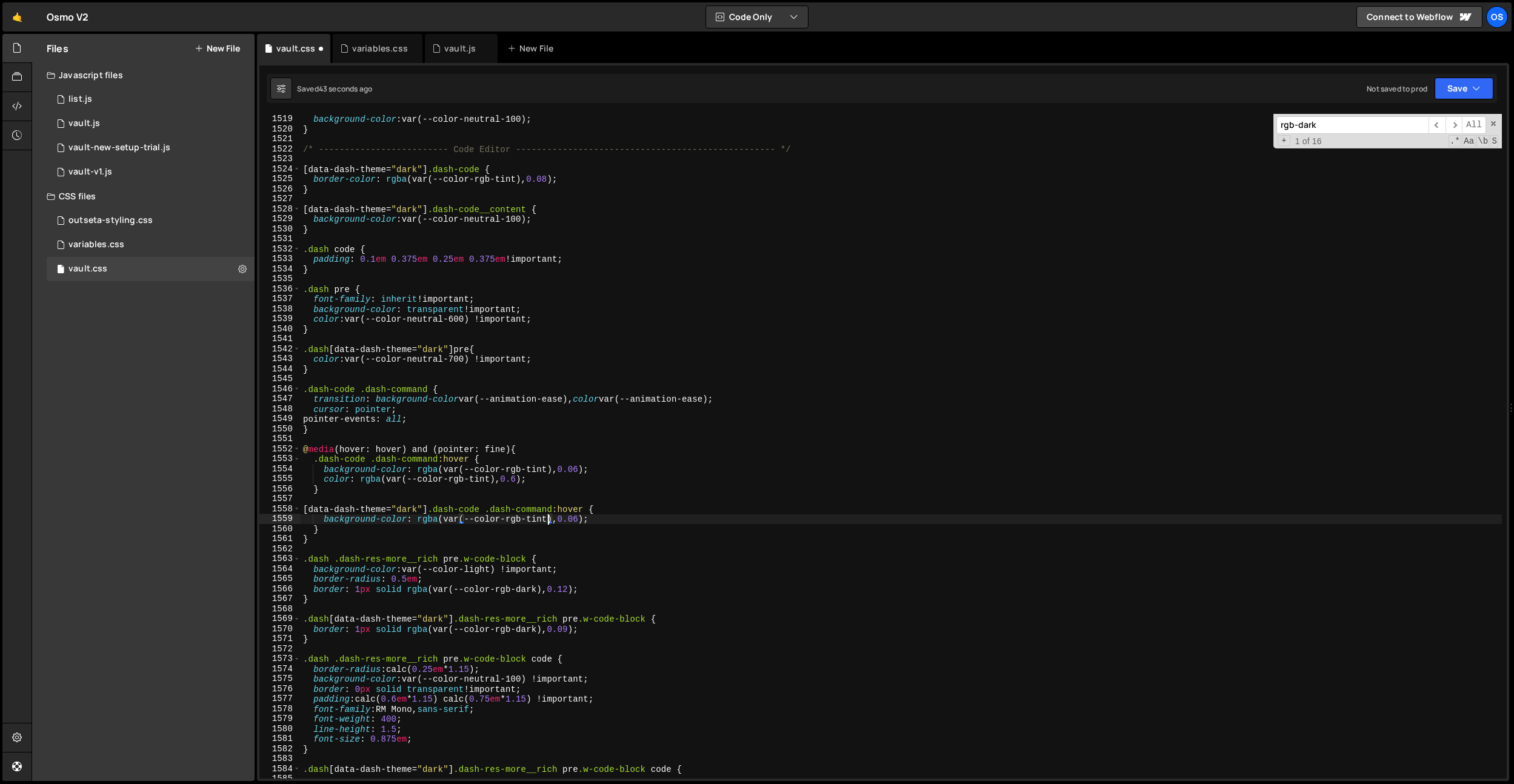
scroll to position [12313, 0]
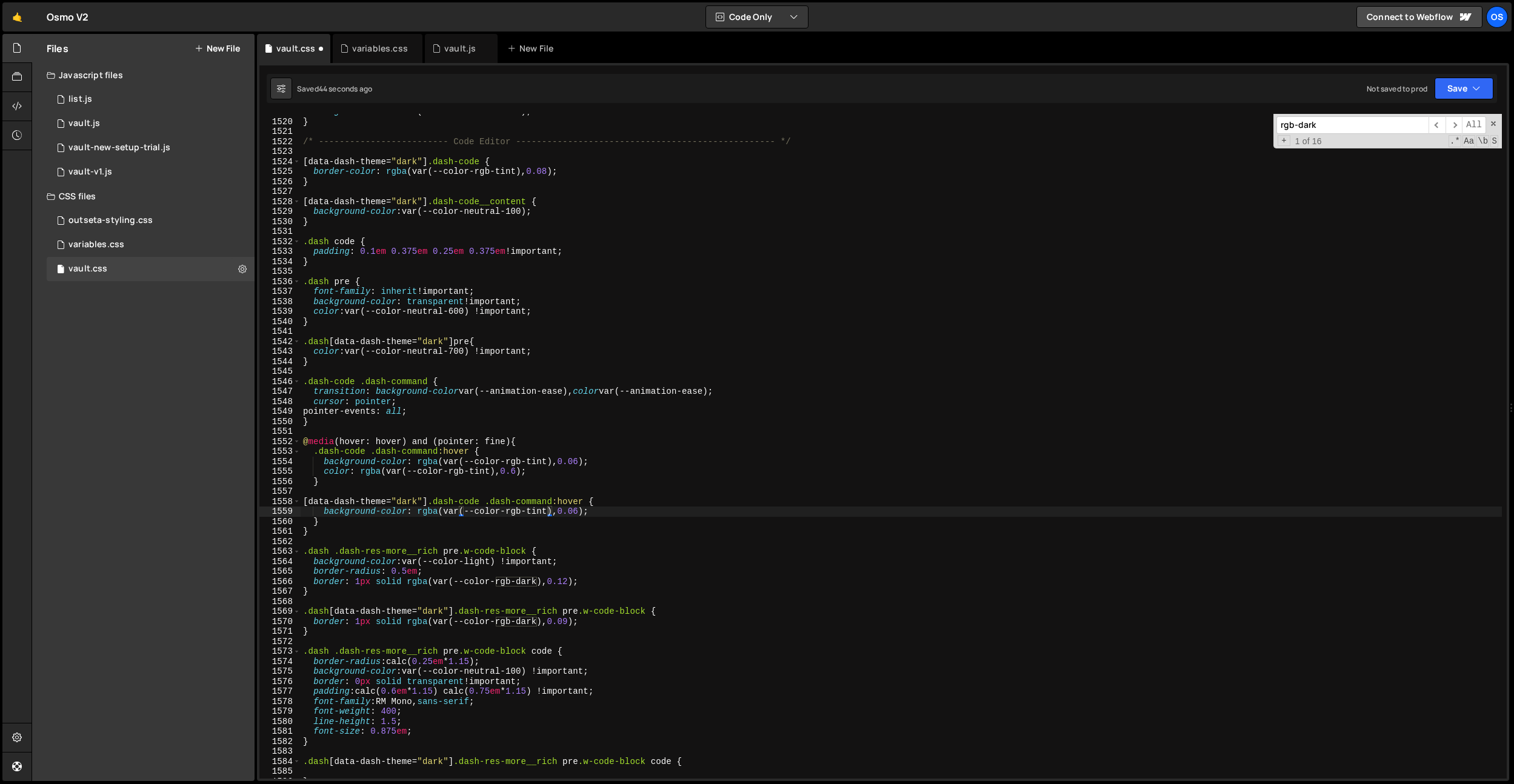
click at [1367, 132] on input "rgb-dark" at bounding box center [1353, 124] width 152 height 17
click at [515, 586] on div "background-color : var(--color-neutral-100) ; } /* ------------------------- Co…" at bounding box center [901, 446] width 1201 height 665
click at [529, 581] on div "background-color : var(--color-neutral-100) ; } /* ------------------------- Co…" at bounding box center [901, 448] width 1201 height 684
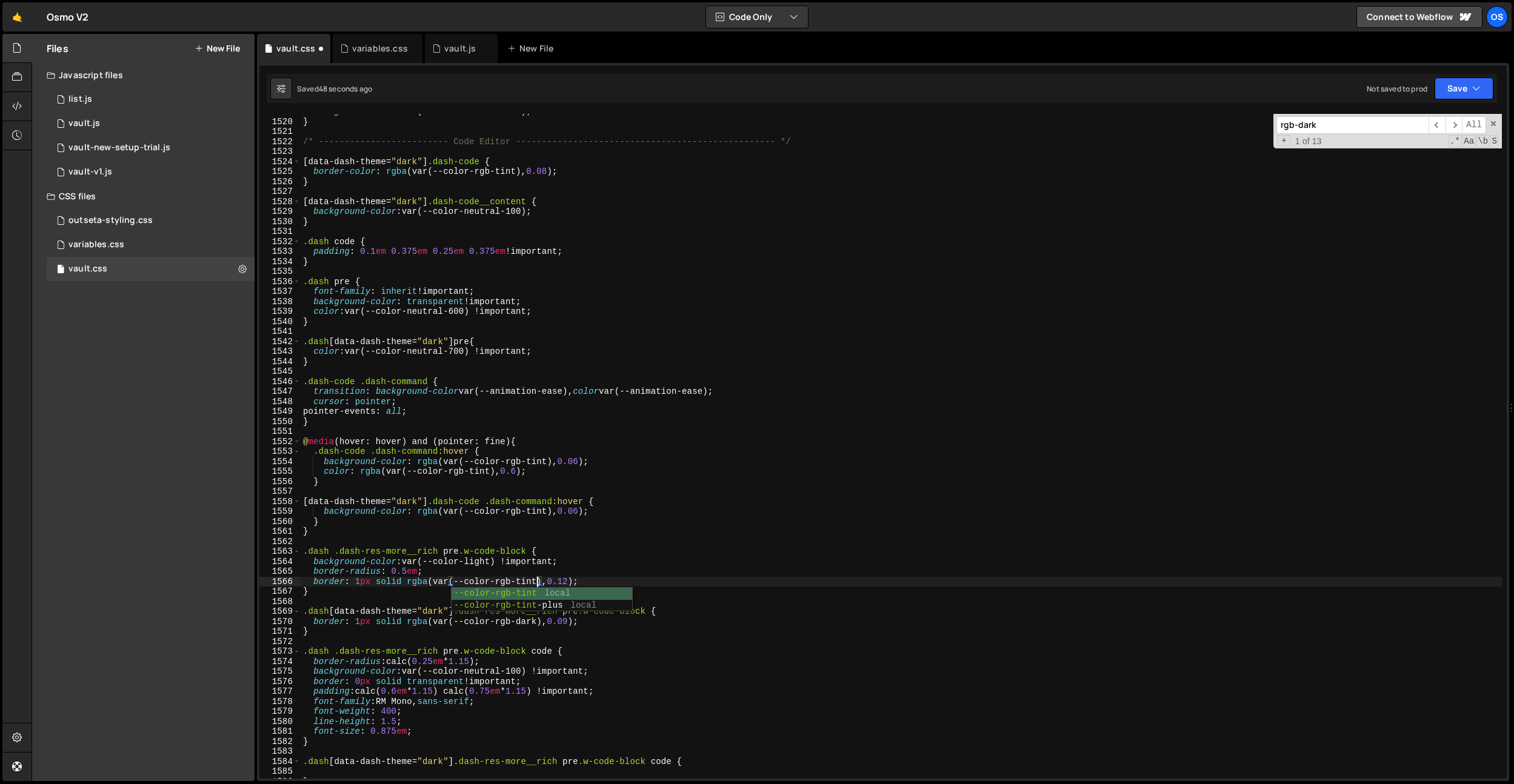
click at [1316, 133] on input "rgb-dark" at bounding box center [1353, 124] width 152 height 17
click at [528, 625] on div "background-color : var(--color-neutral-100) ; } /* ------------------------- Co…" at bounding box center [901, 446] width 1201 height 665
click at [528, 625] on div "background-color : var(--color-neutral-100) ; } /* ------------------------- Co…" at bounding box center [901, 448] width 1201 height 684
click at [1341, 118] on input "rgb-dark" at bounding box center [1353, 124] width 152 height 17
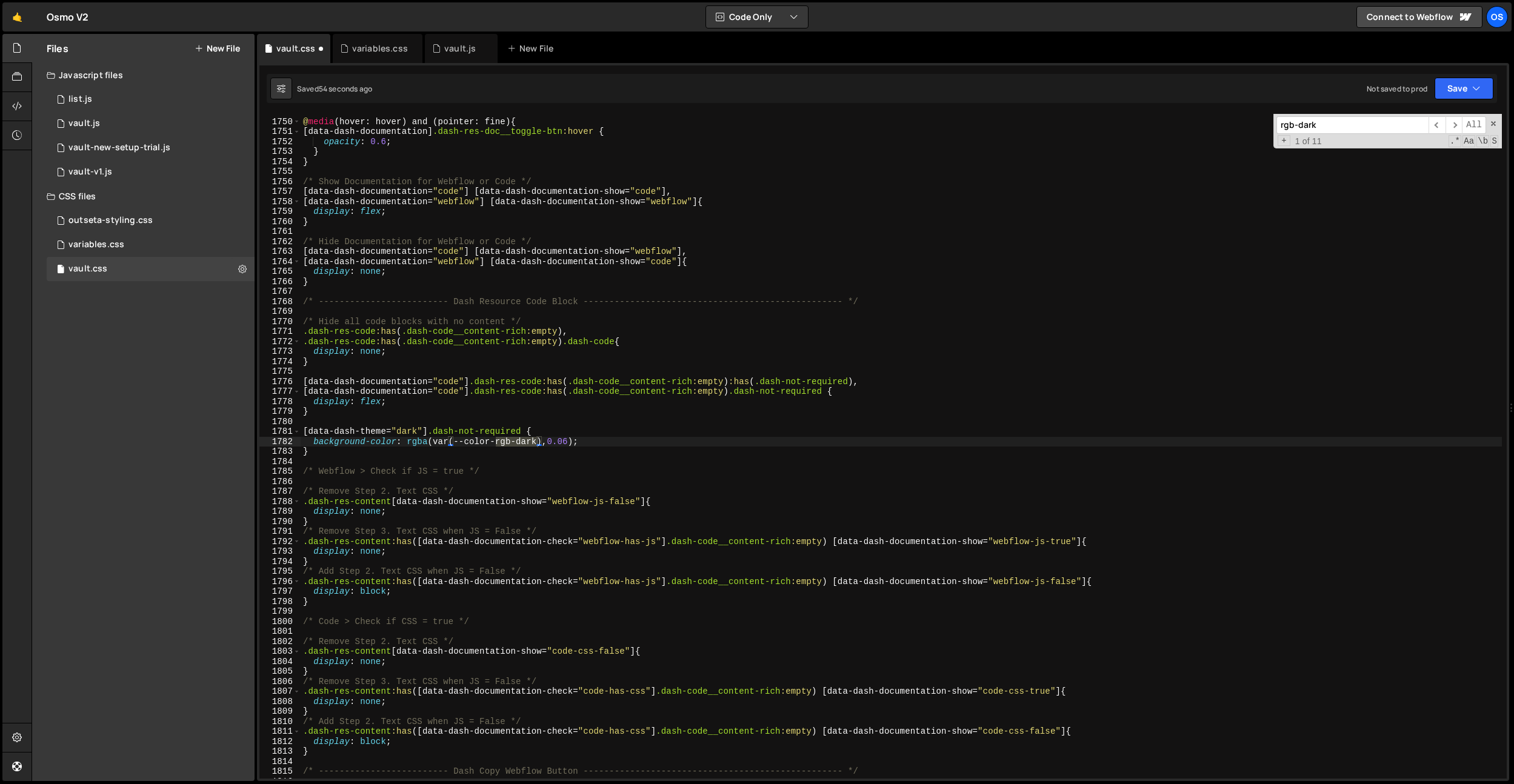
click at [515, 441] on div "@ media (hover: hover) and (pointer: fine) { [ data-dash-documentation ] .dash-…" at bounding box center [901, 446] width 1201 height 665
click at [515, 441] on div "@ media (hover: hover) and (pointer: fine) { [ data-dash-documentation ] .dash-…" at bounding box center [901, 448] width 1201 height 684
click at [525, 442] on div "@ media (hover: hover) and (pointer: fine) { [ data-dash-documentation ] .dash-…" at bounding box center [901, 446] width 1201 height 665
click at [525, 442] on div "@ media (hover: hover) and (pointer: fine) { [ data-dash-documentation ] .dash-…" at bounding box center [901, 448] width 1201 height 684
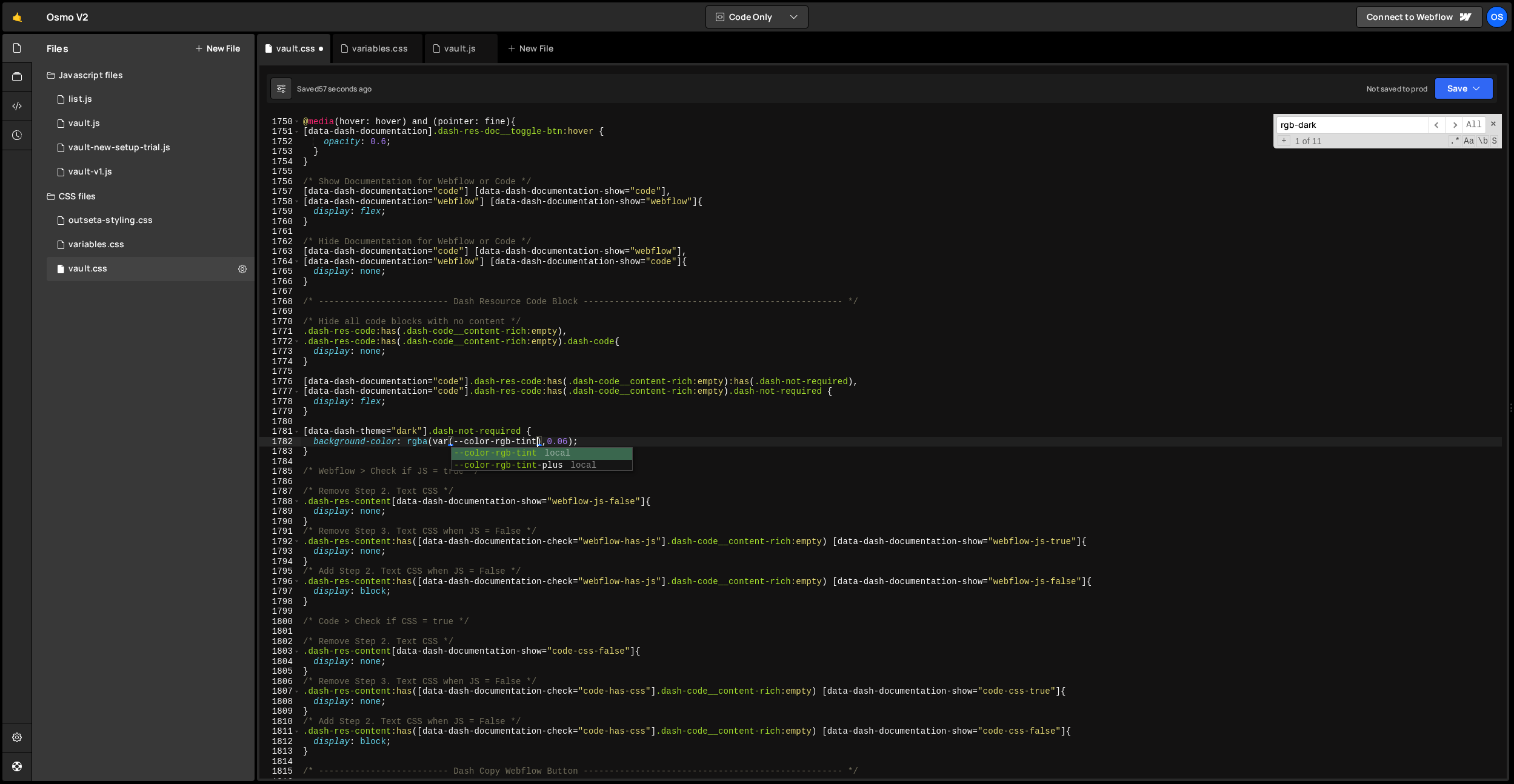
click at [1339, 124] on input "rgb-dark" at bounding box center [1353, 124] width 152 height 17
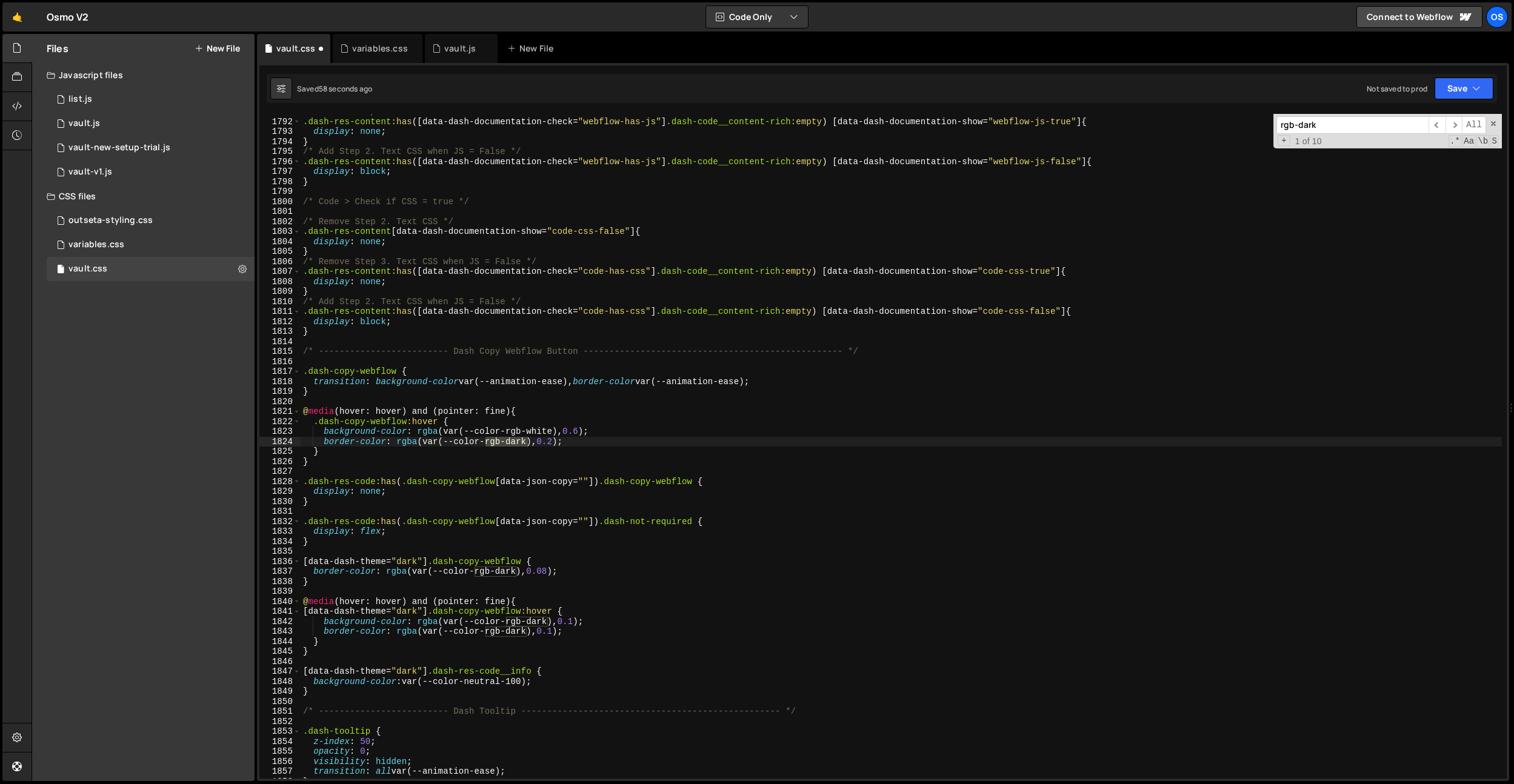
scroll to position [14518, 0]
click at [515, 442] on div "/* Remove Step 3. Text CSS when JS = False */ .dash-res-content :has ([ data-da…" at bounding box center [901, 446] width 1201 height 665
click at [515, 442] on div "/* Remove Step 3. Text CSS when JS = False */ .dash-res-content :has ([ data-da…" at bounding box center [901, 448] width 1201 height 684
click at [515, 442] on div "/* Remove Step 3. Text CSS when JS = False */ .dash-res-content :has ([ data-da…" at bounding box center [901, 446] width 1201 height 665
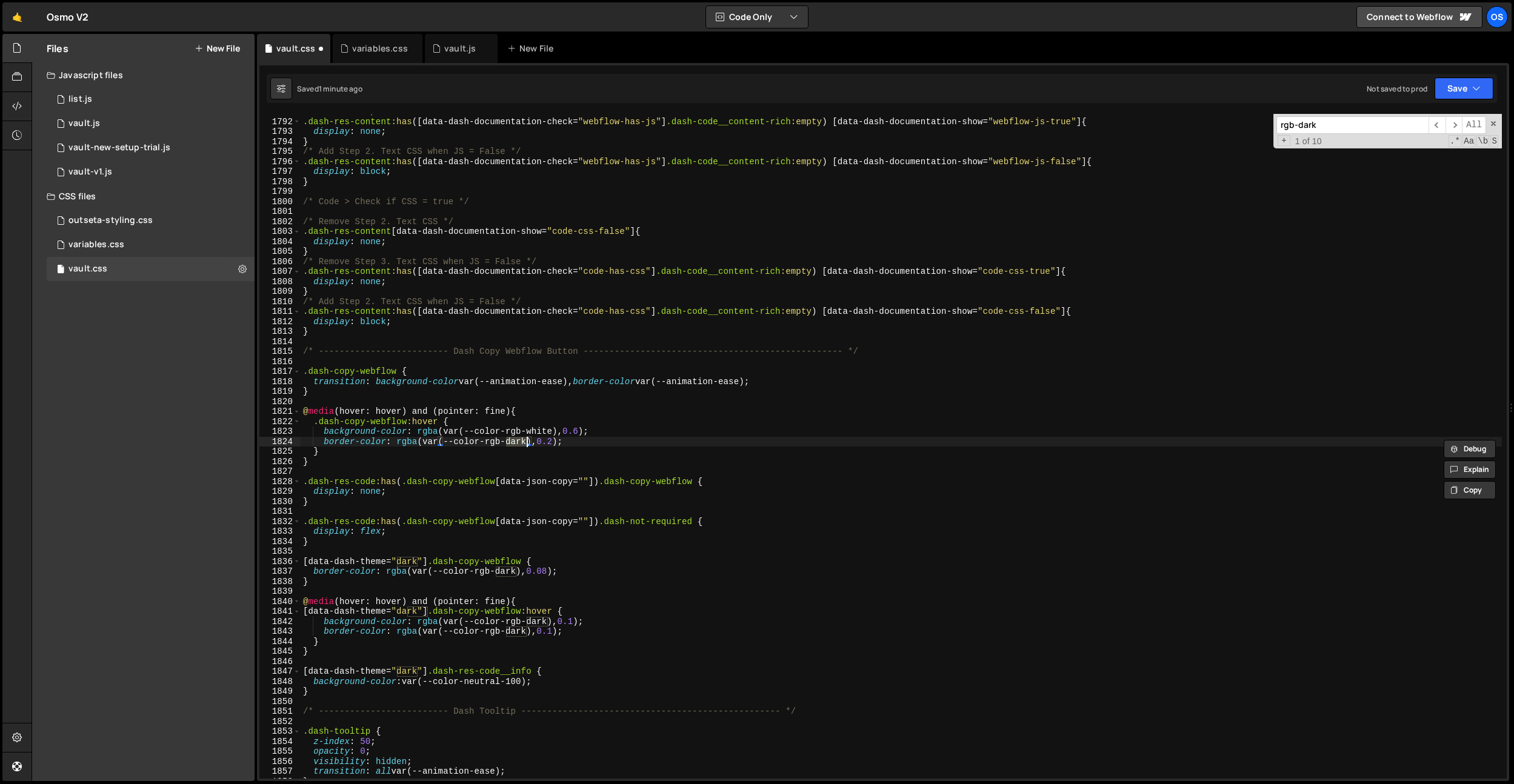
click at [515, 442] on div "/* Remove Step 3. Text CSS when JS = False */ .dash-res-content :has ([ data-da…" at bounding box center [901, 448] width 1201 height 684
click at [1325, 126] on input "rgb-dark" at bounding box center [1353, 124] width 152 height 17
click at [561, 450] on div "/* Remove Step 3. Text CSS when JS = False */ .dash-res-content :has ([ data-da…" at bounding box center [901, 448] width 1201 height 684
click at [1362, 120] on input "rgb-dark" at bounding box center [1353, 124] width 152 height 17
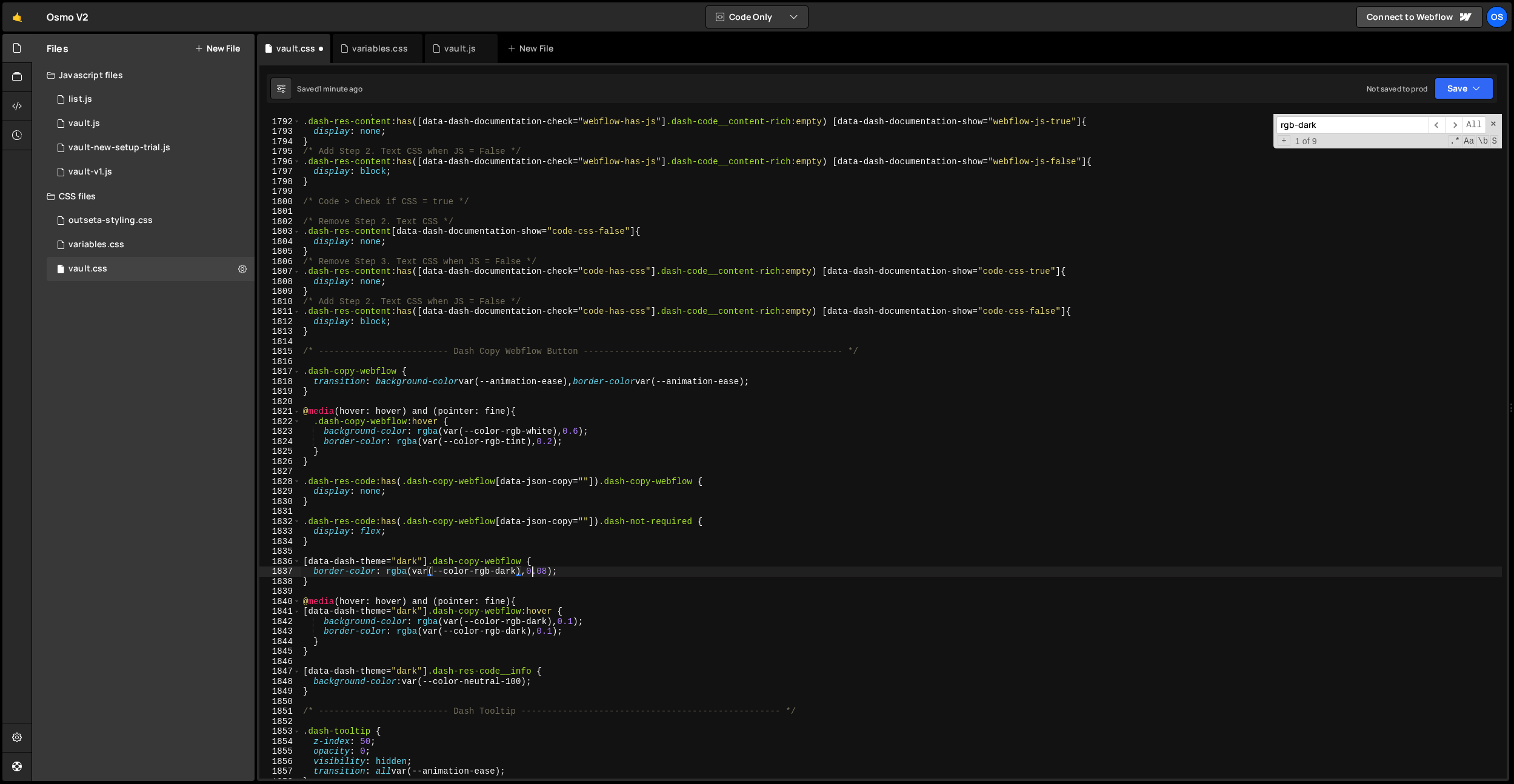
click at [532, 573] on div "/* Remove Step 3. Text CSS when JS = False */ .dash-res-content :has ([ data-da…" at bounding box center [901, 448] width 1201 height 684
click at [502, 571] on div "/* Remove Step 3. Text CSS when JS = False */ .dash-res-content :has ([ data-da…" at bounding box center [901, 448] width 1201 height 684
click at [1351, 131] on input "rgb-dark" at bounding box center [1353, 124] width 152 height 17
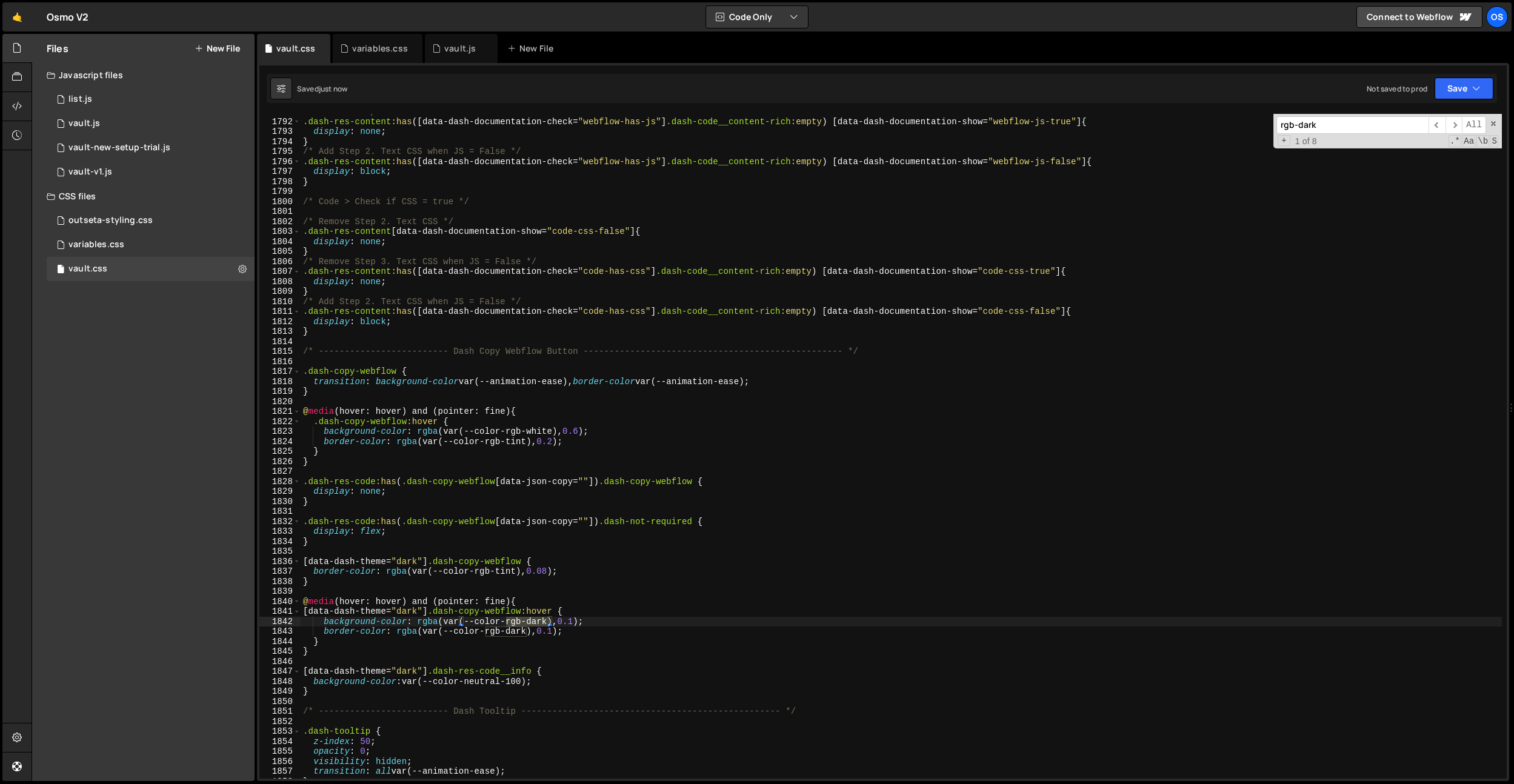
click at [539, 621] on div "/* Remove Step 3. Text CSS when JS = False */ .dash-res-content :has ([ data-da…" at bounding box center [901, 446] width 1201 height 665
click at [539, 621] on div "/* Remove Step 3. Text CSS when JS = False */ .dash-res-content :has ([ data-da…" at bounding box center [901, 448] width 1201 height 684
click at [1338, 113] on div "// Remove dummy styling search results 670 671 672 673 674 675 676 677 678 679 …" at bounding box center [883, 422] width 1252 height 718
click at [1329, 120] on input "rgb-dark" at bounding box center [1353, 124] width 152 height 17
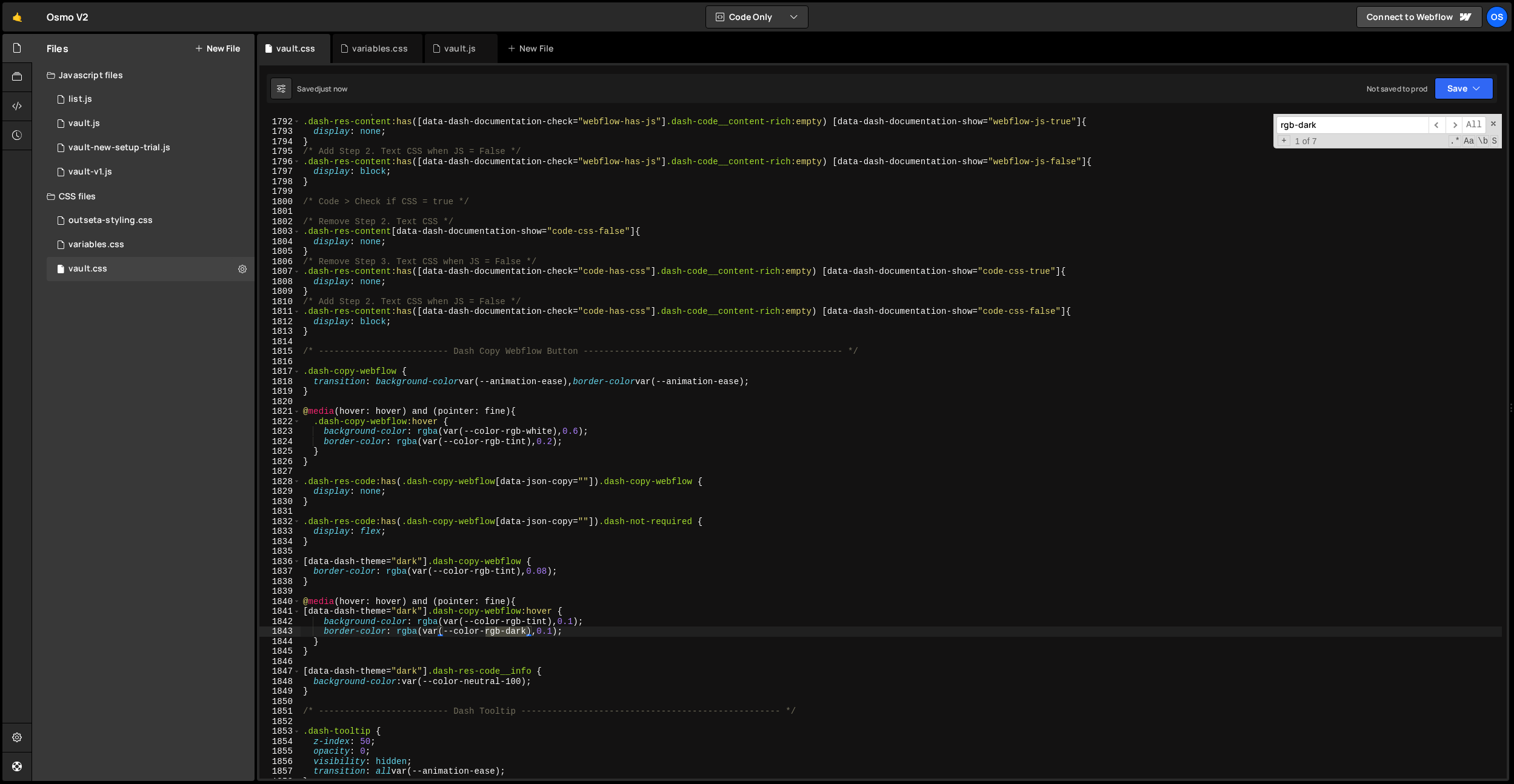
click at [524, 634] on div "/* Remove Step 3. Text CSS when JS = False */ .dash-res-content :has ([ data-da…" at bounding box center [901, 446] width 1201 height 665
click at [524, 634] on div "/* Remove Step 3. Text CSS when JS = False */ .dash-res-content :has ([ data-da…" at bounding box center [901, 448] width 1201 height 684
type textarea "border-color: rgba(var(--color-rgb-tint), 0.1);"
click at [1318, 119] on input "rgb-dark" at bounding box center [1353, 124] width 152 height 17
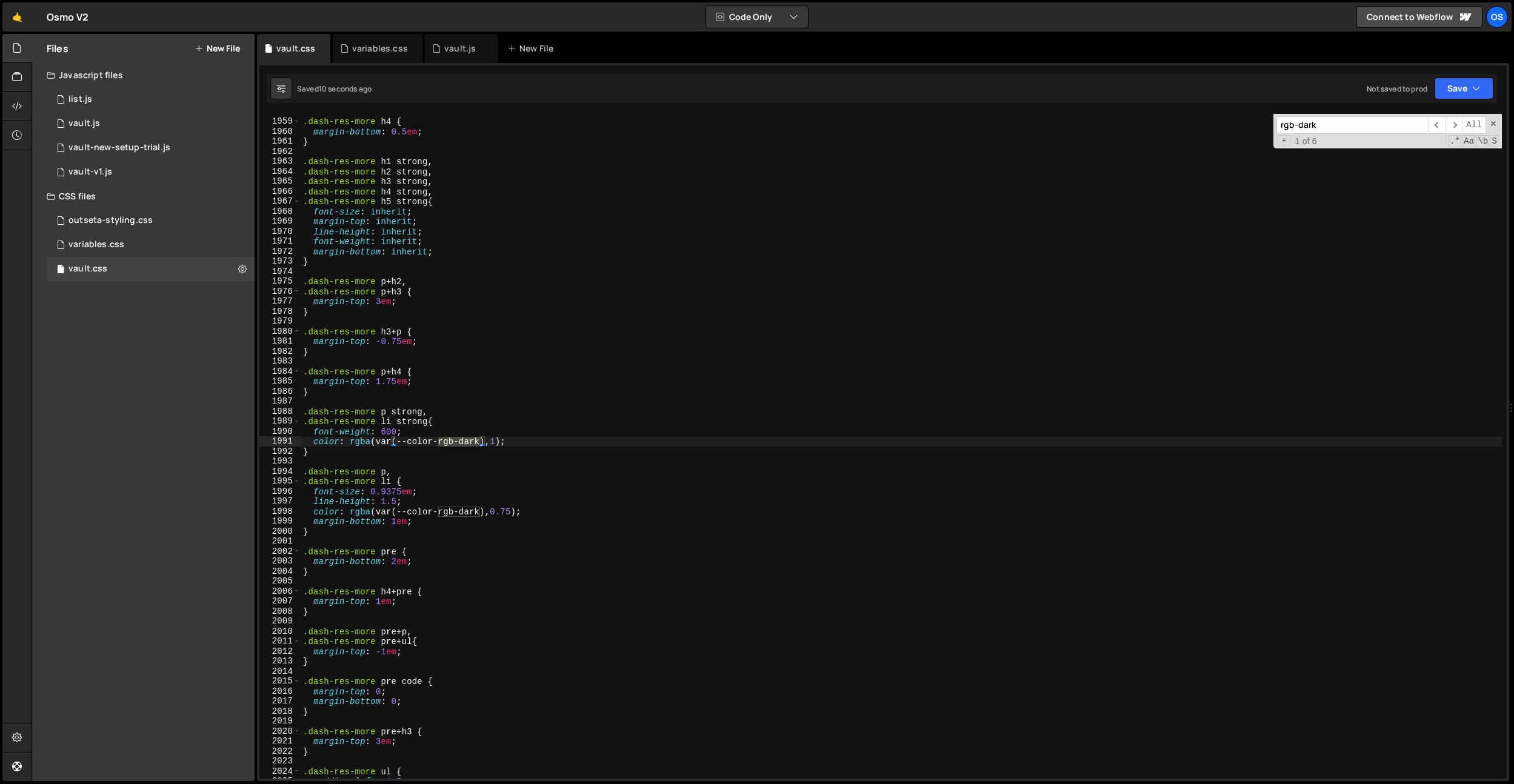
scroll to position [15873, 0]
drag, startPoint x: 516, startPoint y: 466, endPoint x: 497, endPoint y: 463, distance: 19.2
click at [515, 466] on div ".dash-res-more h4 { margin-bottom : 0.5 em ; } .dash-res-more h1 strong , .dash…" at bounding box center [901, 448] width 1201 height 684
click at [454, 445] on div ".dash-res-more h4 { margin-bottom : 0.5 em ; } .dash-res-more h1 strong , .dash…" at bounding box center [901, 448] width 1201 height 684
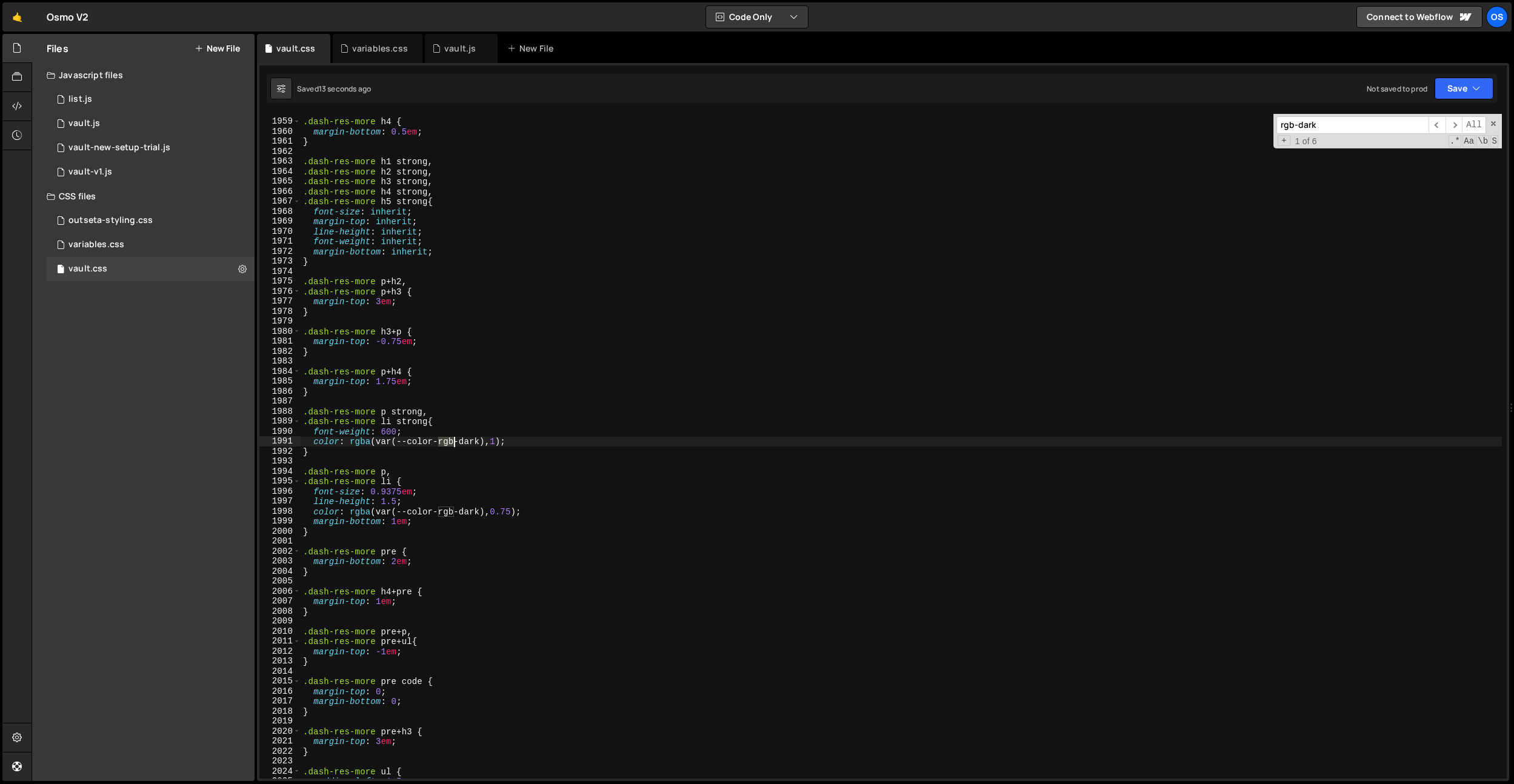
click at [454, 445] on div ".dash-res-more h4 { margin-bottom : 0.5 em ; } .dash-res-more h1 strong , .dash…" at bounding box center [901, 448] width 1201 height 684
click at [462, 444] on div ".dash-res-more h4 { margin-bottom : 0.5 em ; } .dash-res-more h1 strong , .dash…" at bounding box center [901, 448] width 1201 height 684
click at [467, 418] on div ".dash-res-more h4 { margin-bottom : 0.5 em ; } .dash-res-more h1 strong , .dash…" at bounding box center [901, 448] width 1201 height 684
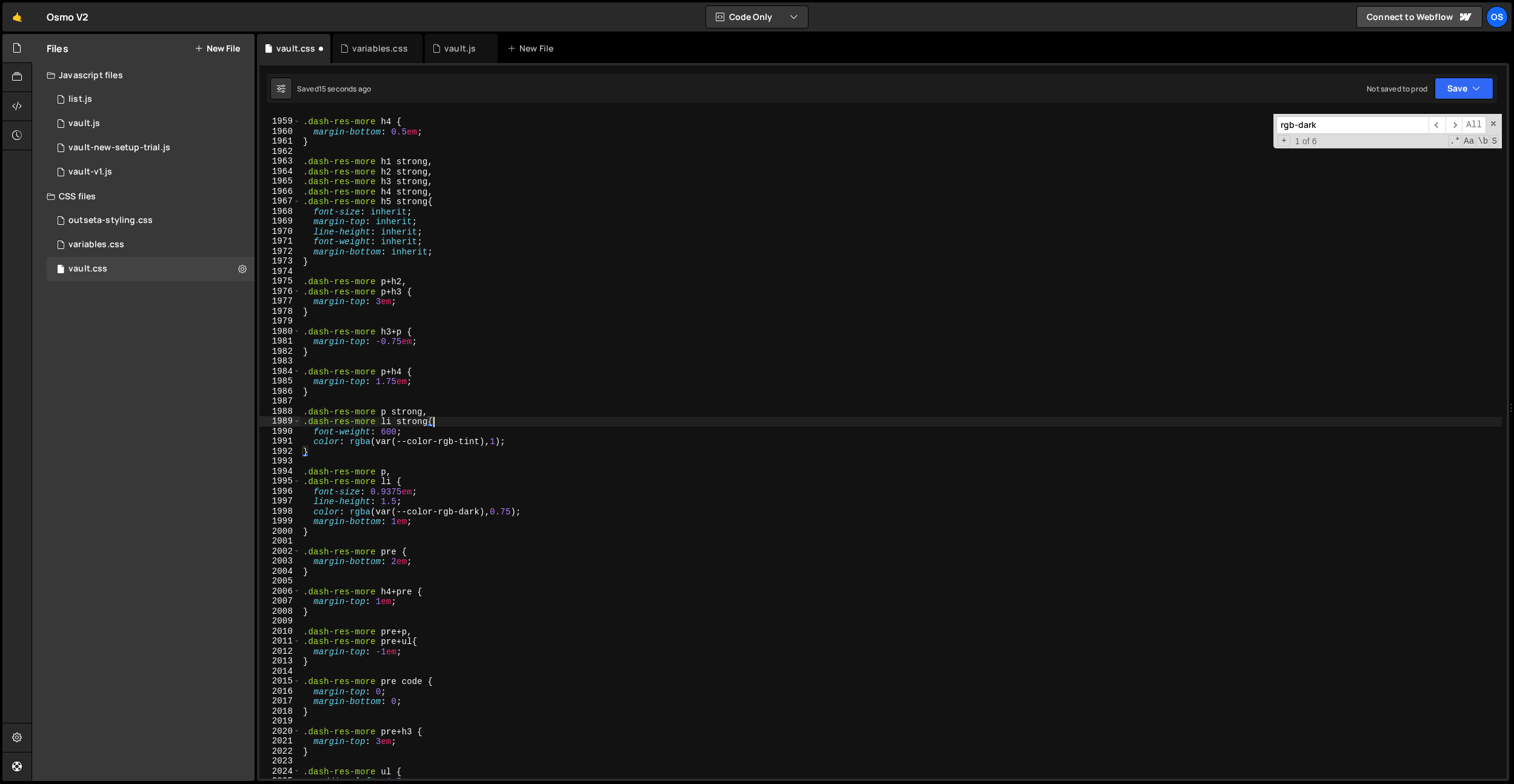
click at [465, 506] on div ".dash-res-more h4 { margin-bottom : 0.5 em ; } .dash-res-more h1 strong , .dash…" at bounding box center [901, 448] width 1201 height 684
click at [465, 507] on div ".dash-res-more h4 { margin-bottom : 0.5 em ; } .dash-res-more h1 strong , .dash…" at bounding box center [901, 448] width 1201 height 684
click at [465, 510] on div ".dash-res-more h4 { margin-bottom : 0.5 em ; } .dash-res-more h1 strong , .dash…" at bounding box center [901, 448] width 1201 height 684
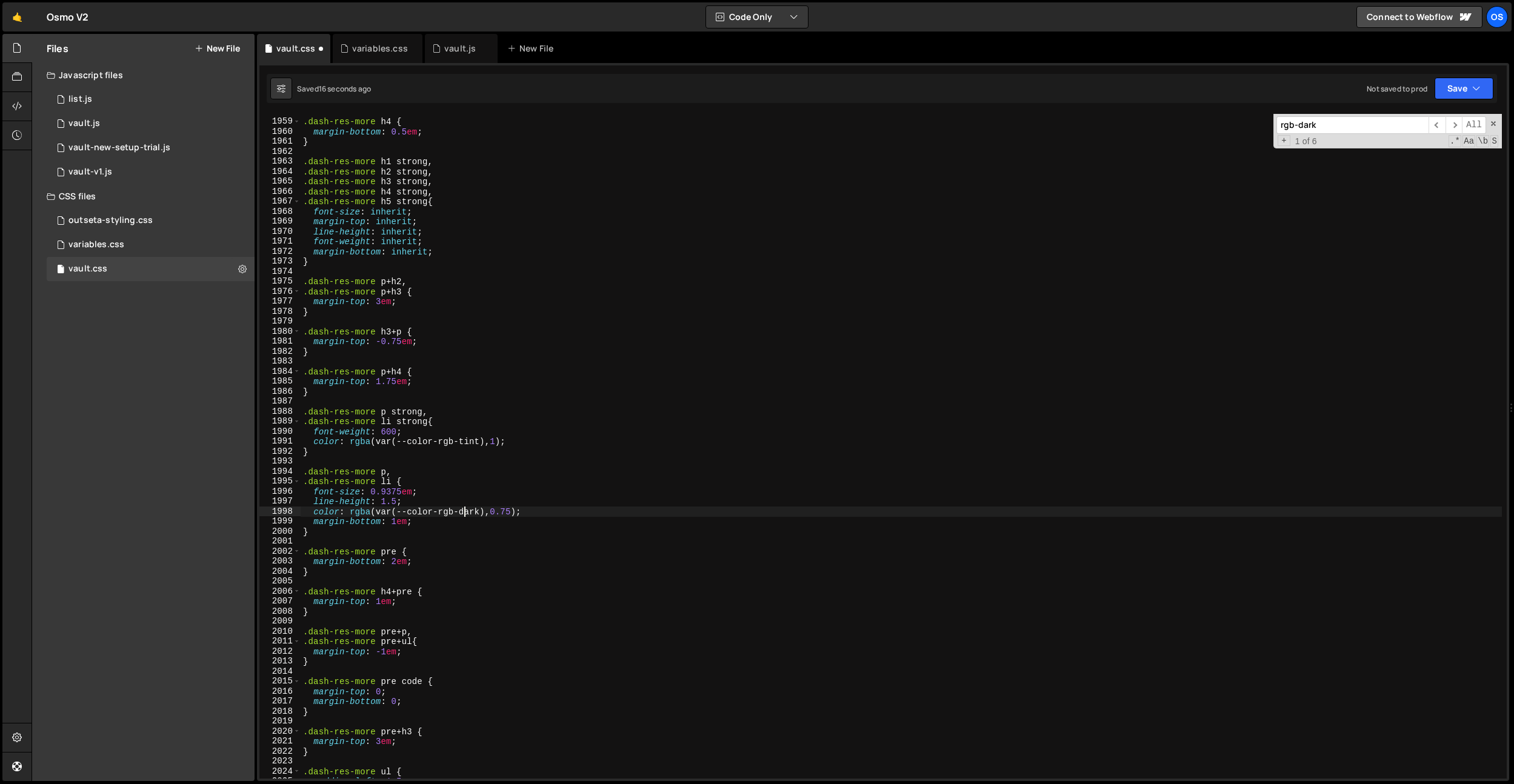
click at [465, 510] on div ".dash-res-more h4 { margin-bottom : 0.5 em ; } .dash-res-more h1 strong , .dash…" at bounding box center [901, 448] width 1201 height 684
click at [528, 506] on div ".dash-res-more h4 { margin-bottom : 0.5 em ; } .dash-res-more h1 strong , .dash…" at bounding box center [901, 448] width 1201 height 684
click at [479, 441] on div ".dash-res-more h4 { margin-bottom : 0.5 em ; } .dash-res-more h1 strong , .dash…" at bounding box center [901, 448] width 1201 height 684
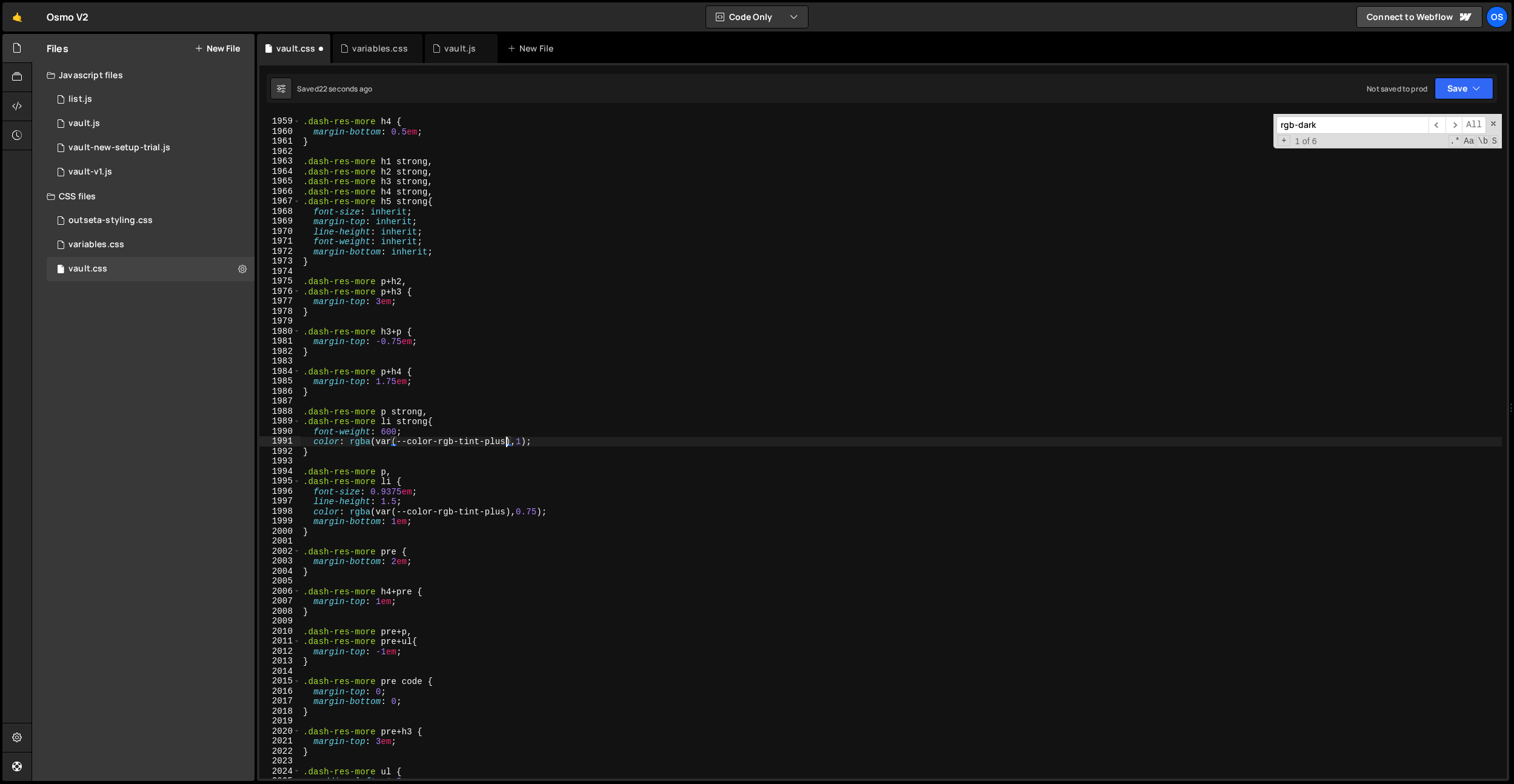
scroll to position [0, 14]
click at [1342, 129] on input "rgb-dark" at bounding box center [1353, 124] width 152 height 17
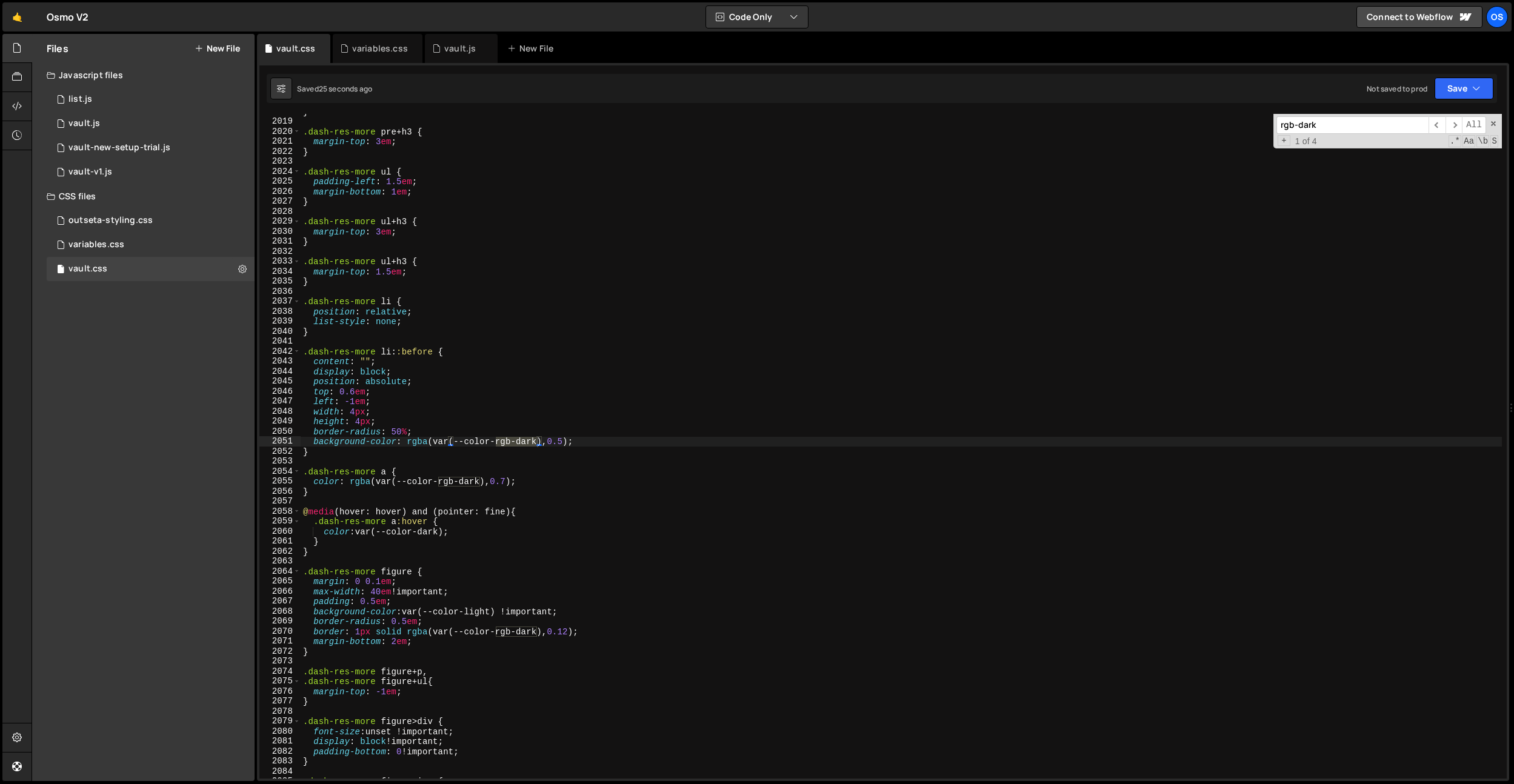
click at [1353, 125] on input "rgb-dark" at bounding box center [1353, 124] width 152 height 17
drag, startPoint x: 515, startPoint y: 641, endPoint x: 521, endPoint y: 634, distance: 9.2
click at [515, 641] on div "} .dash-res-more pre + h3 { margin-top : 3 em ; } .dash-res-more ul { padding-l…" at bounding box center [901, 448] width 1201 height 684
click at [522, 634] on div "} .dash-res-more pre + h3 { margin-top : 3 em ; } .dash-res-more ul { padding-l…" at bounding box center [901, 448] width 1201 height 684
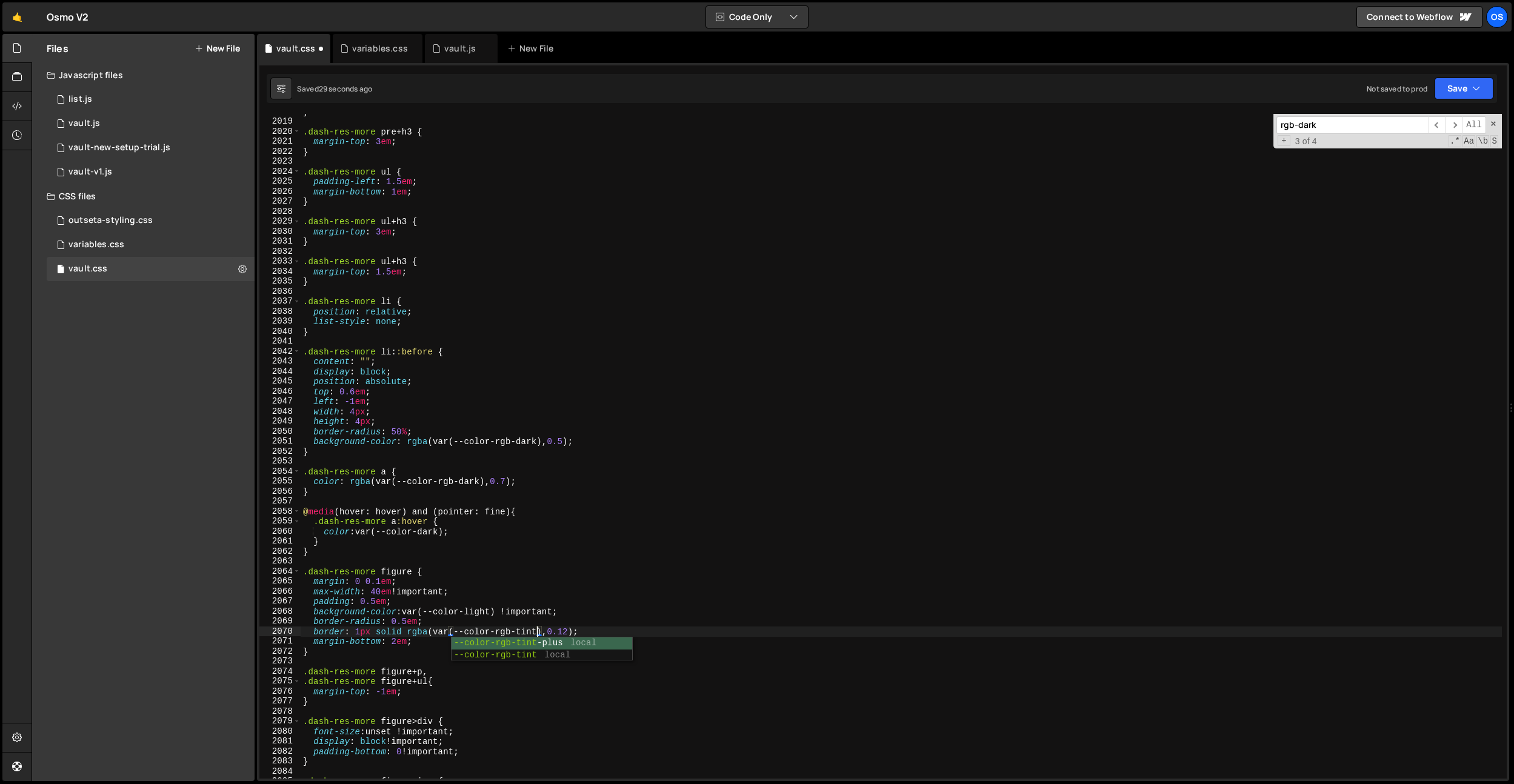
scroll to position [0, 16]
click at [1341, 141] on div "+ 3 of 4 .* Aa \b S" at bounding box center [1387, 142] width 222 height 11
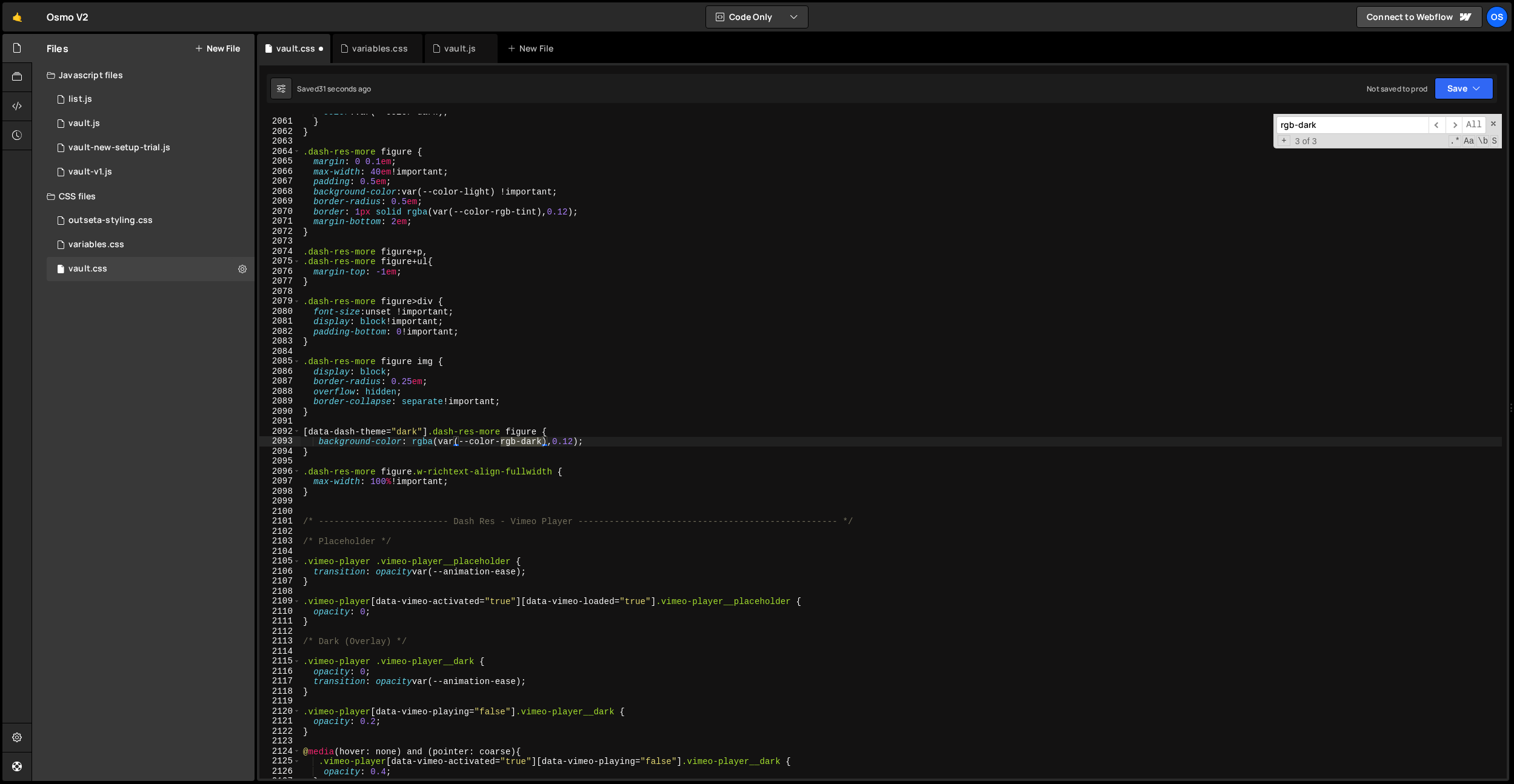
scroll to position [16700, 0]
click at [533, 446] on div "color : var(--color-dark) ; } } .dash-res-more figure { margin : 0 0.1 em ; max…" at bounding box center [901, 446] width 1201 height 665
click at [533, 446] on div "color : var(--color-dark) ; } } .dash-res-more figure { margin : 0 0.1 em ; max…" at bounding box center [901, 448] width 1201 height 684
click at [1316, 112] on div "// Remove dummy styling search results 670 671 672 673 674 675 676 677 678 679 …" at bounding box center [883, 422] width 1252 height 718
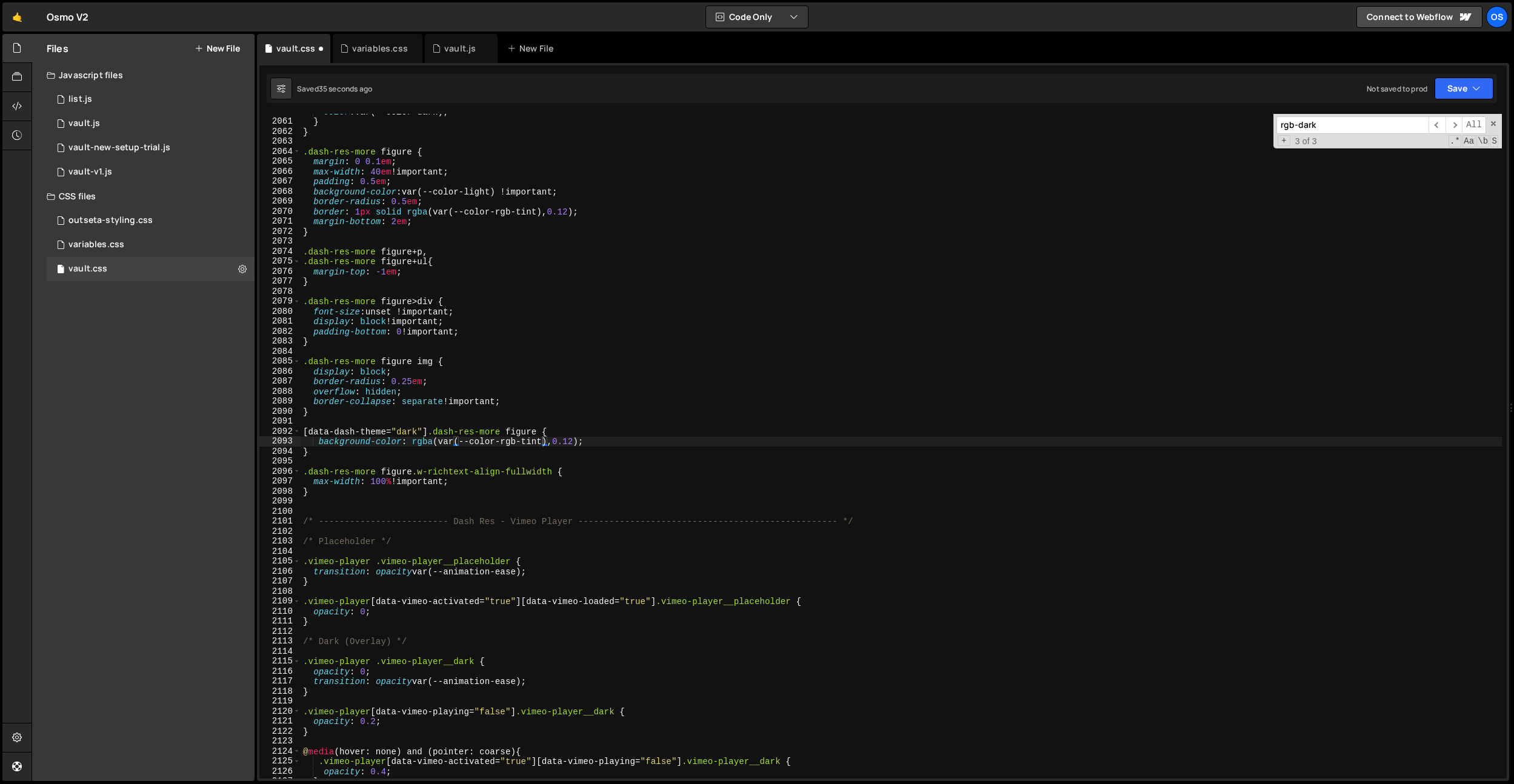
click at [1318, 126] on input "rgb-dark" at bounding box center [1353, 124] width 152 height 17
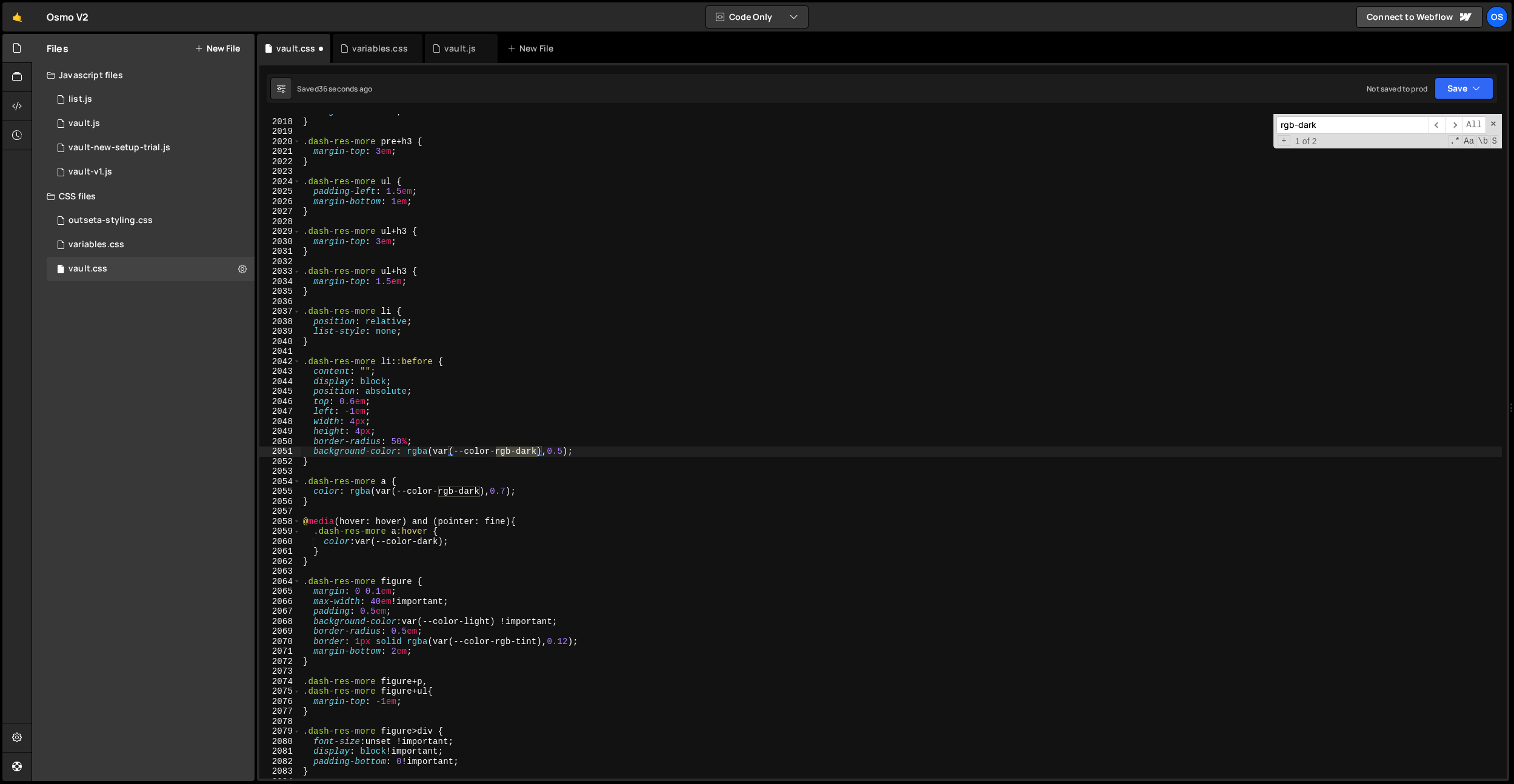
scroll to position [16350, 0]
drag, startPoint x: 501, startPoint y: 482, endPoint x: 504, endPoint y: 472, distance: 10.4
click at [501, 482] on div "margin-bottom : 0 ; } .dash-res-more pre + h3 { margin-top : 3 em ; } .dash-res…" at bounding box center [901, 448] width 1201 height 684
click at [521, 453] on div "margin-bottom : 0 ; } .dash-res-more pre + h3 { margin-top : 3 em ; } .dash-res…" at bounding box center [901, 448] width 1201 height 684
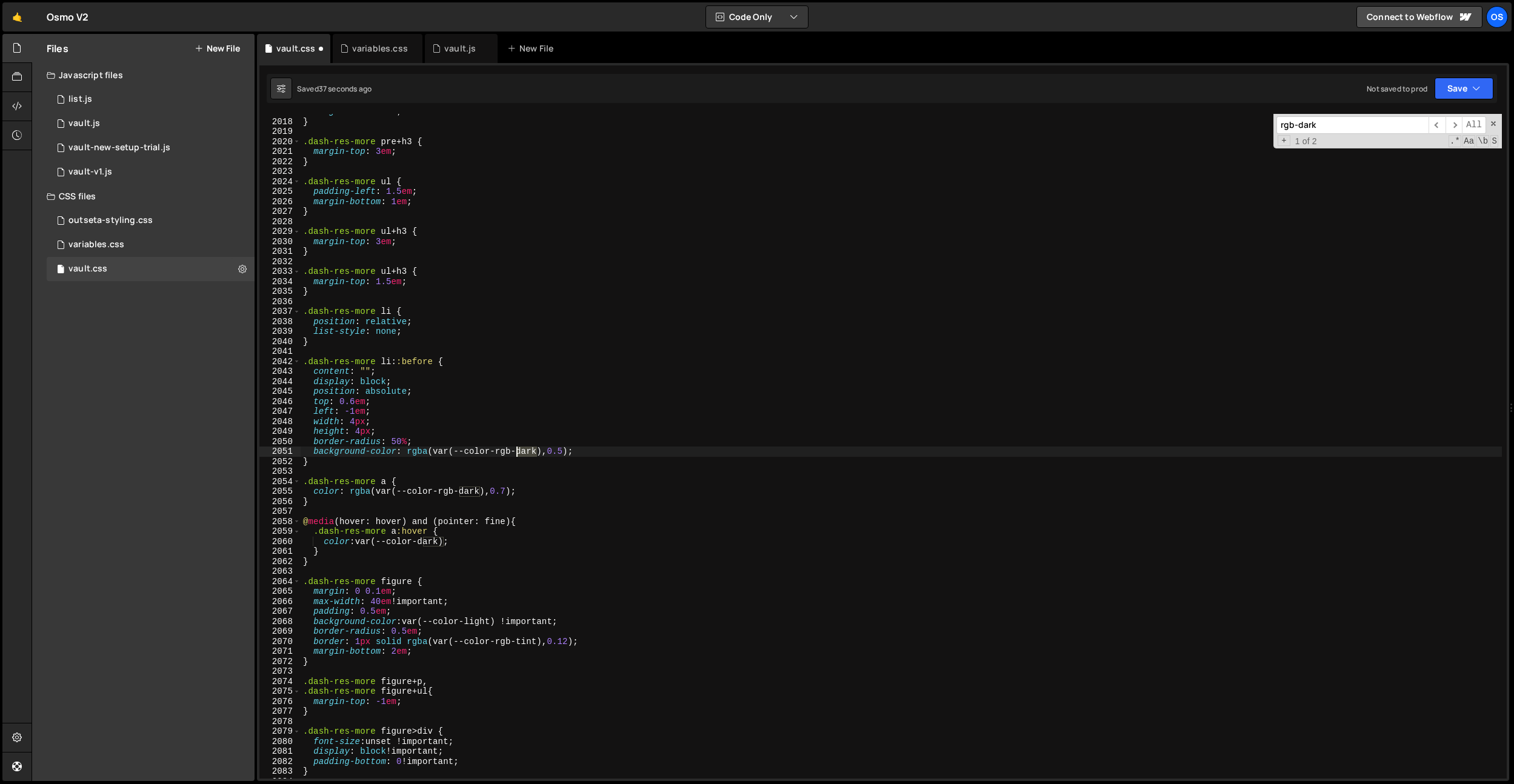
click at [521, 453] on div "margin-bottom : 0 ; } .dash-res-more pre + h3 { margin-top : 3 em ; } .dash-res…" at bounding box center [901, 448] width 1201 height 684
click at [521, 378] on div "margin-bottom : 0 ; } .dash-res-more pre + h3 { margin-top : 3 em ; } .dash-res…" at bounding box center [901, 448] width 1201 height 684
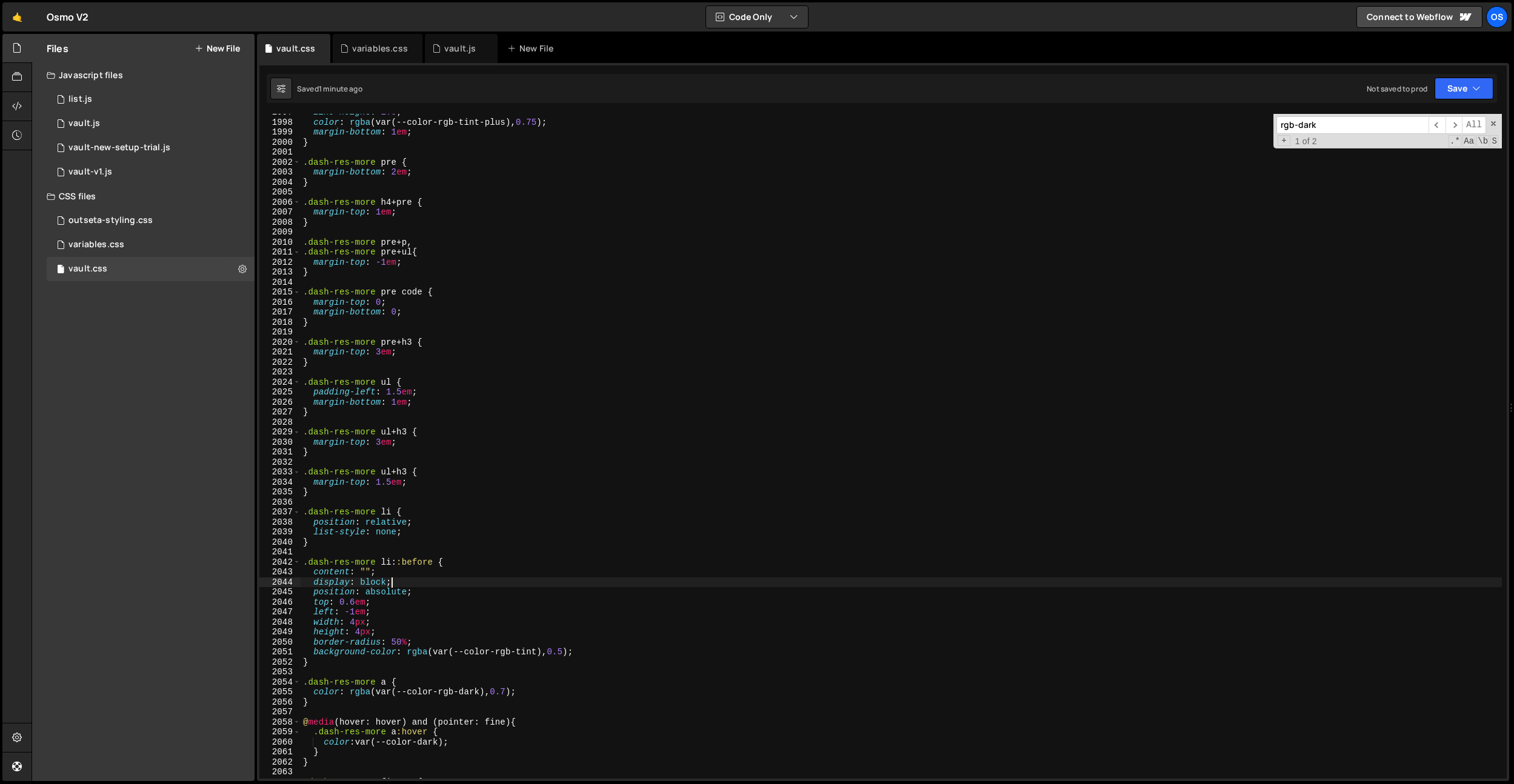
scroll to position [16082, 0]
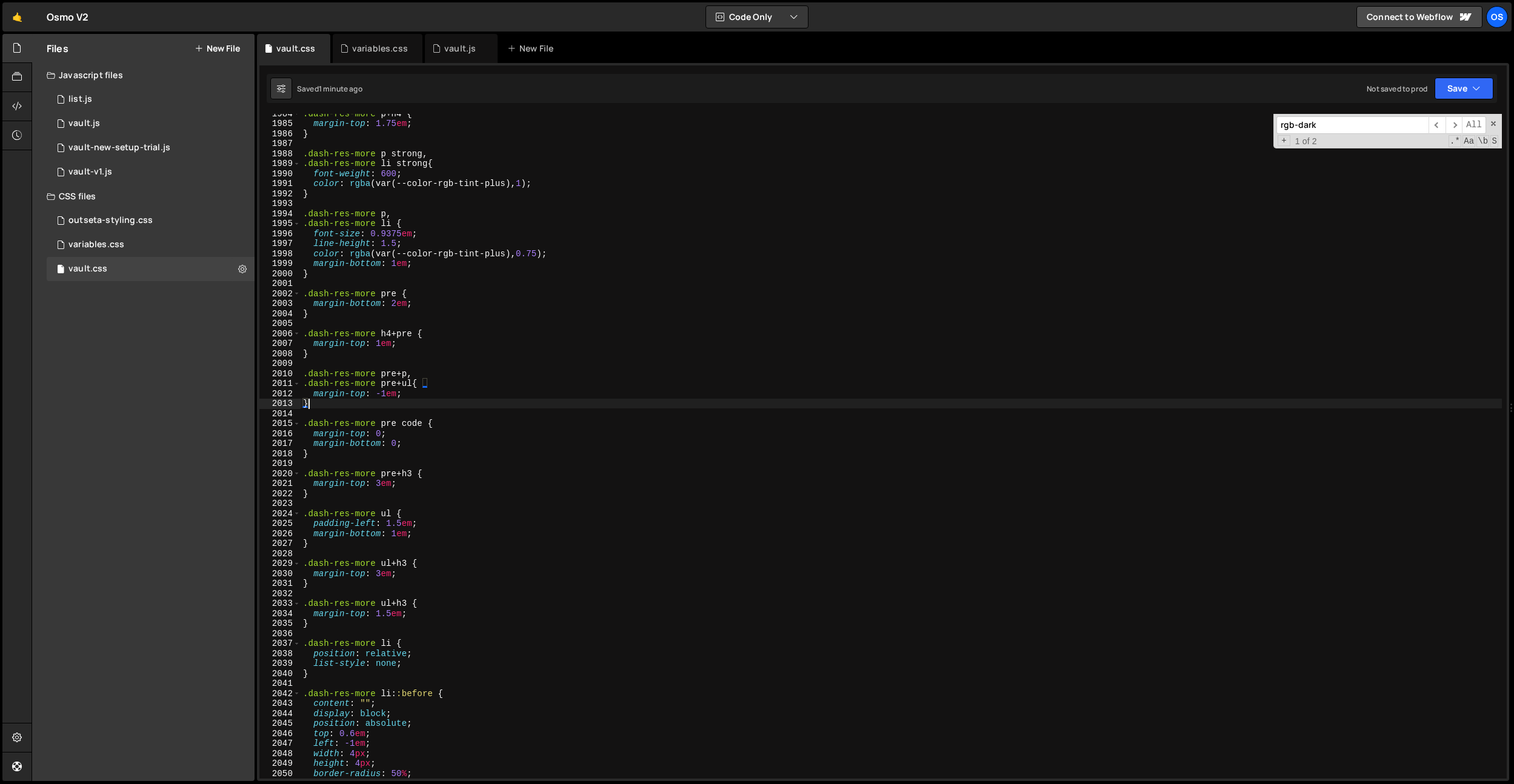
click at [363, 402] on div ".dash-res-more p + h4 { margin-top : 1.75 em ; } .dash-res-more p strong , .das…" at bounding box center [901, 450] width 1201 height 684
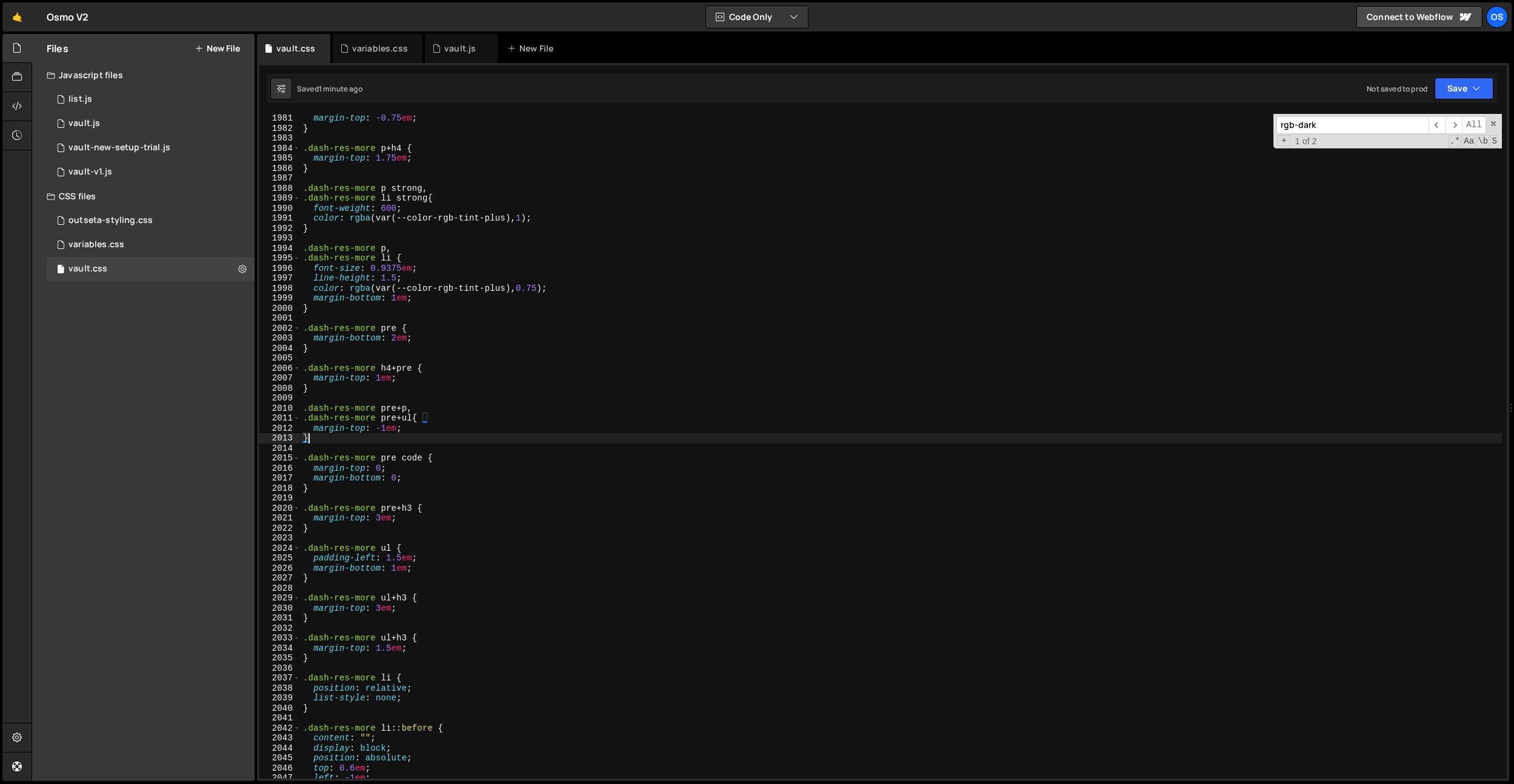
scroll to position [16053, 0]
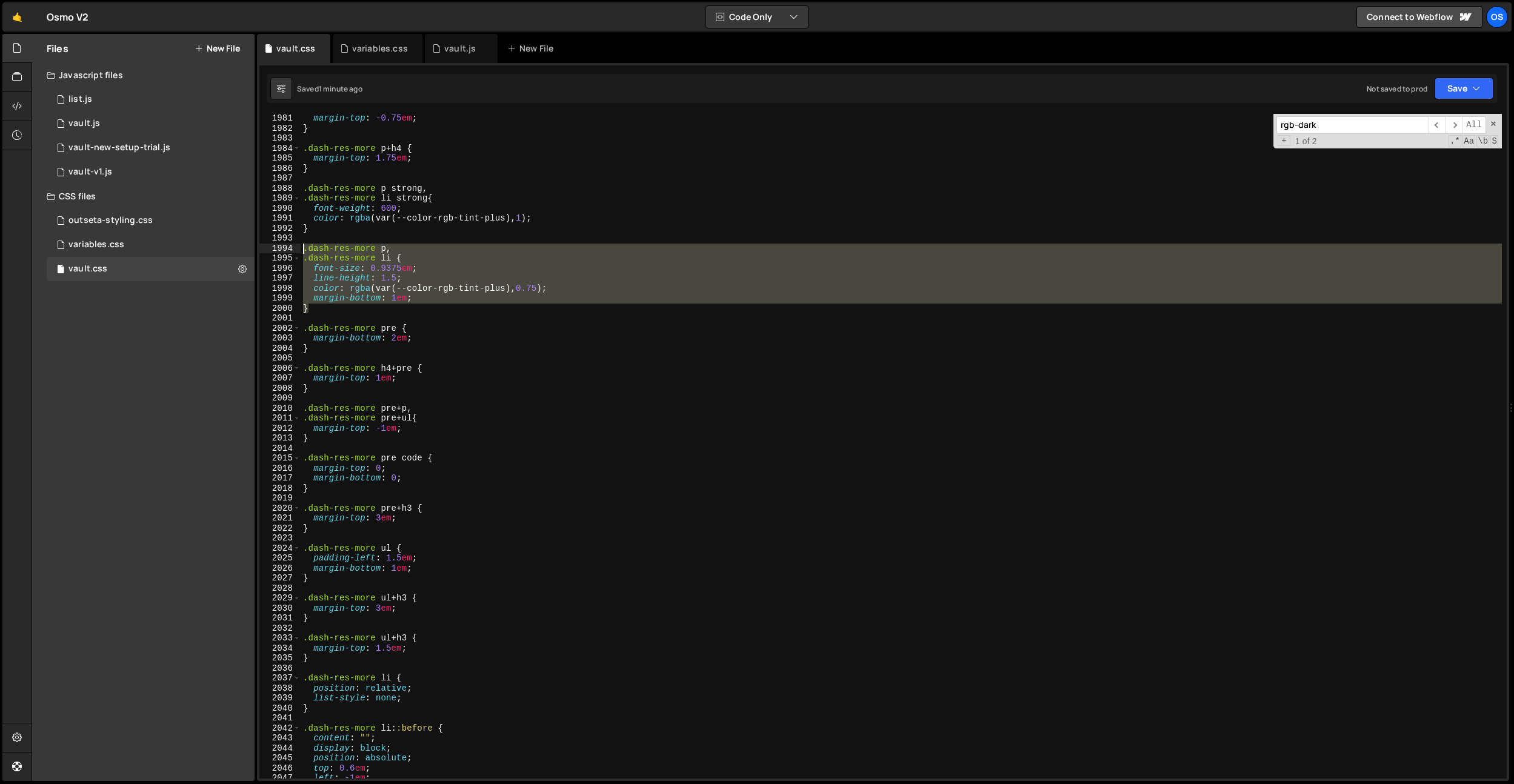
drag, startPoint x: 309, startPoint y: 308, endPoint x: 292, endPoint y: 249, distance: 61.4
click at [292, 249] on div "} 1981 1982 1983 1984 1985 1986 1987 1988 1989 1990 1991 1992 1993 1994 1995 19…" at bounding box center [883, 446] width 1247 height 665
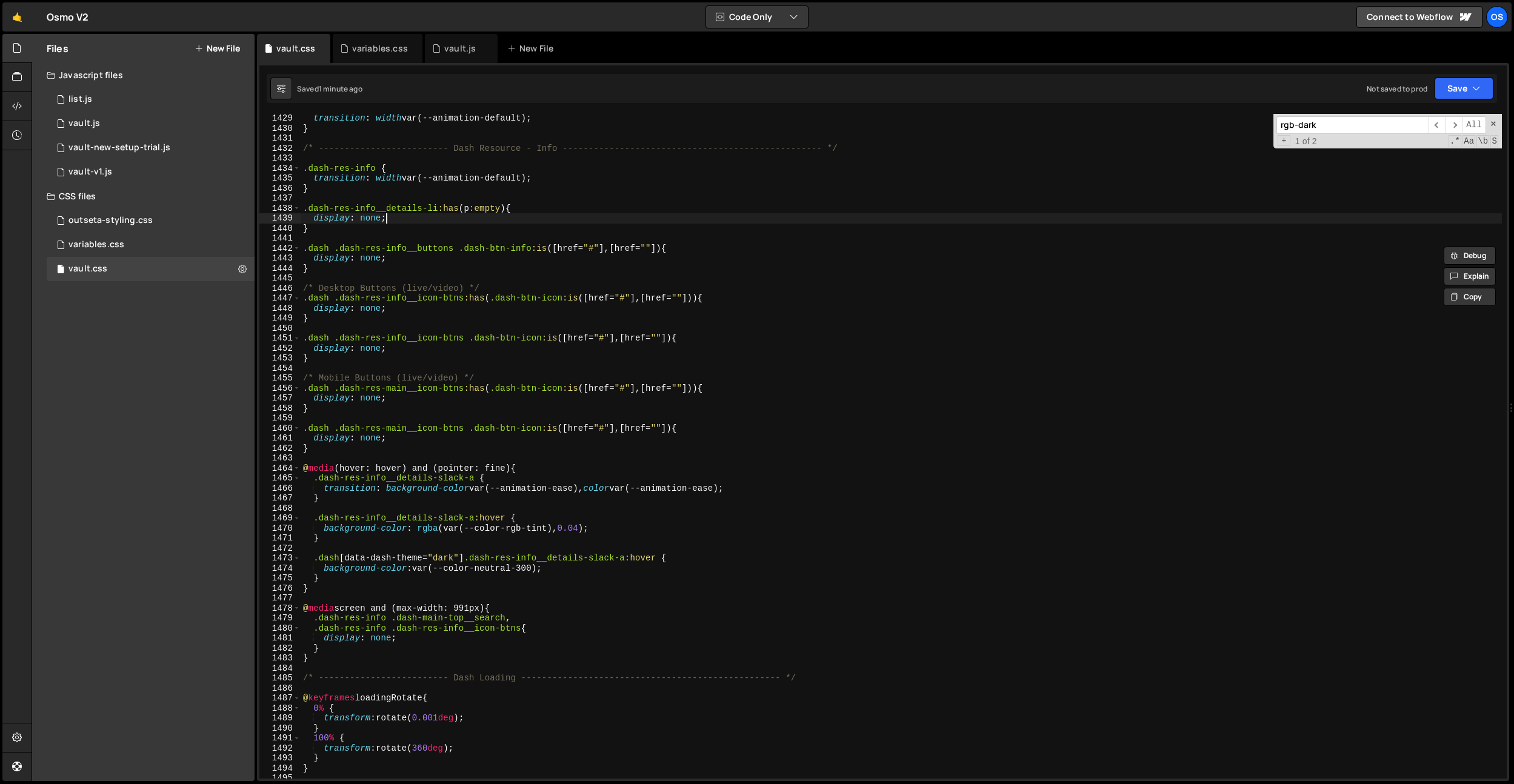
click at [756, 217] on div "transition : width var(--animation-default) ; } /* ------------------------- Da…" at bounding box center [901, 455] width 1201 height 684
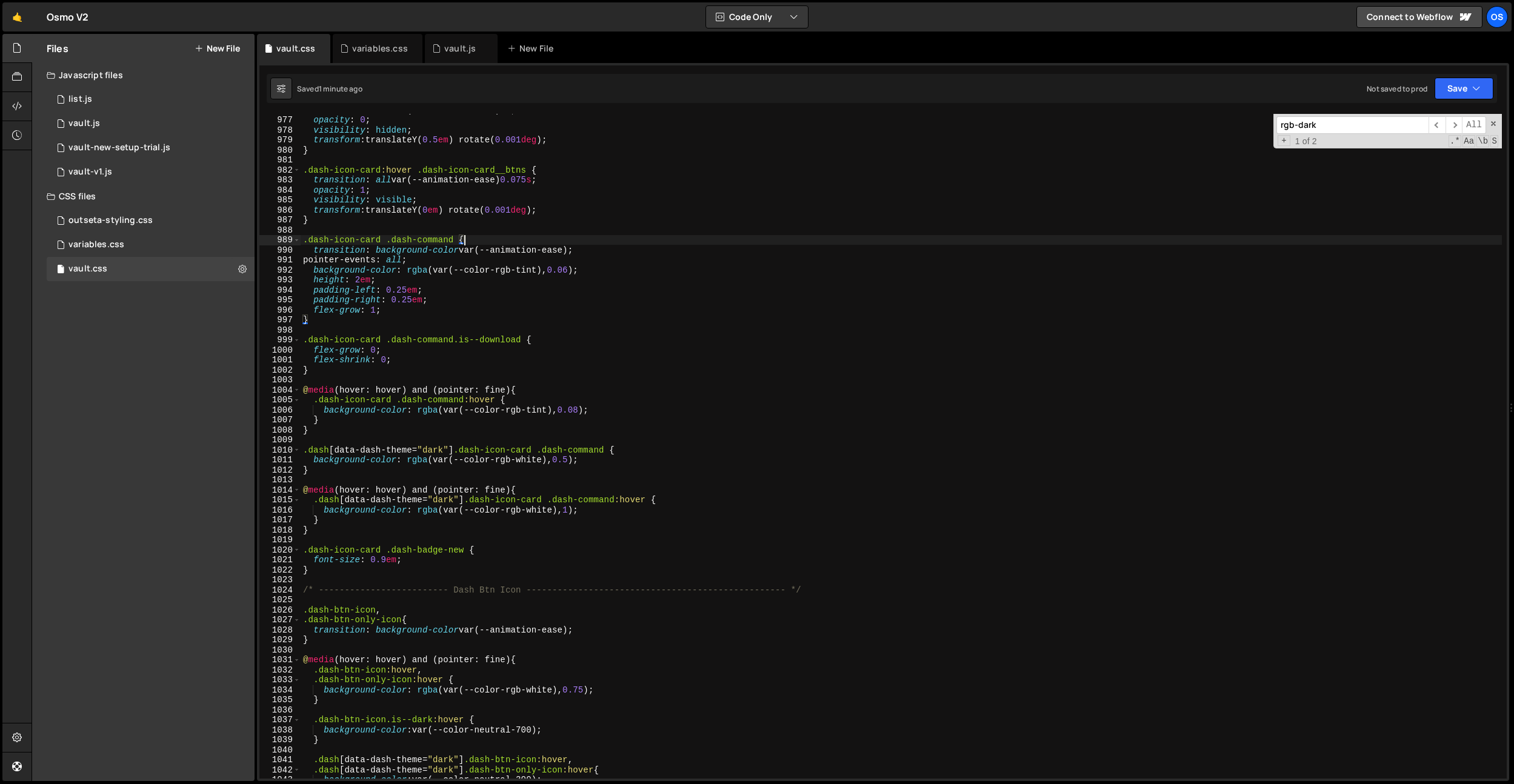
click at [730, 242] on div "transition : all var(--animation-ease) 0 s ; opacity : 0 ; visibility : hidden …" at bounding box center [901, 446] width 1201 height 684
type textarea ".dash-icon-card .dash-command {"
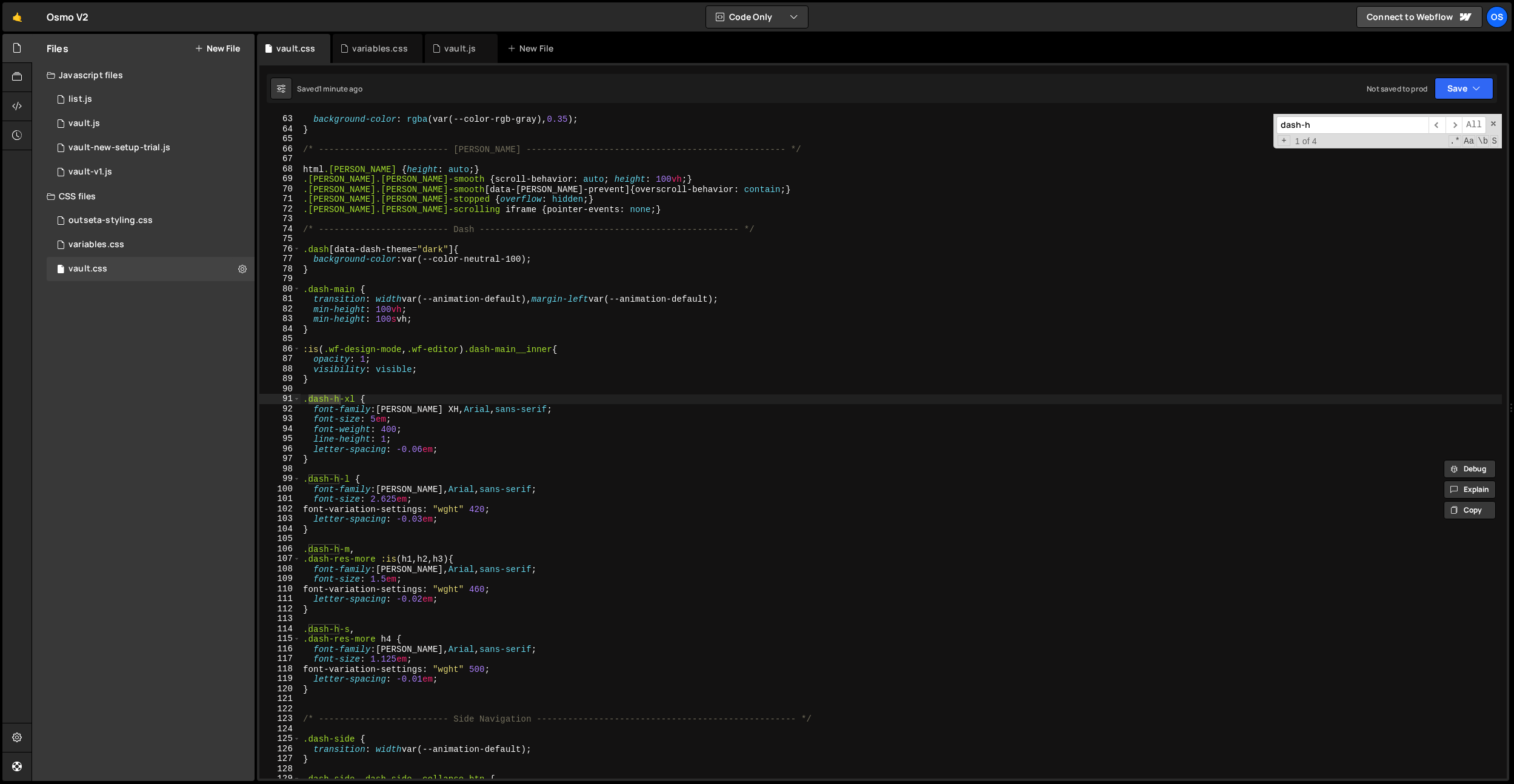
scroll to position [502, 0]
type input "dash-h"
type textarea "}"
click at [339, 685] on div ".dash [ data-dash-theme = " dark " ] : :-moz-selection { background-color : rgb…" at bounding box center [901, 446] width 1201 height 684
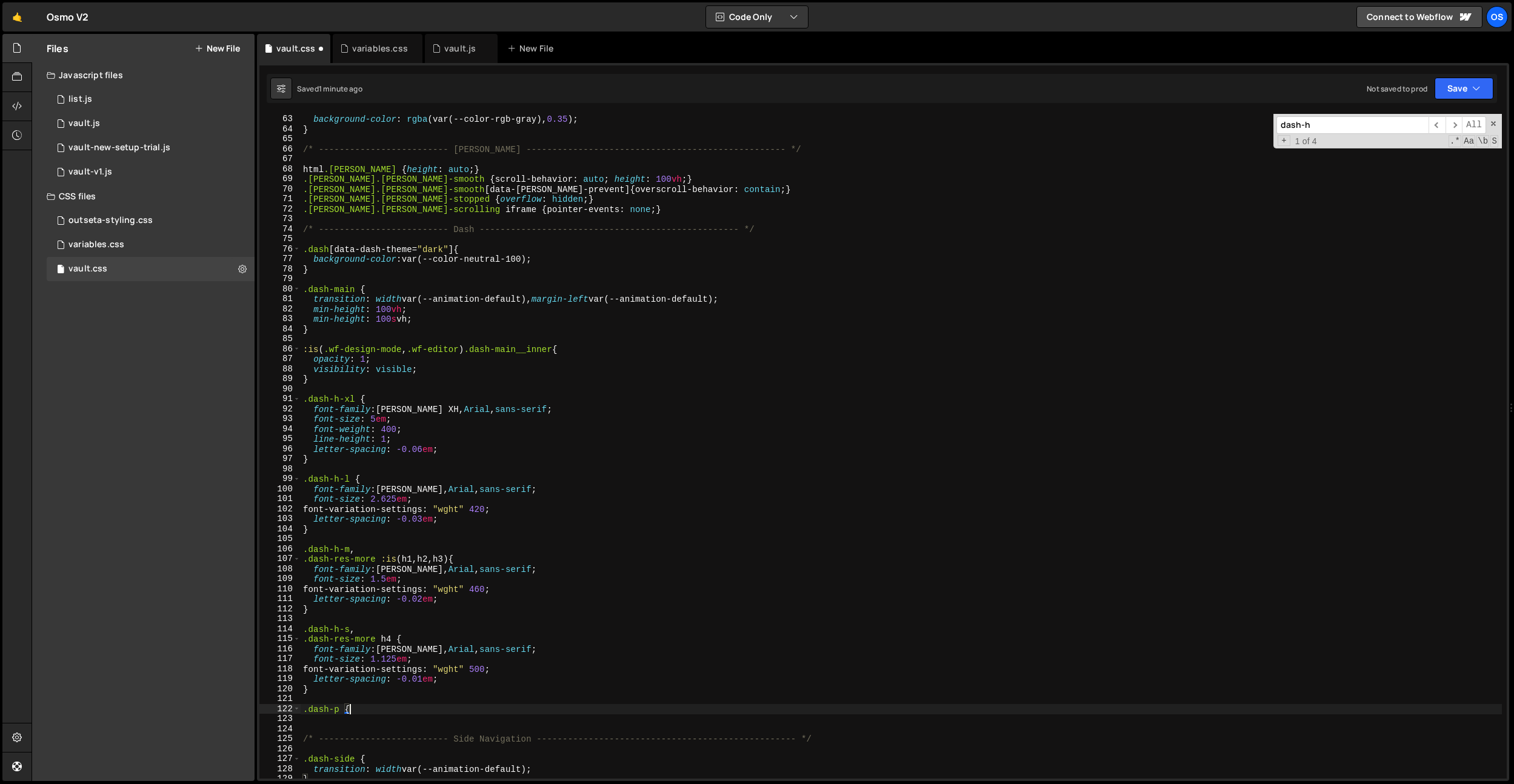
type textarea ".dash-p {}"
paste textarea "}"
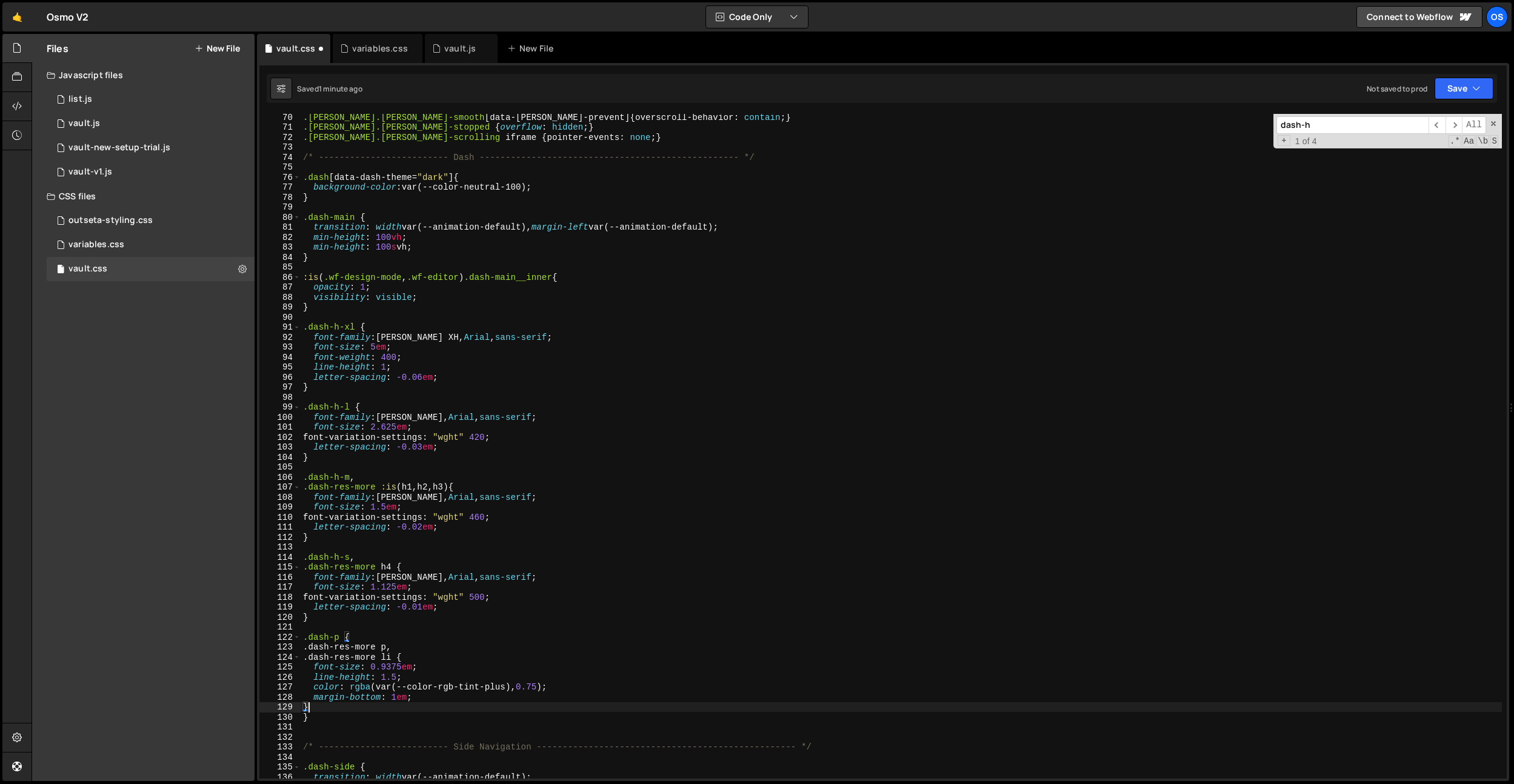
scroll to position [558, 0]
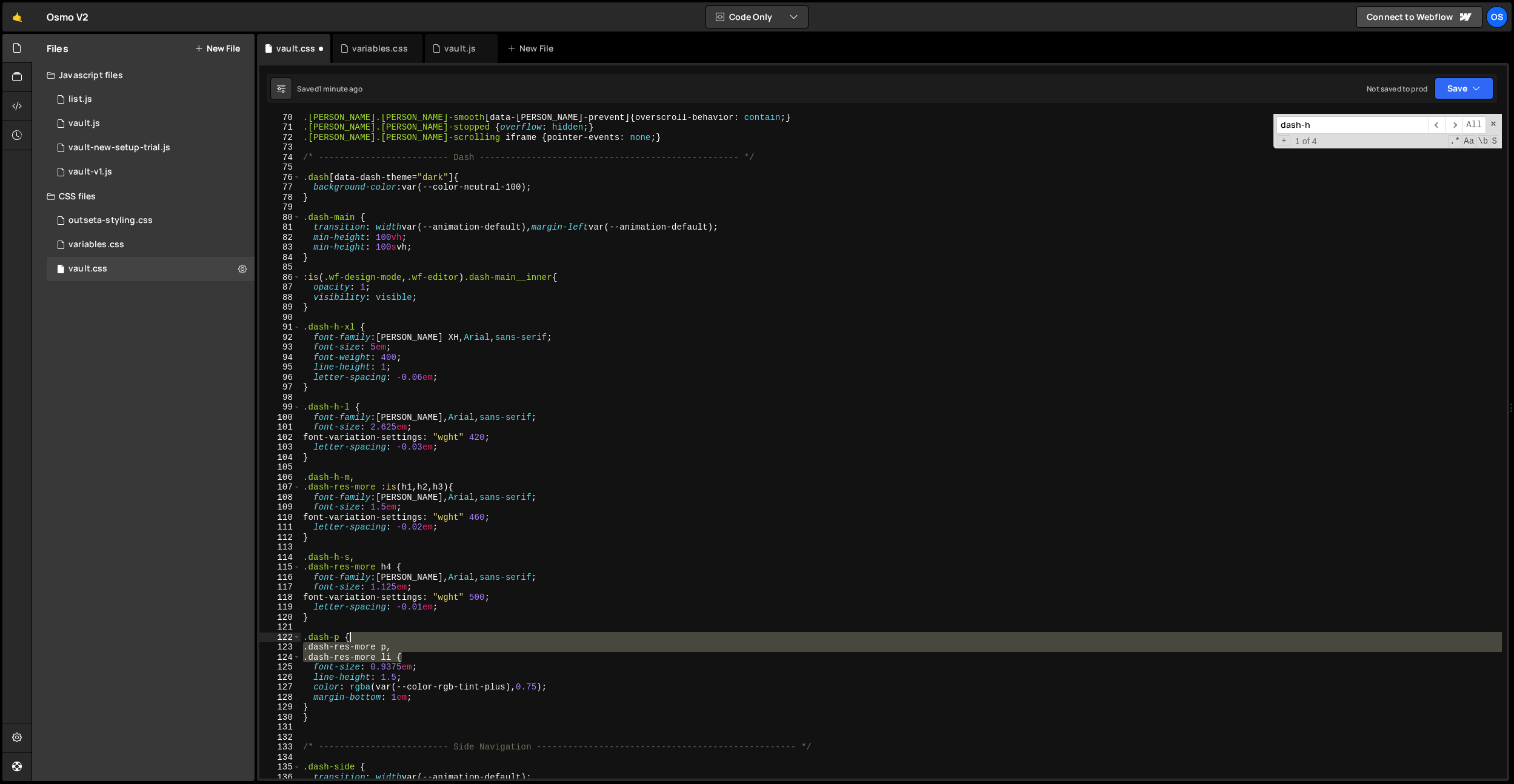
drag, startPoint x: 411, startPoint y: 655, endPoint x: 412, endPoint y: 637, distance: 18.0
click at [412, 637] on div ".lenis.lenis-smooth [ data-lenis-prevent ] { overscroll-behavior : contain ; } …" at bounding box center [901, 454] width 1201 height 684
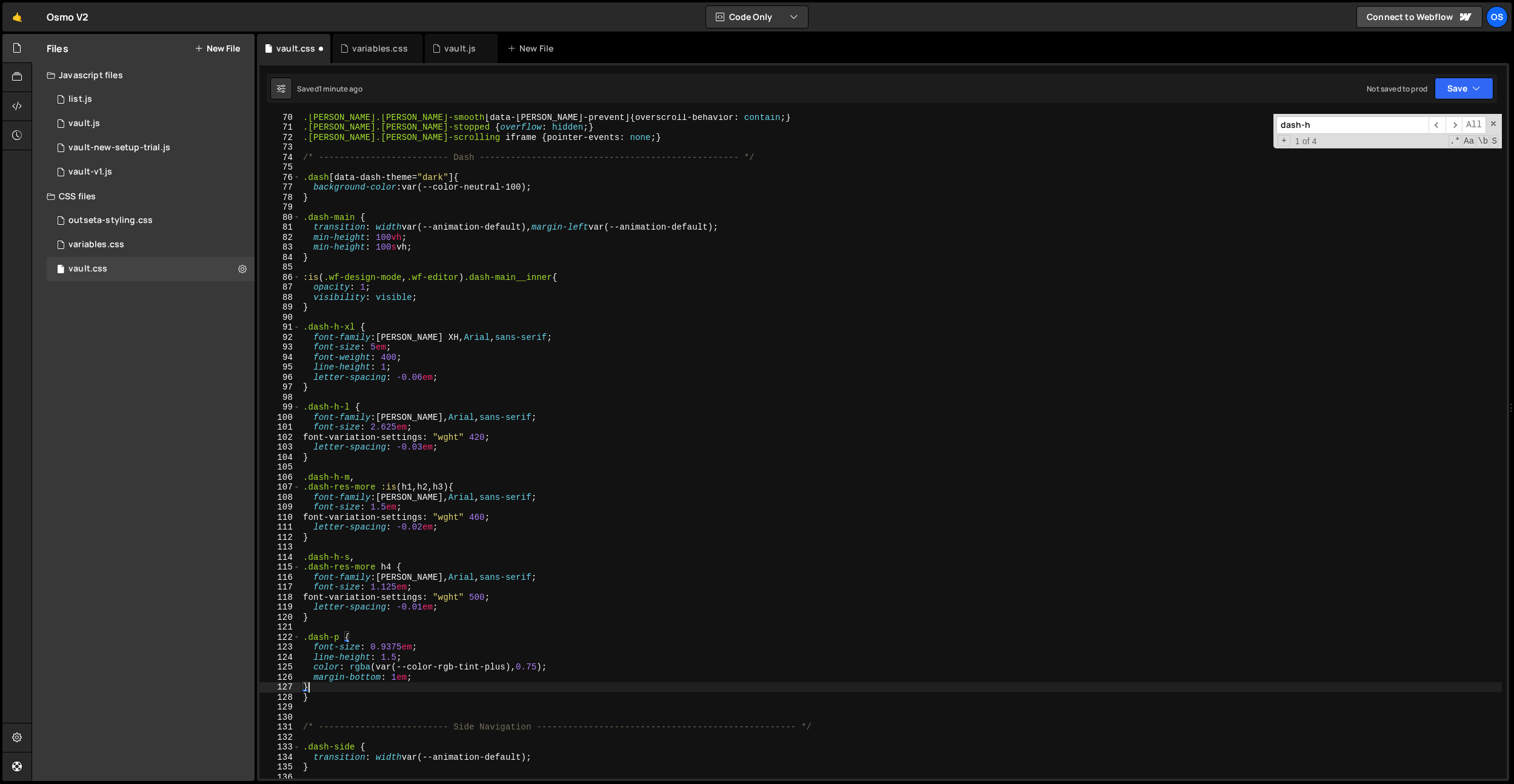
click at [331, 689] on div ".lenis.lenis-smooth [ data-lenis-prevent ] { overscroll-behavior : contain ; } …" at bounding box center [901, 454] width 1201 height 684
type textarea "}"
click at [505, 596] on div ".lenis.lenis-smooth [ data-lenis-prevent ] { overscroll-behavior : contain ; } …" at bounding box center [901, 454] width 1201 height 684
click at [506, 512] on div ".lenis.lenis-smooth [ data-lenis-prevent ] { overscroll-behavior : contain ; } …" at bounding box center [901, 454] width 1201 height 684
drag, startPoint x: 508, startPoint y: 516, endPoint x: 312, endPoint y: 516, distance: 196.0
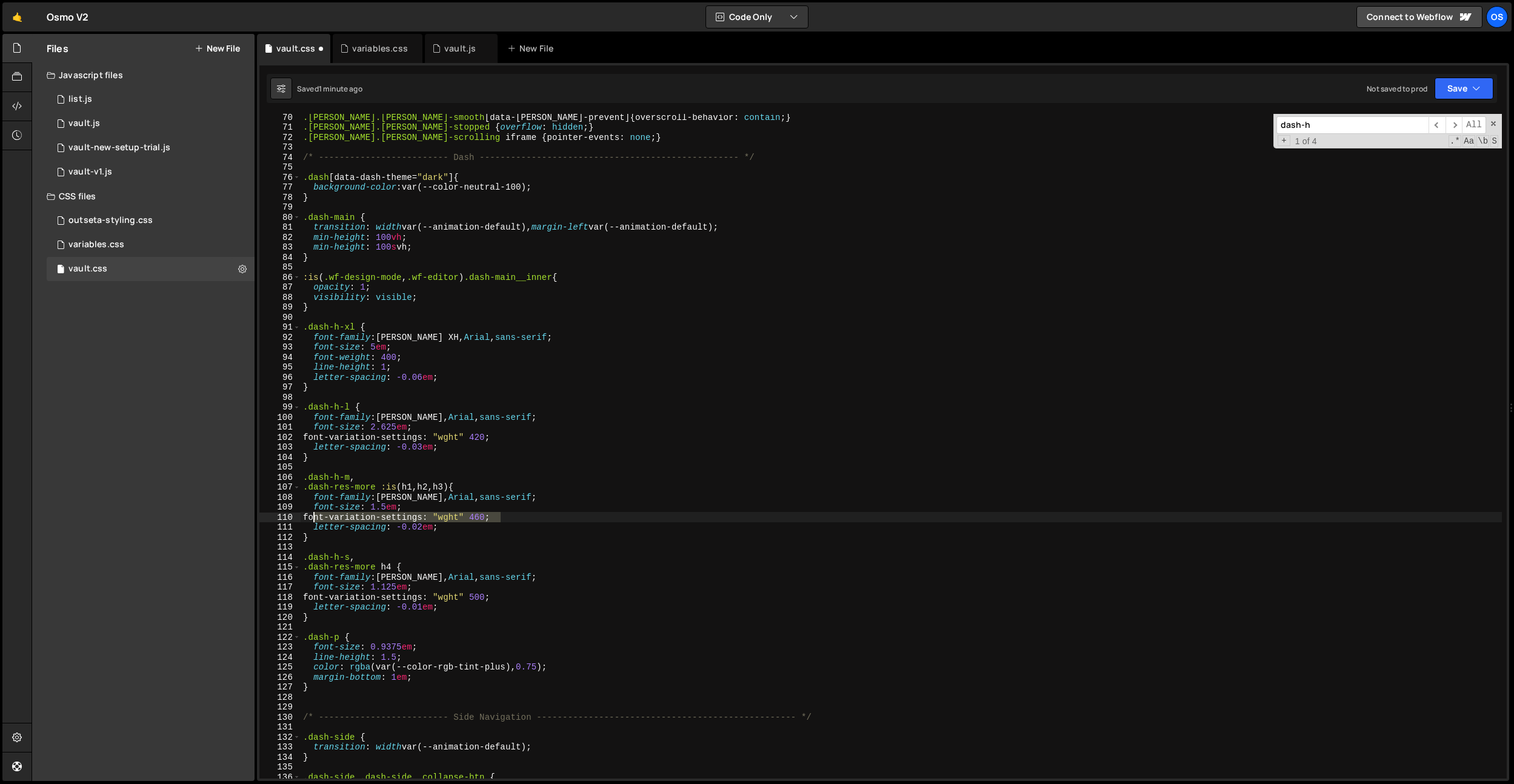
click at [312, 516] on div ".lenis.lenis-smooth [ data-lenis-prevent ] { overscroll-behavior : contain ; } …" at bounding box center [901, 454] width 1201 height 684
click at [423, 672] on div ".lenis.lenis-smooth [ data-lenis-prevent ] { overscroll-behavior : contain ; } …" at bounding box center [901, 454] width 1201 height 684
type textarea "margin-bottom: 1em;"
paste textarea "font-variation-settings: "wght" 460;"
drag, startPoint x: 442, startPoint y: 526, endPoint x: 314, endPoint y: 528, distance: 128.0
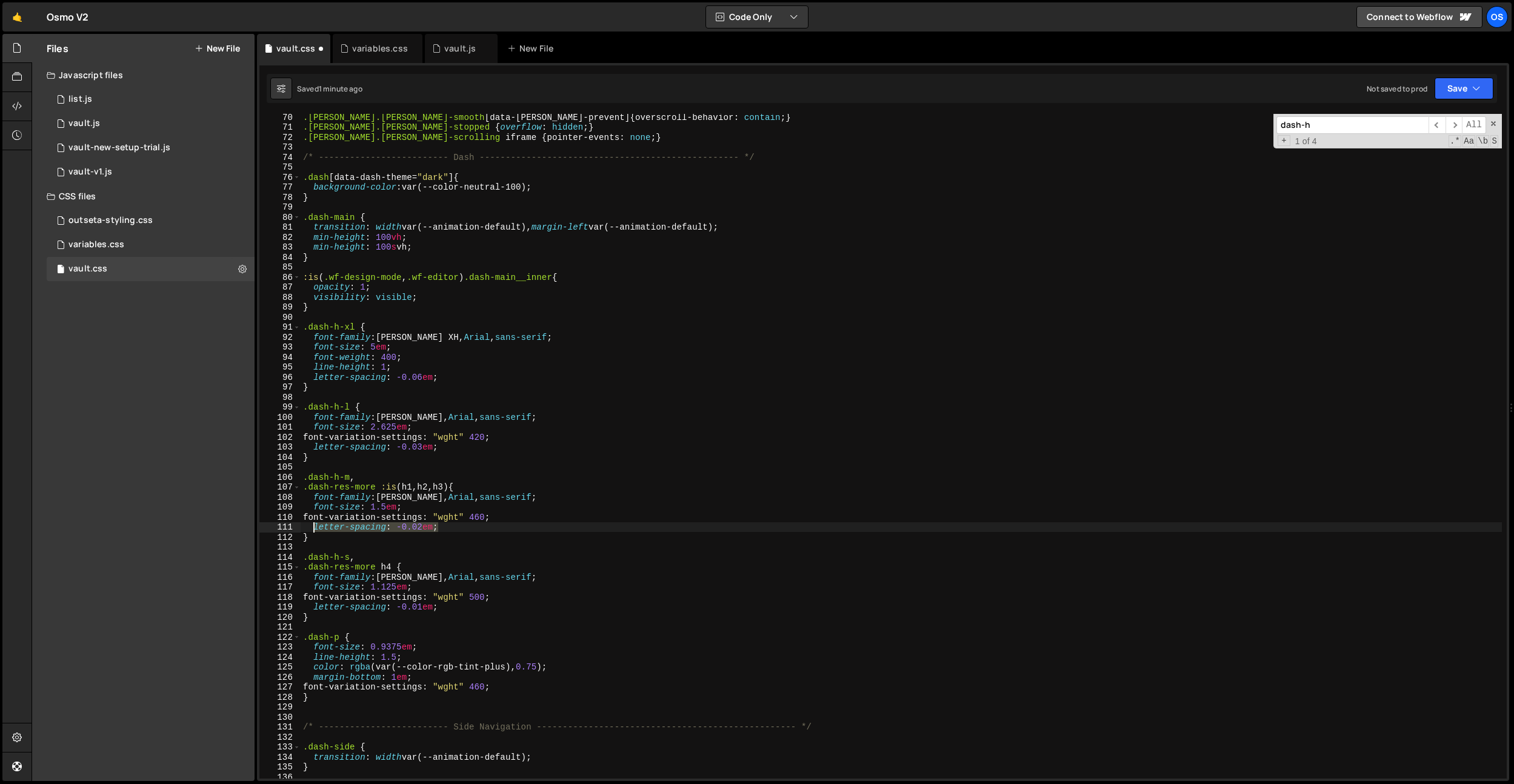
click at [314, 528] on div ".lenis.lenis-smooth [ data-lenis-prevent ] { overscroll-behavior : contain ; } …" at bounding box center [901, 454] width 1201 height 684
click at [533, 689] on div ".lenis.lenis-smooth [ data-lenis-prevent ] { overscroll-behavior : contain ; } …" at bounding box center [901, 454] width 1201 height 684
type textarea "font-variation-settings: "wght" 460;"
paste textarea "letter-spacing: -0.02em;"
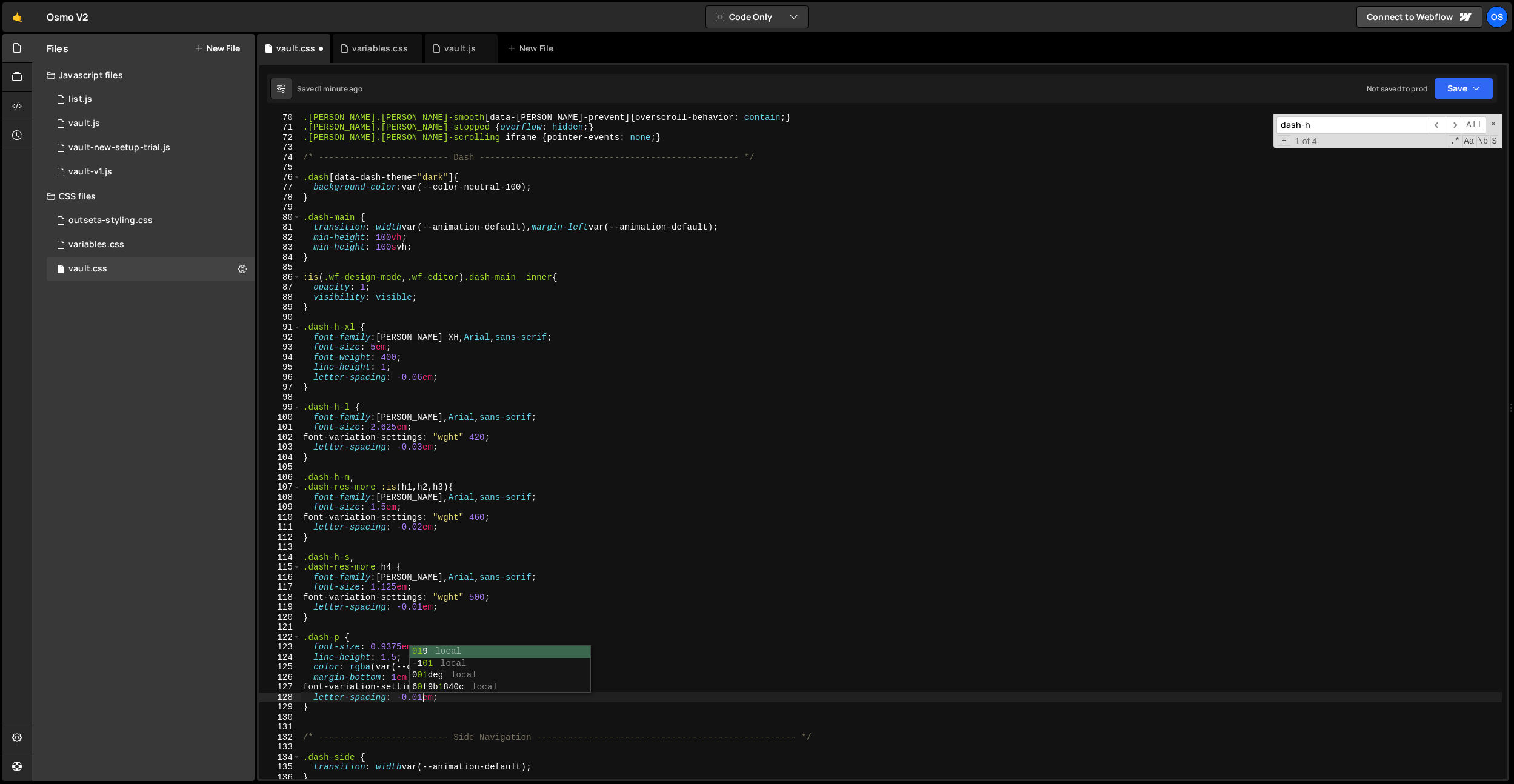
click at [502, 594] on div ".lenis.lenis-smooth [ data-lenis-prevent ] { overscroll-behavior : contain ; } …" at bounding box center [901, 454] width 1201 height 684
click at [439, 666] on div ".lenis.lenis-smooth [ data-lenis-prevent ] { overscroll-behavior : contain ; } …" at bounding box center [901, 454] width 1201 height 684
drag, startPoint x: 430, startPoint y: 673, endPoint x: 222, endPoint y: 678, distance: 208.1
click at [222, 678] on div "Files New File Javascript files 0 list.js 0 0 vault.js 0 0 vault-new-setup-tria…" at bounding box center [773, 408] width 1483 height 748
type textarea "margin-bottom: 1em;"
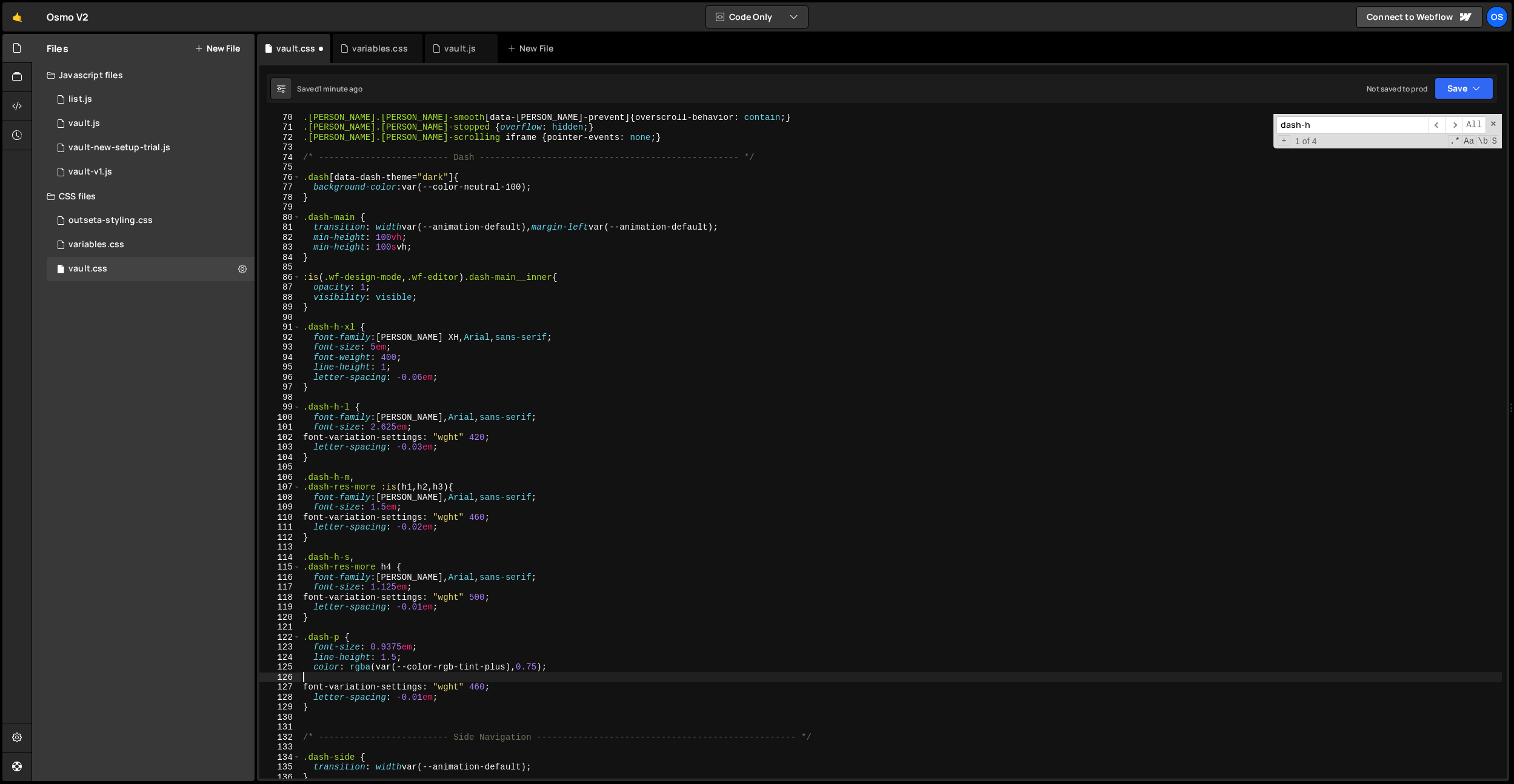
scroll to position [0, 0]
click at [423, 653] on div ".lenis.lenis-smooth [ data-lenis-prevent ] { overscroll-behavior : contain ; } …" at bounding box center [901, 454] width 1201 height 684
click at [405, 649] on div ".lenis.lenis-smooth [ data-lenis-prevent ] { overscroll-behavior : contain ; } …" at bounding box center [901, 454] width 1201 height 684
drag, startPoint x: 417, startPoint y: 614, endPoint x: 416, endPoint y: 625, distance: 11.0
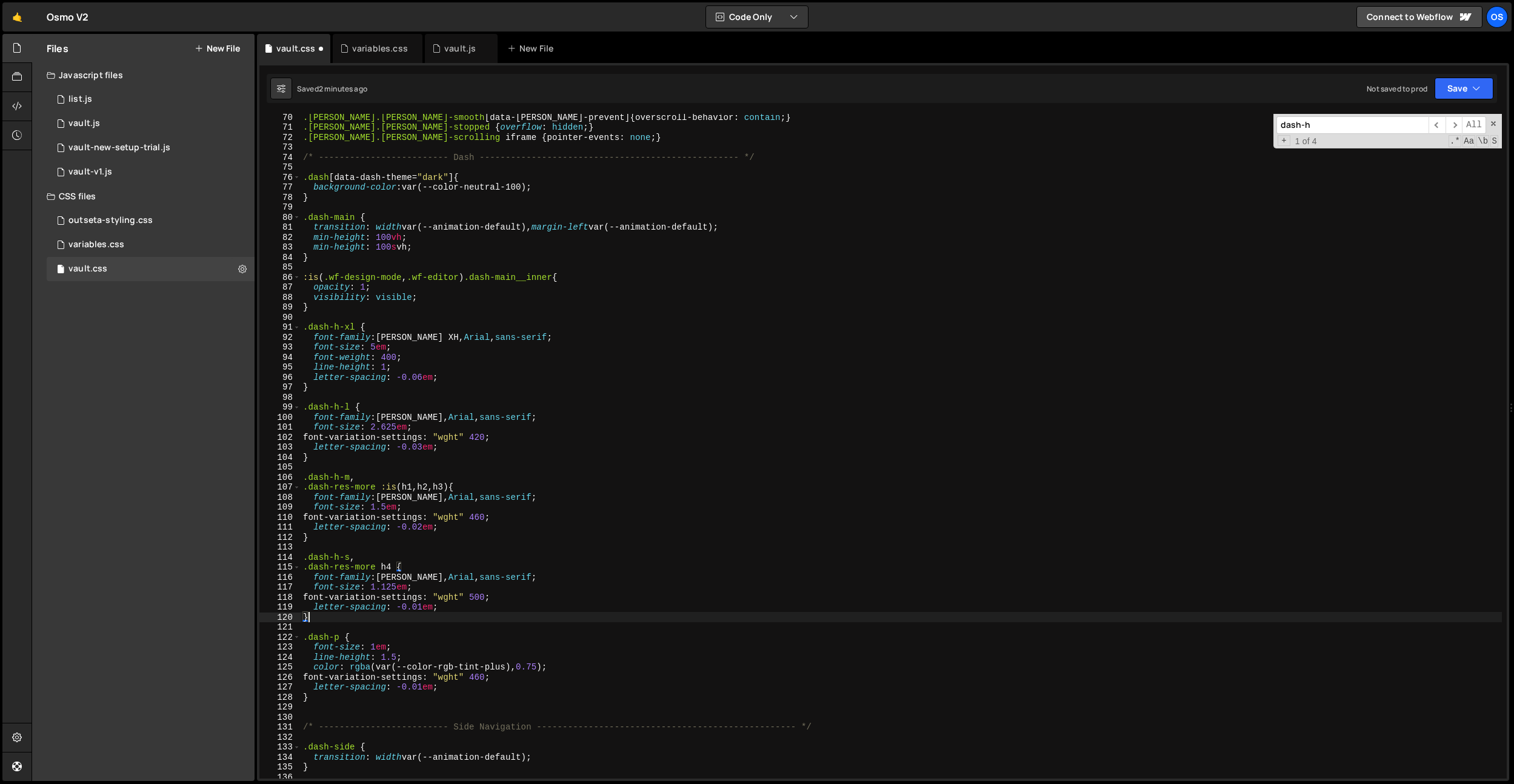
click at [417, 614] on div ".lenis.lenis-smooth [ data-lenis-prevent ] { overscroll-behavior : contain ; } …" at bounding box center [901, 454] width 1201 height 684
click at [399, 655] on div ".lenis.lenis-smooth [ data-lenis-prevent ] { overscroll-behavior : contain ; } …" at bounding box center [901, 454] width 1201 height 684
drag, startPoint x: 561, startPoint y: 448, endPoint x: 553, endPoint y: 502, distance: 54.6
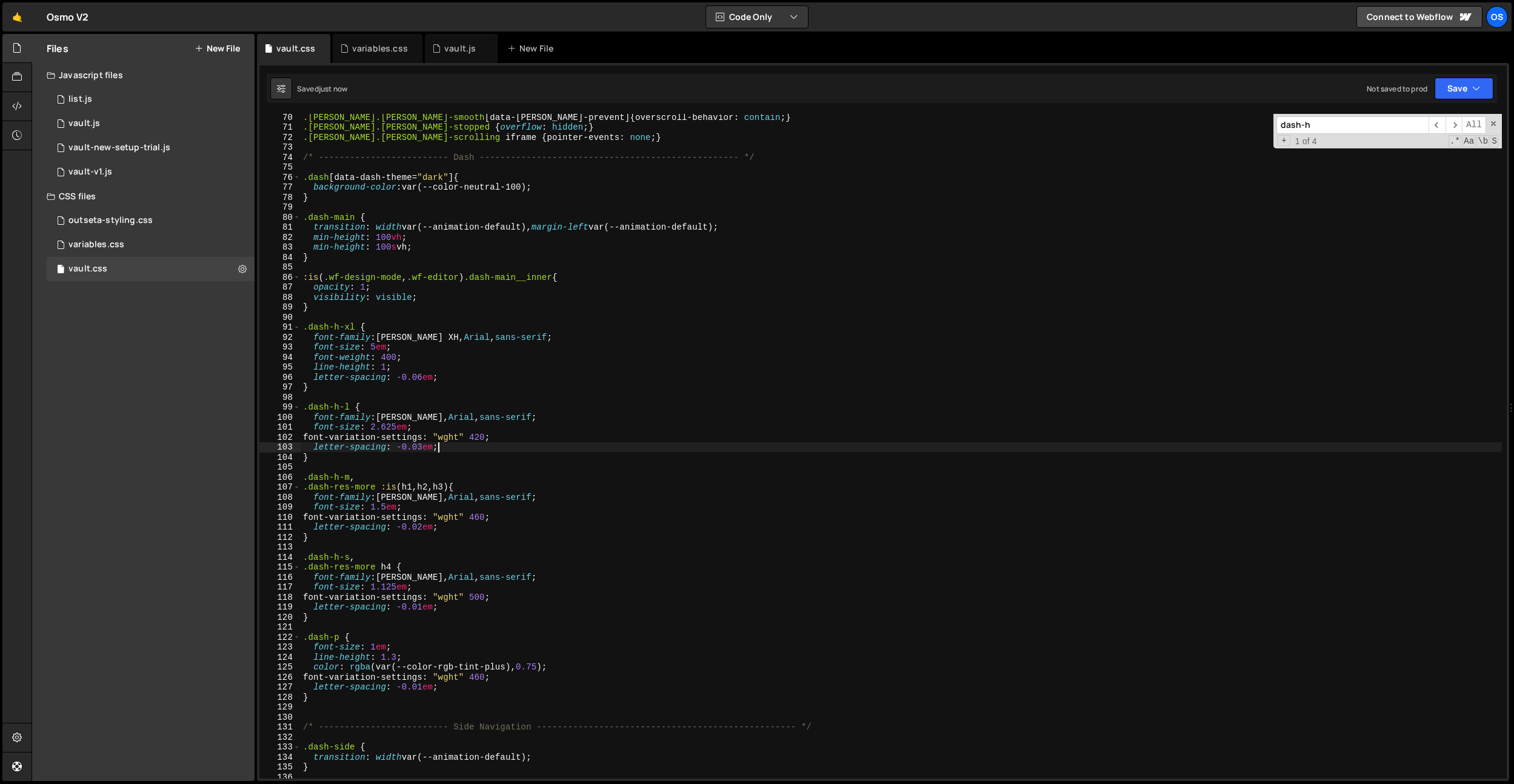
click at [561, 448] on div ".lenis.lenis-smooth [ data-lenis-prevent ] { overscroll-behavior : contain ; } …" at bounding box center [901, 454] width 1201 height 684
click at [536, 662] on div ".lenis.lenis-smooth [ data-lenis-prevent ] { overscroll-behavior : contain ; } …" at bounding box center [901, 454] width 1201 height 684
click at [398, 362] on div ".lenis.lenis-smooth [ data-lenis-prevent ] { overscroll-behavior : contain ; } …" at bounding box center [901, 454] width 1201 height 684
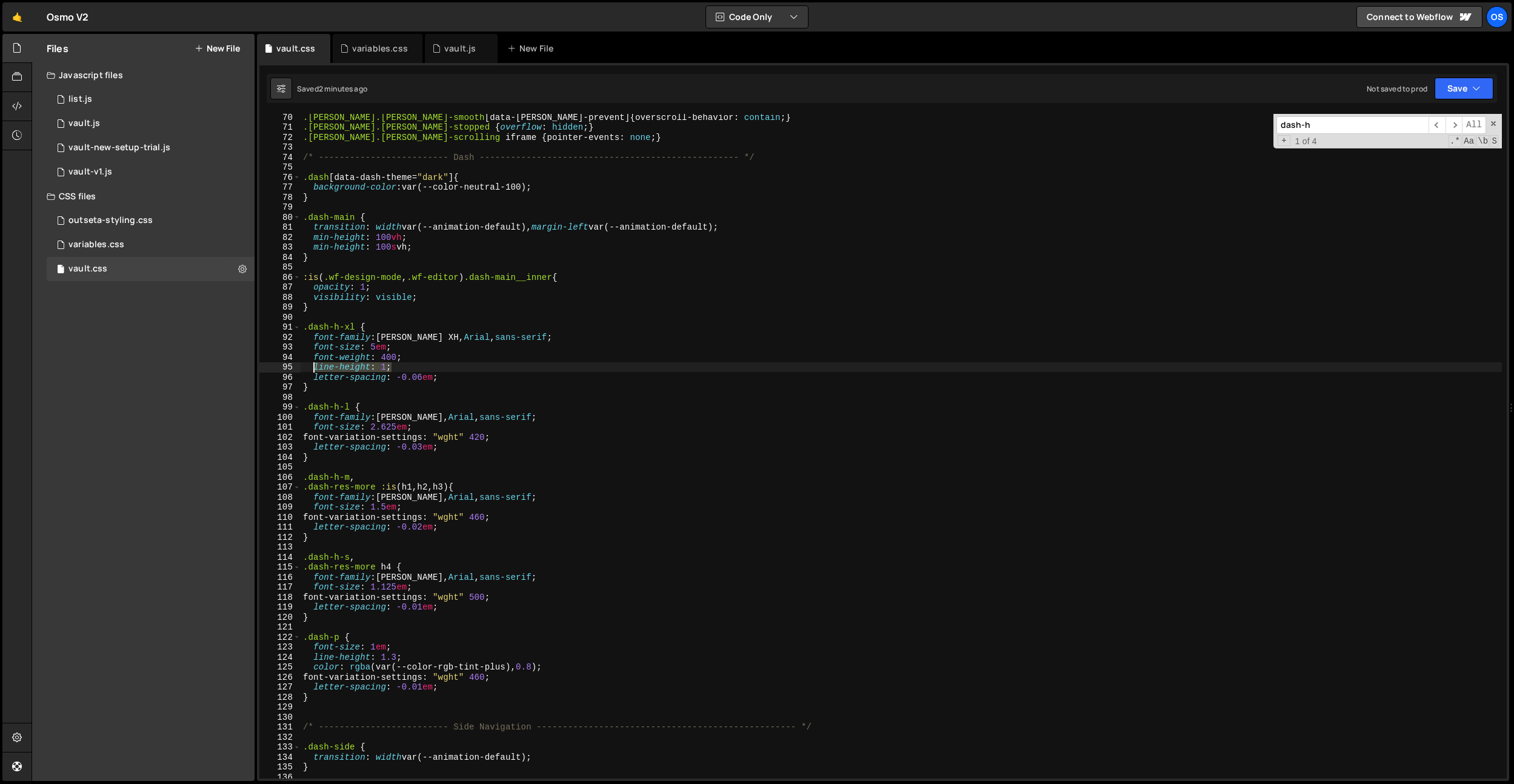
drag, startPoint x: 400, startPoint y: 366, endPoint x: 313, endPoint y: 370, distance: 87.1
click at [313, 370] on div ".lenis.lenis-smooth [ data-lenis-prevent ] { overscroll-behavior : contain ; } …" at bounding box center [901, 454] width 1201 height 684
click at [483, 427] on div ".lenis.lenis-smooth [ data-lenis-prevent ] { overscroll-behavior : contain ; } …" at bounding box center [901, 454] width 1201 height 684
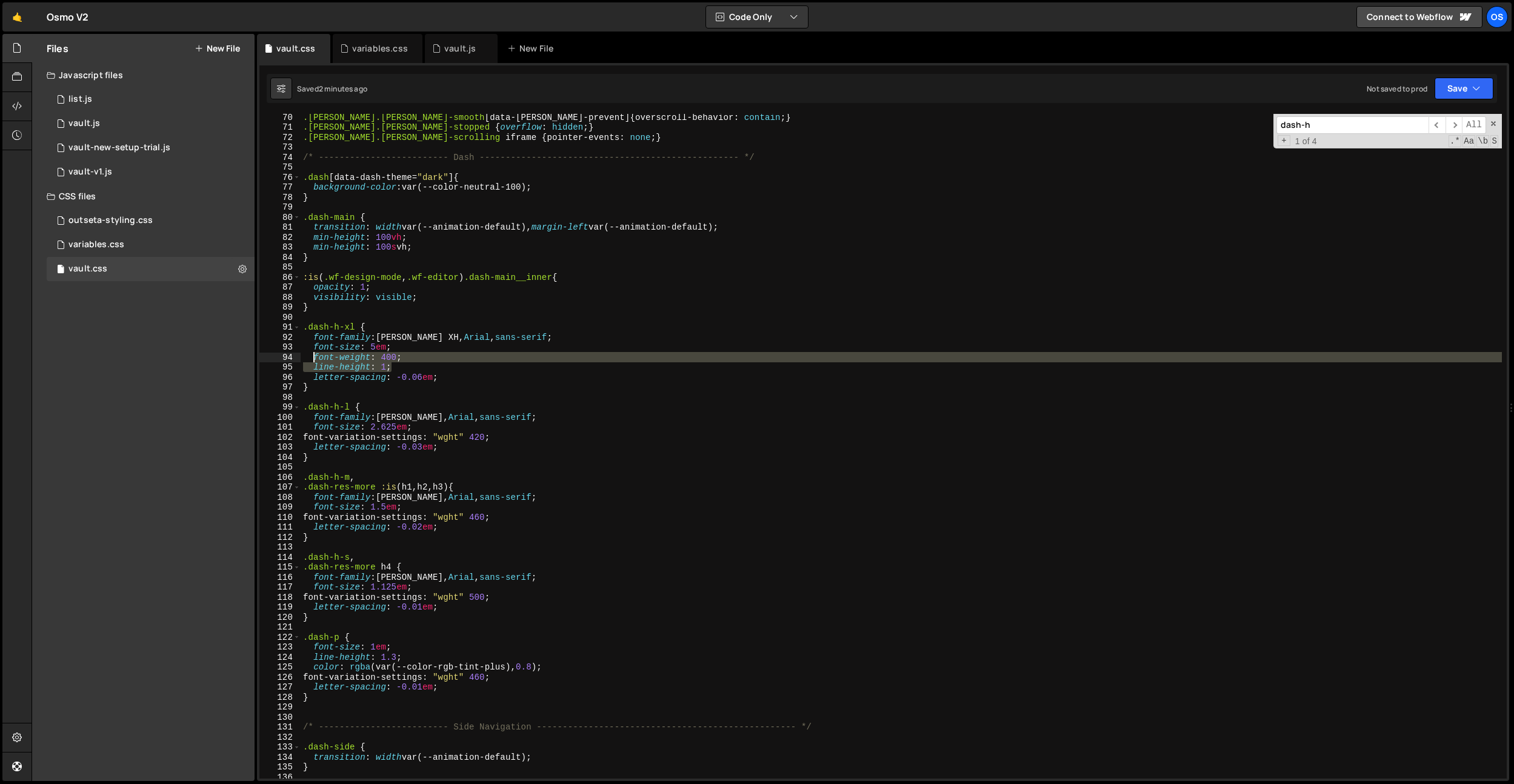
drag, startPoint x: 411, startPoint y: 366, endPoint x: 315, endPoint y: 359, distance: 96.3
click at [315, 359] on div ".lenis.lenis-smooth [ data-lenis-prevent ] { overscroll-behavior : contain ; } …" at bounding box center [901, 454] width 1201 height 684
click at [433, 426] on div ".lenis.lenis-smooth [ data-lenis-prevent ] { overscroll-behavior : contain ; } …" at bounding box center [901, 454] width 1201 height 684
type textarea "font-size: 2.625em;"
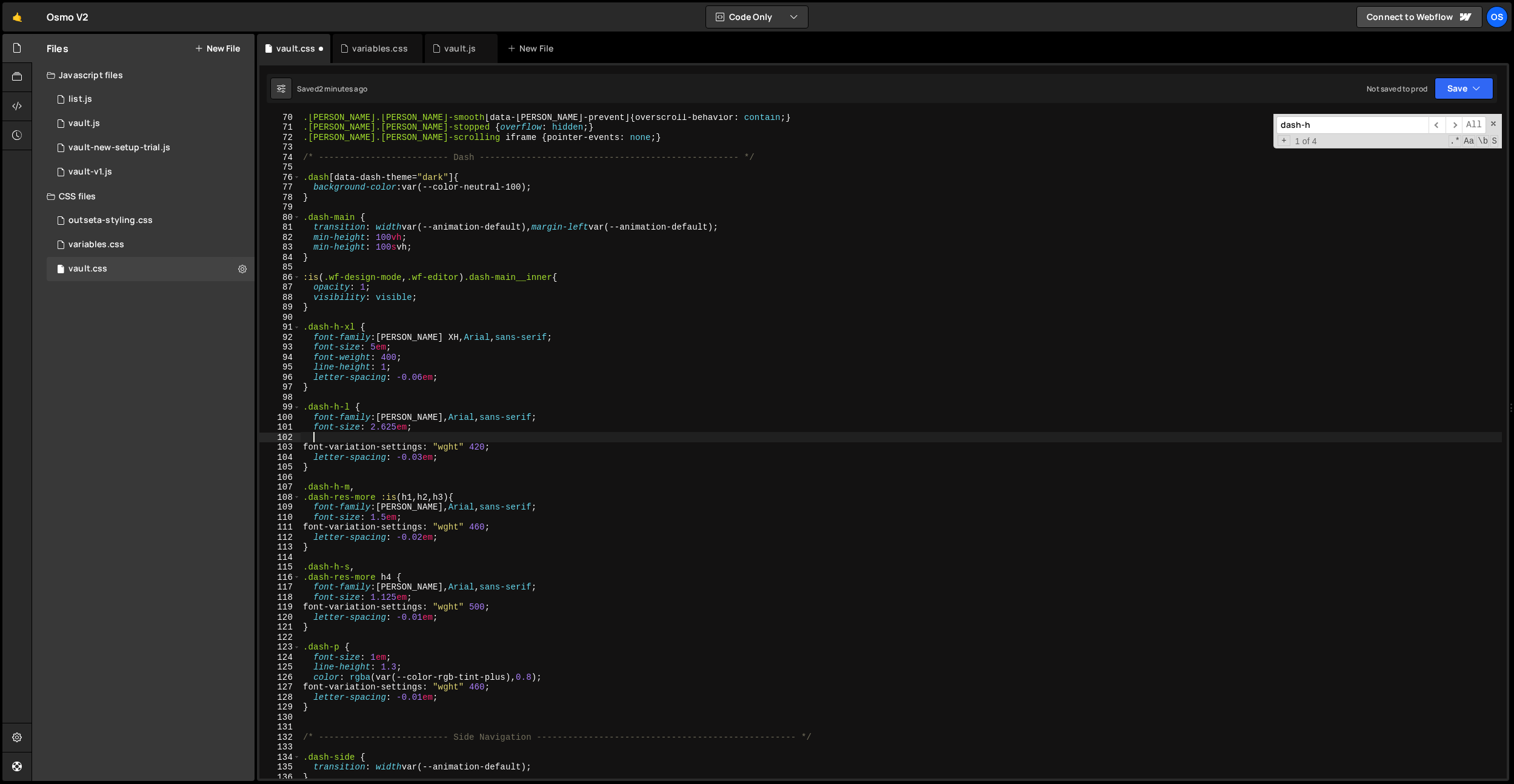
paste textarea "line-height: 1;"
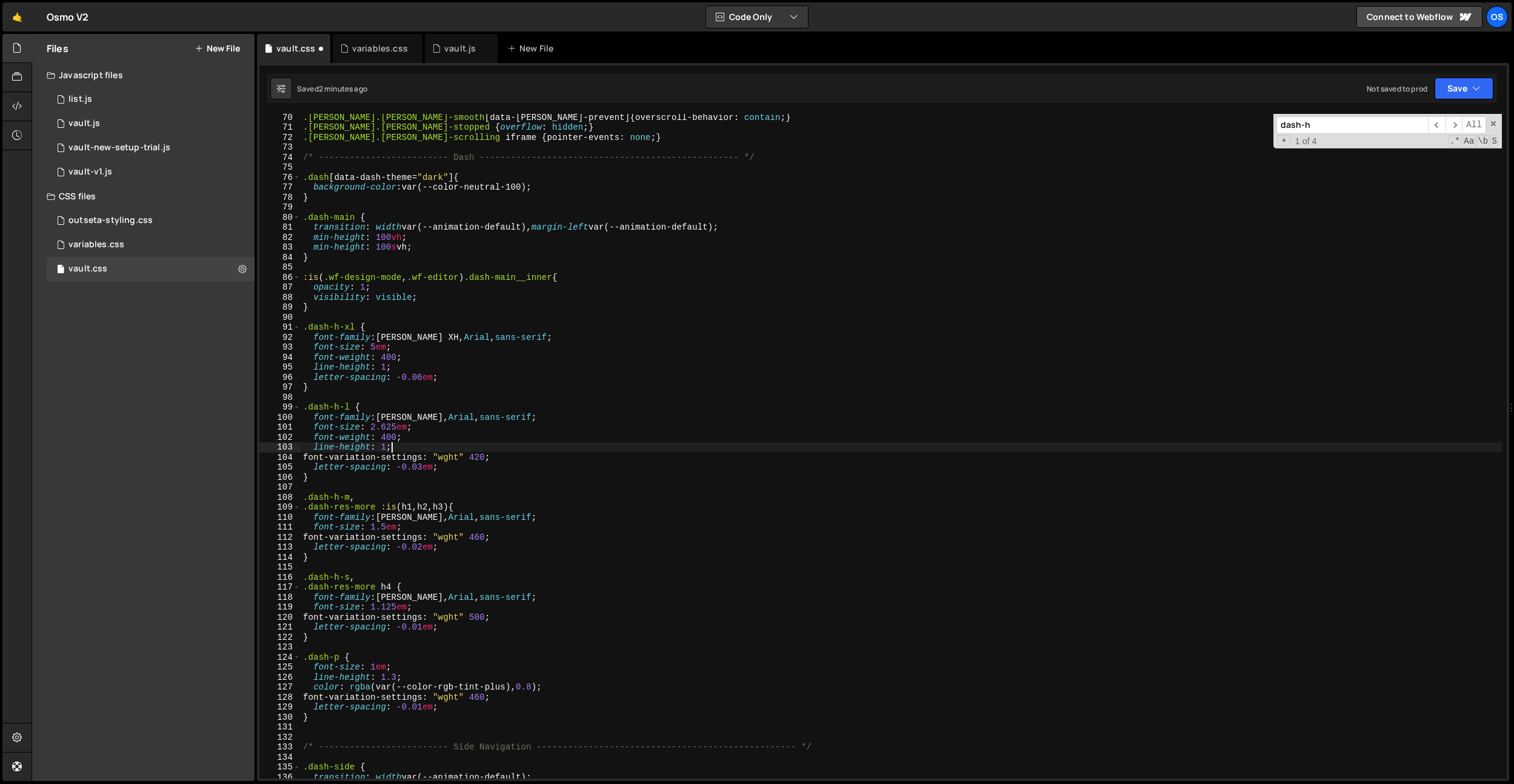
click at [414, 524] on div ".lenis.lenis-smooth [ data-lenis-prevent ] { overscroll-behavior : contain ; } …" at bounding box center [901, 454] width 1201 height 684
type textarea "font-size: 1.5em;"
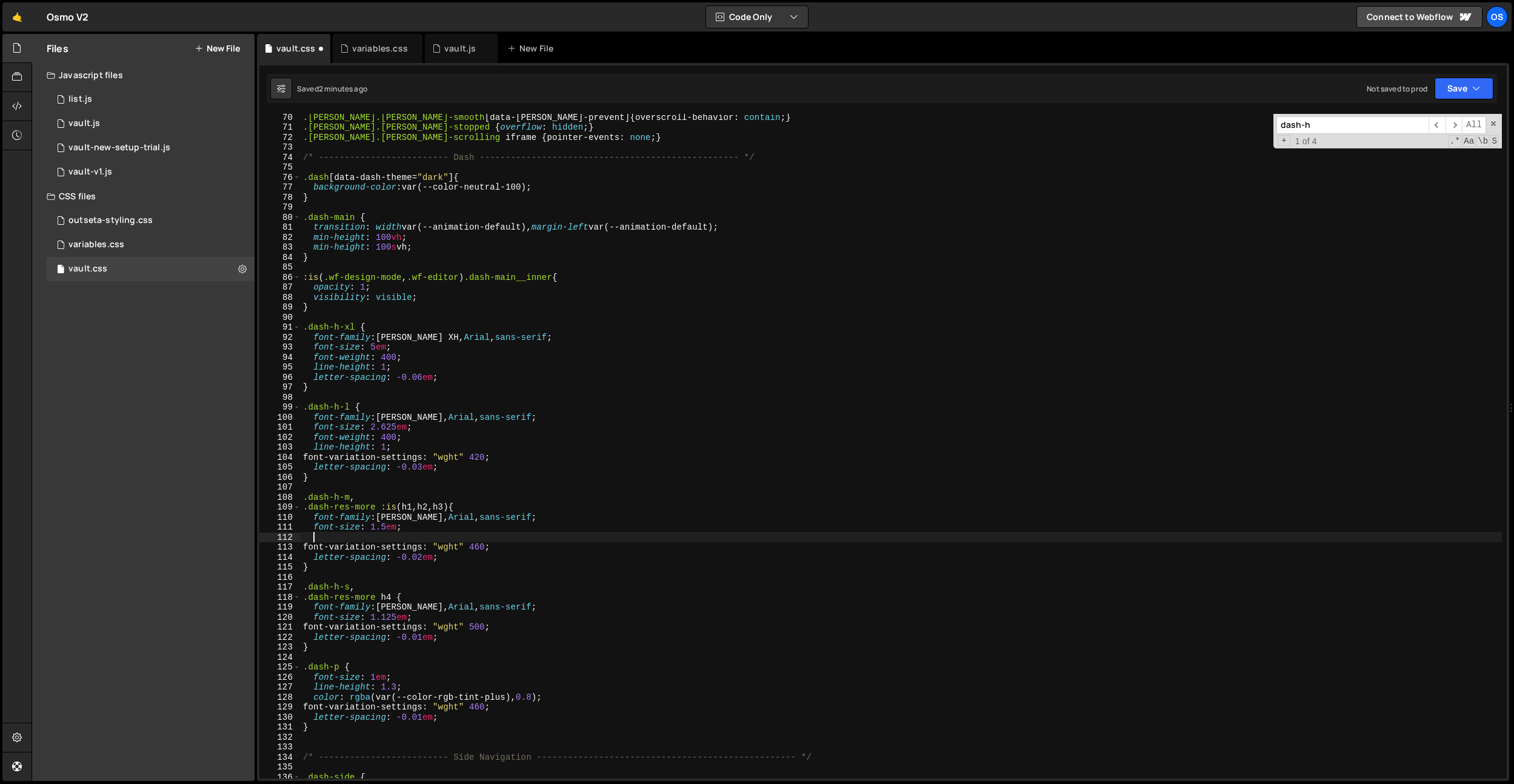
paste textarea "line-height: 1;"
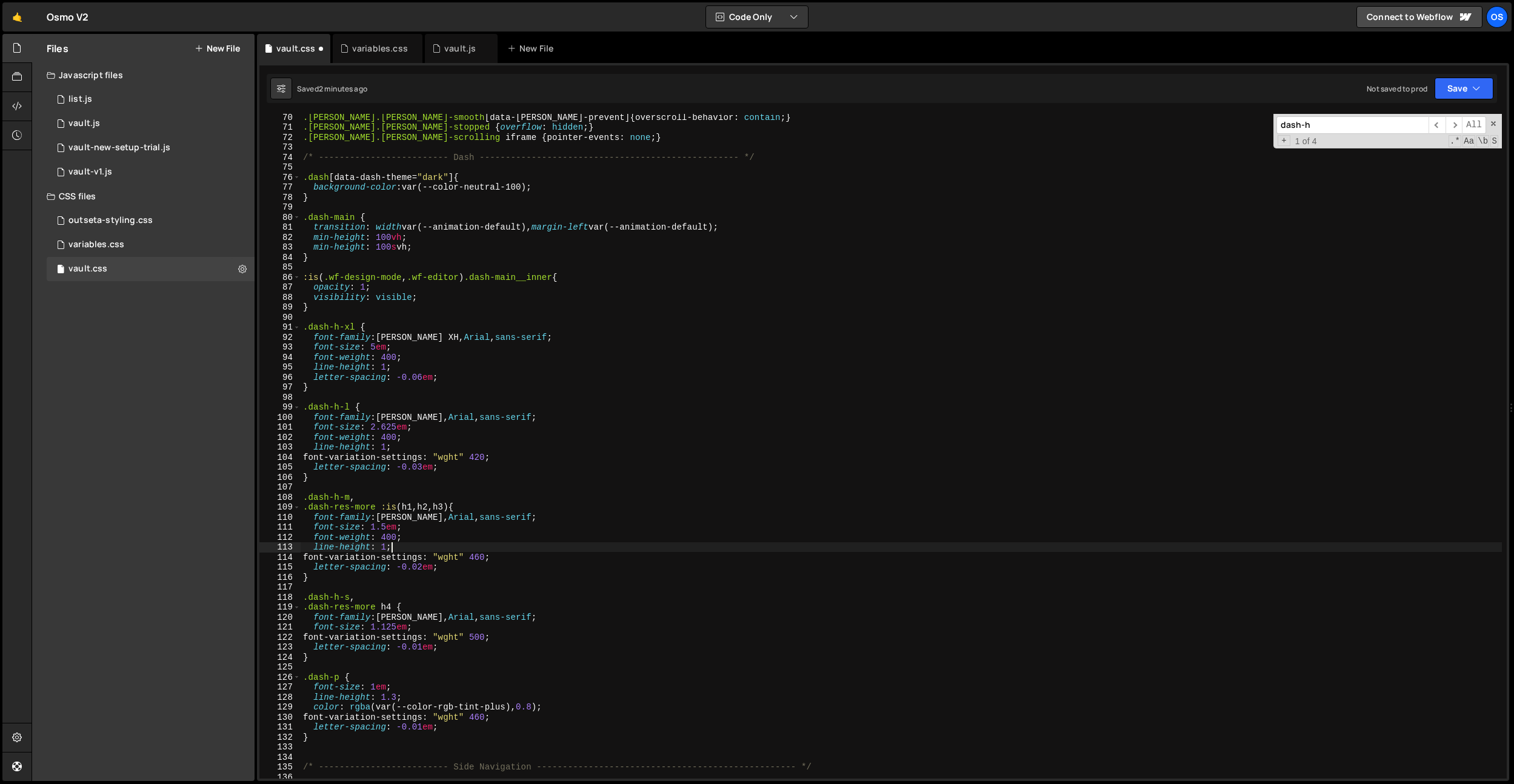
click at [430, 630] on div ".lenis.lenis-smooth [ data-lenis-prevent ] { overscroll-behavior : contain ; } …" at bounding box center [901, 454] width 1201 height 684
type textarea "font-size: 1.125em;"
paste textarea "line-height: 1;"
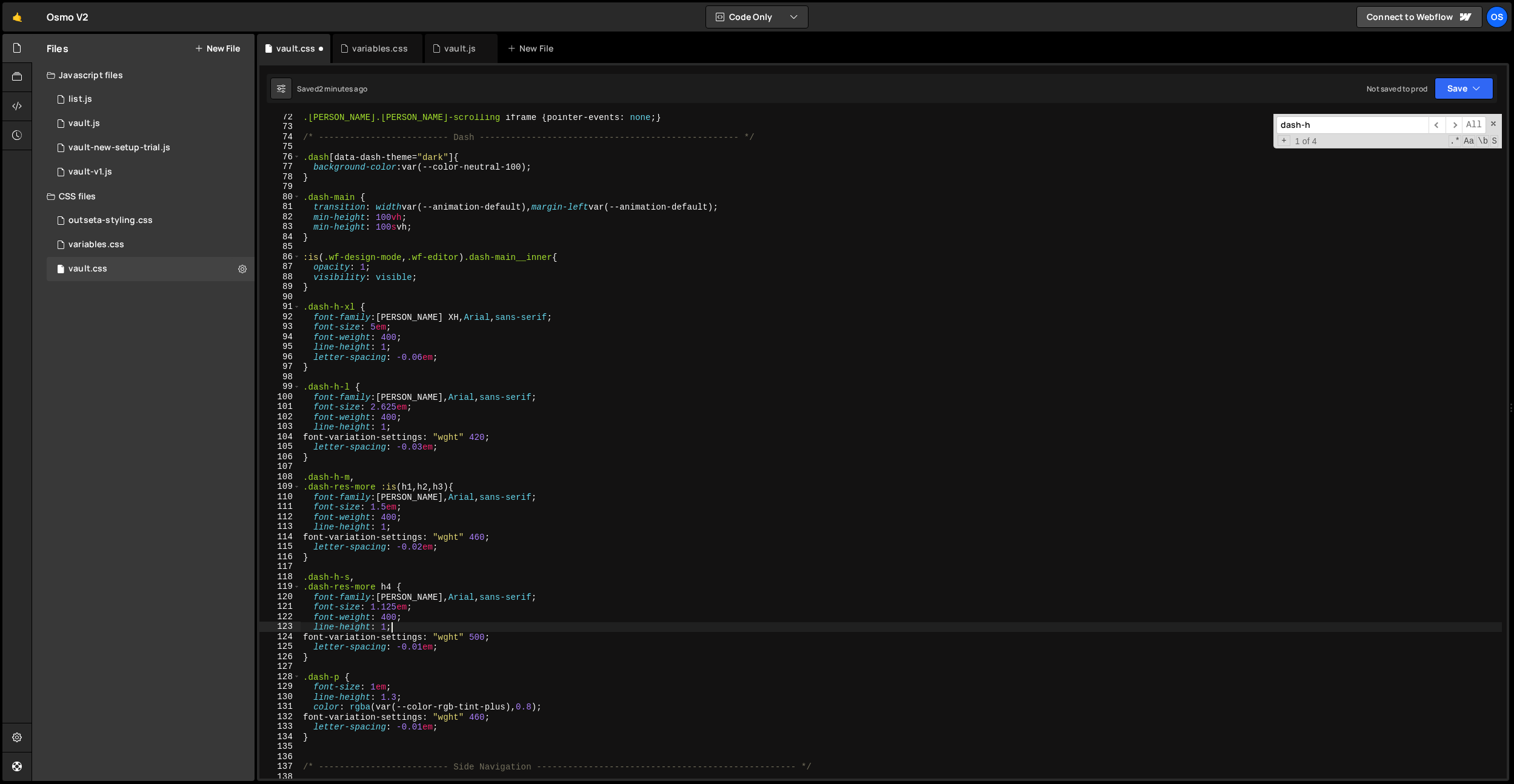
scroll to position [575, 0]
click at [382, 678] on div ".lenis.lenis-scrolling iframe { pointer-events : none ; } /* ------------------…" at bounding box center [901, 453] width 1201 height 684
type textarea ".dash-p {"
paste textarea "line-height: 1;"
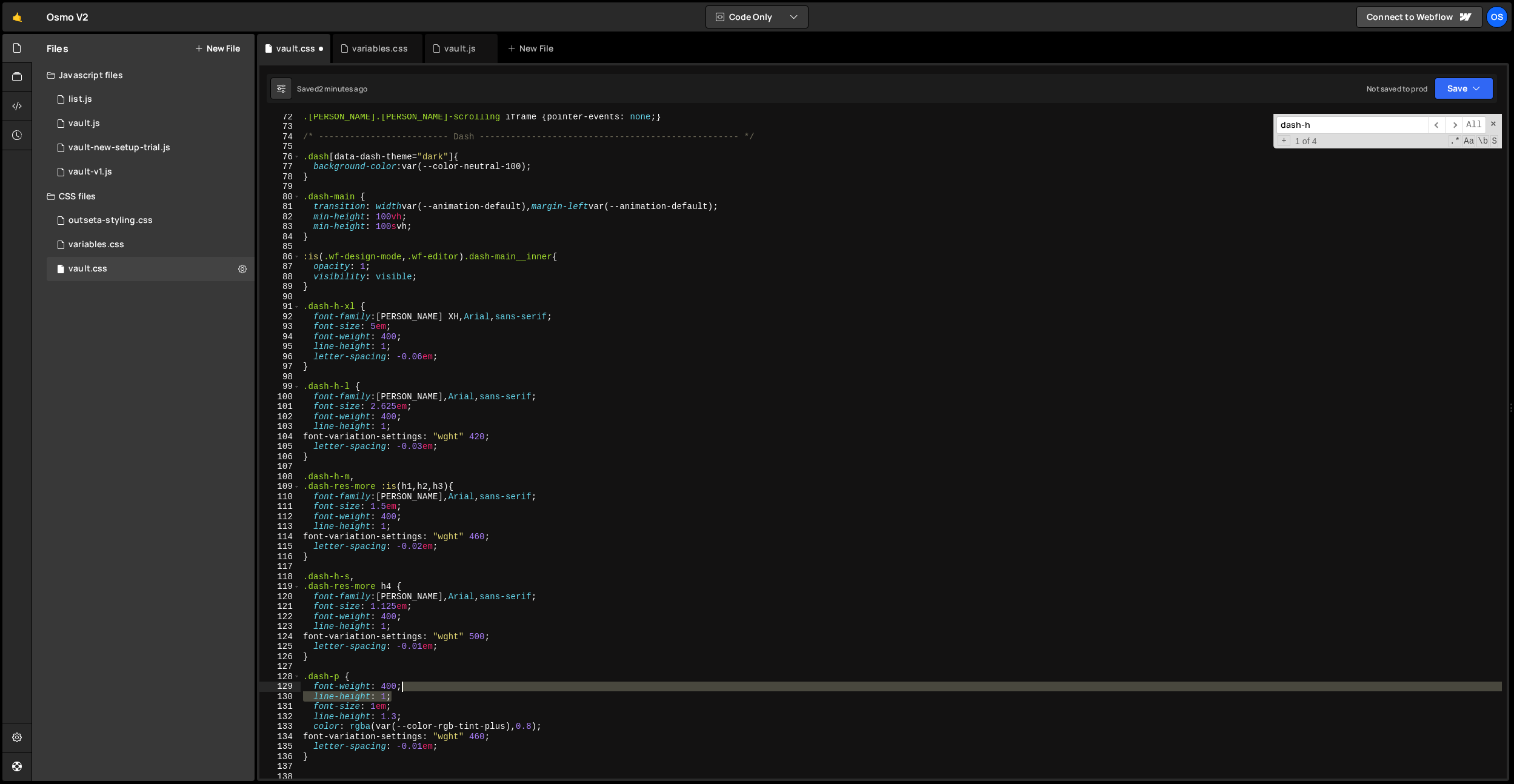
drag, startPoint x: 410, startPoint y: 698, endPoint x: 416, endPoint y: 689, distance: 10.8
click at [416, 689] on div ".lenis.lenis-scrolling iframe { pointer-events : none ; } /* ------------------…" at bounding box center [901, 453] width 1201 height 684
type textarea "font-weight: 400;"
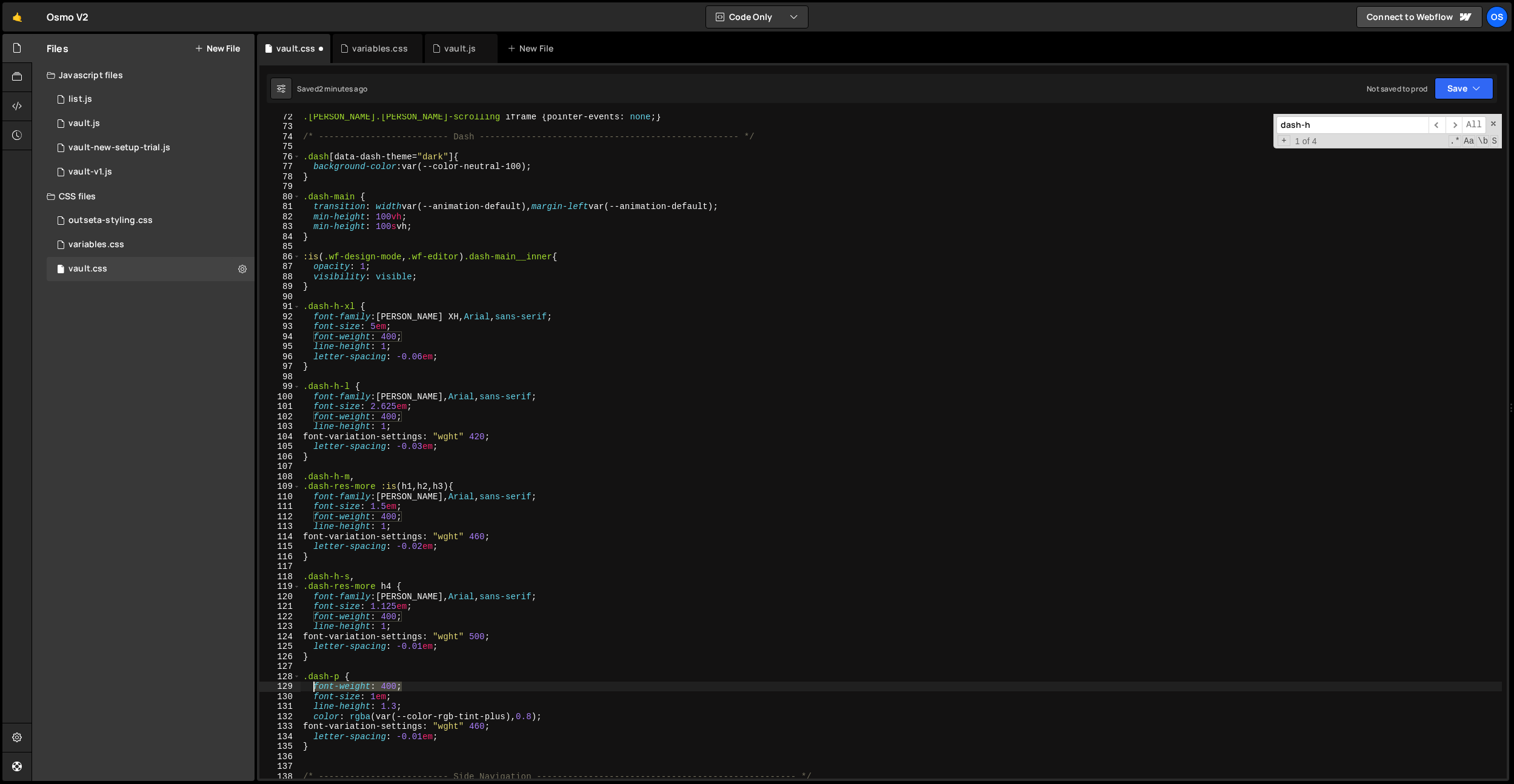
drag, startPoint x: 417, startPoint y: 688, endPoint x: 315, endPoint y: 687, distance: 102.0
click at [315, 687] on div ".lenis.lenis-scrolling iframe { pointer-events : none ; } /* ------------------…" at bounding box center [901, 453] width 1201 height 684
click at [407, 690] on div ".lenis.lenis-scrolling iframe { pointer-events : none ; } /* ------------------…" at bounding box center [901, 453] width 1201 height 684
type textarea "font-size: 1em;"
paste textarea "font-weight: 400;"
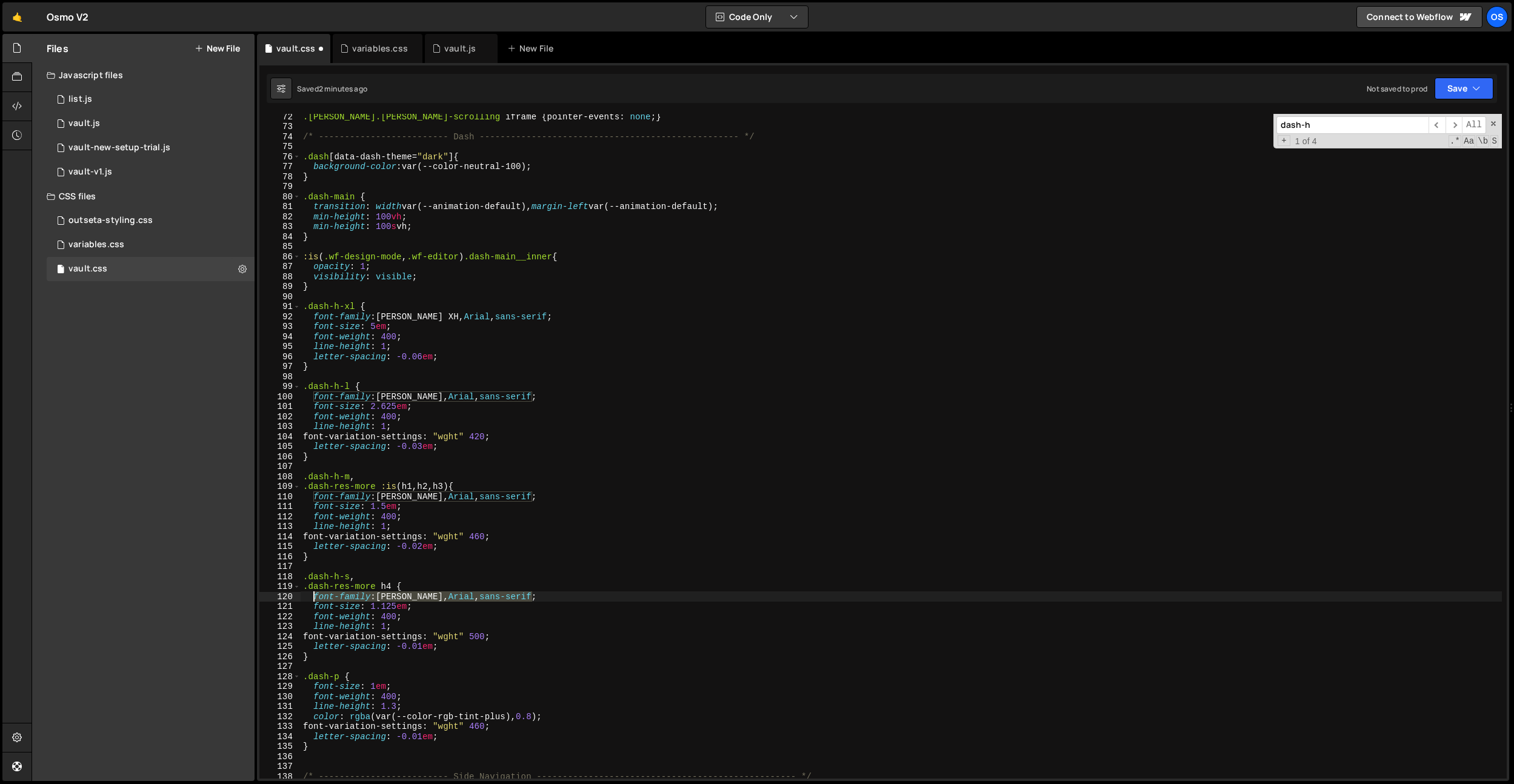
drag, startPoint x: 548, startPoint y: 600, endPoint x: 313, endPoint y: 595, distance: 235.1
click at [313, 595] on div ".lenis.lenis-scrolling iframe { pointer-events : none ; } /* ------------------…" at bounding box center [901, 453] width 1201 height 684
click at [374, 679] on div ".lenis.lenis-scrolling iframe { pointer-events : none ; } /* ------------------…" at bounding box center [901, 453] width 1201 height 684
type textarea ".dash-p {"
paste textarea "font-family: [PERSON_NAME], Arial, sans-serif;"
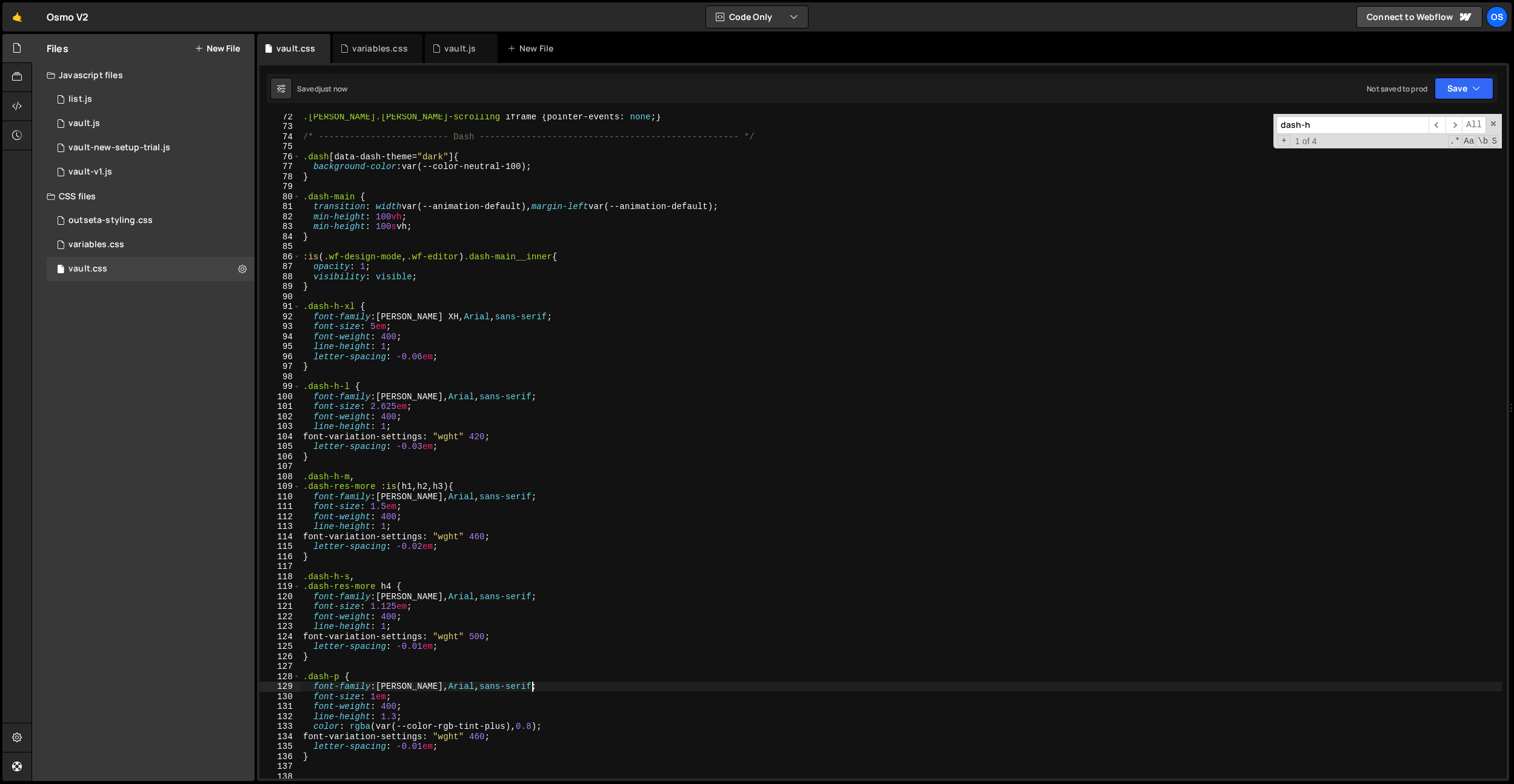
click at [628, 598] on div ".lenis.lenis-scrolling iframe { pointer-events : none ; } /* ------------------…" at bounding box center [901, 453] width 1201 height 684
click at [625, 334] on div ".lenis.lenis-scrolling iframe { pointer-events : none ; } /* ------------------…" at bounding box center [901, 453] width 1201 height 684
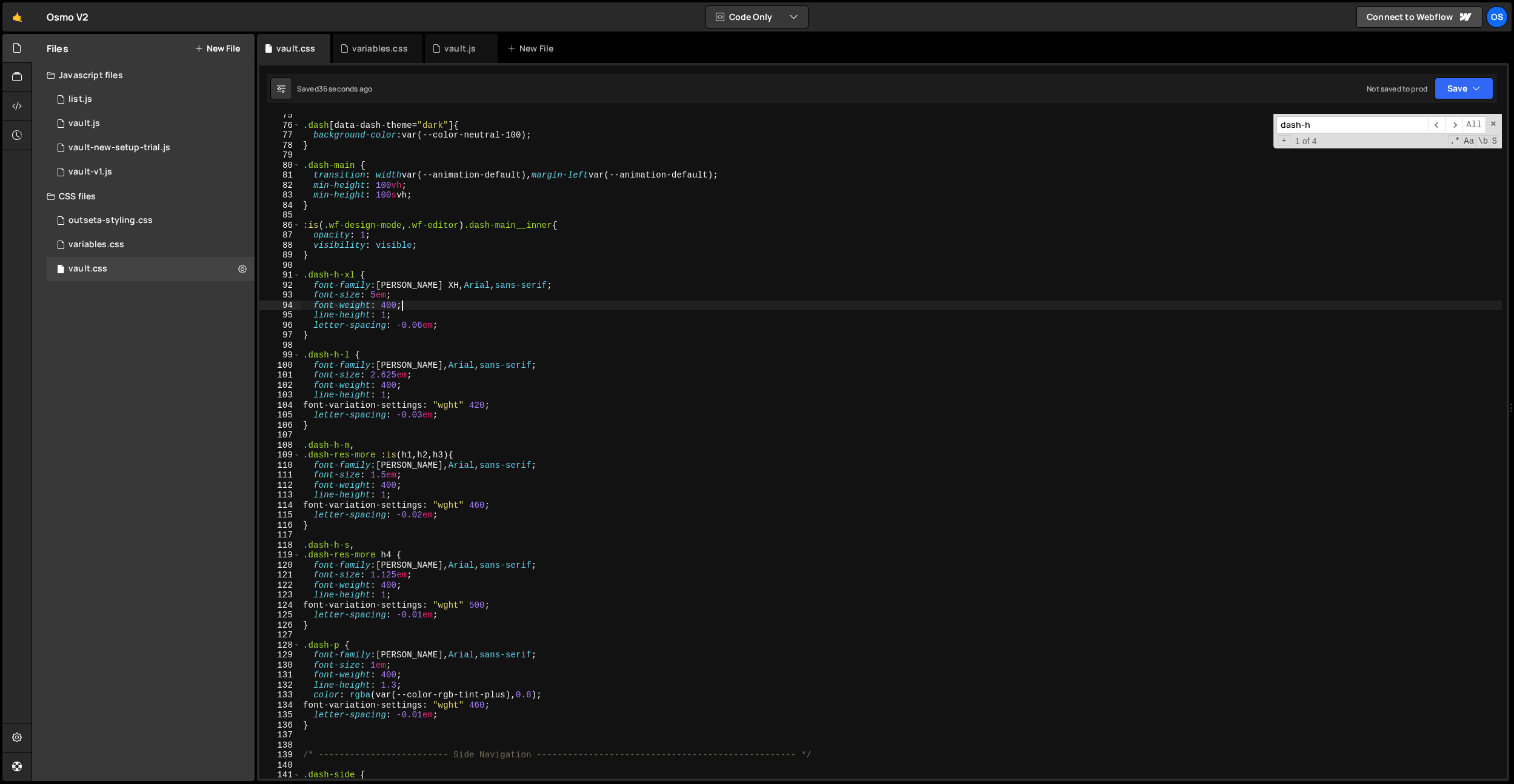
scroll to position [599, 0]
click at [386, 171] on div ".dash [ data-dash-theme = " dark " ] { background-color : var(--color-neutral-1…" at bounding box center [901, 452] width 1201 height 684
click at [717, 240] on div ".dash [ data-dash-theme = " dark " ] { background-color : var(--color-neutral-1…" at bounding box center [901, 450] width 1201 height 684
type textarea "visibility: visible;"
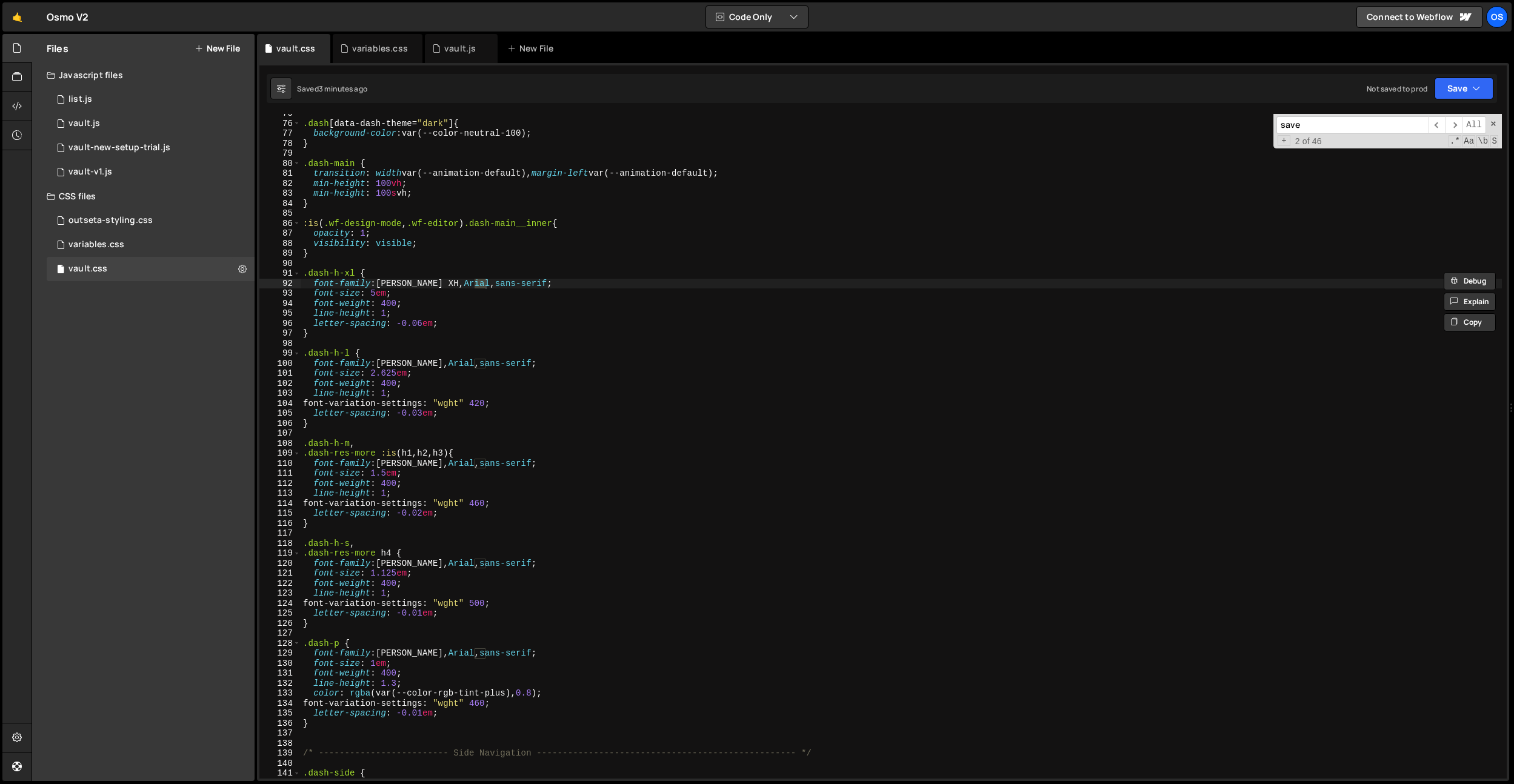
scroll to position [4646, 0]
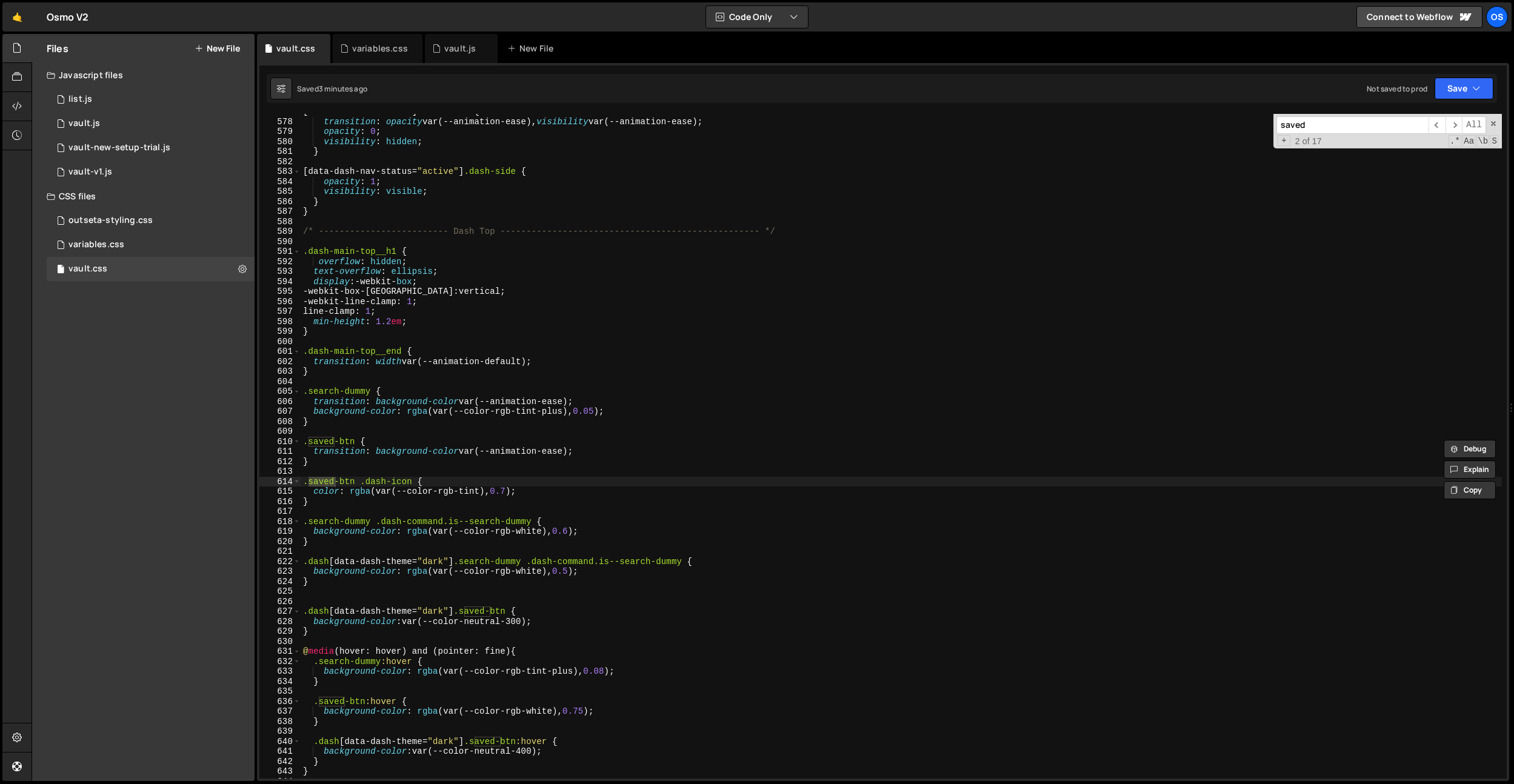
type input "saved"
type textarea "/* ------------------------- Dash Top -----------------------------------------…"
click at [535, 235] on div "[ data-dash-nav-status ] .dash-side { transition : opacity var(--animation-ease…" at bounding box center [901, 448] width 1201 height 684
paste input "dash-main__no-saved-visual"
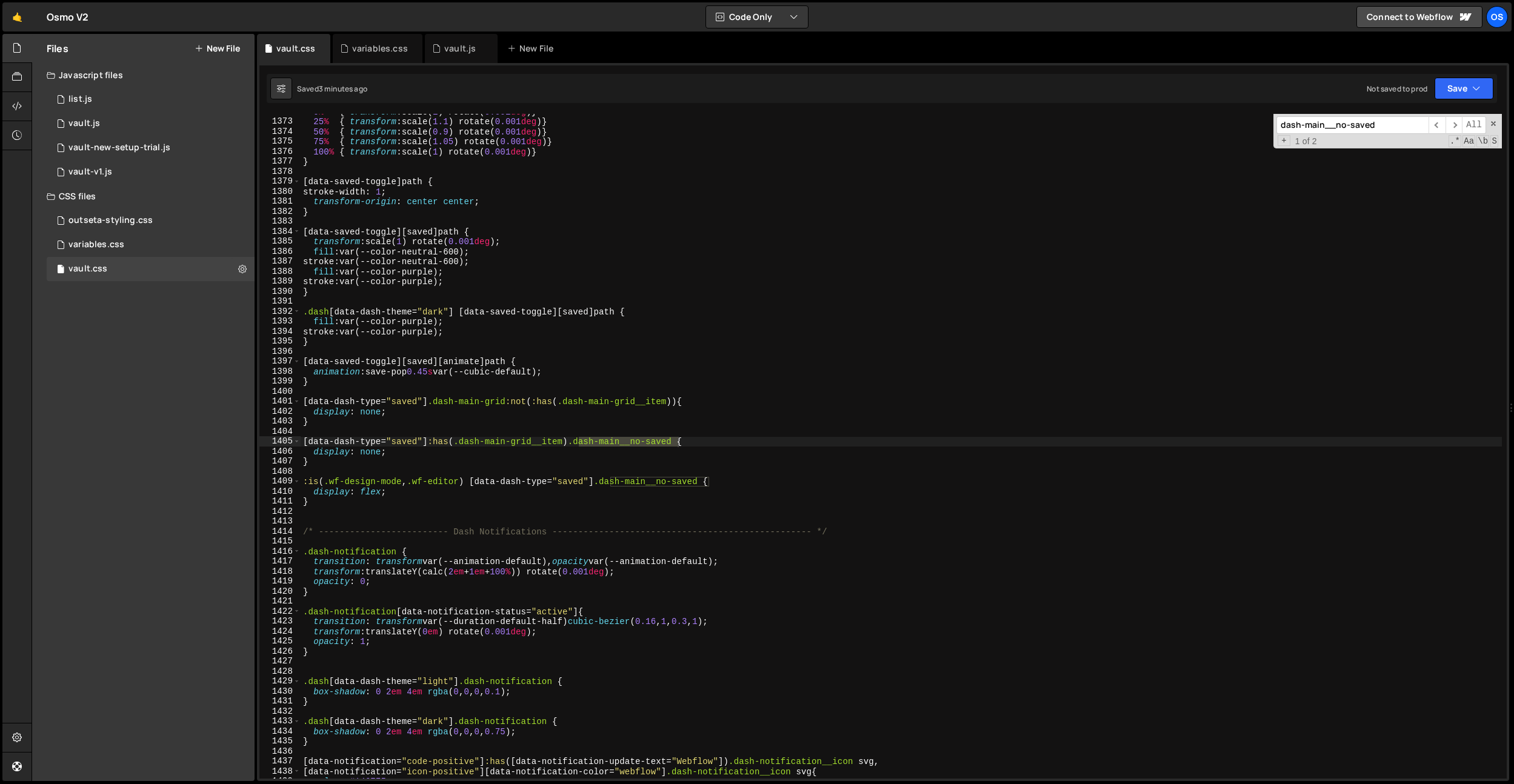
scroll to position [11049, 0]
type input "dash-main__no-saved"
drag, startPoint x: 684, startPoint y: 506, endPoint x: 702, endPoint y: 487, distance: 26.2
click at [684, 506] on div "0 % { transform : scale( 1 ) rotate( 0.001 deg ) } 25 % { transform : scale( 1.…" at bounding box center [901, 448] width 1201 height 684
drag, startPoint x: 708, startPoint y: 482, endPoint x: 886, endPoint y: 365, distance: 213.0
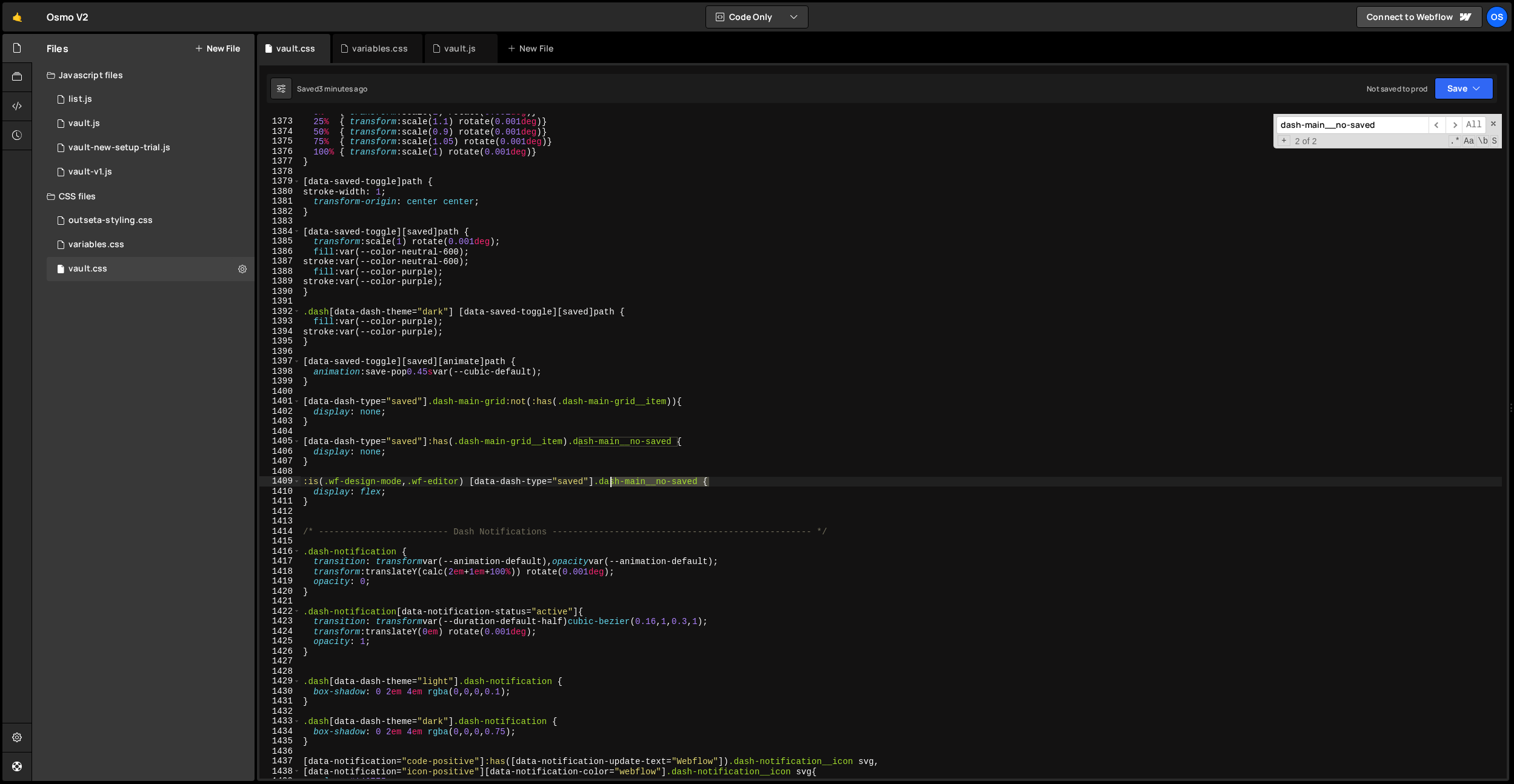
click at [611, 485] on div "0 % { transform : scale( 1 ) rotate( 0.001 deg ) } 25 % { transform : scale( 1.…" at bounding box center [901, 448] width 1201 height 684
click at [1371, 122] on input "dash-main__no-saved" at bounding box center [1353, 124] width 152 height 17
type textarea "}"
click at [343, 498] on div "0 % { transform : scale( 1 ) rotate( 0.001 deg ) } 25 % { transform : scale( 1.…" at bounding box center [901, 448] width 1201 height 684
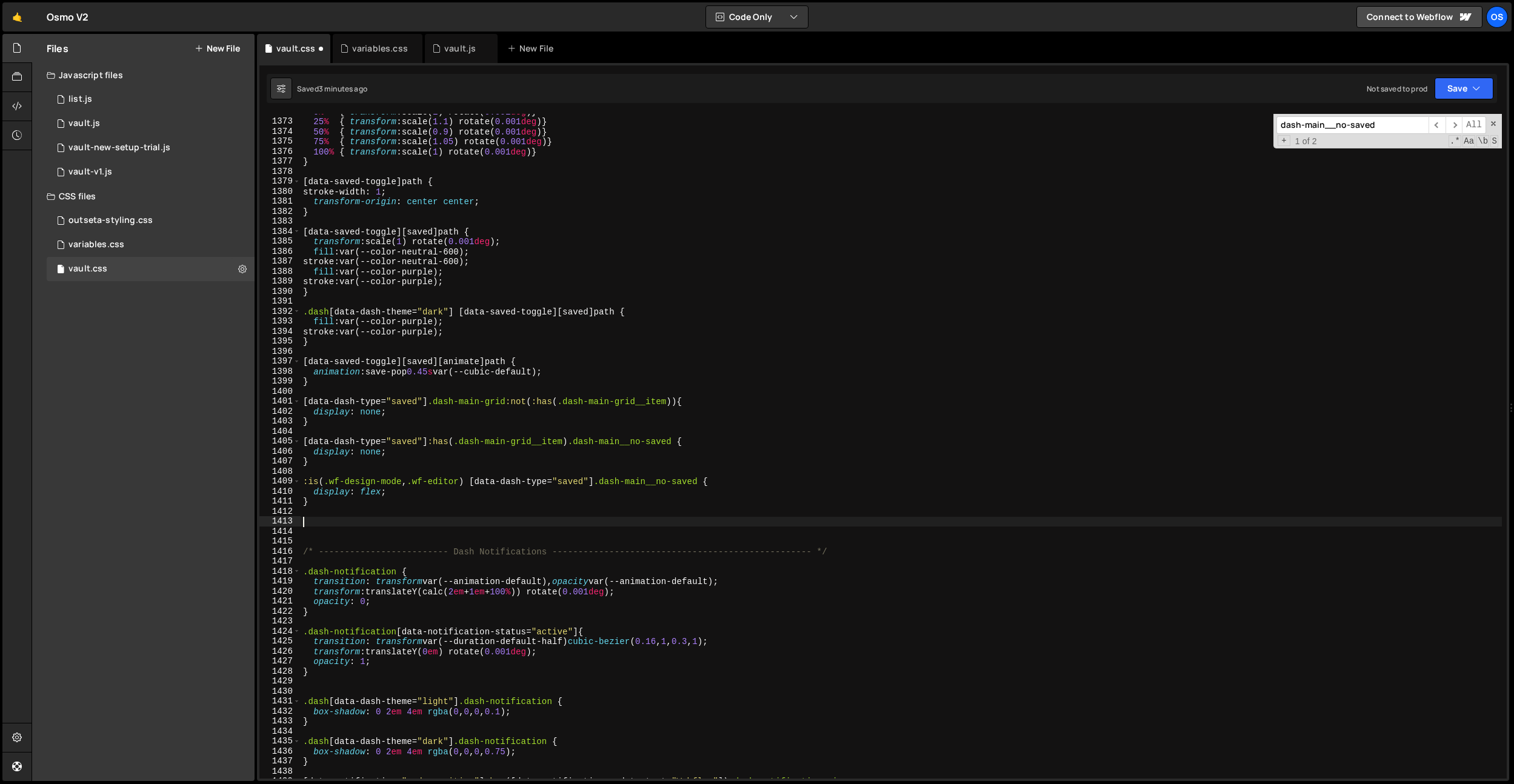
paste textarea "dash-main__no-saved"
paste textarea "dash-main__no-saved-svg"
drag, startPoint x: 414, startPoint y: 525, endPoint x: 279, endPoint y: 523, distance: 135.0
click at [280, 524] on div ".dash-main__no-saved .dash-main__no-saved-svg 1372 1373 1374 1375 1376 1377 137…" at bounding box center [883, 446] width 1247 height 665
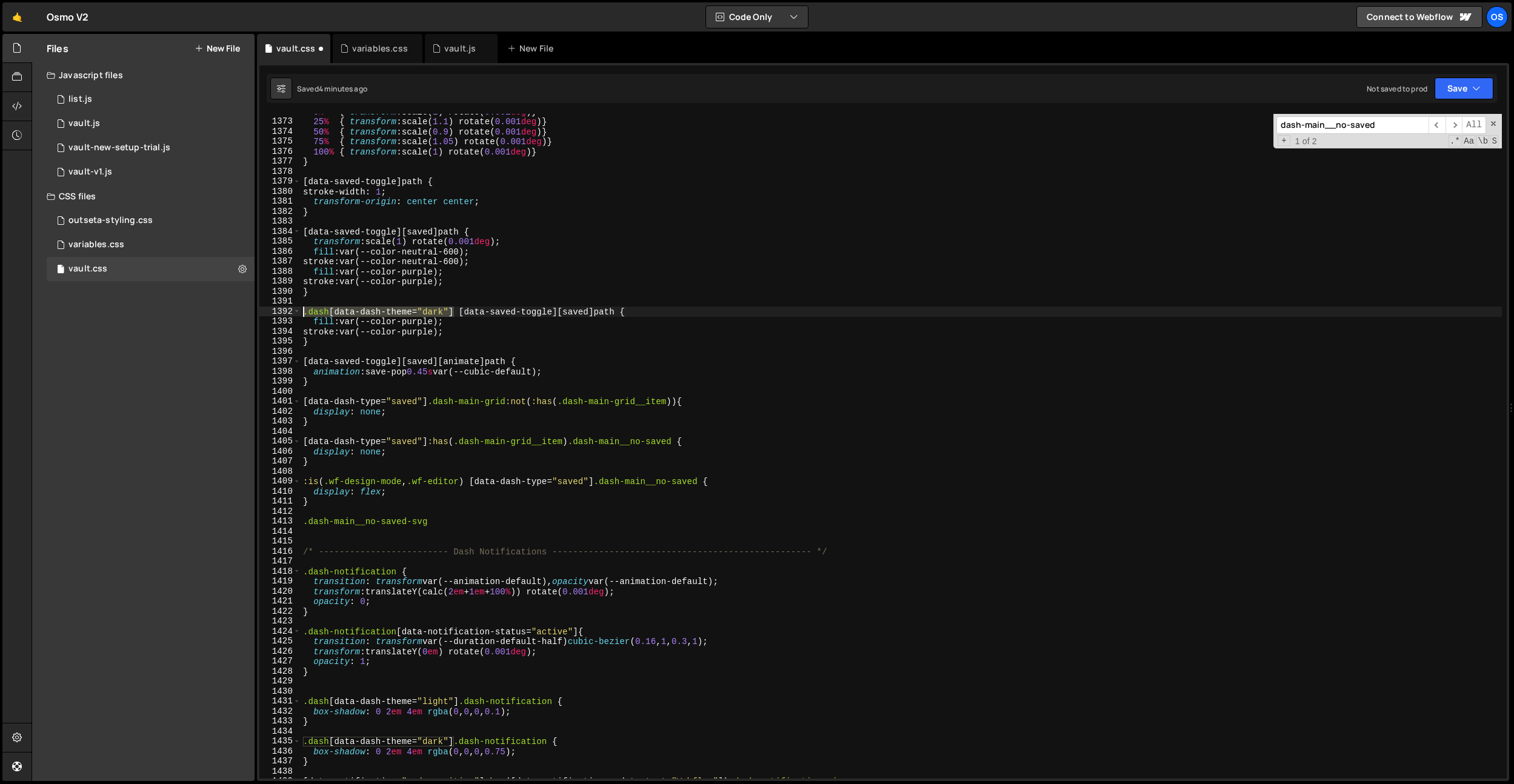
drag, startPoint x: 453, startPoint y: 309, endPoint x: 335, endPoint y: 512, distance: 234.8
click at [296, 315] on div ".dash-main__no-saved-svg 1372 1373 1374 1375 1376 1377 1378 1379 1380 1381 1382…" at bounding box center [883, 446] width 1247 height 665
click at [304, 523] on div "0 % { transform : scale( 1 ) rotate( 0.001 deg ) } 25 % { transform : scale( 1.…" at bounding box center [901, 448] width 1201 height 684
paste textarea ".dash[data-dash-theme="dark"]"
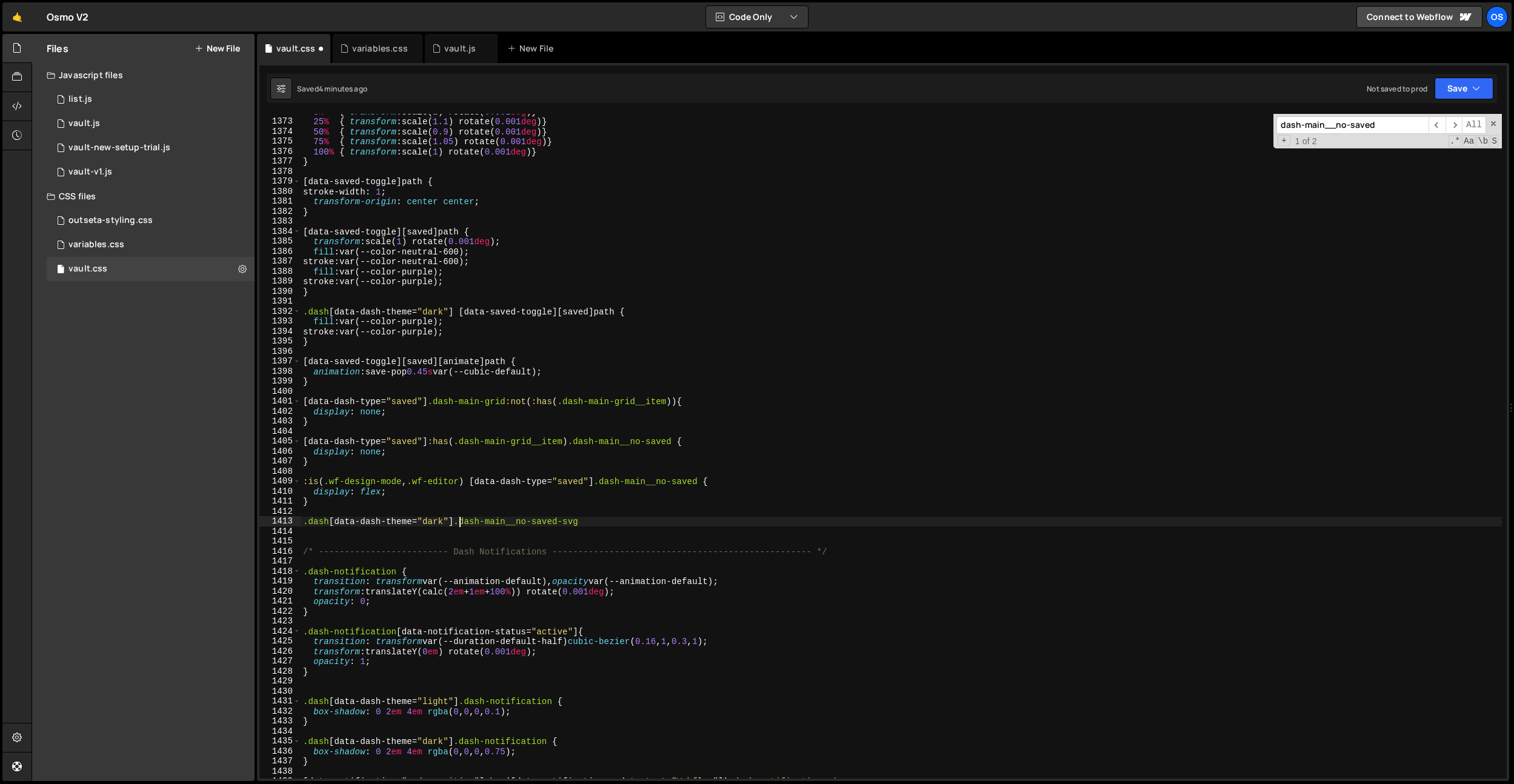
click at [600, 524] on div "0 % { transform : scale( 1 ) rotate( 0.001 deg ) } 25 % { transform : scale( 1.…" at bounding box center [901, 448] width 1201 height 684
type textarea ".dash[data-dash-theme="dark"] .dash-main__no-saved-svg :nth-child(3) {}"
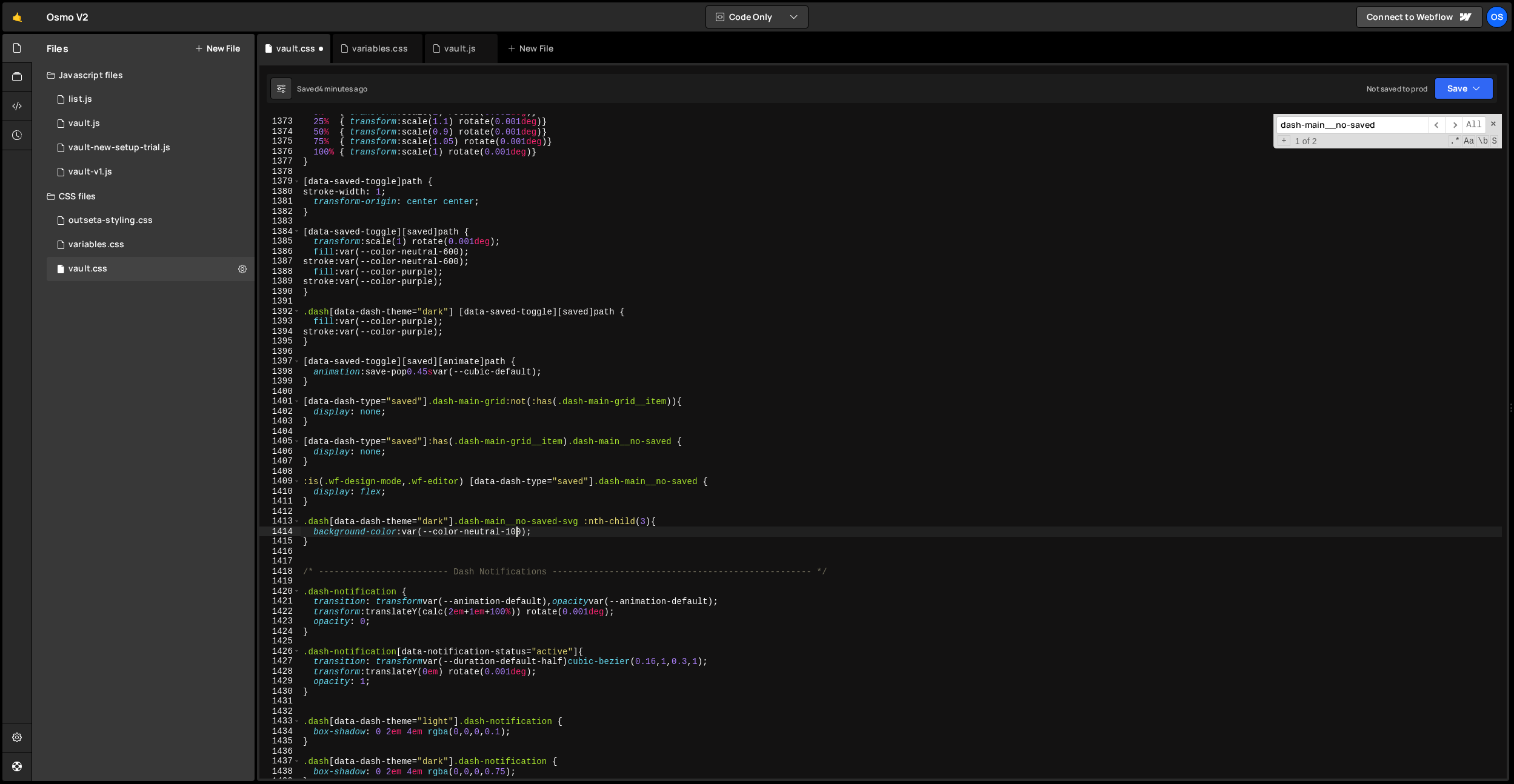
scroll to position [0, 15]
drag, startPoint x: 540, startPoint y: 531, endPoint x: 385, endPoint y: 533, distance: 155.0
click at [407, 534] on div "0 % { transform : scale( 1 ) rotate( 0.001 deg ) } 25 % { transform : scale( 1.…" at bounding box center [901, 448] width 1201 height 684
click at [385, 533] on div "0 % { transform : scale( 1 ) rotate( 0.001 deg ) } 25 % { transform : scale( 1.…" at bounding box center [901, 448] width 1201 height 684
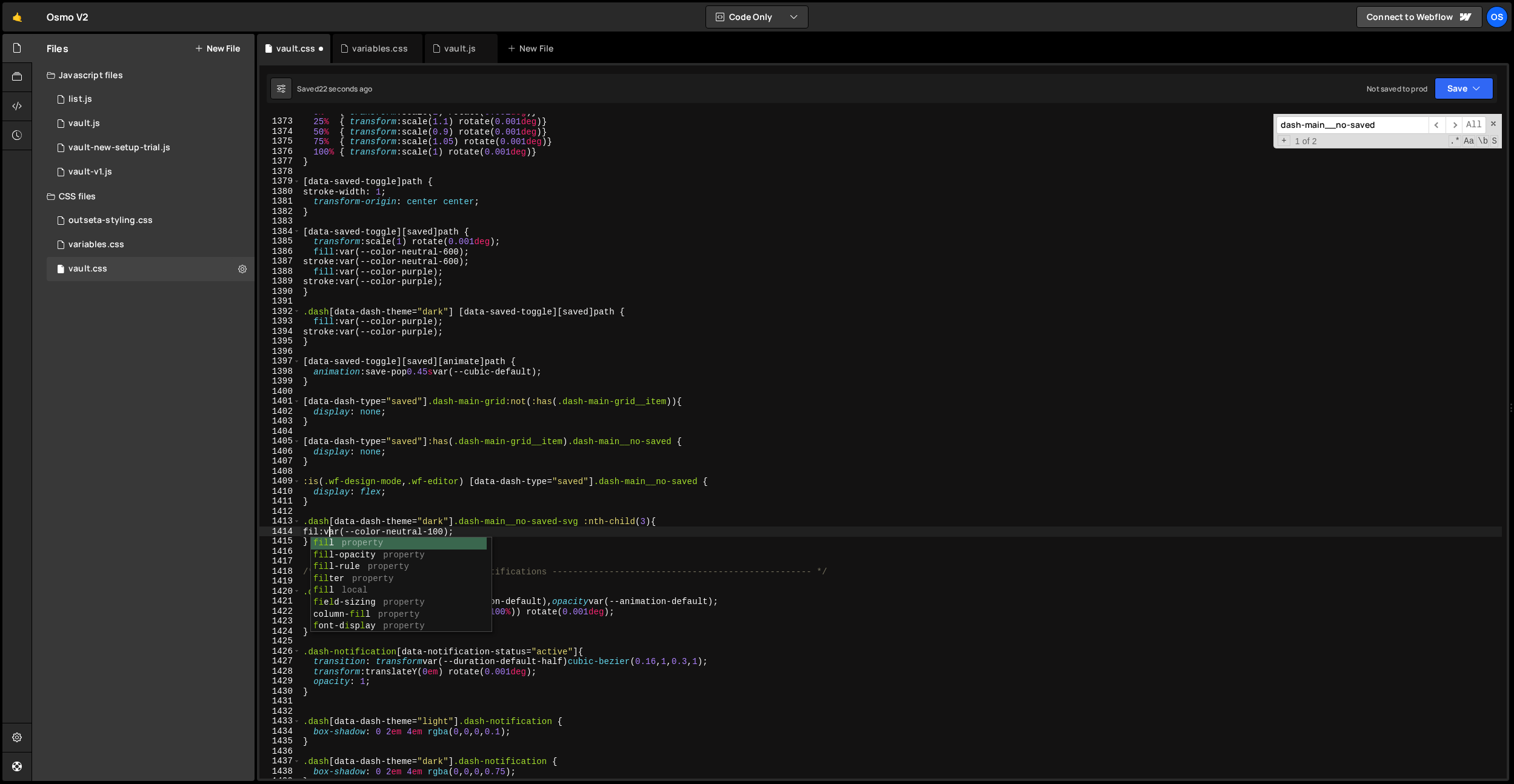
scroll to position [0, 2]
click at [473, 439] on div "0 % { transform : scale( 1 ) rotate( 0.001 deg ) } 25 % { transform : scale( 1.…" at bounding box center [901, 448] width 1201 height 684
type textarea "[data-dash-type="saved"]:has(.dash-main-grid__item) .dash-main__no-saved {"
click at [535, 552] on div "0 % { transform : scale( 1 ) rotate( 0.001 deg ) } 25 % { transform : scale( 1.…" at bounding box center [901, 448] width 1201 height 684
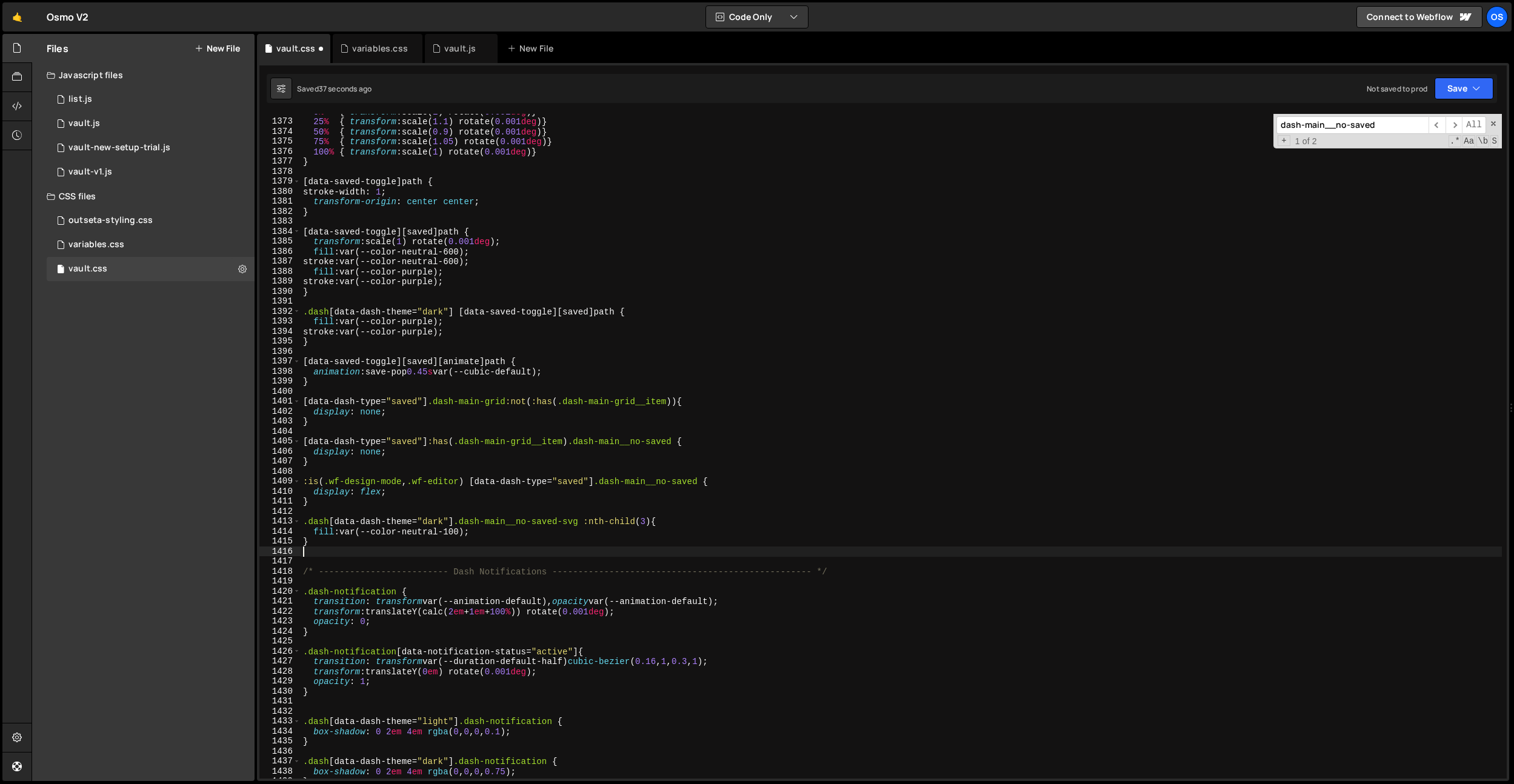
click at [470, 552] on div "0 % { transform : scale( 1 ) rotate( 0.001 deg ) } 25 % { transform : scale( 1.…" at bounding box center [901, 448] width 1201 height 684
click at [474, 535] on div "0 % { transform : scale( 1 ) rotate( 0.001 deg ) } 25 % { transform : scale( 1.…" at bounding box center [901, 448] width 1201 height 684
type textarea "fill: var(--color-neutral-100);"
click at [474, 535] on div "0 % { transform : scale( 1 ) rotate( 0.001 deg ) } 25 % { transform : scale( 1.…" at bounding box center [901, 448] width 1201 height 684
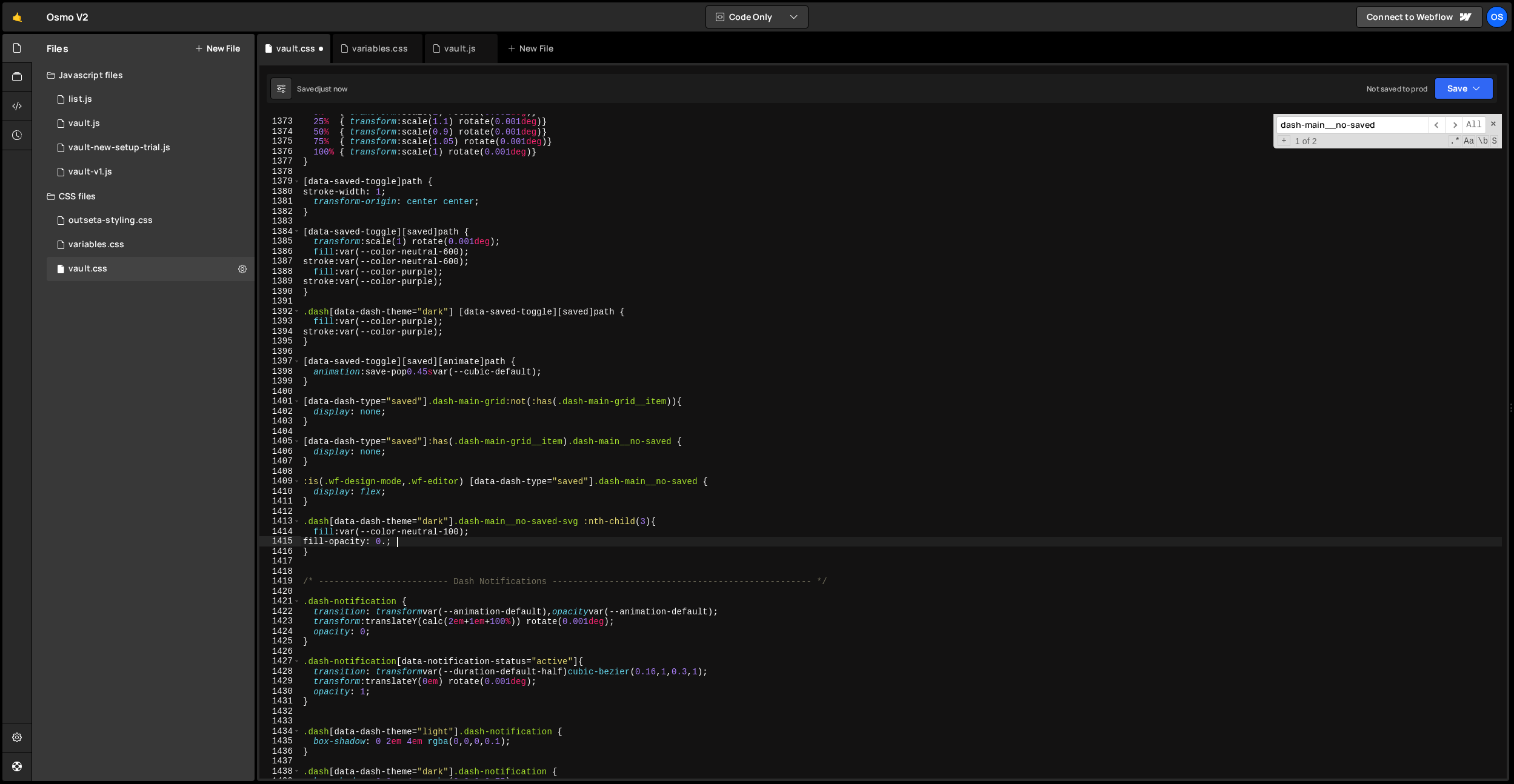
scroll to position [0, 7]
click at [629, 525] on div "0 % { transform : scale( 1 ) rotate( 0.001 deg ) } 25 % { transform : scale( 1.…" at bounding box center [901, 448] width 1201 height 684
drag, startPoint x: 655, startPoint y: 522, endPoint x: 294, endPoint y: 520, distance: 361.0
click at [294, 520] on div ".dash[data-dash-theme="dark"] .dash-main__no-saved-svg :nth-child(3) { 1372 137…" at bounding box center [883, 446] width 1247 height 665
click at [337, 548] on div "0 % { transform : scale( 1 ) rotate( 0.001 deg ) } 25 % { transform : scale( 1.…" at bounding box center [901, 448] width 1201 height 684
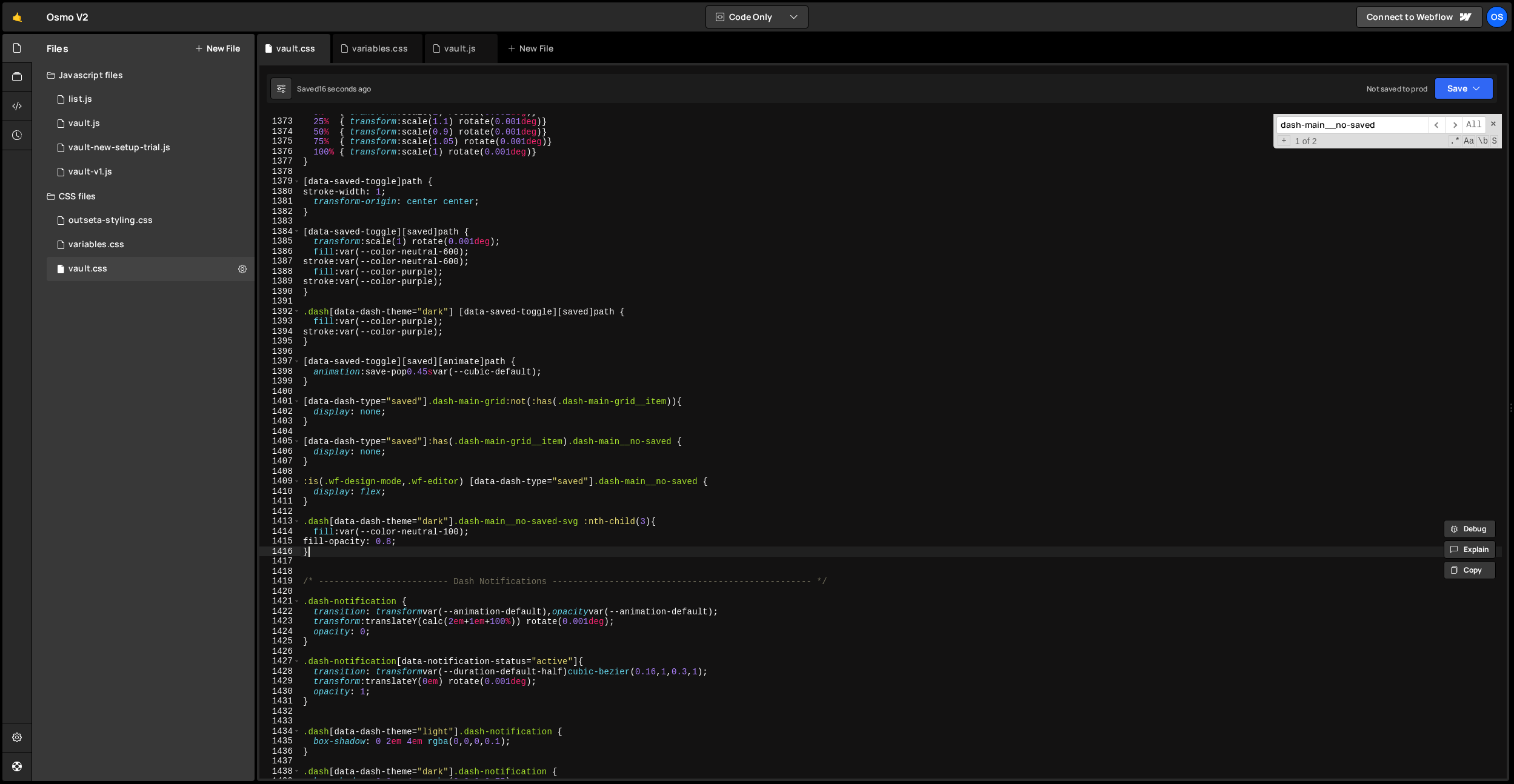
scroll to position [0, 0]
click at [661, 519] on div "0 % { transform : scale( 1 ) rotate( 0.001 deg ) } 25 % { transform : scale( 1.…" at bounding box center [901, 448] width 1201 height 684
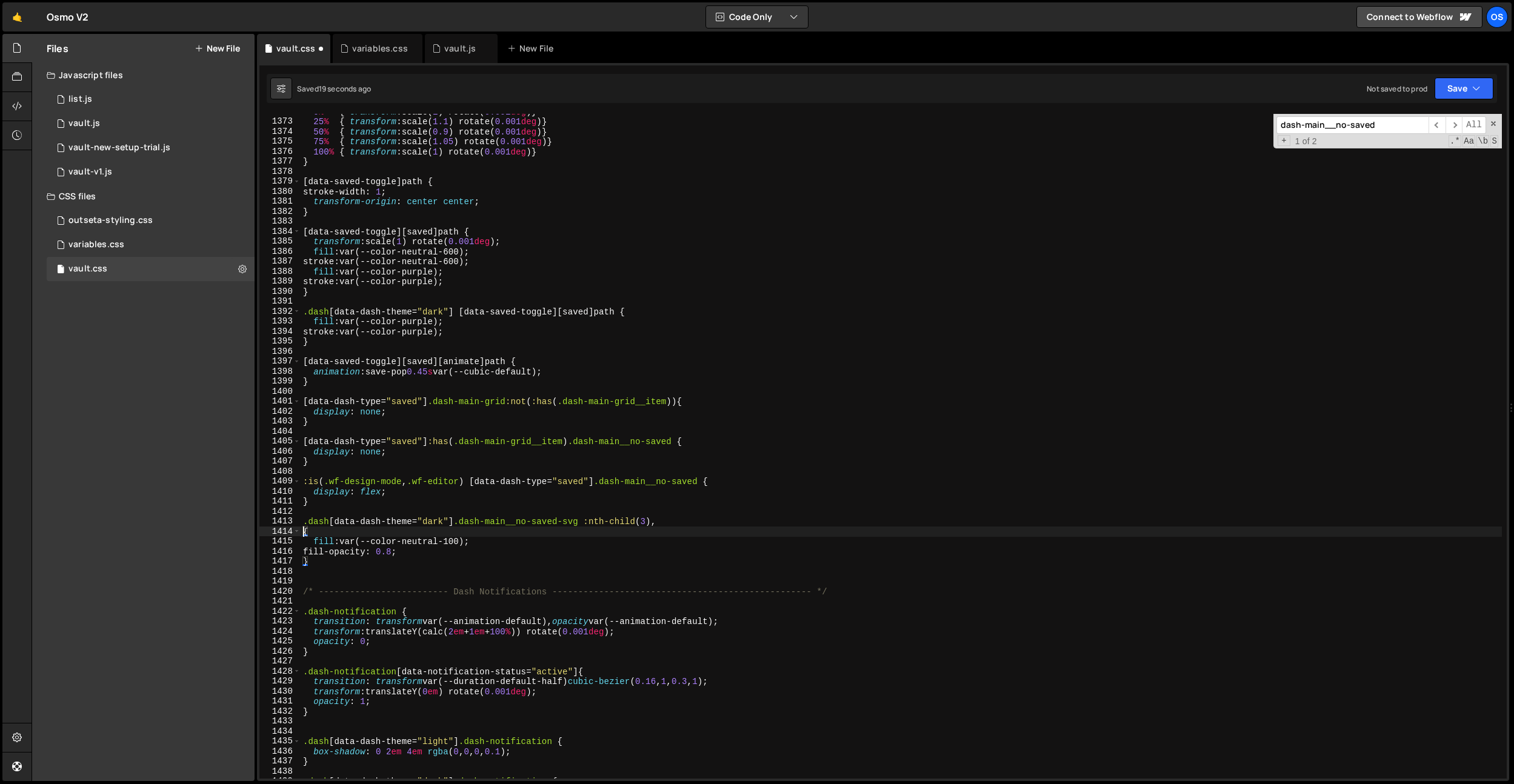
paste textarea ".dash[data-dash-theme="dark"] .dash-main__no-saved-svg :nth-child(3)"
drag, startPoint x: 657, startPoint y: 531, endPoint x: 593, endPoint y: 531, distance: 64.0
click at [593, 531] on div "0 % { transform : scale( 1 ) rotate( 0.001 deg ) } 25 % { transform : scale( 1.…" at bounding box center [901, 448] width 1201 height 684
drag, startPoint x: 634, startPoint y: 531, endPoint x: 375, endPoint y: 573, distance: 262.4
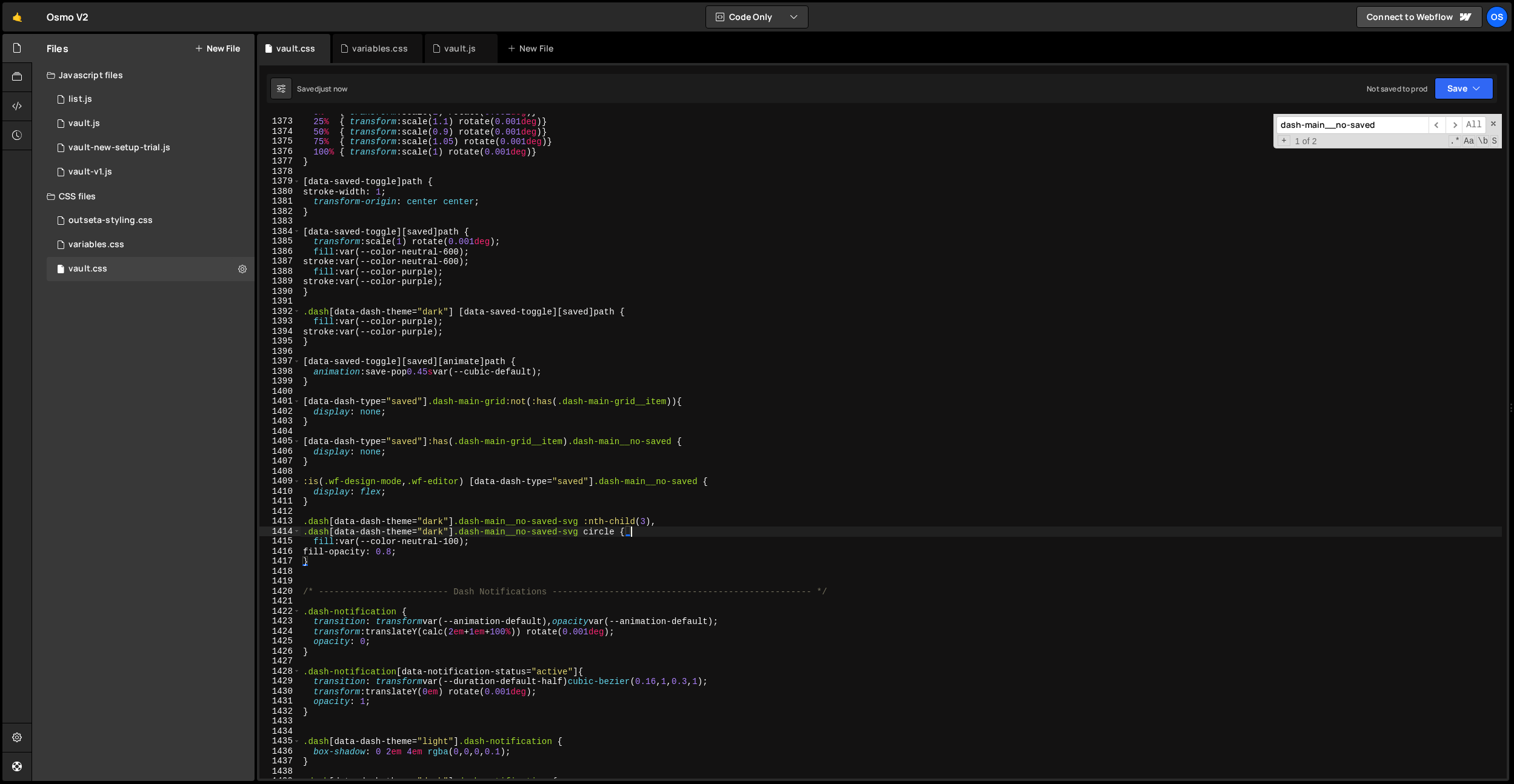
click at [634, 531] on div "0 % { transform : scale( 1 ) rotate( 0.001 deg ) } 25 % { transform : scale( 1.…" at bounding box center [901, 448] width 1201 height 684
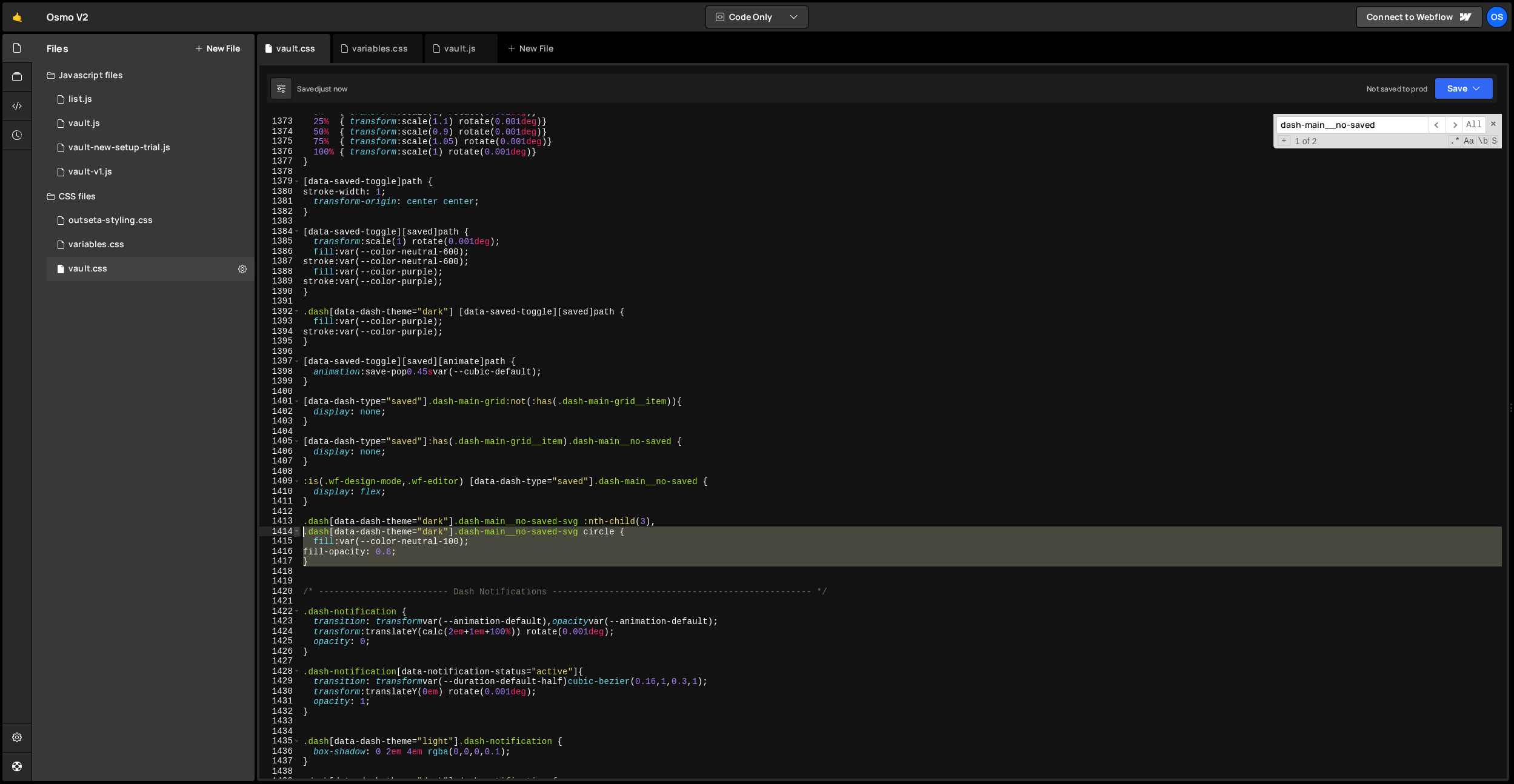
drag, startPoint x: 371, startPoint y: 573, endPoint x: 296, endPoint y: 531, distance: 86.0
click at [296, 531] on div ".dash[data-dash-theme="dark"] .dash-main__no-saved-svg circle { 1372 1373 1374 …" at bounding box center [883, 446] width 1247 height 665
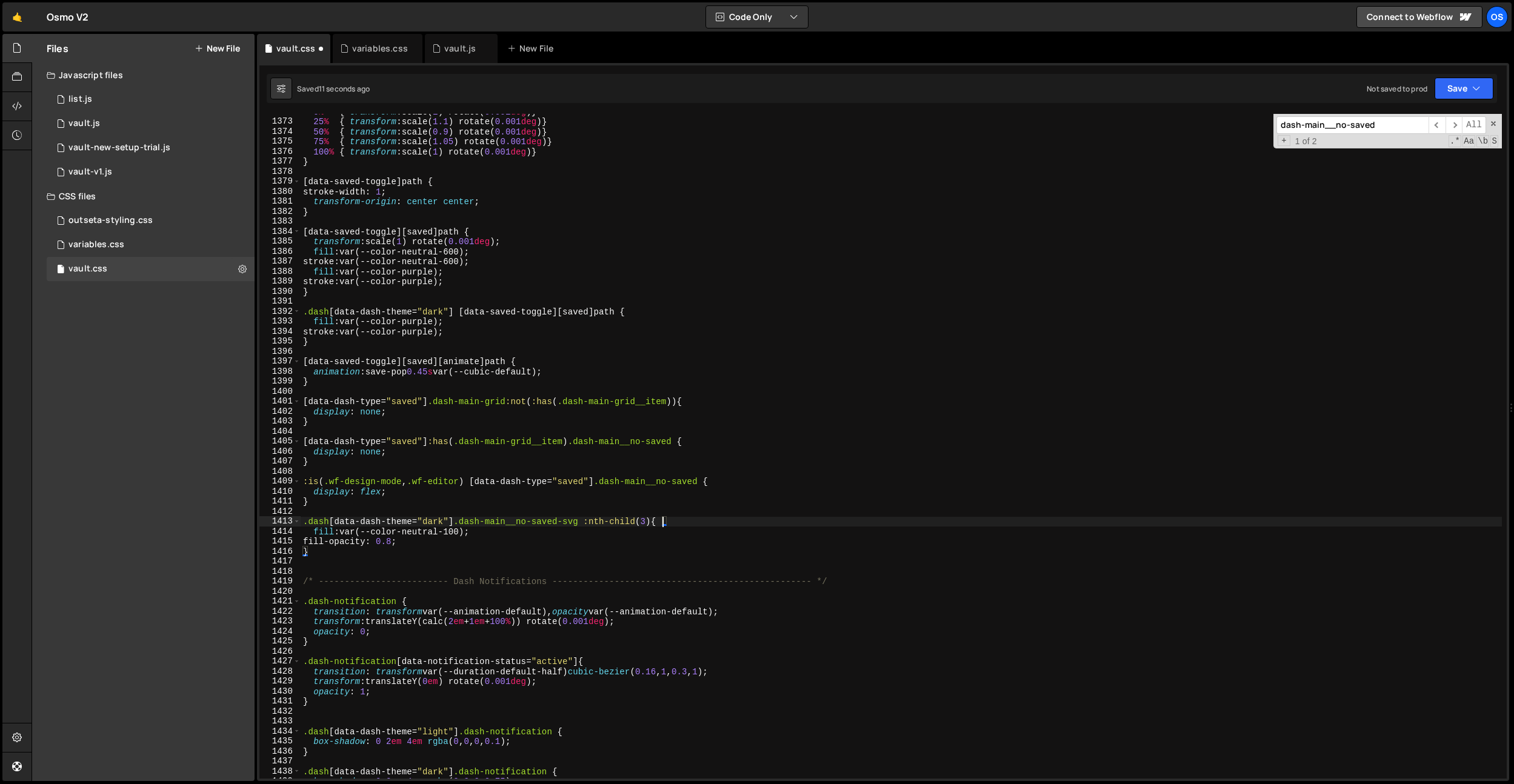
scroll to position [0, 25]
click at [390, 553] on div "0 % { transform : scale( 1 ) rotate( 0.001 deg ) } 25 % { transform : scale( 1.…" at bounding box center [901, 448] width 1201 height 684
type textarea "}"
paste textarea "fill: var(--color-neutral-100); fill-opacity: 0.8;"
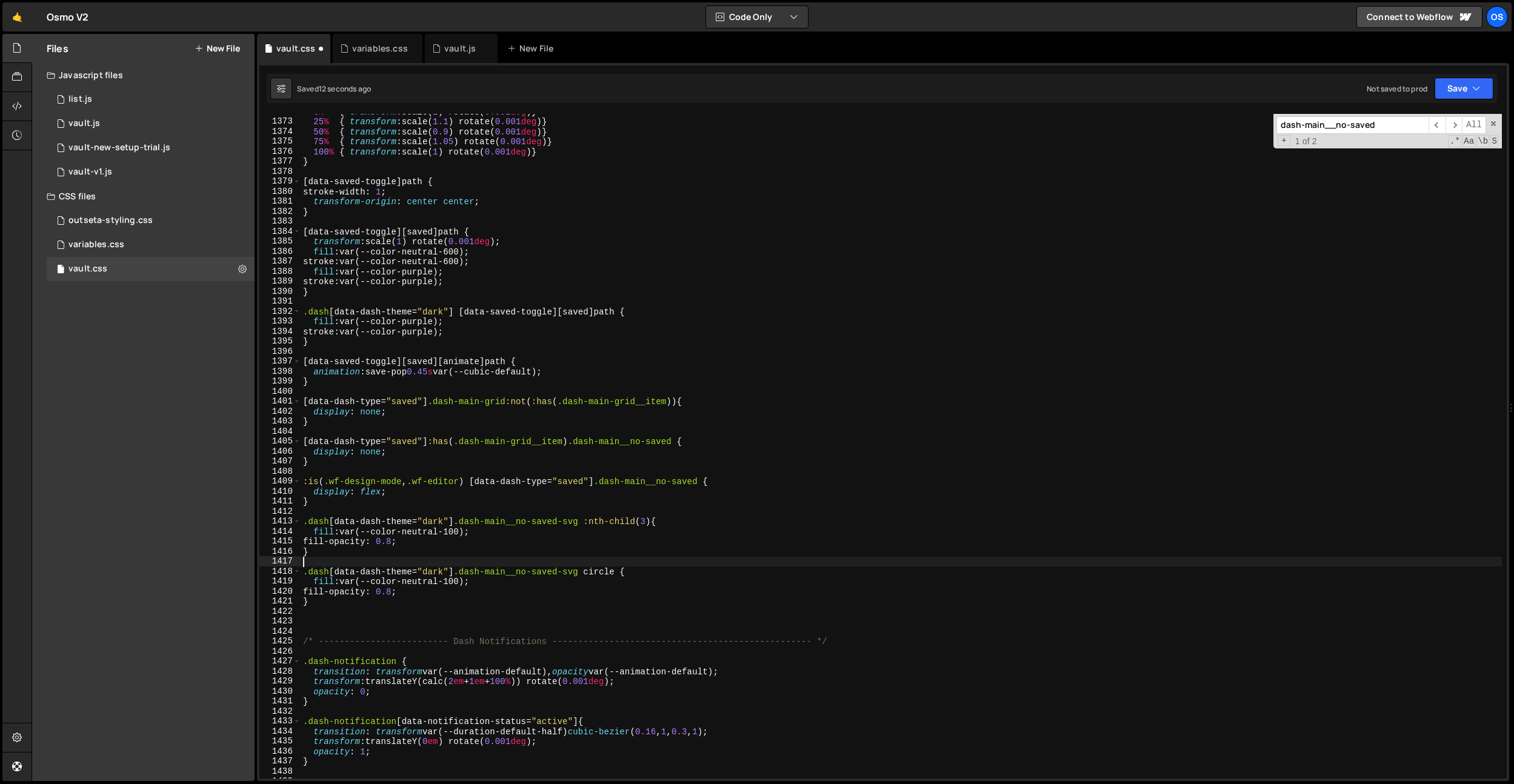
click at [430, 562] on div "0 % { transform : scale( 1 ) rotate( 0.001 deg ) } 25 % { transform : scale( 1.…" at bounding box center [901, 448] width 1201 height 684
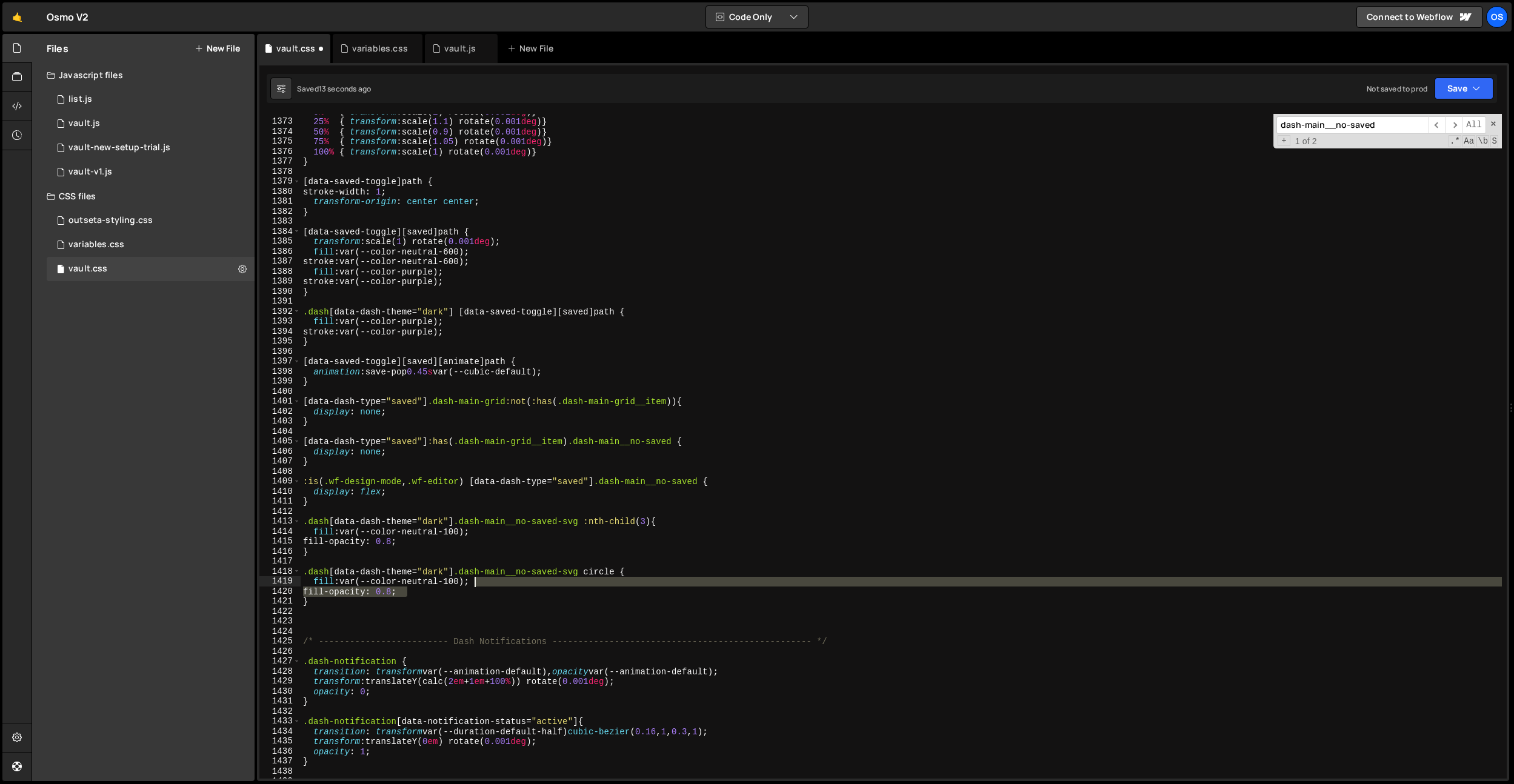
drag, startPoint x: 418, startPoint y: 590, endPoint x: 498, endPoint y: 584, distance: 80.2
click at [498, 584] on div "0 % { transform : scale( 1 ) rotate( 0.001 deg ) } 25 % { transform : scale( 1.…" at bounding box center [901, 448] width 1201 height 684
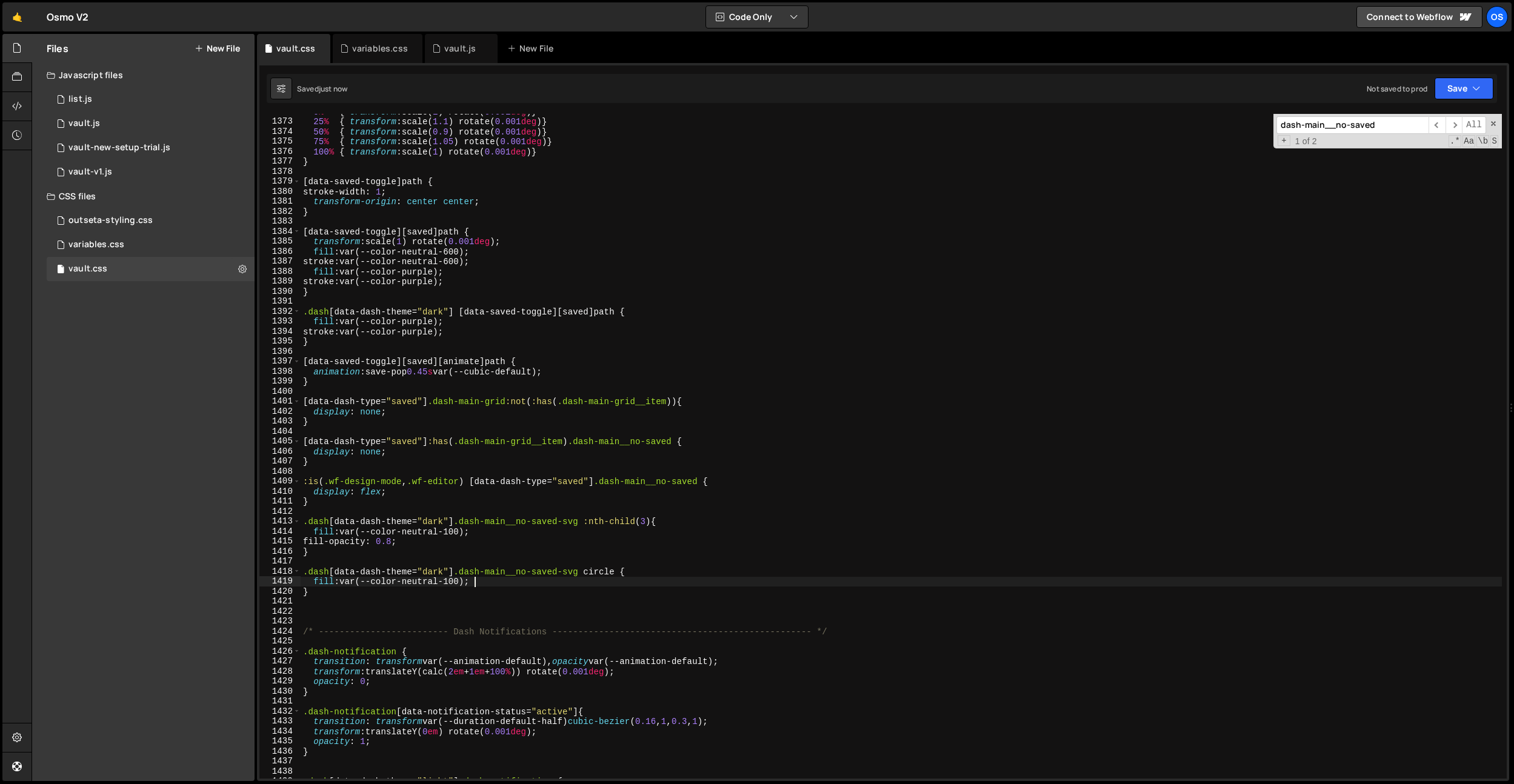
type textarea "fill: var(--color-neutral-100);"
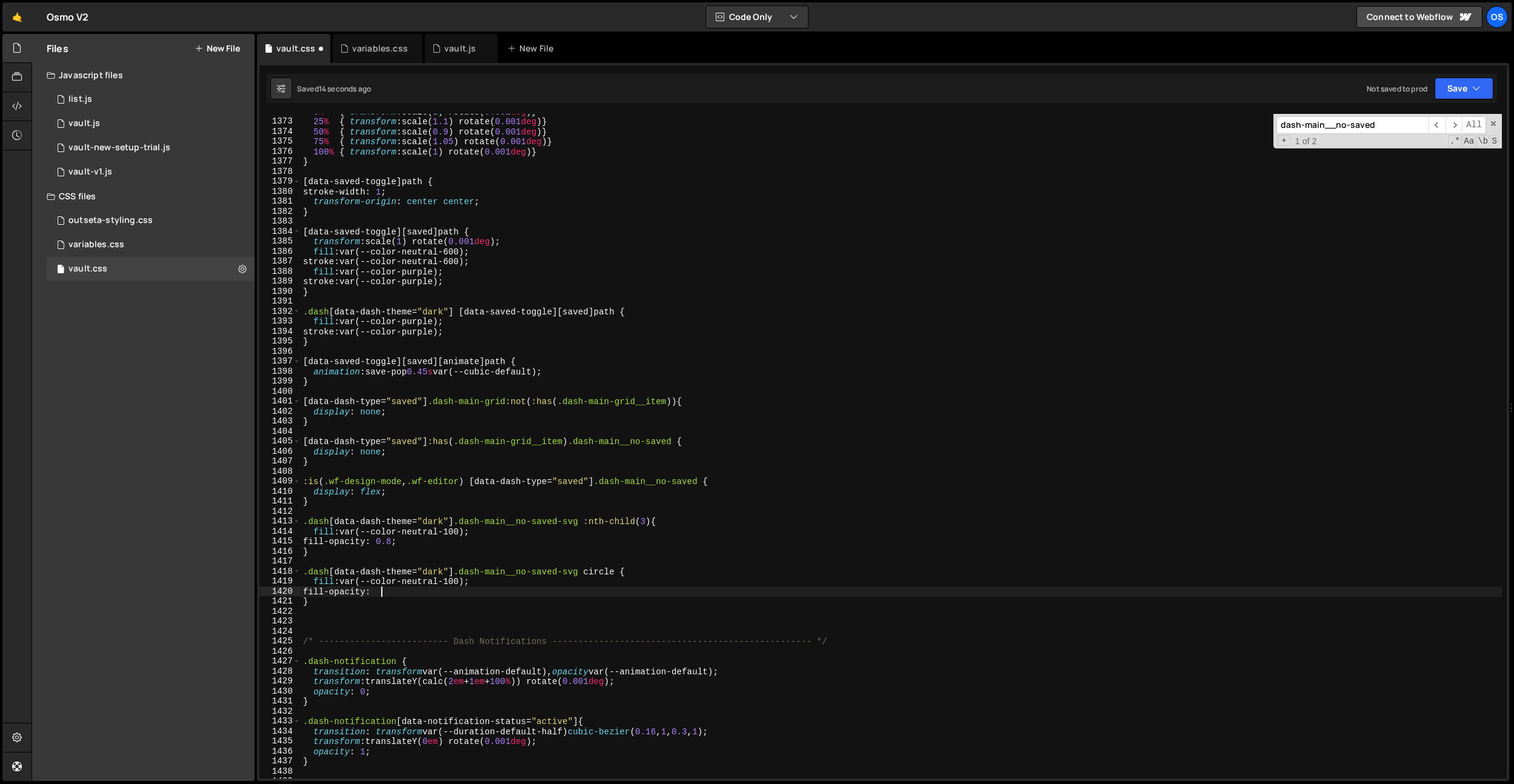
scroll to position [0, 6]
click at [339, 594] on div "0 % { transform : scale( 1 ) rotate( 0.001 deg ) } 25 % { transform : scale( 1.…" at bounding box center [901, 448] width 1201 height 684
drag, startPoint x: 416, startPoint y: 539, endPoint x: 322, endPoint y: 595, distance: 109.4
click at [311, 543] on div "0 % { transform : scale( 1 ) rotate( 0.001 deg ) } 25 % { transform : scale( 1.…" at bounding box center [901, 448] width 1201 height 684
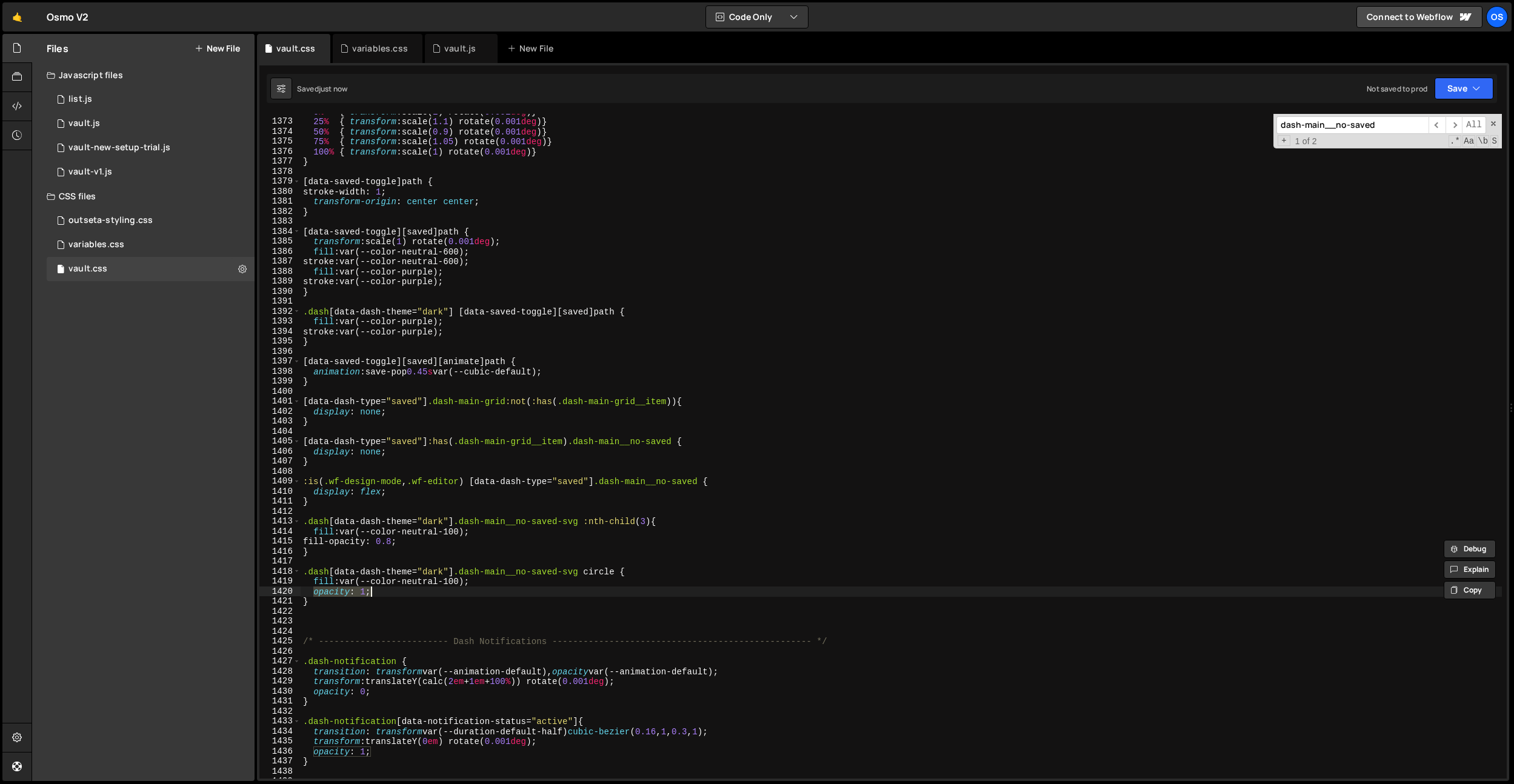
drag, startPoint x: 313, startPoint y: 593, endPoint x: 386, endPoint y: 588, distance: 73.2
click at [386, 588] on div "0 % { transform : scale( 1 ) rotate( 0.001 deg ) } 25 % { transform : scale( 1.…" at bounding box center [901, 448] width 1201 height 684
paste textarea "fill-opacity: 0.8"
click at [376, 591] on div "0 % { transform : scale( 1 ) rotate( 0.001 deg ) } 25 % { transform : scale( 1.…" at bounding box center [901, 448] width 1201 height 684
click at [341, 543] on div "0 % { transform : scale( 1 ) rotate( 0.001 deg ) } 25 % { transform : scale( 1.…" at bounding box center [901, 448] width 1201 height 684
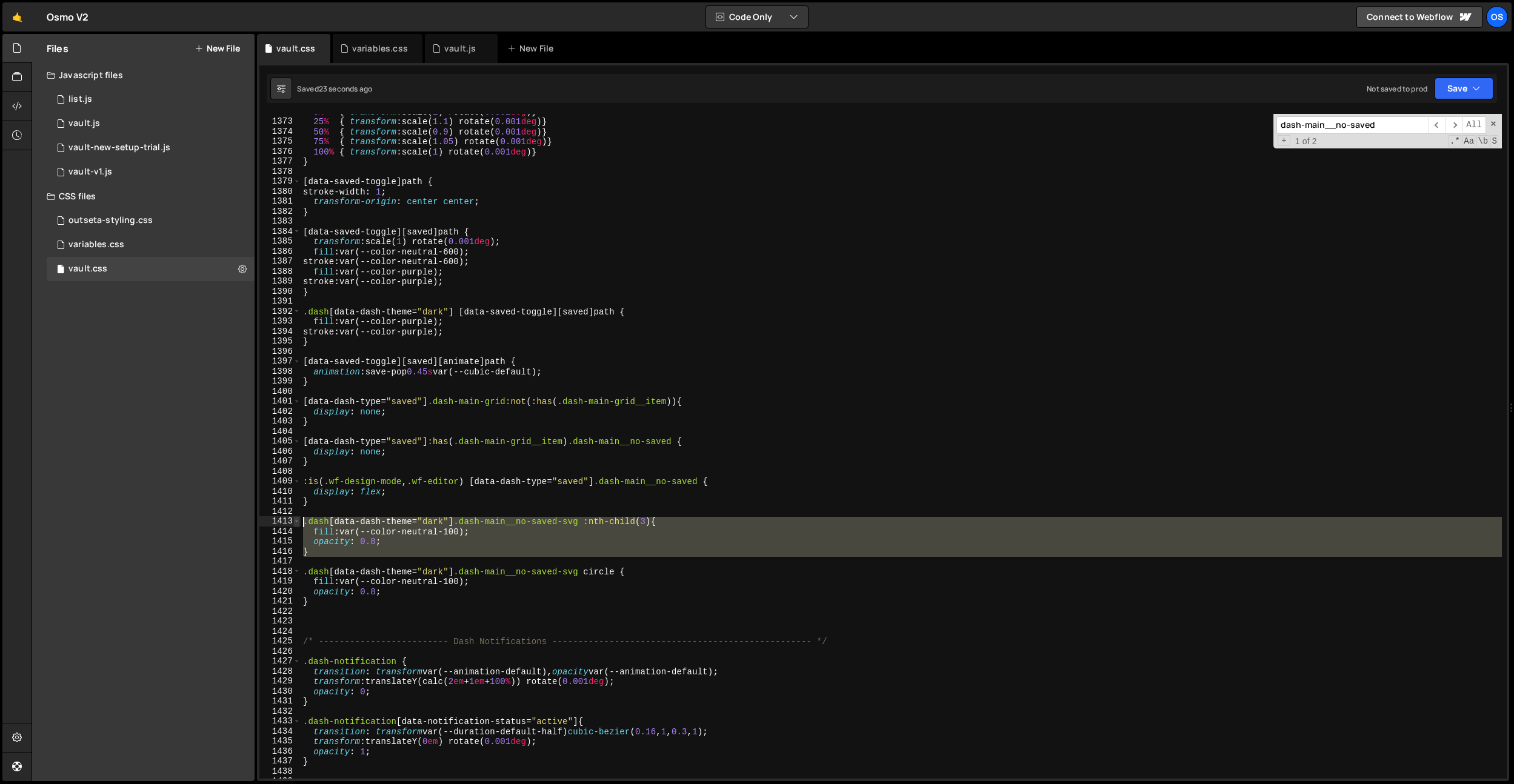
drag, startPoint x: 320, startPoint y: 558, endPoint x: 295, endPoint y: 520, distance: 45.5
click at [295, 520] on div "opacity: 0.8; 1372 1373 1374 1375 1376 1377 1378 1379 1380 1381 1382 1383 1384 …" at bounding box center [883, 446] width 1247 height 665
type textarea ".dash[data-dash-theme="dark"] .dash-main__no-saved-svg :nth-child(3) { fill: va…"
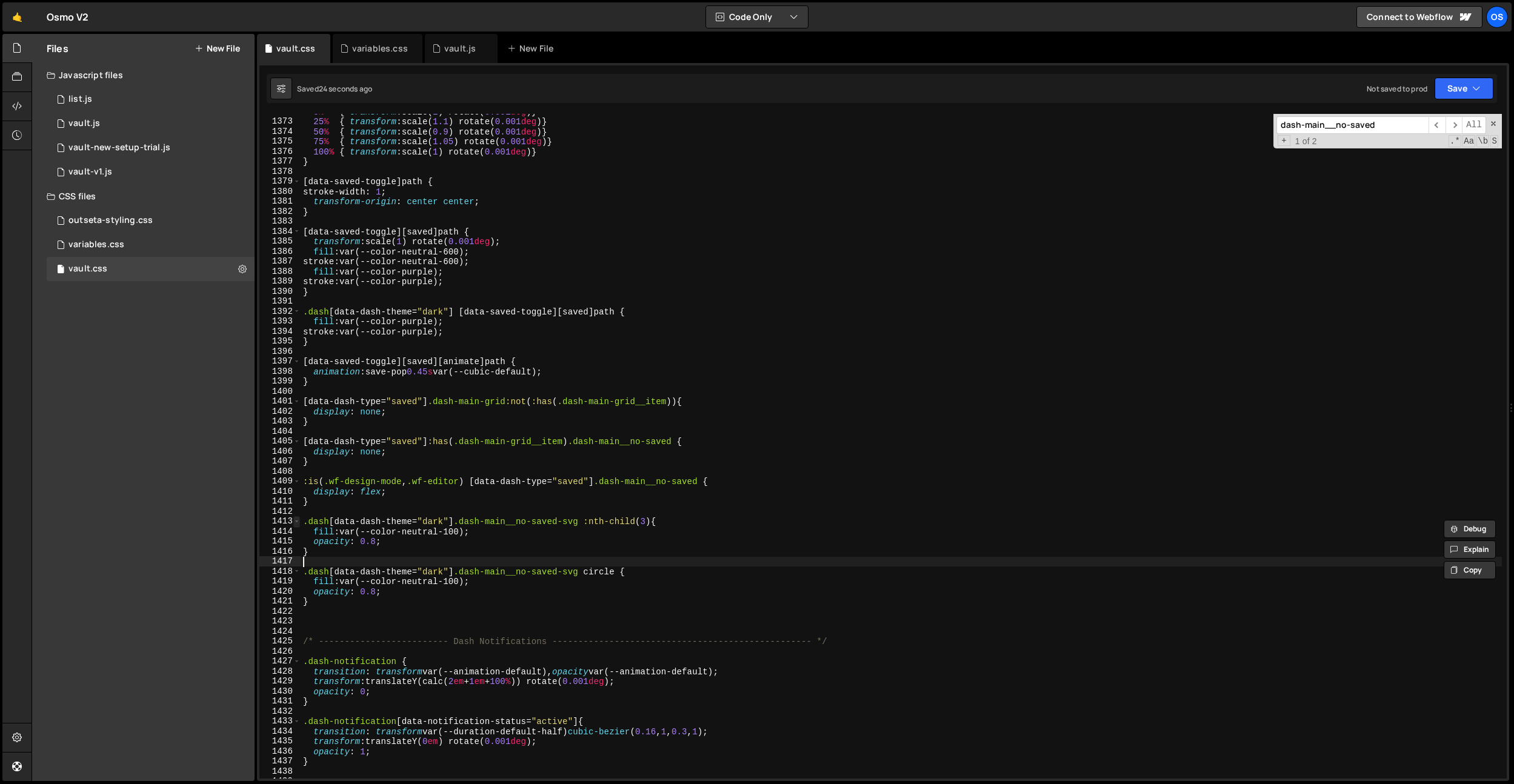
scroll to position [0, 0]
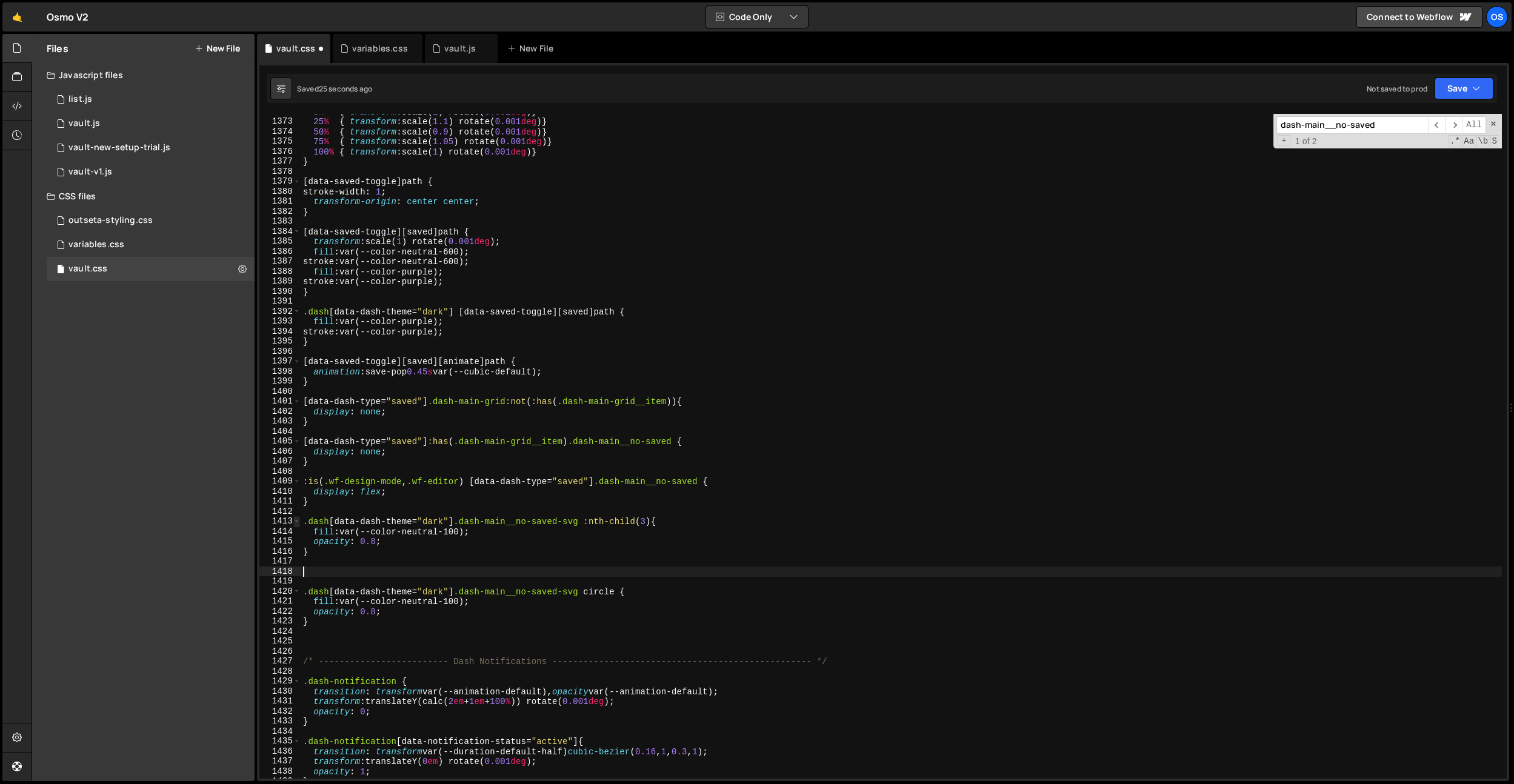
paste textarea ".dash[data-dash-theme="dark"] .dash-main__no-saved-svg :nth-child(3) {"
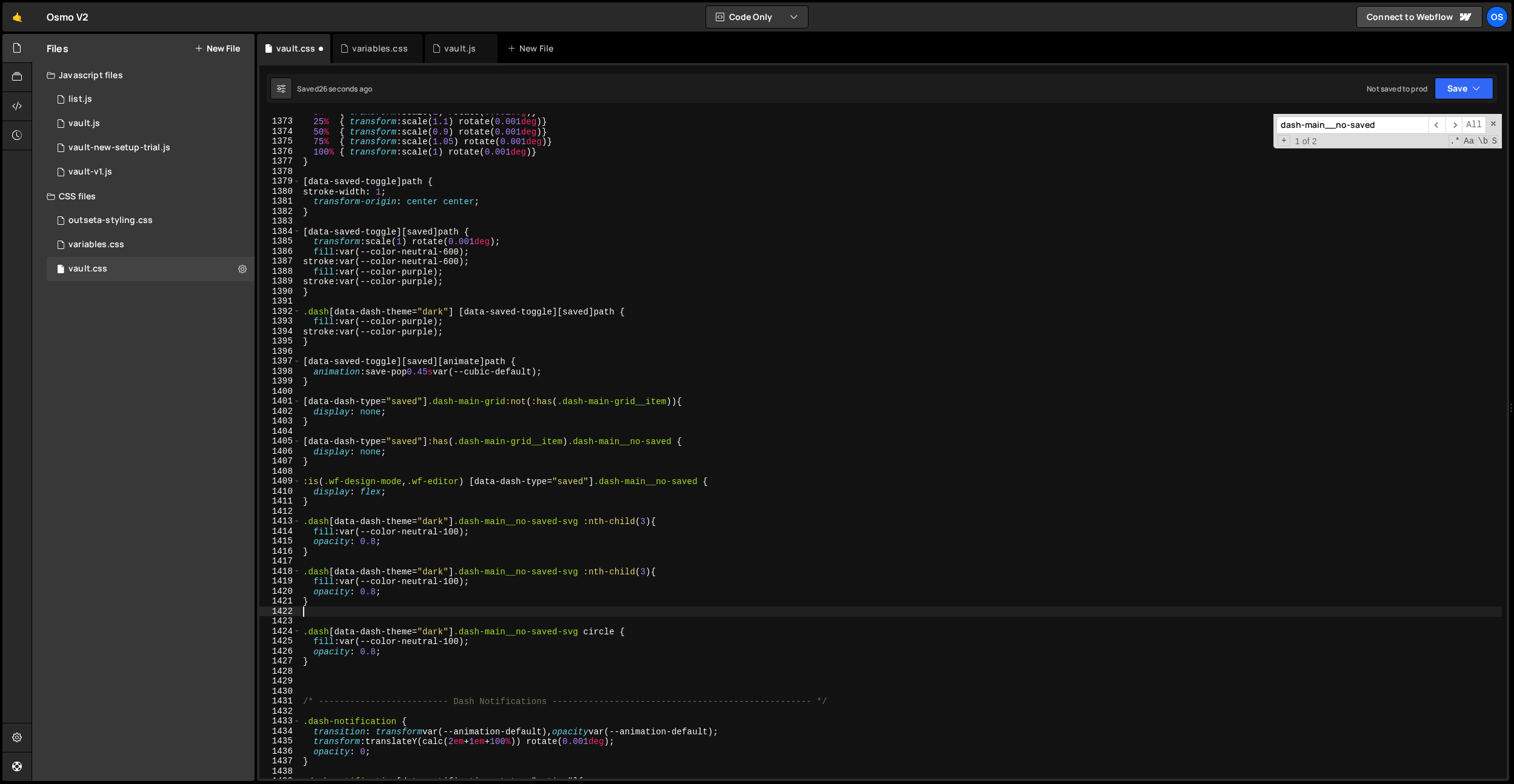
click at [651, 572] on div "0 % { transform : scale( 1 ) rotate( 0.001 deg ) } 25 % { transform : scale( 1.…" at bounding box center [901, 448] width 1201 height 684
click at [705, 442] on div "0 % { transform : scale( 1 ) rotate( 0.001 deg ) } 25 % { transform : scale( 1.…" at bounding box center [901, 448] width 1201 height 684
click at [477, 603] on div "0 % { transform : scale( 1 ) rotate( 0.001 deg ) } 25 % { transform : scale( 1.…" at bounding box center [901, 448] width 1201 height 684
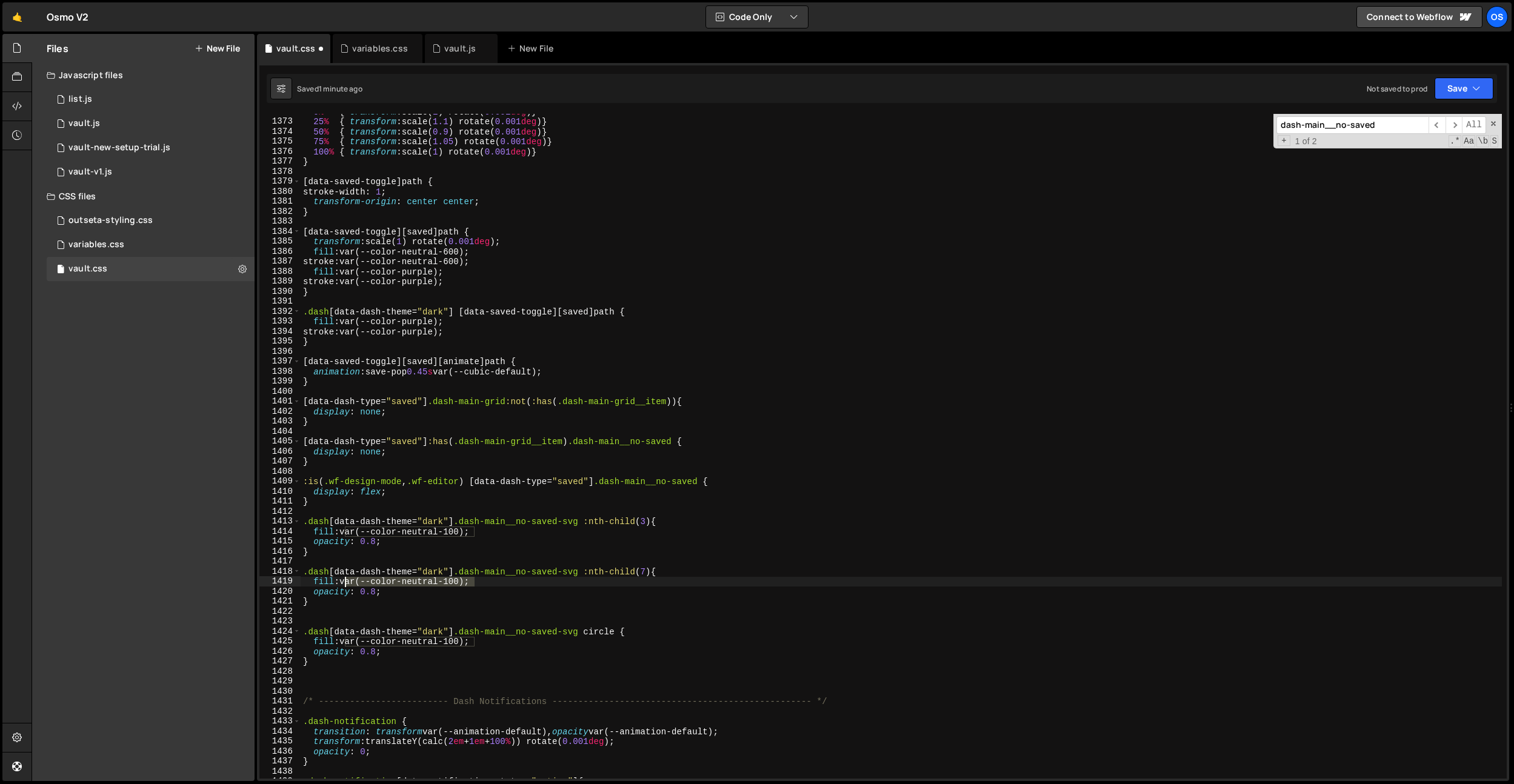
drag, startPoint x: 479, startPoint y: 581, endPoint x: 344, endPoint y: 580, distance: 135.0
click at [344, 580] on div "0 % { transform : scale( 1 ) rotate( 0.001 deg ) } 25 % { transform : scale( 1.…" at bounding box center [901, 448] width 1201 height 684
paste textarea "3"
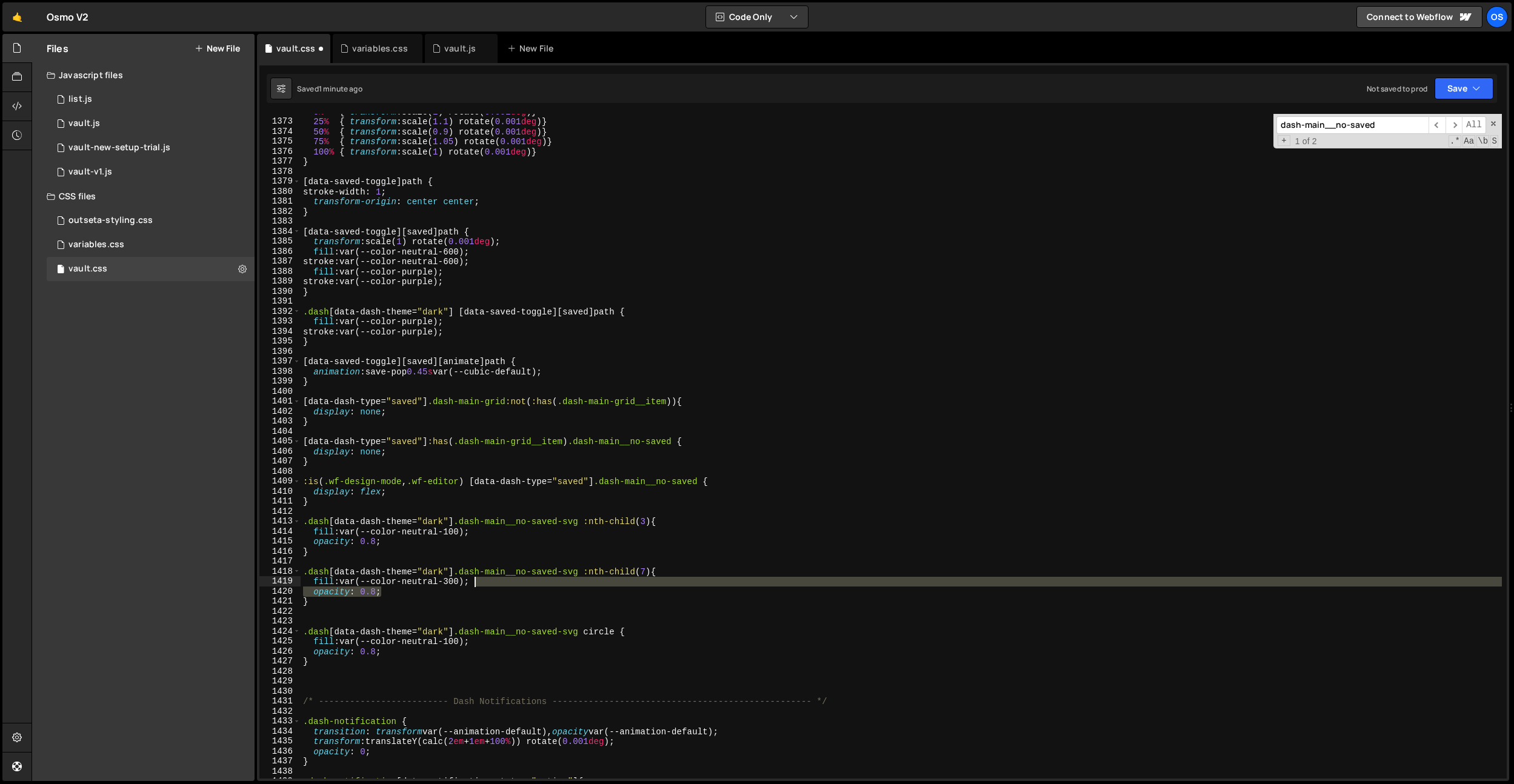
drag, startPoint x: 441, startPoint y: 590, endPoint x: 500, endPoint y: 585, distance: 59.2
click at [501, 585] on div "0 % { transform : scale( 1 ) rotate( 0.001 deg ) } 25 % { transform : scale( 1.…" at bounding box center [901, 448] width 1201 height 684
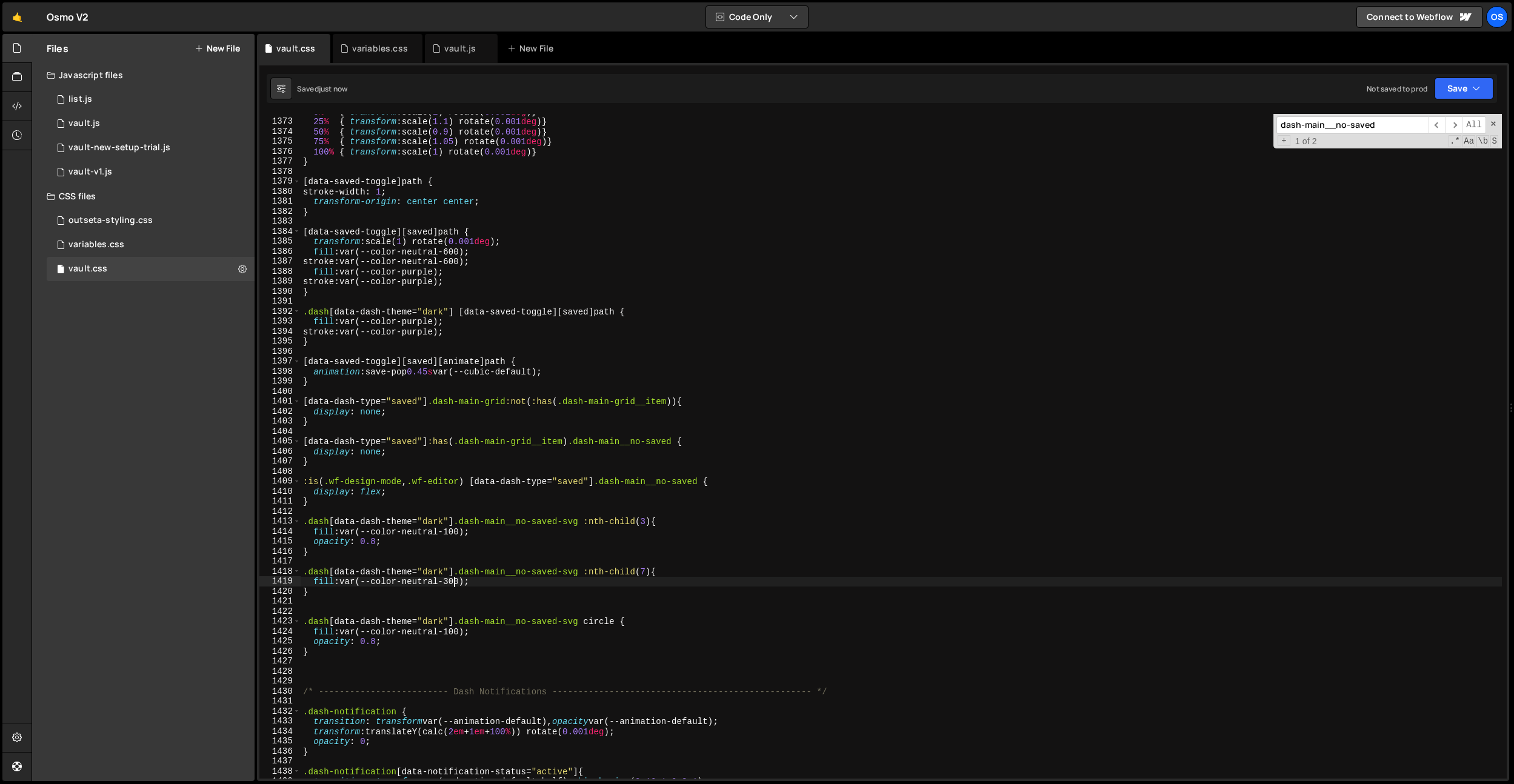
click at [453, 580] on div "0 % { transform : scale( 1 ) rotate( 0.001 deg ) } 25 % { transform : scale( 1.…" at bounding box center [901, 448] width 1201 height 684
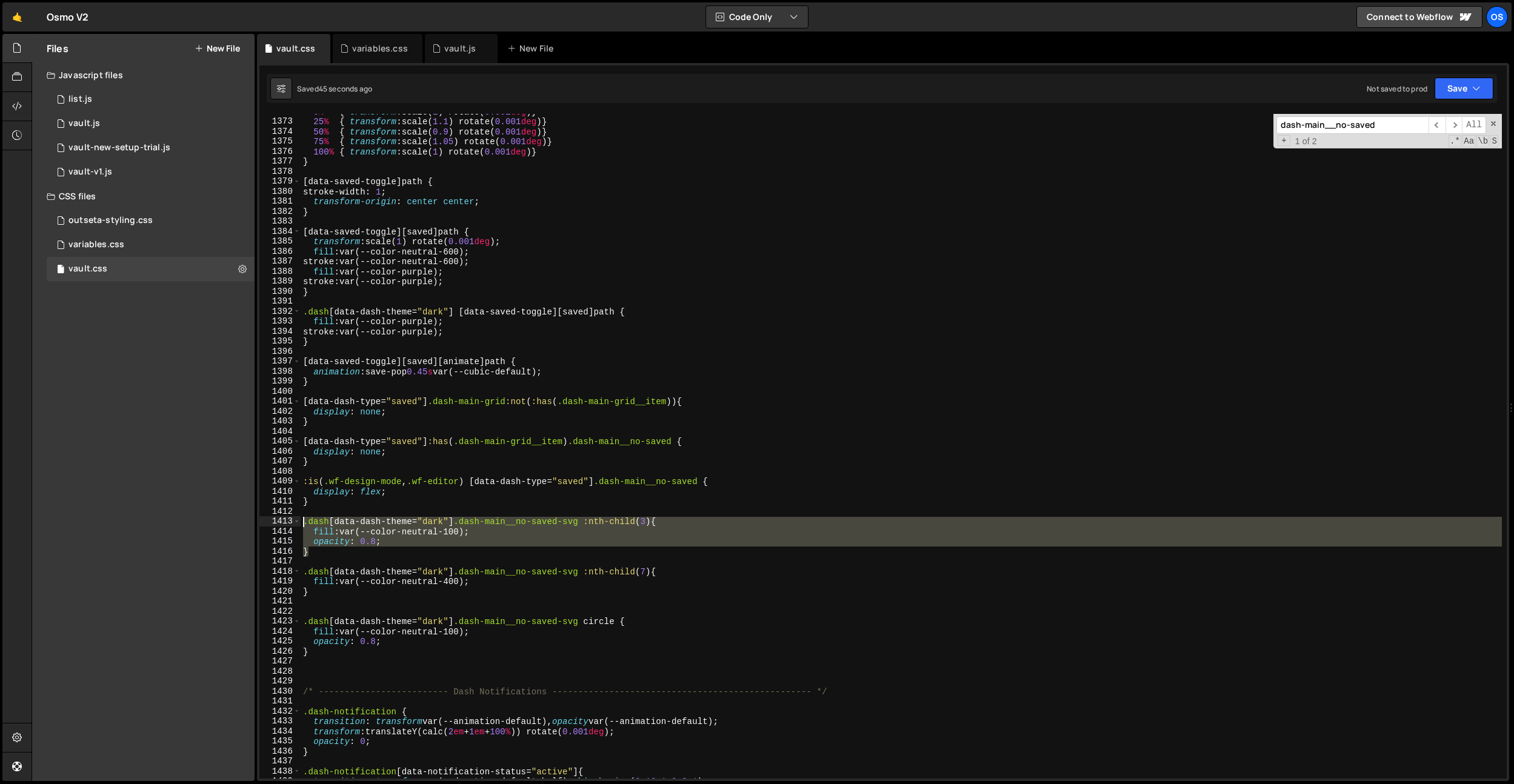
drag, startPoint x: 316, startPoint y: 552, endPoint x: 301, endPoint y: 520, distance: 35.3
click at [299, 522] on div "fill: var(--color-neutral-400); 1372 1373 1374 1375 1376 1377 1378 1379 1380 13…" at bounding box center [883, 446] width 1247 height 665
type textarea ".dash[data-dash-theme="dark"] .dash-main__no-saved-svg :nth-child(3) { fill: va…"
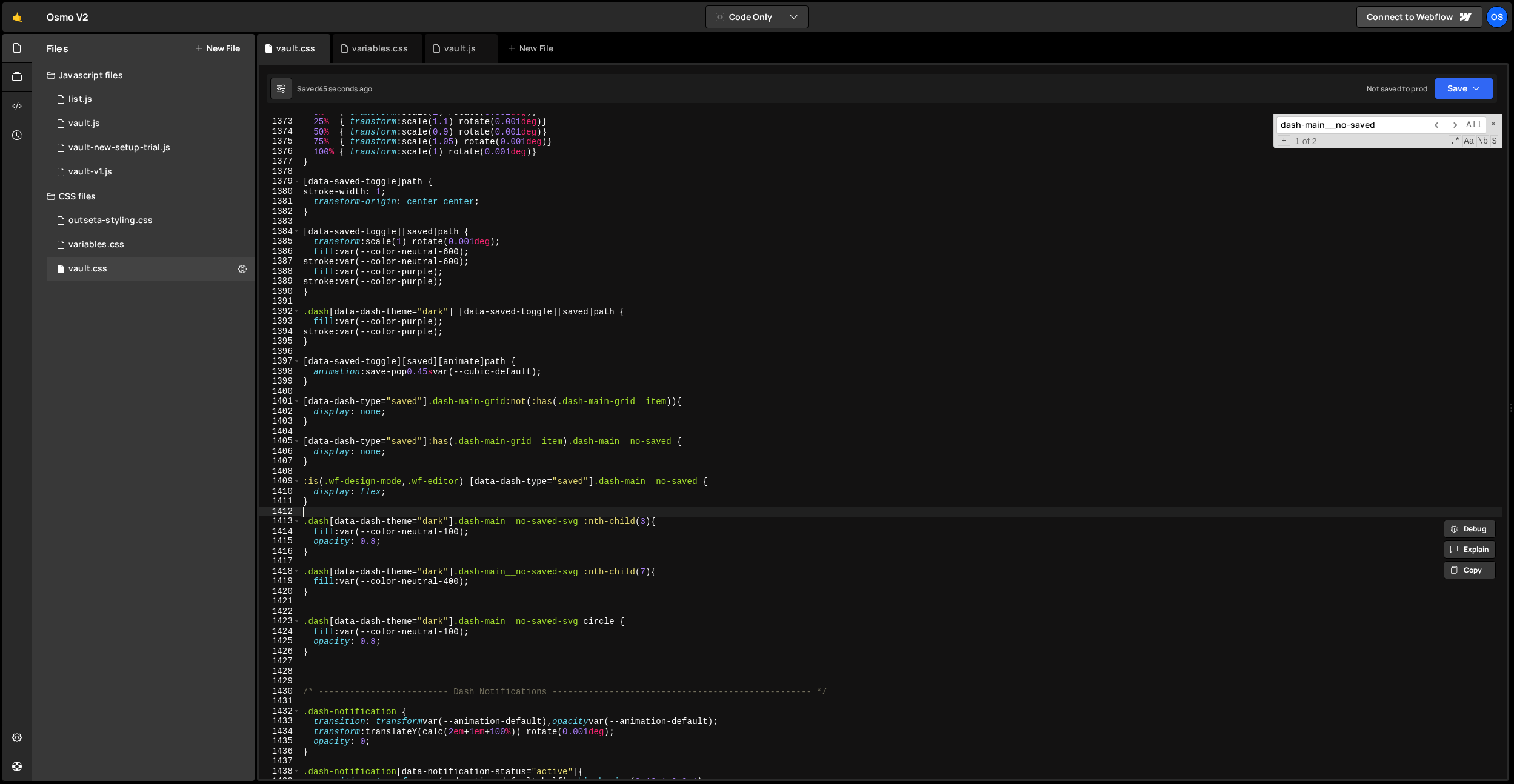
click at [315, 506] on div "0 % { transform : scale( 1 ) rotate( 0.001 deg ) } 25 % { transform : scale( 1.…" at bounding box center [901, 448] width 1201 height 684
click at [315, 503] on div "0 % { transform : scale( 1 ) rotate( 0.001 deg ) } 25 % { transform : scale( 1.…" at bounding box center [901, 448] width 1201 height 684
type textarea "}"
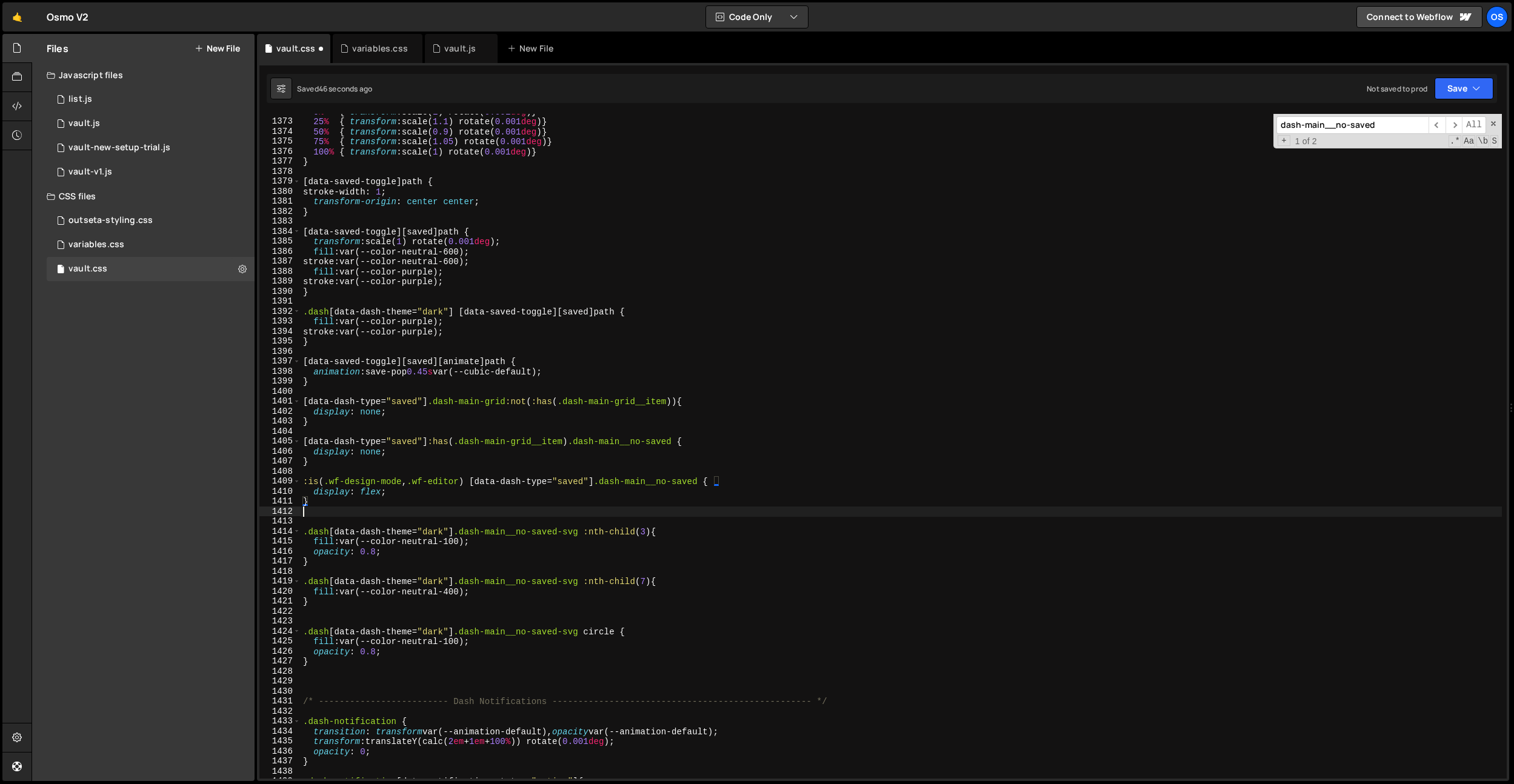
paste textarea "}"
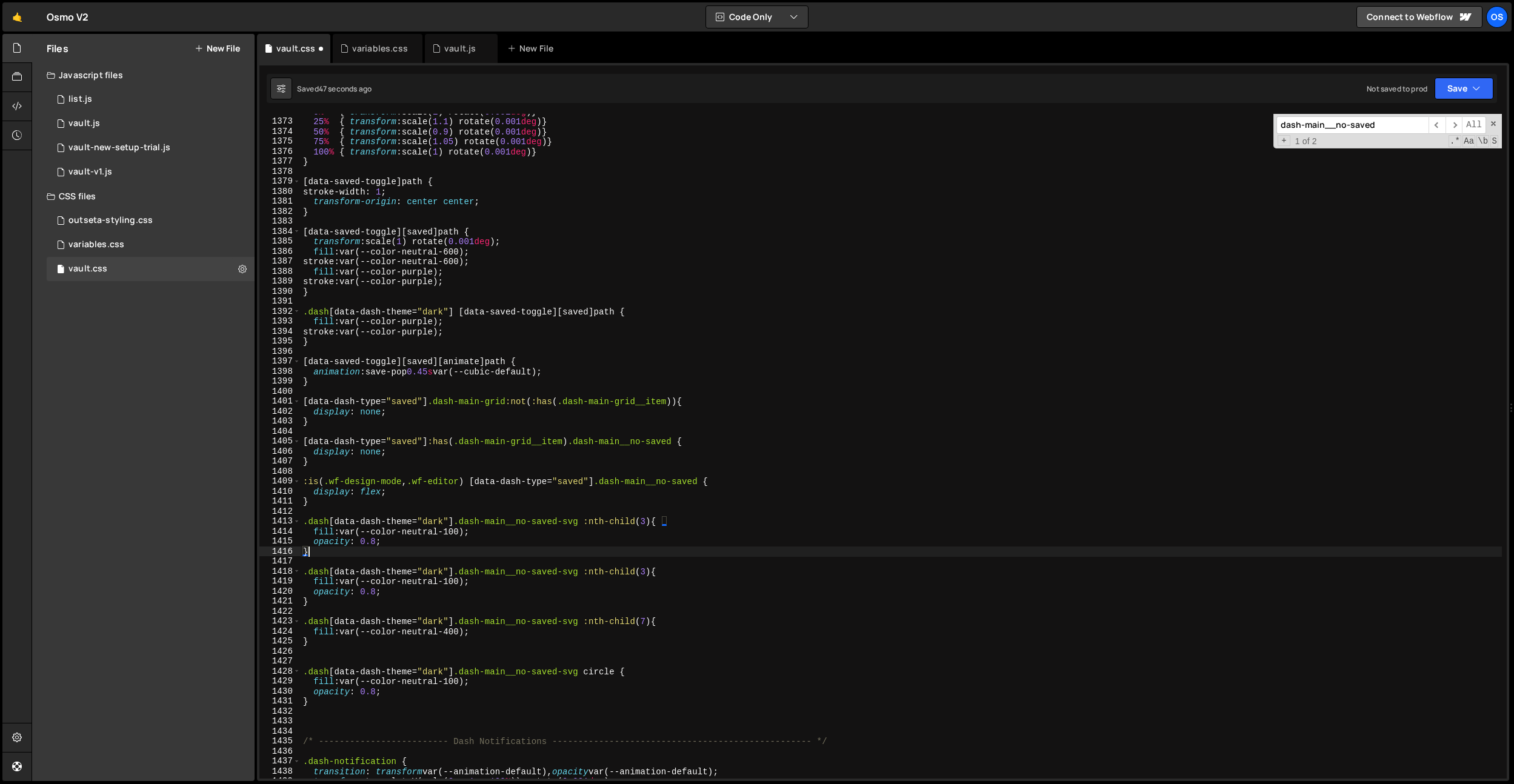
click at [650, 525] on div "0 % { transform : scale( 1 ) rotate( 0.001 deg ) } 25 % { transform : scale( 1.…" at bounding box center [901, 448] width 1201 height 684
click at [524, 454] on div "0 % { transform : scale( 1 ) rotate( 0.001 deg ) } 25 % { transform : scale( 1.…" at bounding box center [901, 448] width 1201 height 684
click at [453, 534] on div "0 % { transform : scale( 1 ) rotate( 0.001 deg ) } 25 % { transform : scale( 1.…" at bounding box center [901, 448] width 1201 height 684
click at [479, 536] on div "0 % { transform : scale( 1 ) rotate( 0.001 deg ) } 25 % { transform : scale( 1.…" at bounding box center [901, 448] width 1201 height 684
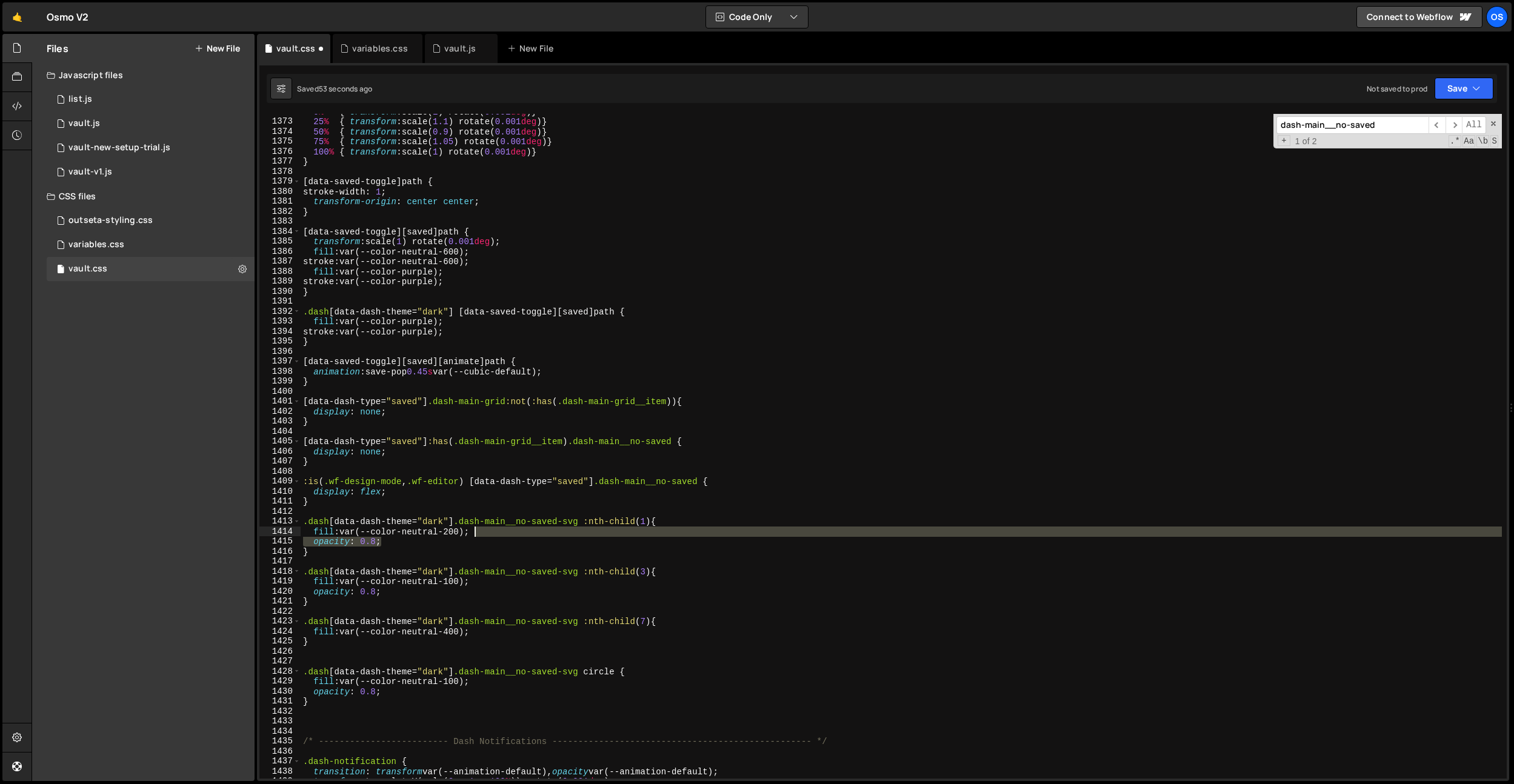
click at [479, 535] on div "0 % { transform : scale( 1 ) rotate( 0.001 deg ) } 25 % { transform : scale( 1.…" at bounding box center [901, 448] width 1201 height 684
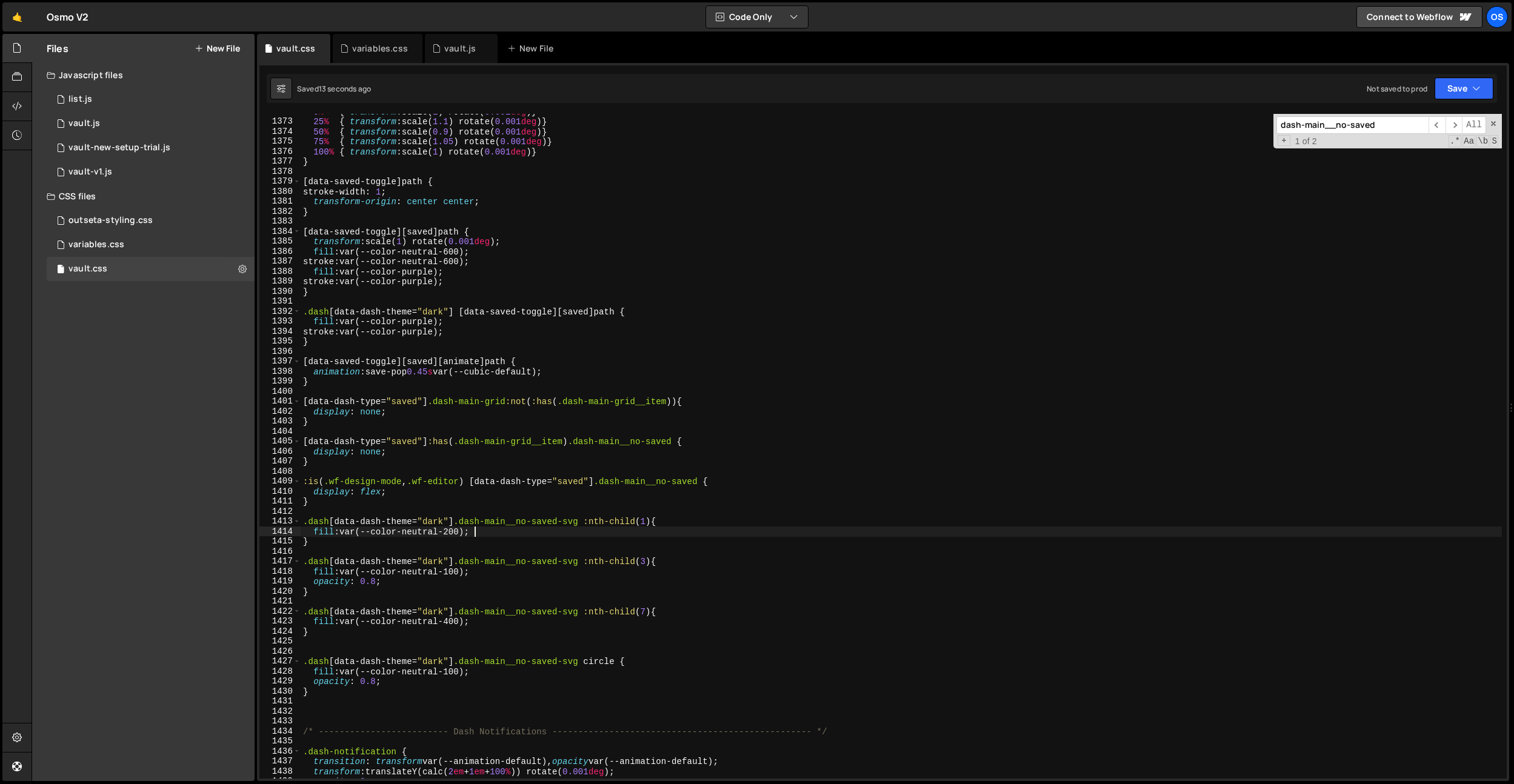
click at [590, 522] on div "0 % { transform : scale( 1 ) rotate( 0.001 deg ) } 25 % { transform : scale( 1.…" at bounding box center [901, 448] width 1201 height 684
click at [586, 560] on div "0 % { transform : scale( 1 ) rotate( 0.001 deg ) } 25 % { transform : scale( 1.…" at bounding box center [901, 448] width 1201 height 684
click at [584, 613] on div "0 % { transform : scale( 1 ) rotate( 0.001 deg ) } 25 % { transform : scale( 1.…" at bounding box center [901, 448] width 1201 height 684
click at [586, 660] on div "0 % { transform : scale( 1 ) rotate( 0.001 deg ) } 25 % { transform : scale( 1.…" at bounding box center [901, 448] width 1201 height 684
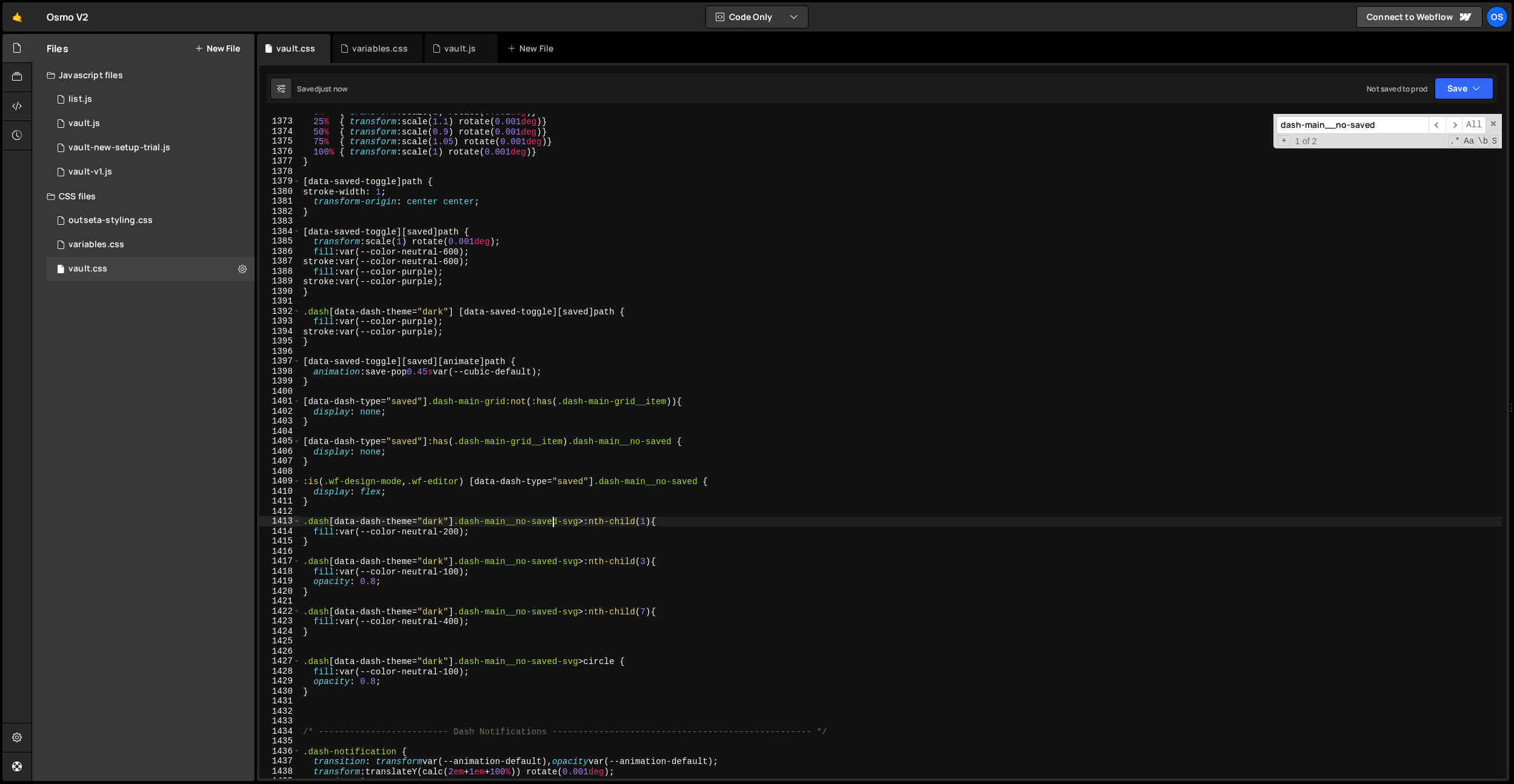
click at [551, 523] on div "0 % { transform : scale( 1 ) rotate( 0.001 deg ) } 25 % { transform : scale( 1.…" at bounding box center [901, 448] width 1201 height 684
click at [478, 664] on div "0 % { transform : scale( 1 ) rotate( 0.001 deg ) } 25 % { transform : scale( 1.…" at bounding box center [901, 448] width 1201 height 684
click at [376, 581] on div "0 % { transform : scale( 1 ) rotate( 0.001 deg ) } 25 % { transform : scale( 1.…" at bounding box center [901, 448] width 1201 height 684
drag, startPoint x: 354, startPoint y: 727, endPoint x: 371, endPoint y: 702, distance: 30.2
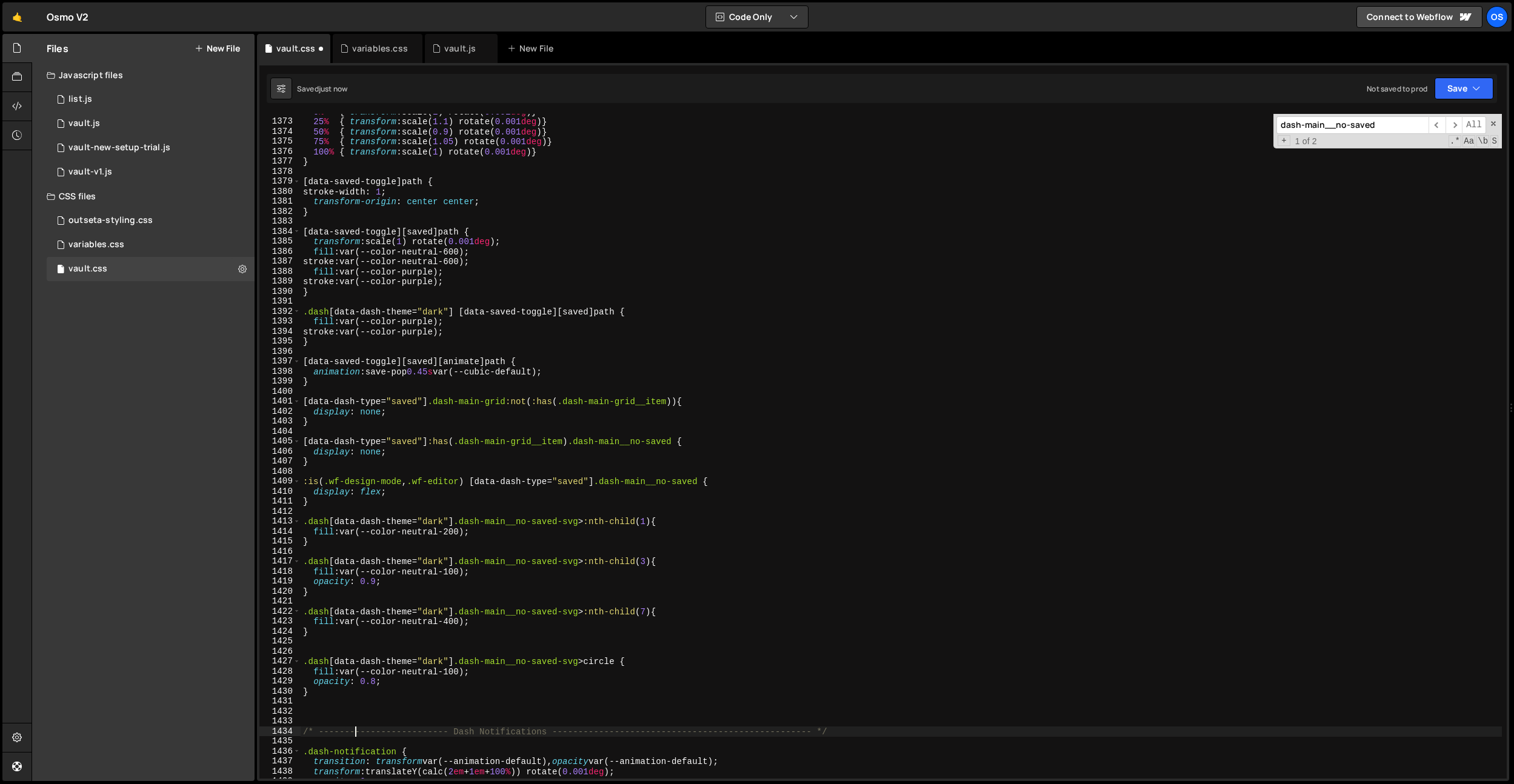
click at [358, 721] on div "0 % { transform : scale( 1 ) rotate( 0.001 deg ) } 25 % { transform : scale( 1.…" at bounding box center [901, 448] width 1201 height 684
click at [373, 680] on div "0 % { transform : scale( 1 ) rotate( 0.001 deg ) } 25 % { transform : scale( 1.…" at bounding box center [901, 448] width 1201 height 684
click at [565, 520] on div "0 % { transform : scale( 1 ) rotate( 0.001 deg ) } 25 % { transform : scale( 1.…" at bounding box center [901, 448] width 1201 height 684
click at [371, 682] on div "0 % { transform : scale( 1 ) rotate( 0.001 deg ) } 25 % { transform : scale( 1.…" at bounding box center [901, 448] width 1201 height 684
drag, startPoint x: 322, startPoint y: 497, endPoint x: 326, endPoint y: 600, distance: 103.1
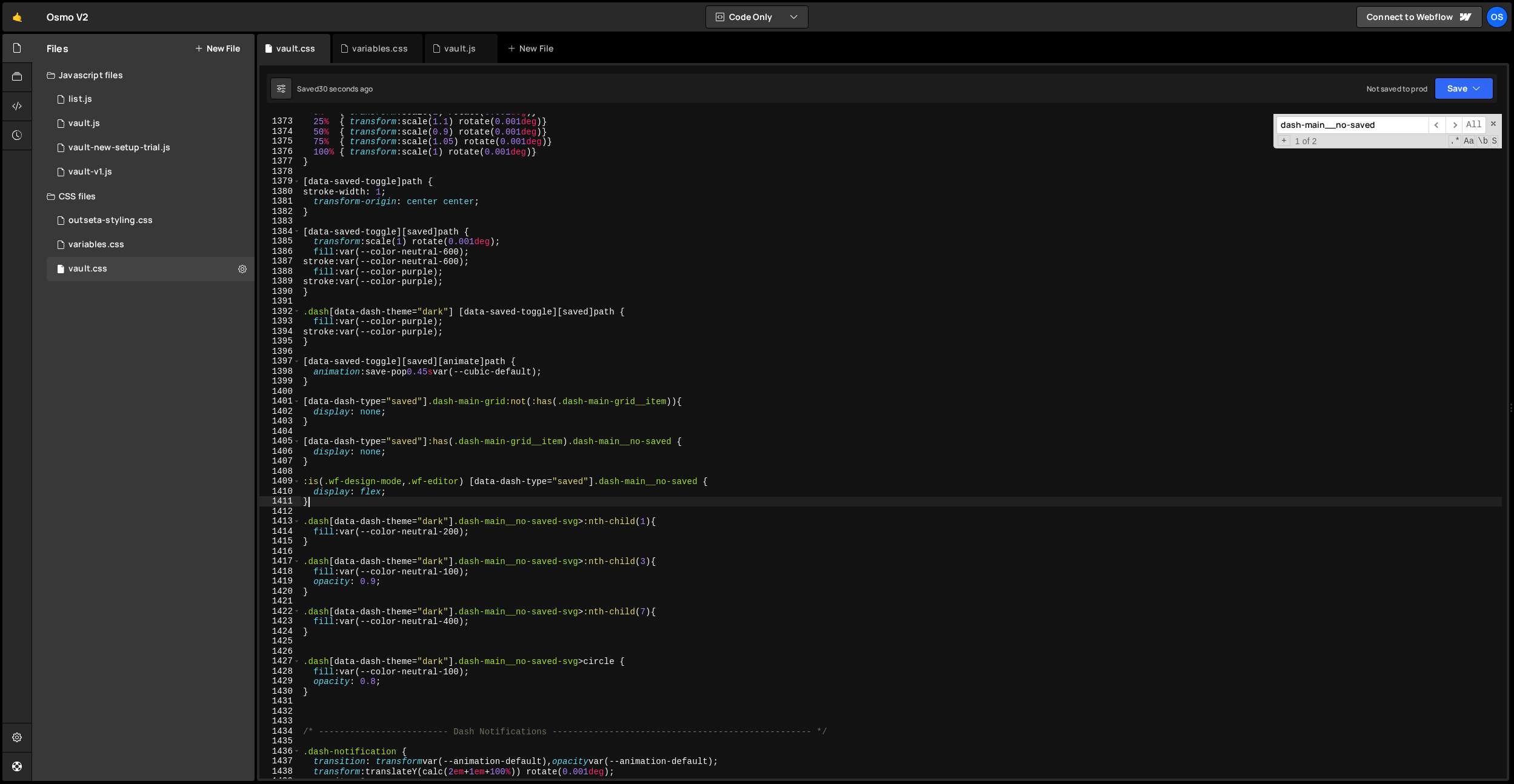
click at [323, 497] on div "0 % { transform : scale( 1 ) rotate( 0.001 deg ) } 25 % { transform : scale( 1.…" at bounding box center [901, 448] width 1201 height 684
type textarea "}"
click at [323, 632] on div "0 % { transform : scale( 1 ) rotate( 0.001 deg ) } 25 % { transform : scale( 1.…" at bounding box center [901, 448] width 1201 height 684
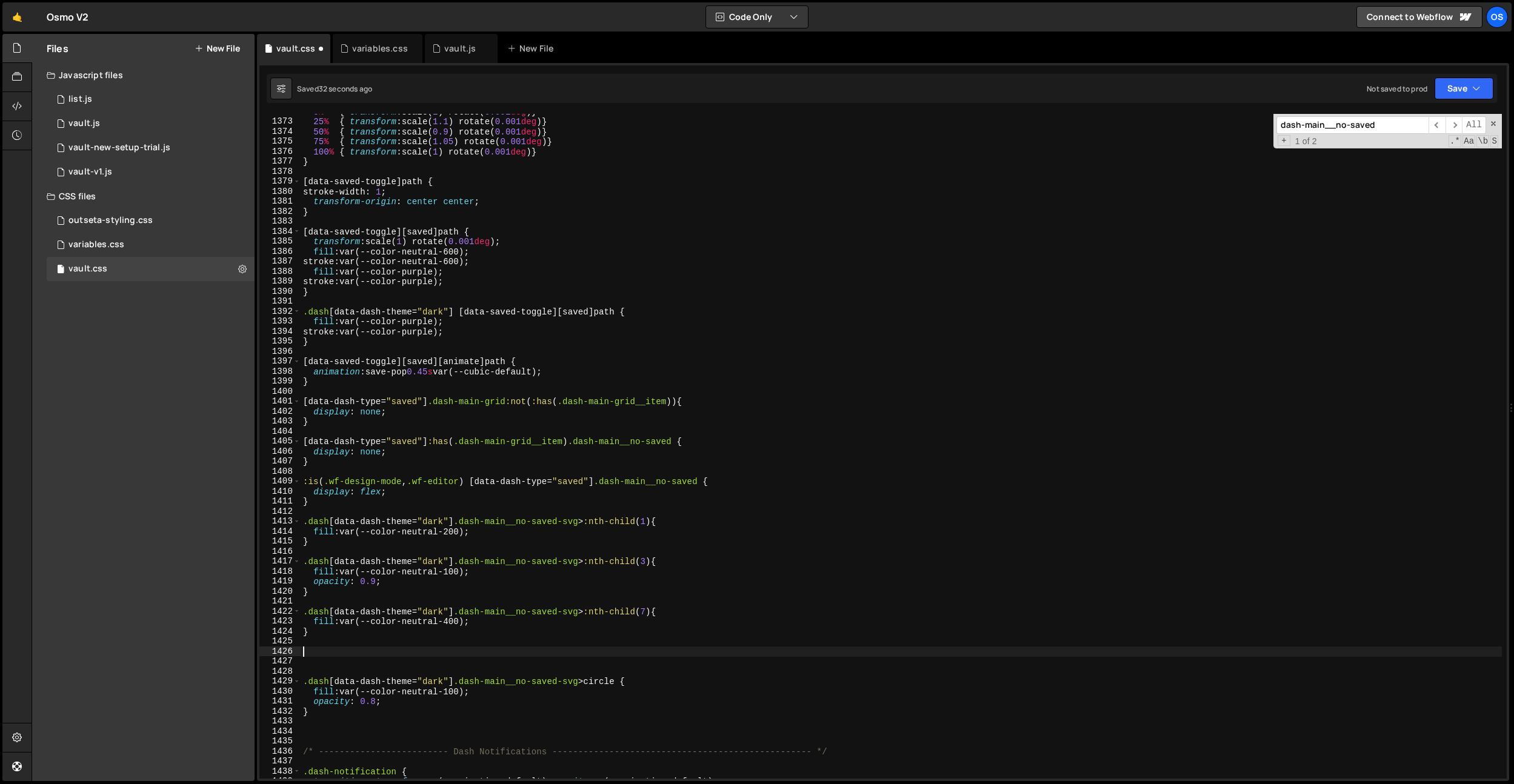
paste textarea "opacity="0.4"
click at [306, 650] on div "0 % { transform : scale( 1 ) rotate( 0.001 deg ) } 25 % { transform : scale( 1.…" at bounding box center [901, 448] width 1201 height 684
drag, startPoint x: 592, startPoint y: 611, endPoint x: 305, endPoint y: 643, distance: 288.8
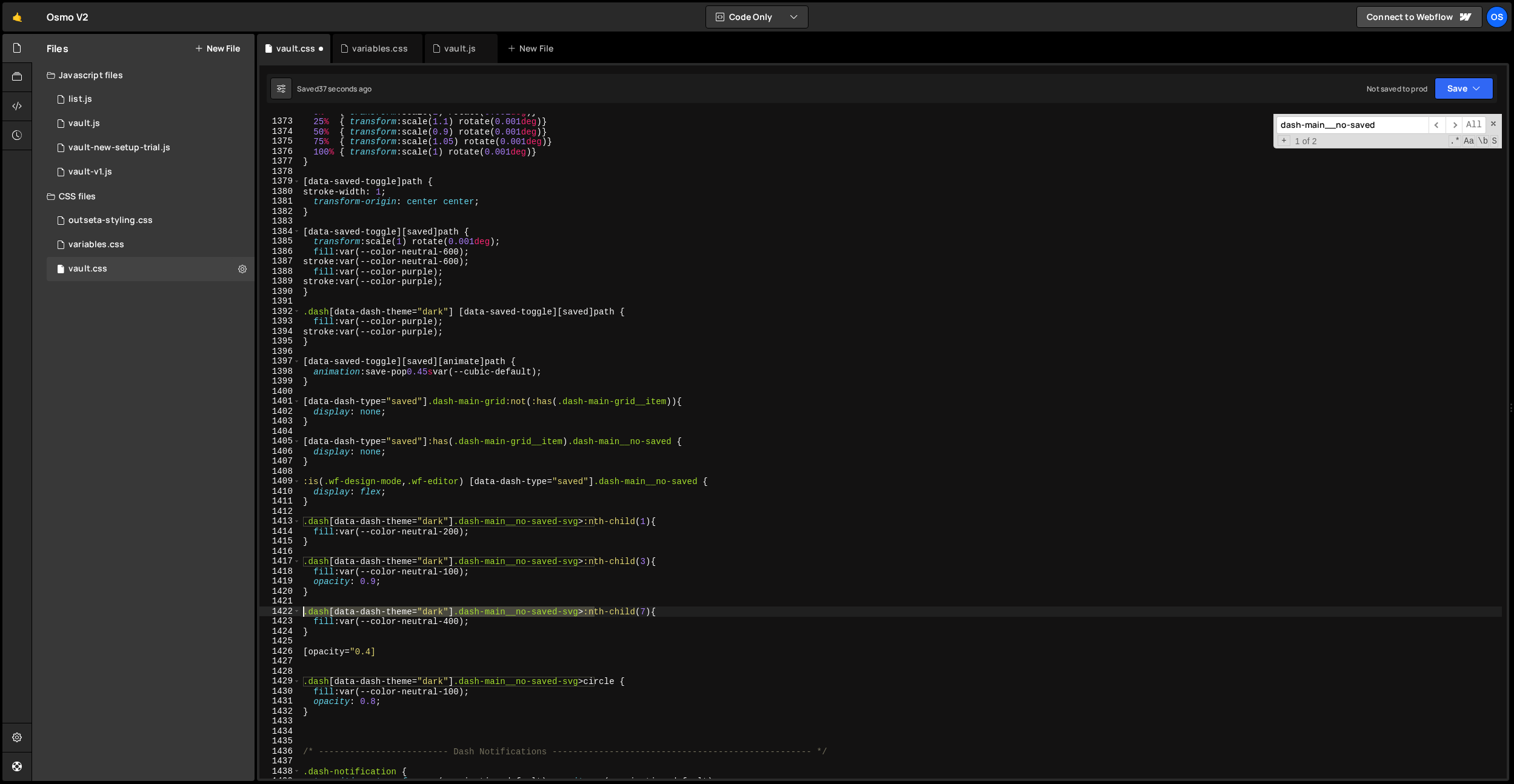
click at [285, 610] on div "[opacity="0.4] 1372 1373 1374 1375 1376 1377 1378 1379 1380 1381 1382 1383 1384…" at bounding box center [883, 446] width 1247 height 665
click at [301, 651] on div "0 % { transform : scale( 1 ) rotate( 0.001 deg ) } 25 % { transform : scale( 1.…" at bounding box center [901, 448] width 1201 height 684
paste textarea ".dash[data-dash-theme="dark"] .dash-main__no-saved-svg >"
drag, startPoint x: 675, startPoint y: 585, endPoint x: 677, endPoint y: 659, distance: 74.0
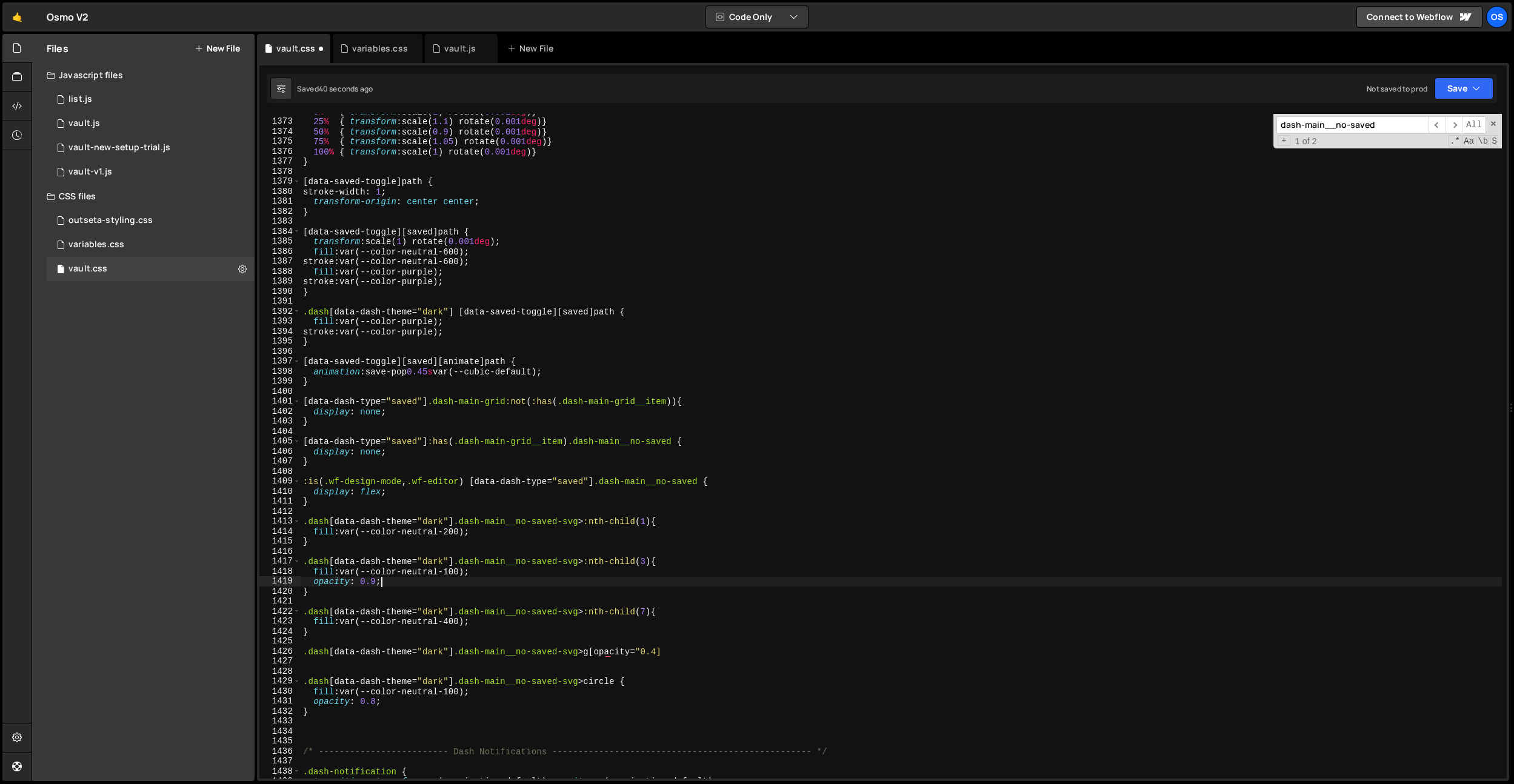
click at [675, 585] on div "0 % { transform : scale( 1 ) rotate( 0.001 deg ) } 25 % { transform : scale( 1.…" at bounding box center [901, 448] width 1201 height 684
click at [682, 654] on div "0 % { transform : scale( 1 ) rotate( 0.001 deg ) } 25 % { transform : scale( 1.…" at bounding box center [901, 448] width 1201 height 684
type textarea ".dash[data-dash-theme="dark"] .dash-main__no-saved-svg > g[opacity="0.4] {}"
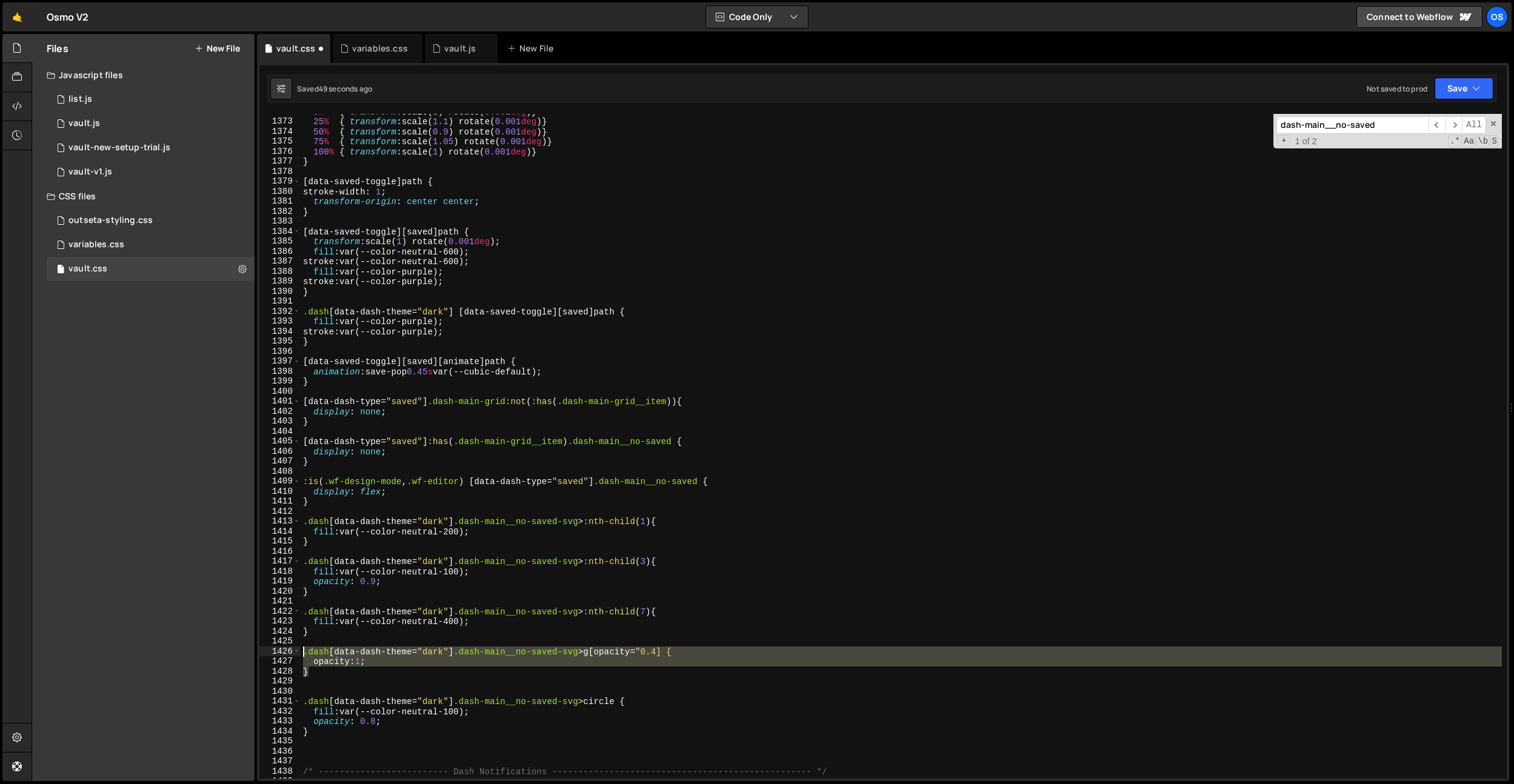
drag, startPoint x: 329, startPoint y: 670, endPoint x: 302, endPoint y: 654, distance: 31.4
click at [302, 654] on div "0 % { transform : scale( 1 ) rotate( 0.001 deg ) } 25 % { transform : scale( 1.…" at bounding box center [901, 448] width 1201 height 684
type textarea "}"
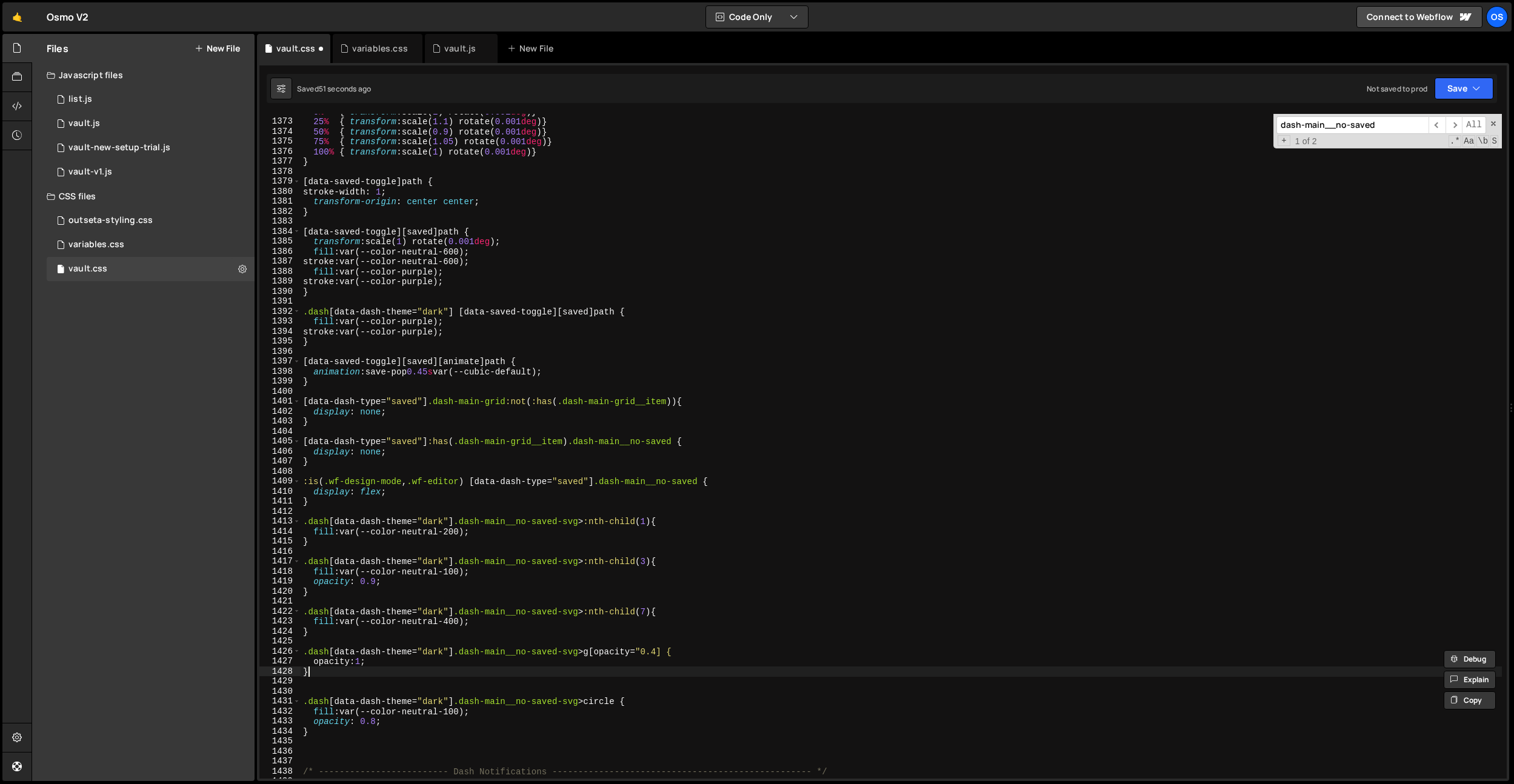
paste textarea "}"
type textarea "}"
click at [501, 565] on div "0 % { transform : scale( 1 ) rotate( 0.001 deg ) } 25 % { transform : scale( 1.…" at bounding box center [901, 448] width 1201 height 684
type textarea ".dash[data-dash-theme="dark"] .dash-main__no-saved-svg > :nth-child(3) {"
click at [667, 642] on div "0 % { transform : scale( 1 ) rotate( 0.001 deg ) } 25 % { transform : scale( 1.…" at bounding box center [901, 448] width 1201 height 684
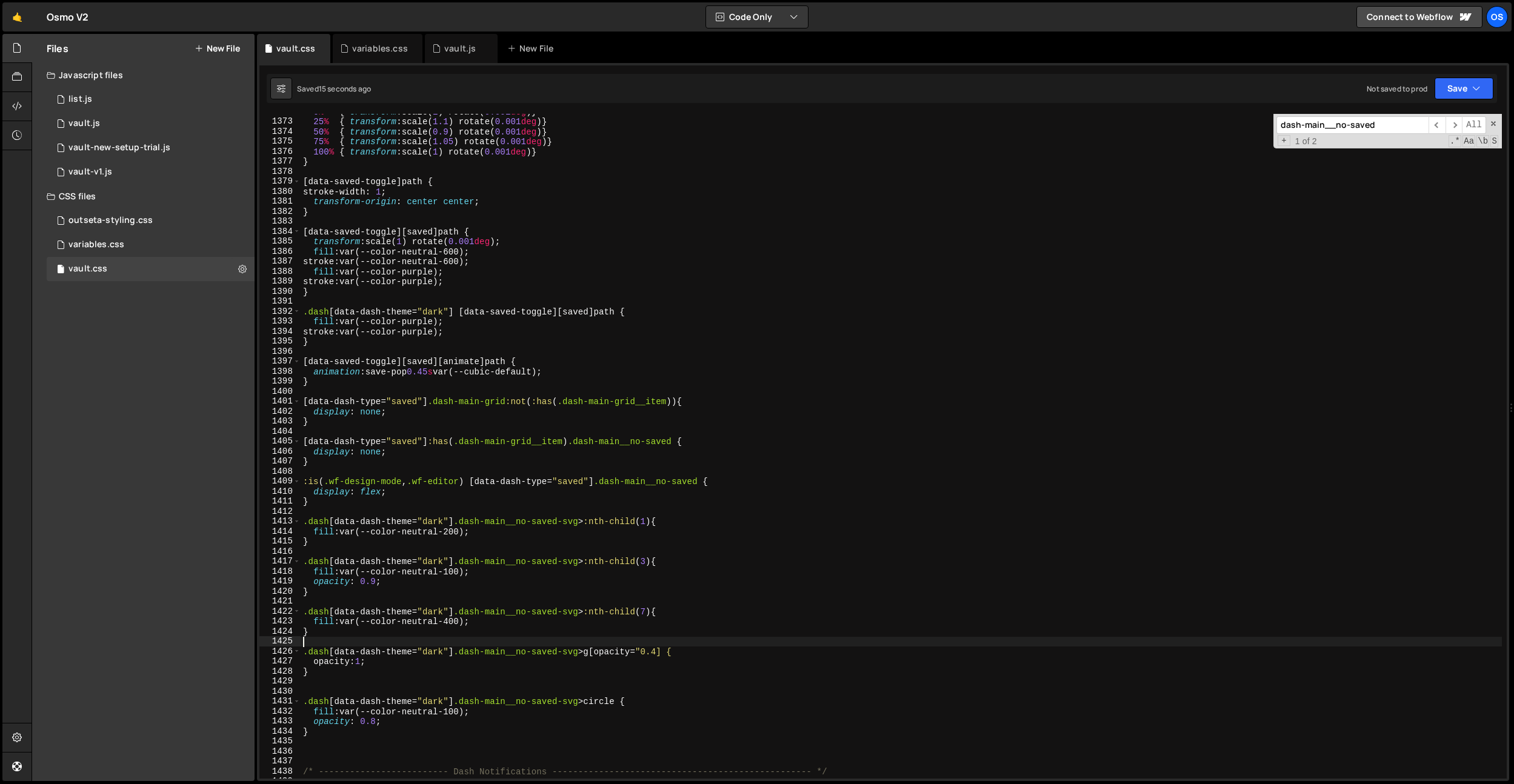
click at [671, 648] on div "0 % { transform : scale( 1 ) rotate( 0.001 deg ) } 25 % { transform : scale( 1.…" at bounding box center [901, 448] width 1201 height 684
click at [423, 662] on div "0 % { transform : scale( 1 ) rotate( 0.001 deg ) } 25 % { transform : scale( 1.…" at bounding box center [901, 448] width 1201 height 684
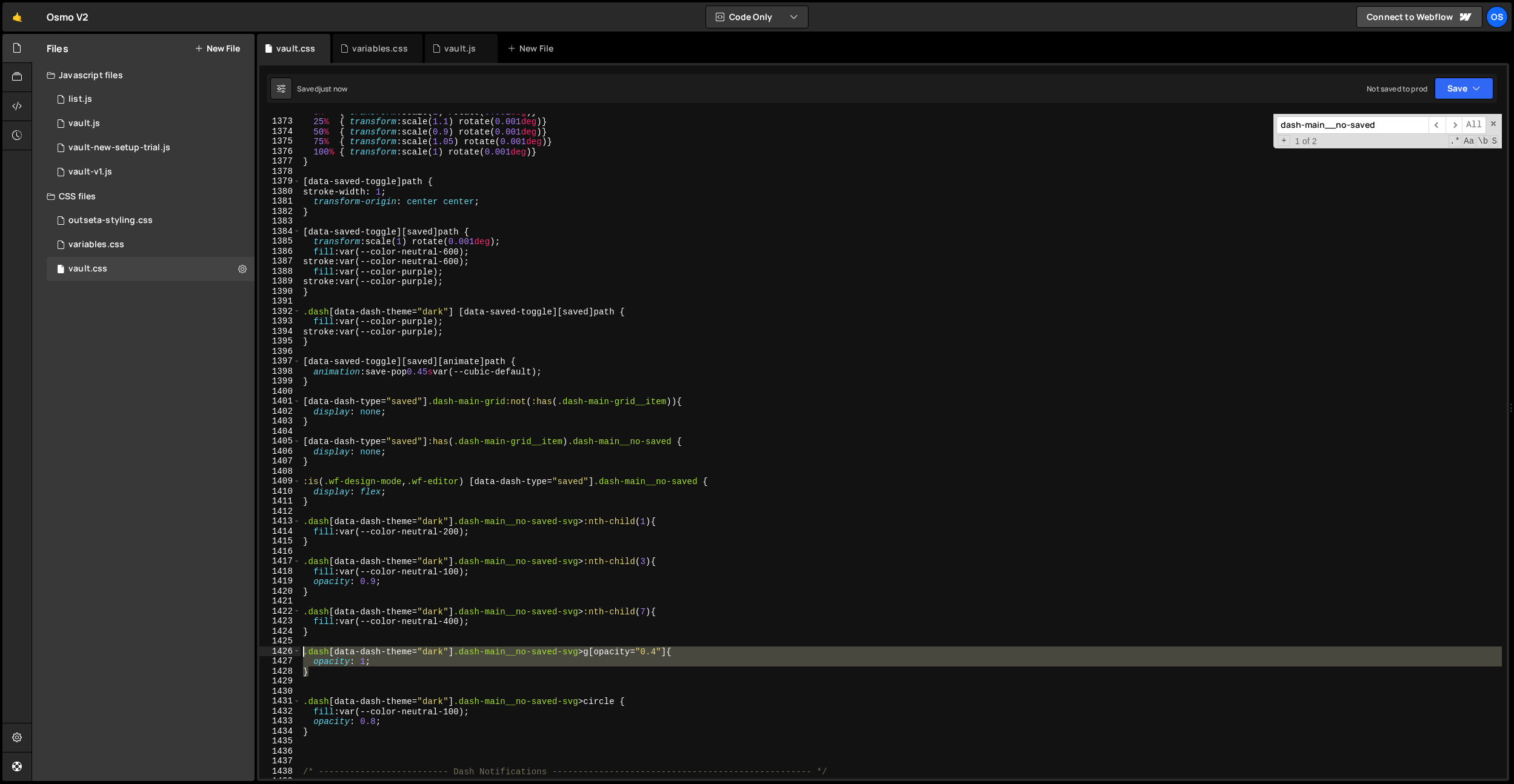
drag, startPoint x: 333, startPoint y: 670, endPoint x: 301, endPoint y: 655, distance: 35.3
click at [301, 655] on div "0 % { transform : scale( 1 ) rotate( 0.001 deg ) } 25 % { transform : scale( 1.…" at bounding box center [901, 448] width 1201 height 684
type textarea "}"
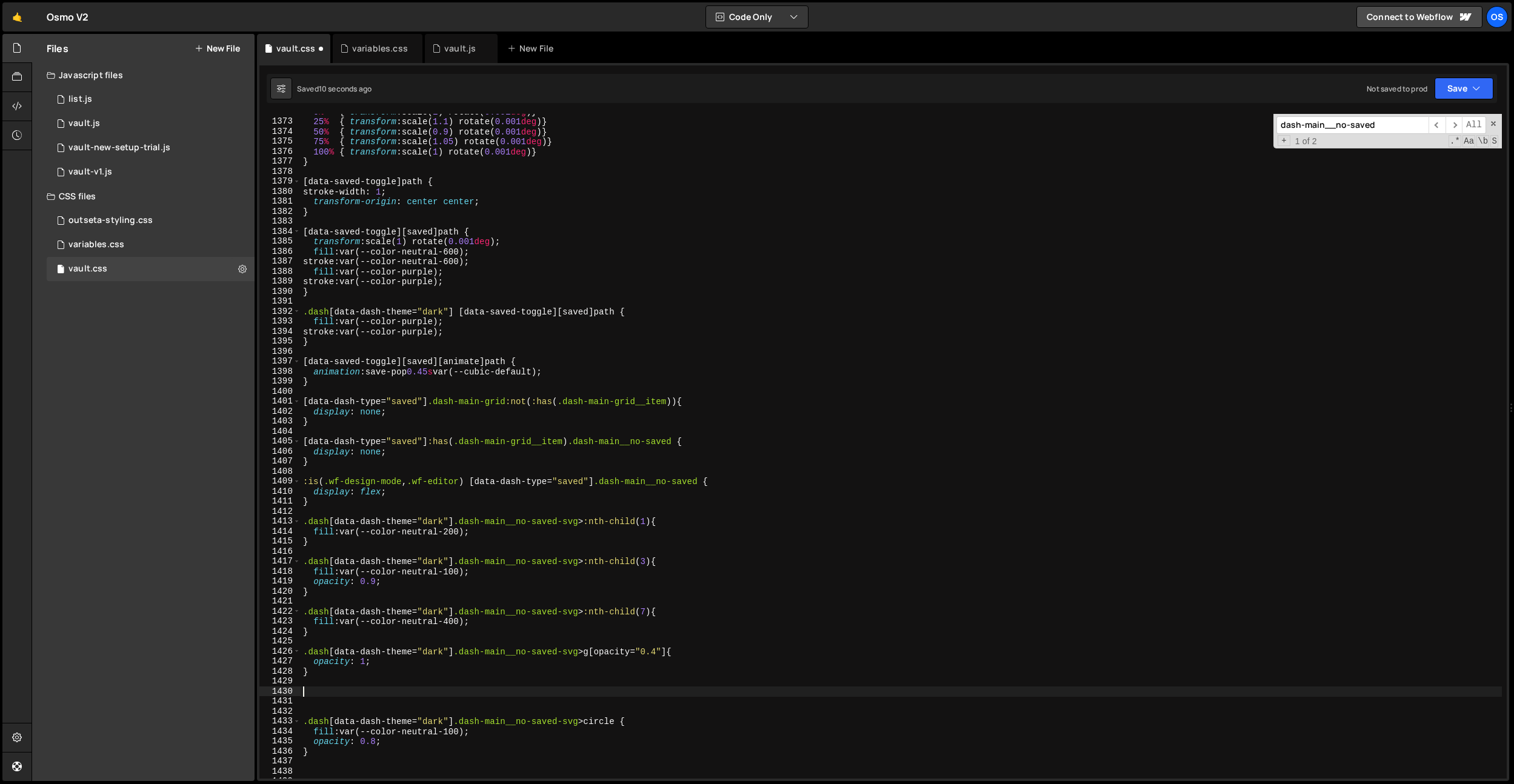
paste textarea "}"
click at [686, 693] on div "0 % { transform : scale( 1 ) rotate( 0.001 deg ) } 25 % { transform : scale( 1.…" at bounding box center [901, 448] width 1201 height 684
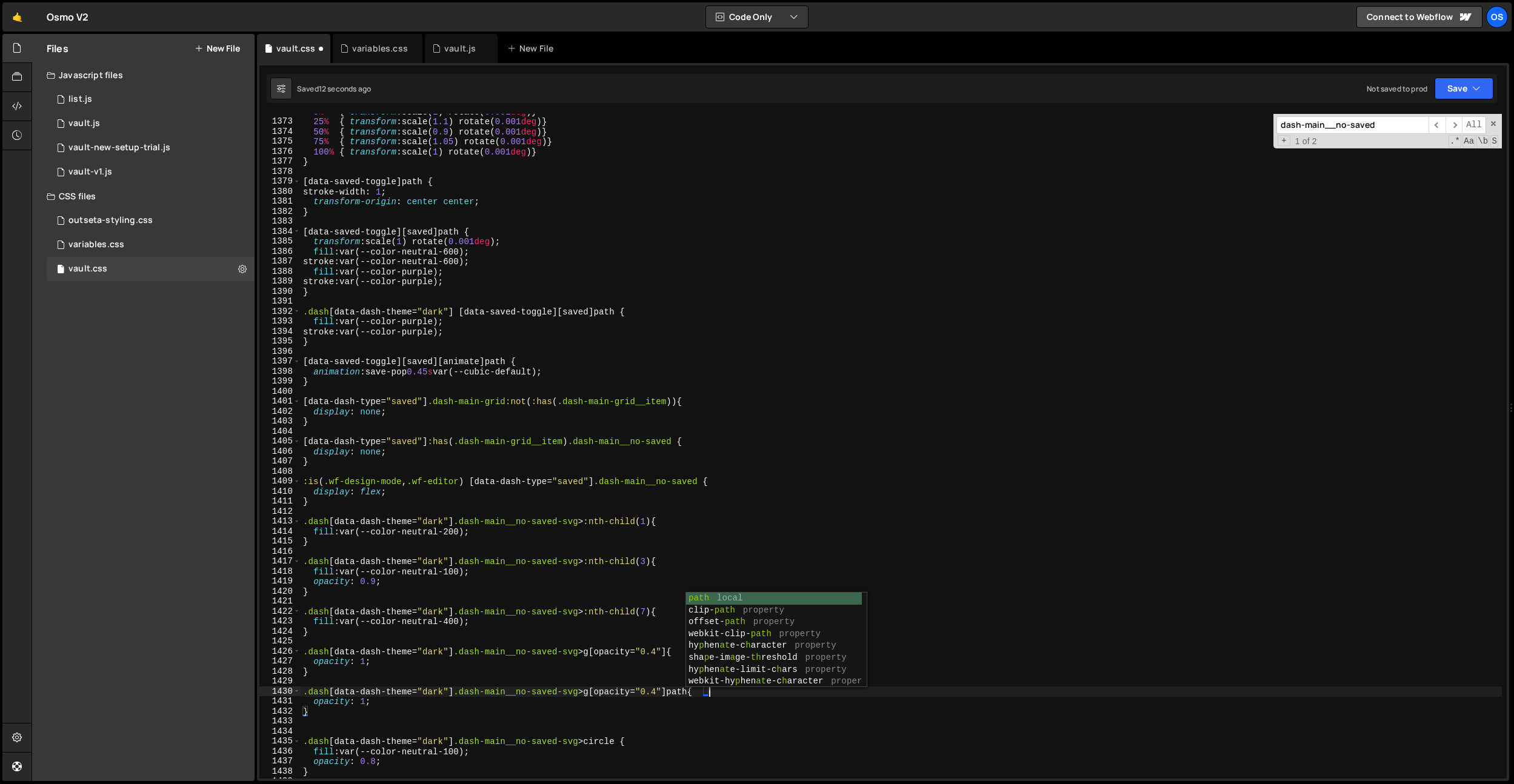
type textarea ".dash[data-dash-theme="dark"] .dash-main__no-saved-svg > g[opacity="0.4"] path {"
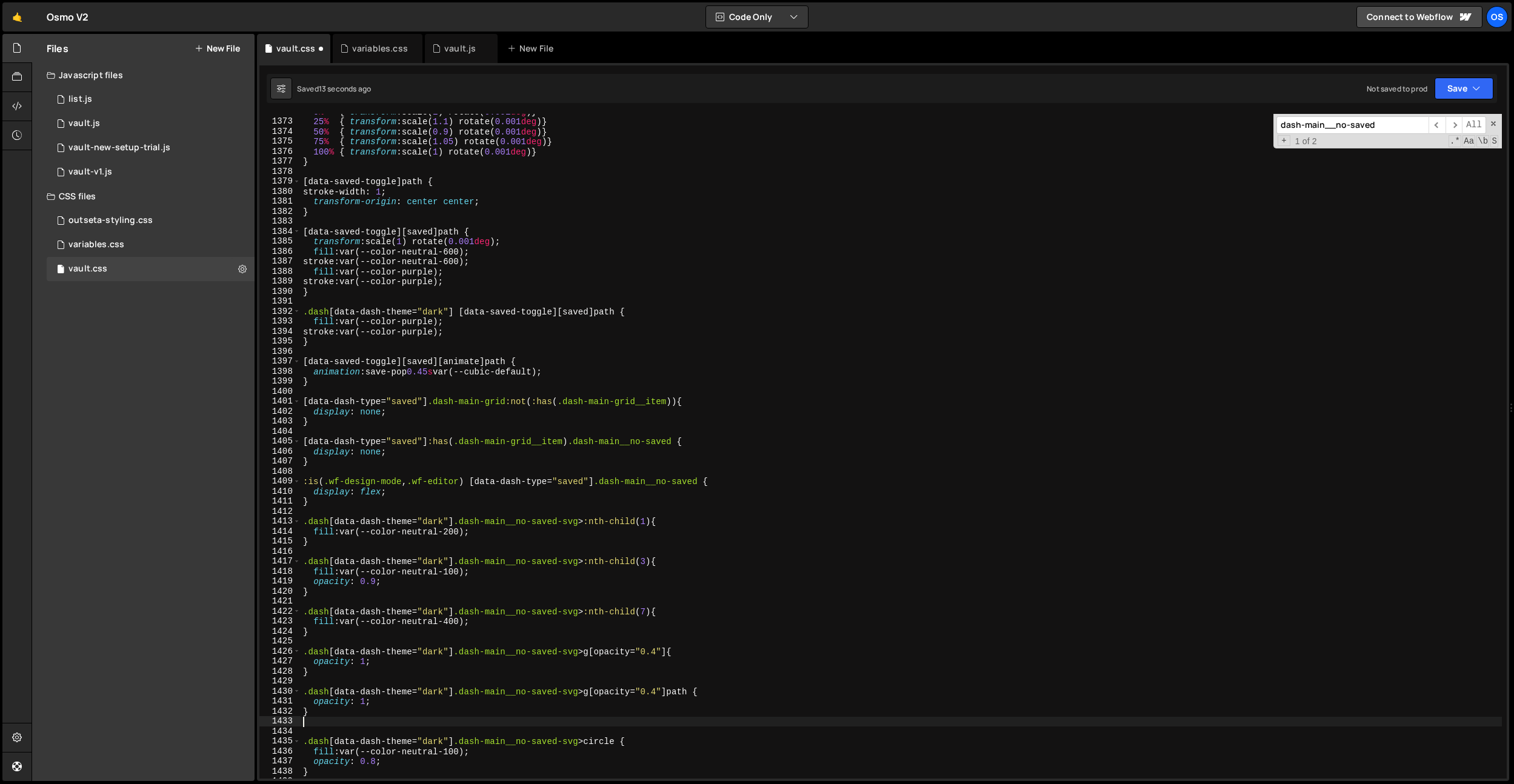
click at [535, 716] on div "0 % { transform : scale( 1 ) rotate( 0.001 deg ) } 25 % { transform : scale( 1.…" at bounding box center [901, 448] width 1201 height 684
drag, startPoint x: 368, startPoint y: 701, endPoint x: 313, endPoint y: 699, distance: 55.0
click at [313, 699] on div "0 % { transform : scale( 1 ) rotate( 0.001 deg ) } 25 % { transform : scale( 1.…" at bounding box center [901, 448] width 1201 height 684
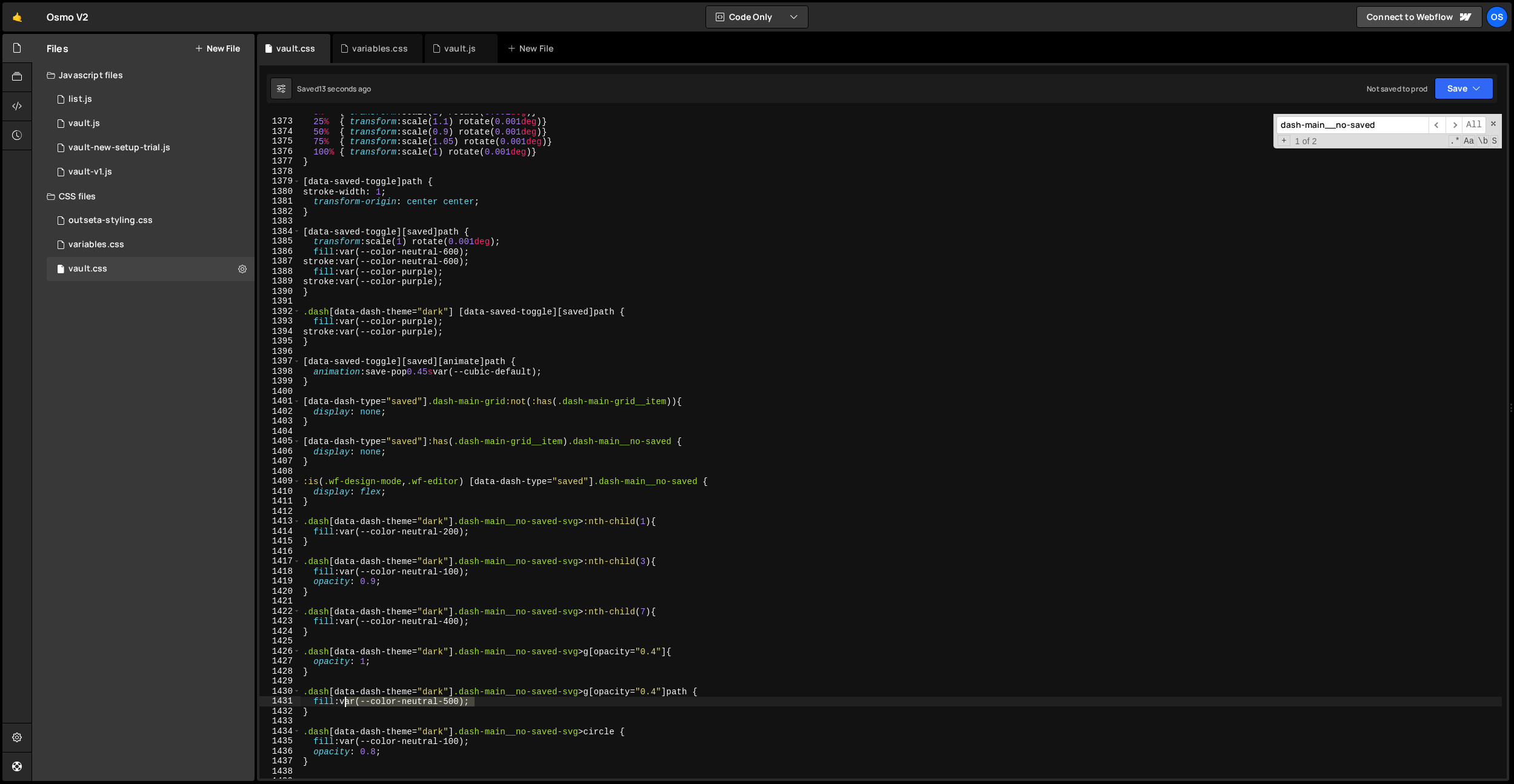
drag, startPoint x: 488, startPoint y: 702, endPoint x: 346, endPoint y: 702, distance: 142.0
click at [346, 702] on div "0 % { transform : scale( 1 ) rotate( 0.001 deg ) } 25 % { transform : scale( 1.…" at bounding box center [901, 448] width 1201 height 684
click at [415, 274] on div "0 % { transform : scale( 1 ) rotate( 0.001 deg ) } 25 % { transform : scale( 1.…" at bounding box center [901, 448] width 1201 height 684
type textarea "fill: var(--color-purple);"
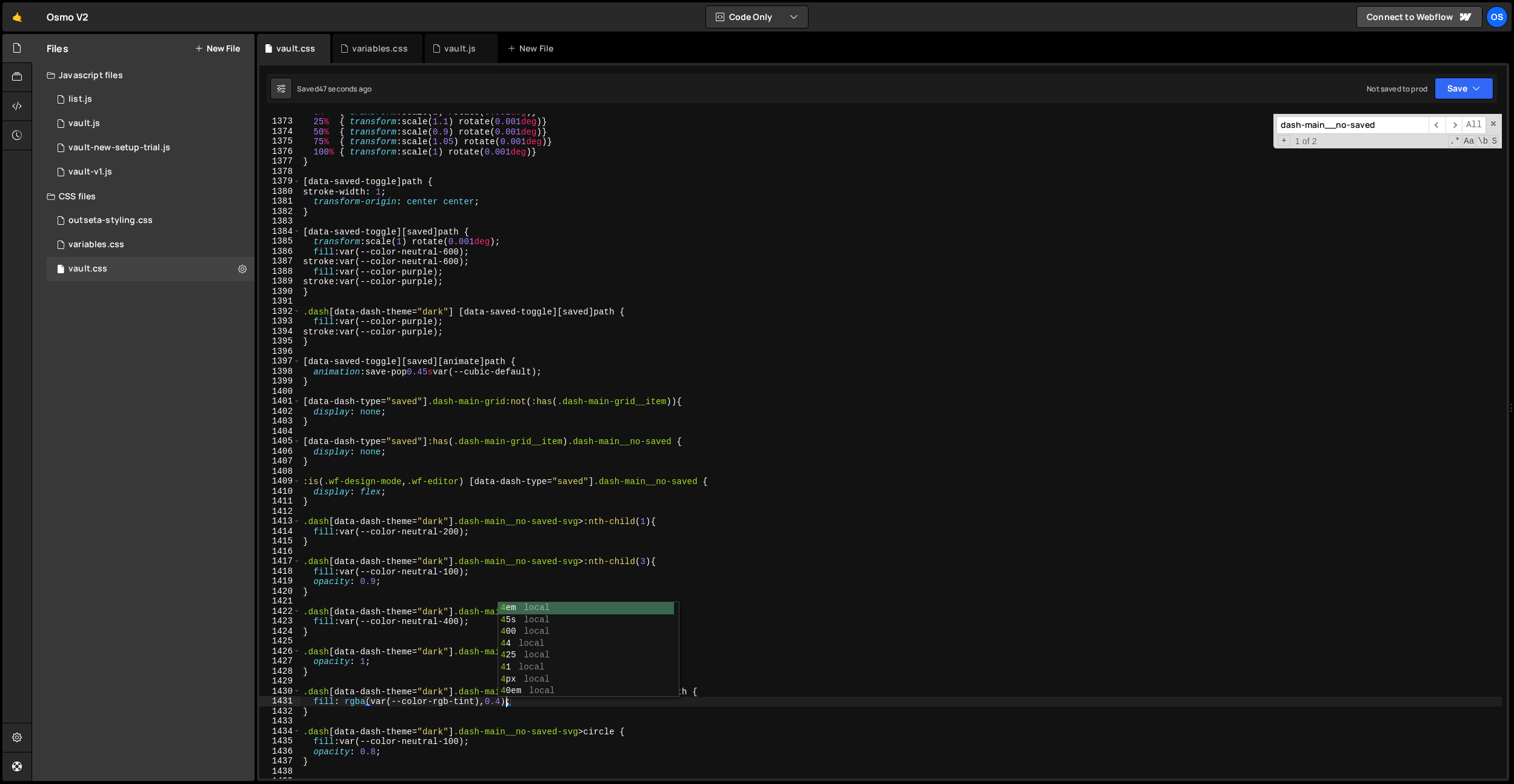
scroll to position [0, 10]
type input "e"
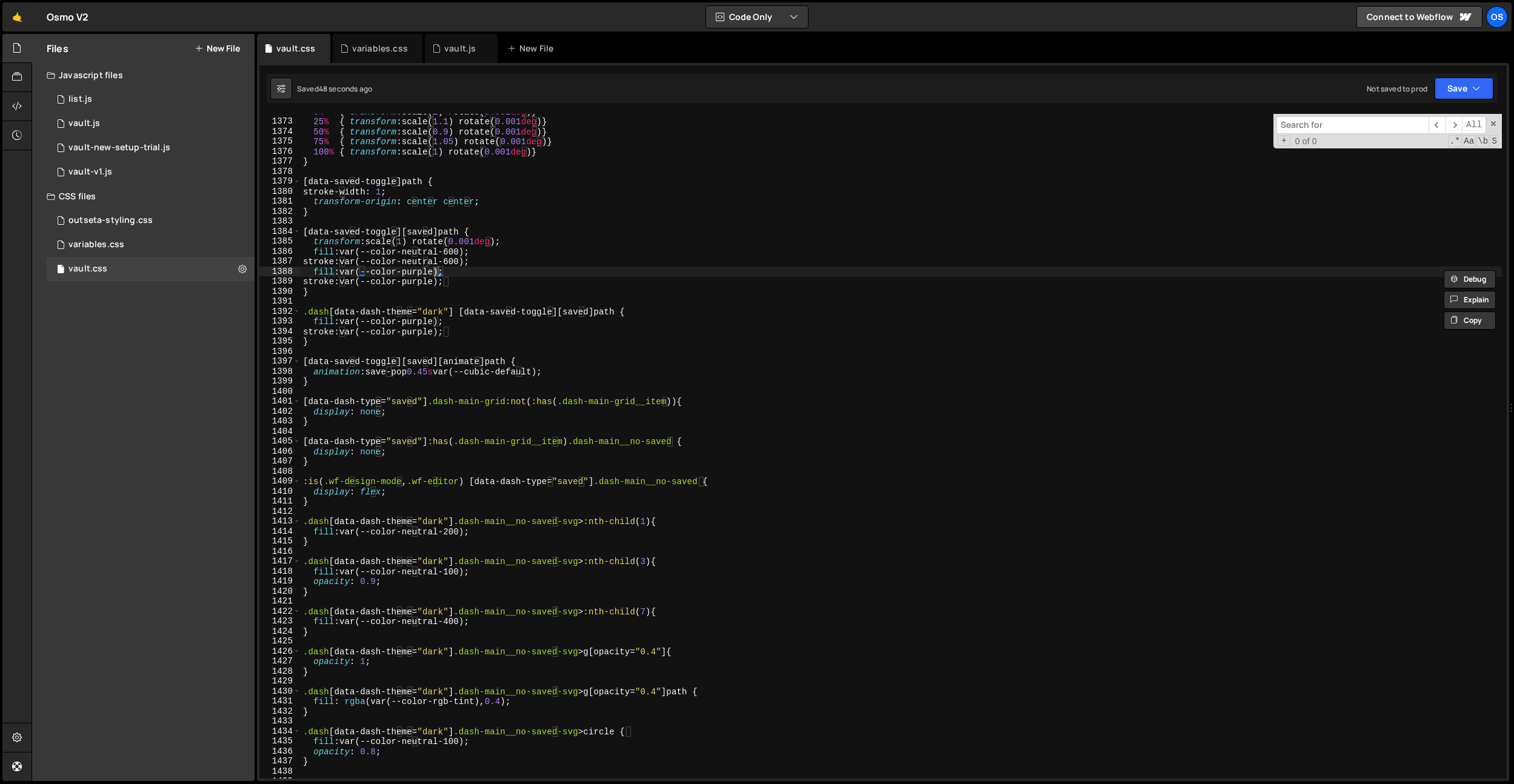
type input "e"
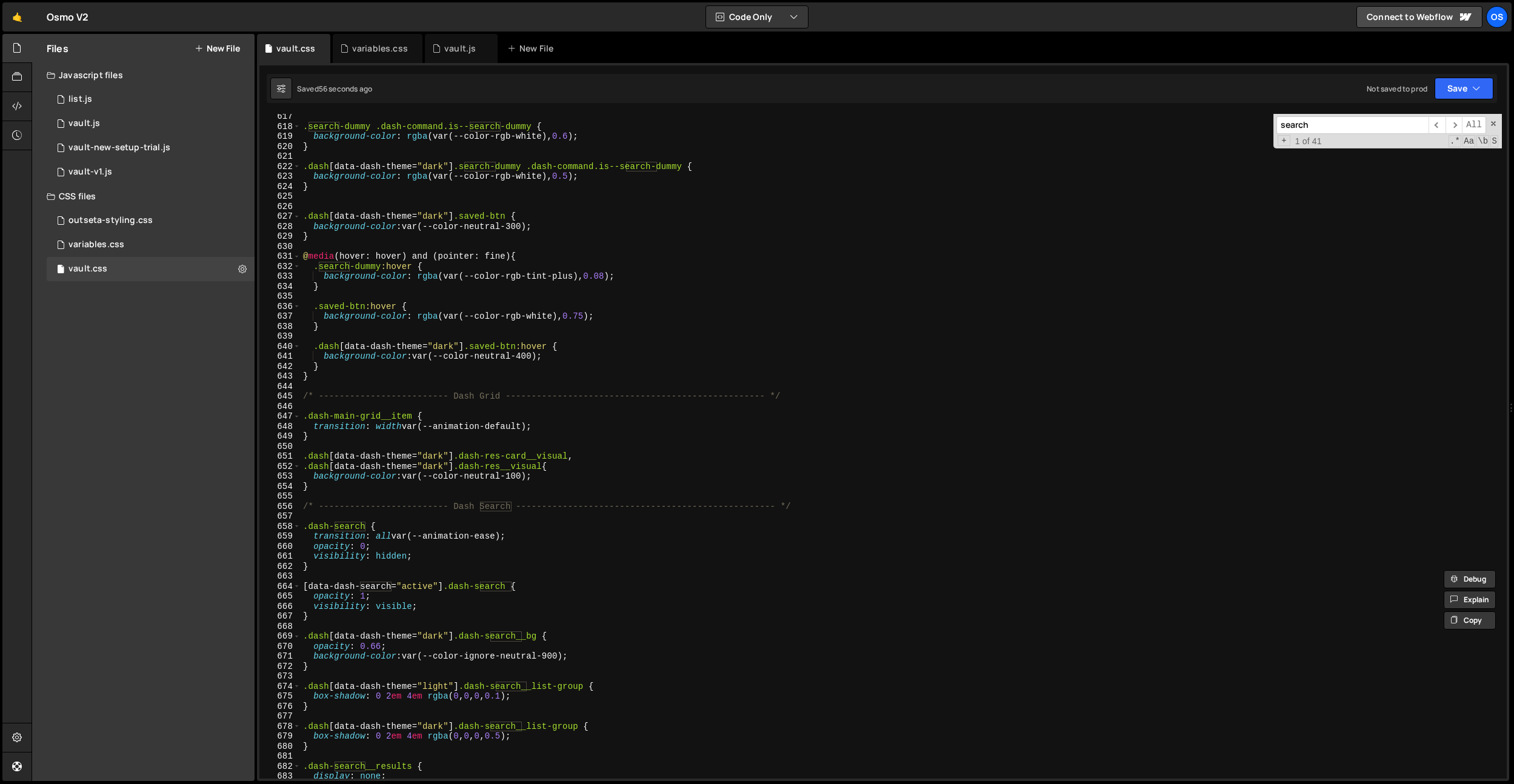
scroll to position [4923, 0]
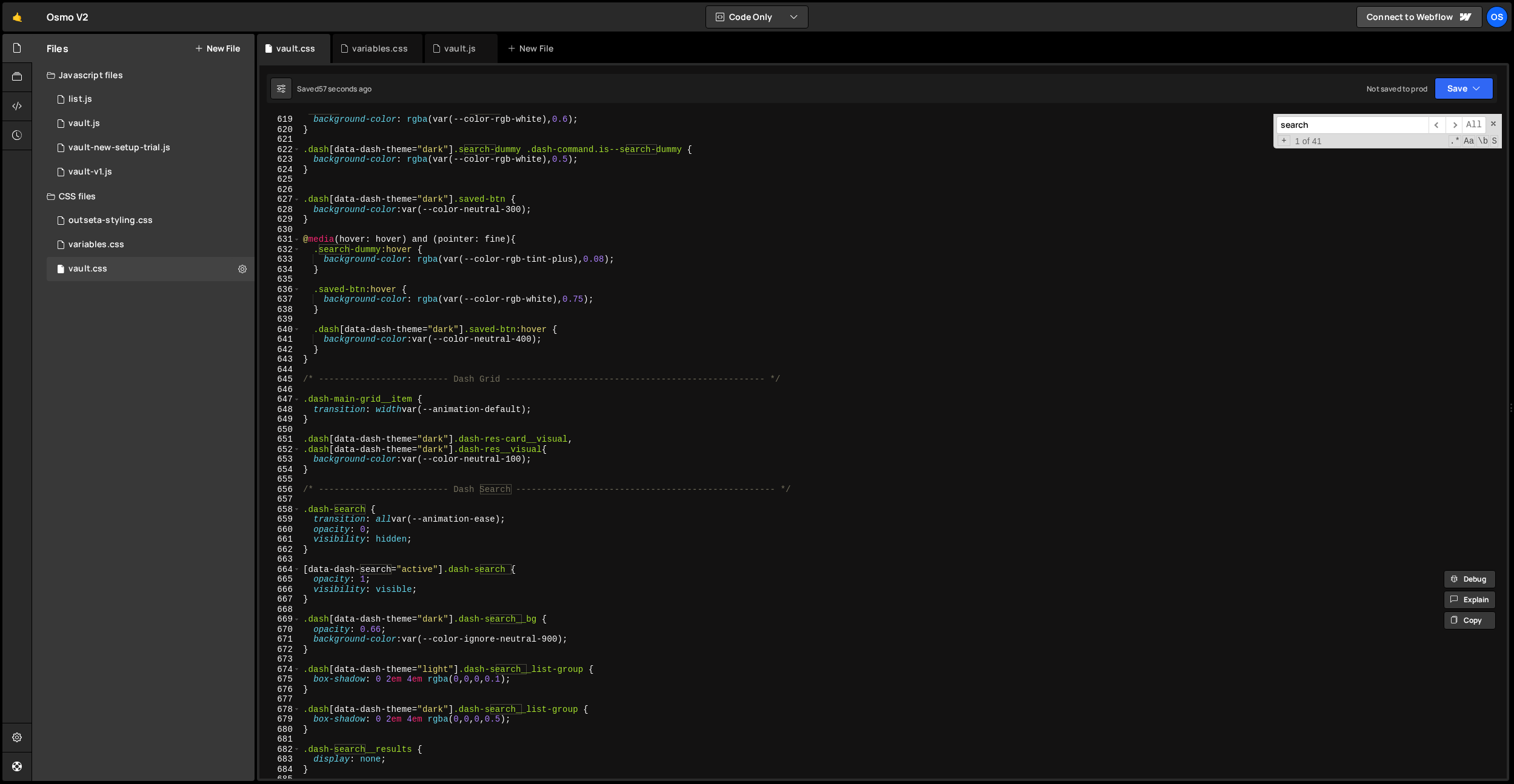
type input "search"
click at [566, 656] on div ".search-dummy .dash-command.is--search-dummy { background-color : rgba (var(--c…" at bounding box center [901, 446] width 1201 height 684
click at [483, 623] on div ".search-dummy .dash-command.is--search-dummy { background-color : rgba (var(--c…" at bounding box center [901, 446] width 1201 height 684
click at [386, 639] on div ".search-dummy .dash-command.is--search-dummy { background-color : rgba (var(--c…" at bounding box center [901, 446] width 1201 height 684
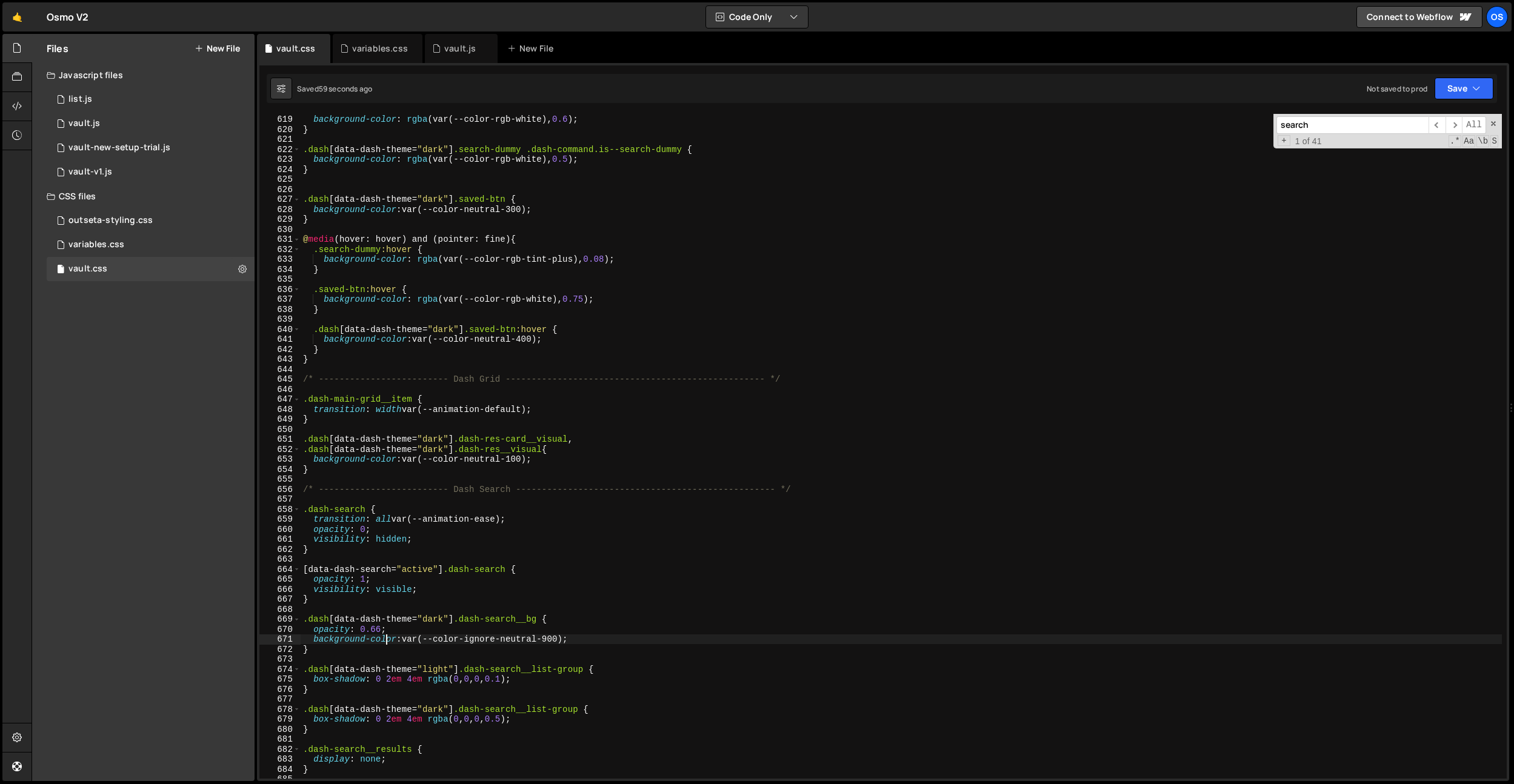
click at [382, 634] on div ".search-dummy .dash-command.is--search-dummy { background-color : rgba (var(--c…" at bounding box center [901, 446] width 1201 height 684
click at [532, 586] on div ".search-dummy .dash-command.is--search-dummy { background-color : rgba (var(--c…" at bounding box center [901, 446] width 1201 height 684
click at [554, 637] on div ".search-dummy .dash-command.is--search-dummy { background-color : rgba (var(--c…" at bounding box center [901, 446] width 1201 height 684
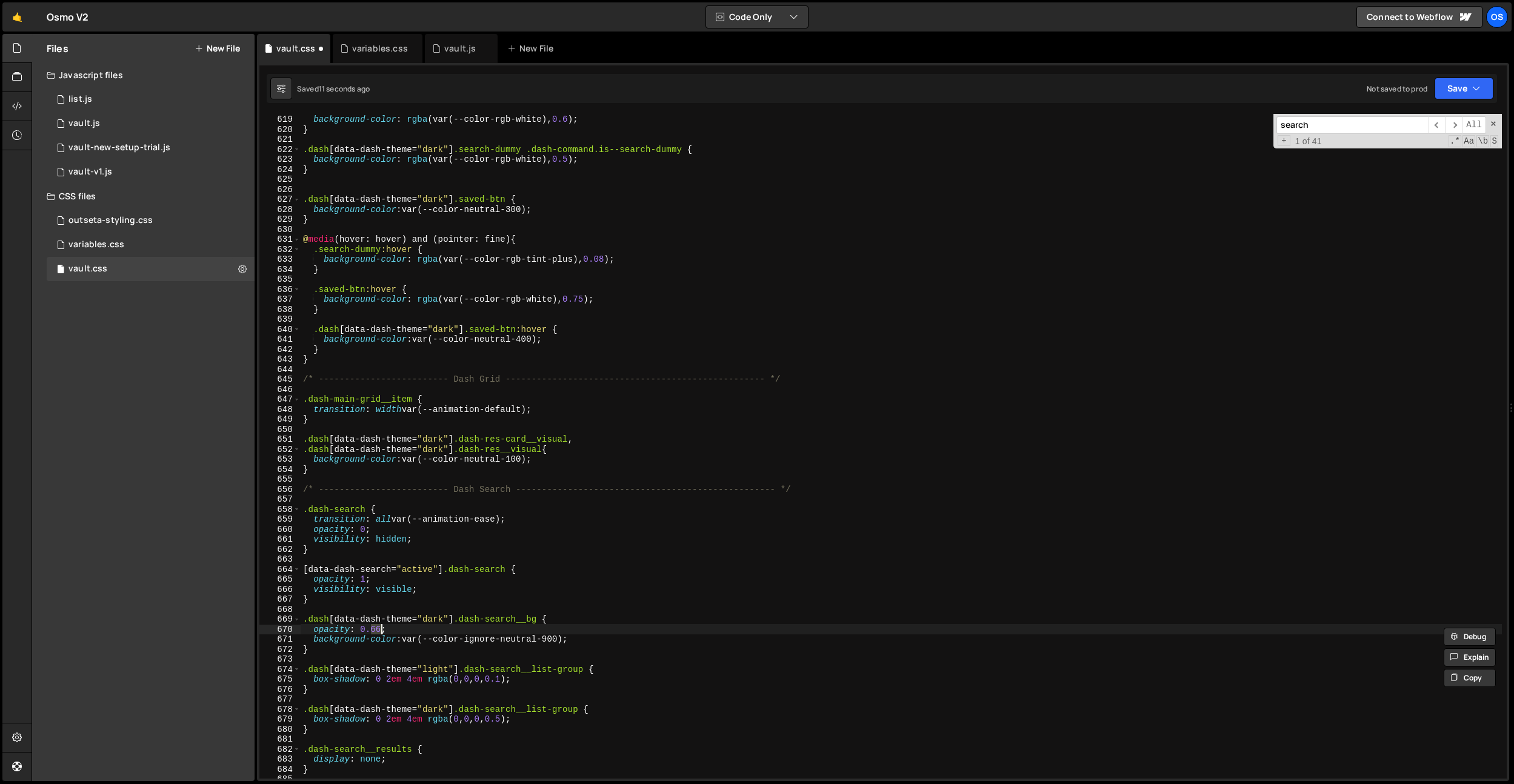
drag, startPoint x: 540, startPoint y: 646, endPoint x: 556, endPoint y: 639, distance: 17.5
click at [540, 646] on div ".search-dummy .dash-command.is--search-dummy { background-color : rgba (var(--c…" at bounding box center [901, 446] width 1201 height 684
click at [558, 637] on div ".search-dummy .dash-command.is--search-dummy { background-color : rgba (var(--c…" at bounding box center [901, 446] width 1201 height 684
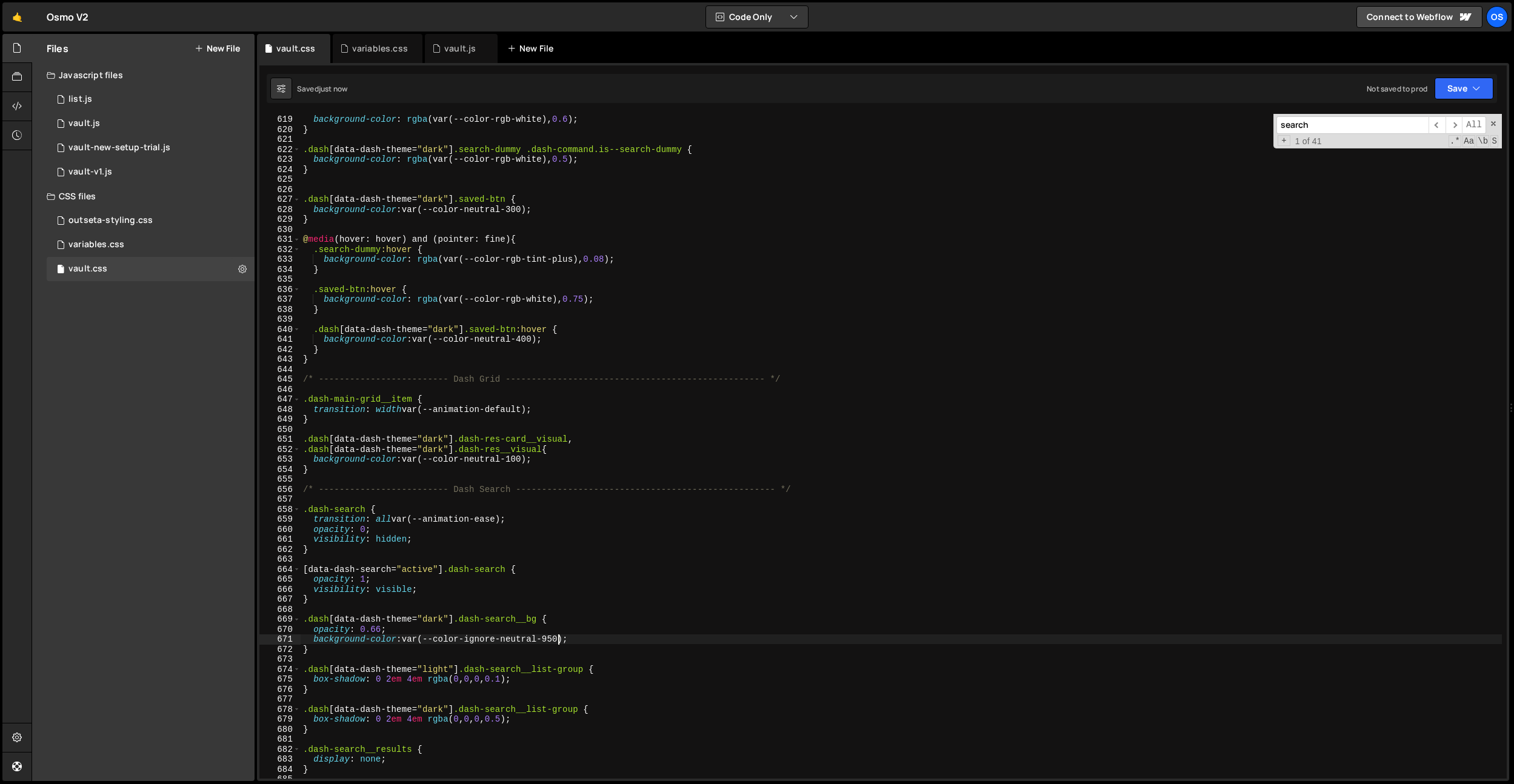
type textarea "background-color: var(--color-ignore-neutral-950);"
click at [533, 316] on div ".search-dummy .dash-command.is--search-dummy { background-color : rgba (var(--c…" at bounding box center [901, 446] width 1201 height 684
paste input ".dash[data-dash-theme="dark"] .dash-search__results .dash-command:hover"
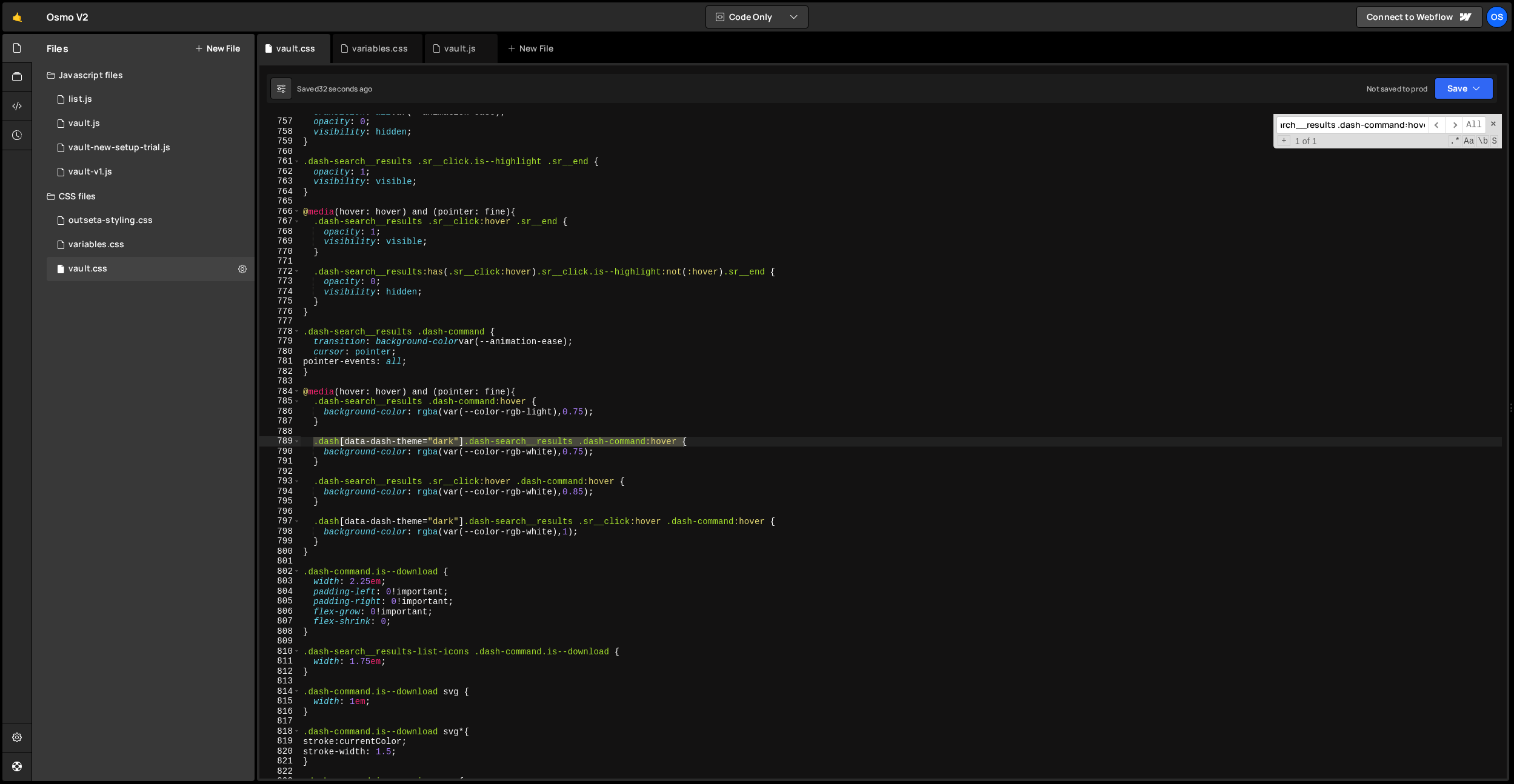
type input ".dash[data-dash-theme="dark"] .dash-search__results .dash-command:hover"
click at [484, 327] on div "transition : all var(--animation-ease) ; opacity : 0 ; visibility : hidden ; } …" at bounding box center [901, 448] width 1201 height 684
click at [486, 329] on div "transition : all var(--animation-ease) ; opacity : 0 ; visibility : hidden ; } …" at bounding box center [901, 448] width 1201 height 684
click at [585, 453] on div "transition : all var(--animation-ease) ; opacity : 0 ; visibility : hidden ; } …" at bounding box center [901, 448] width 1201 height 684
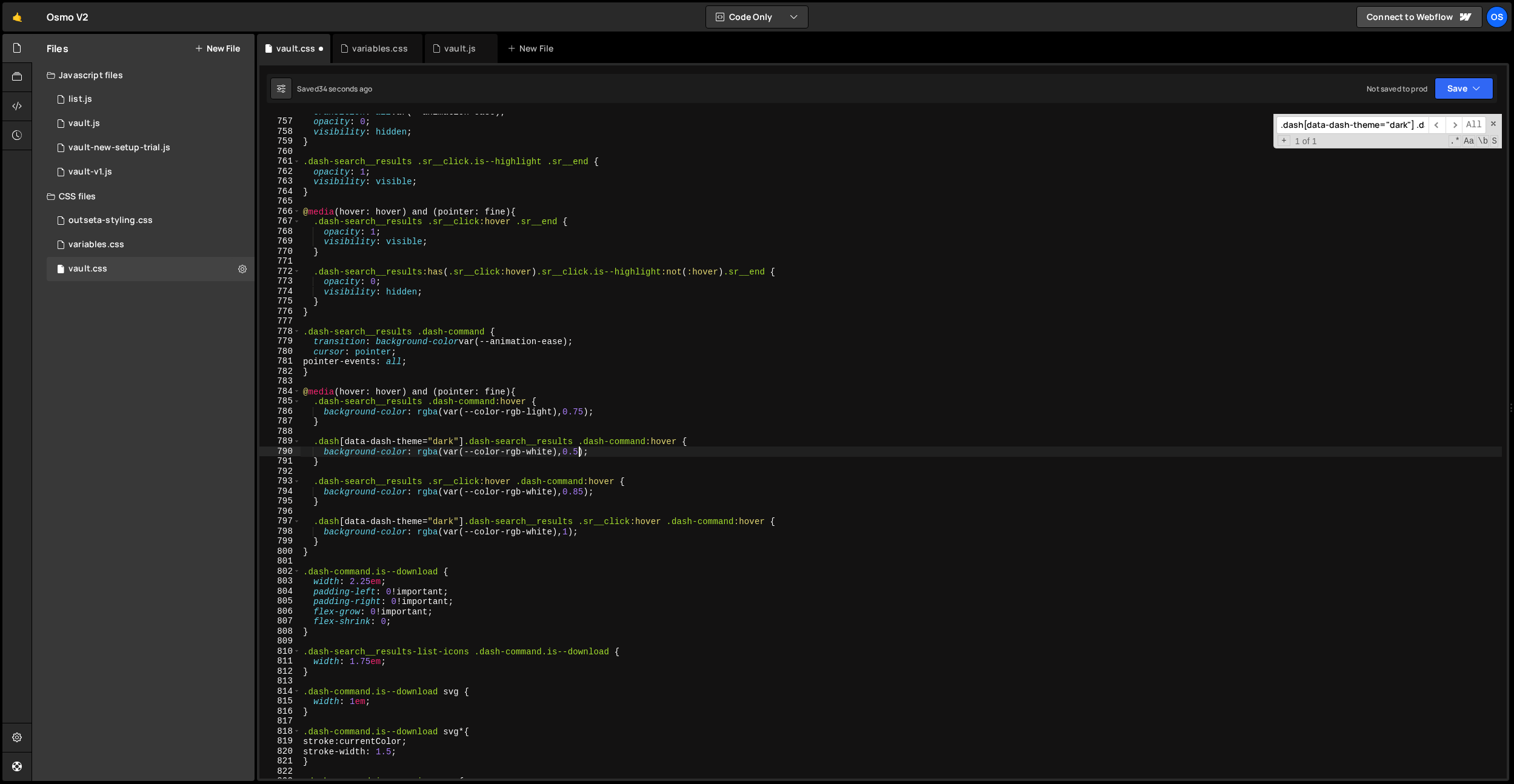
scroll to position [0, 20]
type textarea "background-color: rgba(var(--color-rgb-white), 0.5);"
click at [465, 51] on div "vault.js" at bounding box center [460, 49] width 31 height 12
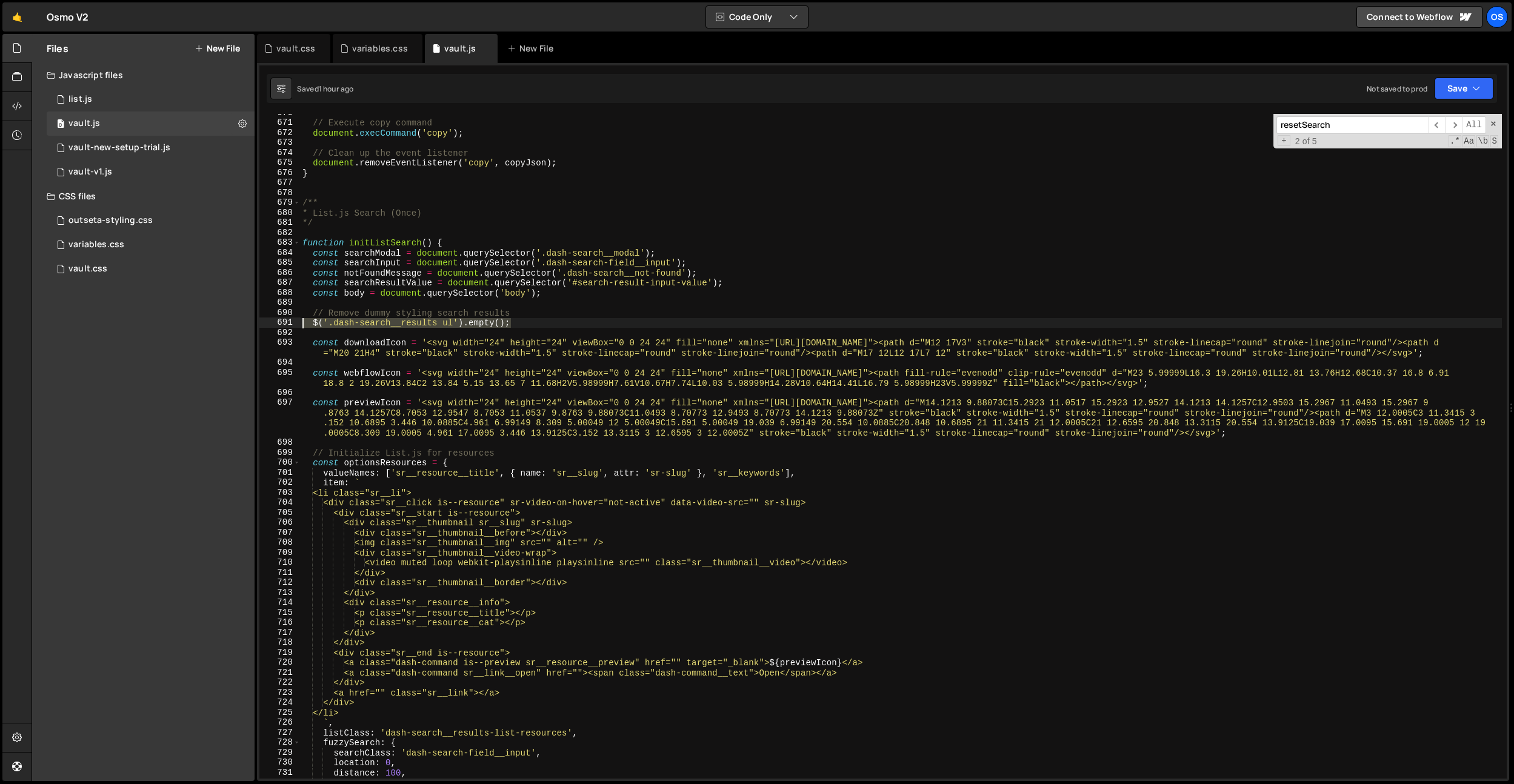
drag, startPoint x: 541, startPoint y: 322, endPoint x: 251, endPoint y: 323, distance: 290.0
click at [251, 323] on div "Files New File Javascript files 0 list.js 0 0 vault.js 0 0 vault-new-setup-tria…" at bounding box center [773, 408] width 1483 height 748
type textarea "// $('.dash-search__results ul').empty();"
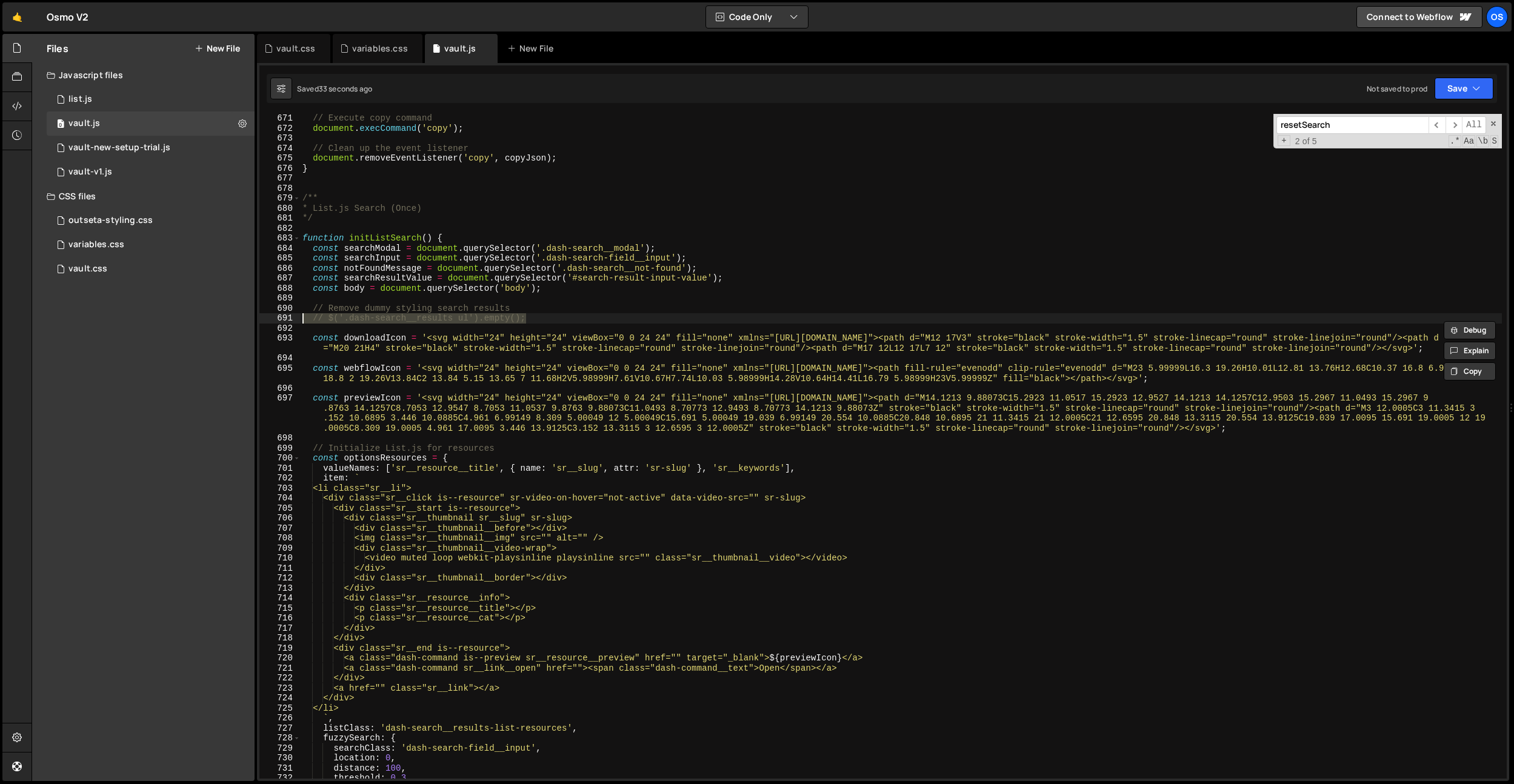
scroll to position [6666, 0]
click at [1258, 428] on div "// Execute copy command document . execCommand ( 'copy' ) ; // Clean up the eve…" at bounding box center [900, 455] width 1202 height 684
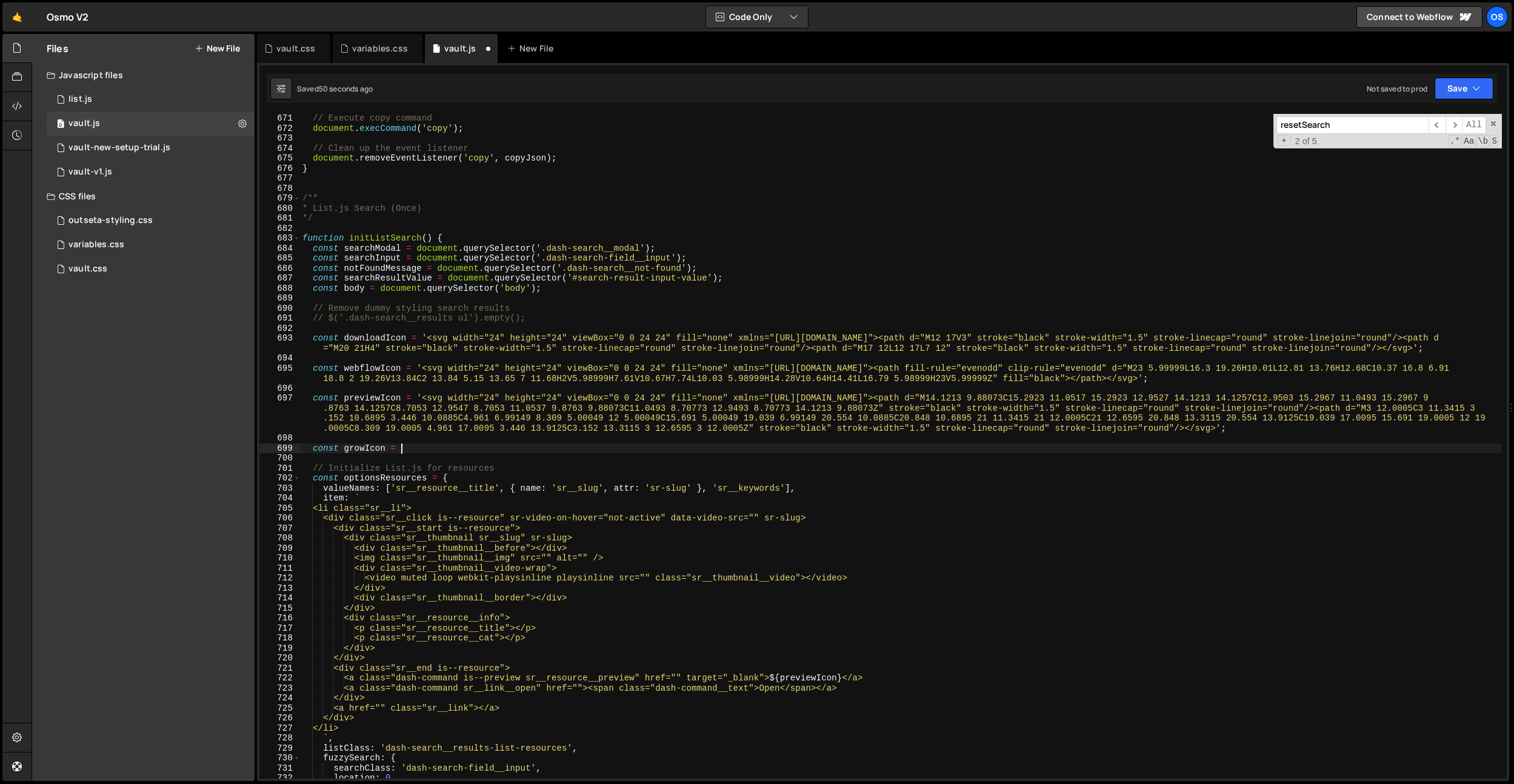
scroll to position [0, 7]
paste textarea "<svg xmlns="http://www.w3.org/2000/svg" width="100%" viewBox="0 0 24 24" fill="…"
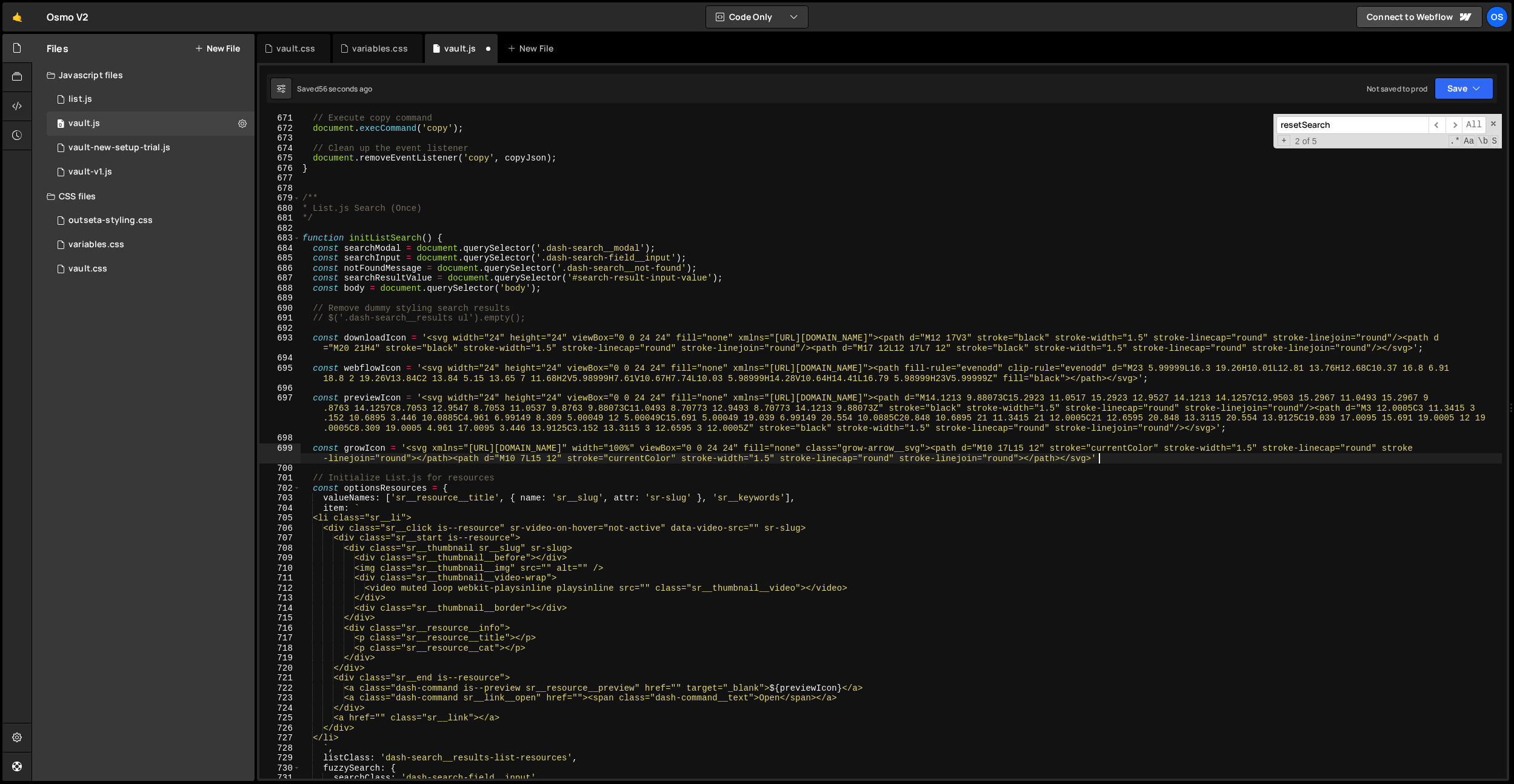
scroll to position [0, 134]
click at [371, 445] on div "// Execute copy command document . execCommand ( 'copy' ) ; // Clean up the eve…" at bounding box center [900, 455] width 1202 height 684
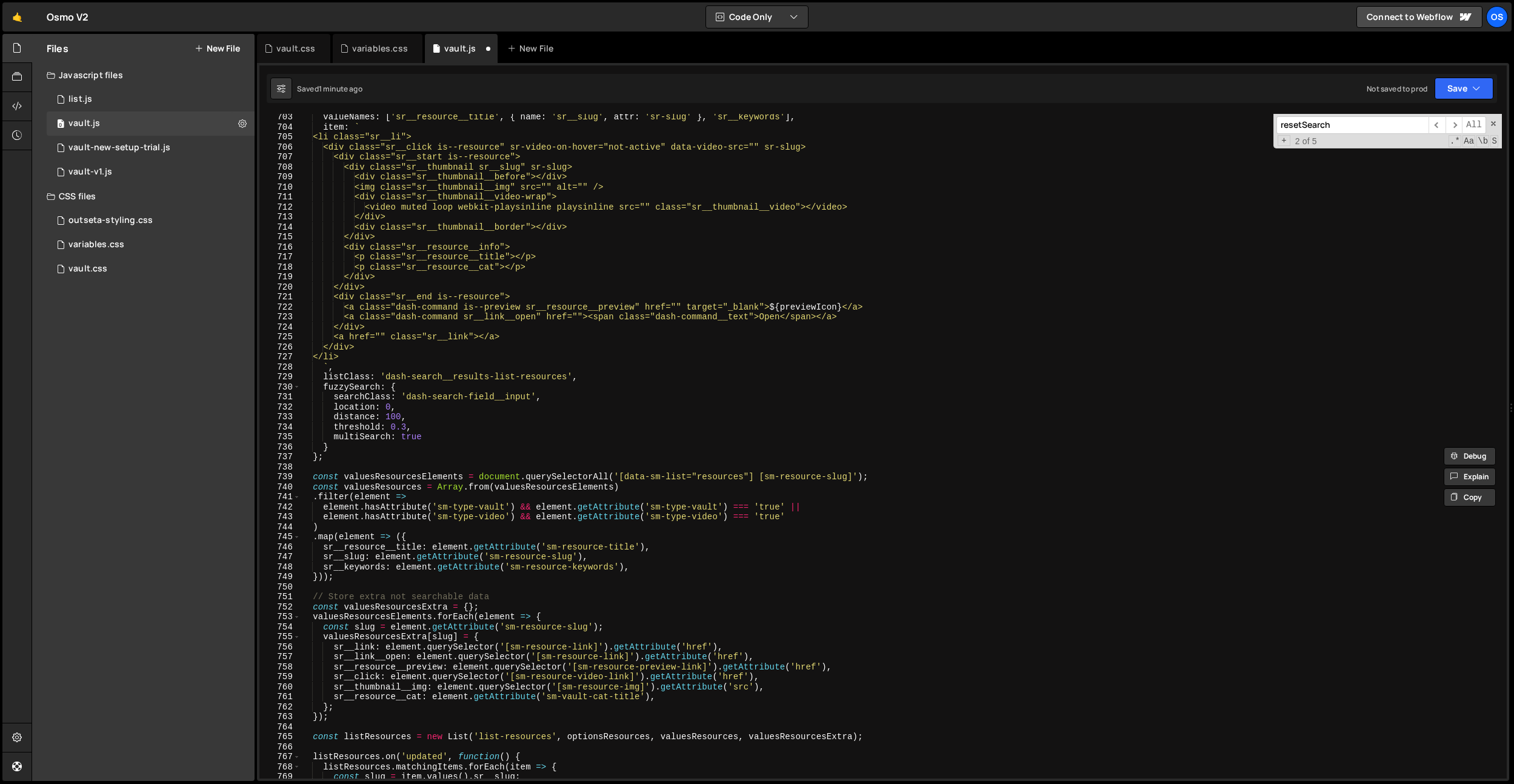
scroll to position [6937, 0]
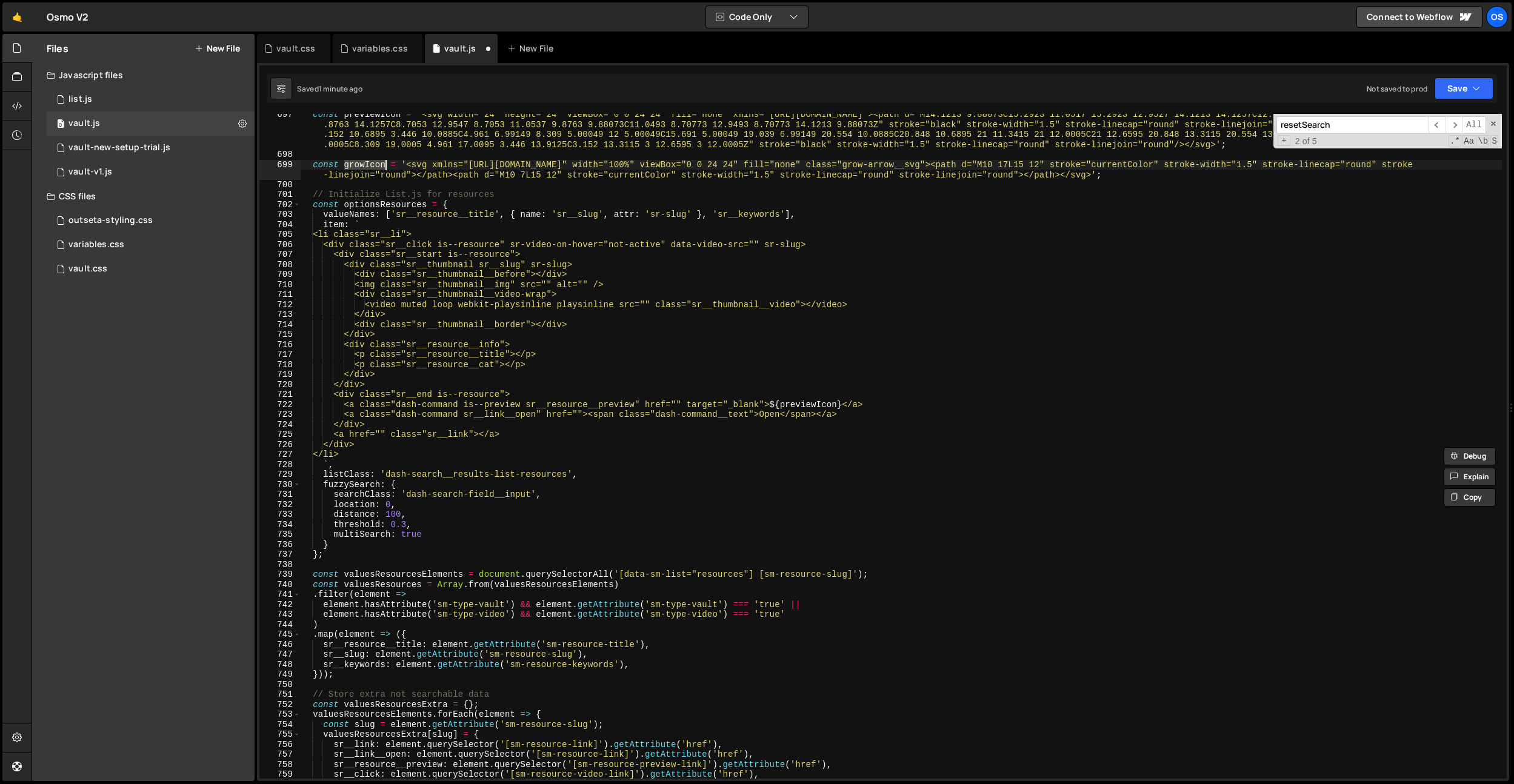
click at [862, 412] on div "const previewIcon = '<svg width="24" height="24" viewBox="0 0 24 24" fill="none…" at bounding box center [900, 467] width 1202 height 715
type textarea "<a class="dash-command sr__link__open" href=""><span class="dash-command__text"…"
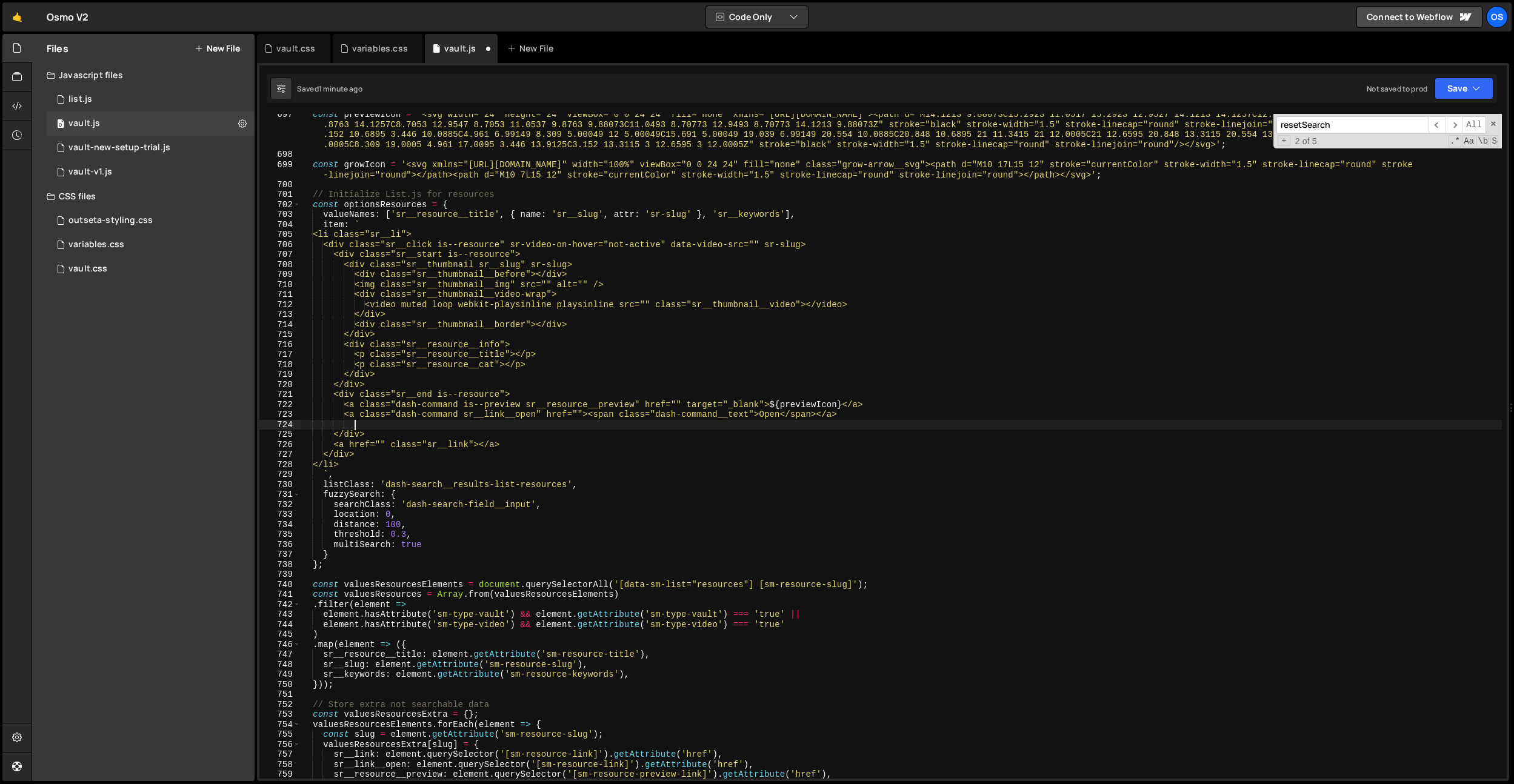
scroll to position [0, 3]
paste textarea
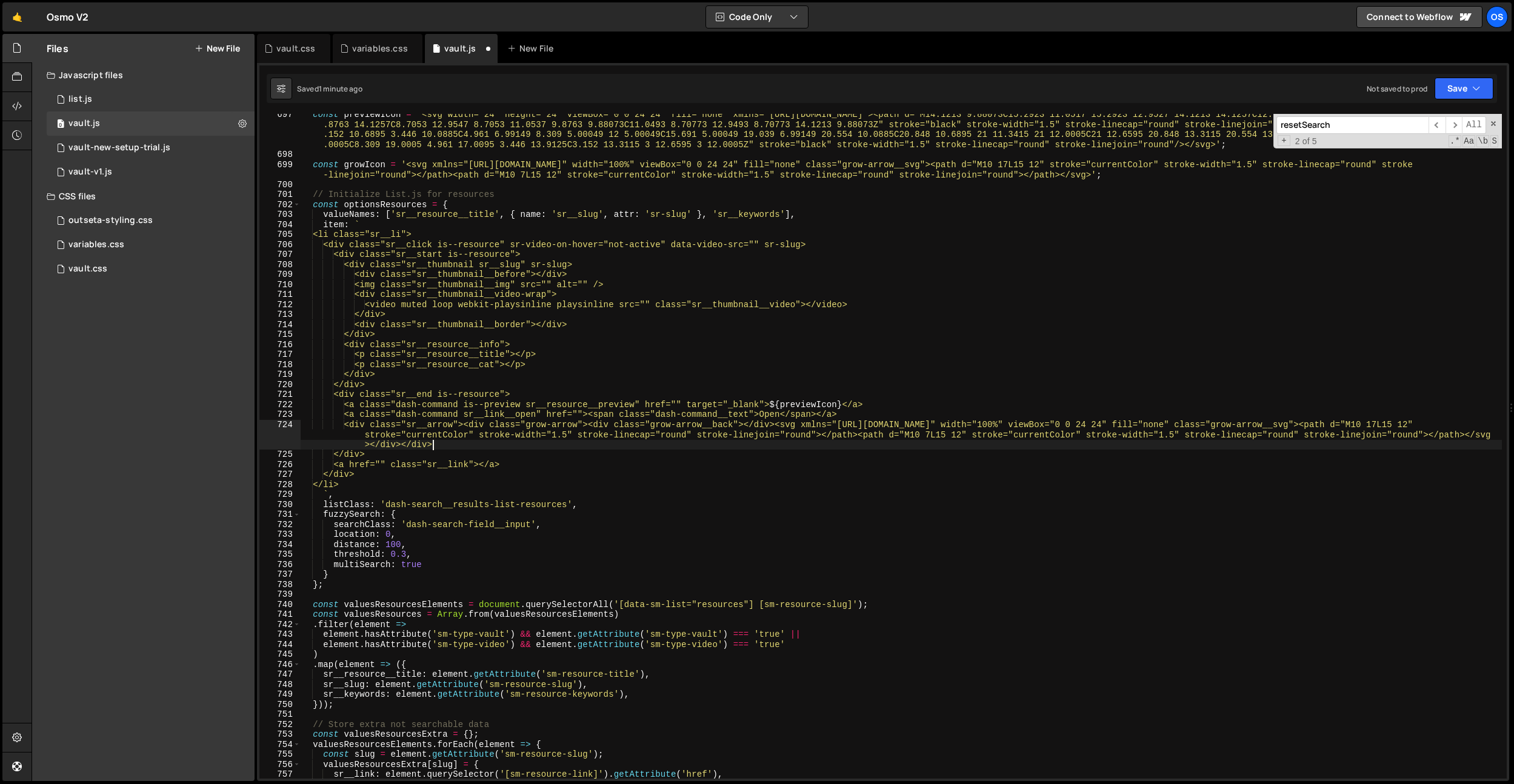
click at [475, 426] on div "const previewIcon = '<svg width="24" height="24" viewBox="0 0 24 24" fill="none…" at bounding box center [900, 467] width 1202 height 715
click at [488, 435] on div "const previewIcon = '<svg width="24" height="24" viewBox="0 0 24 24" fill="none…" at bounding box center [900, 467] width 1202 height 715
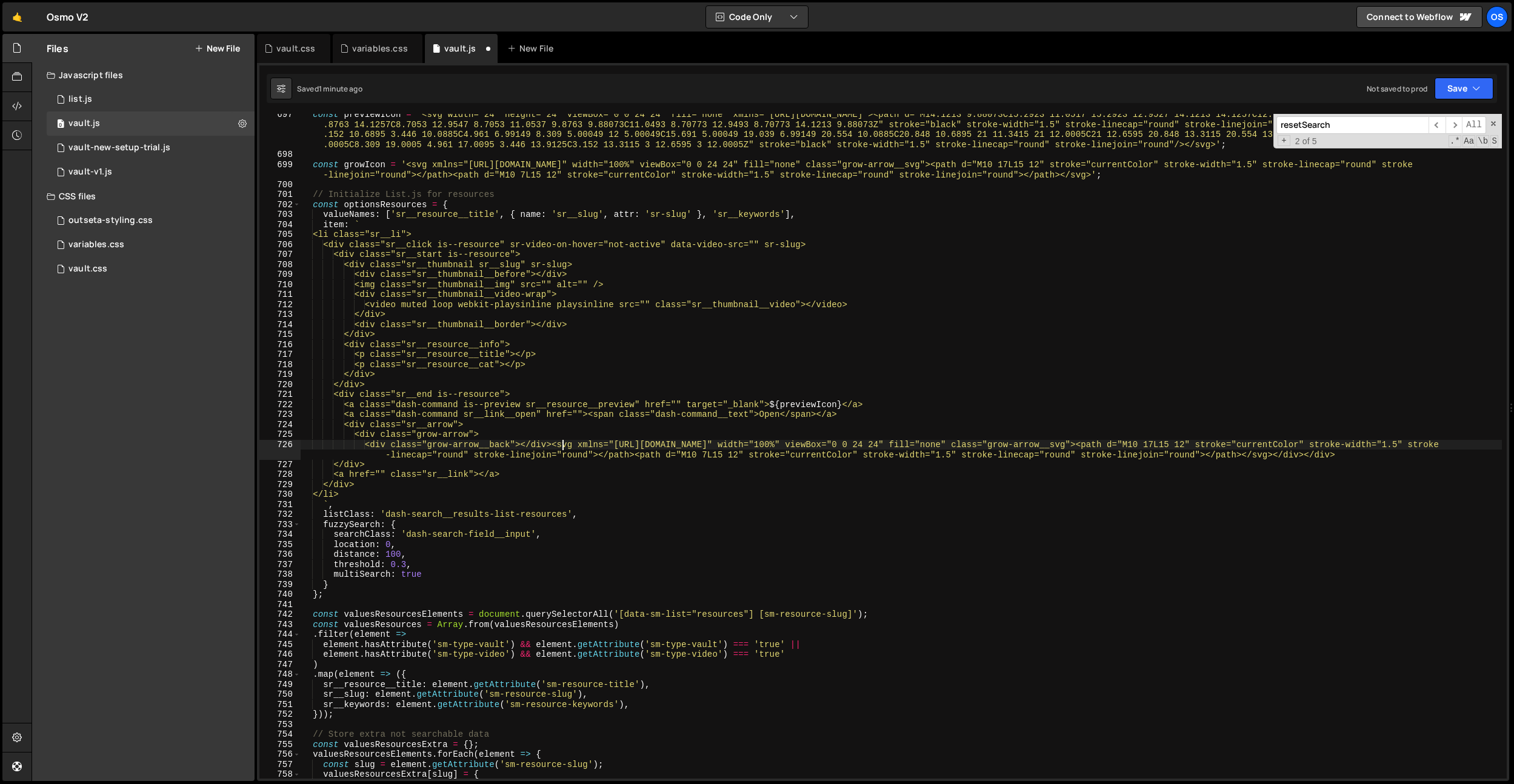
click at [561, 444] on div "const previewIcon = '<svg width="24" height="24" viewBox="0 0 24 24" fill="none…" at bounding box center [900, 467] width 1202 height 715
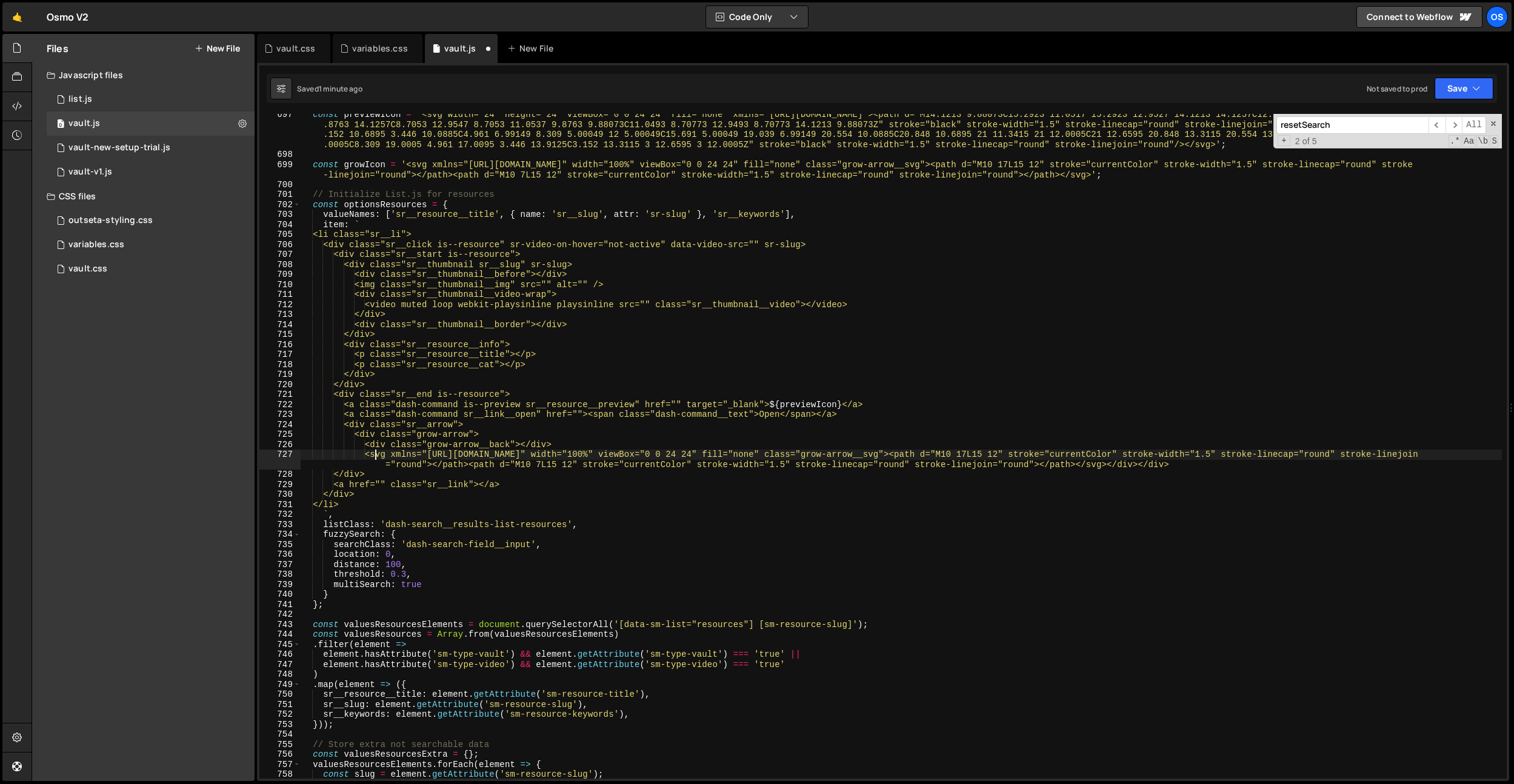
scroll to position [0, 5]
drag, startPoint x: 854, startPoint y: 406, endPoint x: 782, endPoint y: 407, distance: 72.0
click at [782, 407] on div "const previewIcon = '<svg width="24" height="24" viewBox="0 0 24 24" fill="none…" at bounding box center [900, 467] width 1202 height 715
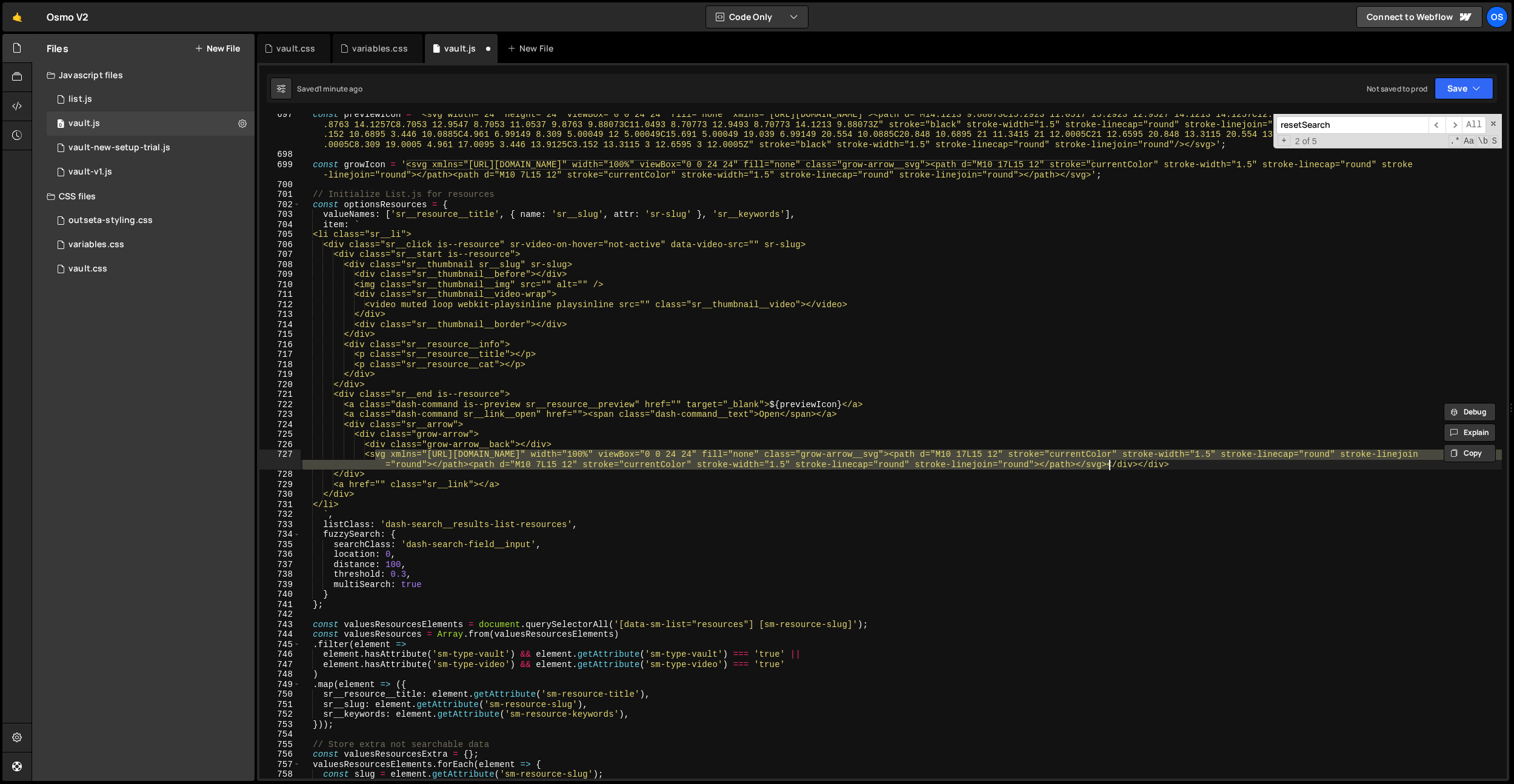
drag, startPoint x: 375, startPoint y: 455, endPoint x: 1108, endPoint y: 461, distance: 733.0
click at [1108, 461] on div "const previewIcon = '<svg width="24" height="24" viewBox="0 0 24 24" fill="none…" at bounding box center [900, 467] width 1202 height 715
paste textarea "${previewIcon}"
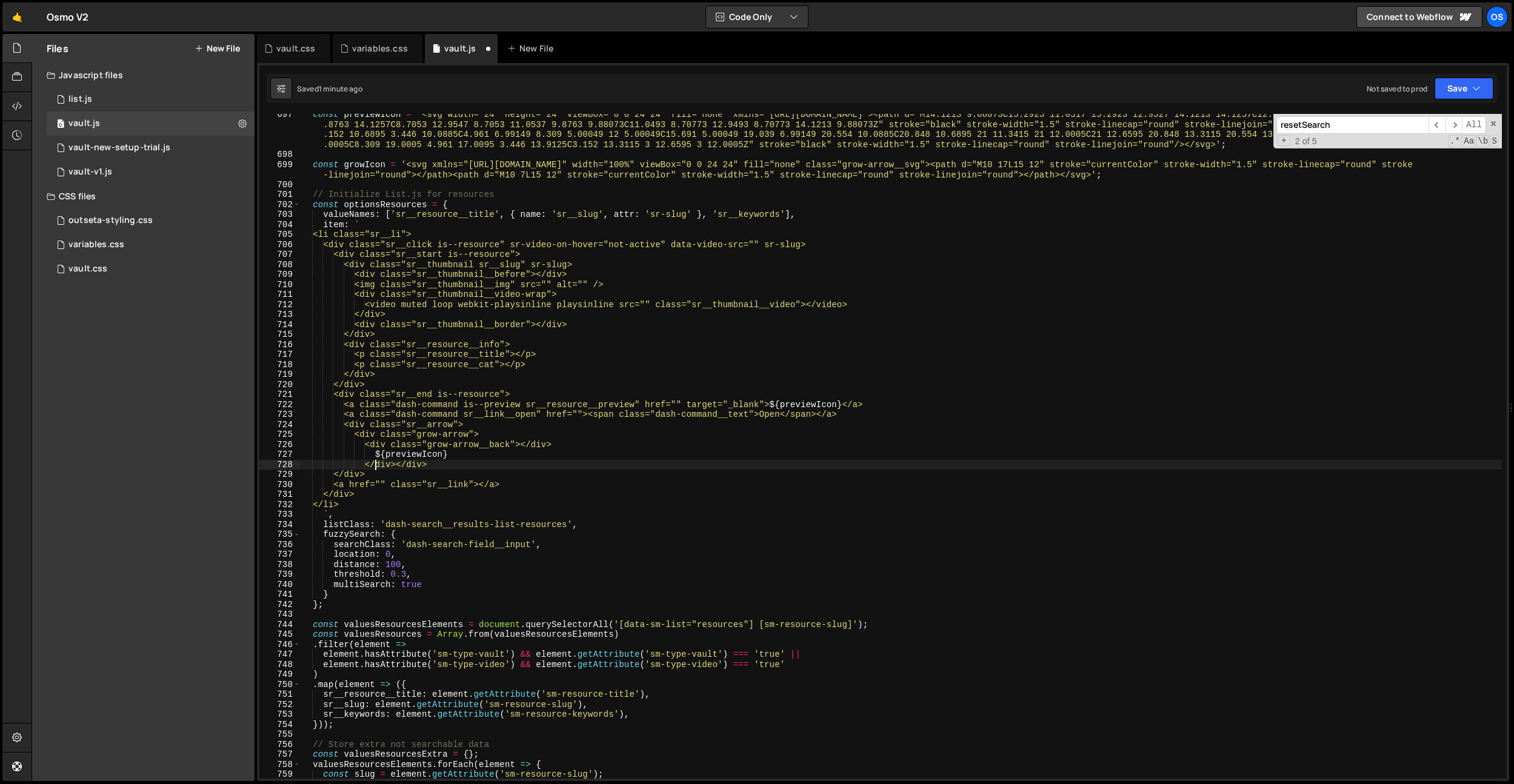
click at [407, 466] on div "const previewIcon = '<svg width="24" height="24" viewBox="0 0 24 24" fill="none…" at bounding box center [900, 467] width 1202 height 715
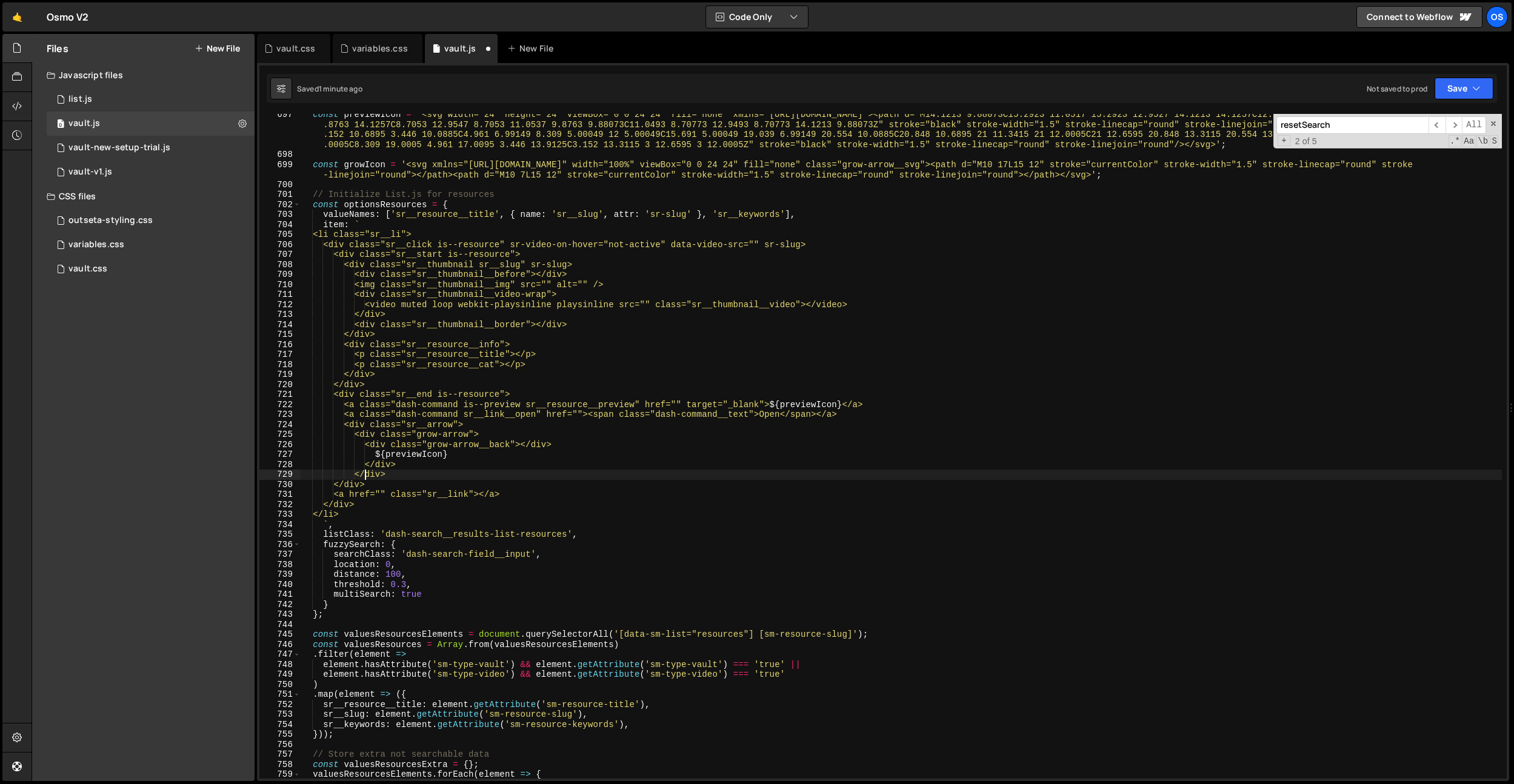
click at [418, 464] on div "const previewIcon = '<svg width="24" height="24" viewBox="0 0 24 24" fill="none…" at bounding box center [900, 467] width 1202 height 715
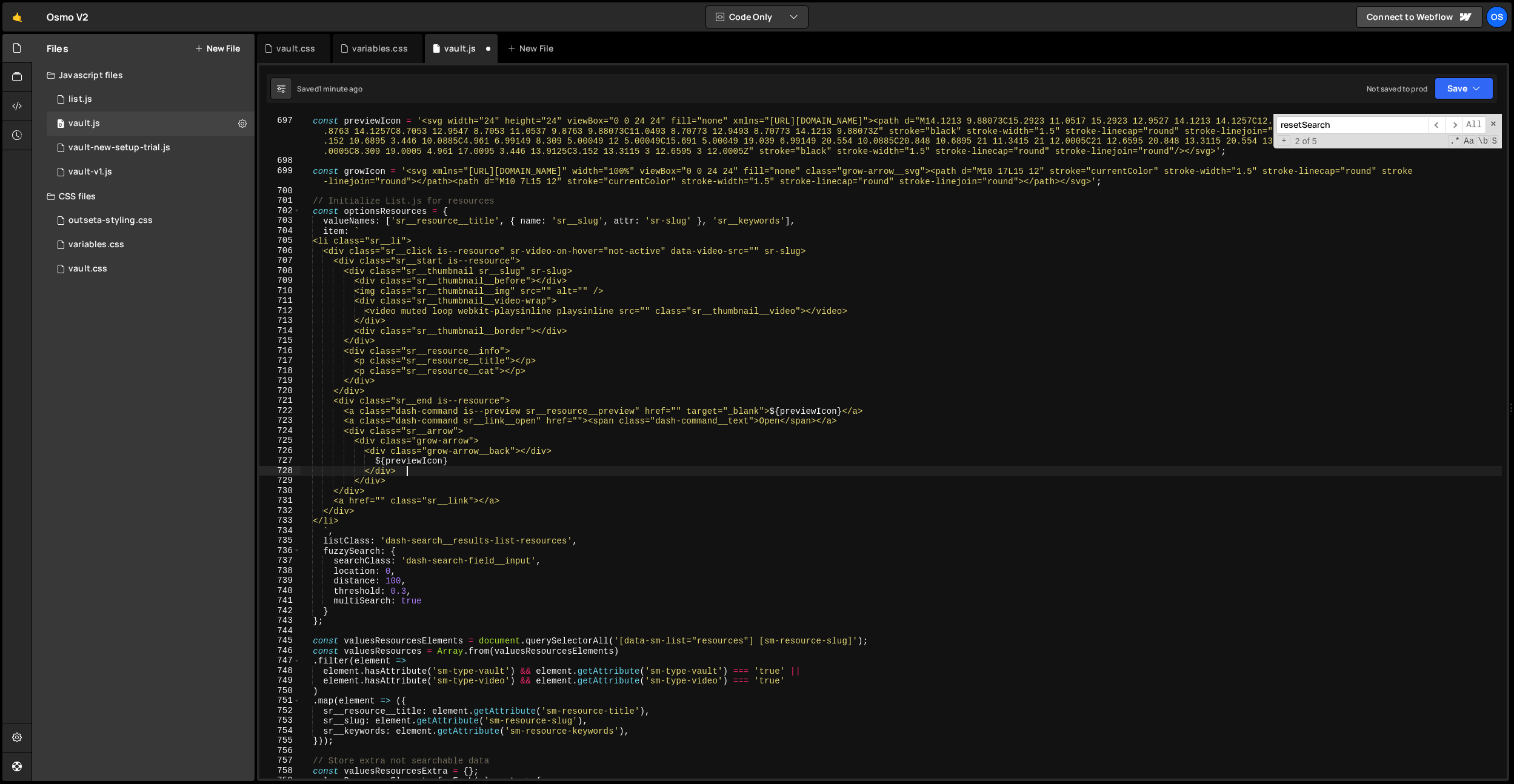
scroll to position [6910, 0]
click at [371, 170] on div "const previewIcon = '<svg width="24" height="24" viewBox="0 0 24 24" fill="none…" at bounding box center [900, 448] width 1202 height 684
drag, startPoint x: 371, startPoint y: 170, endPoint x: 438, endPoint y: 394, distance: 233.8
click at [371, 170] on div "const previewIcon = '<svg width="24" height="24" viewBox="0 0 24 24" fill="none…" at bounding box center [900, 448] width 1202 height 684
click at [423, 459] on div "const previewIcon = '<svg width="24" height="24" viewBox="0 0 24 24" fill="none…" at bounding box center [900, 448] width 1202 height 684
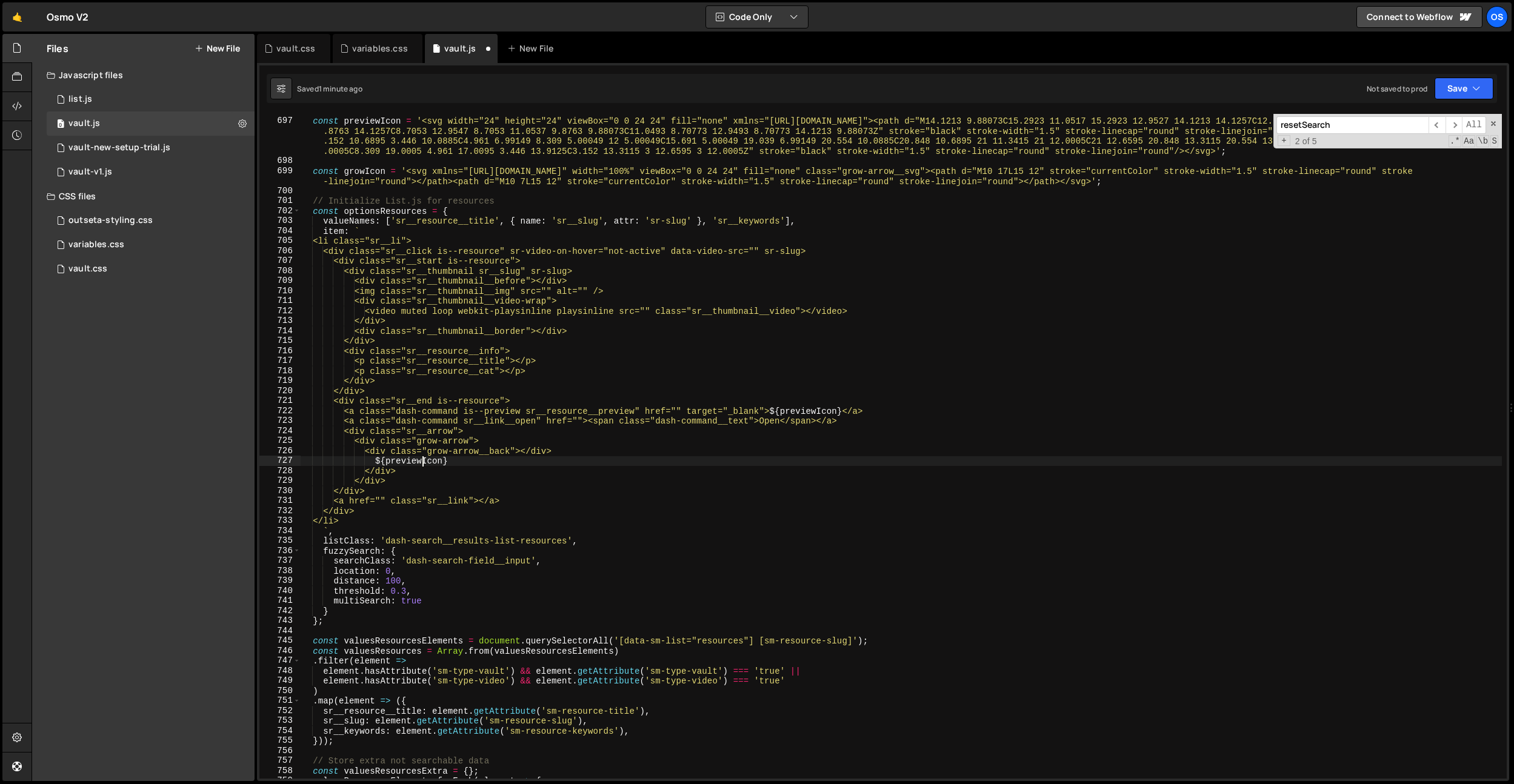
click at [423, 459] on div "const previewIcon = '<svg width="24" height="24" viewBox="0 0 24 24" fill="none…" at bounding box center [900, 448] width 1202 height 684
paste textarea "gro"
click at [497, 488] on div "const previewIcon = '<svg width="24" height="24" viewBox="0 0 24 24" fill="none…" at bounding box center [900, 448] width 1202 height 684
click at [402, 462] on div "const previewIcon = '<svg width="24" height="24" viewBox="0 0 24 24" fill="none…" at bounding box center [900, 448] width 1202 height 684
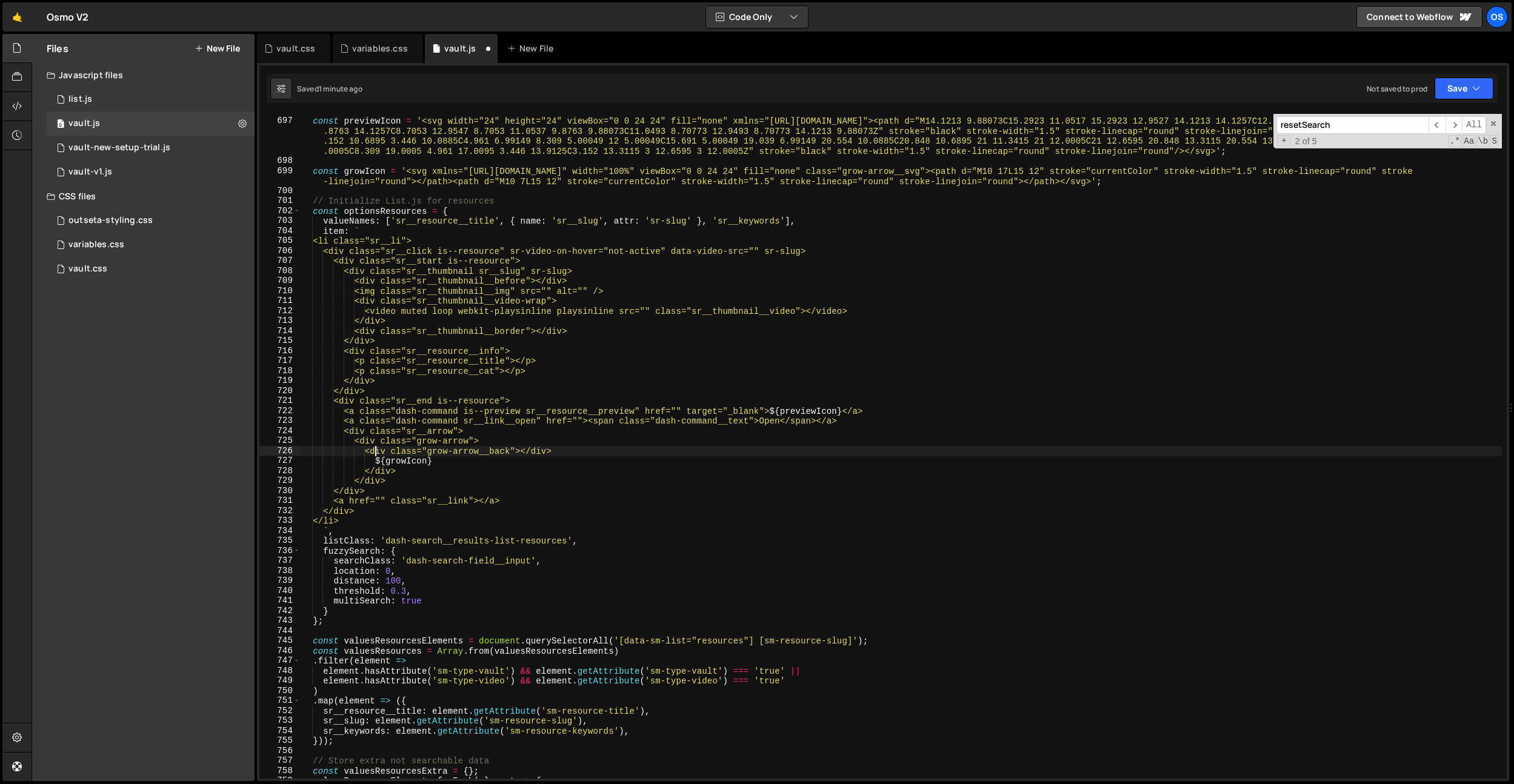
click at [377, 451] on div "const previewIcon = '<svg width="24" height="24" viewBox="0 0 24 24" fill="none…" at bounding box center [900, 448] width 1202 height 684
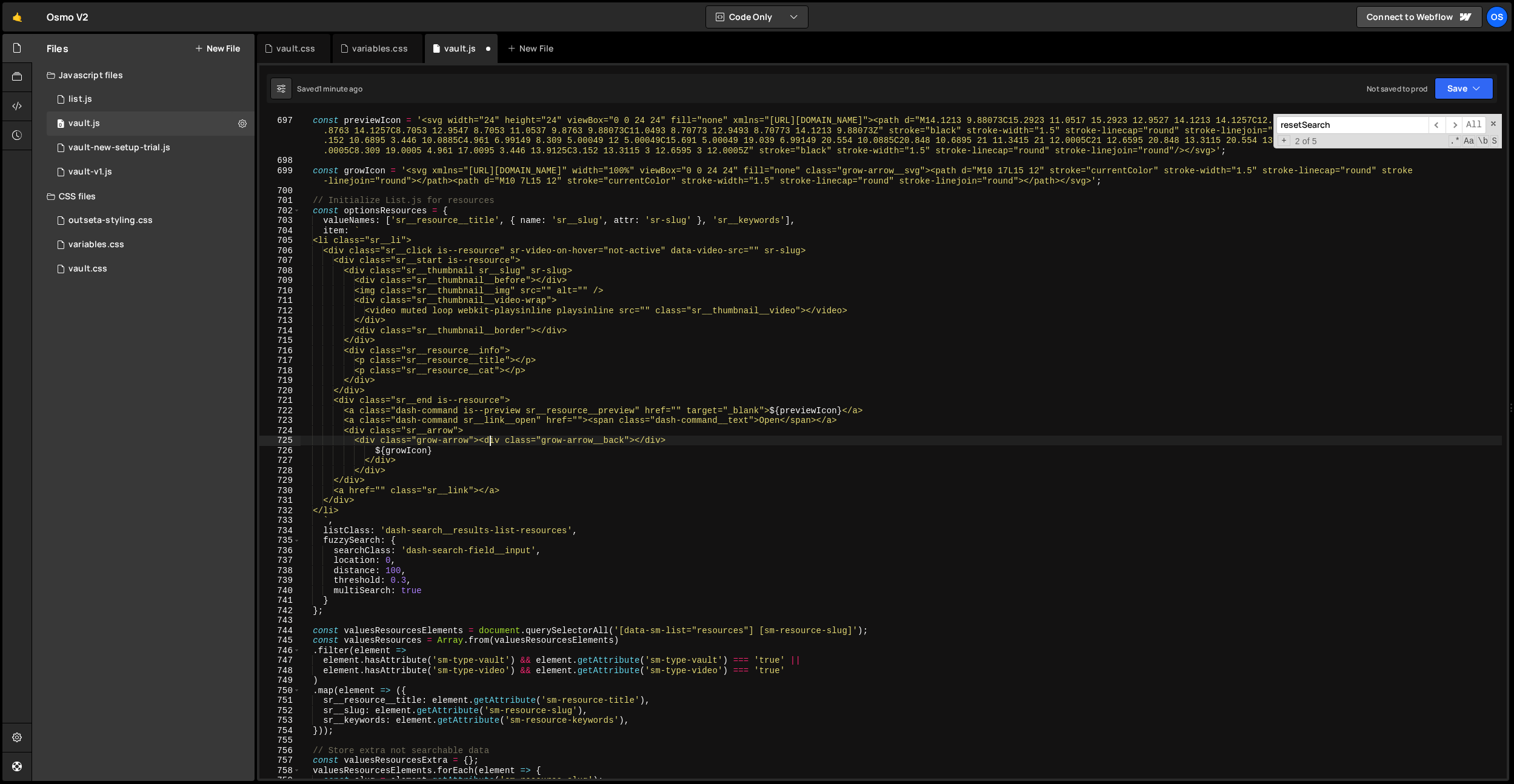
scroll to position [6914, 0]
click at [380, 455] on div "const previewIcon = '<svg width="24" height="24" viewBox="0 0 24 24" fill="none…" at bounding box center [900, 447] width 1202 height 684
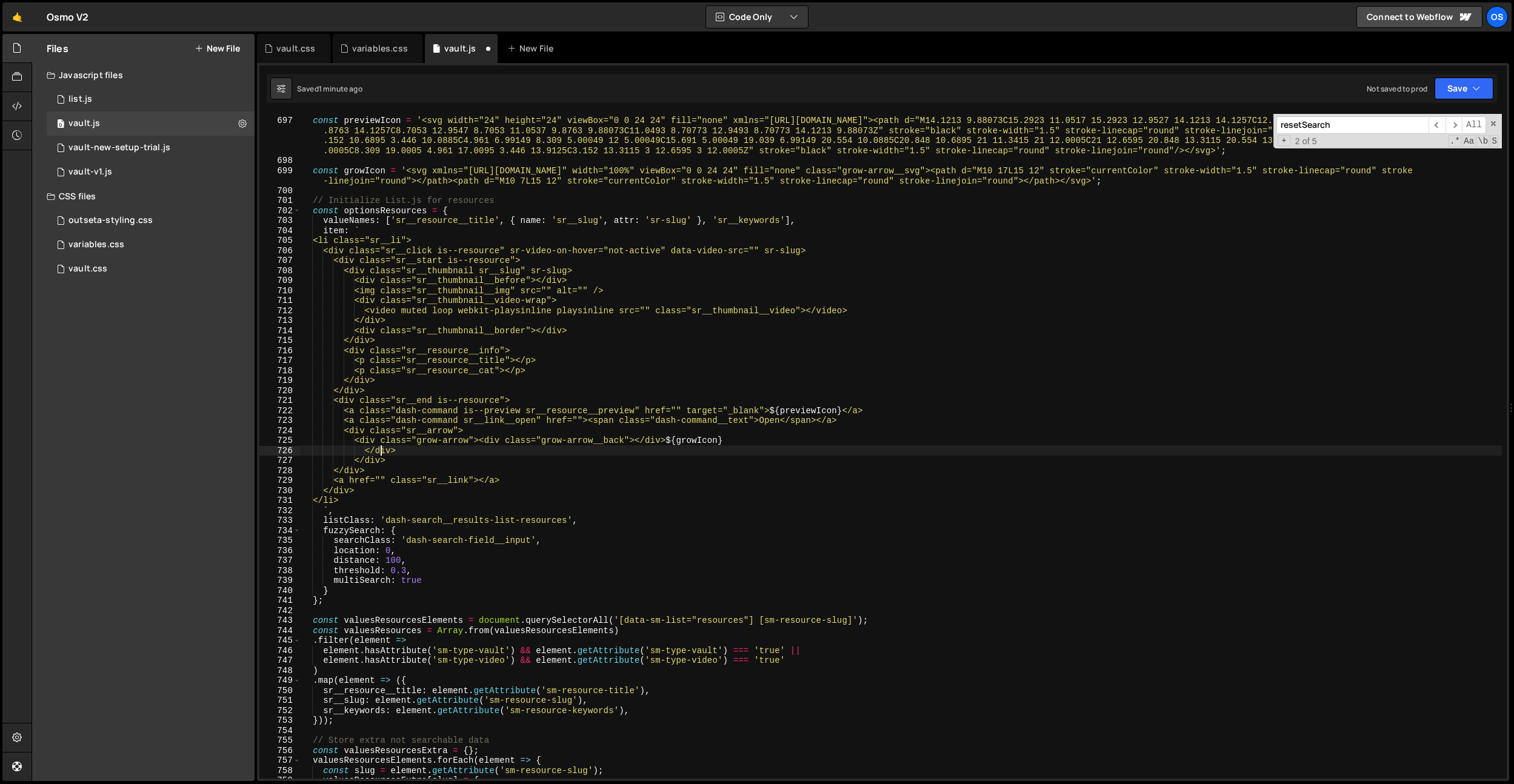
click at [378, 455] on div "const previewIcon = '<svg width="24" height="24" viewBox="0 0 24 24" fill="none…" at bounding box center [900, 447] width 1202 height 684
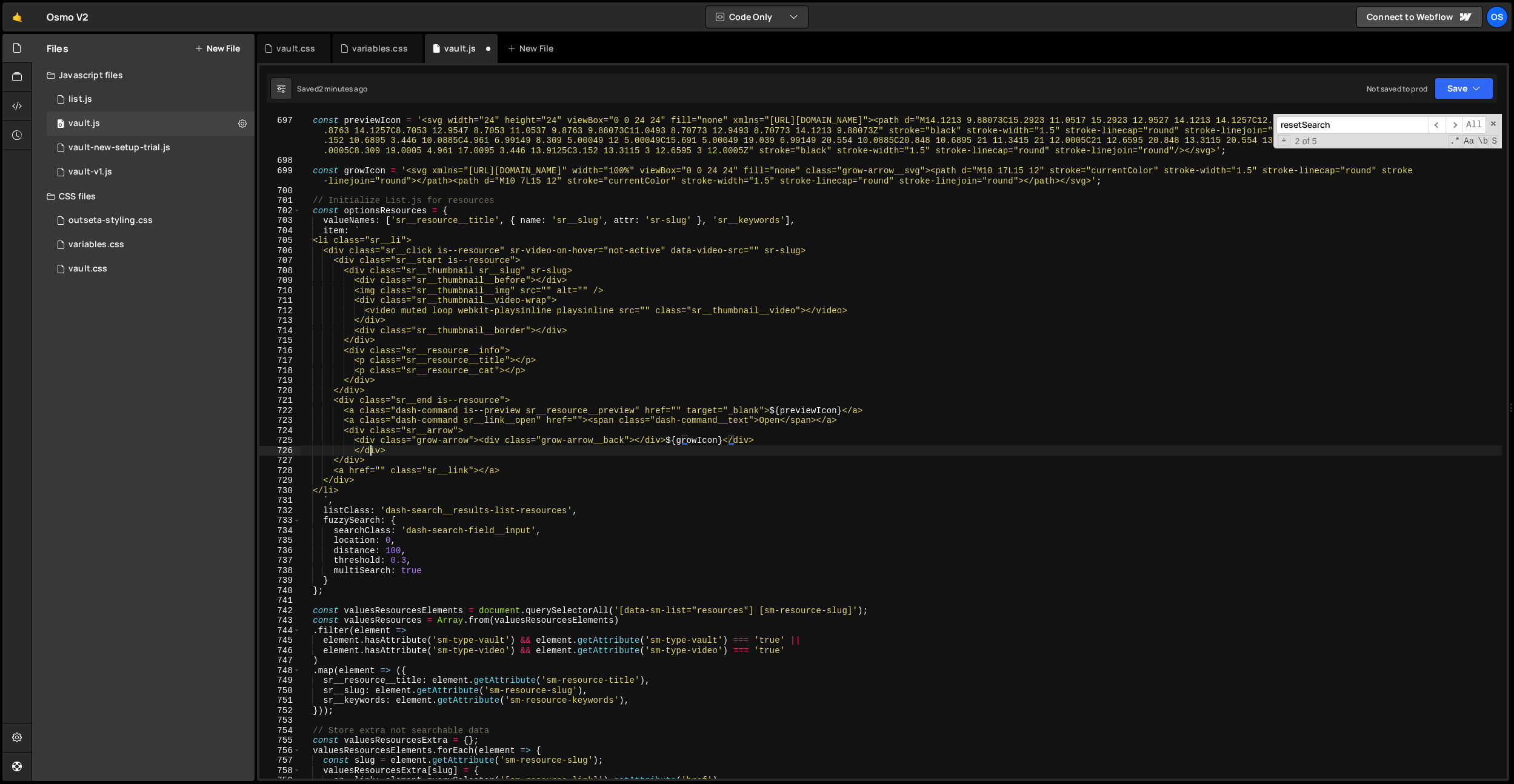
click at [369, 451] on div "const previewIcon = '<svg width="24" height="24" viewBox="0 0 24 24" fill="none…" at bounding box center [900, 447] width 1202 height 684
click at [438, 462] on div "const previewIcon = '<svg width="24" height="24" viewBox="0 0 24 24" fill="none…" at bounding box center [900, 447] width 1202 height 684
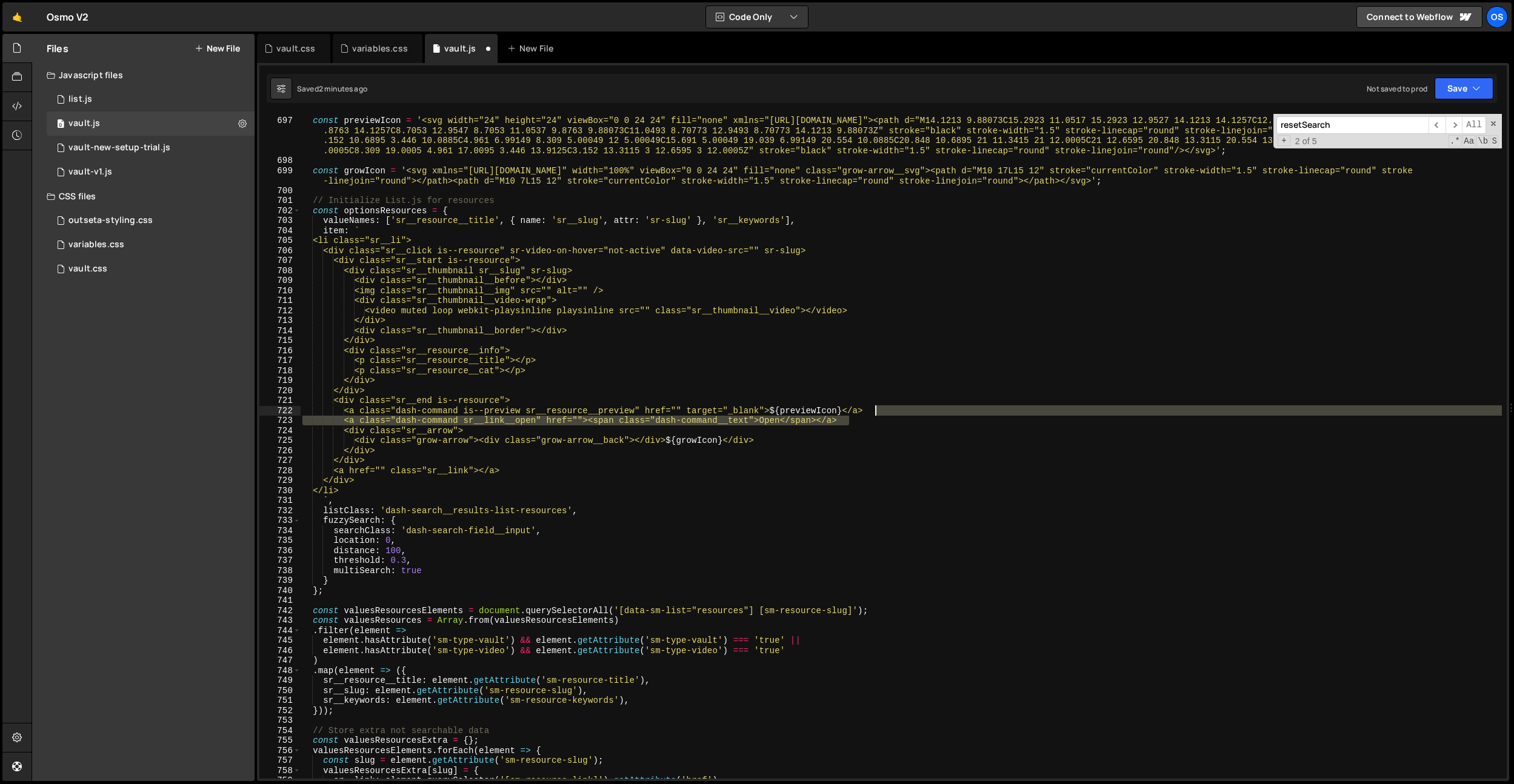
drag, startPoint x: 866, startPoint y: 422, endPoint x: 888, endPoint y: 415, distance: 23.1
click at [888, 415] on div "const previewIcon = '<svg width="24" height="24" viewBox="0 0 24 24" fill="none…" at bounding box center [900, 447] width 1202 height 684
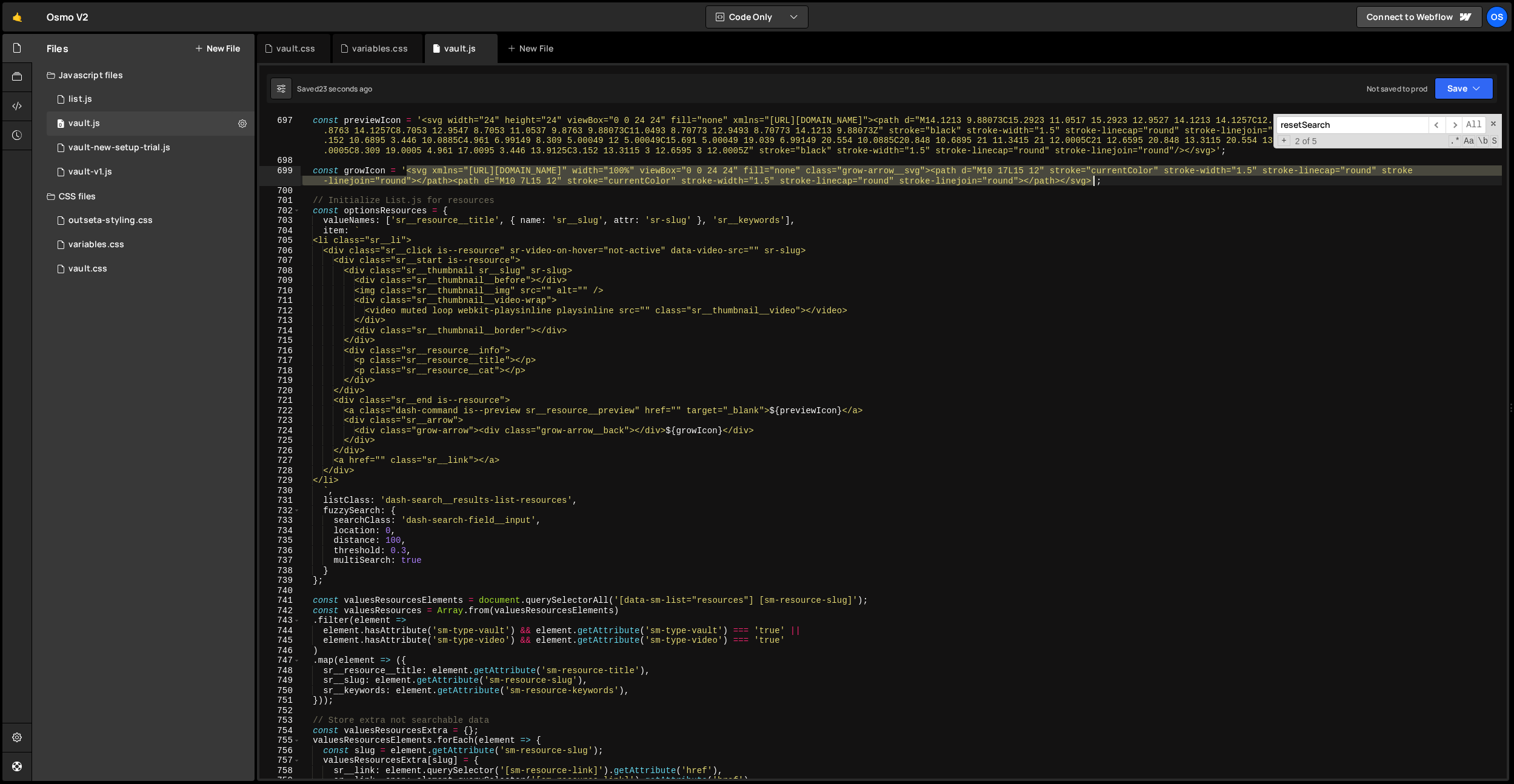
drag, startPoint x: 408, startPoint y: 169, endPoint x: 1096, endPoint y: 180, distance: 688.1
click at [1096, 180] on div "const previewIcon = '<svg width="24" height="24" viewBox="0 0 24 24" fill="none…" at bounding box center [900, 447] width 1202 height 684
drag, startPoint x: 813, startPoint y: 462, endPoint x: 769, endPoint y: 452, distance: 45.1
click at [811, 461] on div "const previewIcon = '<svg width="24" height="24" viewBox="0 0 24 24" fill="none…" at bounding box center [900, 447] width 1202 height 684
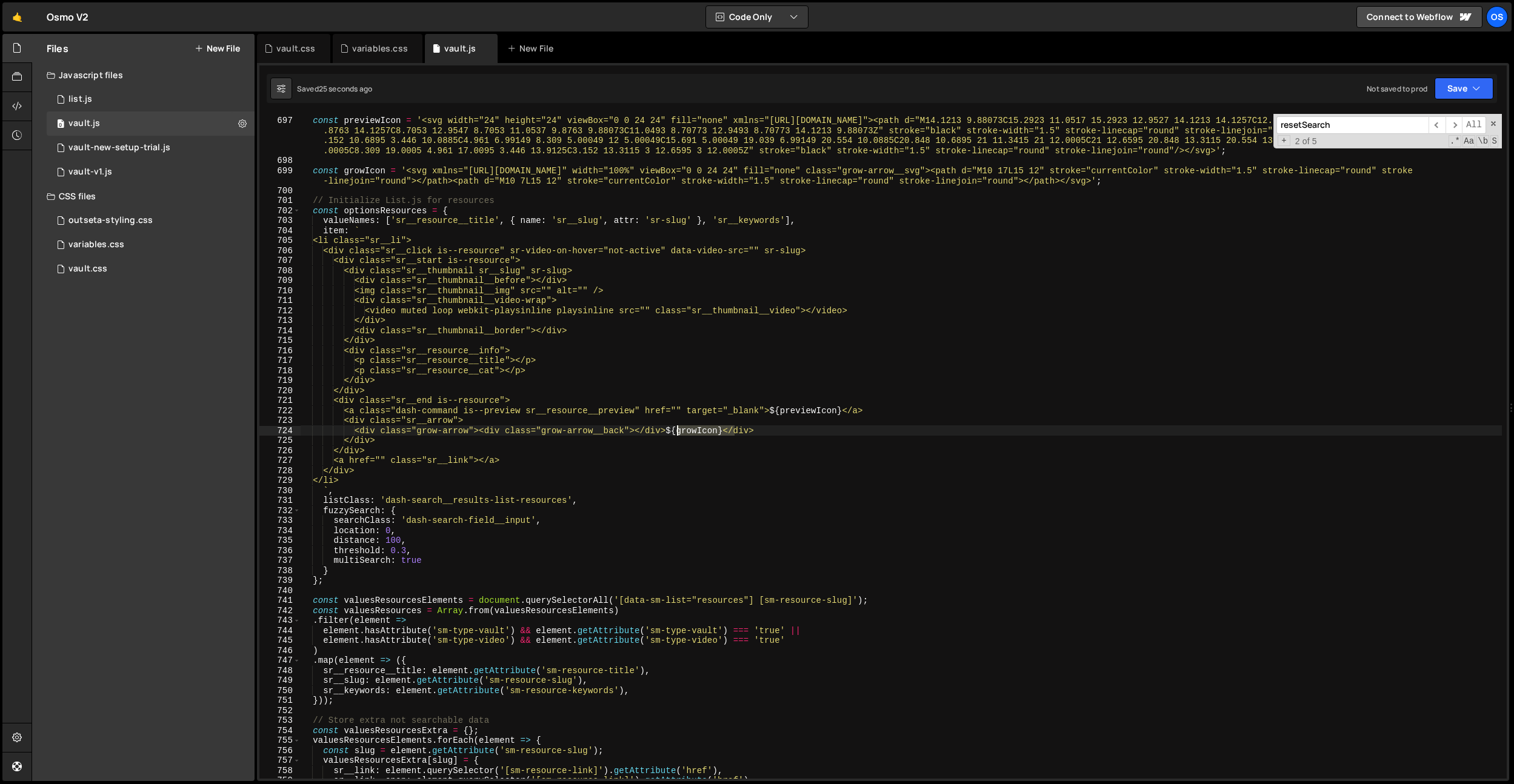
drag, startPoint x: 733, startPoint y: 432, endPoint x: 677, endPoint y: 432, distance: 56.0
click at [677, 432] on div "const previewIcon = '<svg width="24" height="24" viewBox="0 0 24 24" fill="none…" at bounding box center [900, 447] width 1202 height 684
type textarea "<div class="grow-arrow"><div class="grow-arrow__back"></div></div>"
paste textarea
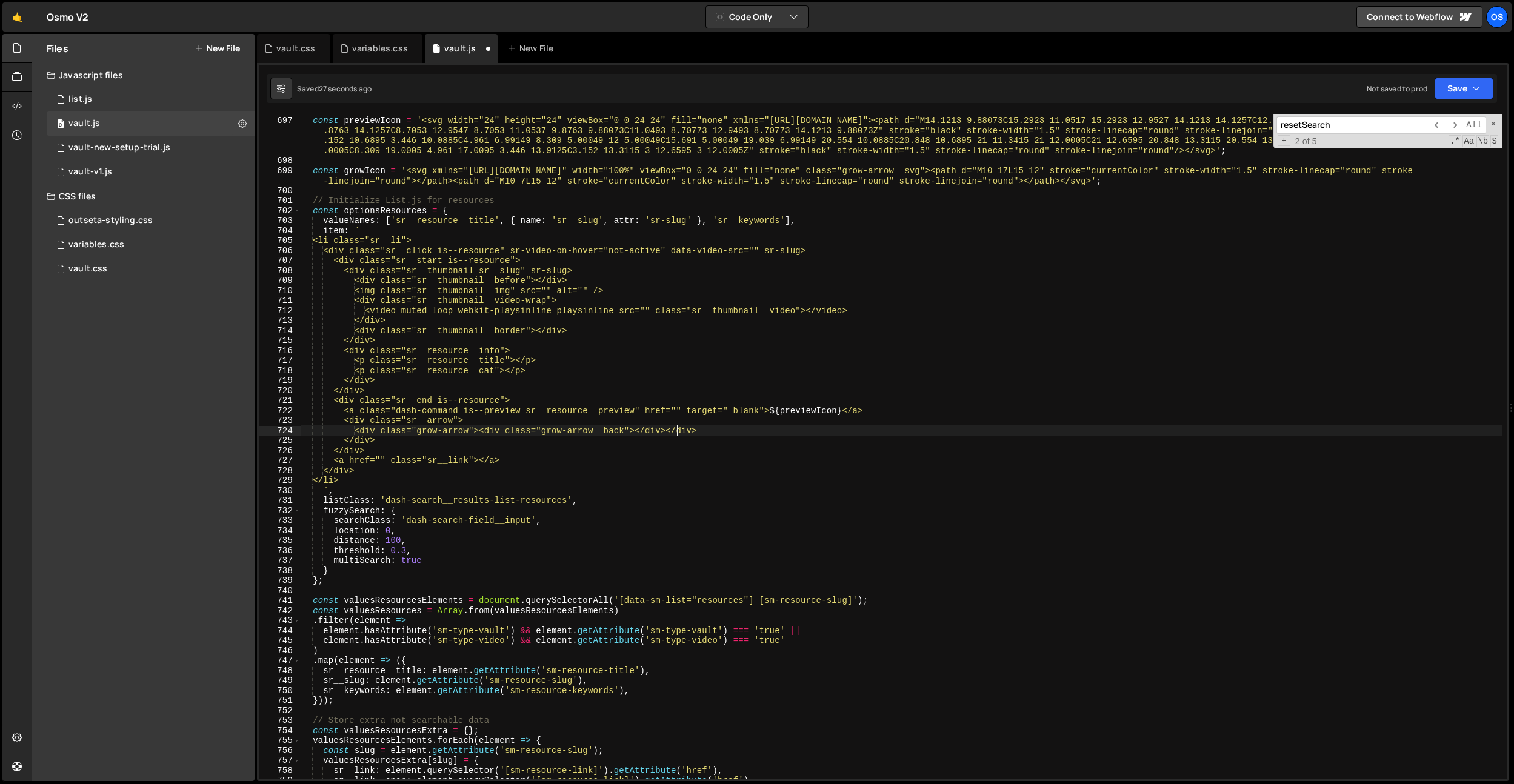
scroll to position [0, 0]
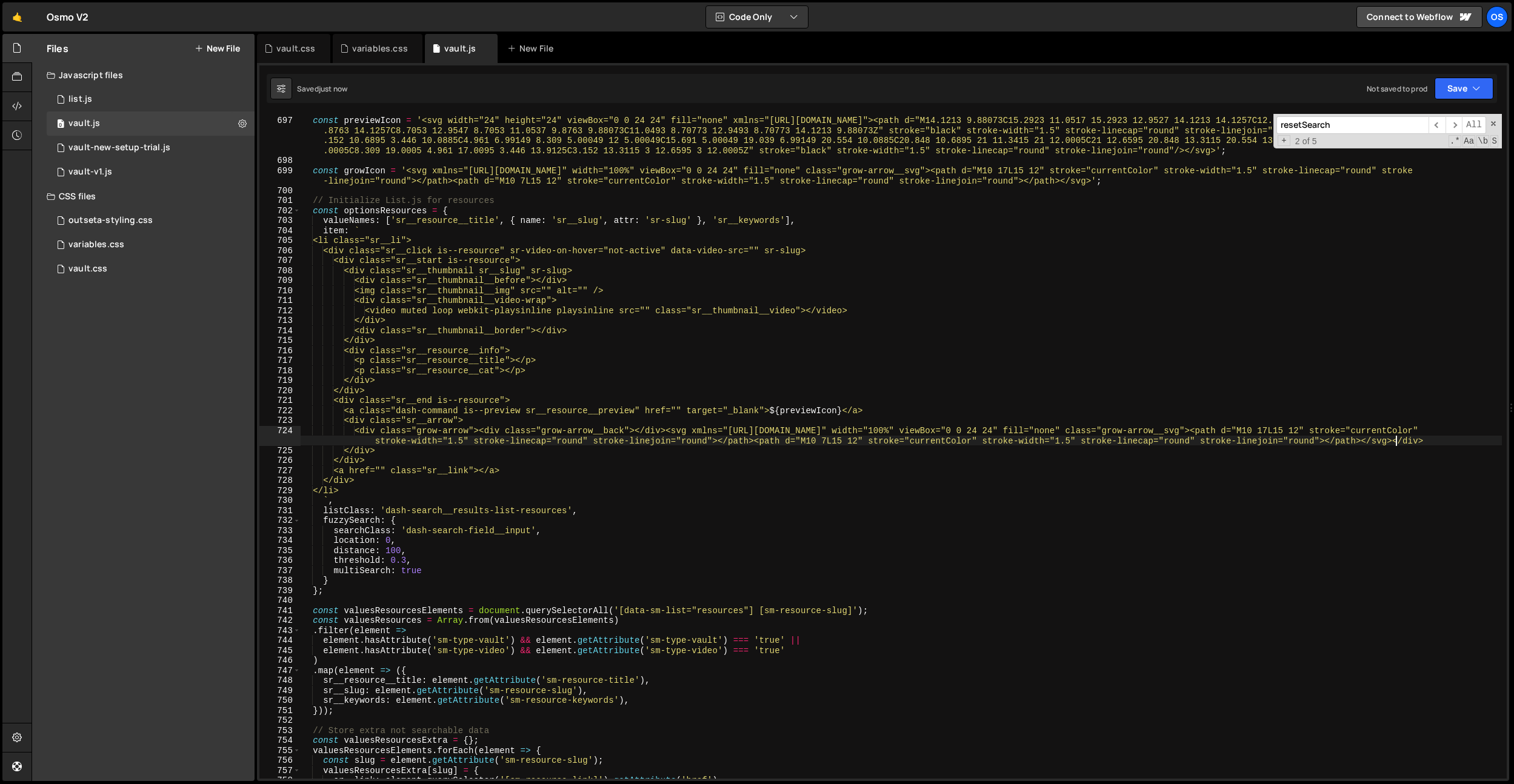
click at [675, 430] on div "const previewIcon = '<svg width="24" height="24" viewBox="0 0 24 24" fill="none…" at bounding box center [900, 447] width 1202 height 684
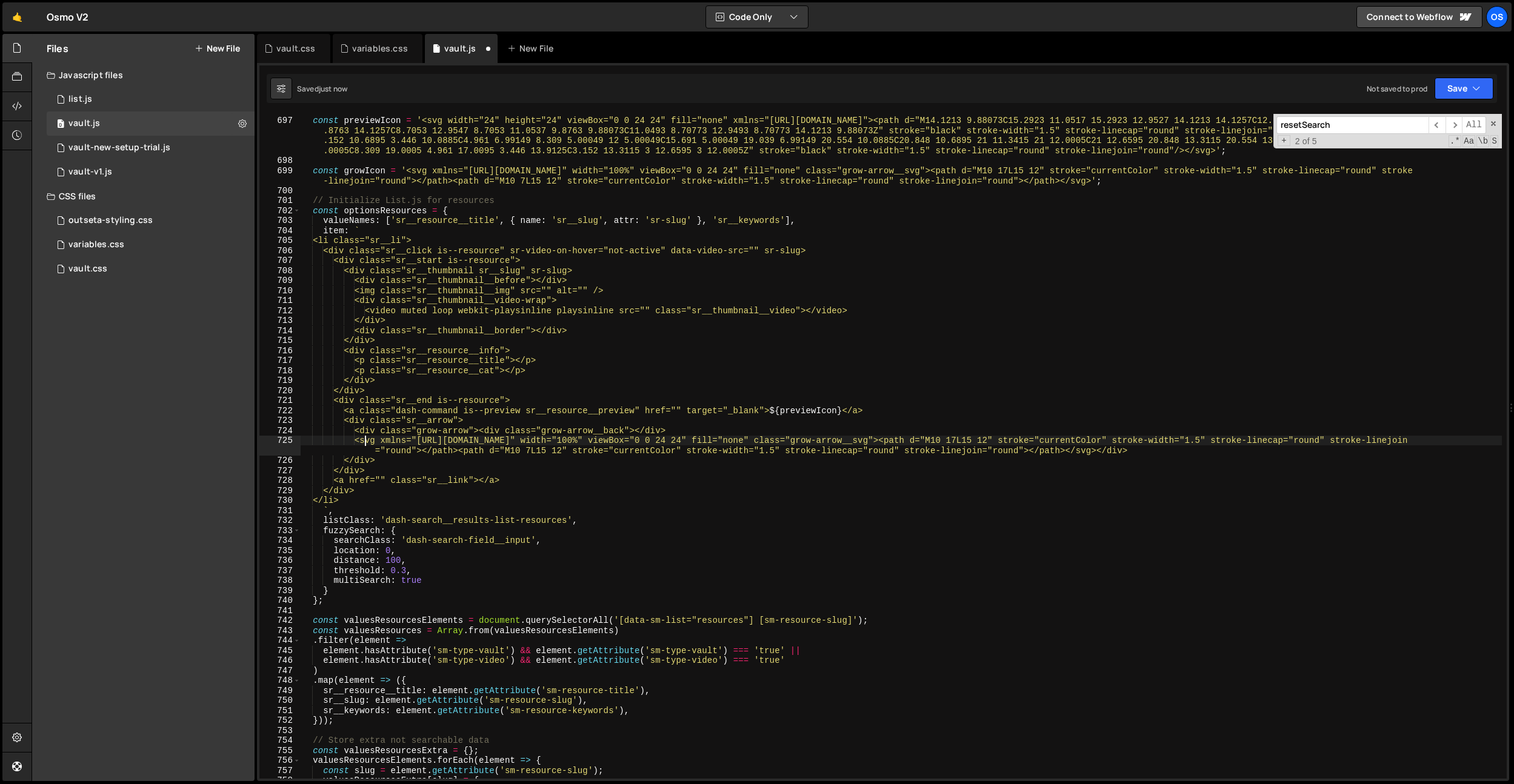
scroll to position [0, 3]
click at [492, 432] on div "const previewIcon = '<svg width="24" height="24" viewBox="0 0 24 24" fill="none…" at bounding box center [900, 447] width 1202 height 684
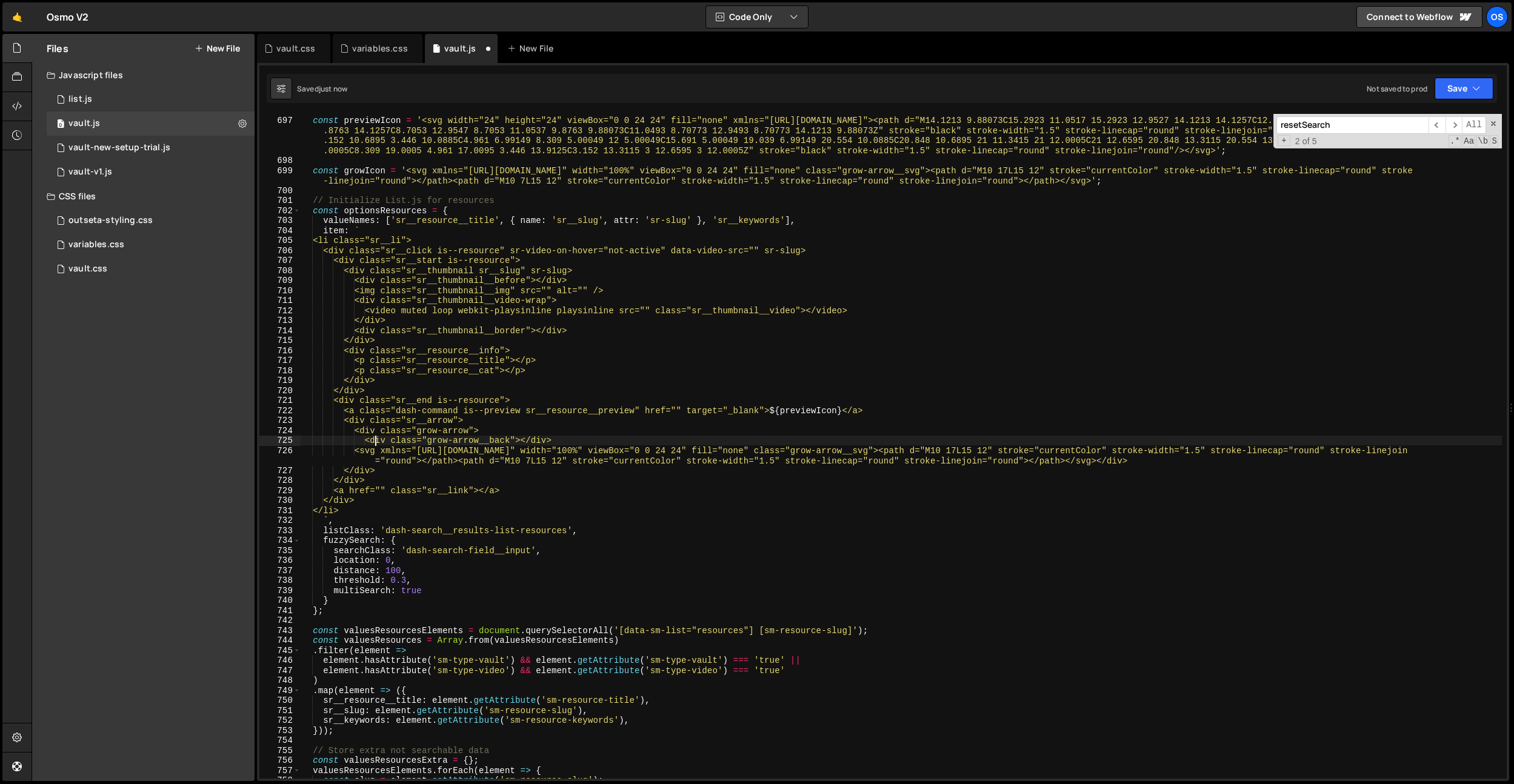
click at [367, 450] on div "const previewIcon = '<svg width="24" height="24" viewBox="0 0 24 24" fill="none…" at bounding box center [900, 447] width 1202 height 684
click at [356, 469] on div "const previewIcon = '<svg width="24" height="24" viewBox="0 0 24 24" fill="none…" at bounding box center [900, 447] width 1202 height 684
click at [1116, 462] on div "const previewIcon = '<svg width="24" height="24" viewBox="0 0 24 24" fill="none…" at bounding box center [900, 447] width 1202 height 684
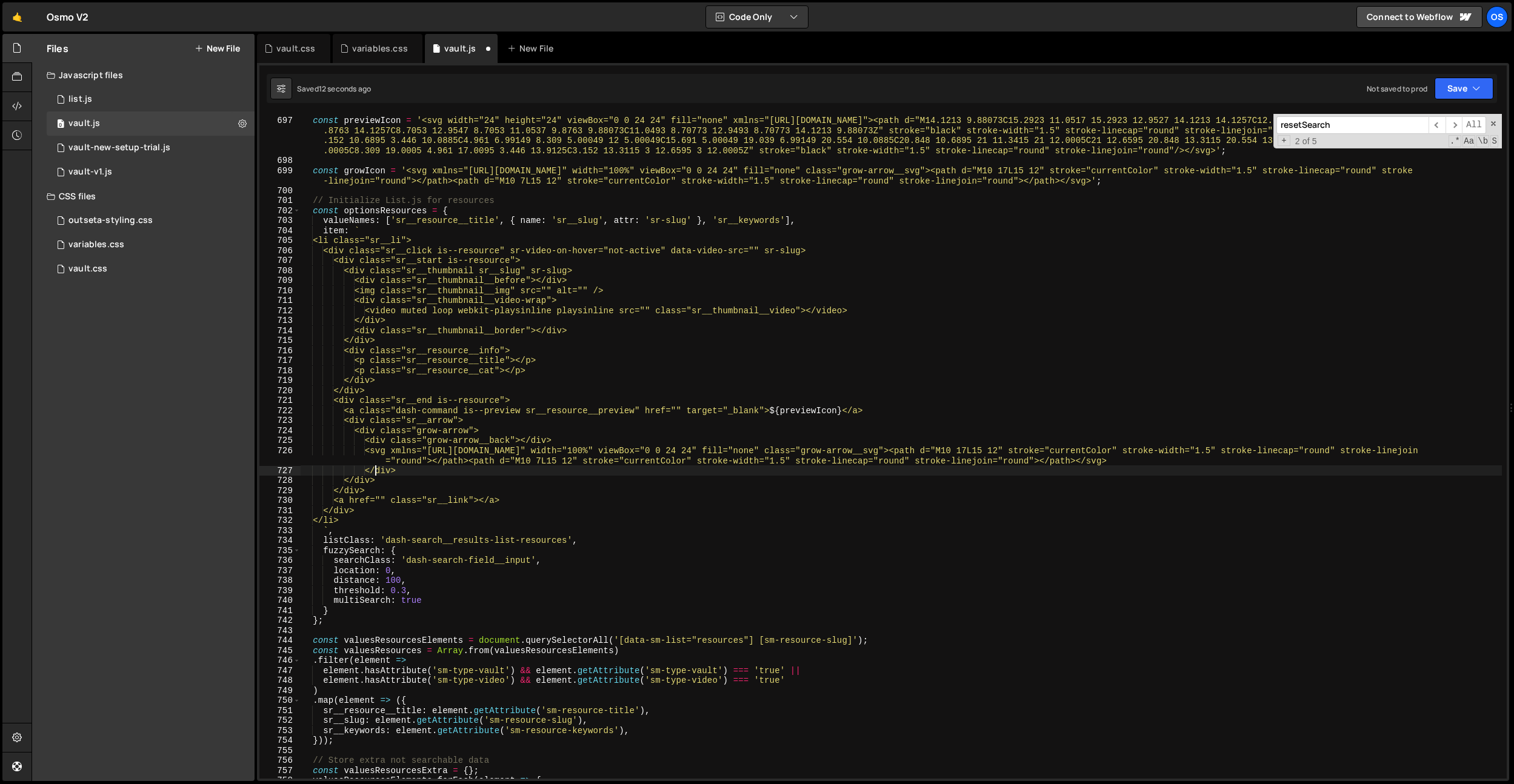
scroll to position [0, 5]
click at [648, 382] on div "const previewIcon = '<svg width="24" height="24" viewBox="0 0 24 24" fill="none…" at bounding box center [900, 447] width 1202 height 684
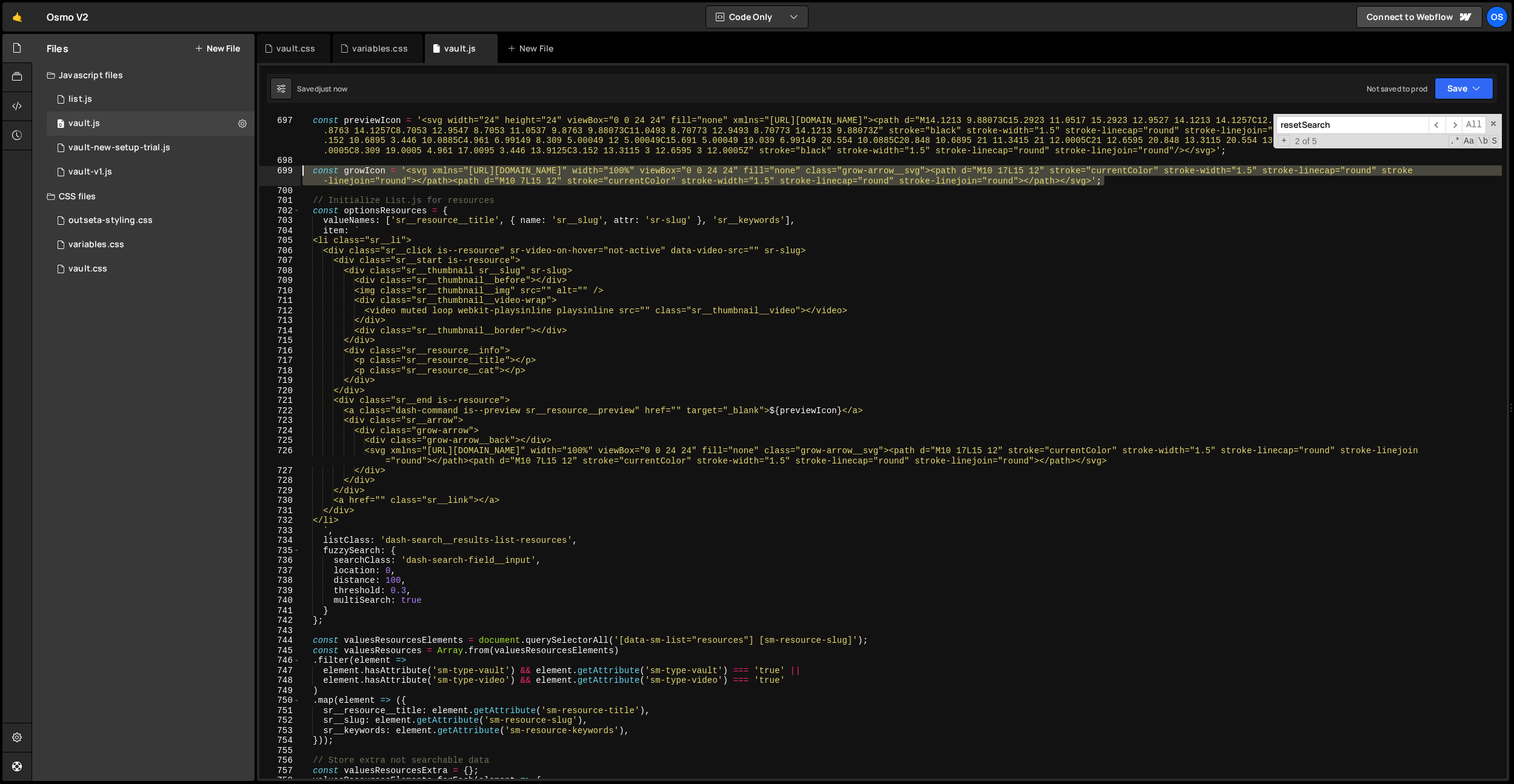
drag, startPoint x: 1120, startPoint y: 181, endPoint x: 290, endPoint y: 169, distance: 830.1
click at [290, 169] on div "</div> 696 697 698 699 700 701 702 703 704 705 706 707 708 709 710 711 712 713 …" at bounding box center [883, 446] width 1247 height 665
type textarea "const growIcon = '<svg xmlns="http://www.w3.org/2000/svg" width="100%" viewBox=…"
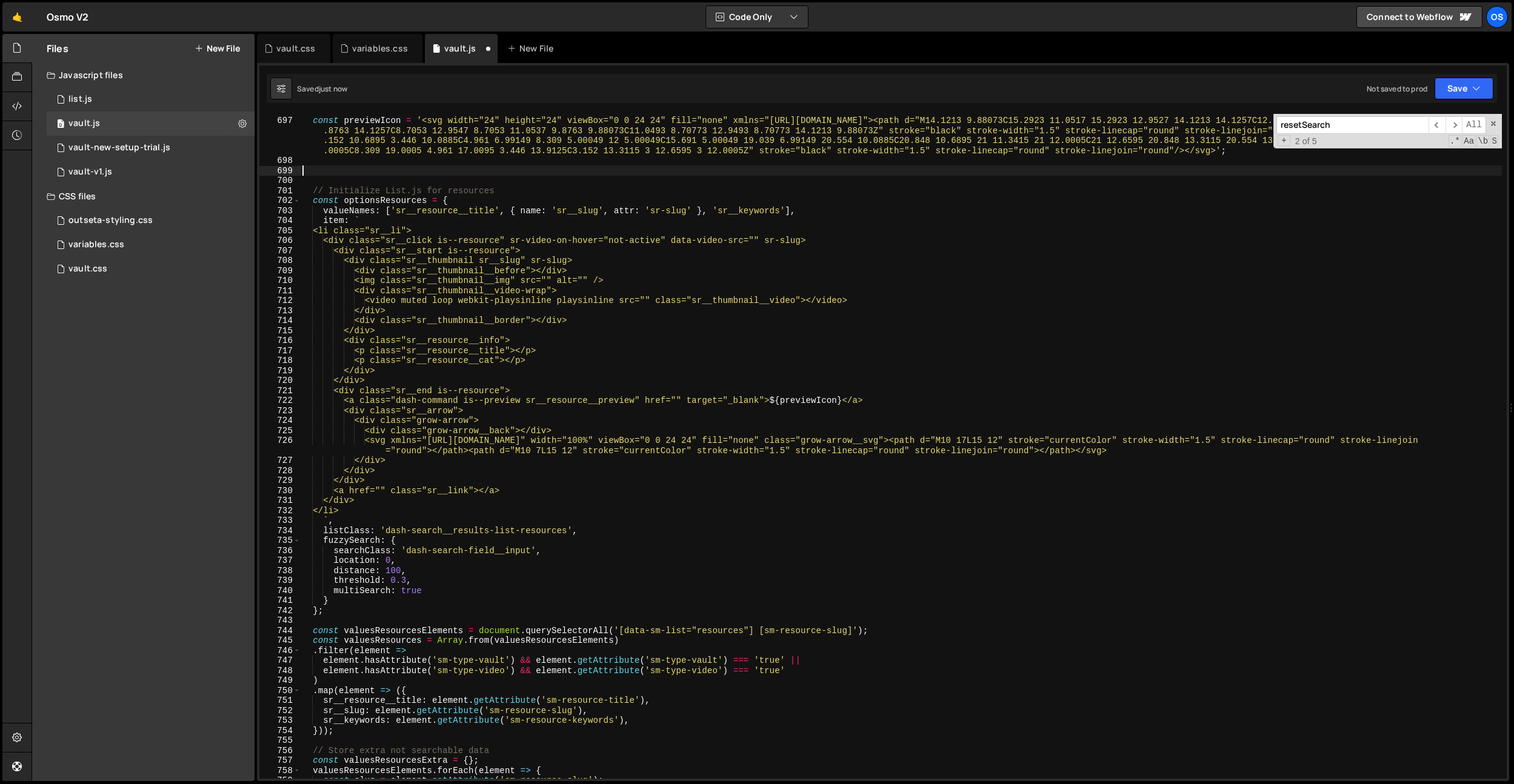
scroll to position [0, 0]
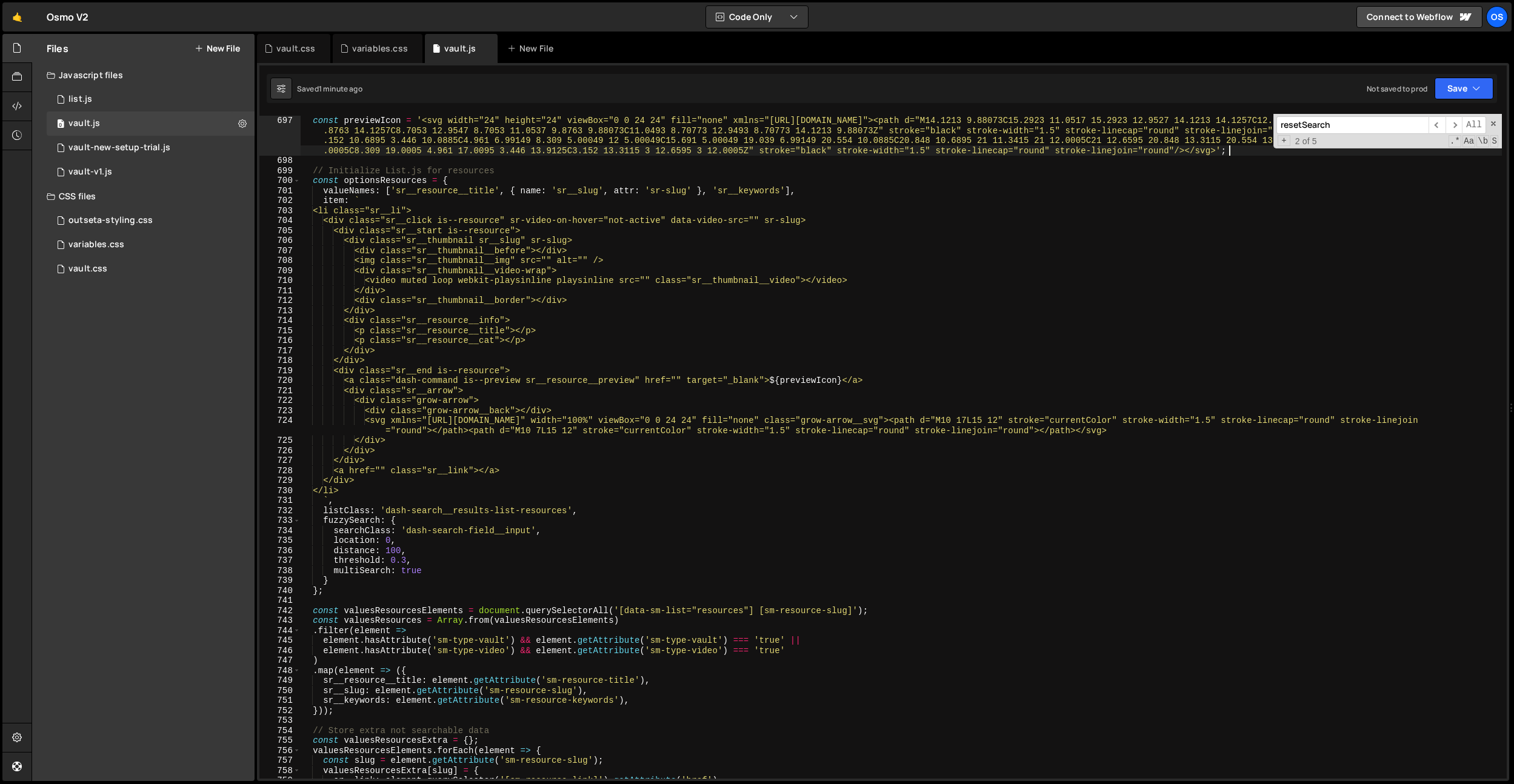
click at [535, 384] on div "const previewIcon = '<svg width="24" height="24" viewBox="0 0 24 24" fill="none…" at bounding box center [900, 447] width 1202 height 684
drag, startPoint x: 413, startPoint y: 405, endPoint x: 388, endPoint y: 408, distance: 25.2
click at [413, 405] on div "const previewIcon = '<svg width="24" height="24" viewBox="0 0 24 24" fill="none…" at bounding box center [900, 447] width 1202 height 684
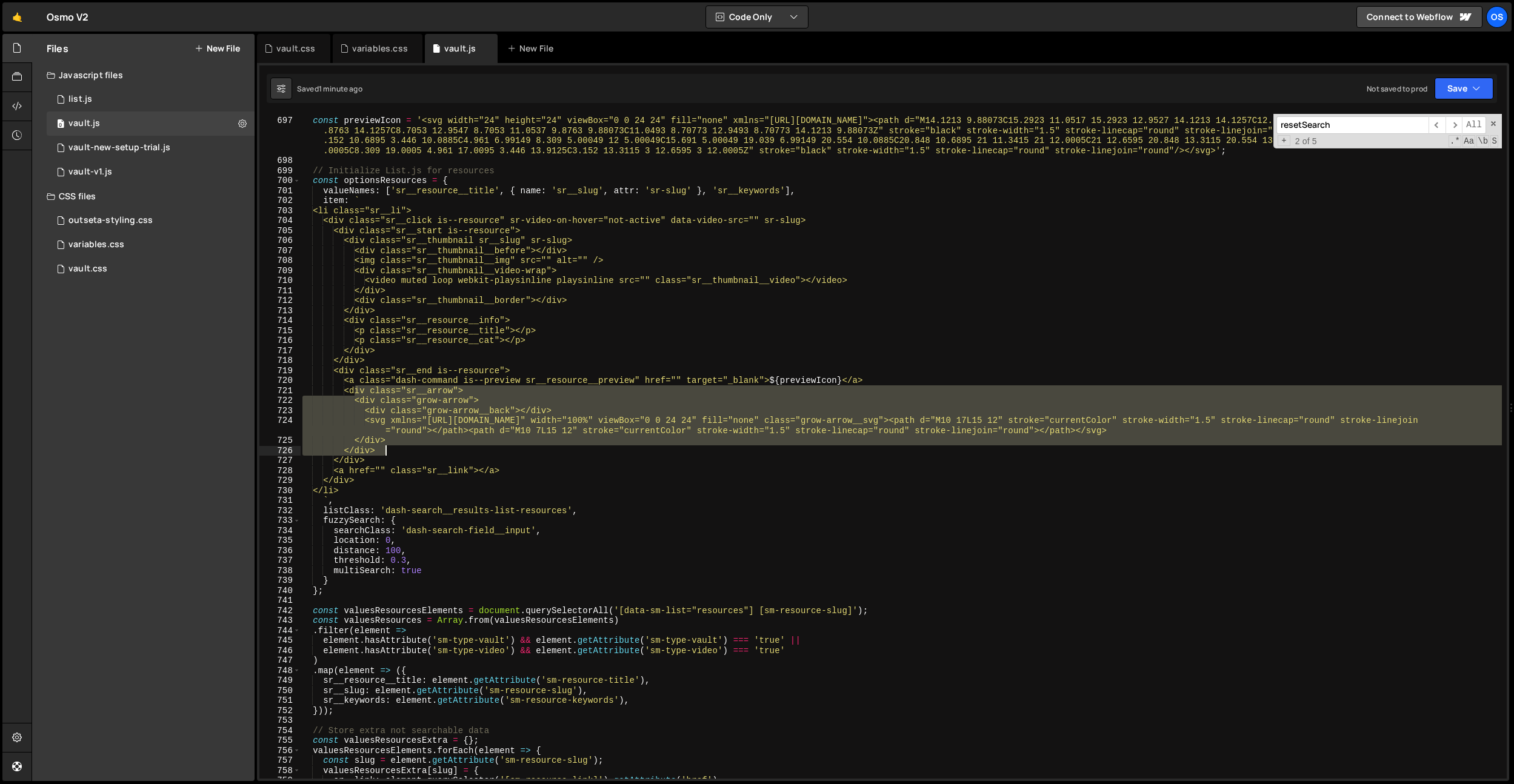
drag, startPoint x: 354, startPoint y: 390, endPoint x: 440, endPoint y: 454, distance: 107.2
click at [404, 450] on div "const previewIcon = '<svg width="24" height="24" viewBox="0 0 24 24" fill="none…" at bounding box center [900, 447] width 1202 height 684
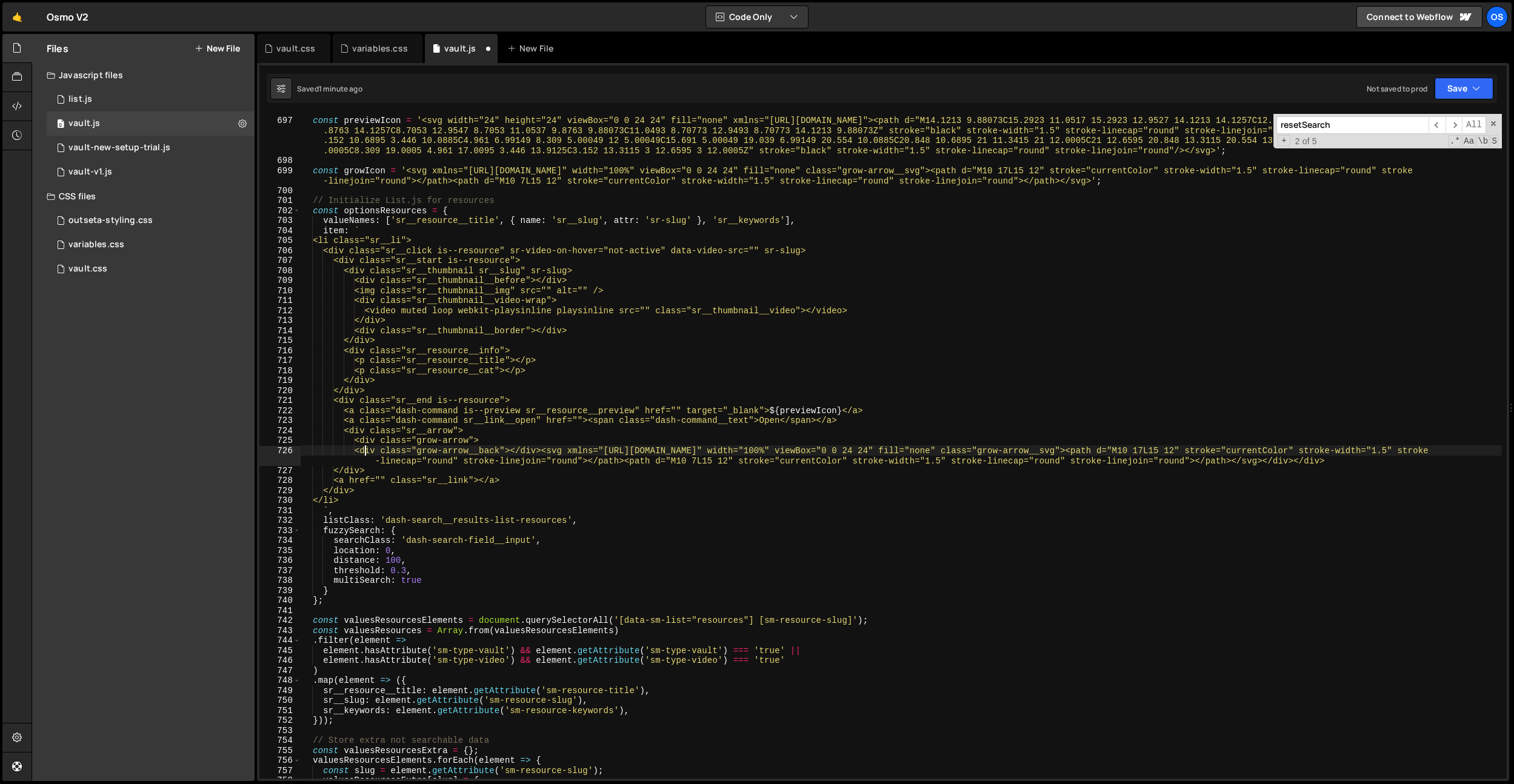
type textarea "<div class="sr__arrow"><div class="grow-arrow"><div class="grow-arrow__back"></…"
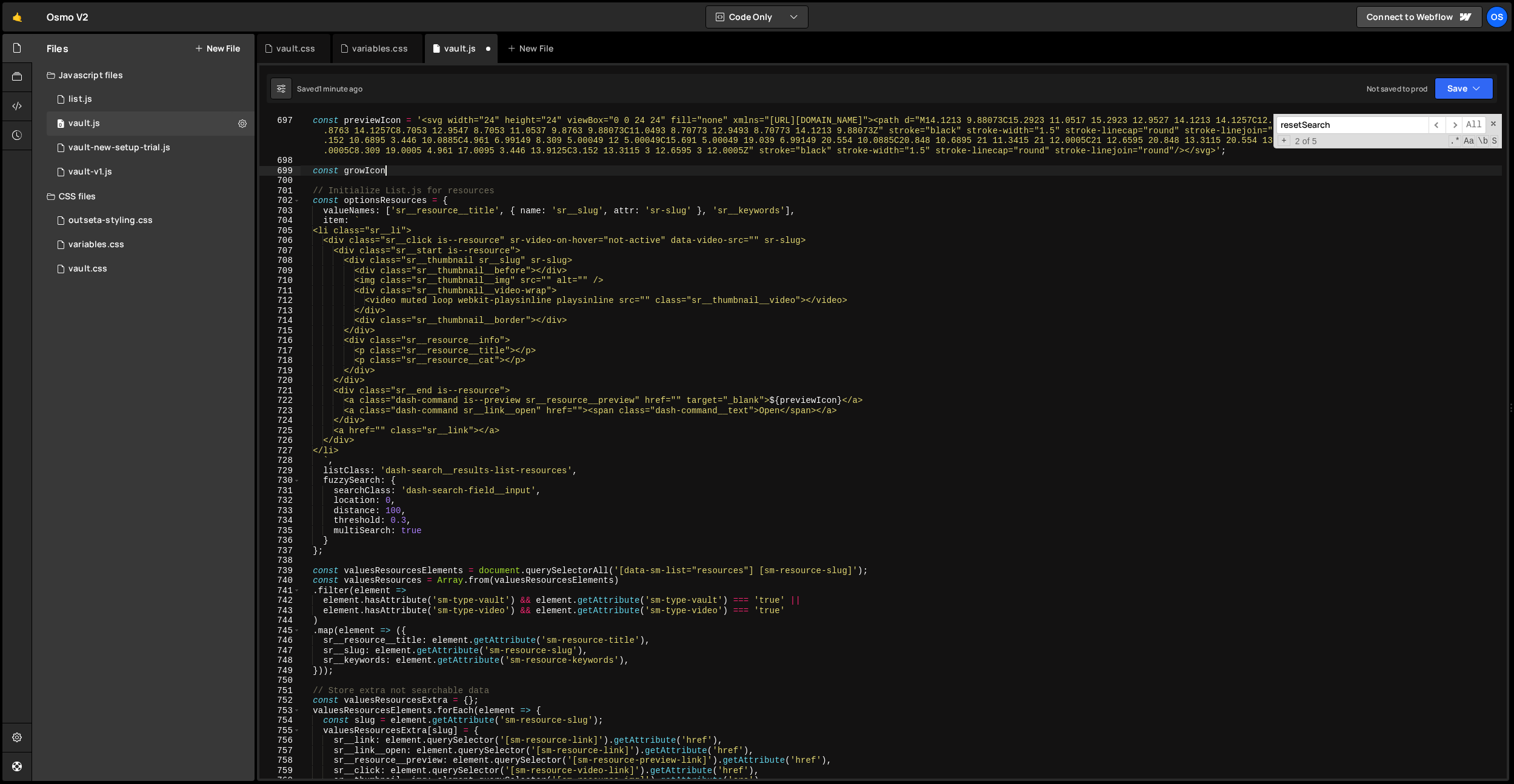
type textarea "const"
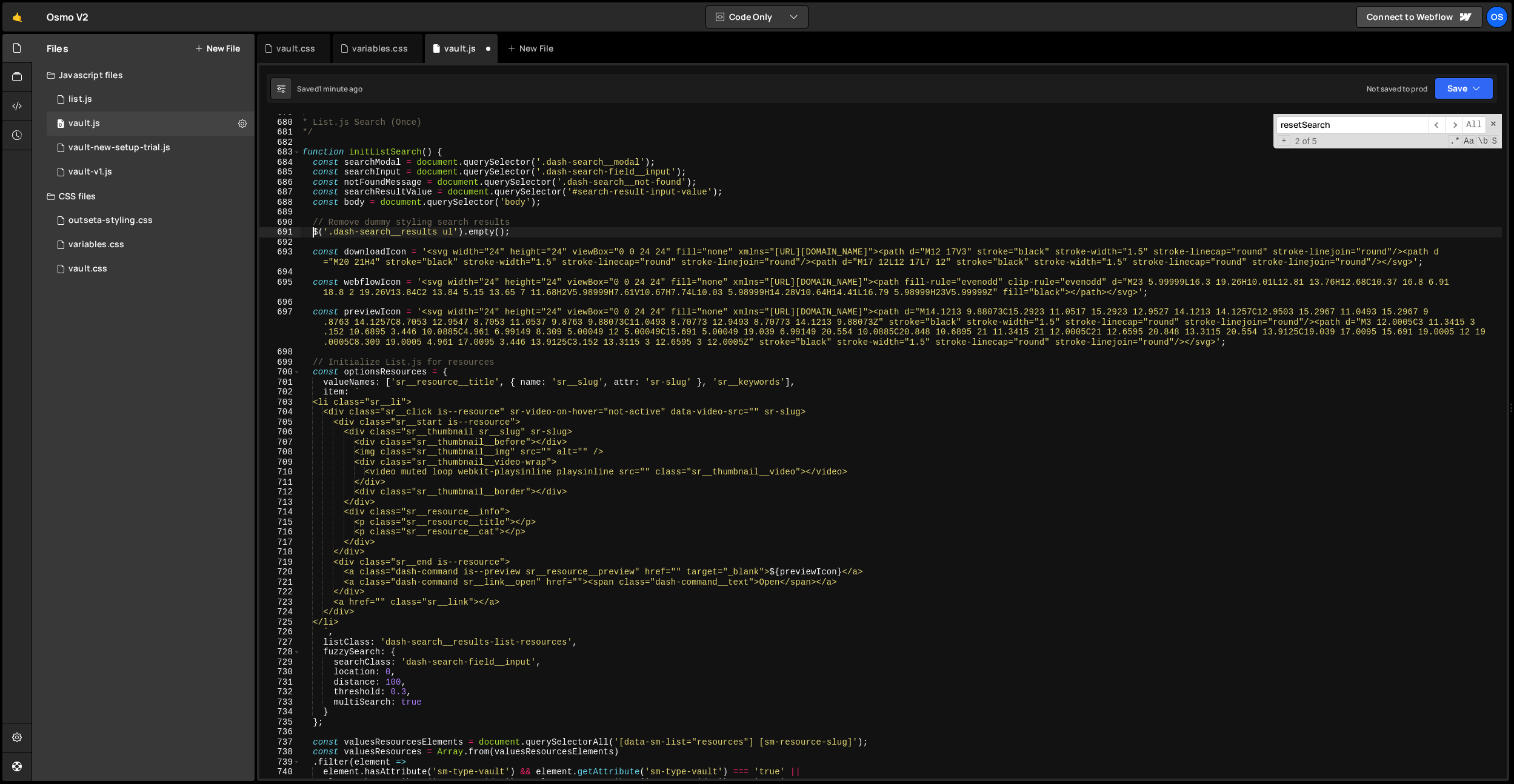
scroll to position [6760, 0]
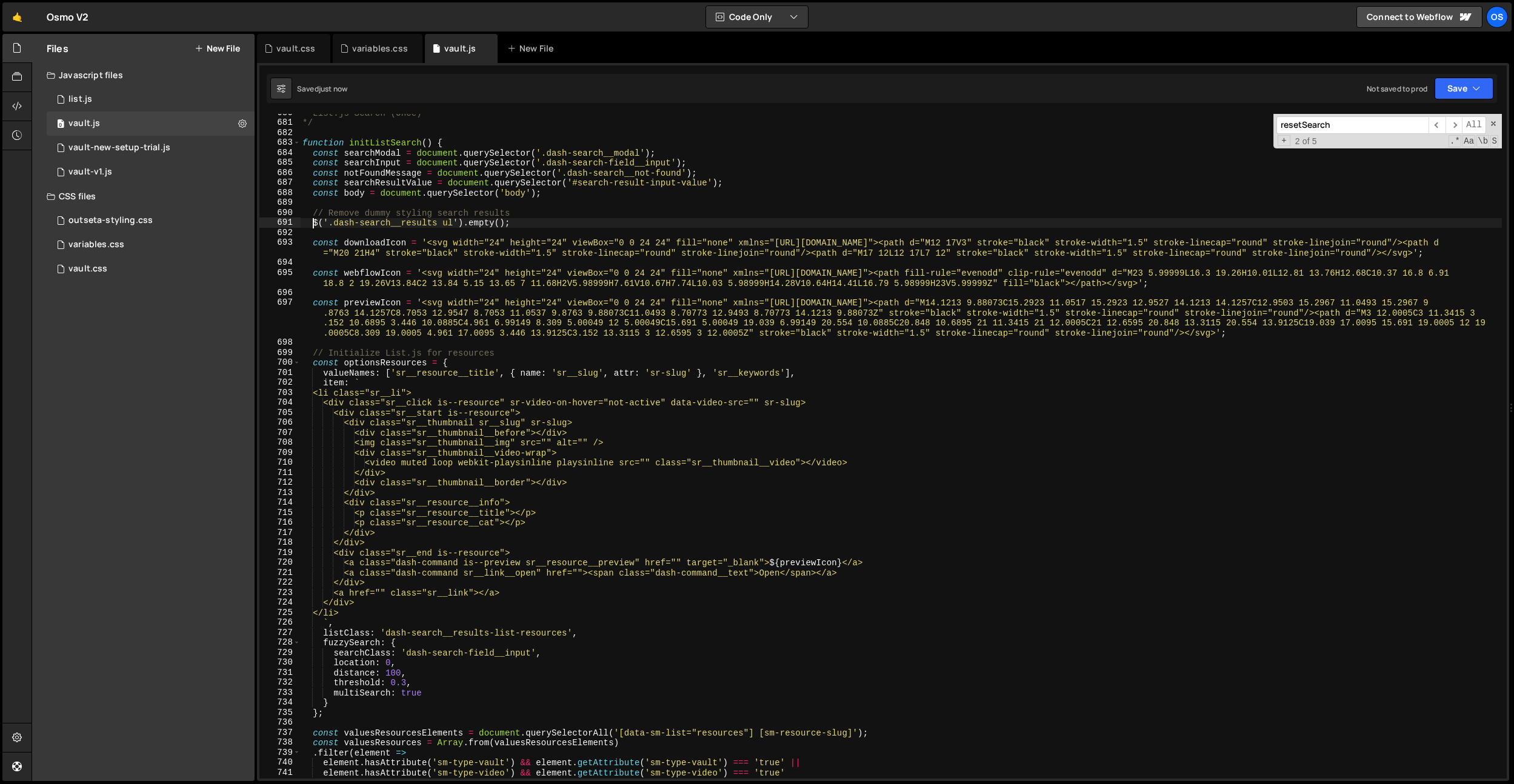
click at [544, 533] on div "* List.js Search (Once) */ function initListSearch ( ) { const searchModal = do…" at bounding box center [900, 450] width 1202 height 684
drag, startPoint x: 504, startPoint y: 567, endPoint x: 490, endPoint y: 572, distance: 14.9
click at [504, 567] on div "* List.js Search (Once) */ function initListSearch ( ) { const searchModal = do…" at bounding box center [900, 450] width 1202 height 684
drag, startPoint x: 854, startPoint y: 576, endPoint x: 356, endPoint y: 576, distance: 498.0
click at [356, 576] on div "* List.js Search (Once) */ function initListSearch ( ) { const searchModal = do…" at bounding box center [900, 450] width 1202 height 684
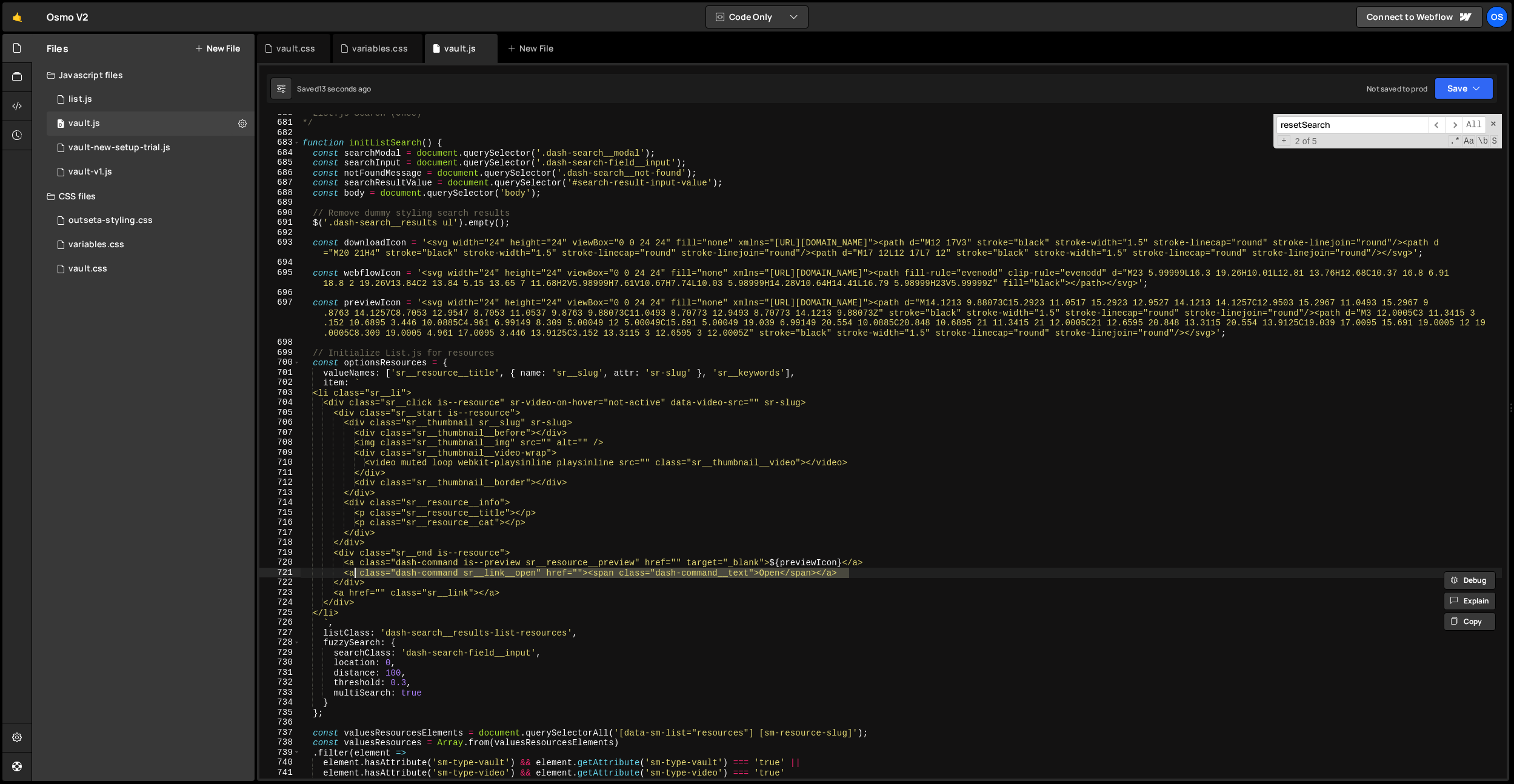
paste textarea "/div"
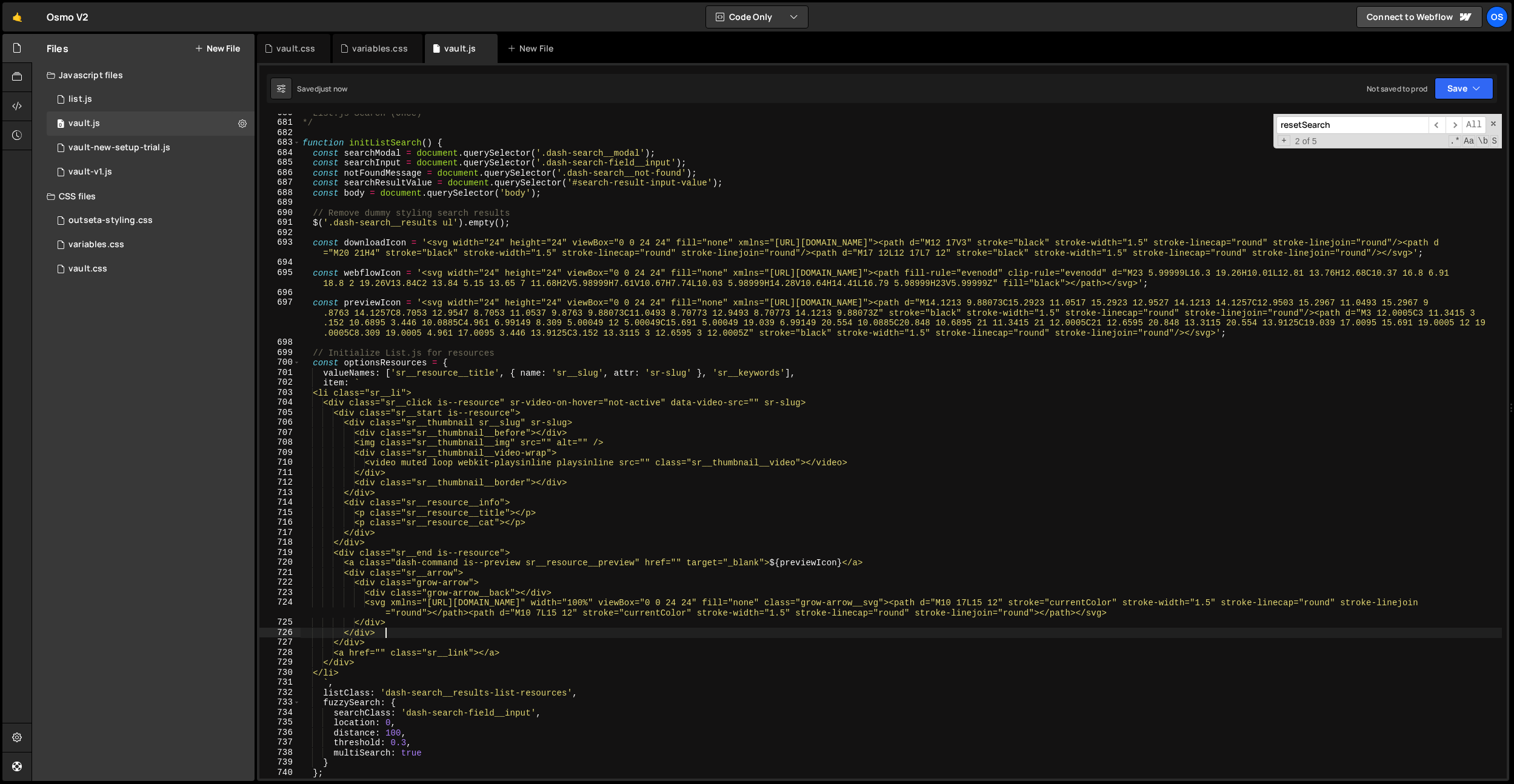
type textarea "<a class="dash-command sr__link__open" href=""><span class="dash-command__text"…"
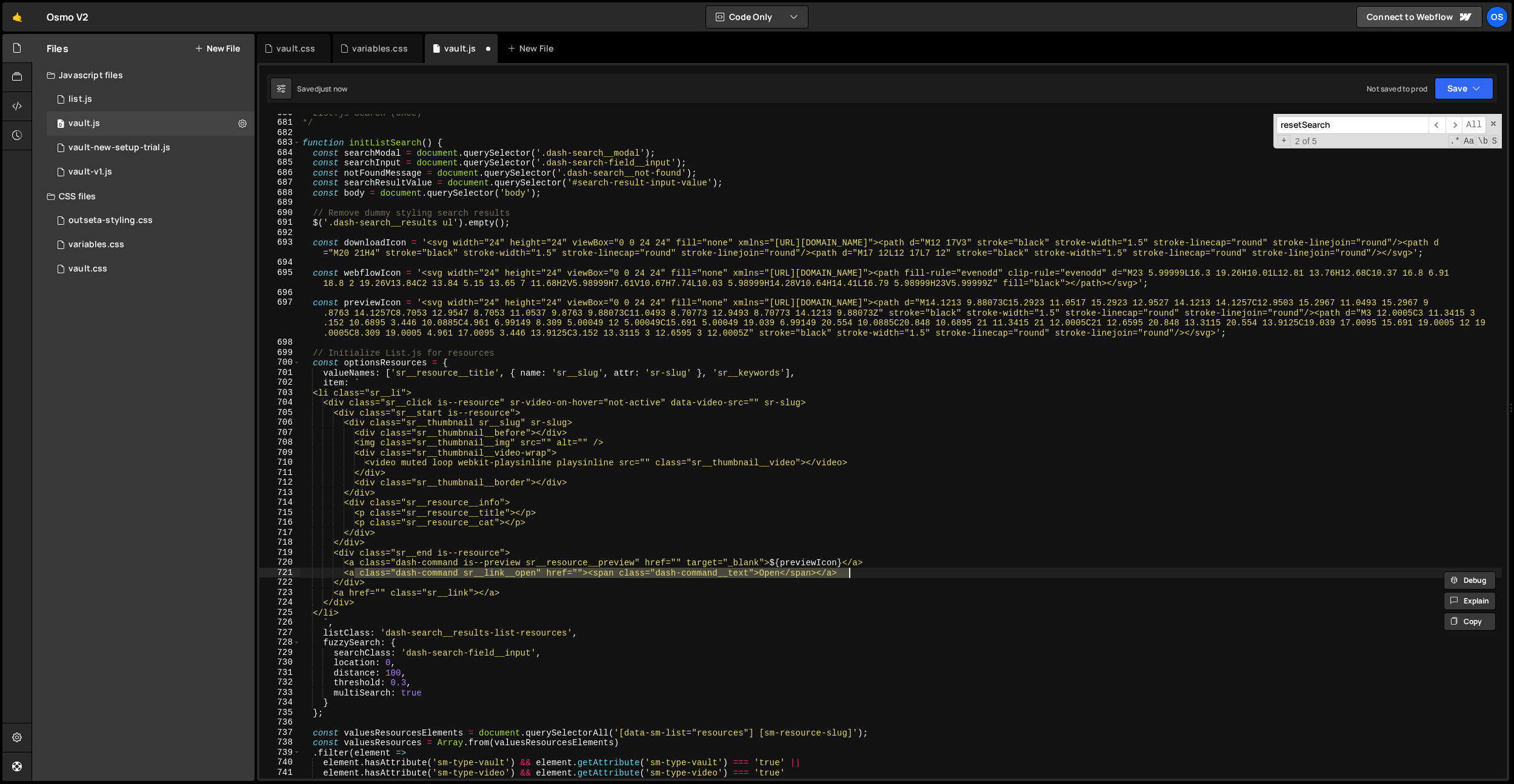
click at [860, 572] on div "* List.js Search (Once) */ function initListSearch ( ) { const searchModal = do…" at bounding box center [900, 446] width 1202 height 665
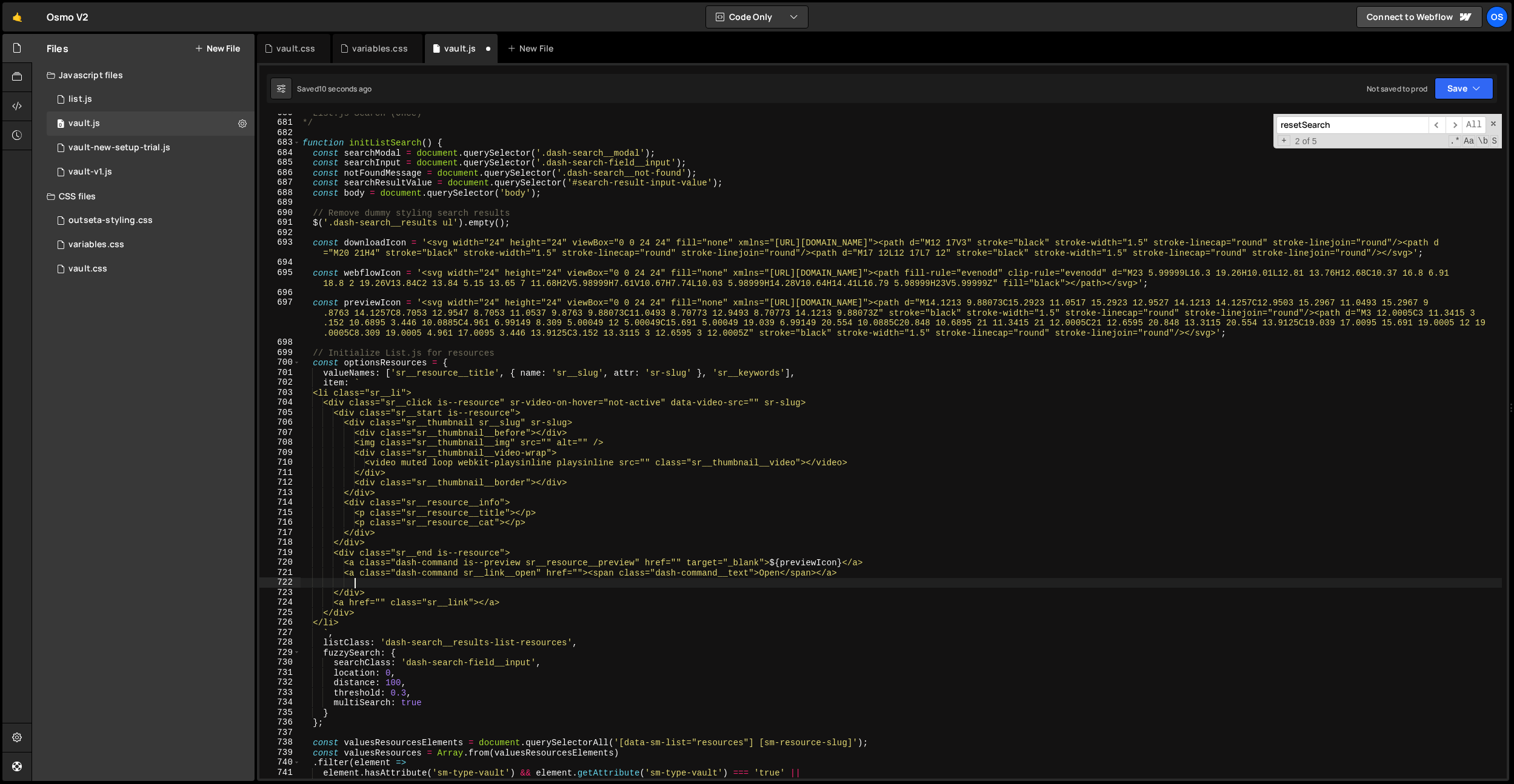
scroll to position [0, 3]
paste textarea "</div>"
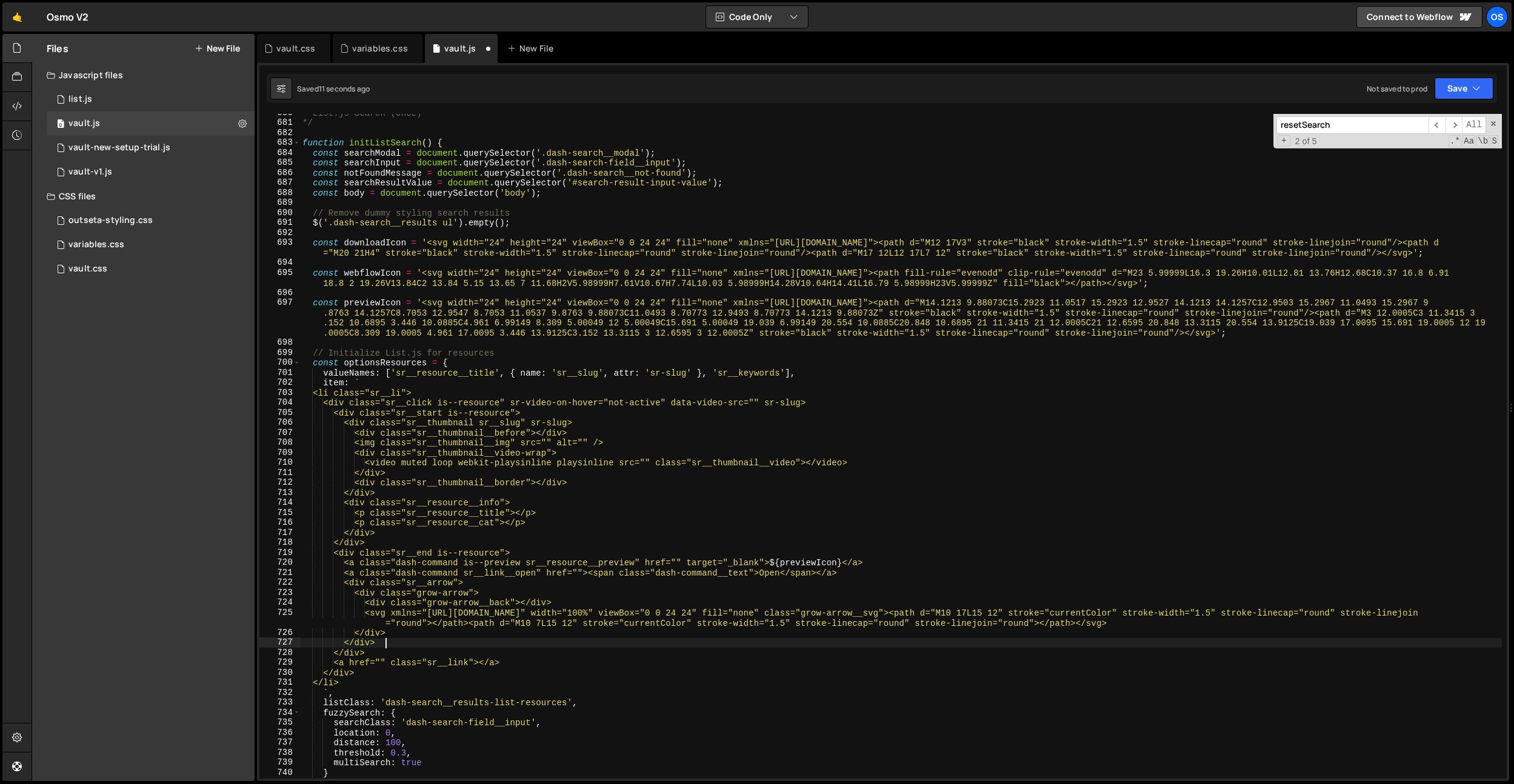
click at [364, 586] on div "* List.js Search (Once) */ function initListSearch ( ) { const searchModal = do…" at bounding box center [900, 450] width 1202 height 684
click at [473, 567] on div "* List.js Search (Once) */ function initListSearch ( ) { const searchModal = do…" at bounding box center [900, 450] width 1202 height 684
drag, startPoint x: 474, startPoint y: 573, endPoint x: 544, endPoint y: 572, distance: 70.0
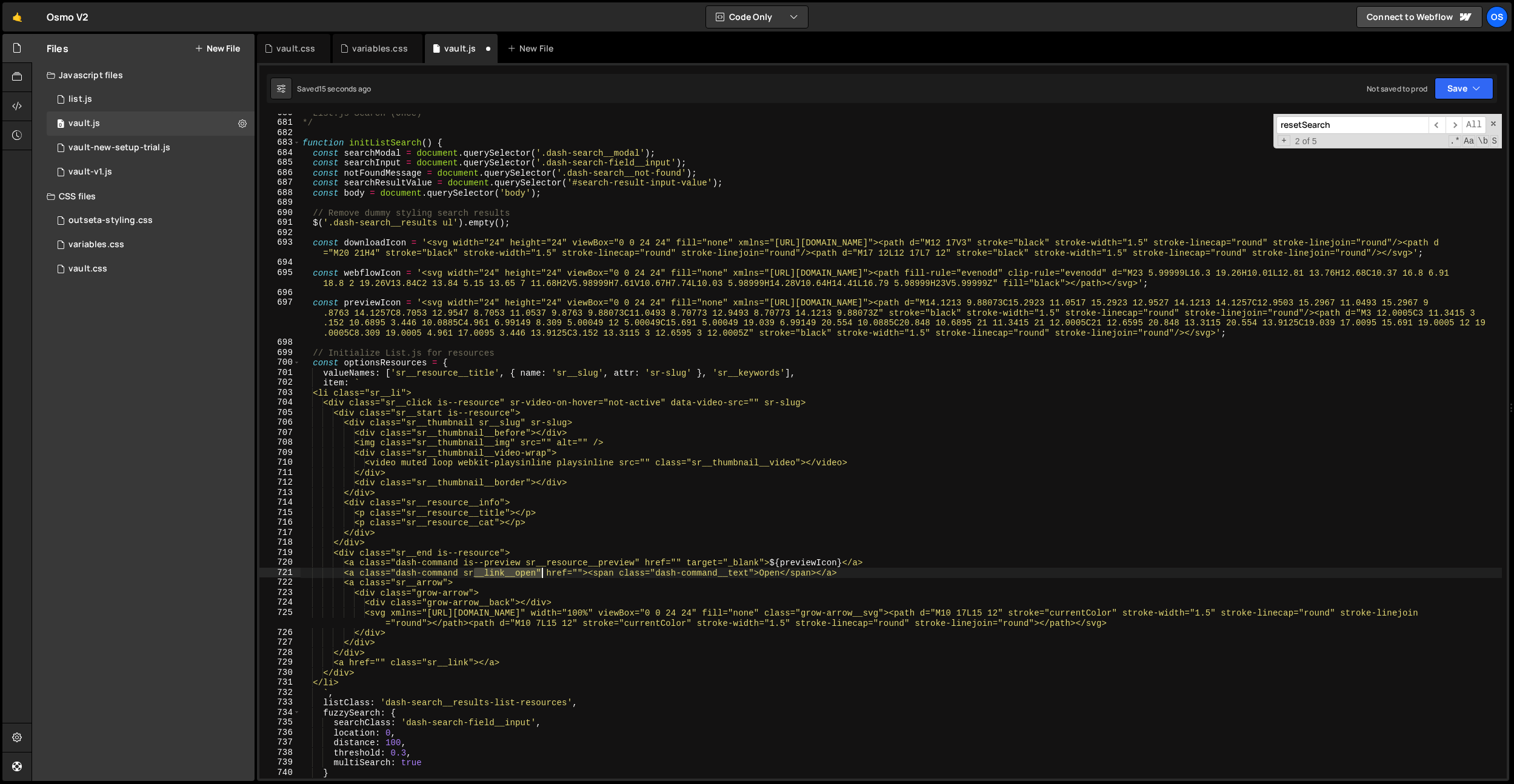
click at [544, 572] on div "* List.js Search (Once) */ function initListSearch ( ) { const searchModal = do…" at bounding box center [900, 450] width 1202 height 684
click at [456, 585] on div "* List.js Search (Once) */ function initListSearch ( ) { const searchModal = do…" at bounding box center [900, 450] width 1202 height 684
paste textarea "sr__link__open"
drag, startPoint x: 558, startPoint y: 575, endPoint x: 593, endPoint y: 572, distance: 35.1
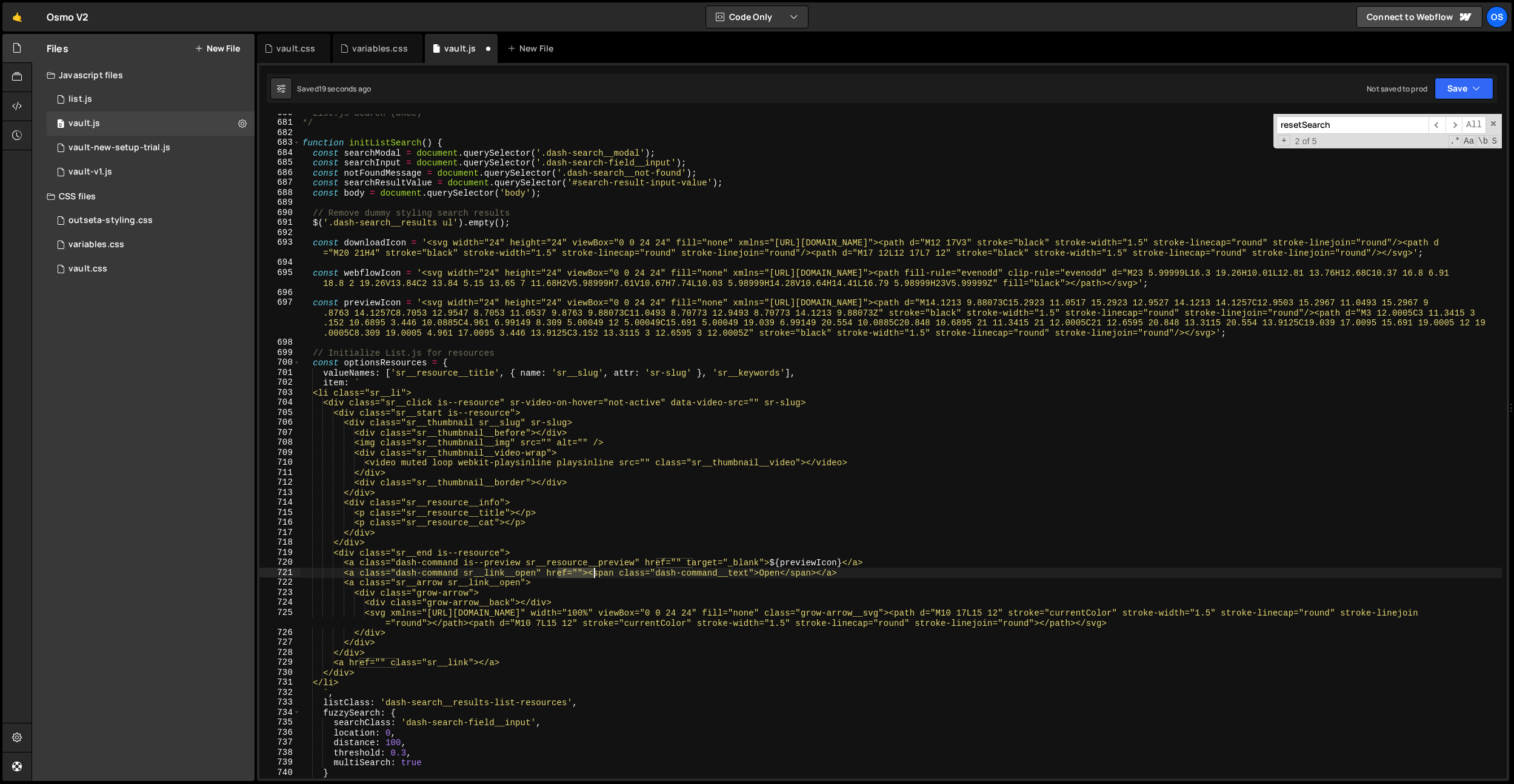
click at [593, 572] on div "* List.js Search (Once) */ function initListSearch ( ) { const searchModal = do…" at bounding box center [900, 450] width 1202 height 684
click at [540, 584] on div "* List.js Search (Once) */ function initListSearch ( ) { const searchModal = do…" at bounding box center [900, 450] width 1202 height 684
paste textarea "href="""
click at [371, 645] on div "* List.js Search (Once) */ function initListSearch ( ) { const searchModal = do…" at bounding box center [900, 450] width 1202 height 684
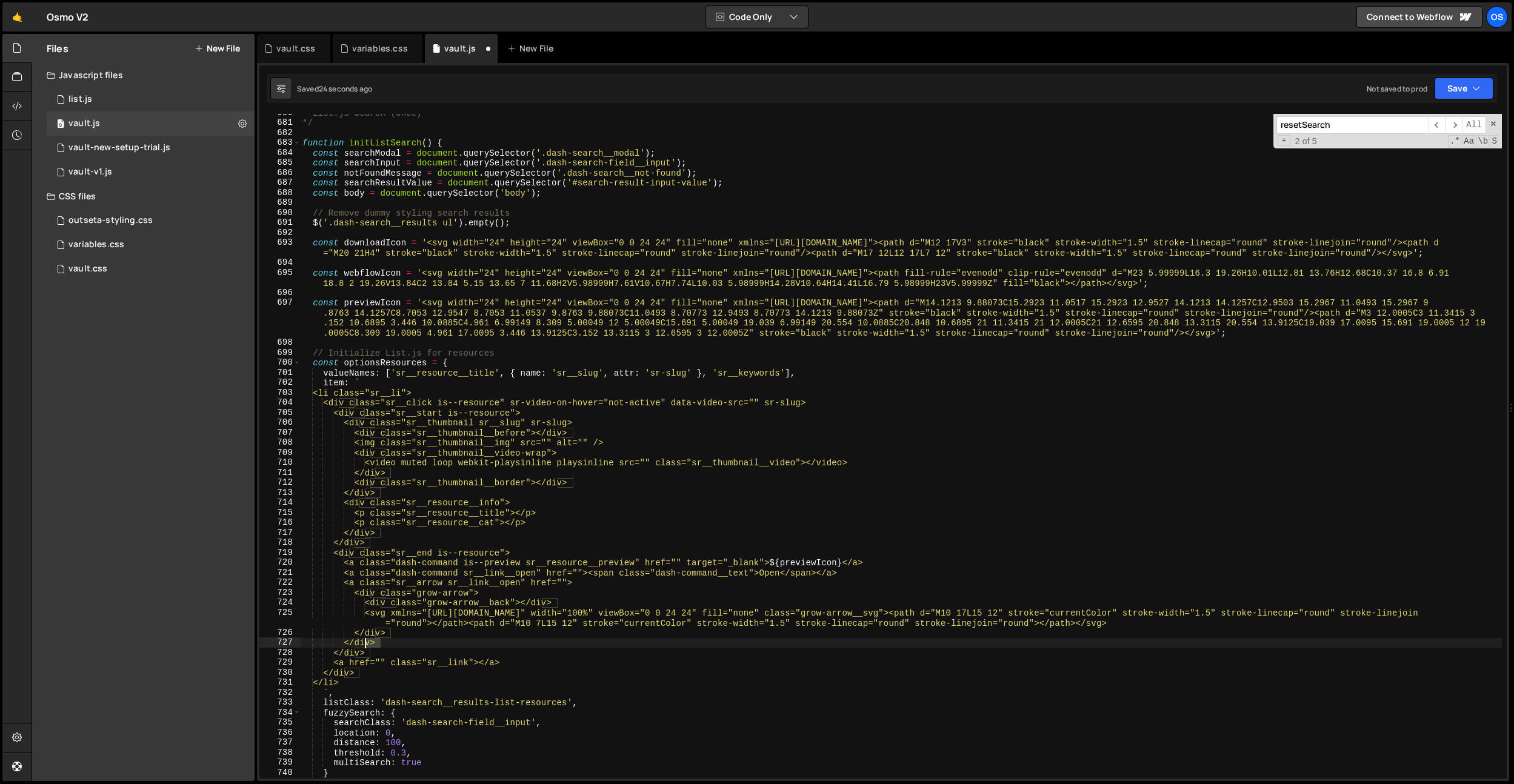
click at [371, 645] on div "* List.js Search (Once) */ function initListSearch ( ) { const searchModal = do…" at bounding box center [900, 450] width 1202 height 684
click at [454, 580] on div "* List.js Search (Once) */ function initListSearch ( ) { const searchModal = do…" at bounding box center [900, 450] width 1202 height 684
click at [457, 586] on div "* List.js Search (Once) */ function initListSearch ( ) { const searchModal = do…" at bounding box center [900, 450] width 1202 height 684
click at [473, 549] on div "* List.js Search (Once) */ function initListSearch ( ) { const searchModal = do…" at bounding box center [900, 450] width 1202 height 684
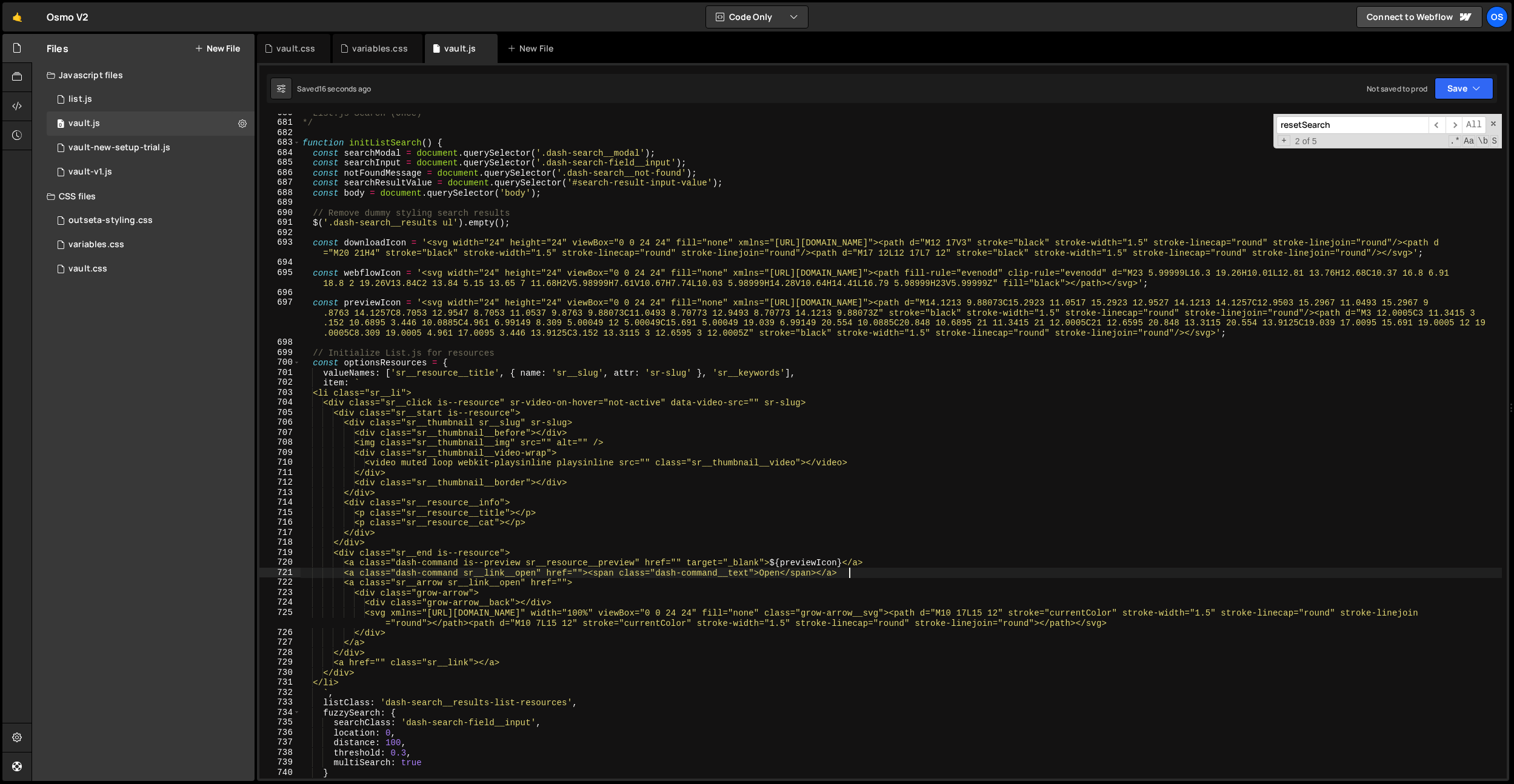
drag, startPoint x: 854, startPoint y: 571, endPoint x: 891, endPoint y: 567, distance: 37.2
click at [891, 567] on div "* List.js Search (Once) */ function initListSearch ( ) { const searchModal = do…" at bounding box center [900, 450] width 1202 height 684
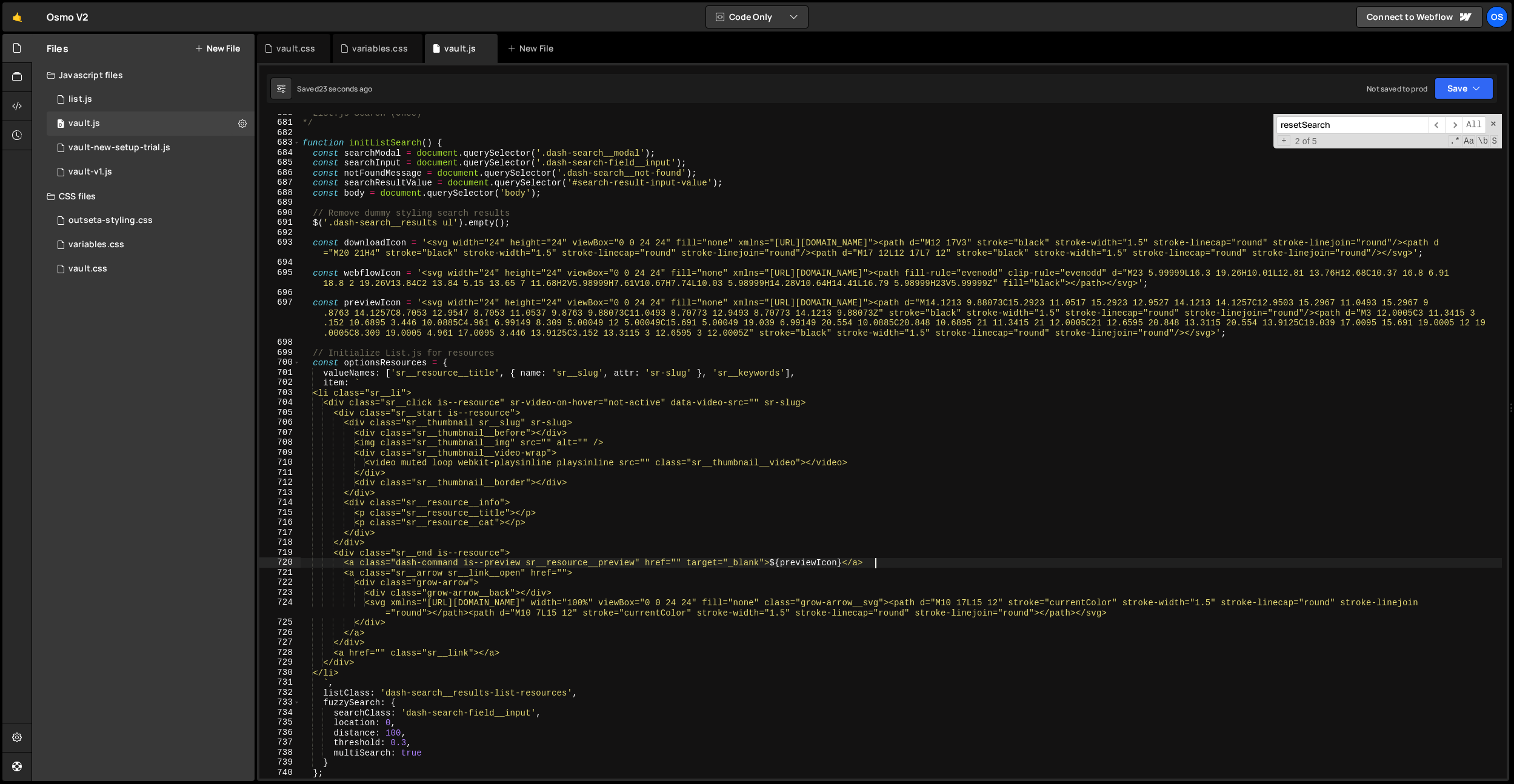
click at [640, 552] on div "* List.js Search (Once) */ function initListSearch ( ) { const searchModal = do…" at bounding box center [900, 450] width 1202 height 684
click at [512, 554] on div "* List.js Search (Once) */ function initListSearch ( ) { const searchModal = do…" at bounding box center [900, 450] width 1202 height 684
click at [813, 405] on div "* List.js Search (Once) */ function initListSearch ( ) { const searchModal = do…" at bounding box center [900, 450] width 1202 height 684
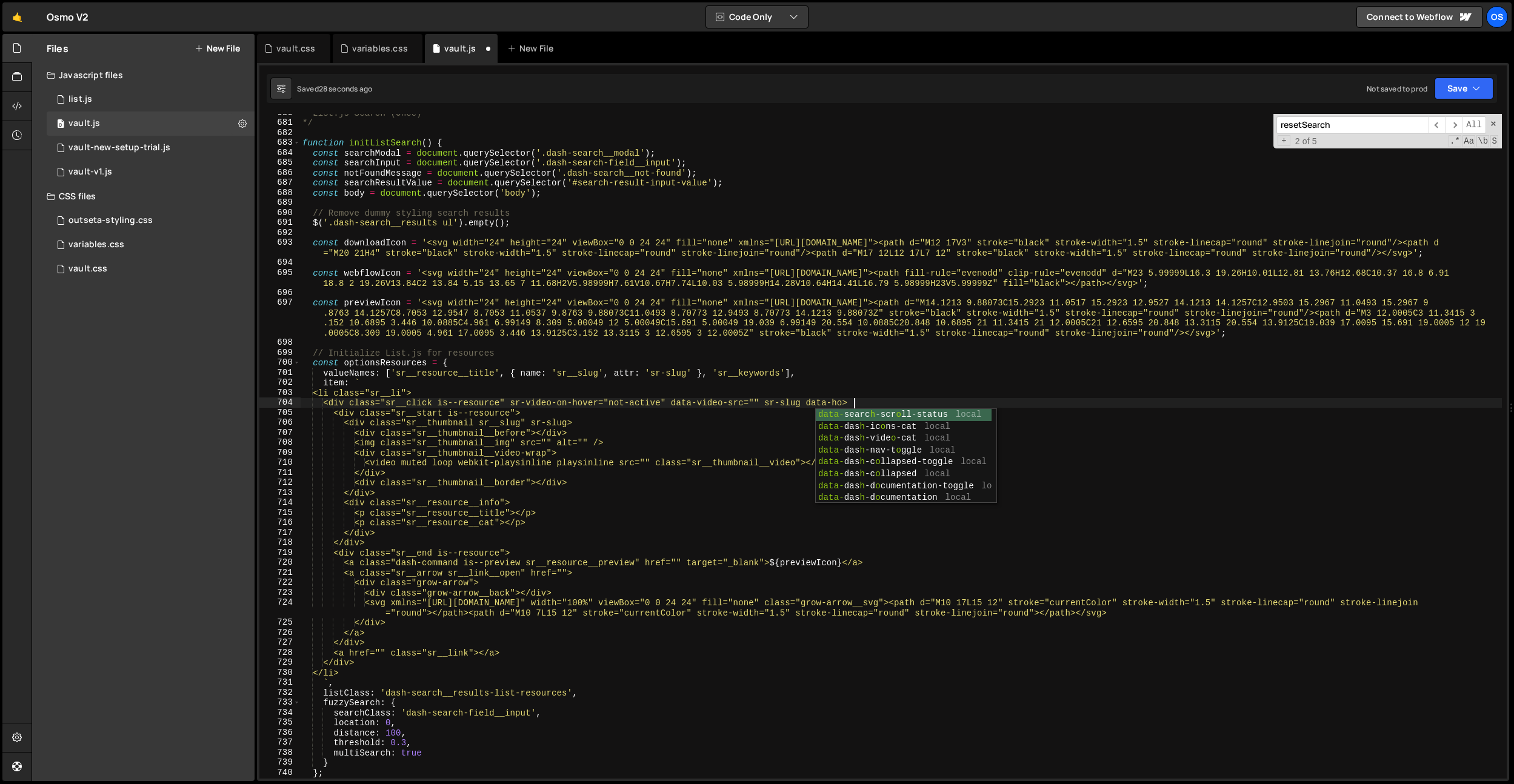
scroll to position [0, 40]
type textarea "<div class="sr__click is--resource" sr-video-on-hover="not-active" data-video-s…"
click at [292, 53] on div "vault.css" at bounding box center [296, 49] width 39 height 12
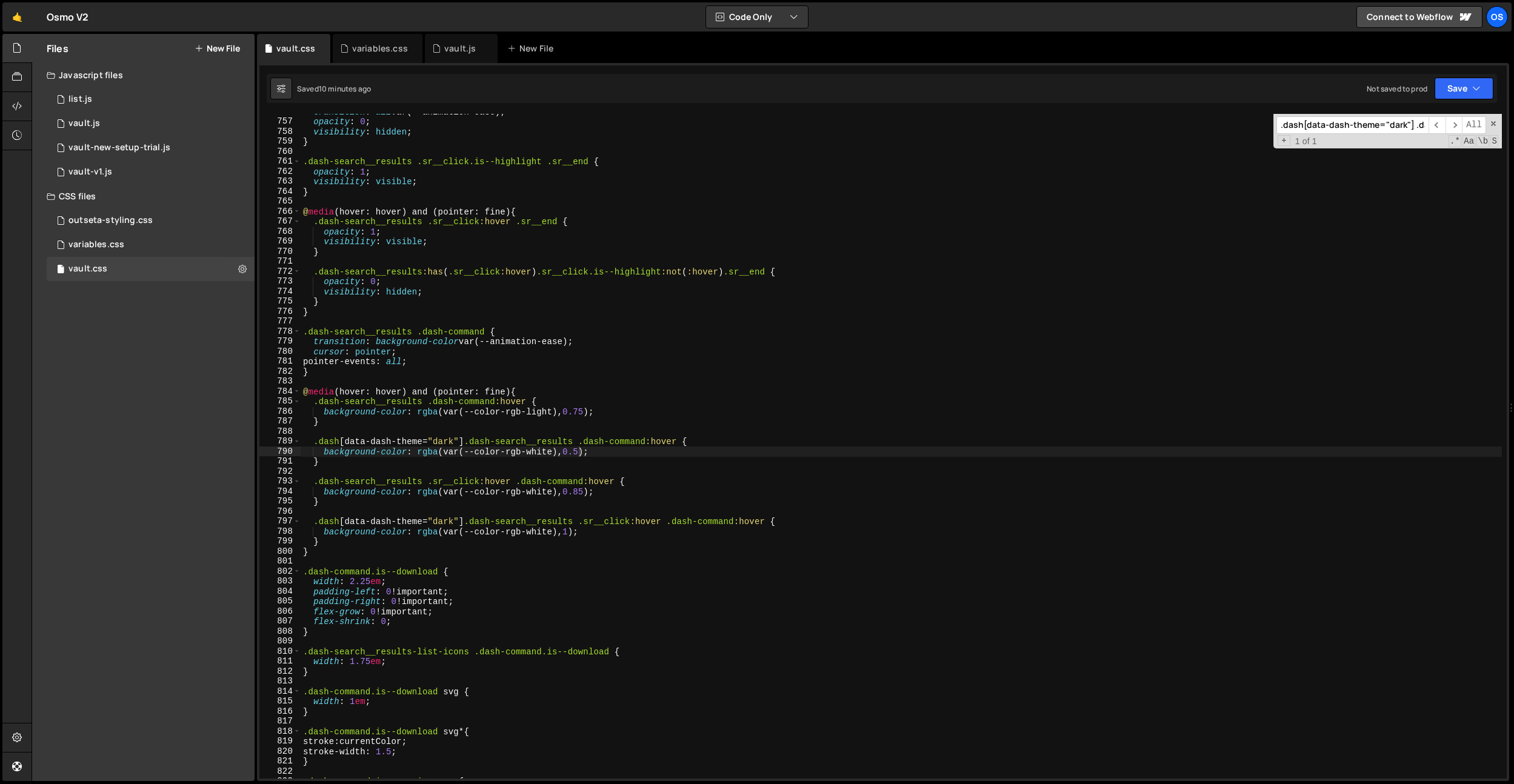
click at [515, 336] on div "transition : all var(--animation-ease) ; opacity : 0 ; visibility : hidden ; } …" at bounding box center [901, 448] width 1201 height 684
click at [676, 490] on div "transition : all var(--animation-ease) ; opacity : 0 ; visibility : hidden ; } …" at bounding box center [901, 448] width 1201 height 684
type textarea "background-color: rgba(var(--color-rgb-white), 0.85);"
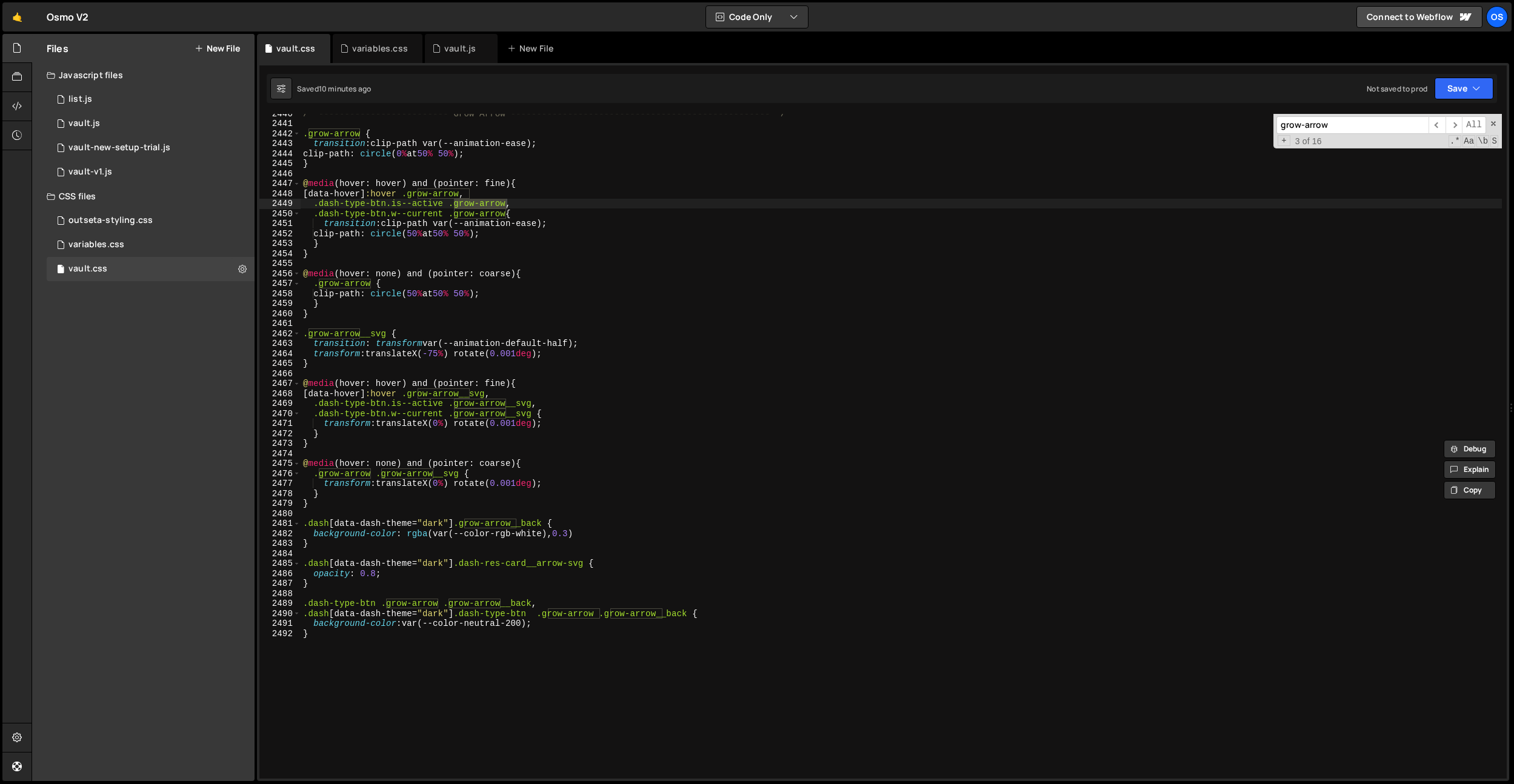
type input "grow-arrow"
click at [570, 556] on div "/* ------------------------- Grow Arrow ---------------------------------------…" at bounding box center [901, 450] width 1201 height 684
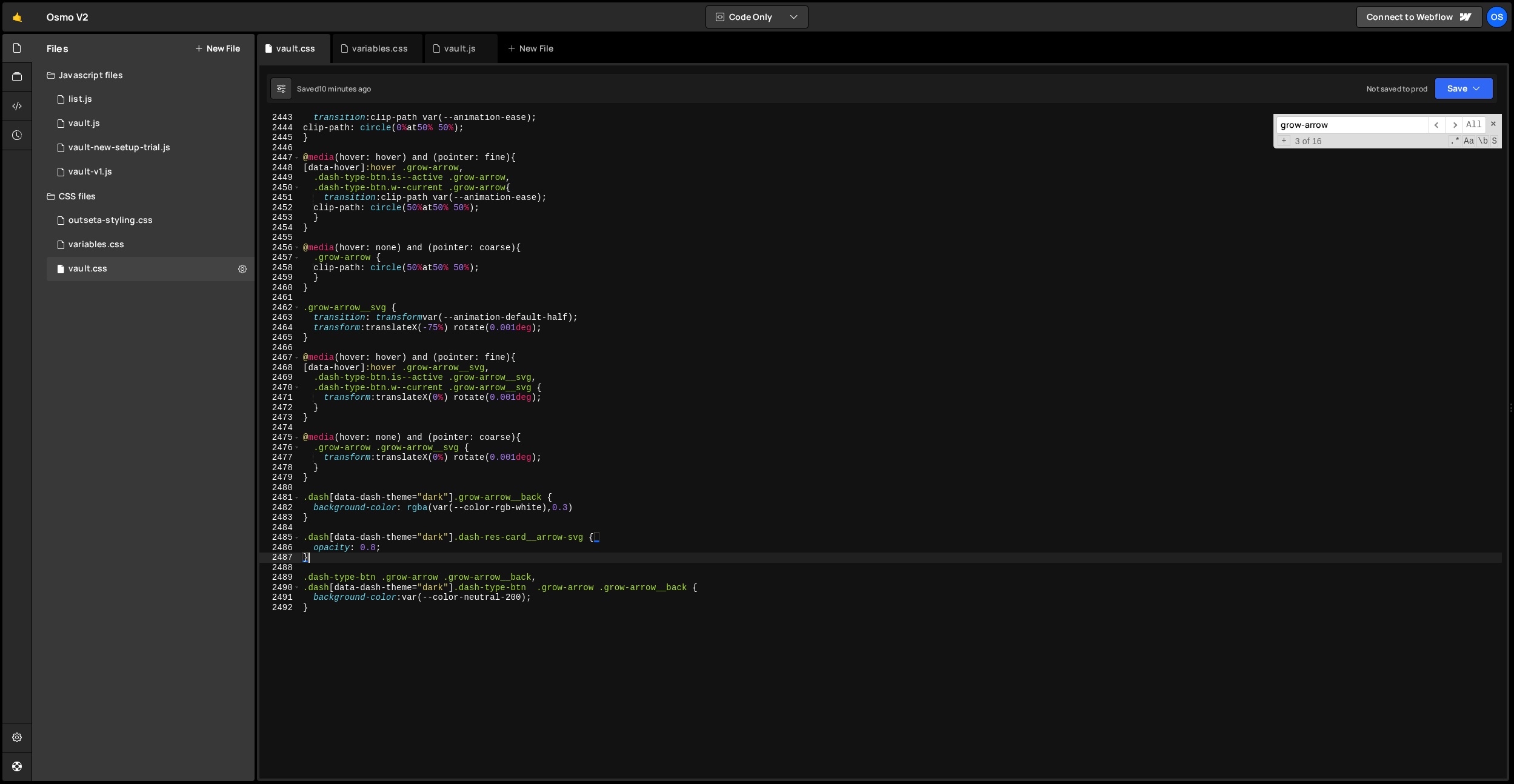
scroll to position [0, 0]
click at [571, 560] on div "transition : clip-path var(--animation-ease) ; clip-path : circle ( 0 % at 50 %…" at bounding box center [901, 455] width 1201 height 684
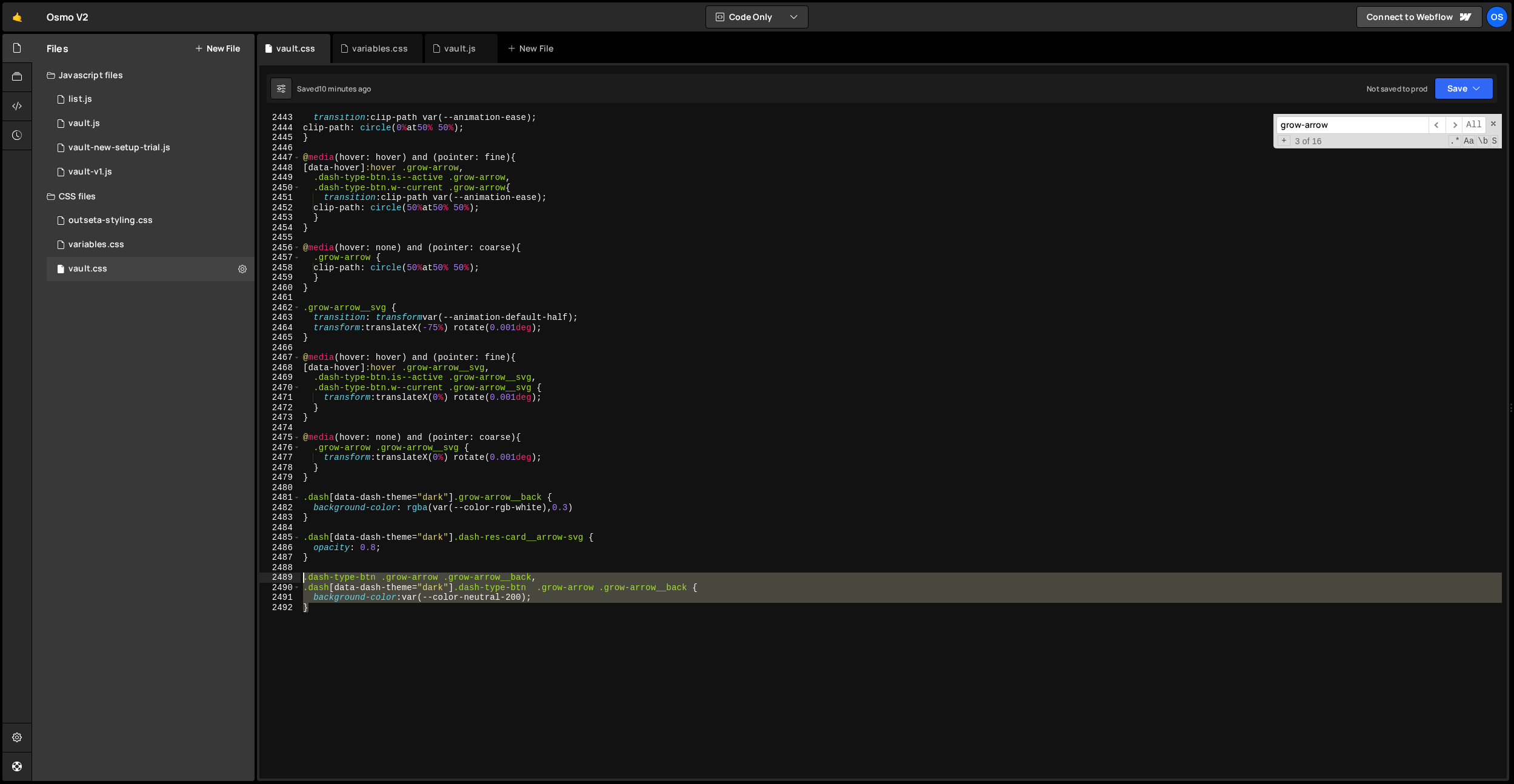
drag, startPoint x: 423, startPoint y: 620, endPoint x: 459, endPoint y: 502, distance: 123.4
click at [295, 581] on div "} 2443 2444 2445 2446 2447 2448 2449 2450 2451 2452 2453 2454 2455 2456 2457 24…" at bounding box center [883, 446] width 1247 height 665
click at [625, 644] on div "transition : clip-path var(--animation-ease) ; clip-path : circle ( 0 % at 50 %…" at bounding box center [901, 446] width 1201 height 665
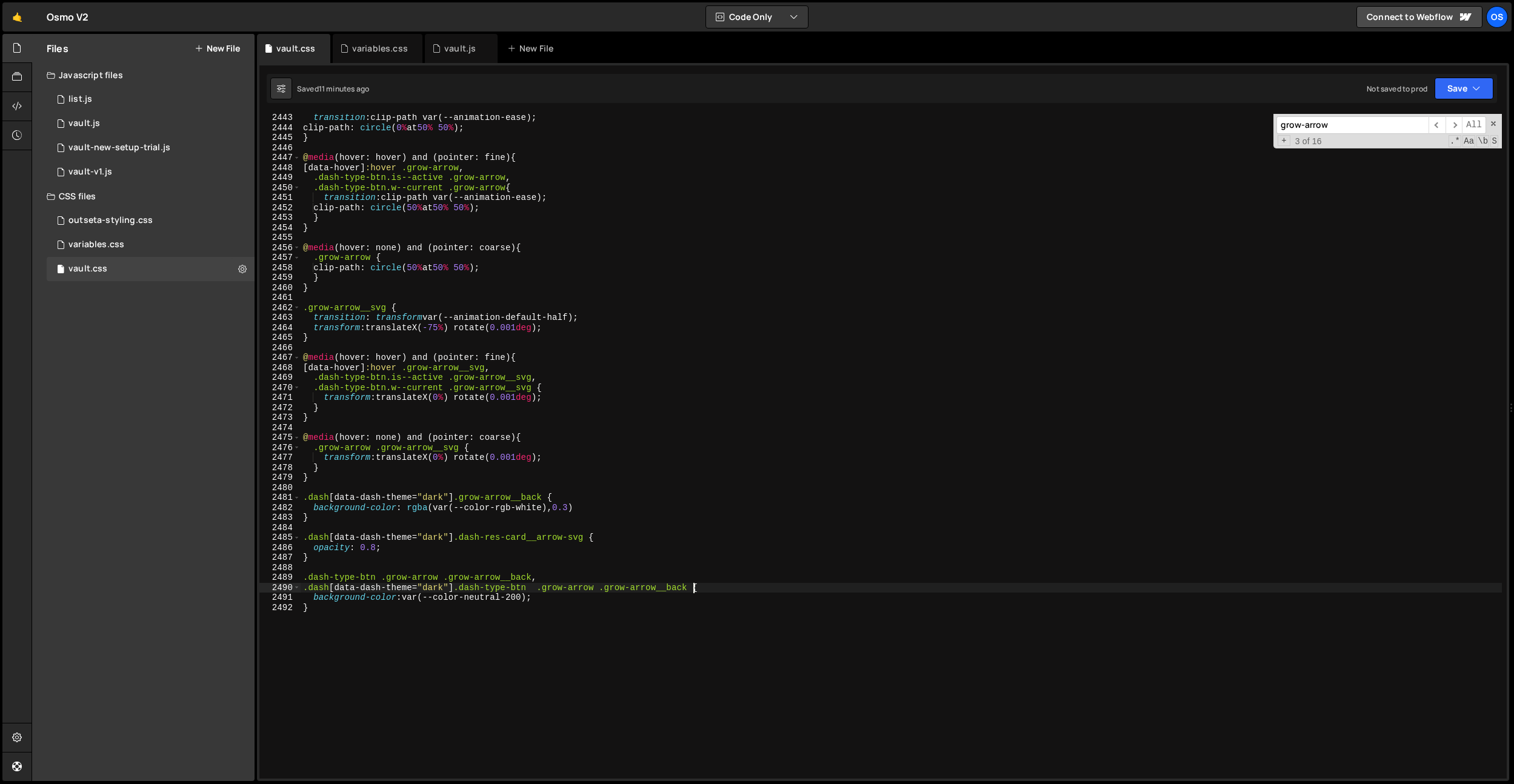
click at [693, 586] on div "transition : clip-path var(--animation-ease) ; clip-path : circle ( 0 % at 50 %…" at bounding box center [901, 455] width 1201 height 684
paste textarea "dash-search"
drag, startPoint x: 380, startPoint y: 581, endPoint x: 530, endPoint y: 575, distance: 150.1
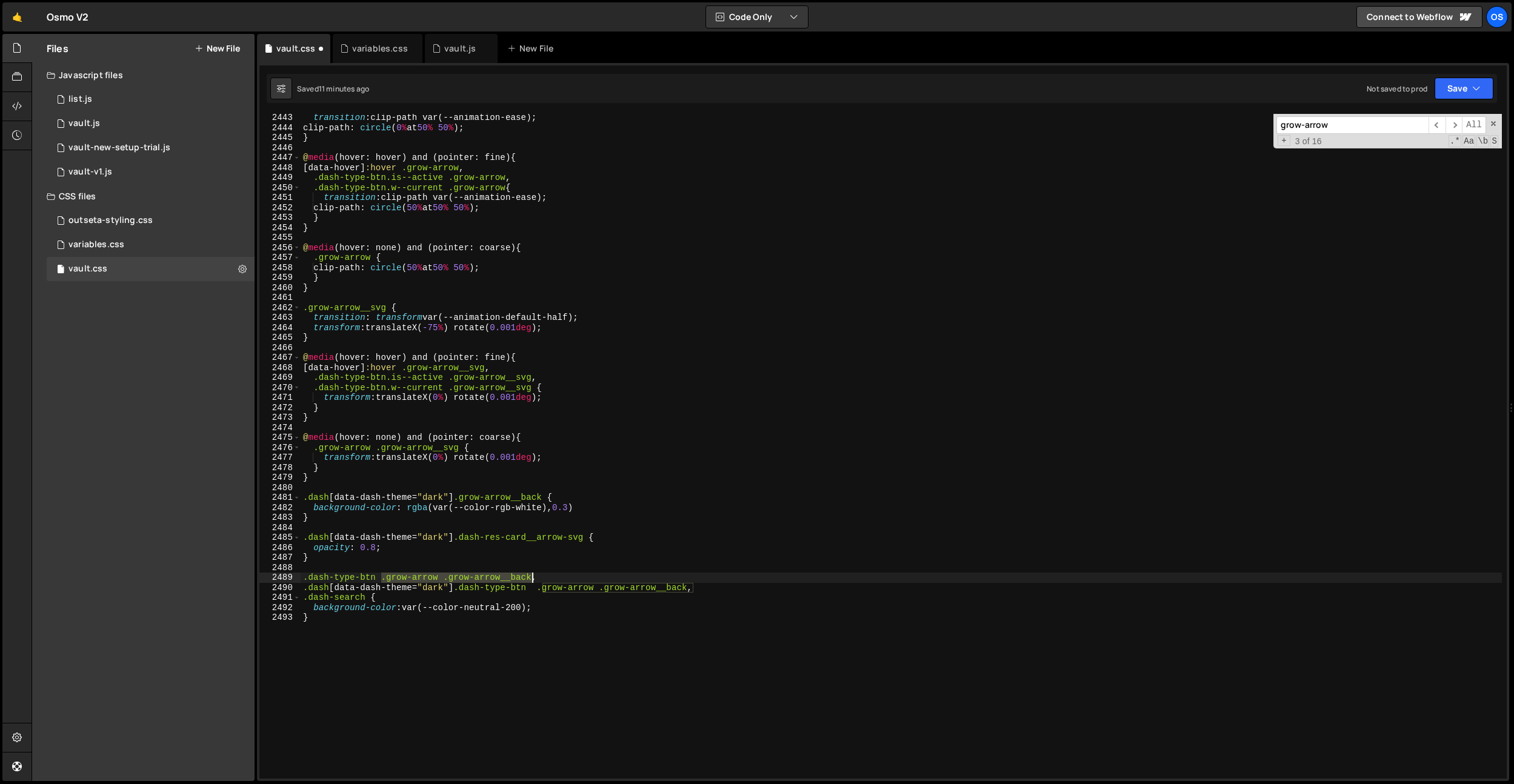
click at [530, 575] on div "transition : clip-path var(--animation-ease) ; clip-path : circle ( 0 % at 50 %…" at bounding box center [901, 455] width 1201 height 684
click at [372, 600] on div "transition : clip-path var(--animation-ease) ; clip-path : circle ( 0 % at 50 %…" at bounding box center [901, 455] width 1201 height 684
paste textarea ".grow-arrow .grow-arrow__back"
drag, startPoint x: 303, startPoint y: 590, endPoint x: 673, endPoint y: 586, distance: 370.0
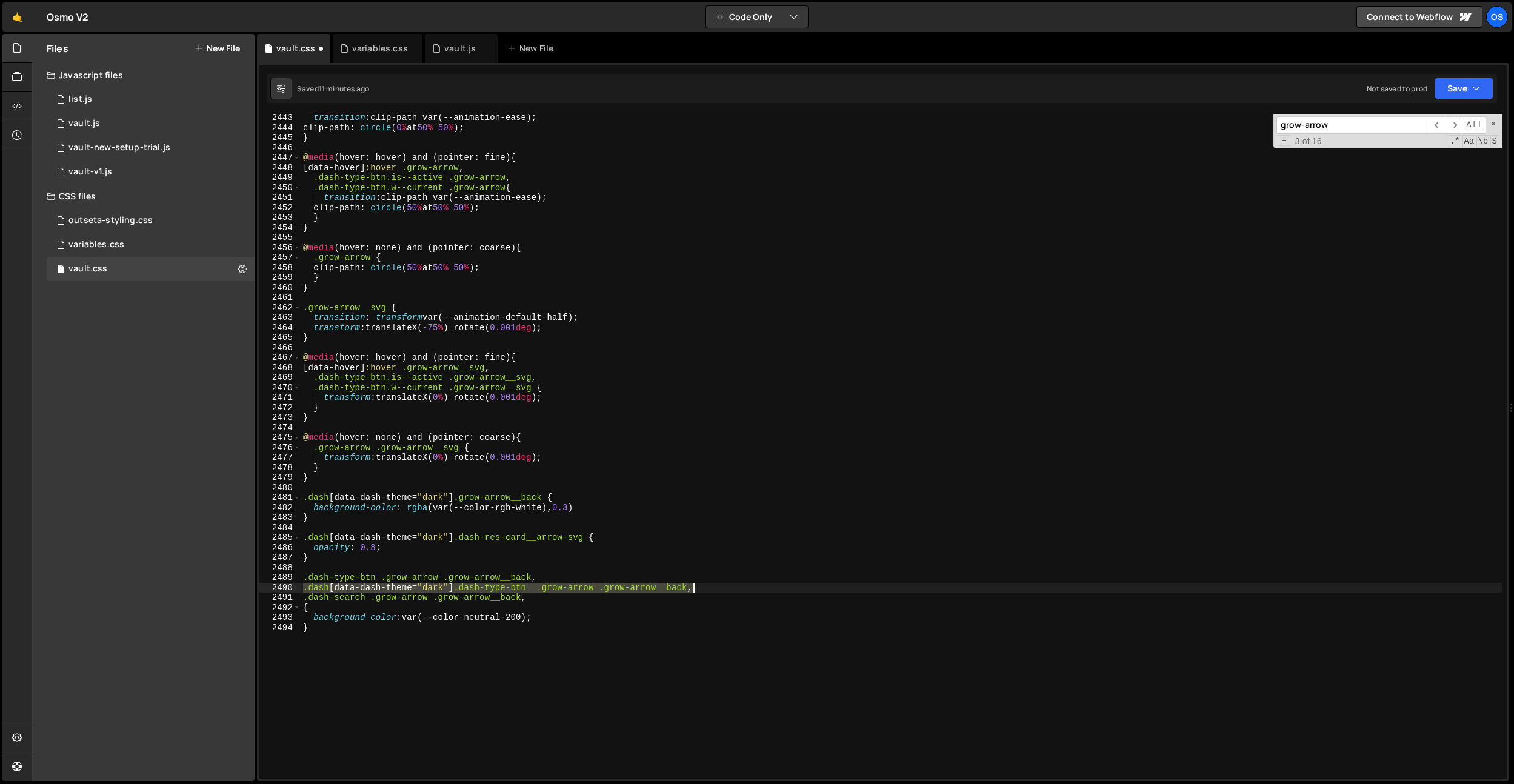
click at [695, 586] on div "transition : clip-path var(--animation-ease) ; clip-path : circle ( 0 % at 50 %…" at bounding box center [901, 455] width 1201 height 684
click at [537, 592] on div "transition : clip-path var(--animation-ease) ; clip-path : circle ( 0 % at 50 %…" at bounding box center [901, 446] width 1201 height 665
click at [303, 604] on div "transition : clip-path var(--animation-ease) ; clip-path : circle ( 0 % at 50 %…" at bounding box center [901, 455] width 1201 height 684
paste textarea ".dash[data-dash-theme="dark"] .dash-type-btn .grow-arrow .grow-arrow__back"
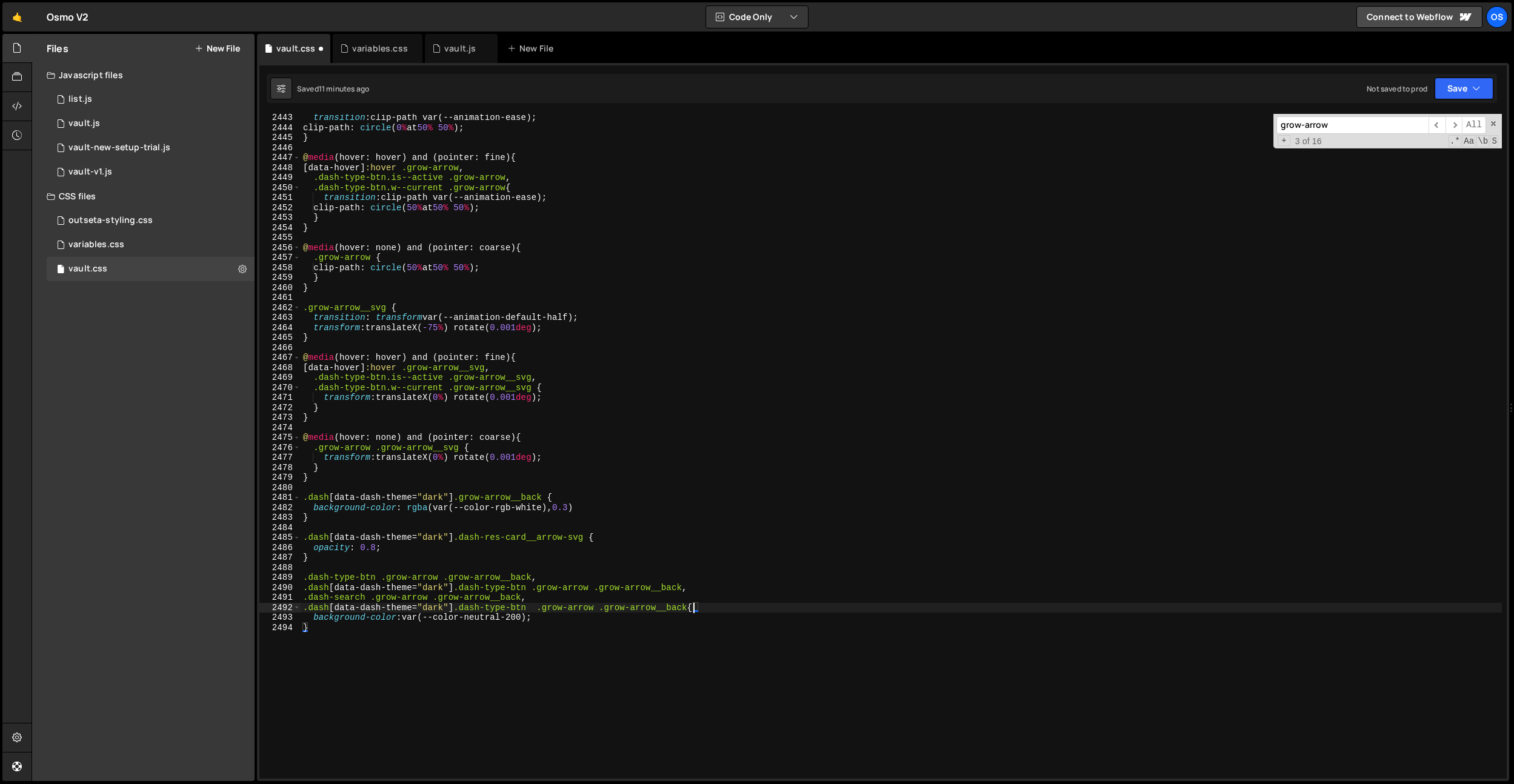
scroll to position [0, 27]
drag, startPoint x: 367, startPoint y: 595, endPoint x: 301, endPoint y: 600, distance: 66.2
click at [301, 600] on div "transition : clip-path var(--animation-ease) ; clip-path : circle ( 0 % at 50 %…" at bounding box center [901, 455] width 1201 height 684
drag, startPoint x: 461, startPoint y: 609, endPoint x: 531, endPoint y: 607, distance: 70.0
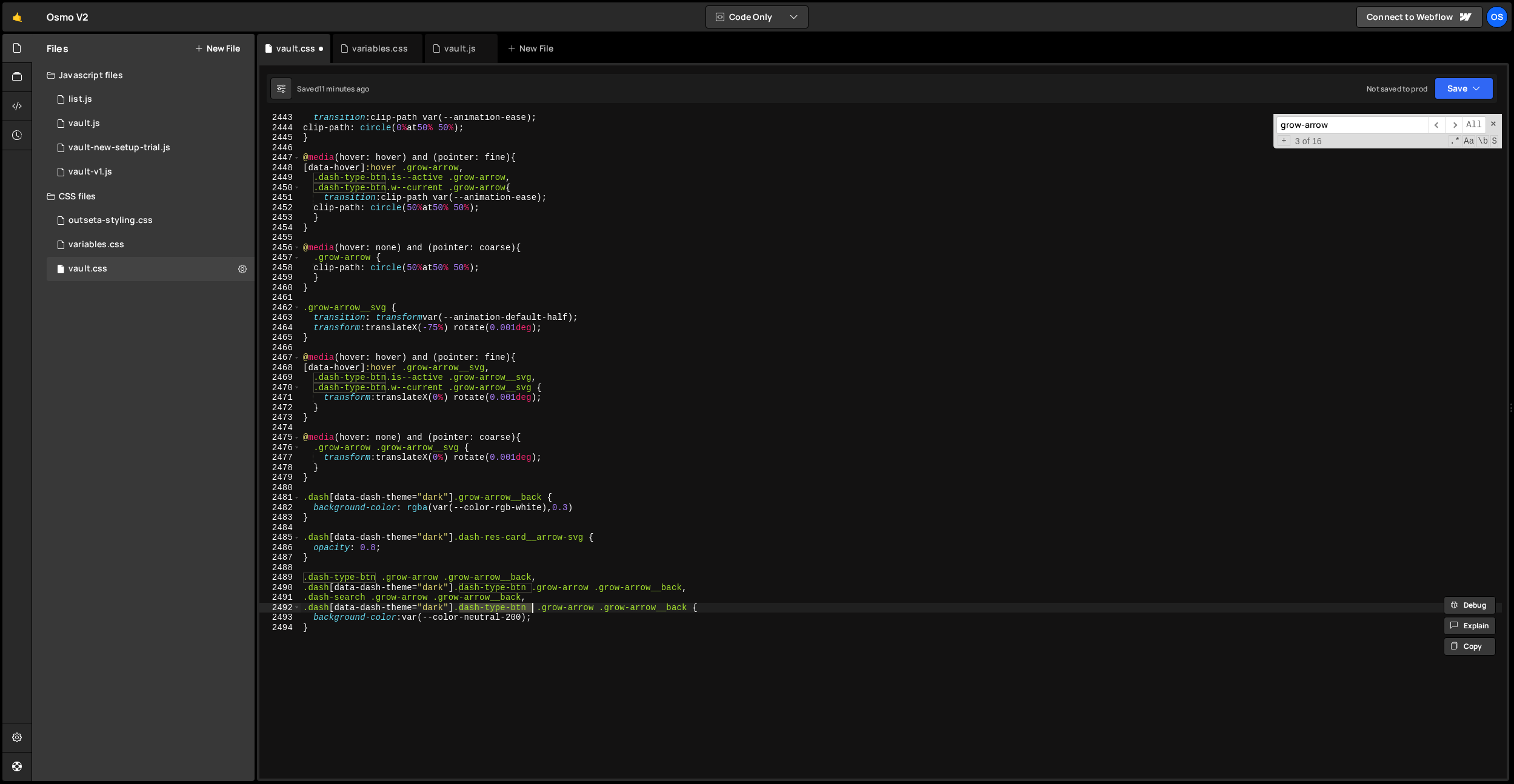
click at [531, 607] on div "transition : clip-path var(--animation-ease) ; clip-path : circle ( 0 % at 50 %…" at bounding box center [901, 455] width 1201 height 684
paste textarea "search"
click at [646, 262] on div "transition : clip-path var(--animation-ease) ; clip-path : circle ( 0 % at 50 %…" at bounding box center [901, 455] width 1201 height 684
click at [534, 261] on div ".grow-arrow { transition : clip-path var(--animation-ease) ; clip-path : circle…" at bounding box center [901, 446] width 1201 height 684
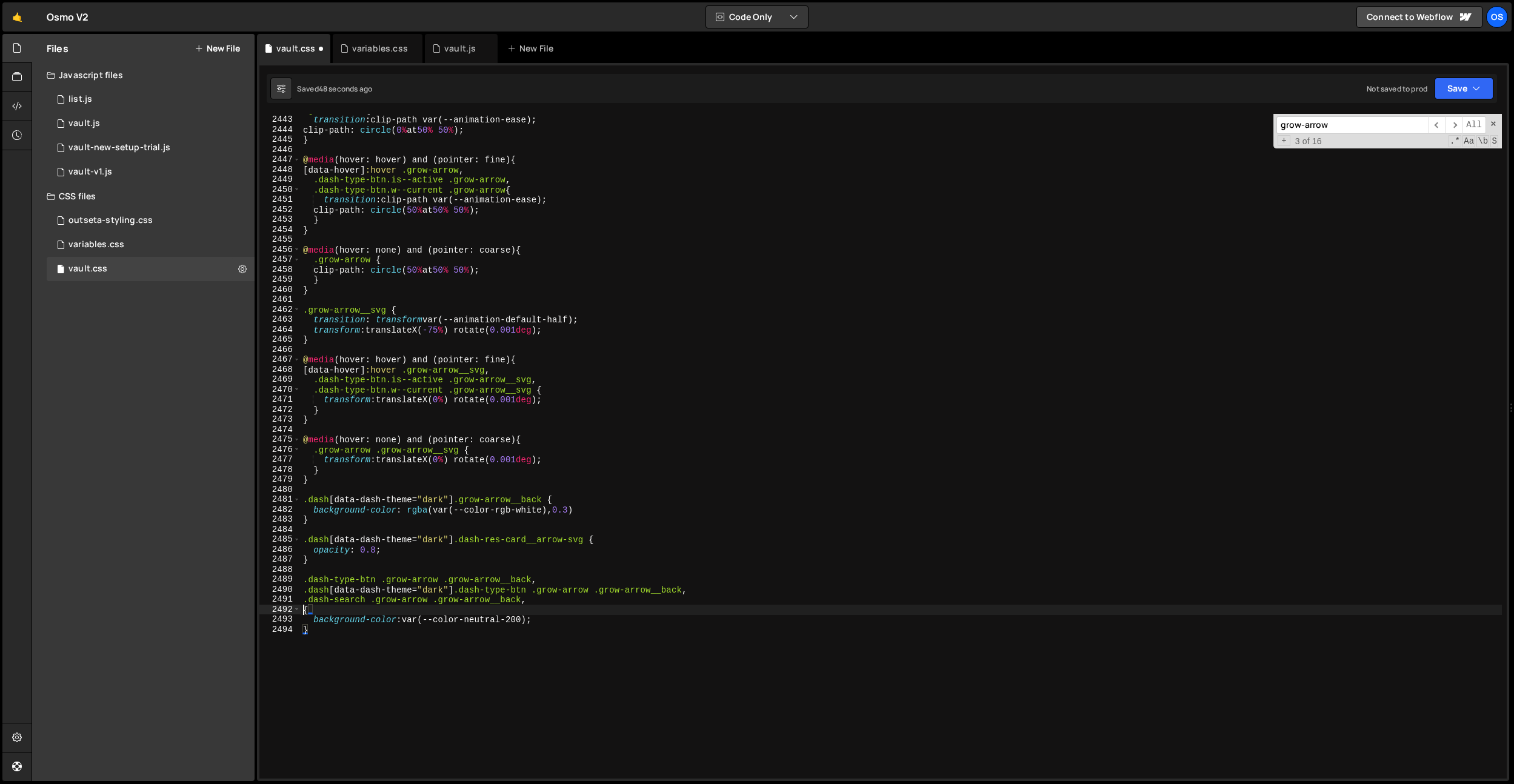
scroll to position [0, 0]
click at [613, 667] on div ".grow-arrow { transition : clip-path var(--animation-ease) ; clip-path : circle…" at bounding box center [901, 446] width 1201 height 684
type textarea "}"
click at [449, 47] on div "vault.js" at bounding box center [460, 49] width 31 height 12
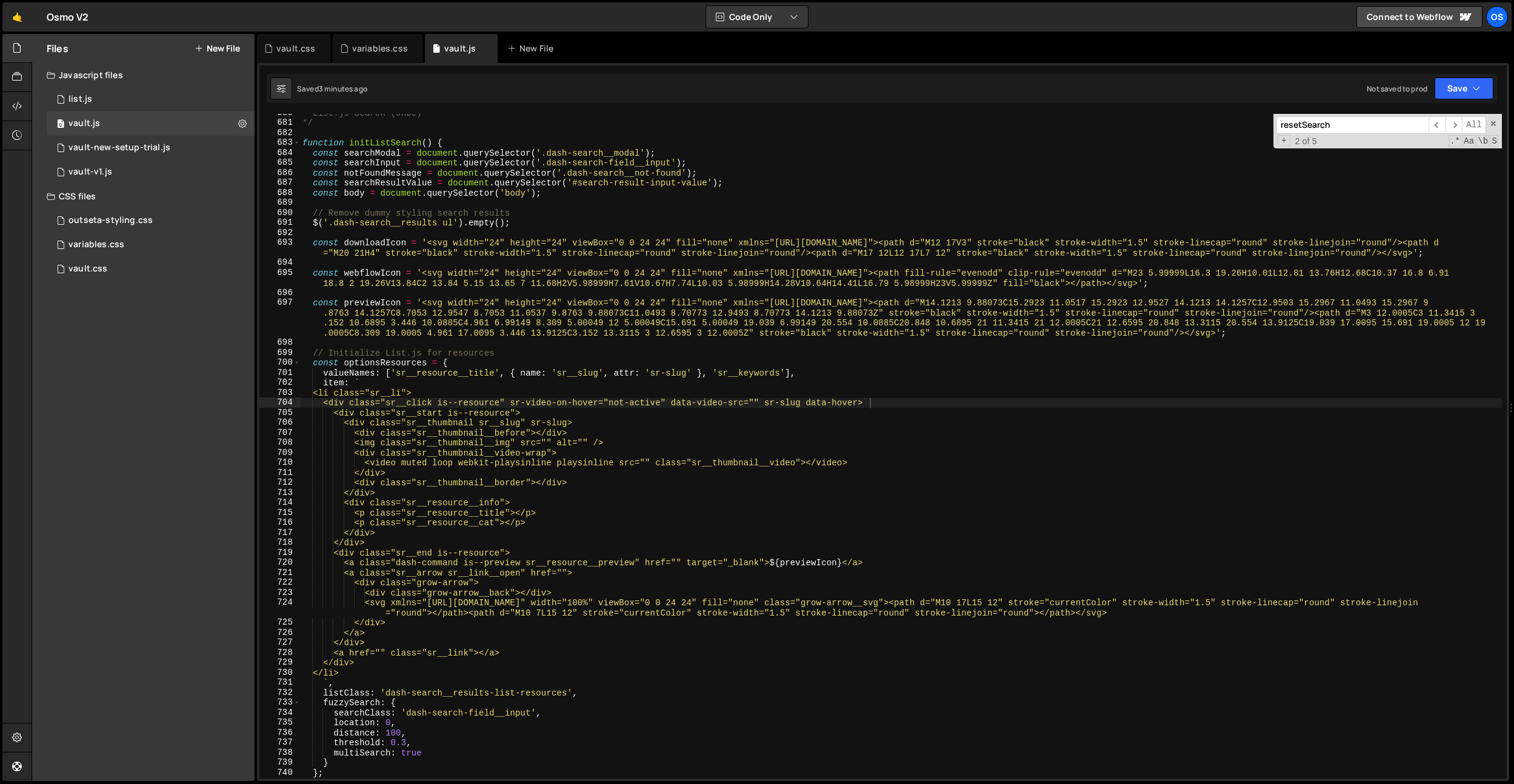
click at [545, 367] on div "* List.js Search (Once) */ function initListSearch ( ) { const searchModal = do…" at bounding box center [900, 450] width 1202 height 684
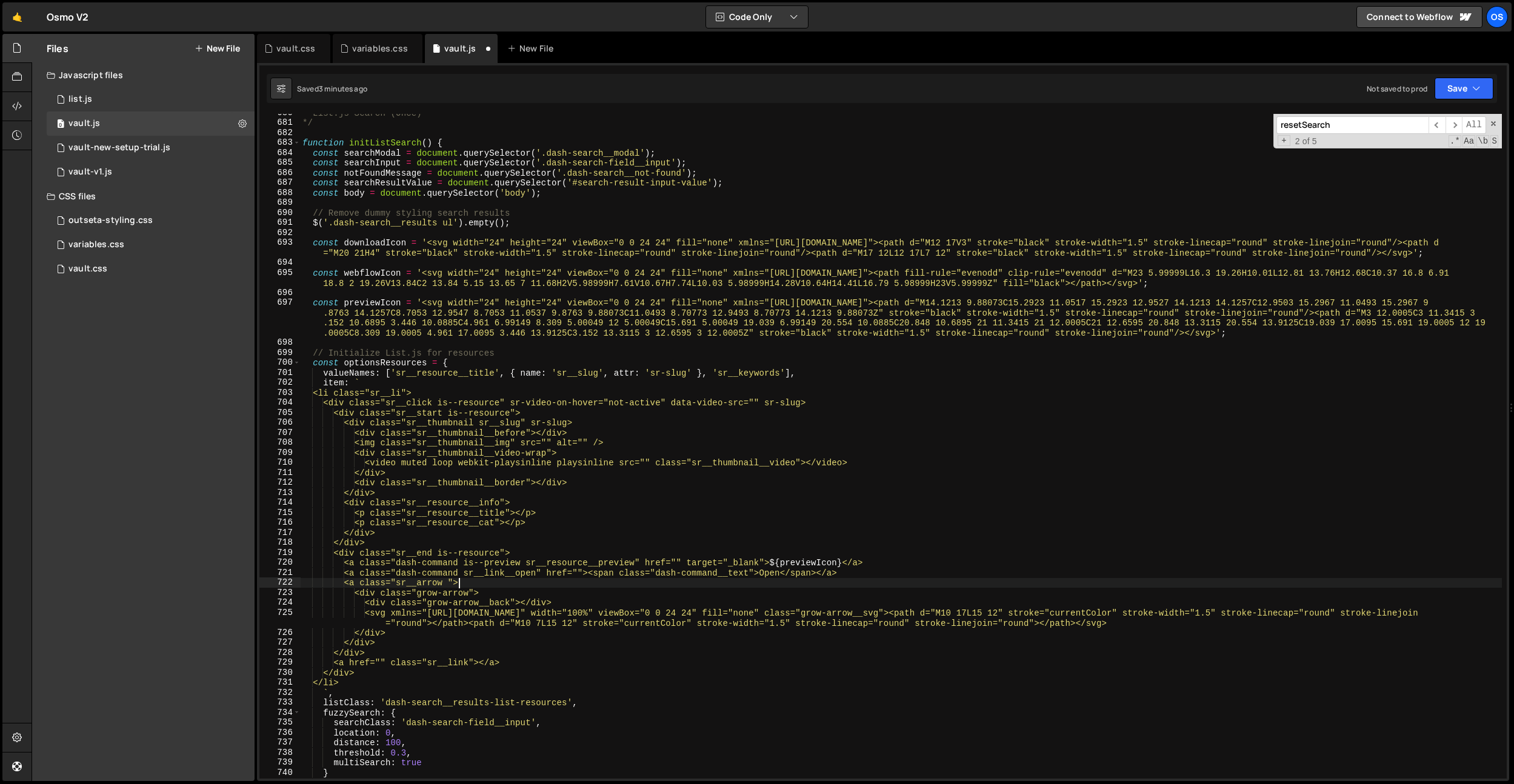
type textarea "<div class="sr__arrow">"
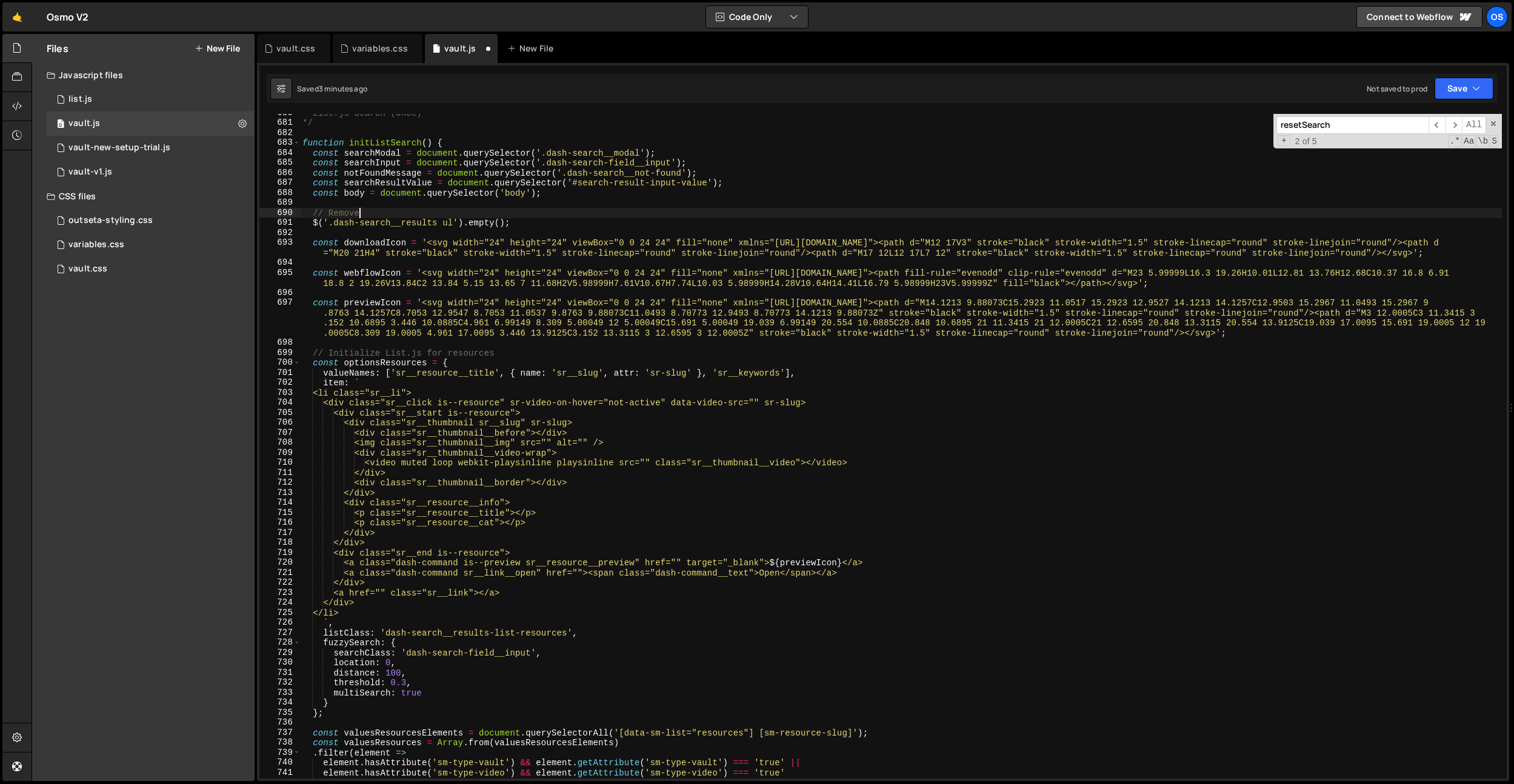
scroll to position [0, 1]
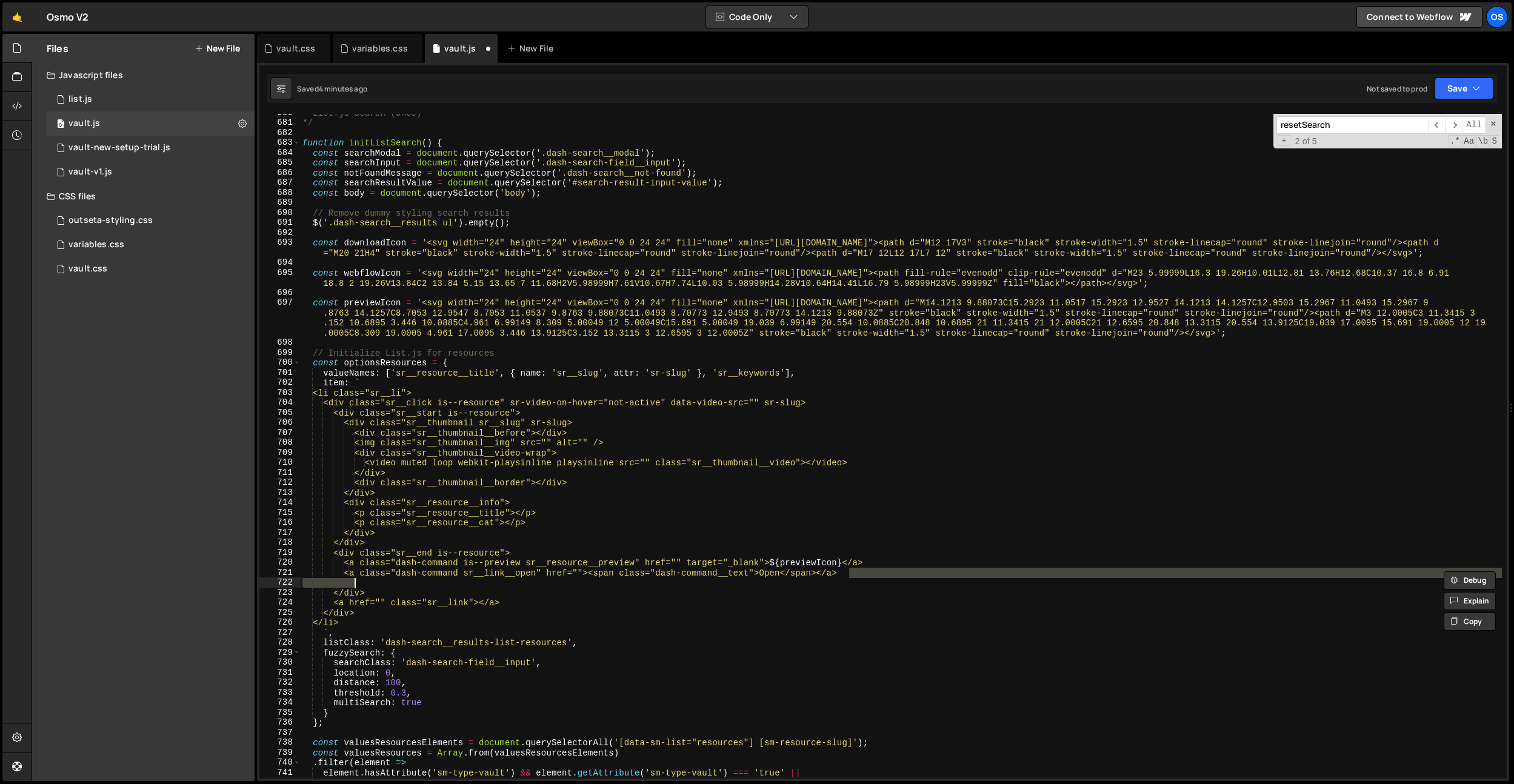
type textarea "<a class="dash-command sr__link__open" href=""><span class="dash-command__text"…"
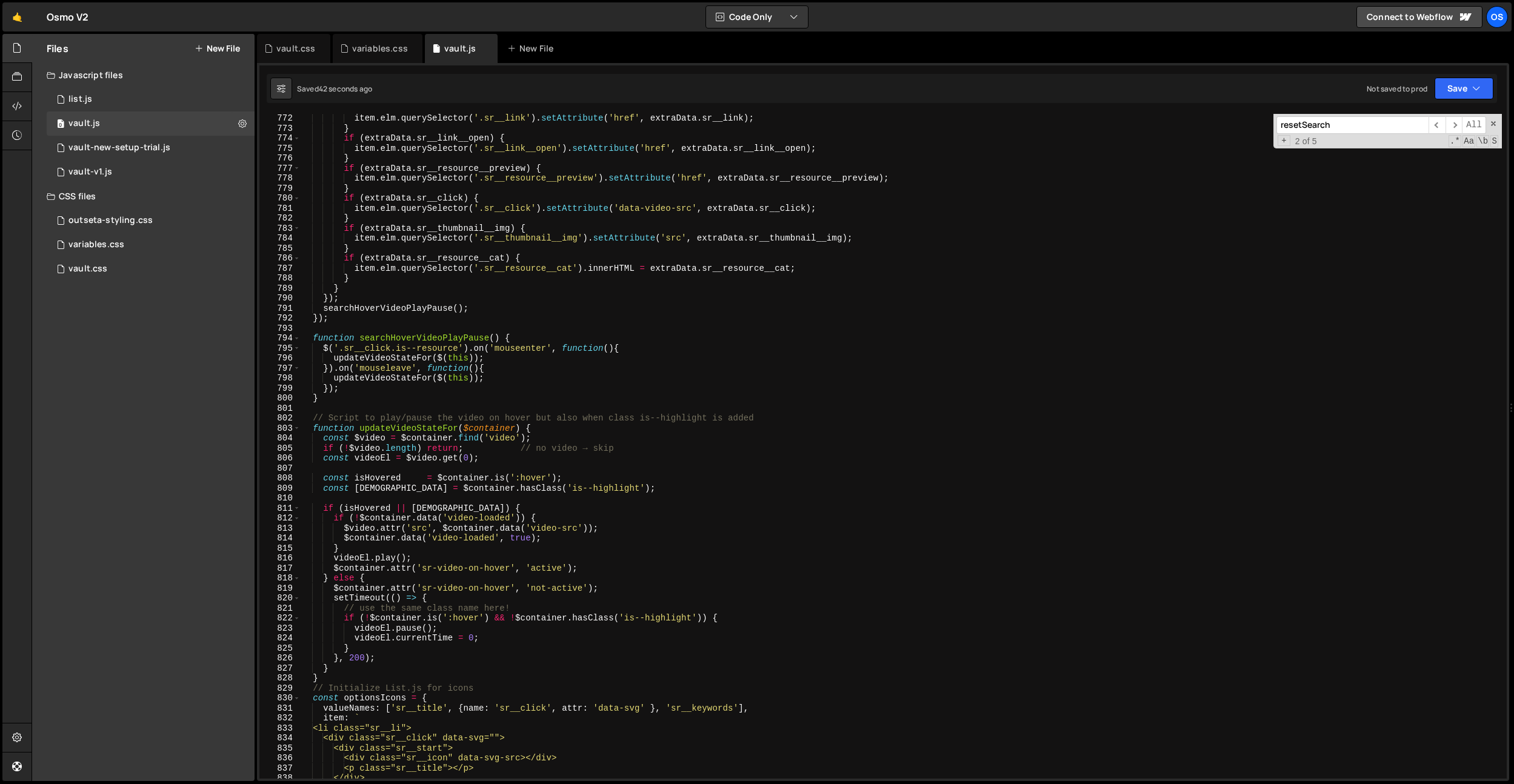
scroll to position [7720, 0]
click at [585, 345] on div "item . elm . querySelector ( '.sr__link' ) . setAttribute ( 'href' , extraData …" at bounding box center [900, 455] width 1202 height 684
type textarea "$('.sr__click.is--resource').on('mouseenter', function(){"
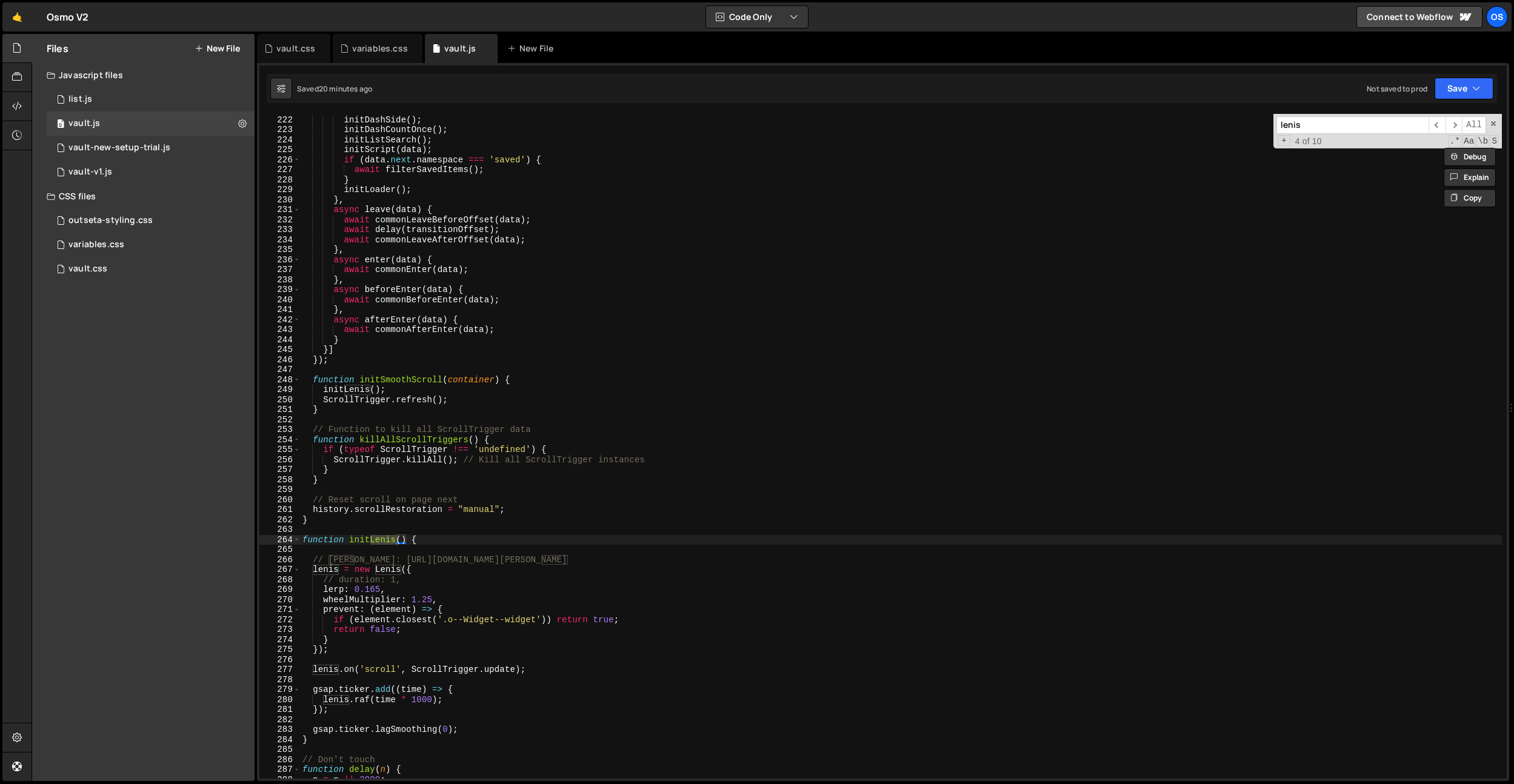
scroll to position [2206, 0]
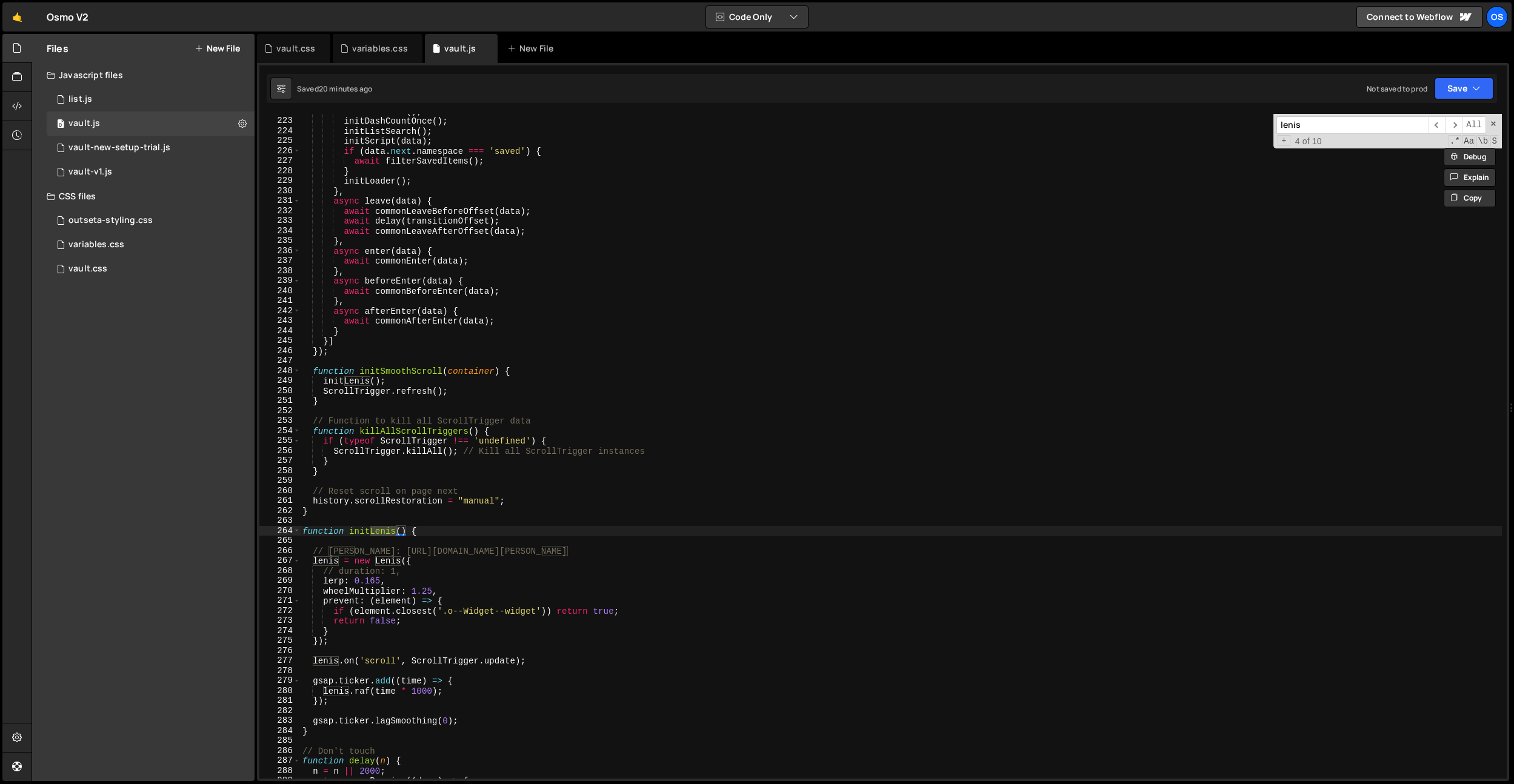
type input "lenis"
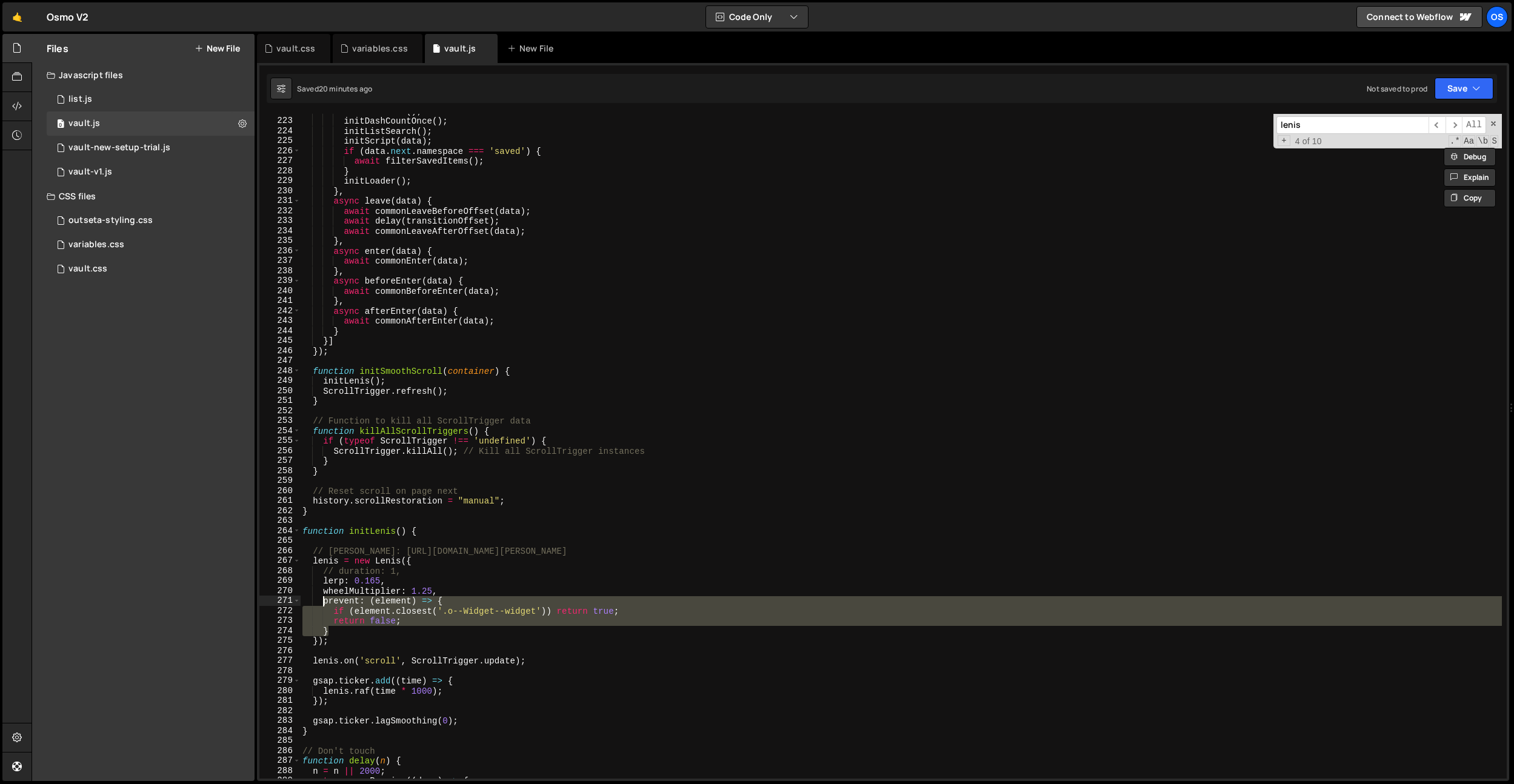
drag, startPoint x: 333, startPoint y: 632, endPoint x: 325, endPoint y: 602, distance: 31.0
click at [325, 602] on div "initDashSide ( ) ; initDashCountOnce ( ) ; initListSearch ( ) ; initScript ( da…" at bounding box center [900, 448] width 1202 height 684
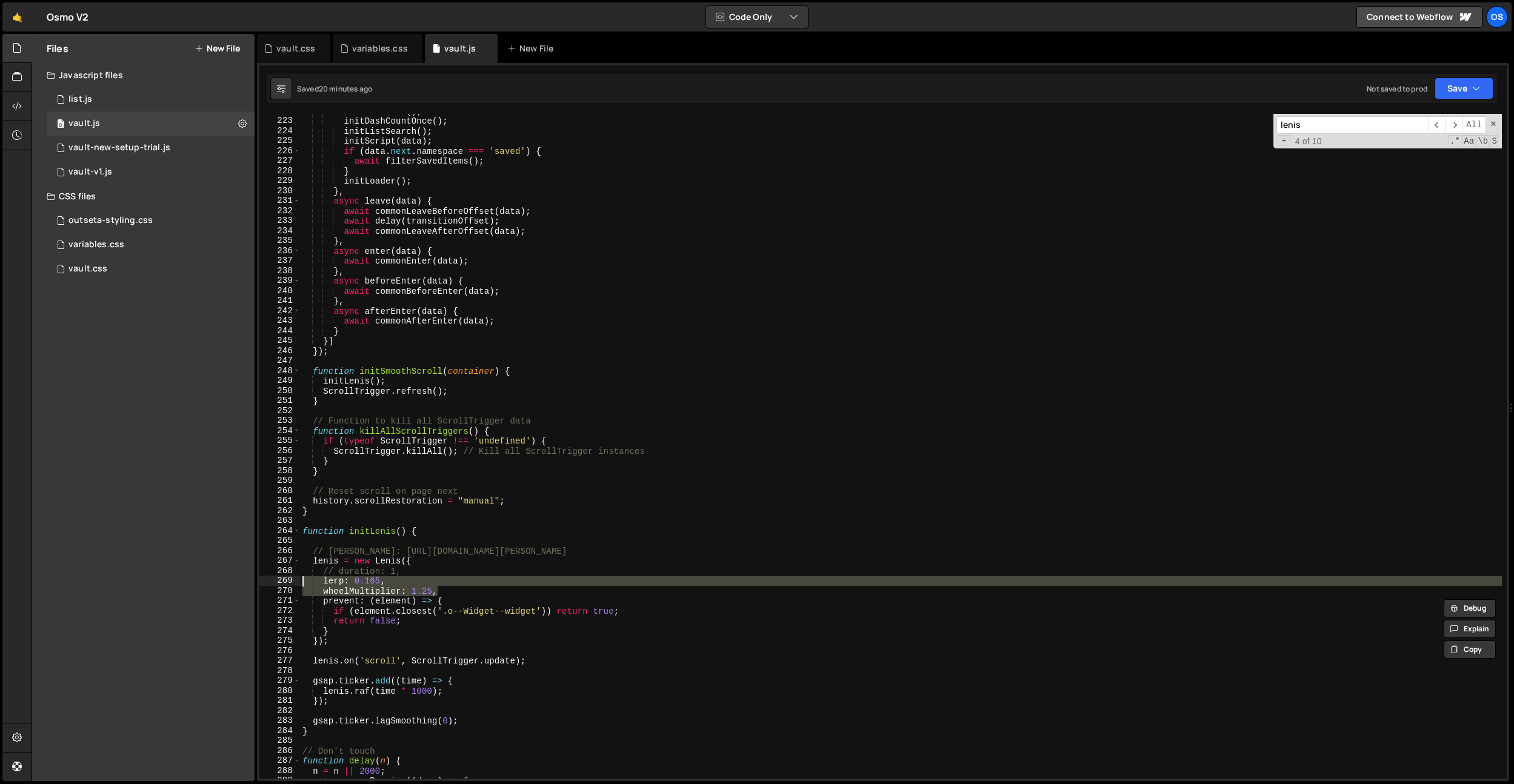
drag, startPoint x: 455, startPoint y: 595, endPoint x: 412, endPoint y: 563, distance: 53.6
click at [246, 579] on div "Files New File Javascript files 0 list.js 0 0 vault.js 0 0 vault-new-setup-tria…" at bounding box center [773, 408] width 1483 height 748
type textarea "lerp: 0.165, wheelMultiplier: 1.25,"
click at [566, 479] on div "initDashSide ( ) ; initDashCountOnce ( ) ; initListSearch ( ) ; initScript ( da…" at bounding box center [900, 448] width 1202 height 684
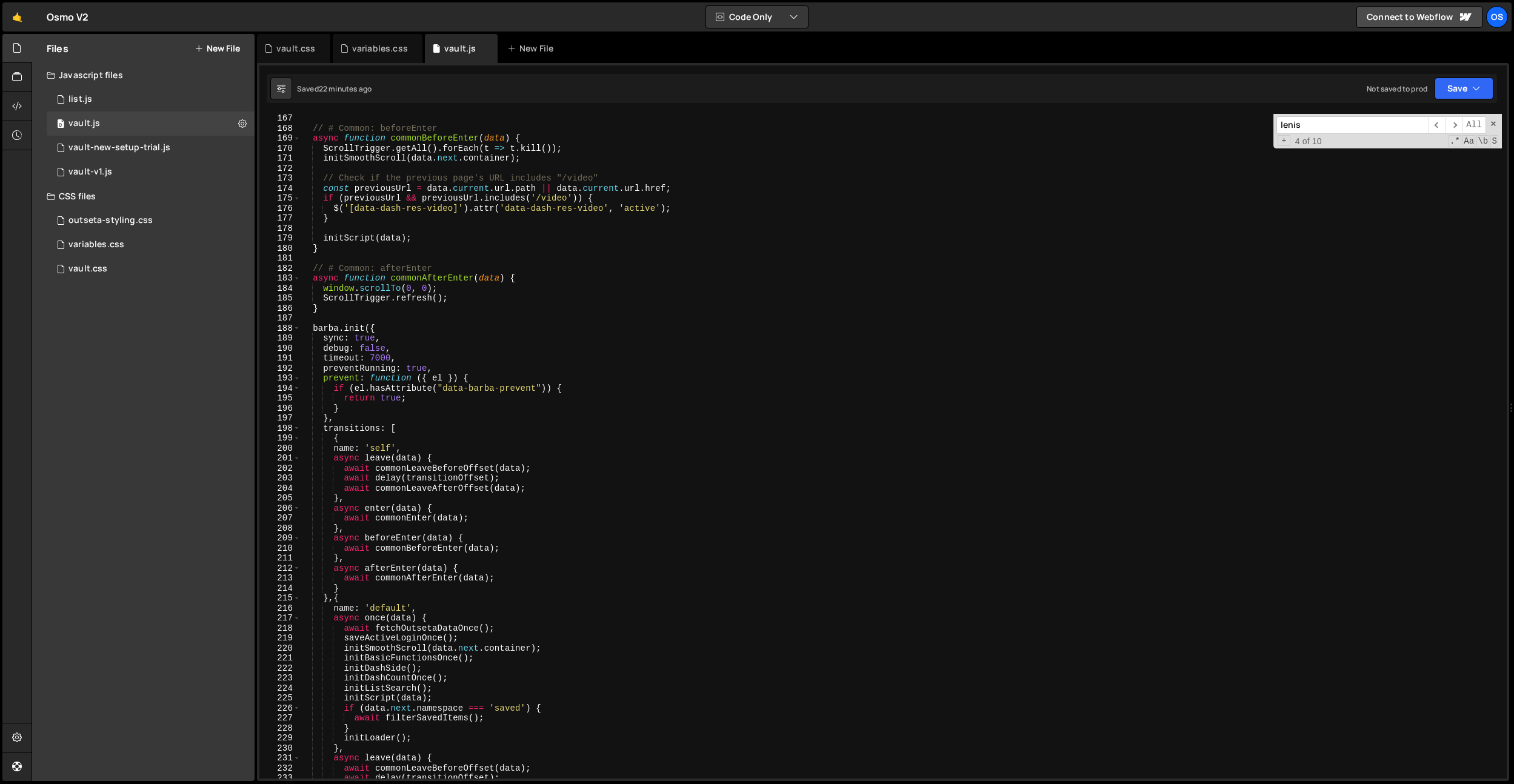
scroll to position [1594, 0]
click at [597, 428] on div "// # Common: beforeEnter async function commonBeforeEnter ( data ) { ScrollTrig…" at bounding box center [900, 455] width 1202 height 684
type textarea "preventRunning: true,"
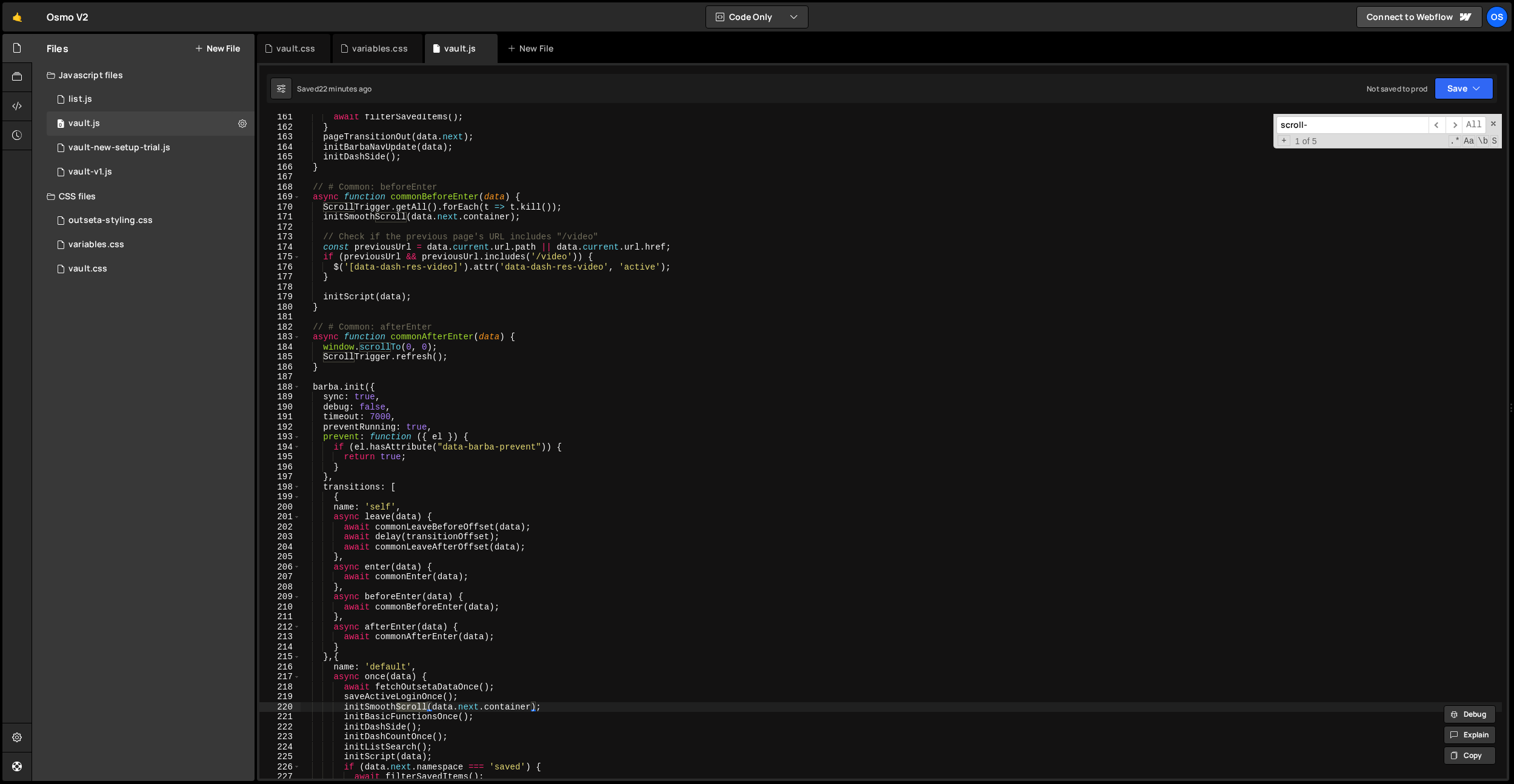
scroll to position [9009, 0]
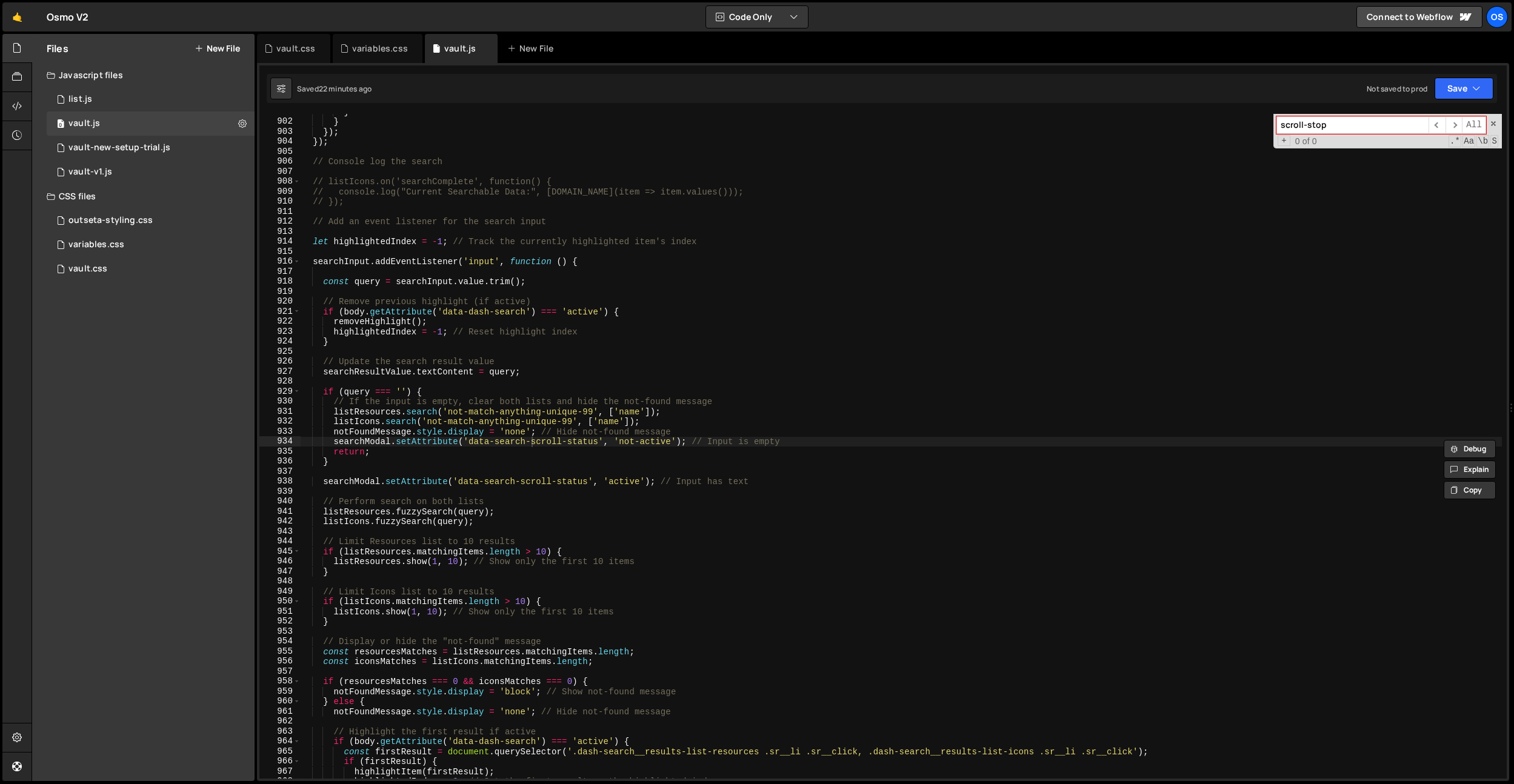
type input "scroll-stop"
